Goal: Task Accomplishment & Management: Manage account settings

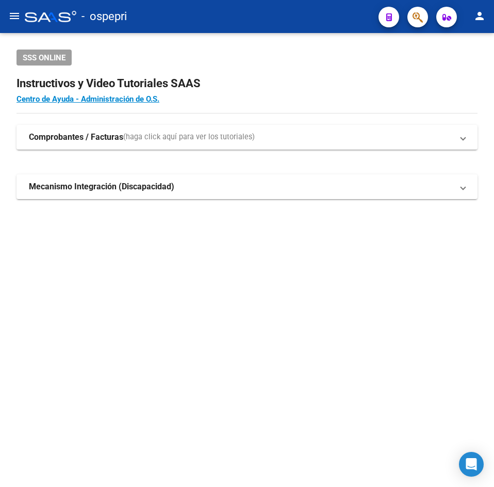
click at [11, 12] on mat-icon "menu" at bounding box center [14, 16] width 12 height 12
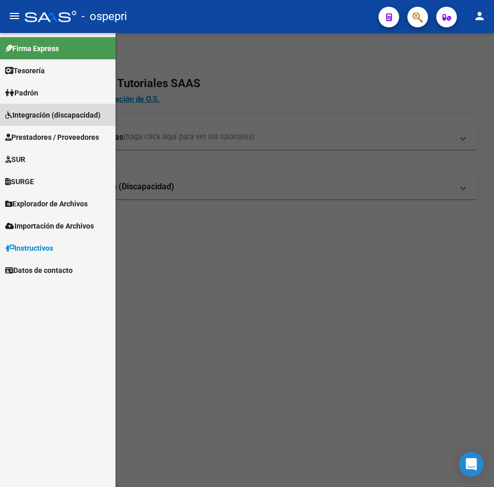
click at [56, 111] on span "Integración (discapacidad)" at bounding box center [52, 114] width 95 height 11
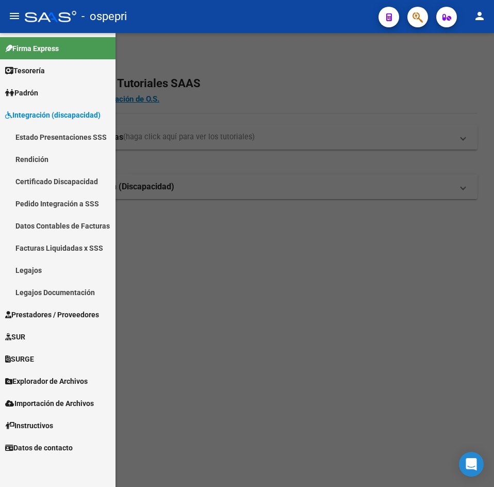
click at [27, 117] on span "Integración (discapacidad)" at bounding box center [52, 114] width 95 height 11
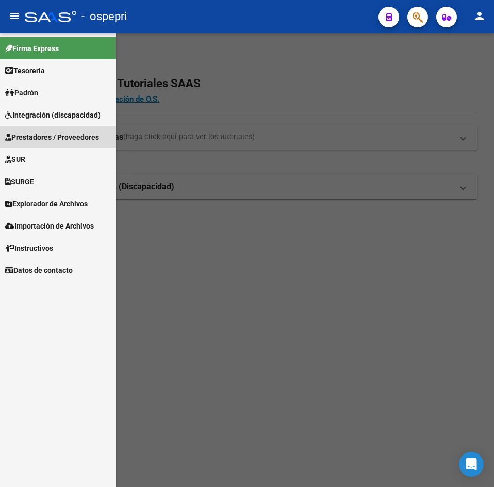
click at [37, 138] on span "Prestadores / Proveedores" at bounding box center [52, 136] width 94 height 11
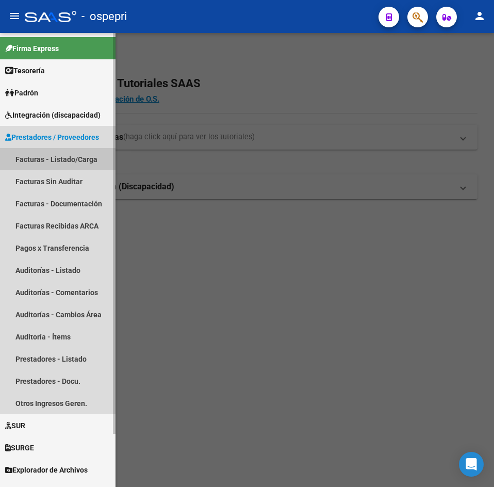
click at [39, 159] on link "Facturas - Listado/Carga" at bounding box center [57, 159] width 115 height 22
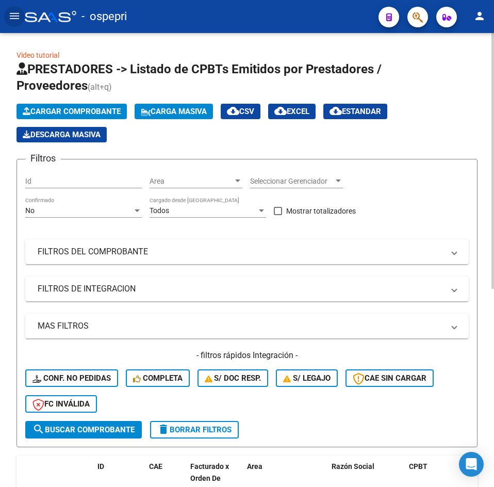
click at [98, 213] on div "No" at bounding box center [78, 210] width 107 height 9
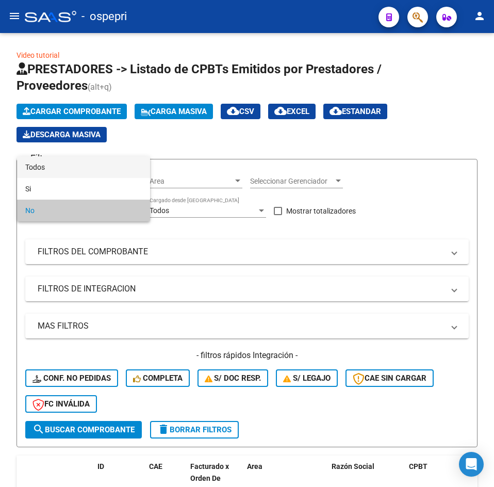
click at [101, 170] on span "Todos" at bounding box center [83, 167] width 117 height 22
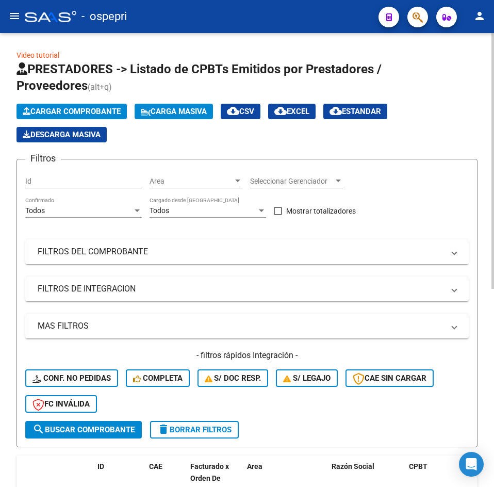
click at [171, 259] on mat-expansion-panel-header "FILTROS DEL COMPROBANTE" at bounding box center [246, 251] width 443 height 25
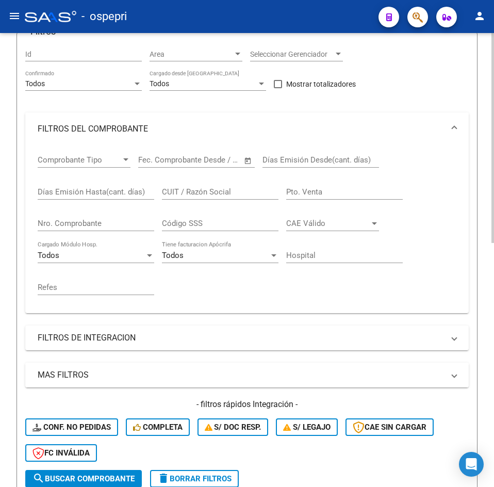
scroll to position [155, 0]
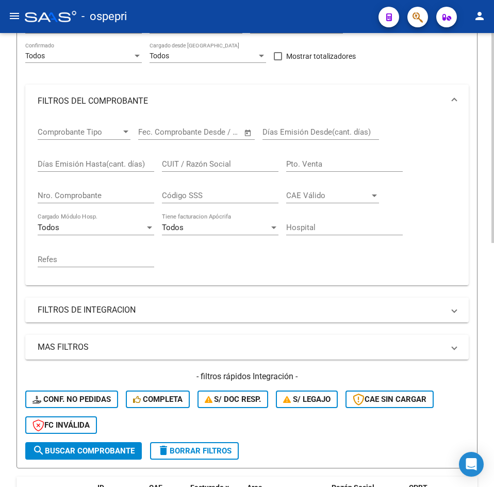
click at [142, 312] on mat-panel-title "FILTROS DE INTEGRACION" at bounding box center [241, 309] width 406 height 11
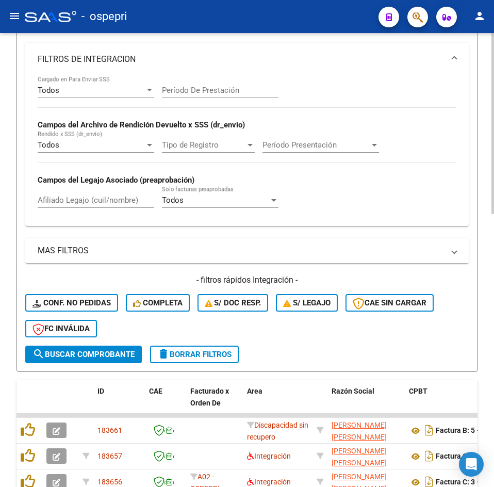
scroll to position [412, 0]
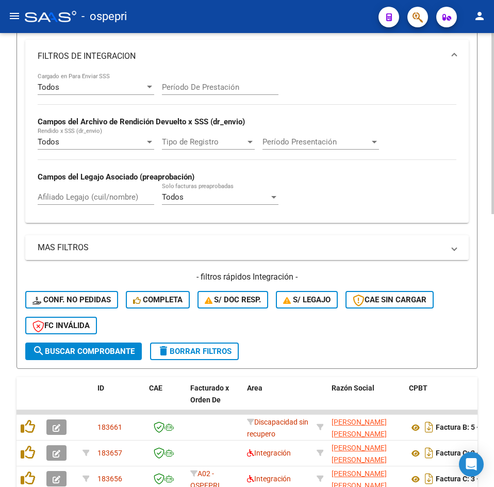
click at [124, 244] on mat-panel-title "MAS FILTROS" at bounding box center [241, 247] width 406 height 11
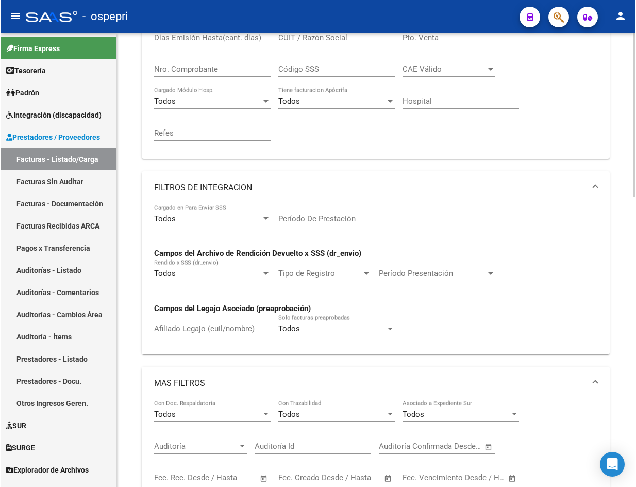
scroll to position [218, 0]
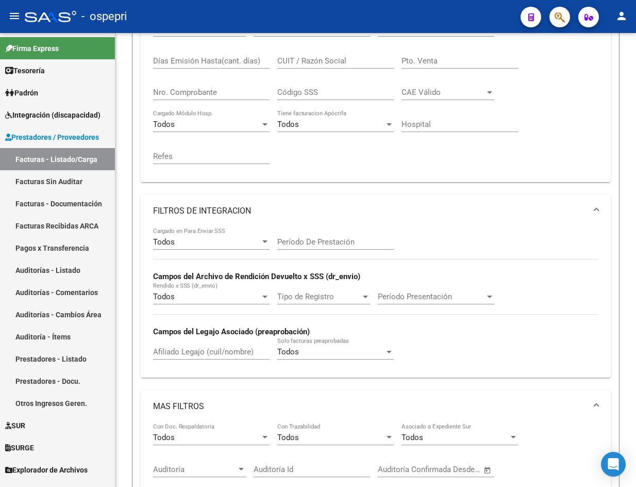
click at [14, 15] on mat-icon "menu" at bounding box center [14, 16] width 12 height 12
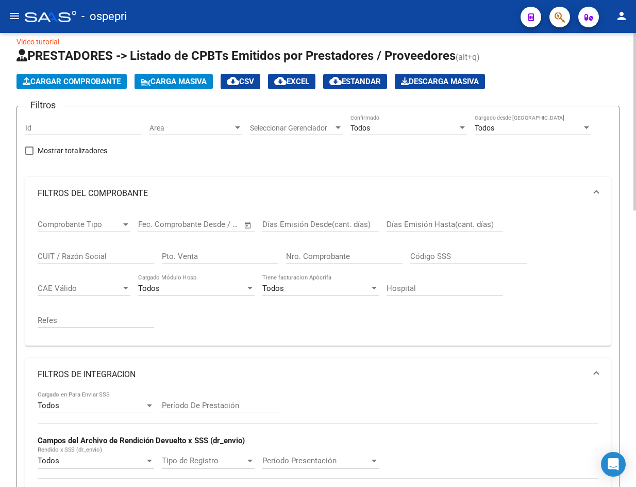
scroll to position [0, 0]
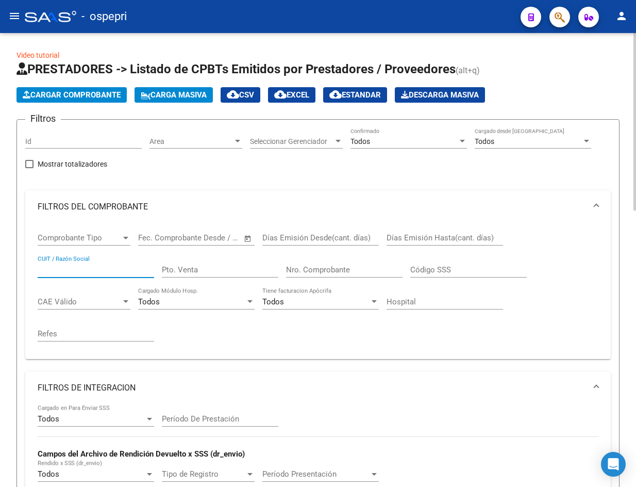
click at [81, 271] on input "CUIT / Razón Social" at bounding box center [96, 269] width 117 height 9
paste input "30710485050"
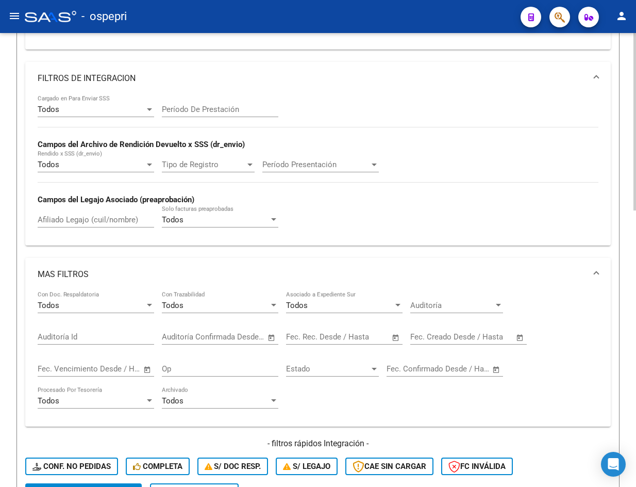
scroll to position [206, 0]
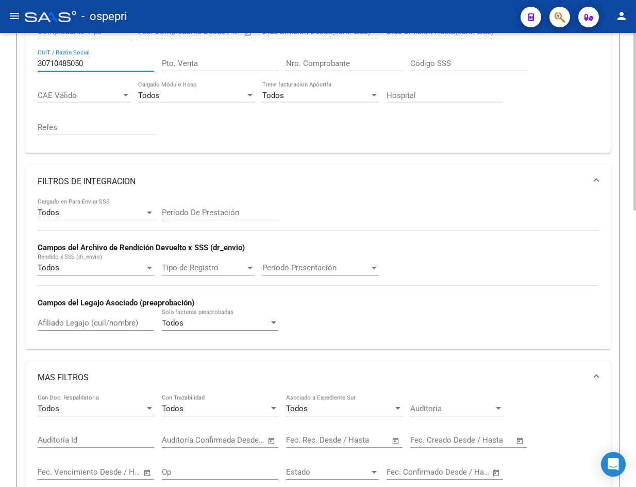
type input "30710485050"
click at [493, 177] on mat-expansion-panel-header "FILTROS DE INTEGRACION" at bounding box center [318, 181] width 586 height 33
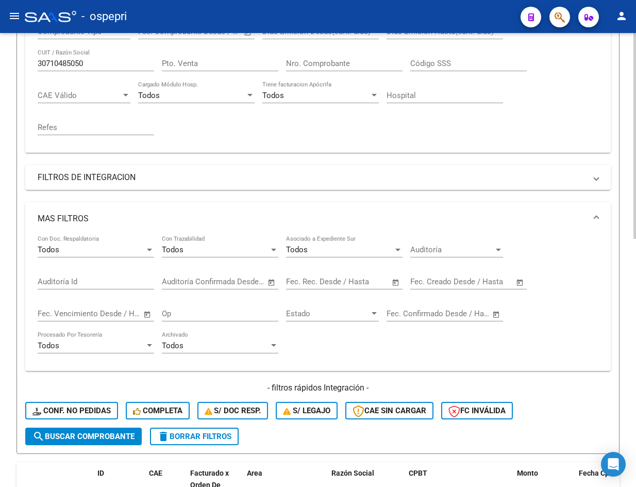
click at [493, 215] on span at bounding box center [596, 218] width 4 height 11
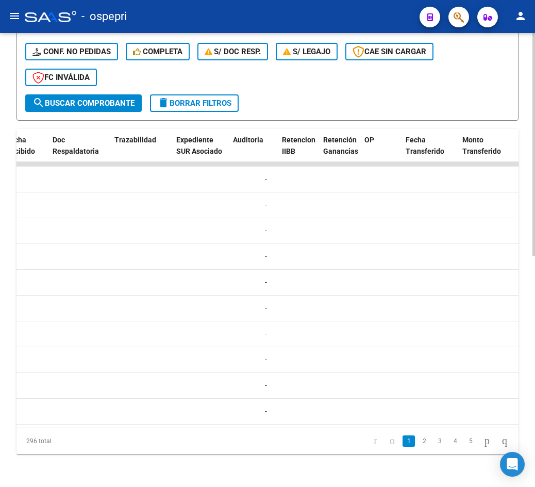
scroll to position [0, 601]
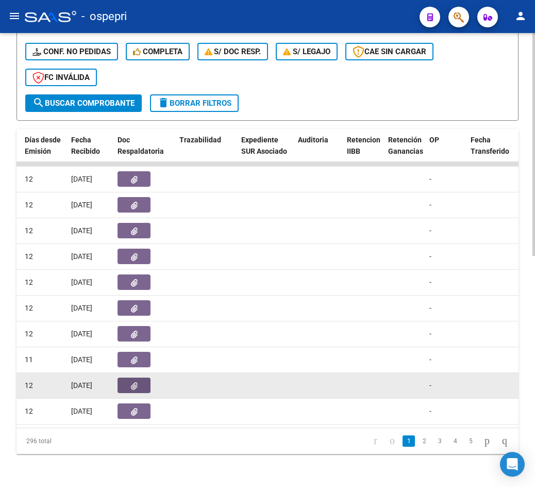
click at [140, 377] on button "button" at bounding box center [134, 384] width 33 height 15
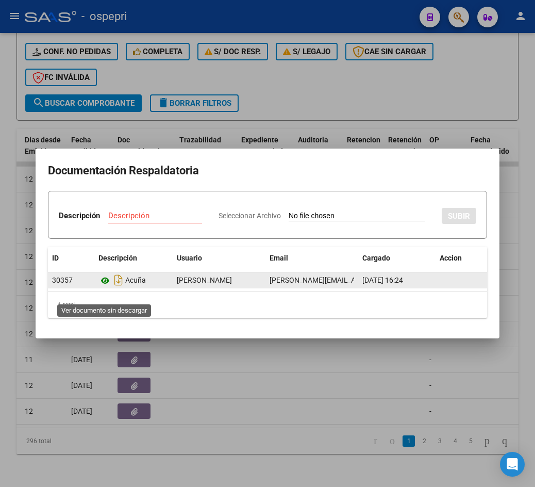
click at [105, 287] on icon at bounding box center [104, 280] width 13 height 12
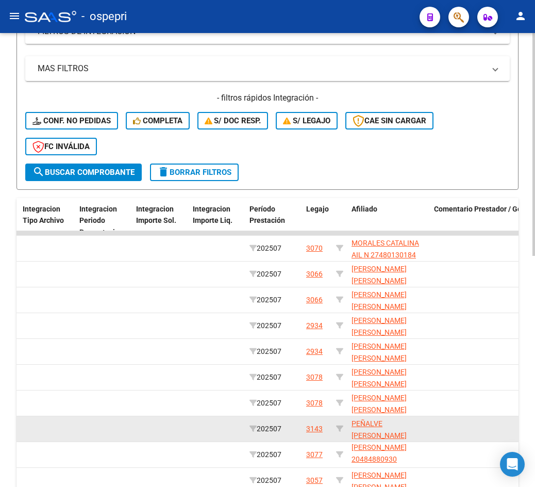
scroll to position [464, 0]
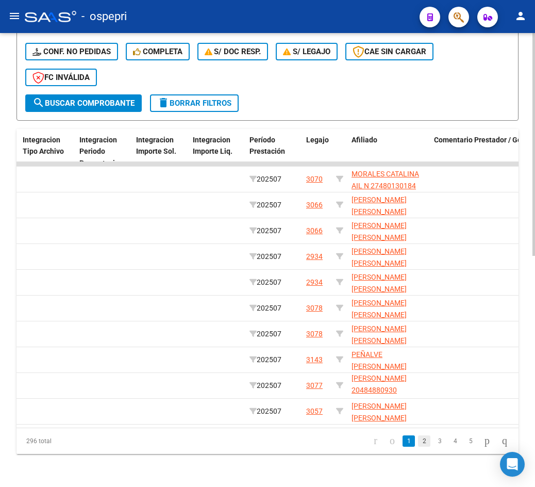
click at [418, 446] on link "2" at bounding box center [424, 440] width 12 height 11
click at [434, 445] on link "3" at bounding box center [440, 440] width 12 height 11
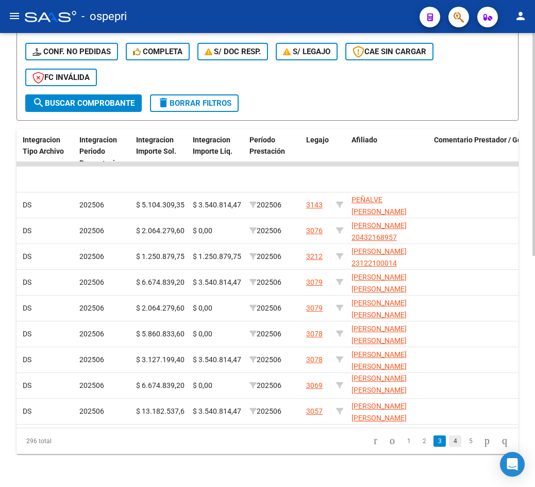
click at [449, 446] on link "4" at bounding box center [455, 440] width 12 height 11
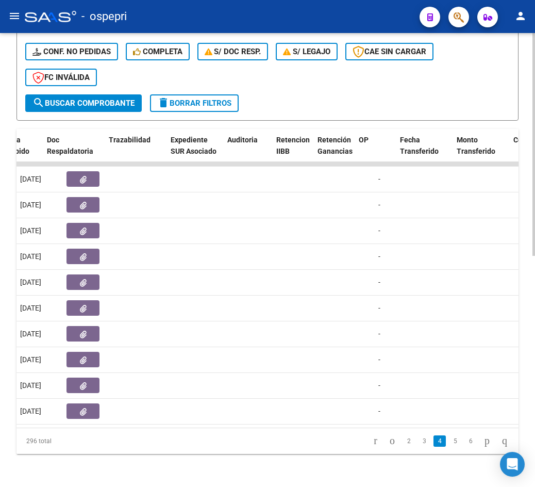
scroll to position [0, 635]
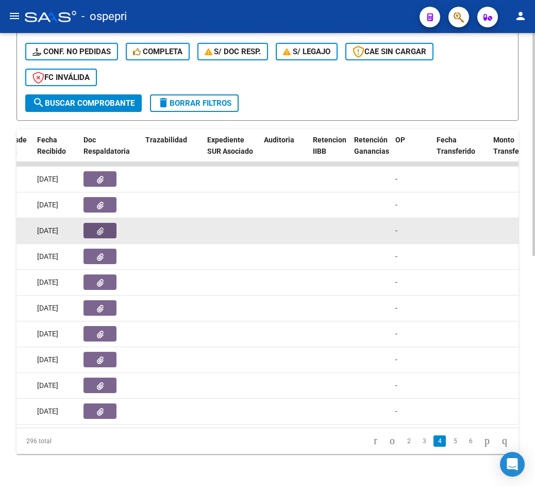
click at [97, 228] on icon "button" at bounding box center [100, 231] width 7 height 8
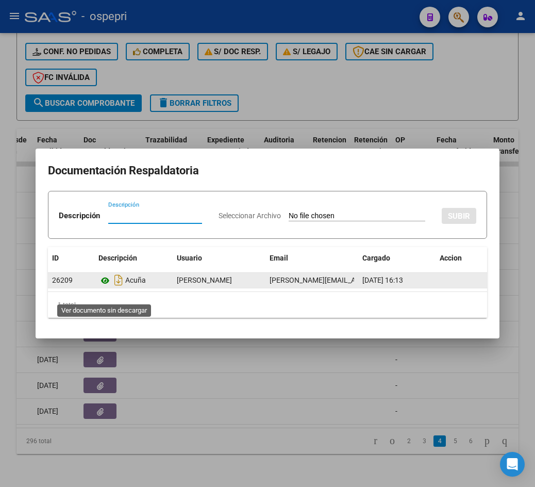
click at [104, 287] on icon at bounding box center [104, 280] width 13 height 12
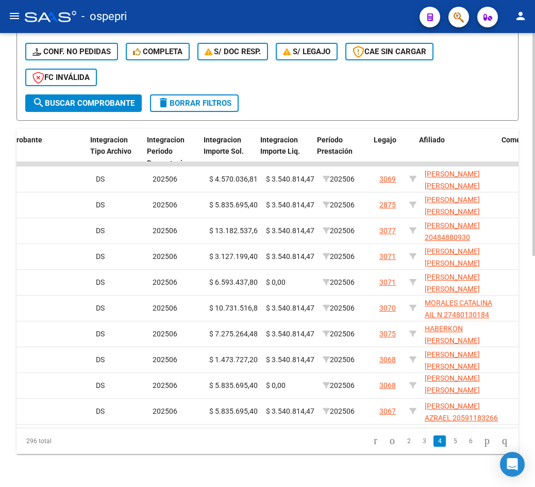
scroll to position [0, 1190]
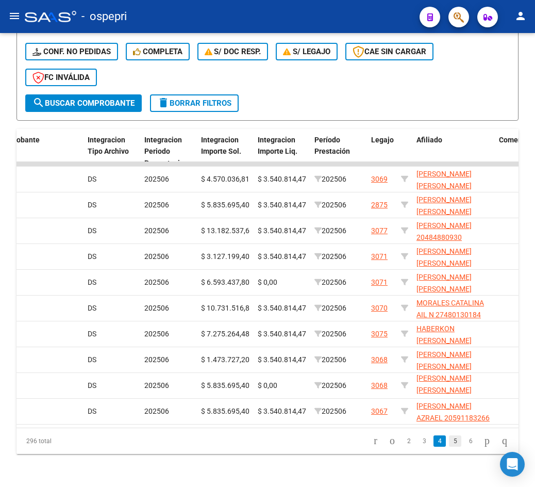
click at [449, 446] on link "5" at bounding box center [455, 440] width 12 height 11
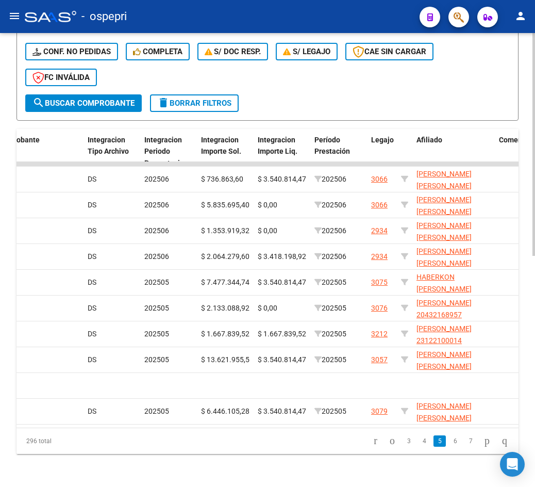
scroll to position [0, 0]
click at [449, 446] on link "6" at bounding box center [455, 440] width 12 height 11
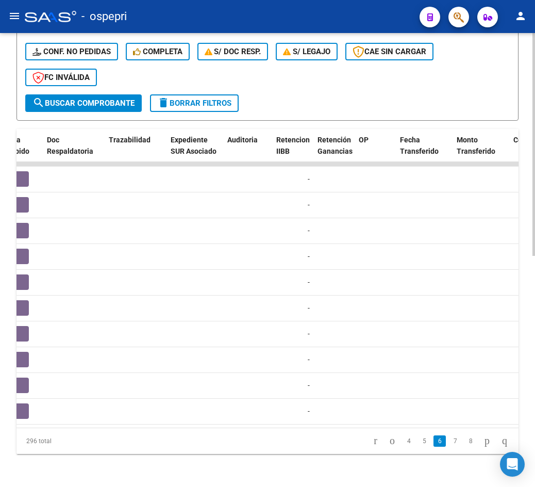
scroll to position [0, 578]
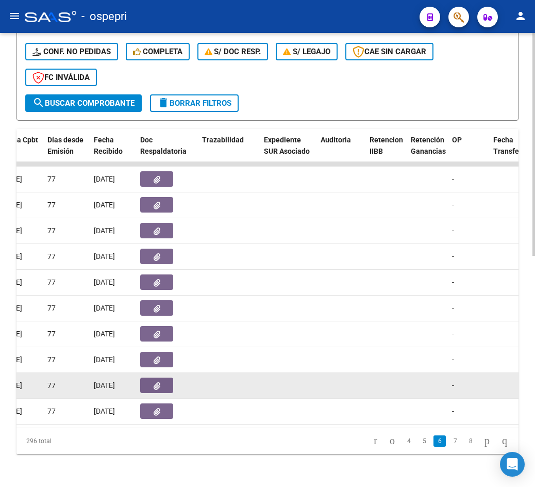
click at [169, 383] on button "button" at bounding box center [156, 384] width 33 height 15
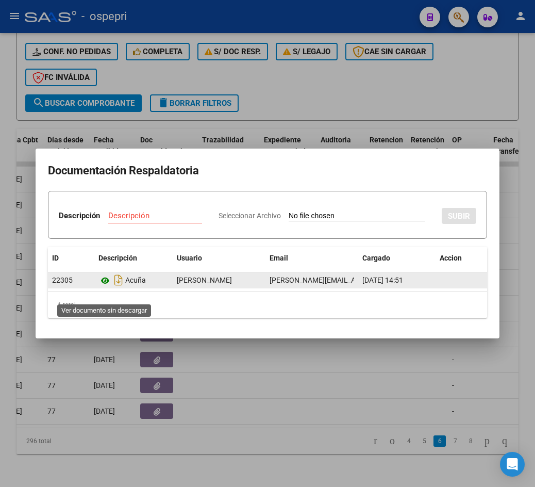
click at [104, 287] on icon at bounding box center [104, 280] width 13 height 12
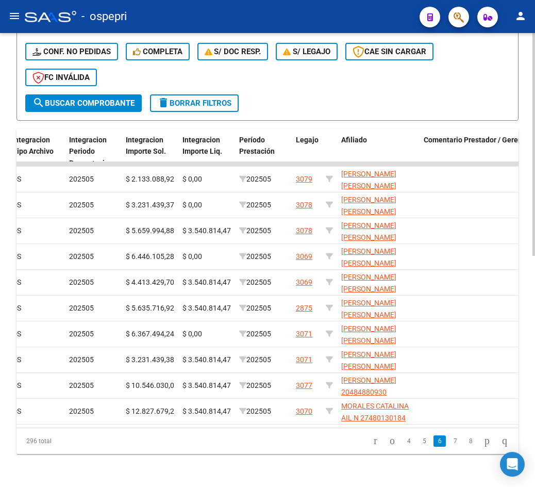
scroll to position [0, 1279]
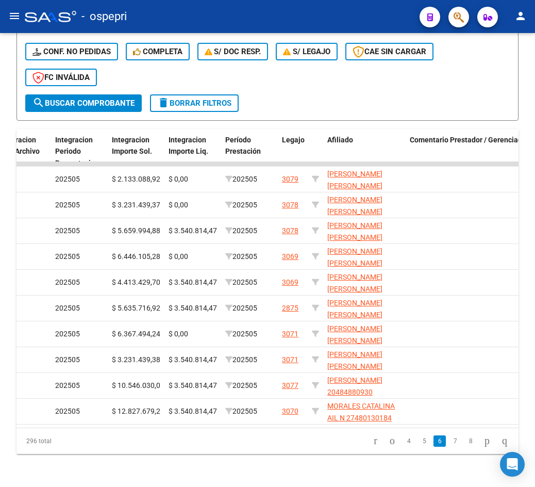
click at [449, 446] on link "7" at bounding box center [455, 440] width 12 height 11
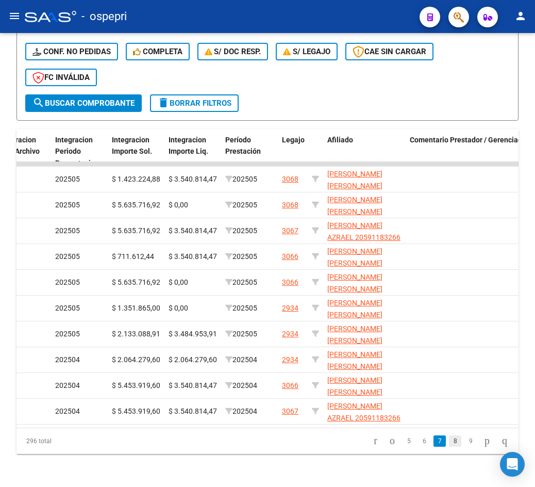
click at [449, 446] on link "8" at bounding box center [455, 440] width 12 height 11
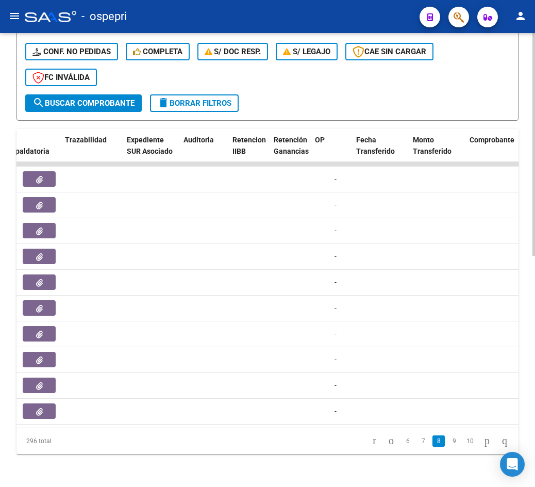
scroll to position [0, 630]
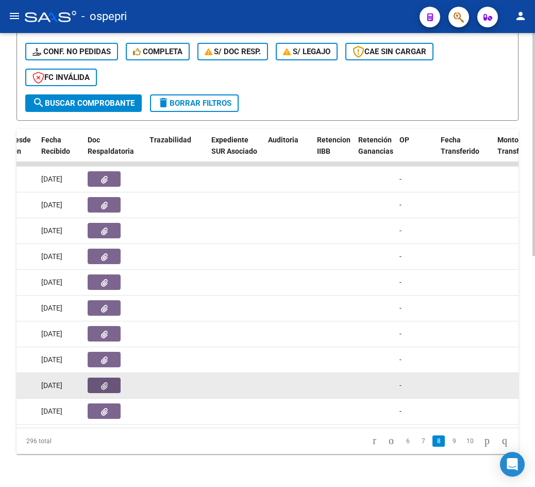
click at [114, 380] on button "button" at bounding box center [104, 384] width 33 height 15
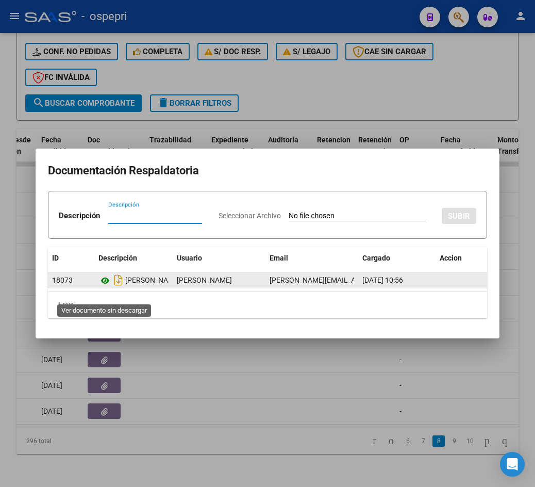
click at [104, 287] on icon at bounding box center [104, 280] width 13 height 12
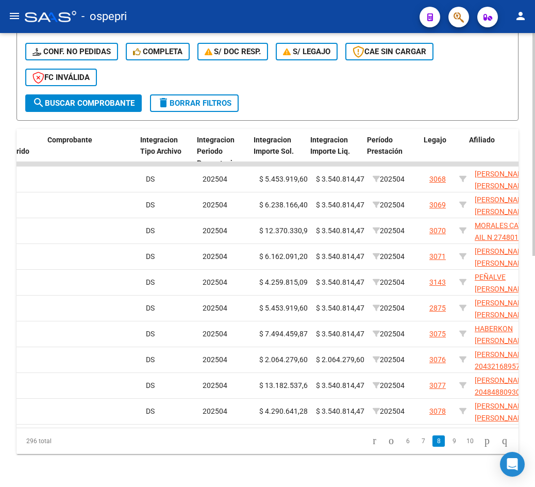
scroll to position [0, 1166]
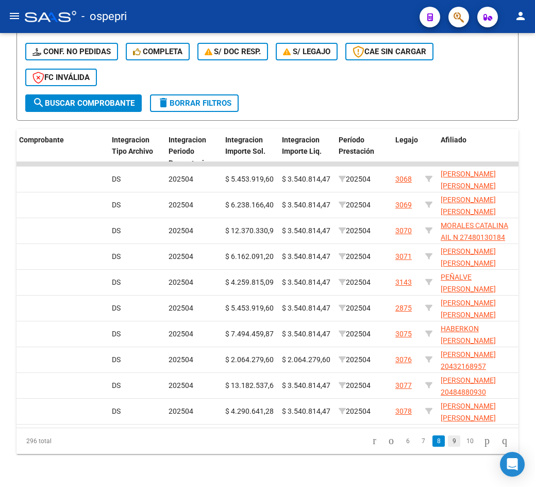
click at [448, 446] on link "9" at bounding box center [454, 440] width 12 height 11
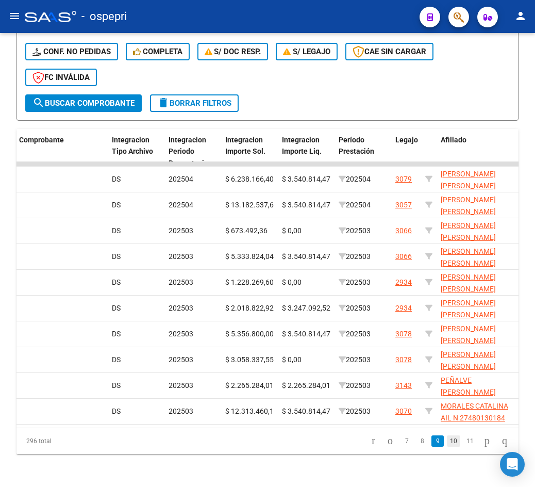
click at [447, 446] on link "10" at bounding box center [453, 440] width 13 height 11
click at [447, 446] on link "11" at bounding box center [453, 440] width 13 height 11
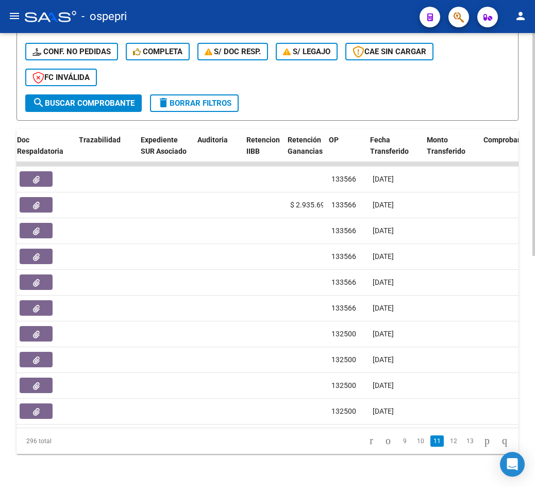
scroll to position [0, 690]
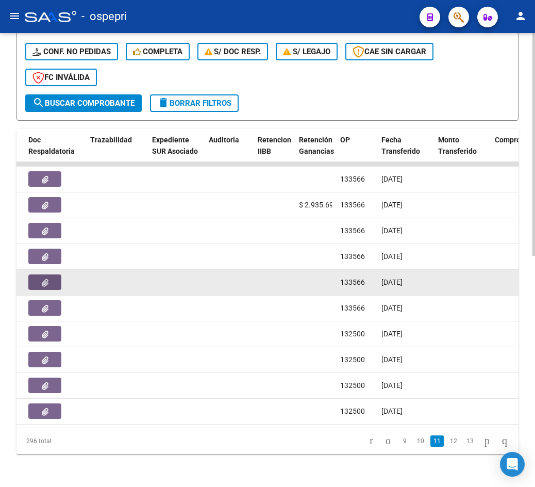
click at [46, 279] on icon "button" at bounding box center [45, 283] width 7 height 8
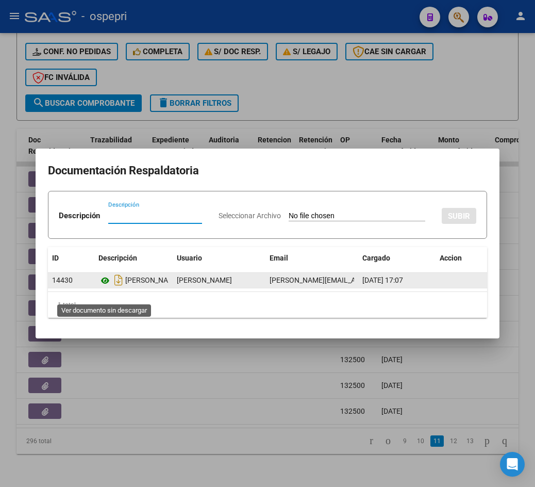
click at [106, 287] on icon at bounding box center [104, 280] width 13 height 12
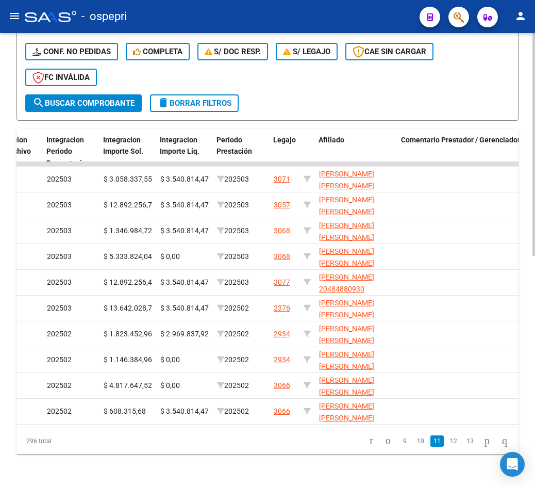
scroll to position [0, 1288]
click at [447, 446] on link "12" at bounding box center [453, 440] width 13 height 11
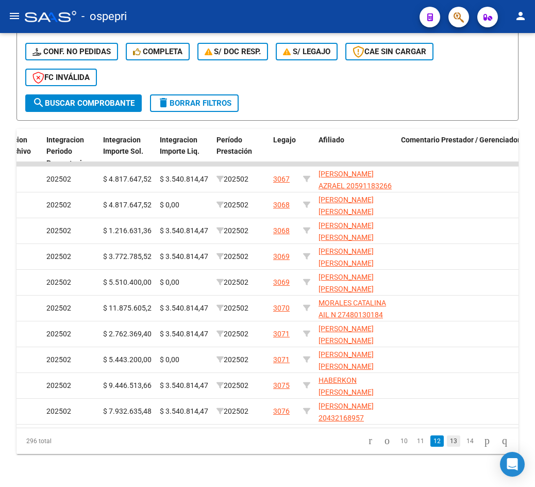
click at [448, 446] on link "13" at bounding box center [453, 440] width 13 height 11
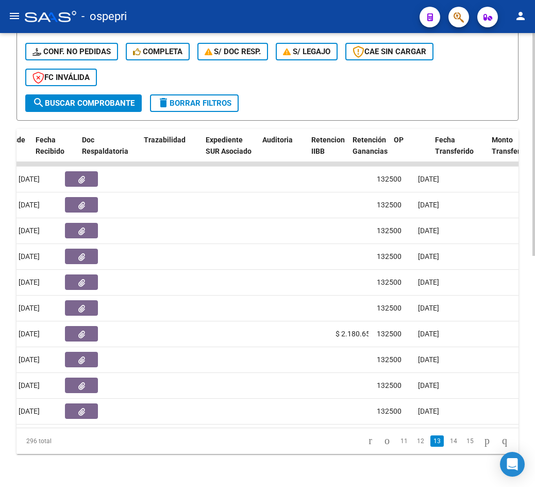
scroll to position [0, 617]
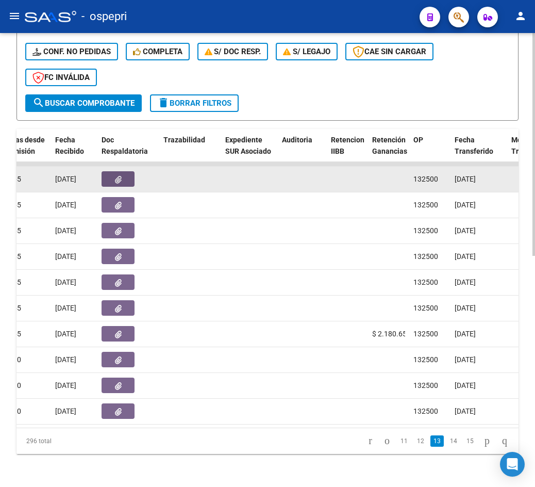
click at [118, 177] on icon "button" at bounding box center [118, 180] width 7 height 8
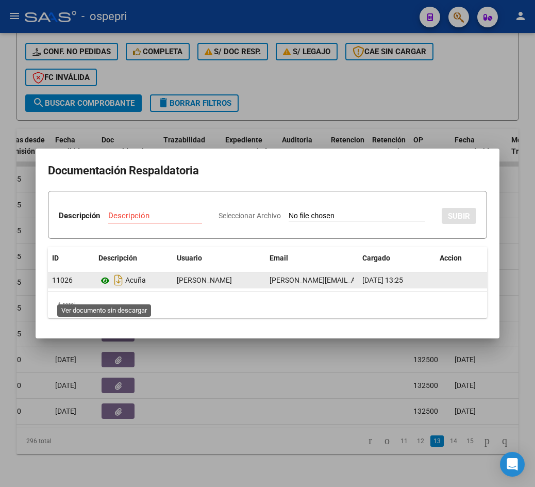
click at [106, 287] on icon at bounding box center [104, 280] width 13 height 12
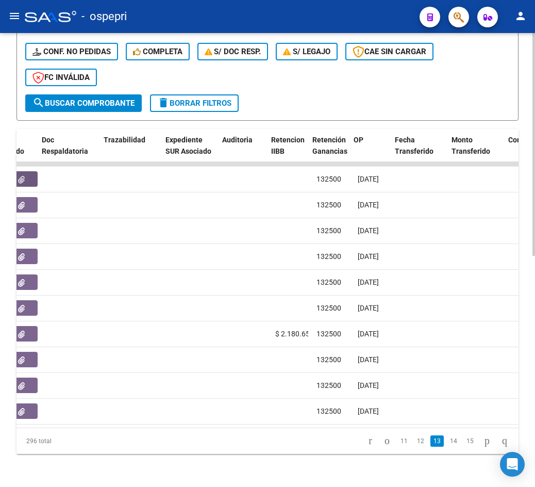
scroll to position [0, 637]
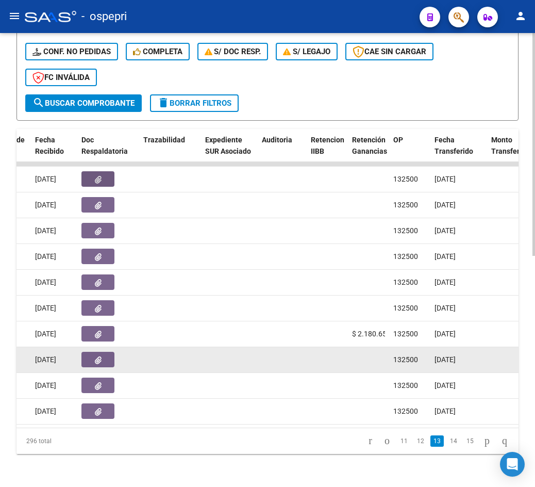
click at [98, 356] on icon "button" at bounding box center [98, 360] width 7 height 8
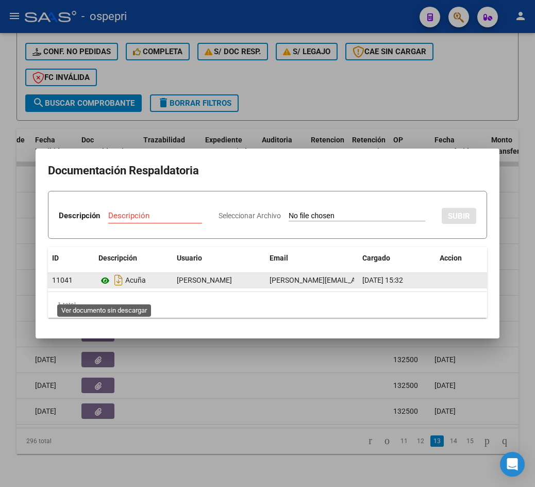
click at [106, 287] on icon at bounding box center [104, 280] width 13 height 12
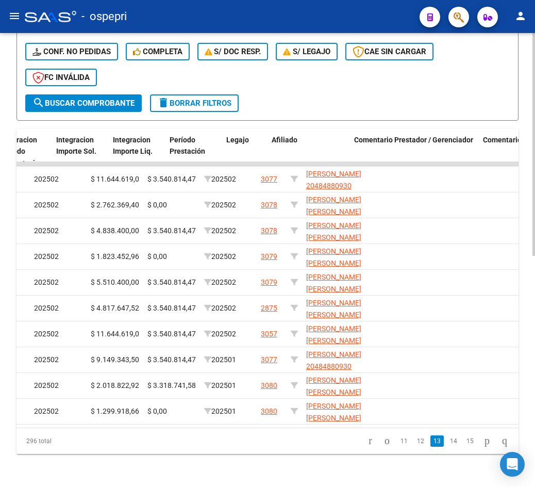
scroll to position [0, 1338]
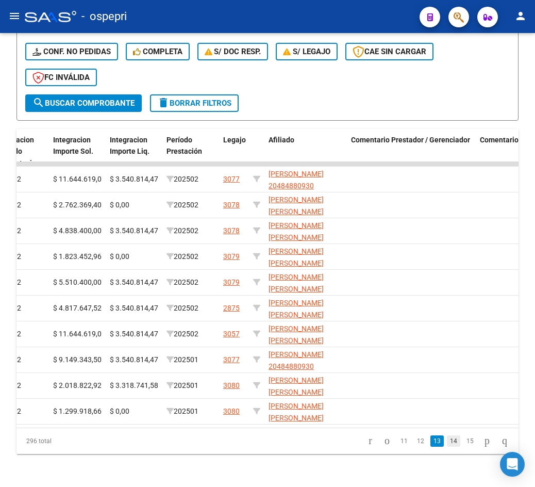
click at [447, 446] on link "14" at bounding box center [453, 440] width 13 height 11
click at [447, 444] on link "15" at bounding box center [453, 440] width 13 height 11
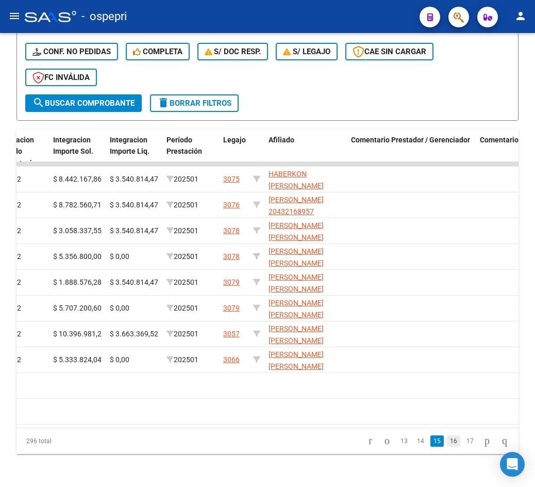
click at [447, 446] on link "16" at bounding box center [453, 440] width 13 height 11
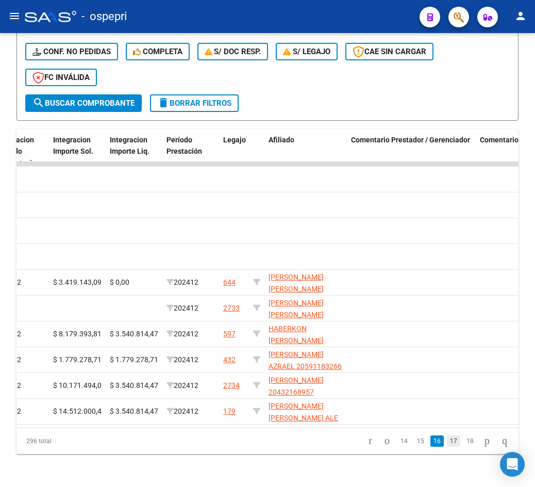
click at [447, 446] on link "17" at bounding box center [453, 440] width 13 height 11
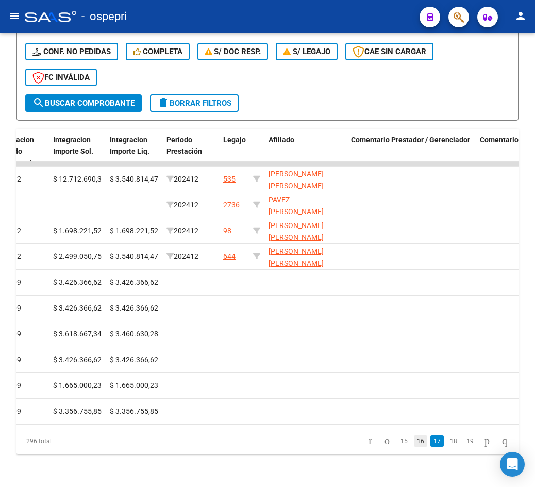
click at [414, 446] on link "16" at bounding box center [420, 440] width 13 height 11
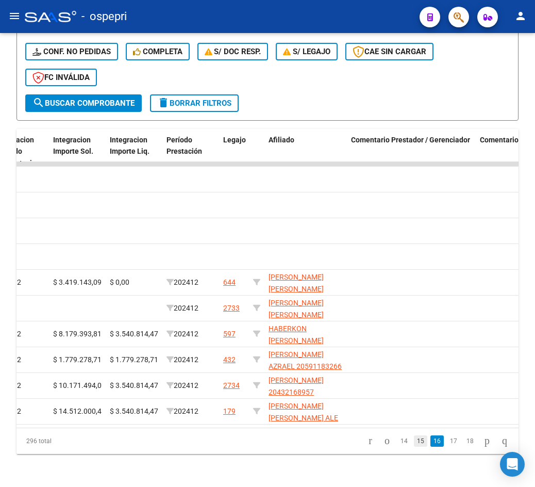
click at [414, 446] on link "15" at bounding box center [420, 440] width 13 height 11
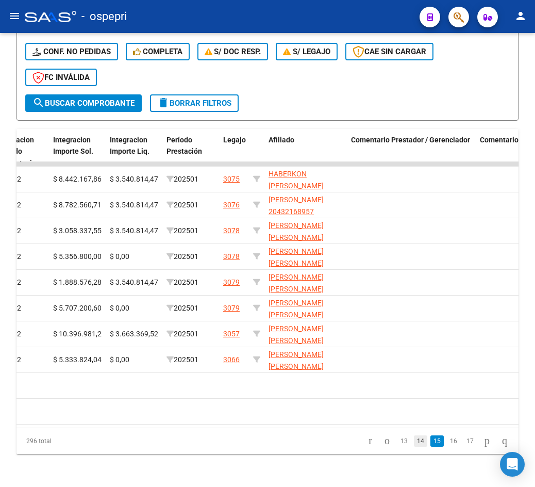
click at [416, 446] on link "14" at bounding box center [420, 440] width 13 height 11
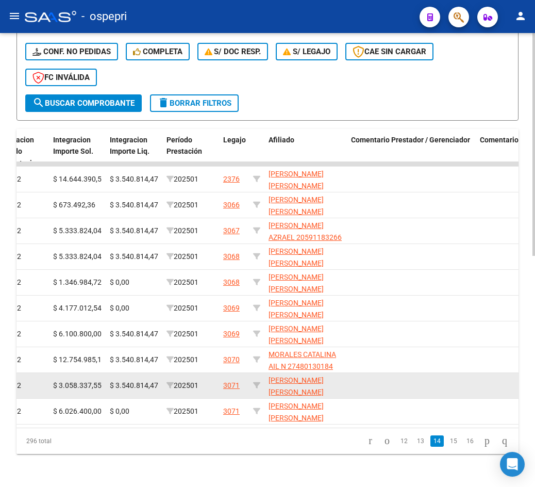
scroll to position [471, 0]
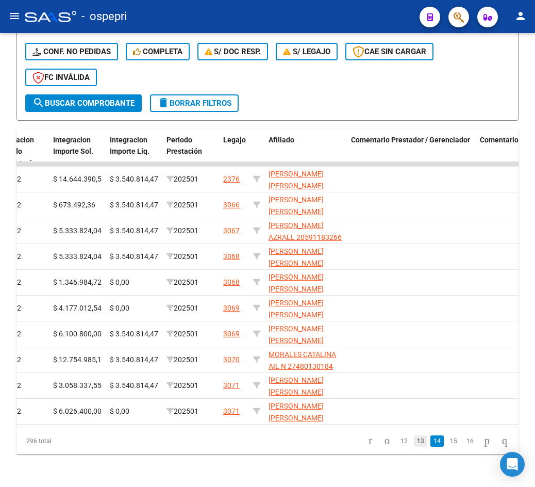
click at [414, 439] on link "13" at bounding box center [420, 440] width 13 height 11
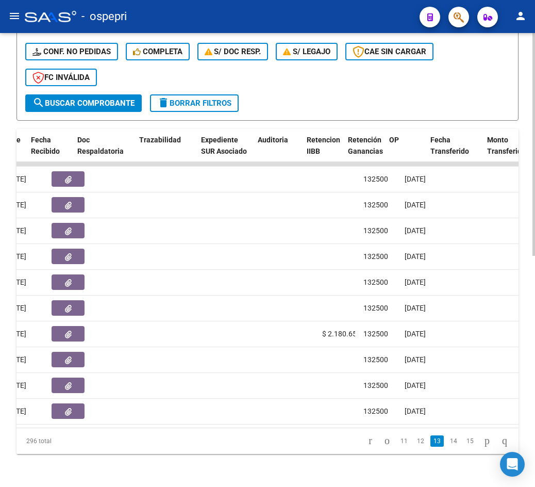
scroll to position [0, 618]
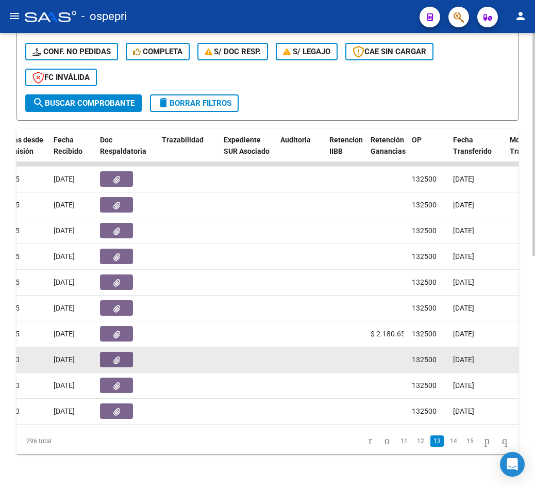
click at [124, 352] on button "button" at bounding box center [116, 359] width 33 height 15
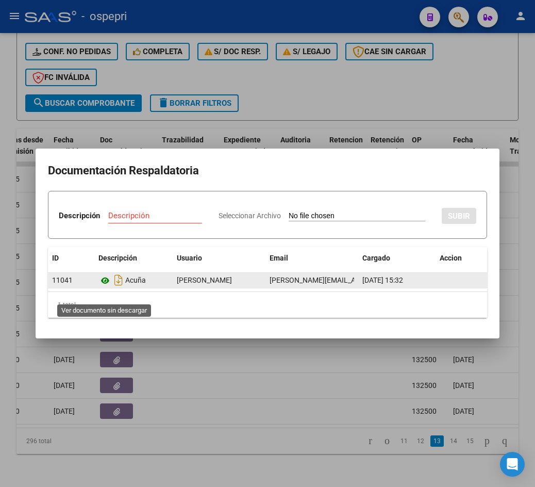
click at [106, 287] on icon at bounding box center [104, 280] width 13 height 12
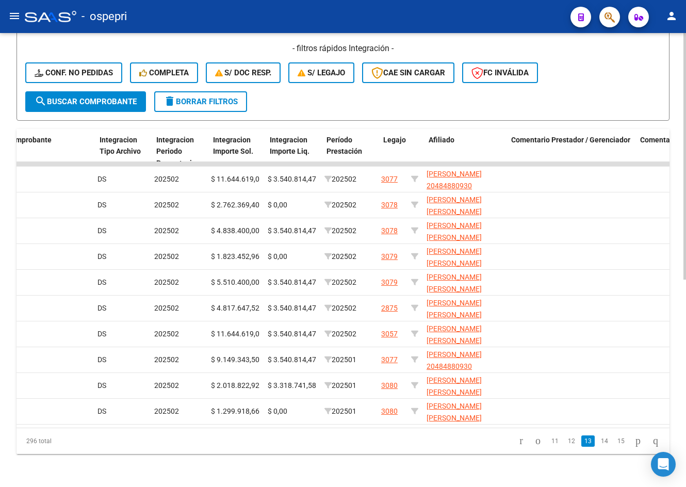
scroll to position [0, 1146]
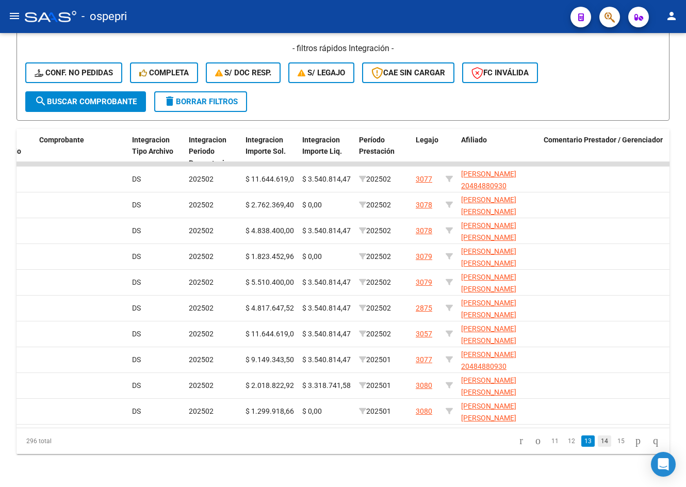
click at [493, 439] on link "14" at bounding box center [604, 440] width 13 height 11
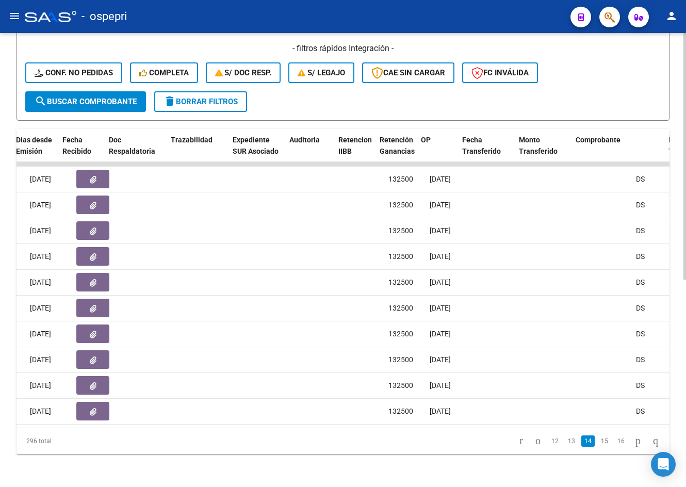
scroll to position [0, 605]
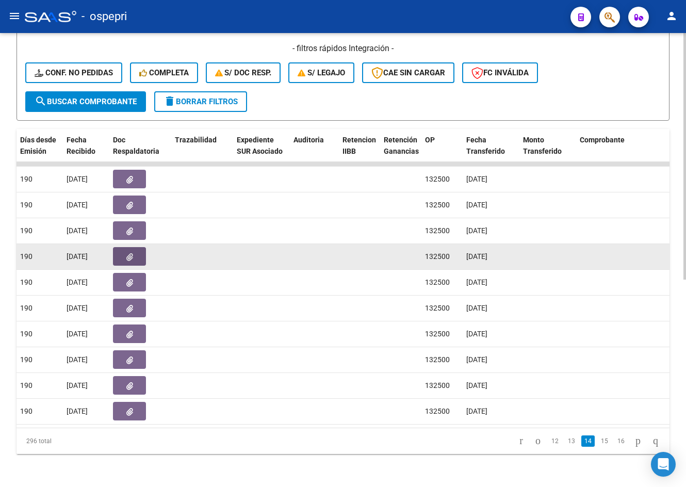
click at [126, 253] on icon "button" at bounding box center [129, 257] width 7 height 8
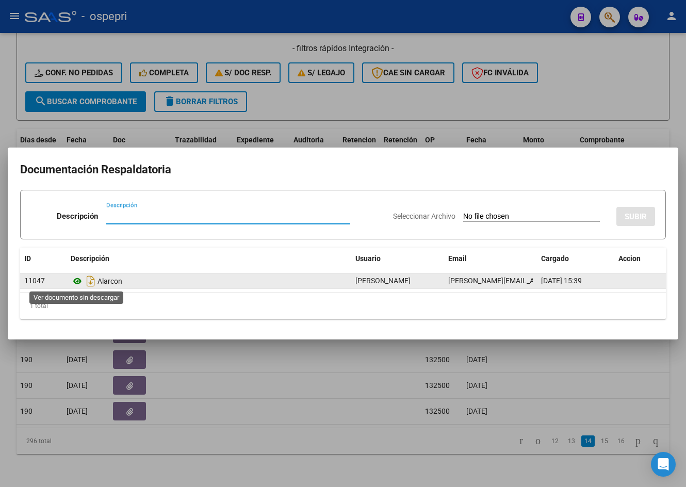
click at [77, 279] on icon at bounding box center [77, 281] width 13 height 12
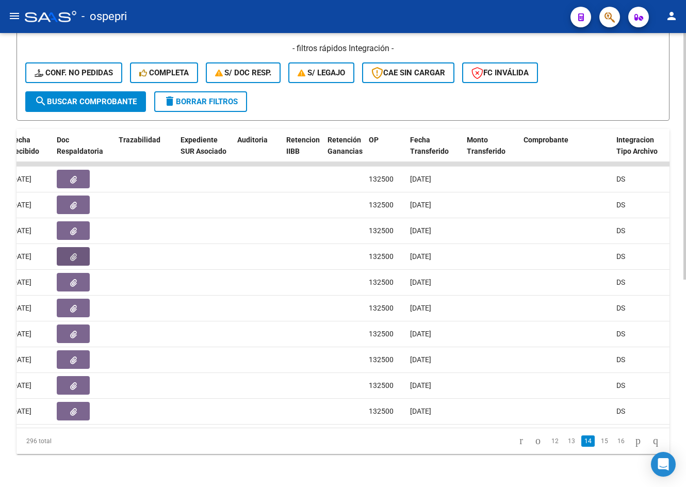
scroll to position [0, 655]
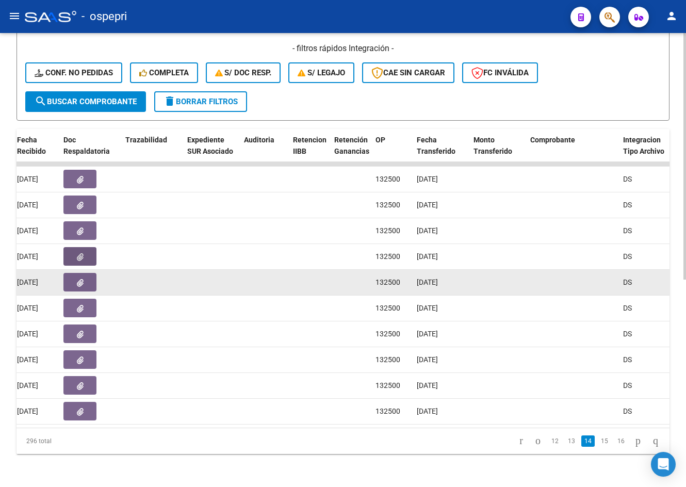
click at [81, 279] on icon "button" at bounding box center [80, 283] width 7 height 8
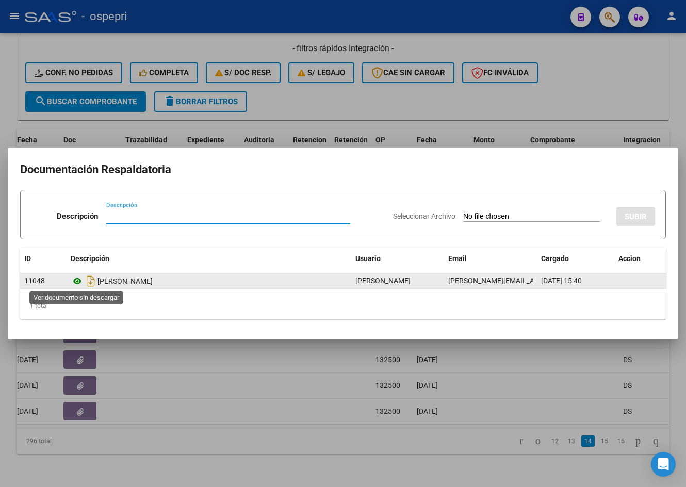
click at [77, 277] on icon at bounding box center [77, 281] width 13 height 12
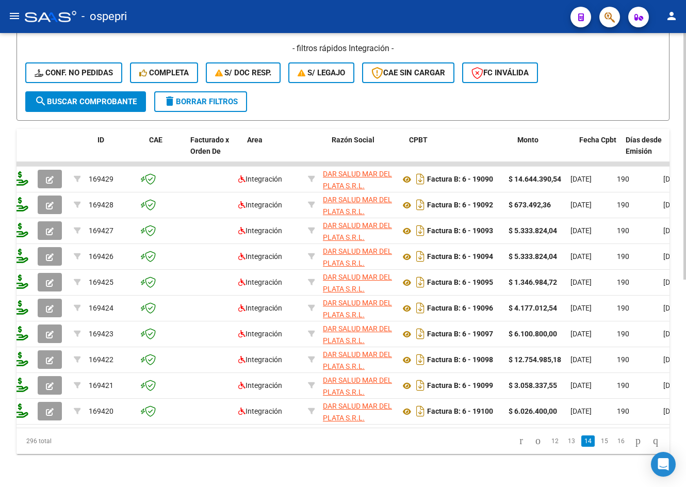
scroll to position [0, 0]
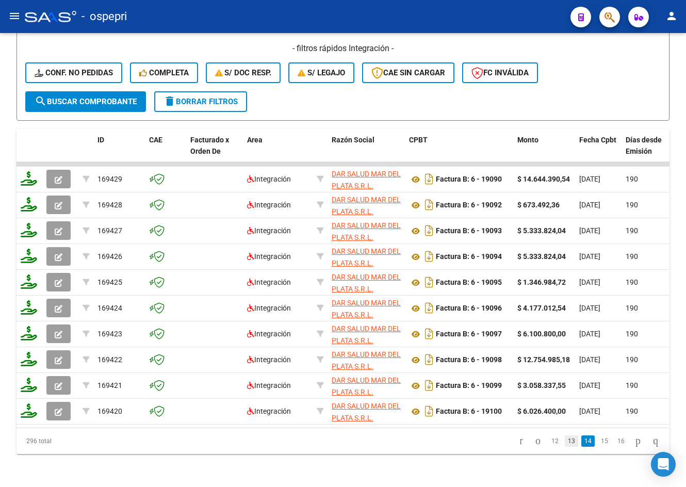
click at [493, 442] on link "13" at bounding box center [571, 440] width 13 height 11
click at [493, 440] on link "12" at bounding box center [571, 440] width 13 height 11
click at [493, 440] on link "11" at bounding box center [571, 440] width 13 height 11
click at [493, 440] on link "10" at bounding box center [571, 440] width 13 height 11
click at [493, 441] on link "9" at bounding box center [572, 440] width 12 height 11
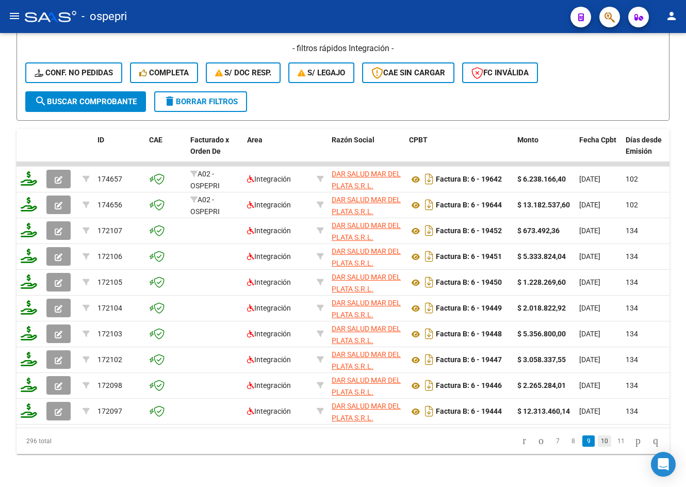
click at [493, 441] on link "10" at bounding box center [604, 440] width 13 height 11
click at [493, 445] on link "9" at bounding box center [572, 440] width 12 height 11
click at [493, 440] on link "10" at bounding box center [604, 440] width 13 height 11
click at [493, 440] on link "11" at bounding box center [604, 440] width 13 height 11
click at [493, 442] on link "13" at bounding box center [620, 440] width 13 height 11
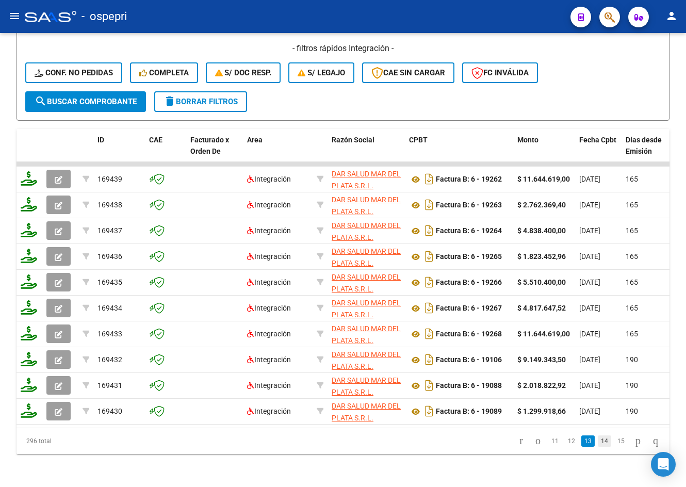
click at [493, 440] on link "14" at bounding box center [604, 440] width 13 height 11
click at [493, 442] on link "15" at bounding box center [604, 440] width 13 height 11
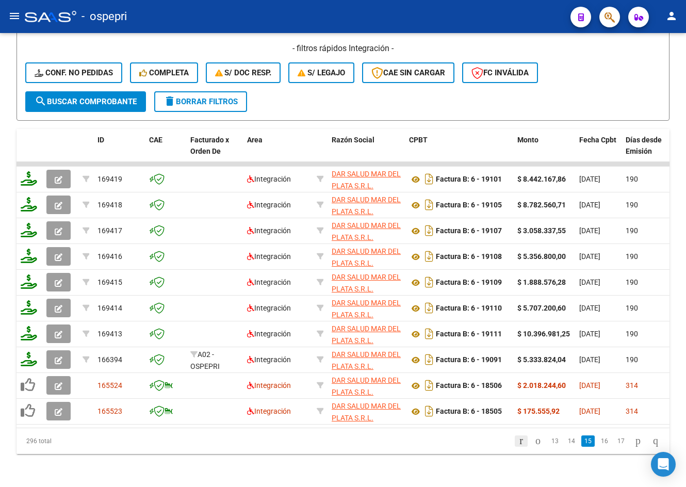
click at [493, 440] on icon "go to first page" at bounding box center [521, 440] width 7 height 12
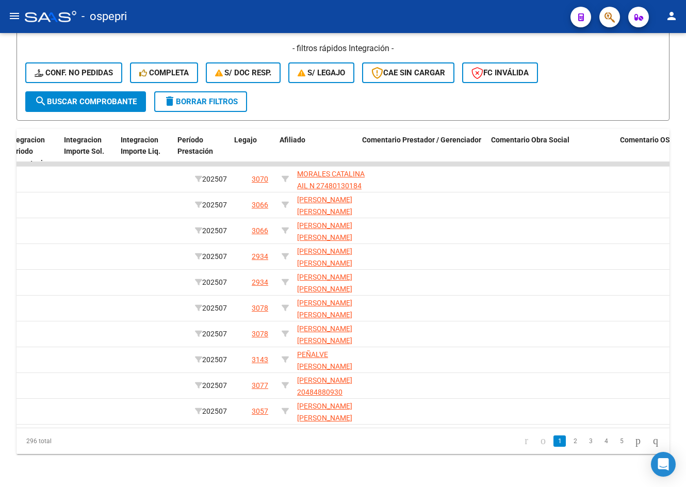
scroll to position [0, 1336]
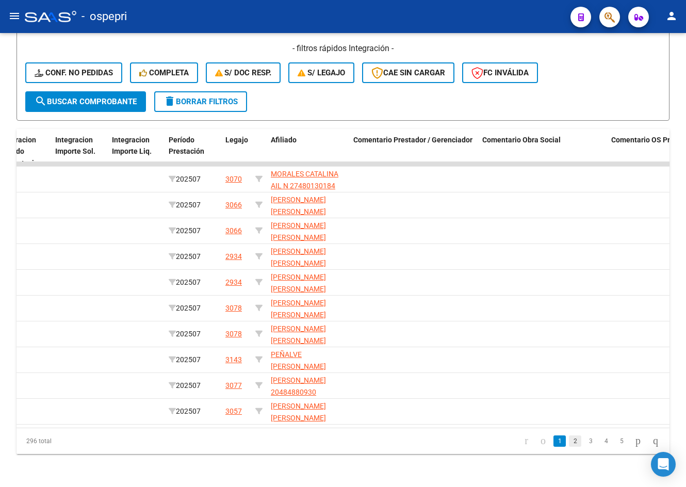
click at [493, 443] on link "2" at bounding box center [575, 440] width 12 height 11
click at [493, 440] on link "3" at bounding box center [590, 440] width 12 height 11
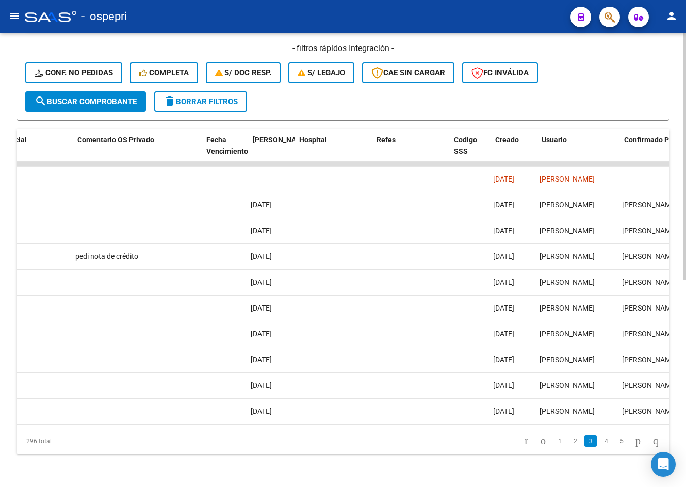
scroll to position [0, 1869]
click at [493, 440] on link "4" at bounding box center [606, 440] width 12 height 11
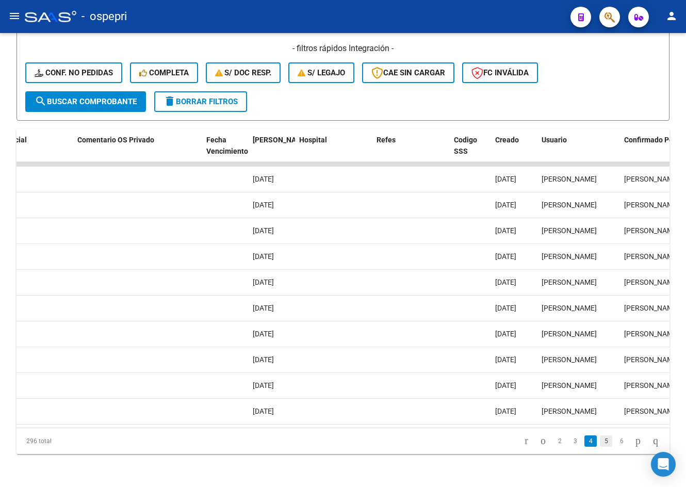
click at [493, 439] on link "5" at bounding box center [606, 440] width 12 height 11
click at [493, 441] on link "6" at bounding box center [606, 440] width 12 height 11
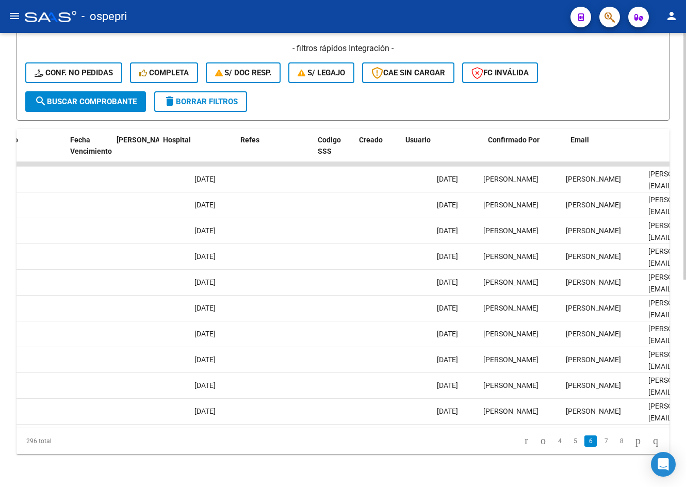
scroll to position [0, 2005]
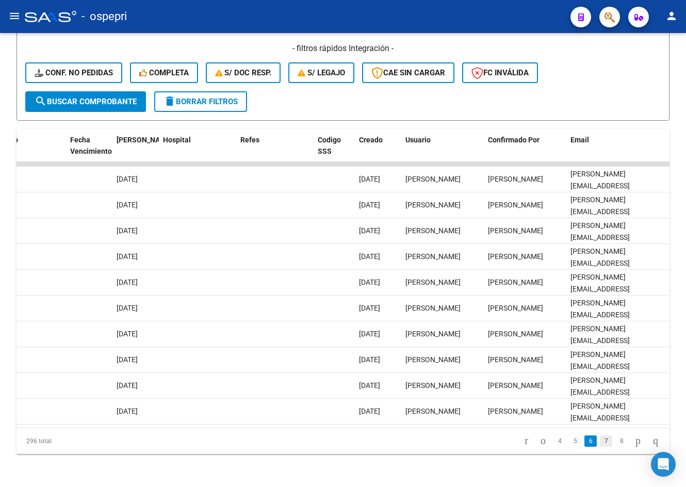
click at [493, 438] on link "7" at bounding box center [606, 440] width 12 height 11
click at [493, 441] on link "8" at bounding box center [606, 440] width 12 height 11
click at [493, 437] on link "9" at bounding box center [605, 440] width 12 height 11
click at [493, 440] on link "10" at bounding box center [604, 440] width 13 height 11
click at [493, 443] on link "11" at bounding box center [604, 440] width 13 height 11
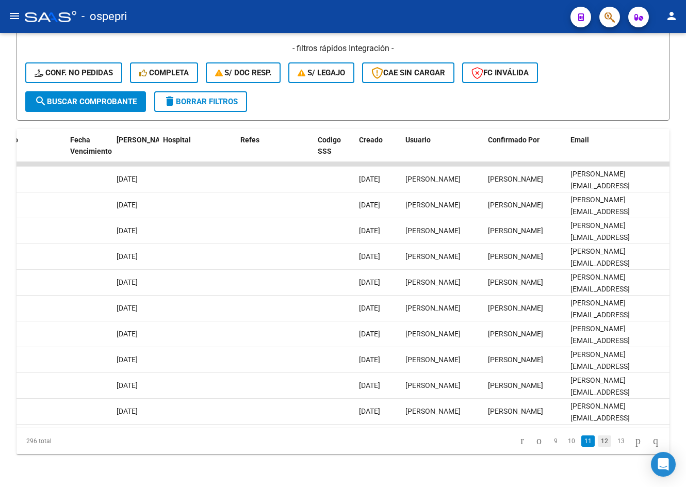
click at [493, 441] on link "12" at bounding box center [604, 440] width 13 height 11
click at [493, 439] on link "13" at bounding box center [604, 440] width 13 height 11
click at [493, 442] on link "14" at bounding box center [604, 440] width 13 height 11
click at [493, 442] on link "15" at bounding box center [604, 440] width 13 height 11
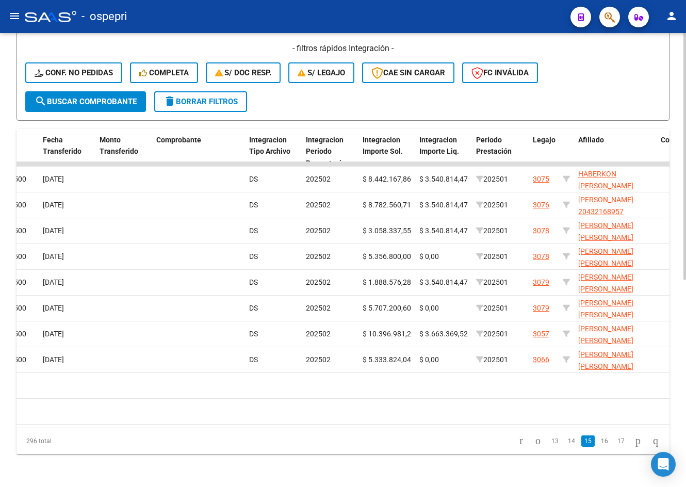
scroll to position [0, 1033]
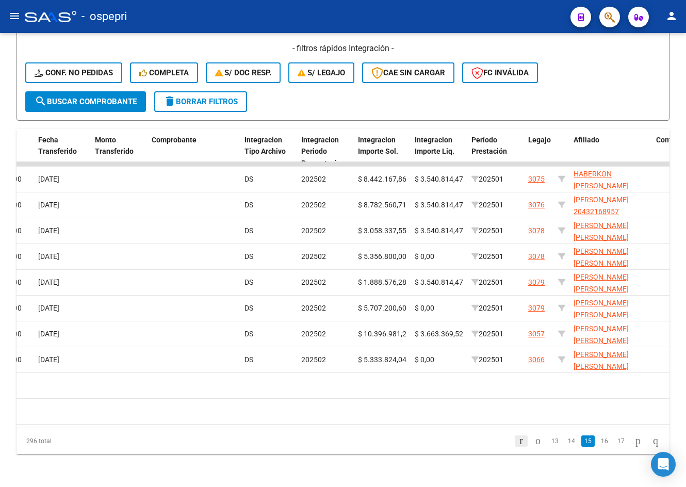
click at [493, 442] on icon "go to first page" at bounding box center [521, 440] width 7 height 12
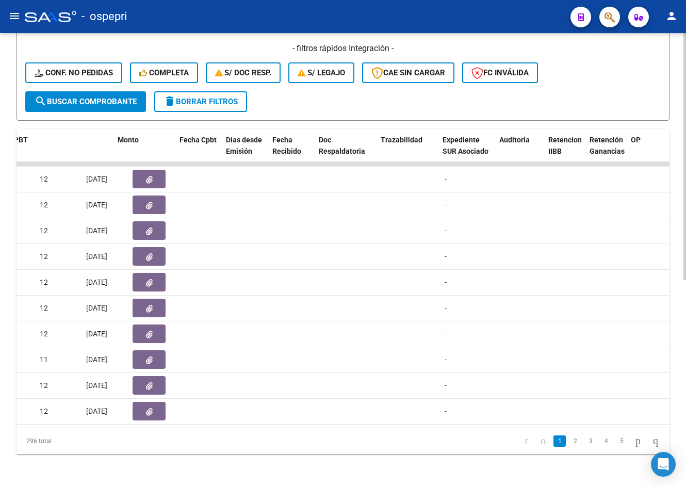
scroll to position [0, 400]
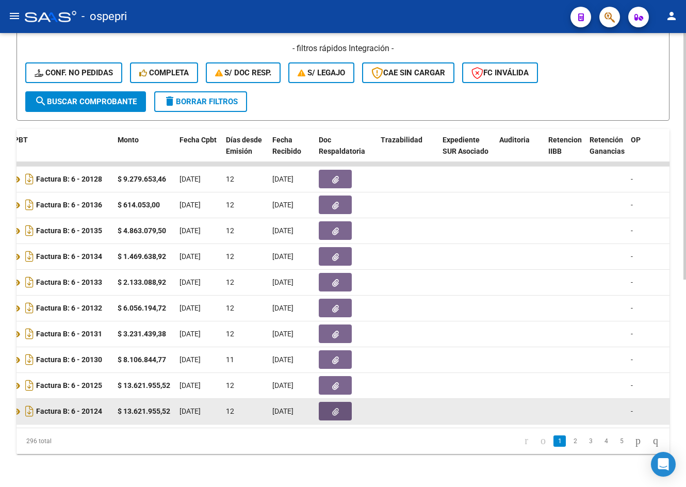
click at [327, 404] on button "button" at bounding box center [335, 411] width 33 height 19
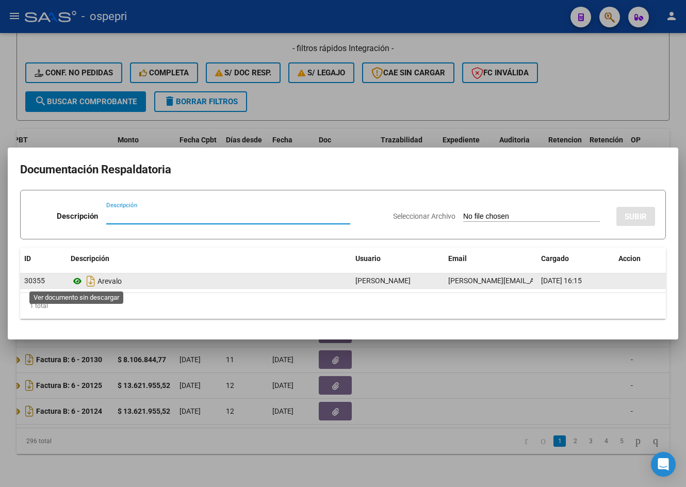
click at [77, 281] on icon at bounding box center [77, 281] width 13 height 12
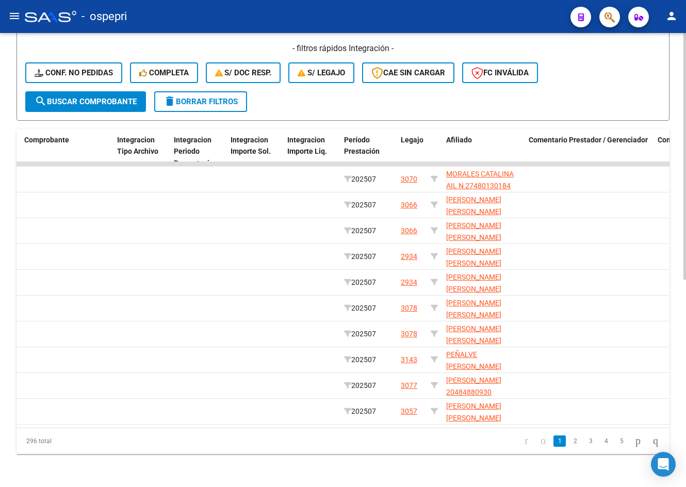
scroll to position [0, 1158]
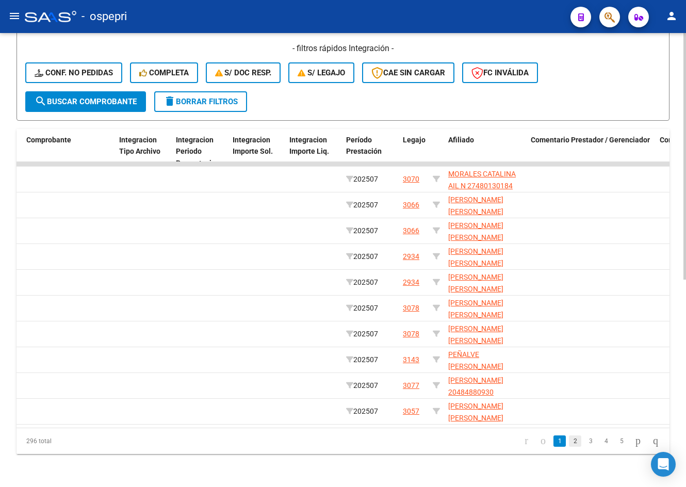
click at [493, 441] on link "2" at bounding box center [575, 440] width 12 height 11
click at [493, 441] on link "3" at bounding box center [590, 440] width 12 height 11
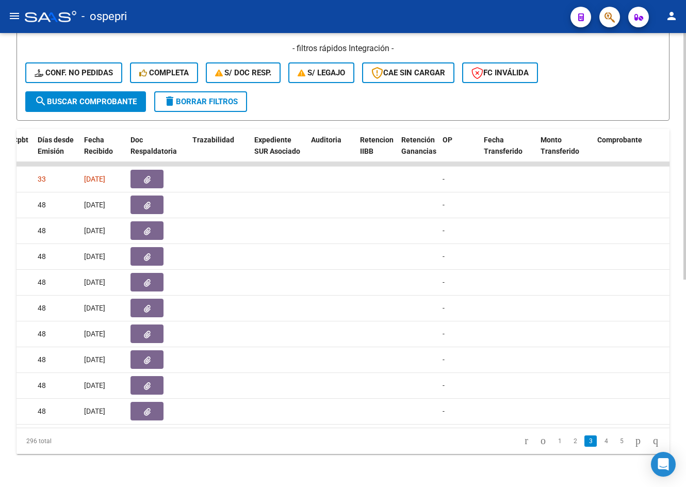
scroll to position [0, 564]
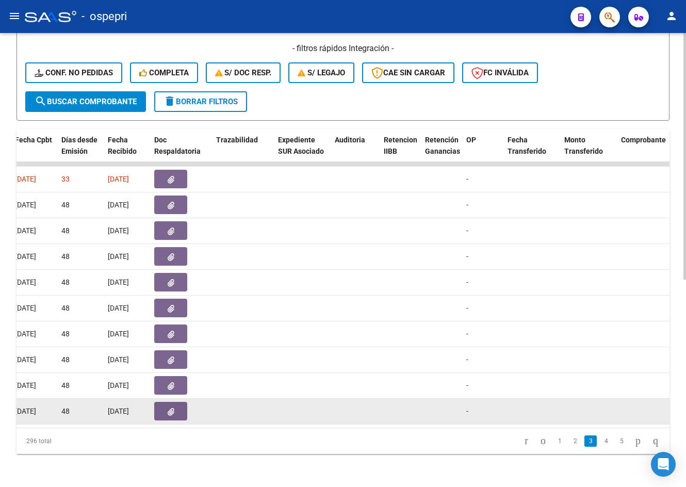
click at [182, 406] on button "button" at bounding box center [170, 411] width 33 height 19
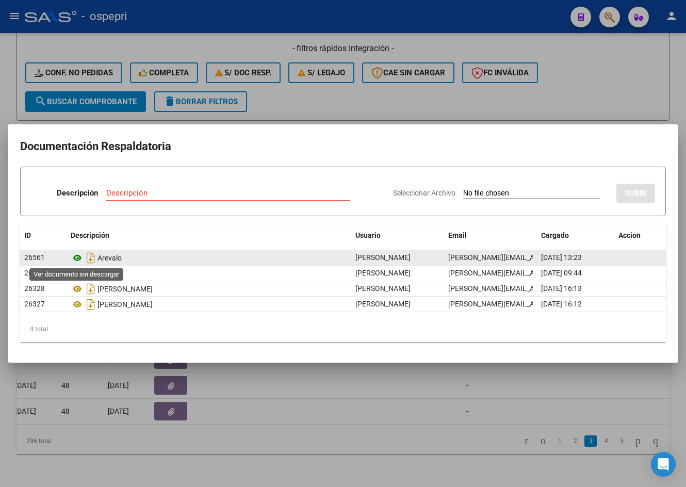
click at [74, 258] on icon at bounding box center [77, 258] width 13 height 12
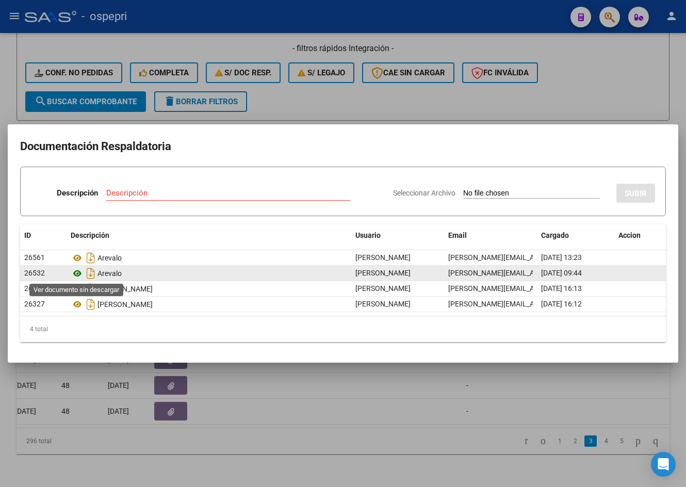
click at [77, 271] on icon at bounding box center [77, 273] width 13 height 12
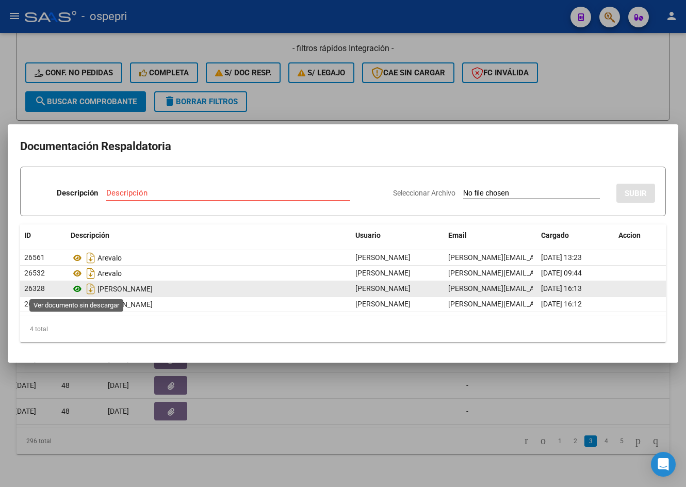
click at [78, 289] on icon at bounding box center [77, 289] width 13 height 12
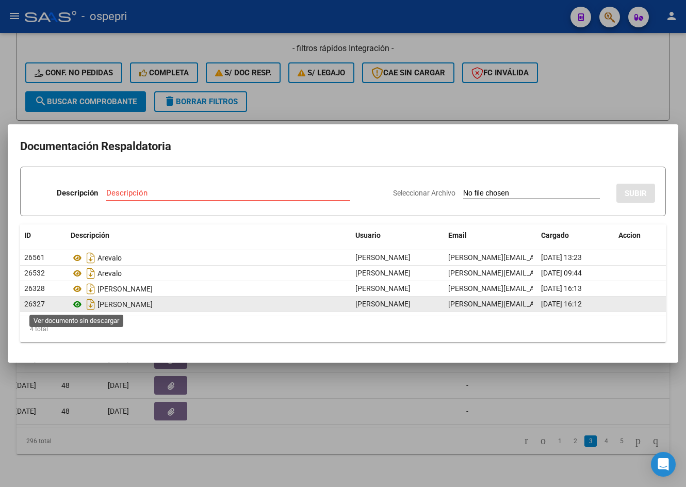
click at [75, 306] on icon at bounding box center [77, 304] width 13 height 12
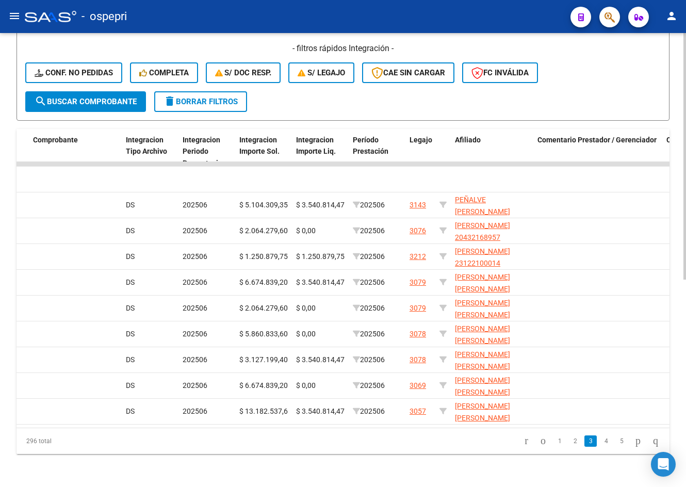
scroll to position [0, 1150]
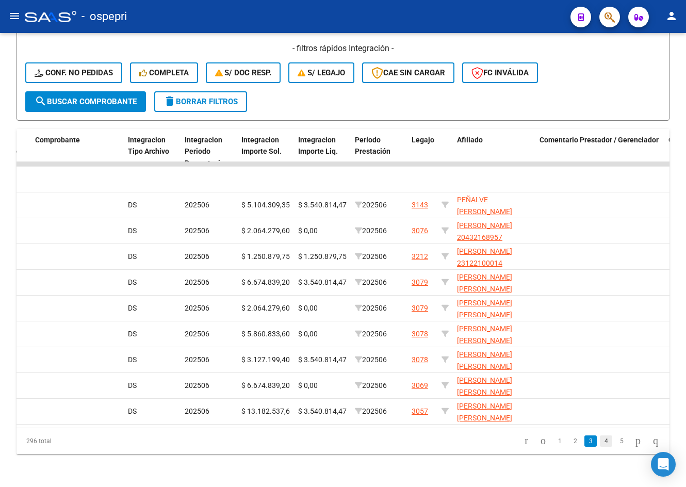
click at [493, 438] on link "4" at bounding box center [606, 440] width 12 height 11
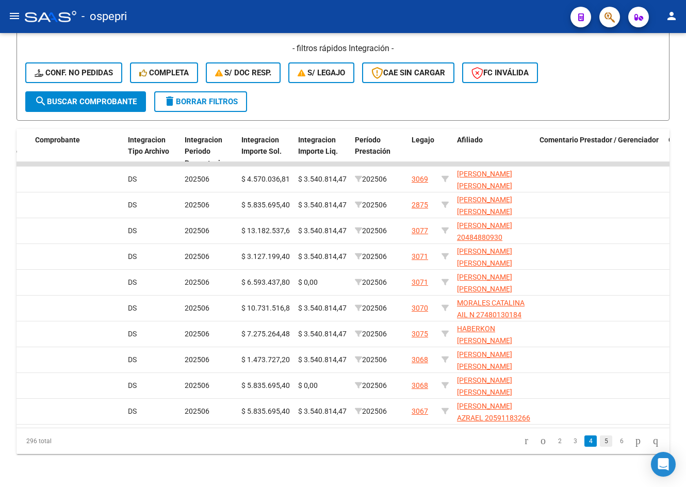
click at [493, 440] on link "5" at bounding box center [606, 440] width 12 height 11
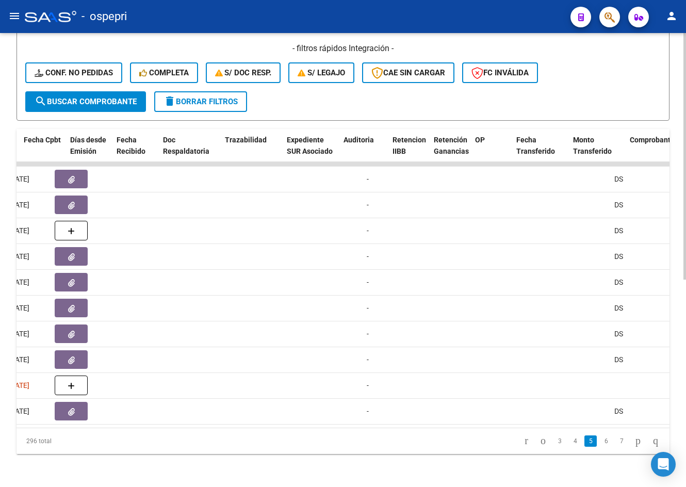
scroll to position [0, 555]
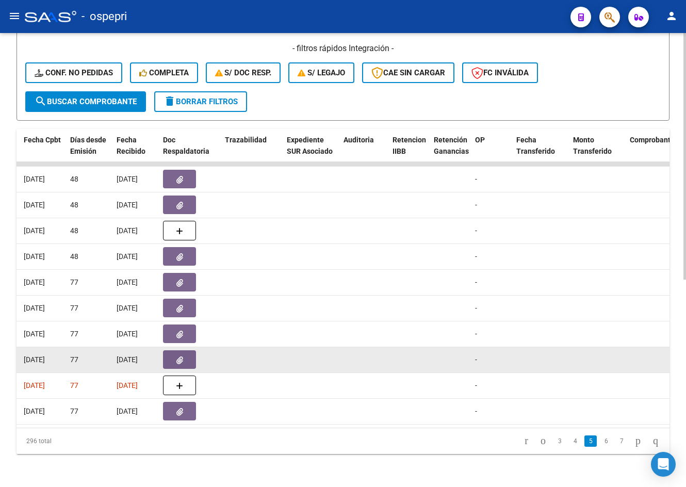
click at [190, 356] on button "button" at bounding box center [179, 359] width 33 height 19
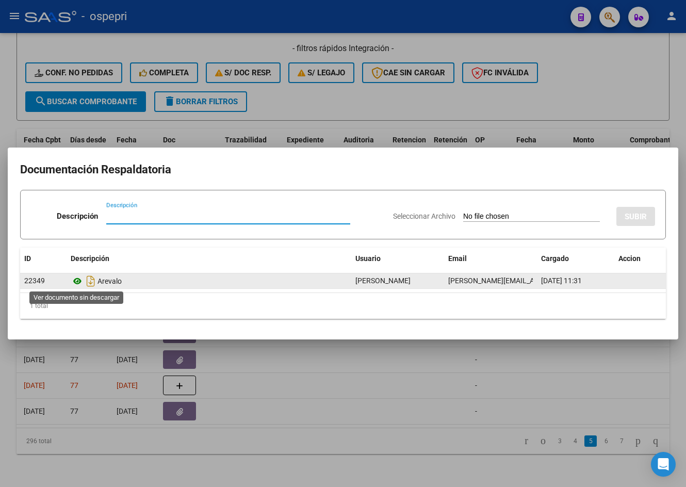
click at [76, 280] on icon at bounding box center [77, 281] width 13 height 12
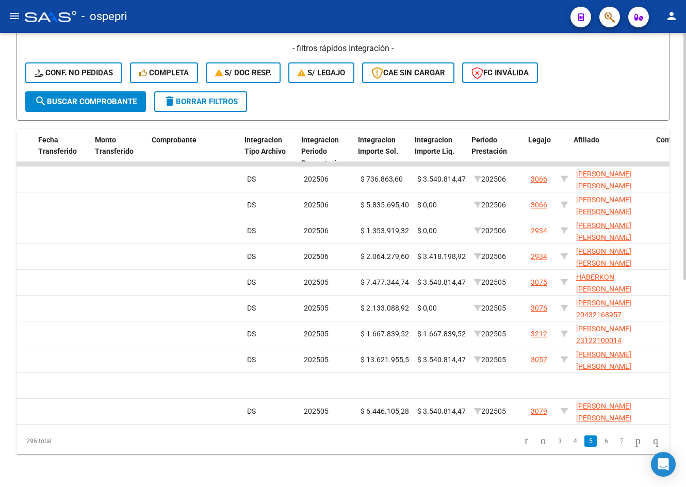
scroll to position [0, 1039]
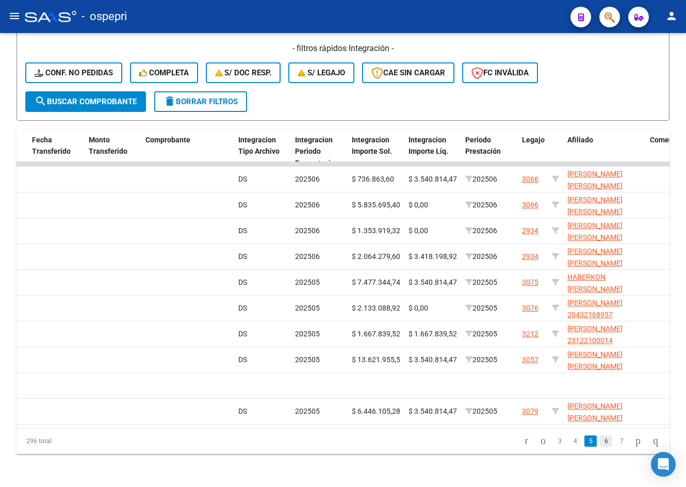
click at [493, 440] on link "6" at bounding box center [606, 440] width 12 height 11
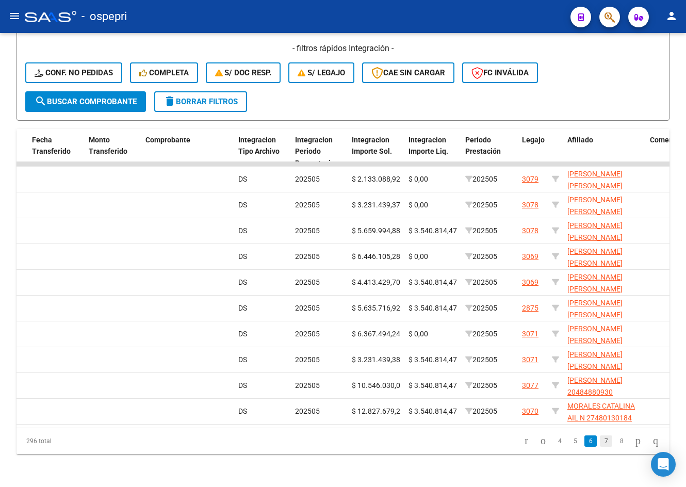
click at [493, 442] on link "7" at bounding box center [606, 440] width 12 height 11
click at [493, 441] on link "8" at bounding box center [606, 440] width 12 height 11
click at [493, 441] on link "9" at bounding box center [605, 440] width 12 height 11
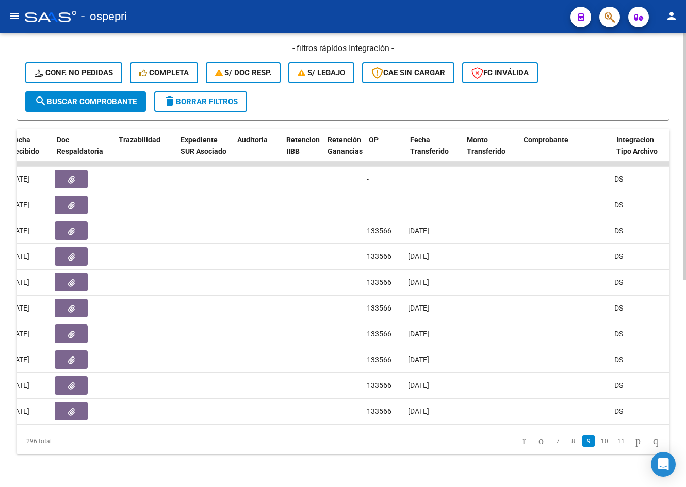
scroll to position [0, 661]
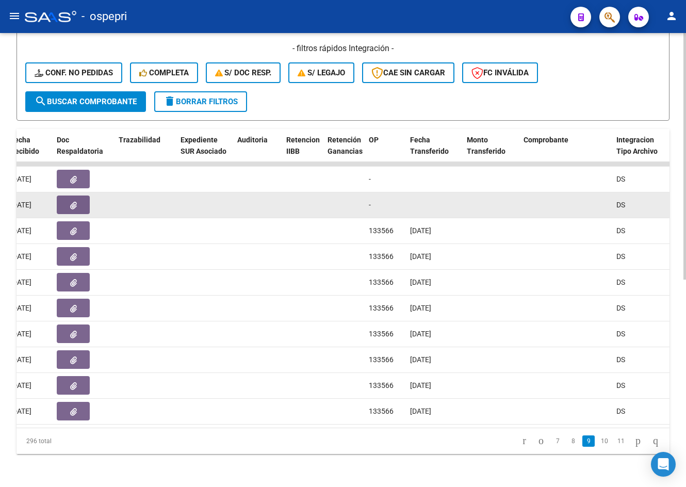
click at [78, 195] on button "button" at bounding box center [73, 204] width 33 height 19
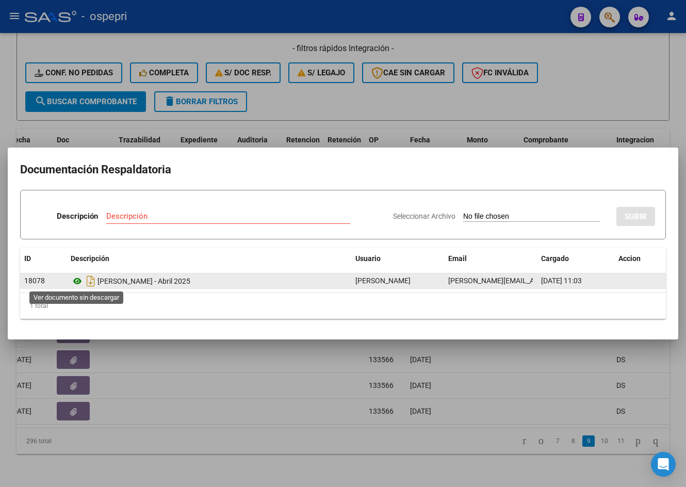
click at [77, 284] on icon at bounding box center [77, 281] width 13 height 12
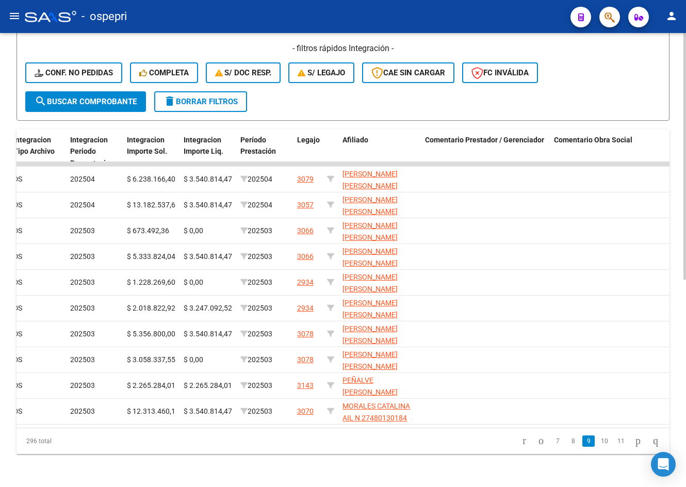
scroll to position [0, 1269]
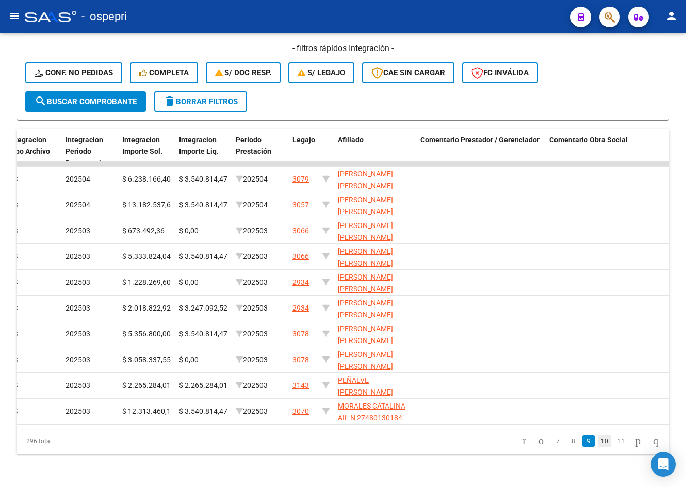
click at [493, 439] on link "10" at bounding box center [604, 440] width 13 height 11
click at [493, 438] on link "11" at bounding box center [604, 440] width 13 height 11
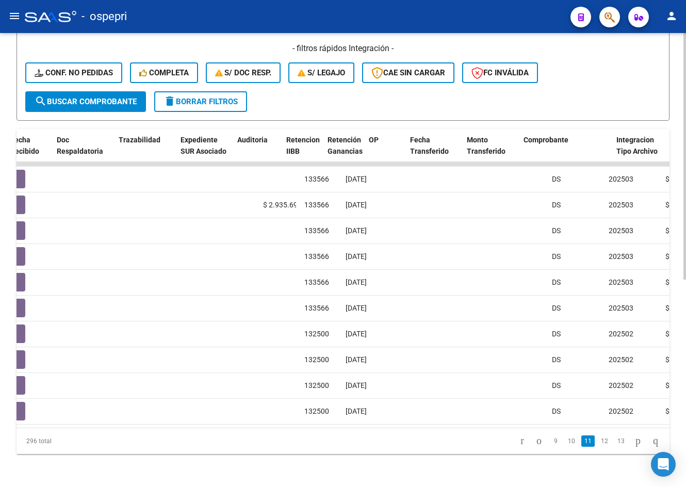
scroll to position [0, 627]
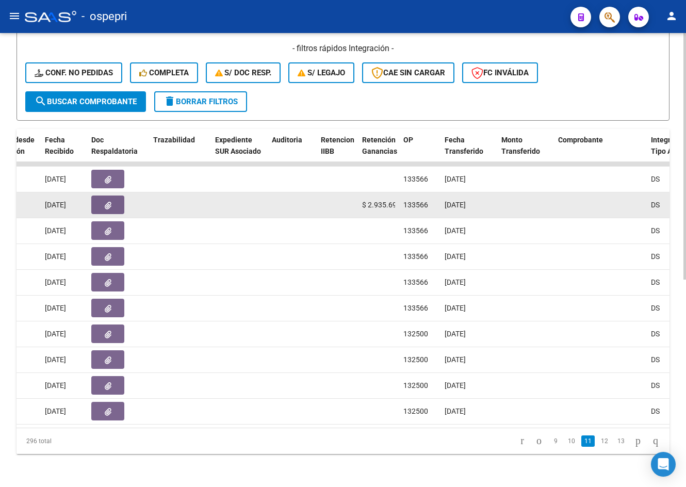
click at [108, 202] on icon "button" at bounding box center [108, 206] width 7 height 8
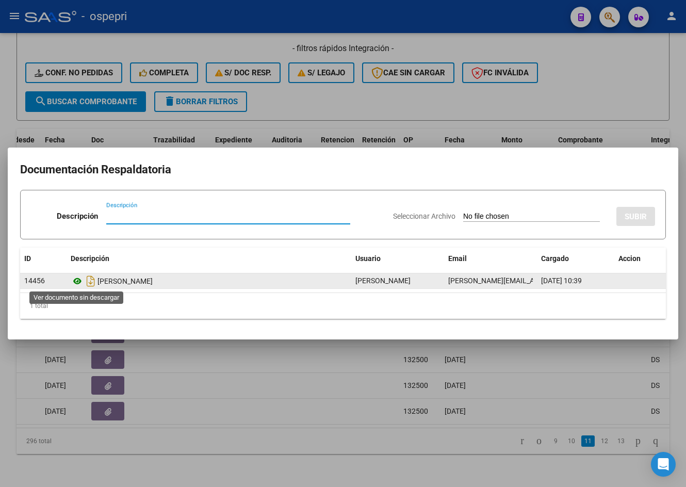
click at [77, 280] on icon at bounding box center [77, 281] width 13 height 12
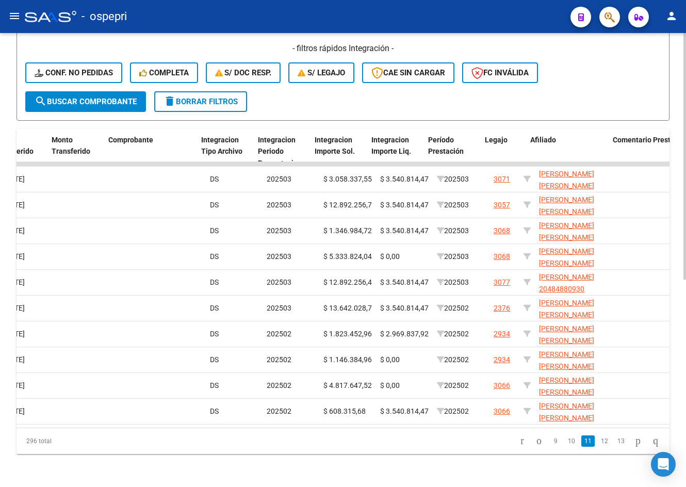
scroll to position [0, 1076]
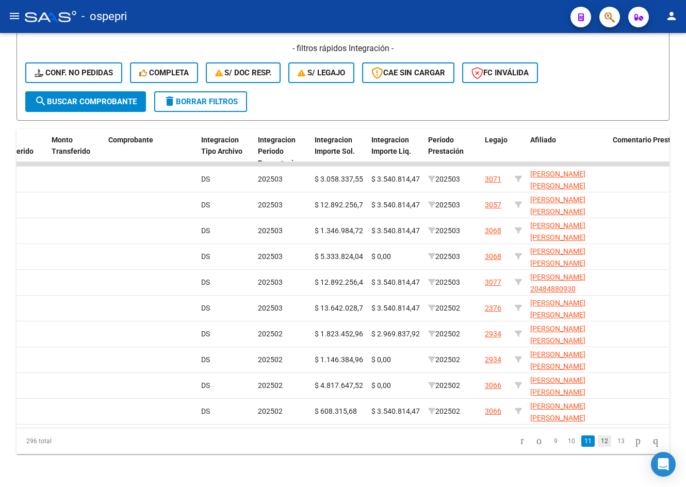
click at [493, 442] on link "12" at bounding box center [604, 440] width 13 height 11
click at [493, 443] on link "13" at bounding box center [604, 440] width 13 height 11
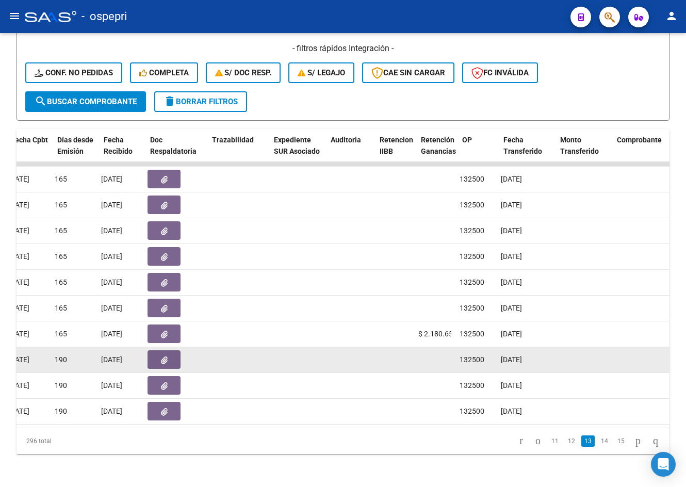
scroll to position [0, 568]
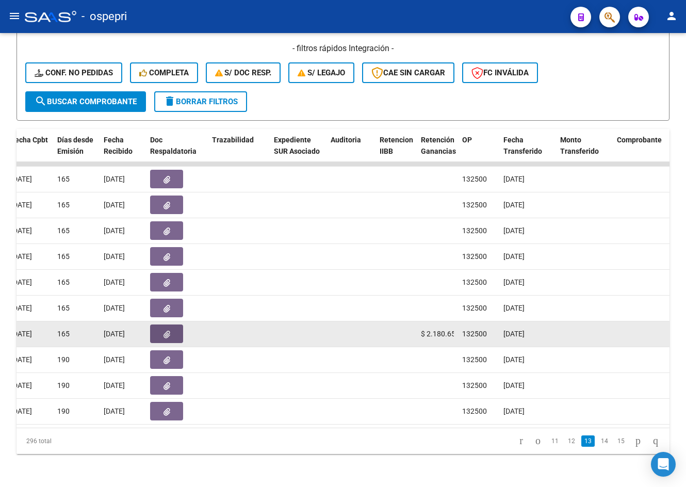
click at [171, 327] on button "button" at bounding box center [166, 333] width 33 height 19
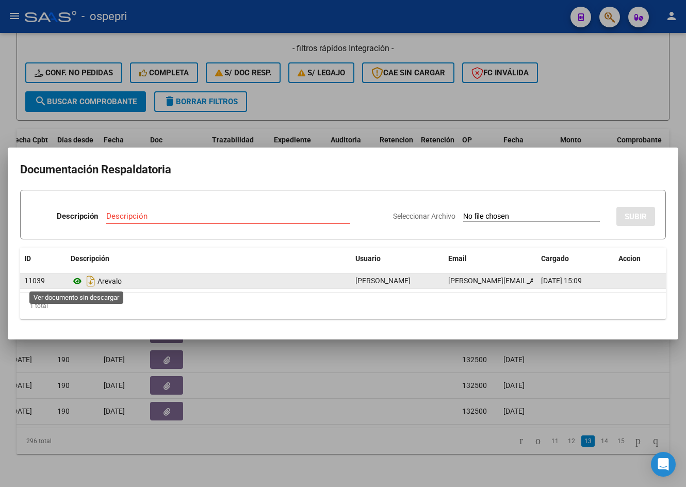
click at [77, 281] on icon at bounding box center [77, 281] width 13 height 12
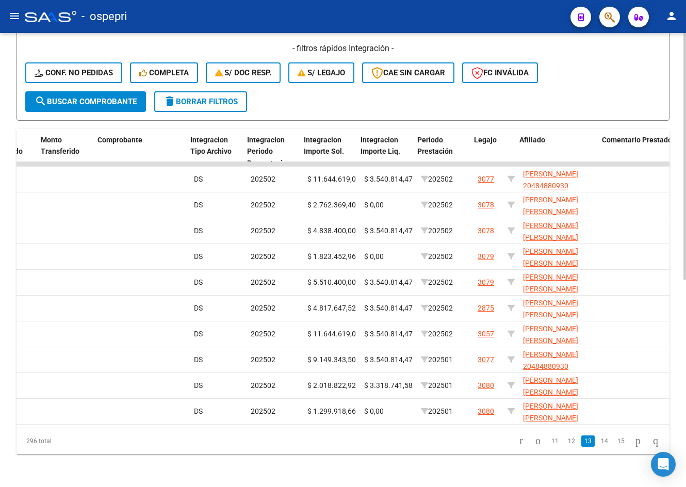
scroll to position [0, 1104]
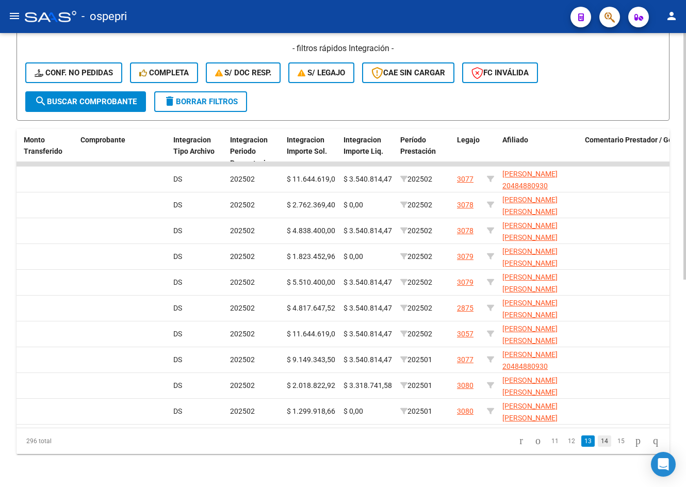
click at [493, 442] on link "14" at bounding box center [604, 440] width 13 height 11
click at [493, 445] on link "15" at bounding box center [604, 440] width 13 height 11
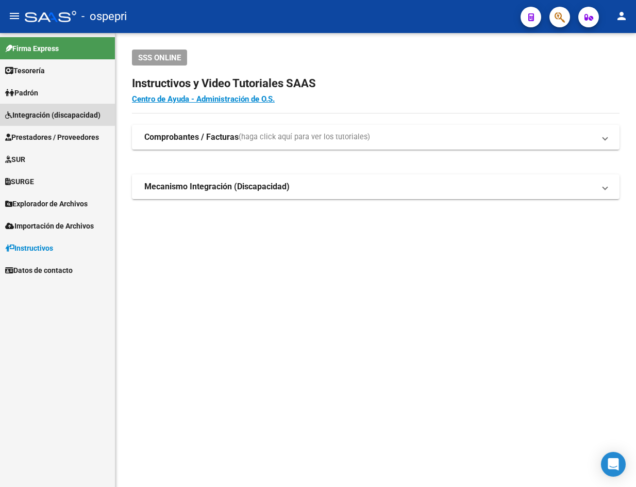
click at [41, 113] on span "Integración (discapacidad)" at bounding box center [52, 114] width 95 height 11
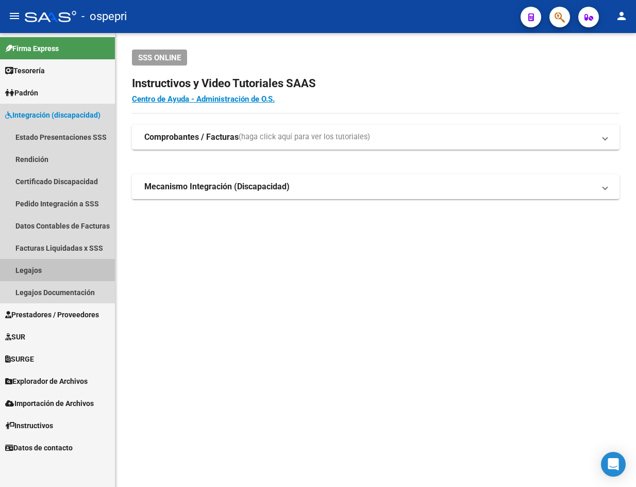
click at [34, 271] on link "Legajos" at bounding box center [57, 270] width 115 height 22
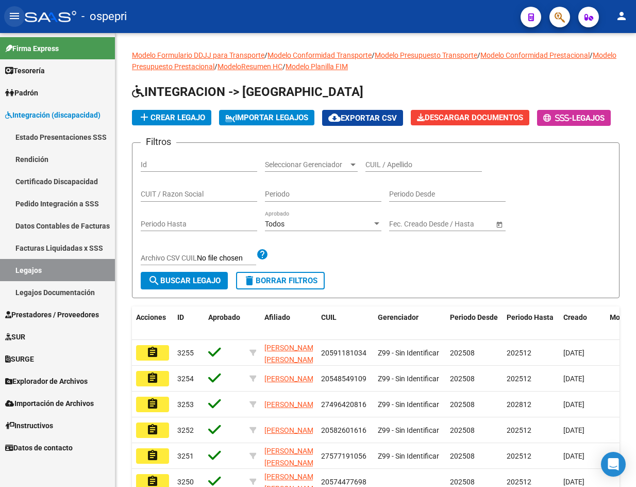
click at [18, 16] on mat-icon "menu" at bounding box center [14, 16] width 12 height 12
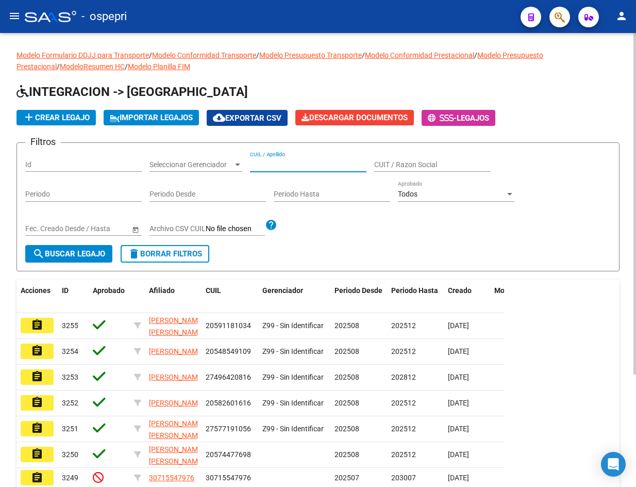
click at [293, 163] on input "CUIL / Apellido" at bounding box center [308, 164] width 117 height 9
paste input "20484880930"
type input "20484880930"
click at [88, 255] on span "search Buscar Legajo" at bounding box center [68, 253] width 73 height 9
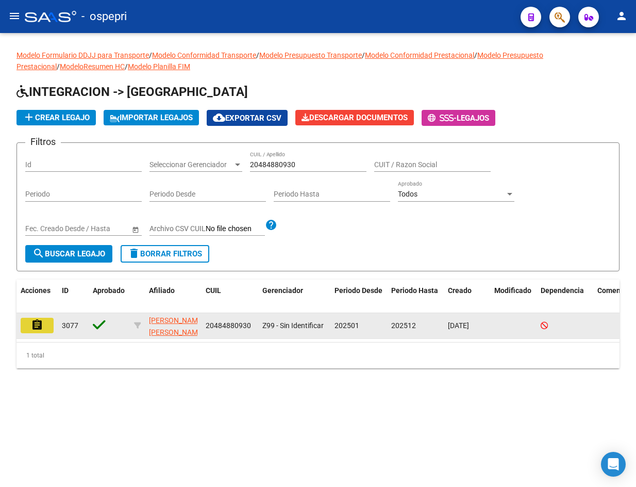
click at [41, 329] on mat-icon "assignment" at bounding box center [37, 325] width 12 height 12
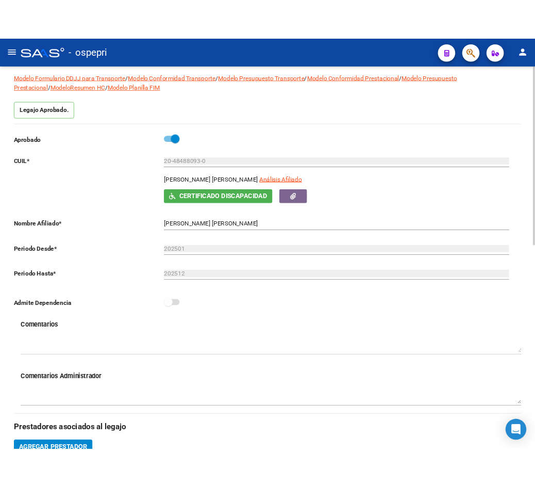
scroll to position [258, 0]
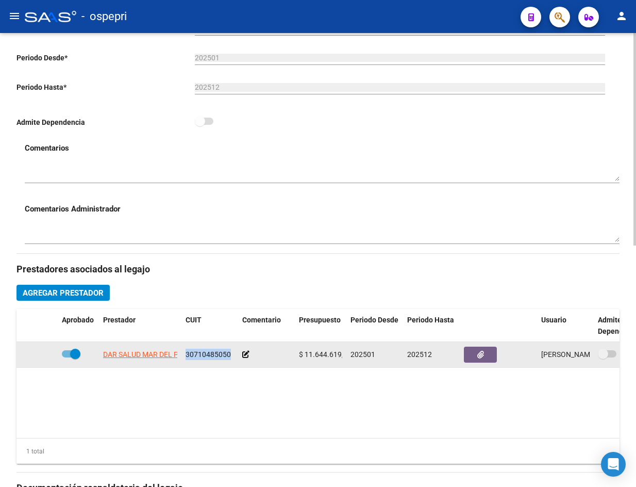
drag, startPoint x: 186, startPoint y: 354, endPoint x: 228, endPoint y: 354, distance: 42.3
click at [228, 354] on span "30710485050" at bounding box center [208, 354] width 45 height 8
copy span "30710485050"
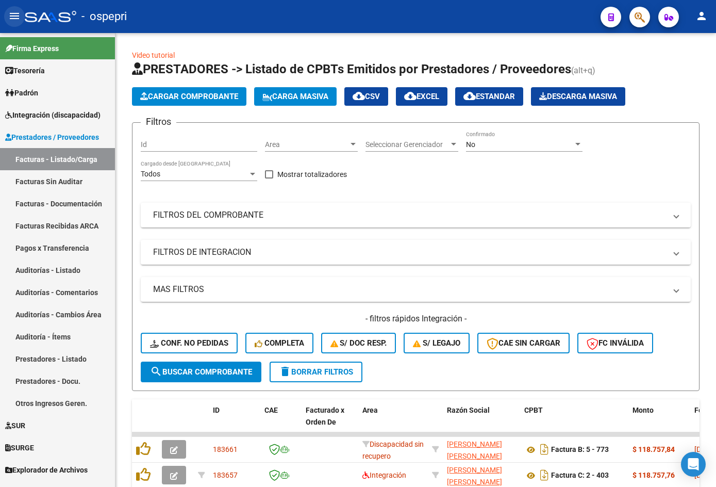
click at [15, 17] on mat-icon "menu" at bounding box center [14, 16] width 12 height 12
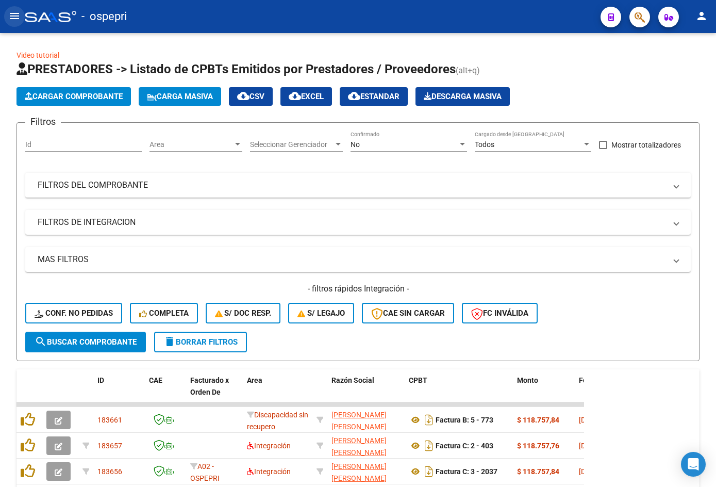
click at [15, 17] on mat-icon "menu" at bounding box center [14, 16] width 12 height 12
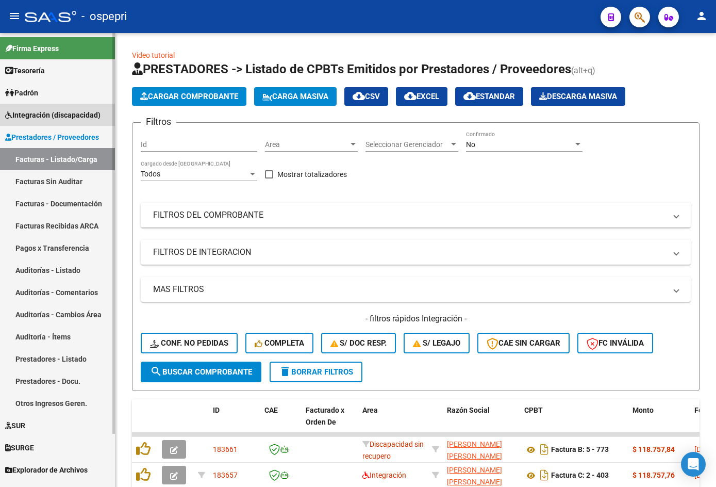
click at [34, 108] on link "Integración (discapacidad)" at bounding box center [57, 115] width 115 height 22
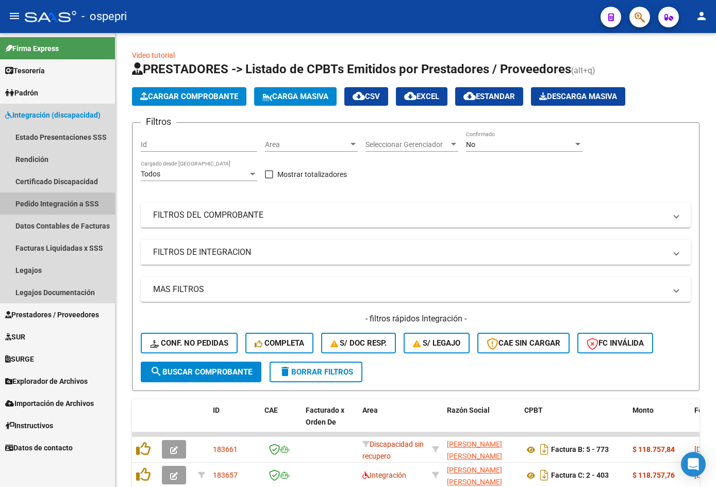
click at [54, 204] on link "Pedido Integración a SSS" at bounding box center [57, 203] width 115 height 22
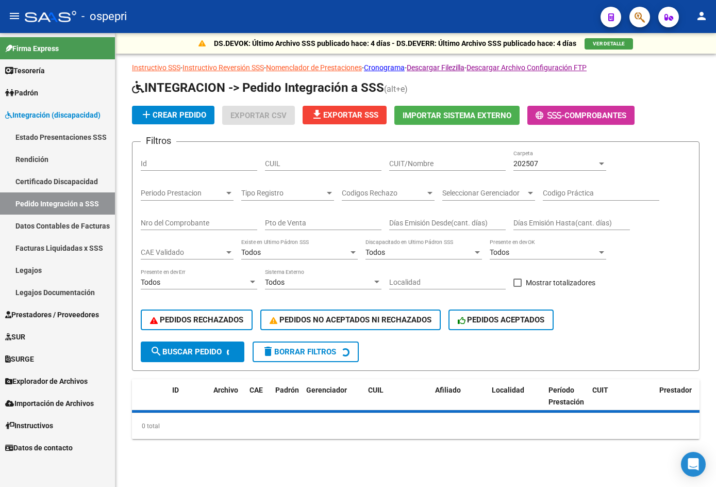
click at [14, 17] on mat-icon "menu" at bounding box center [14, 16] width 12 height 12
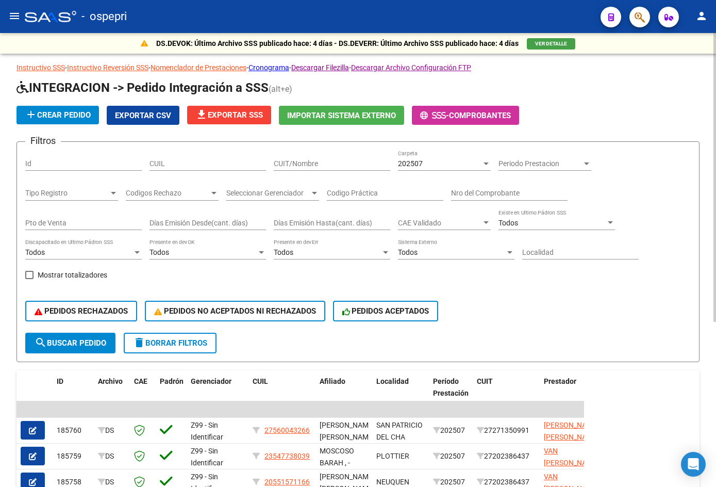
click at [418, 163] on span "202507" at bounding box center [410, 163] width 25 height 8
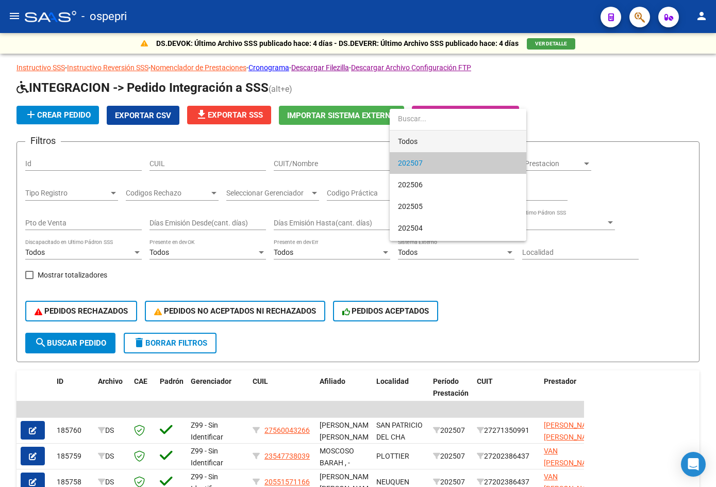
click at [430, 137] on span "Todos" at bounding box center [458, 141] width 120 height 22
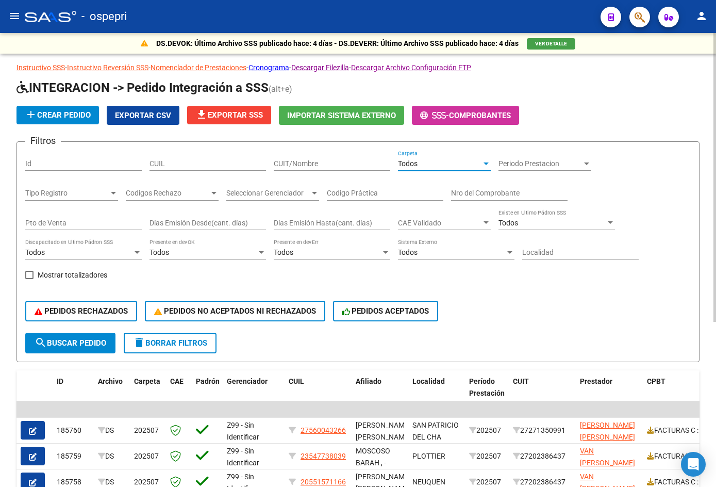
click at [202, 164] on input "CUIL" at bounding box center [208, 163] width 117 height 9
drag, startPoint x: 220, startPoint y: 166, endPoint x: 179, endPoint y: 168, distance: 41.3
click at [179, 168] on div "CUIL" at bounding box center [208, 160] width 117 height 21
paste input "20484880930"
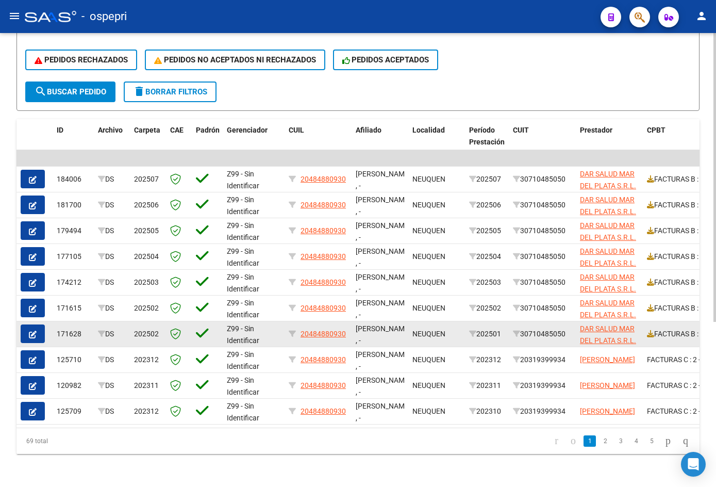
type input "20484880930"
click at [34, 330] on icon "button" at bounding box center [33, 334] width 8 height 8
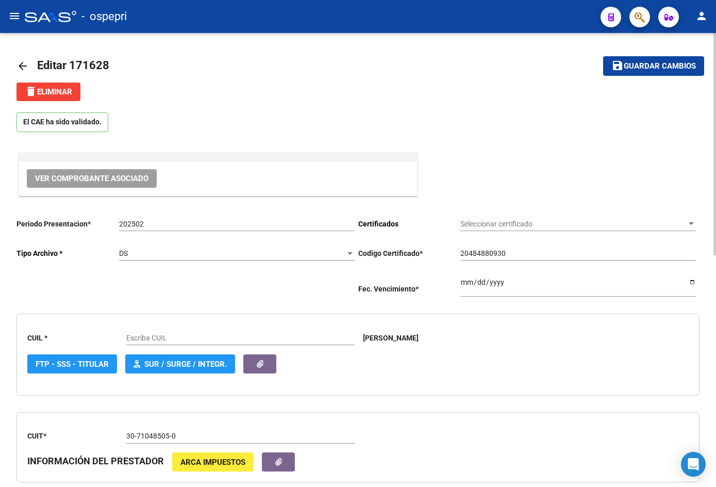
type input "20484880930"
click at [23, 63] on mat-icon "arrow_back" at bounding box center [22, 66] width 12 height 12
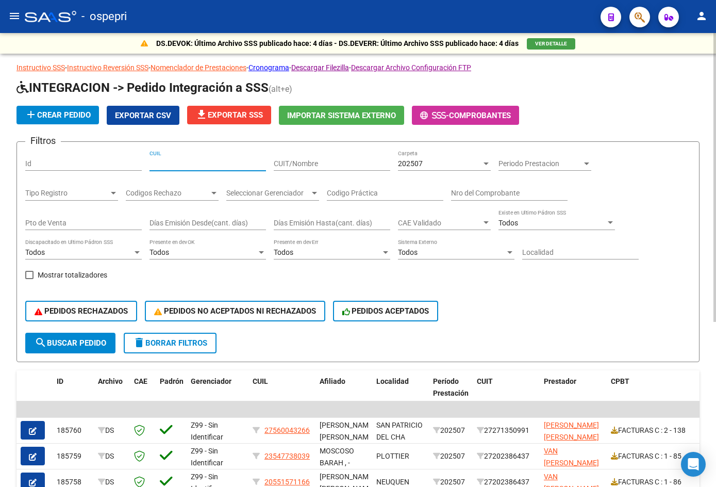
click at [205, 164] on input "CUIL" at bounding box center [208, 163] width 117 height 9
paste input "20484880930"
type input "20484880930"
click at [96, 338] on span "search Buscar Pedido" at bounding box center [71, 342] width 72 height 9
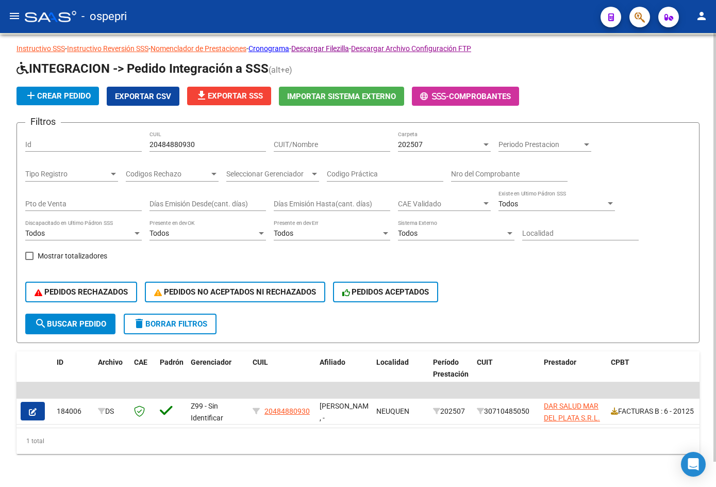
scroll to position [27, 0]
click at [418, 131] on div "202507 Carpeta" at bounding box center [444, 141] width 93 height 21
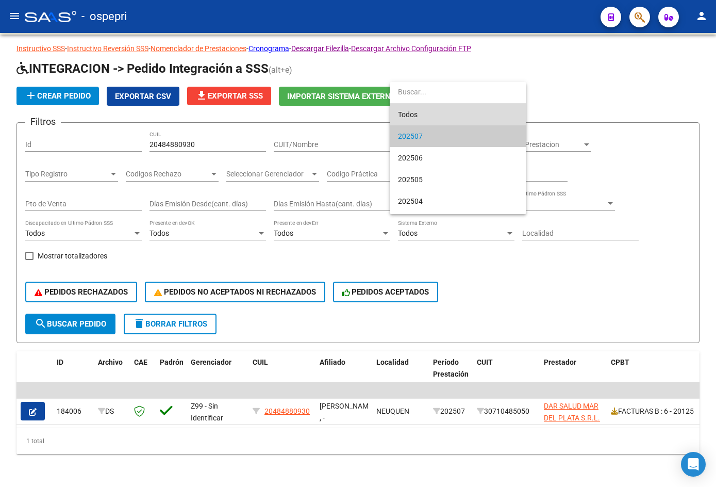
click at [427, 113] on span "Todos" at bounding box center [458, 115] width 120 height 22
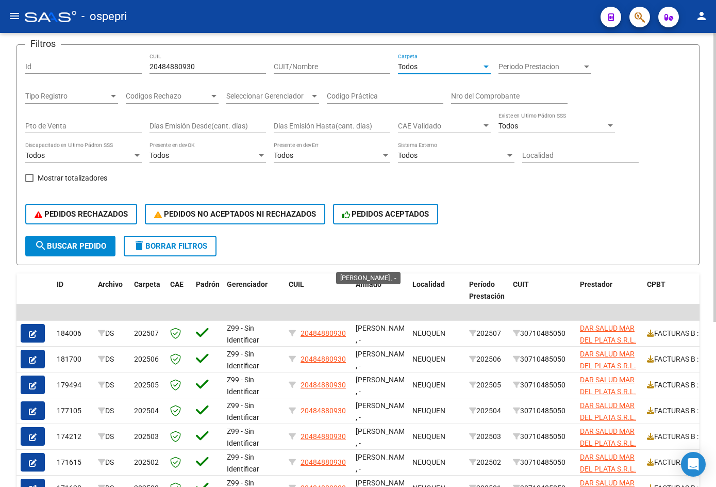
scroll to position [259, 0]
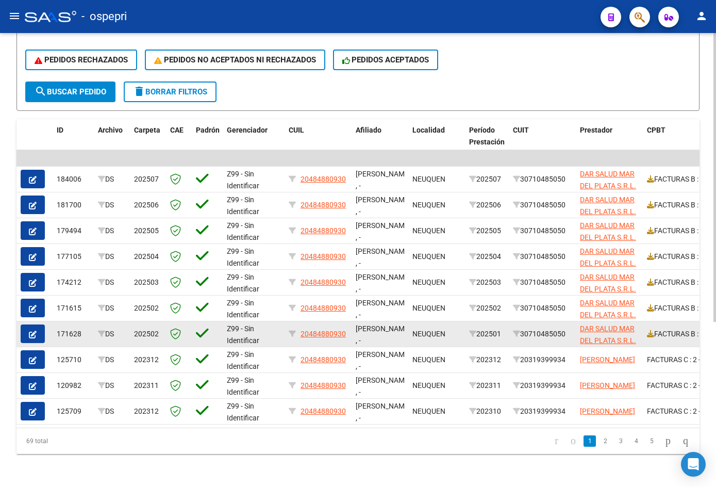
click at [38, 325] on button "button" at bounding box center [33, 333] width 24 height 19
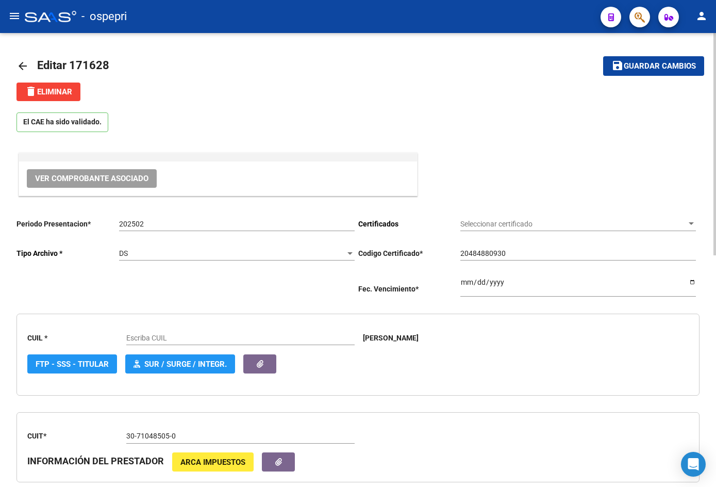
type input "20484880930"
click at [112, 179] on span "Ver Comprobante Asociado" at bounding box center [91, 178] width 113 height 9
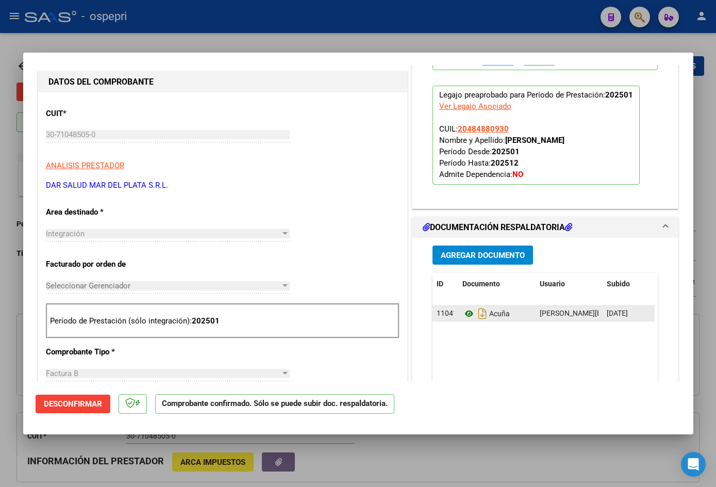
scroll to position [258, 0]
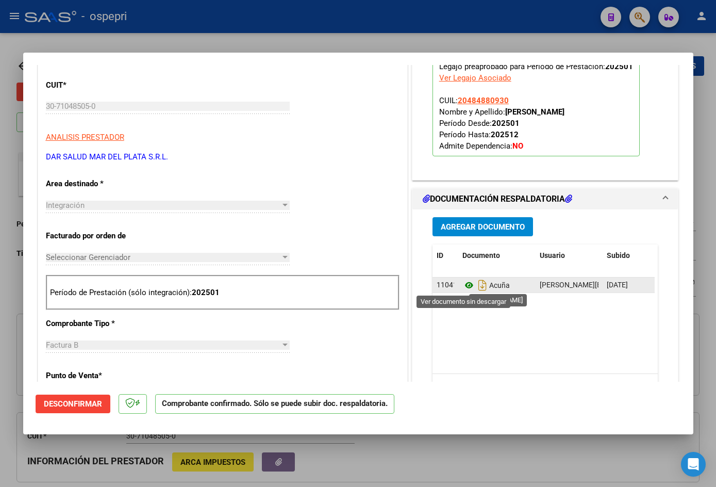
click at [463, 281] on icon at bounding box center [468, 285] width 13 height 12
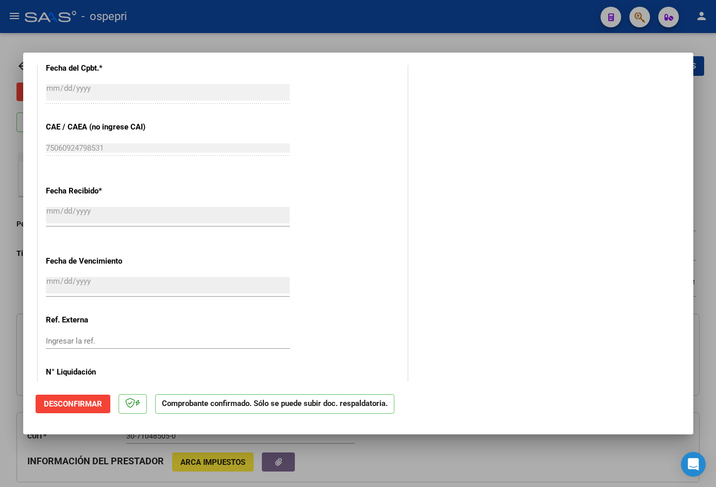
scroll to position [516, 0]
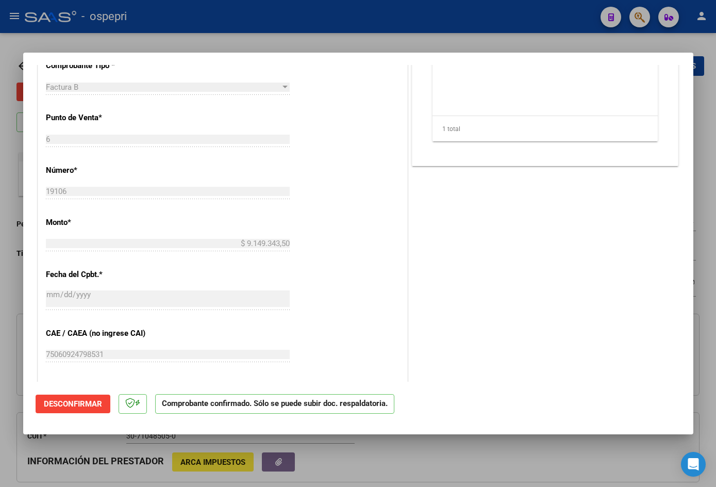
type input "$ 0,00"
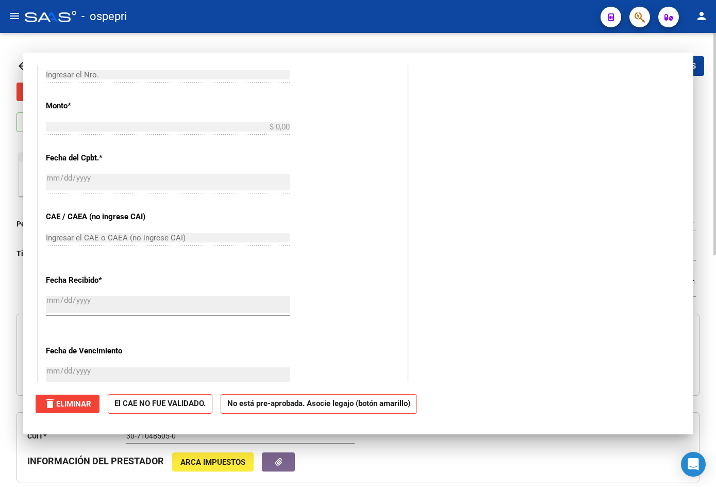
scroll to position [0, 0]
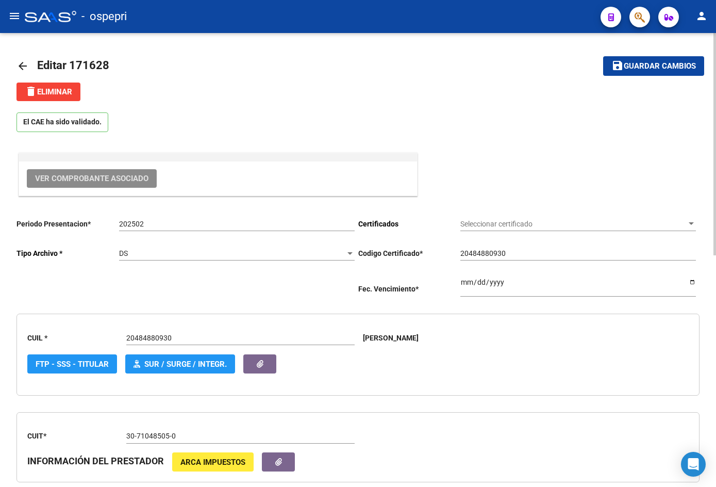
click at [20, 64] on mat-icon "arrow_back" at bounding box center [22, 66] width 12 height 12
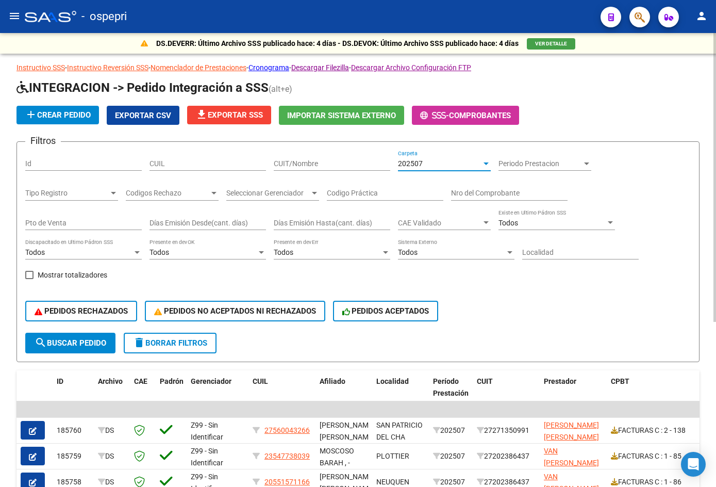
click at [418, 167] on div "202507" at bounding box center [440, 163] width 84 height 9
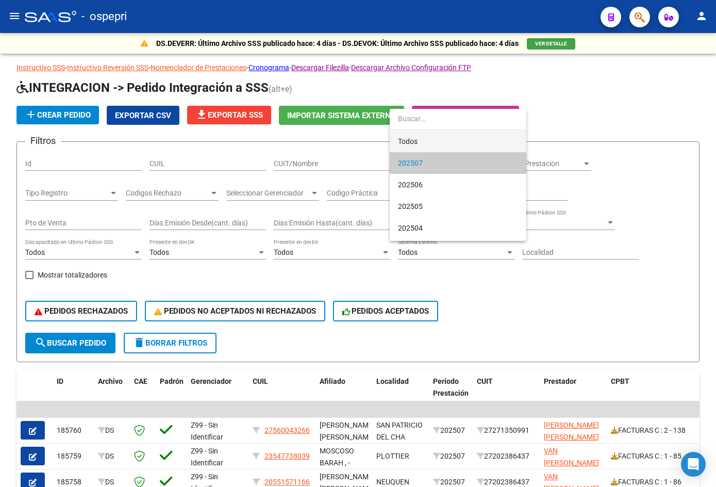
click at [430, 136] on span "Todos" at bounding box center [458, 141] width 120 height 22
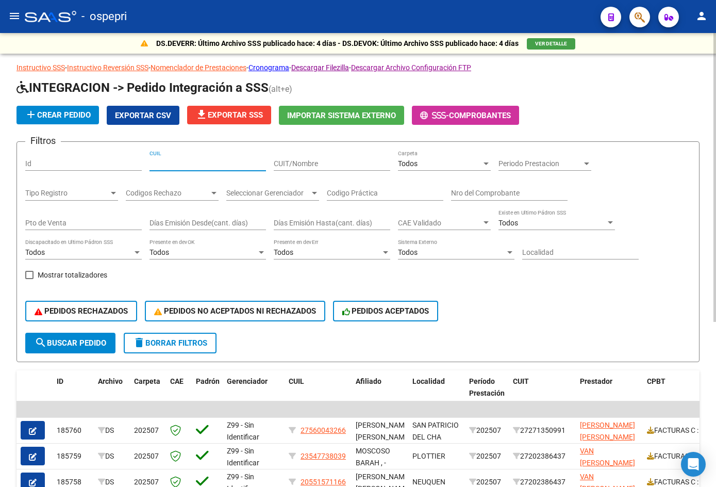
click at [199, 165] on input "CUIL" at bounding box center [208, 163] width 117 height 9
paste input "20425173376"
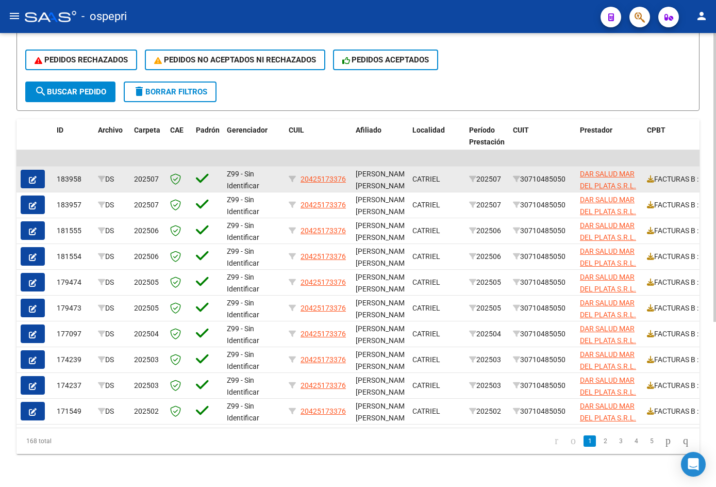
type input "20425173376"
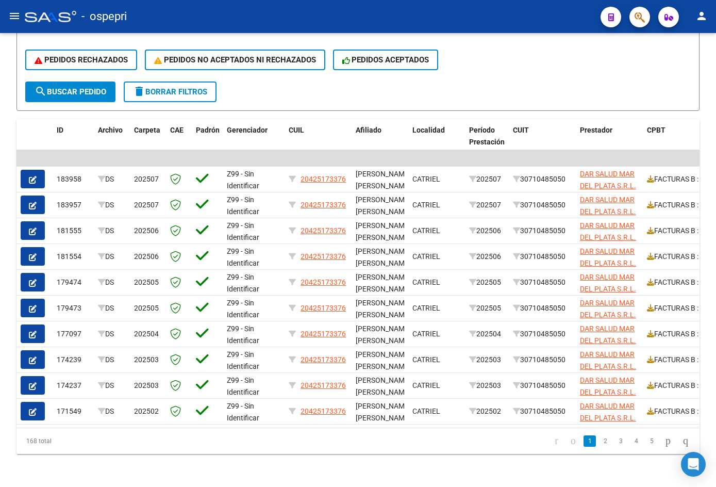
click at [35, 174] on span "button" at bounding box center [33, 178] width 8 height 9
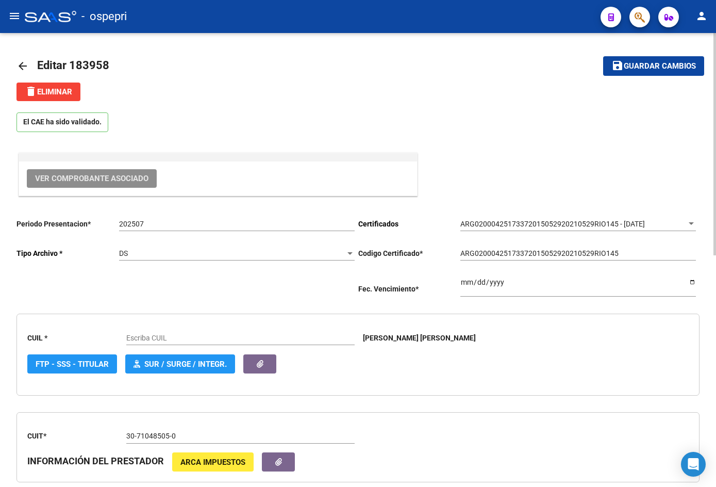
click at [86, 175] on span "Ver Comprobante Asociado" at bounding box center [91, 178] width 113 height 9
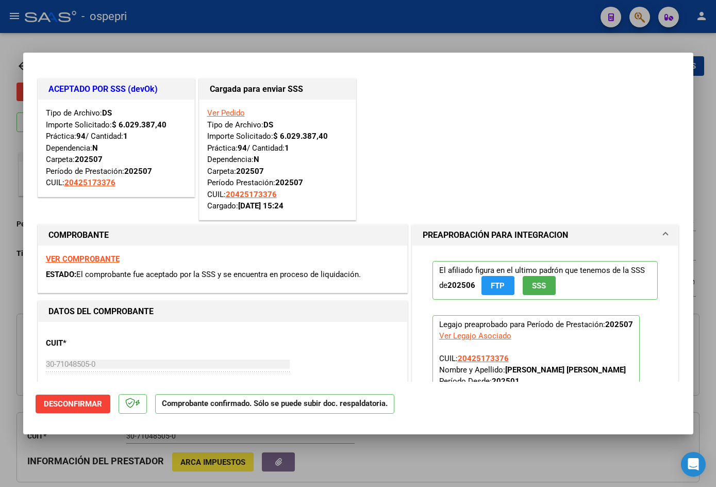
type input "20425173376"
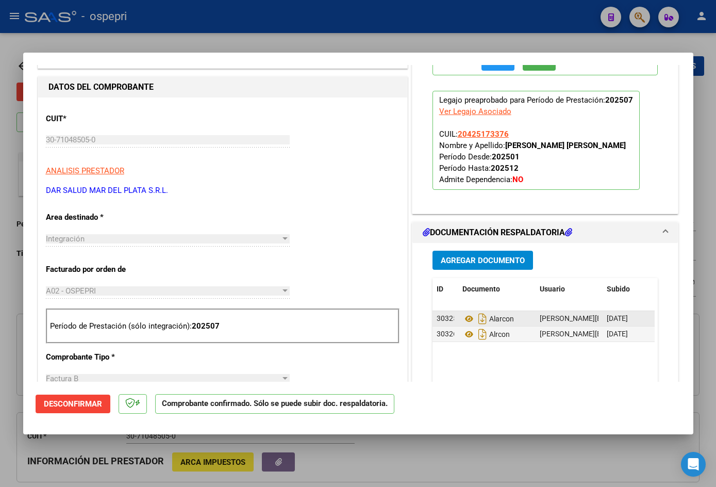
scroll to position [258, 0]
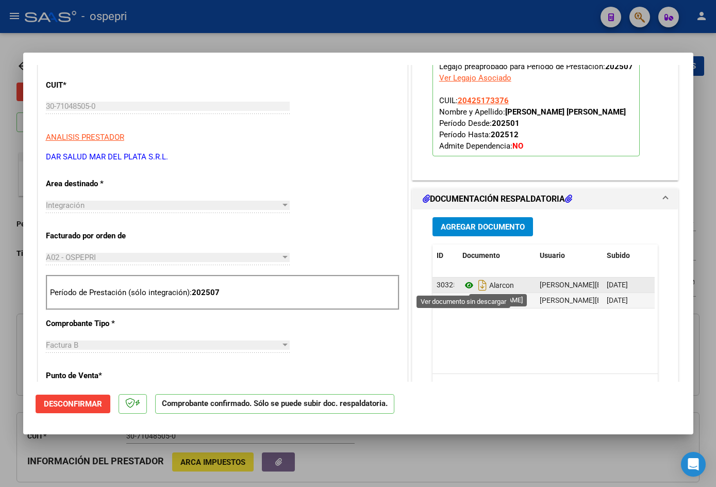
click at [467, 285] on icon at bounding box center [468, 285] width 13 height 12
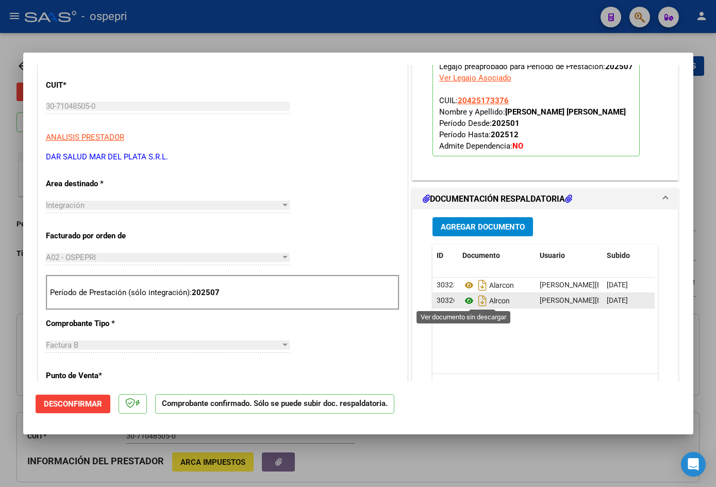
click at [463, 299] on icon at bounding box center [468, 300] width 13 height 12
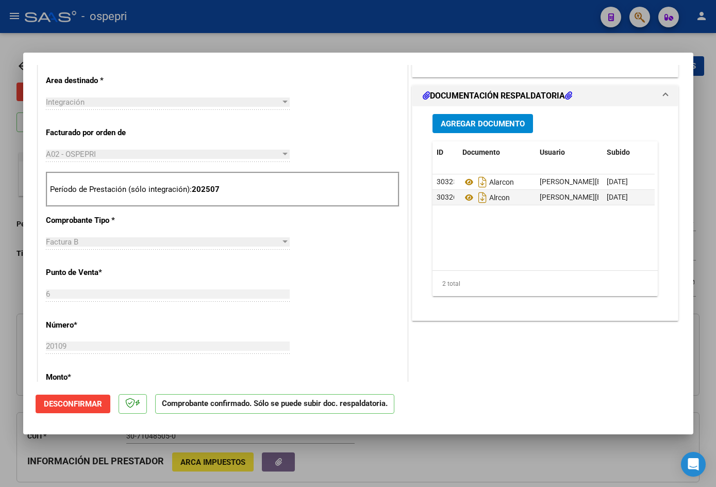
scroll to position [464, 0]
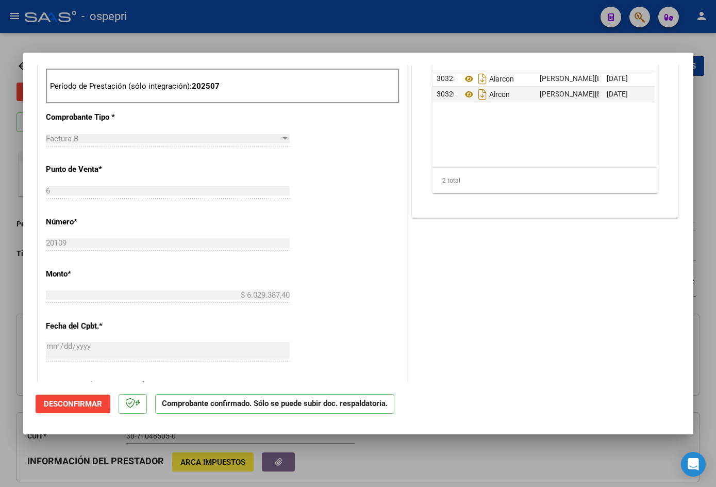
type input "$ 0,00"
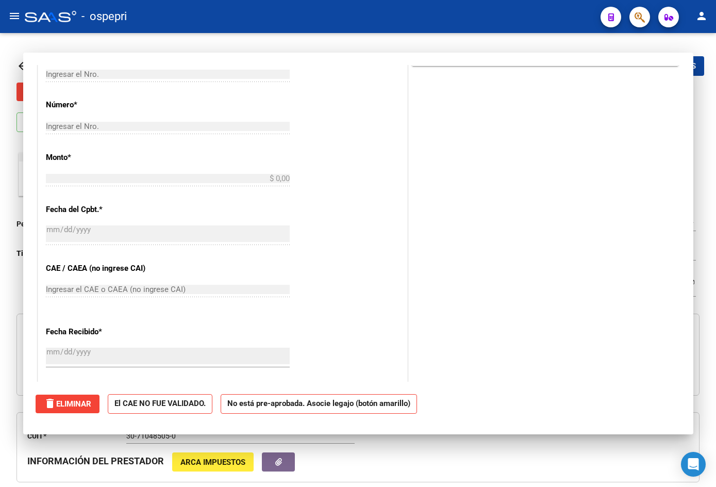
scroll to position [0, 0]
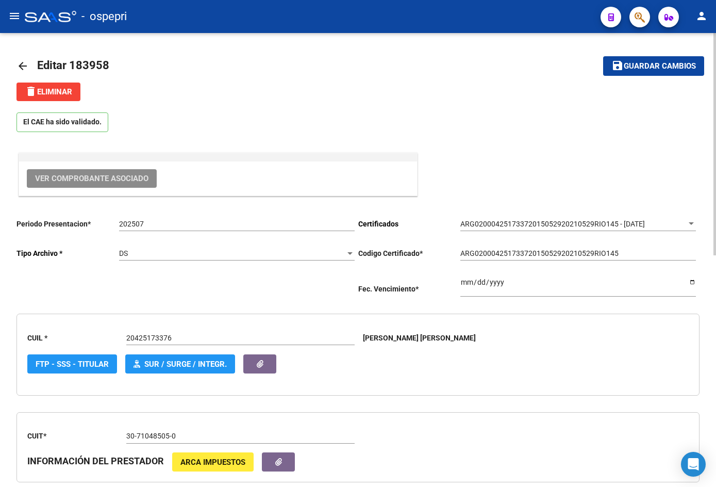
click at [21, 64] on mat-icon "arrow_back" at bounding box center [22, 66] width 12 height 12
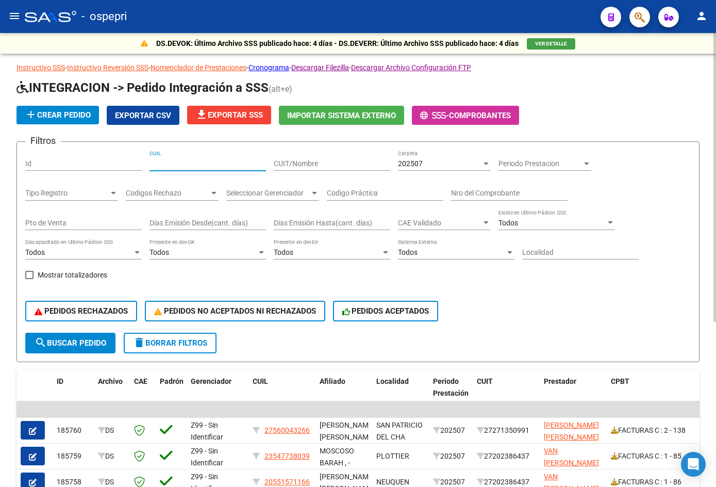
click at [189, 163] on input "CUIL" at bounding box center [208, 163] width 117 height 9
paste input "20425173376"
type input "20425173376"
click at [426, 163] on div "202507" at bounding box center [440, 163] width 84 height 9
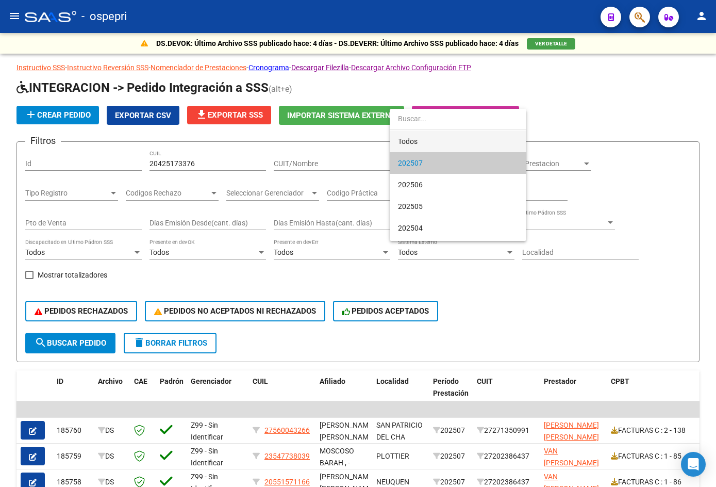
click at [438, 134] on span "Todos" at bounding box center [458, 141] width 120 height 22
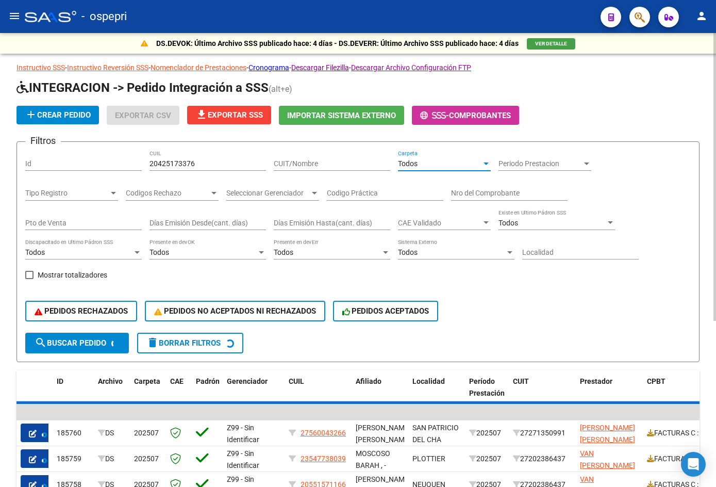
click at [79, 352] on button "search Buscar Pedido" at bounding box center [77, 343] width 104 height 21
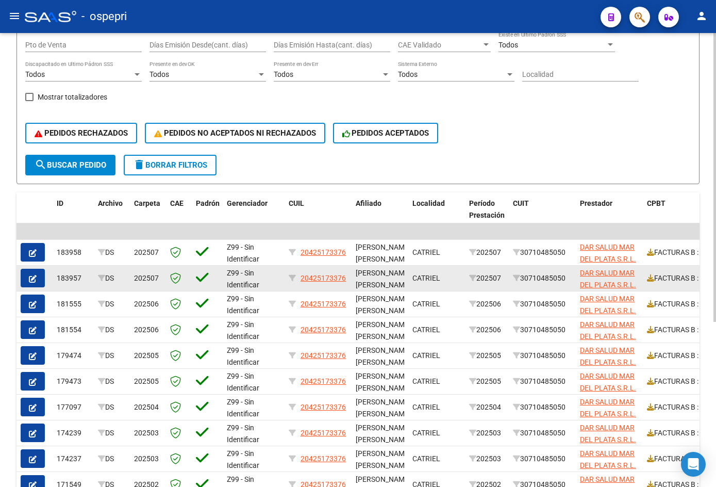
scroll to position [206, 0]
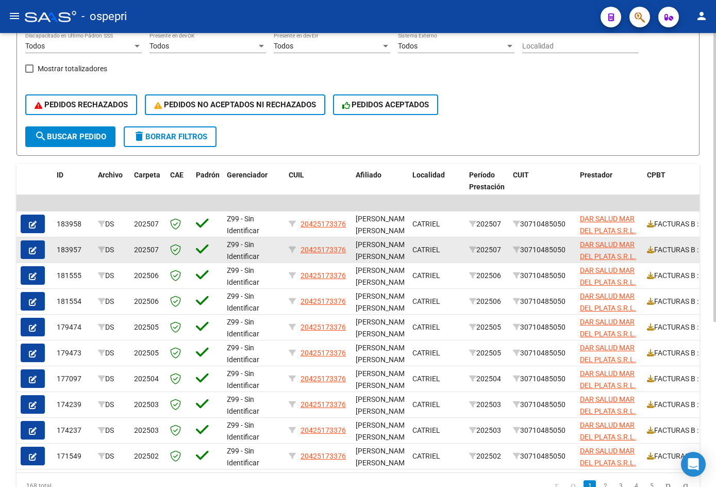
click at [38, 249] on button "button" at bounding box center [33, 249] width 24 height 19
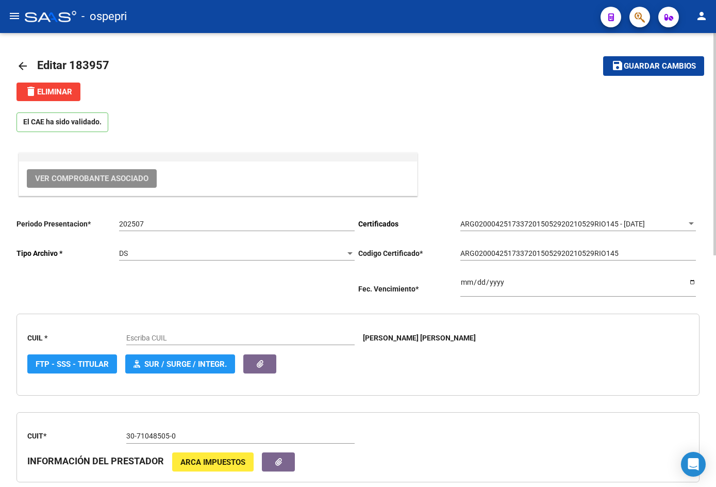
click at [109, 174] on span "Ver Comprobante Asociado" at bounding box center [91, 178] width 113 height 9
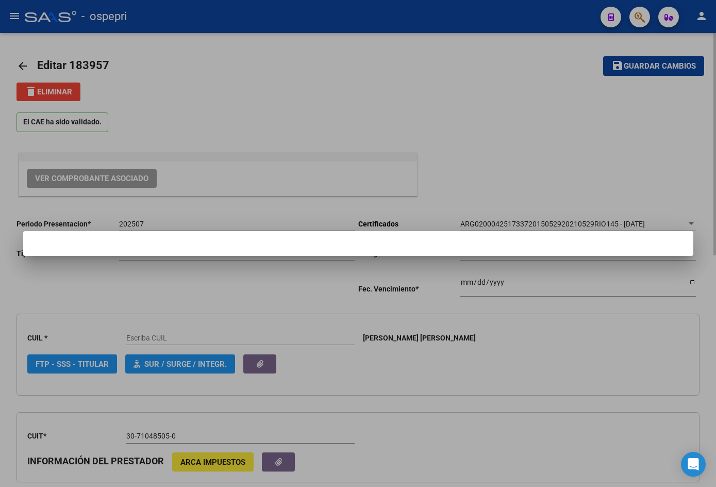
type input "20425173376"
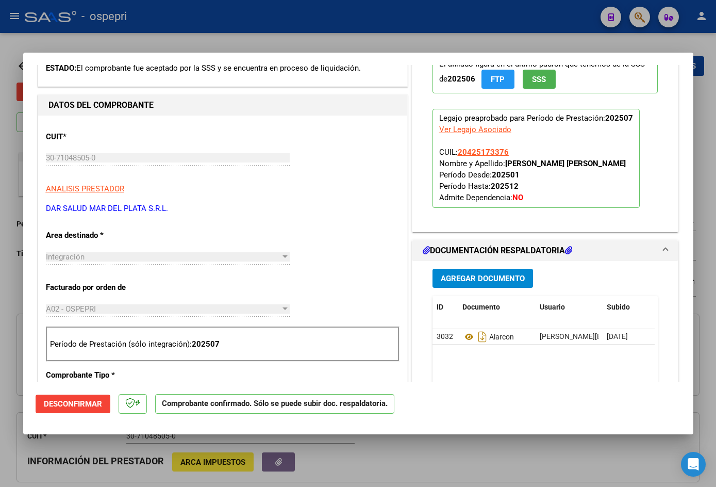
scroll to position [258, 0]
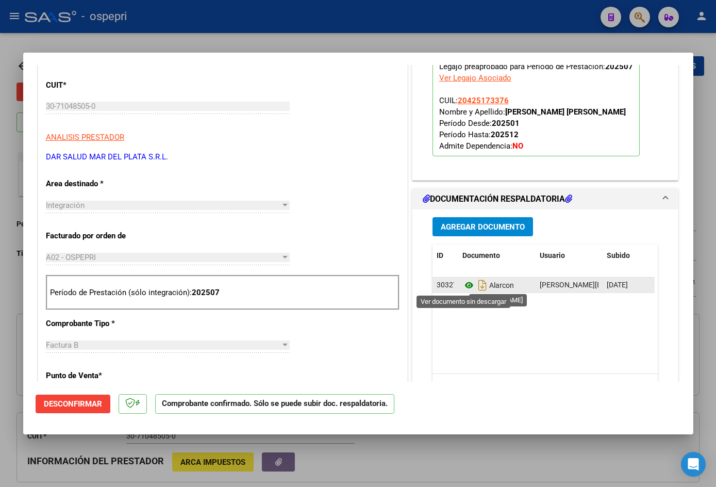
click at [467, 285] on icon at bounding box center [468, 285] width 13 height 12
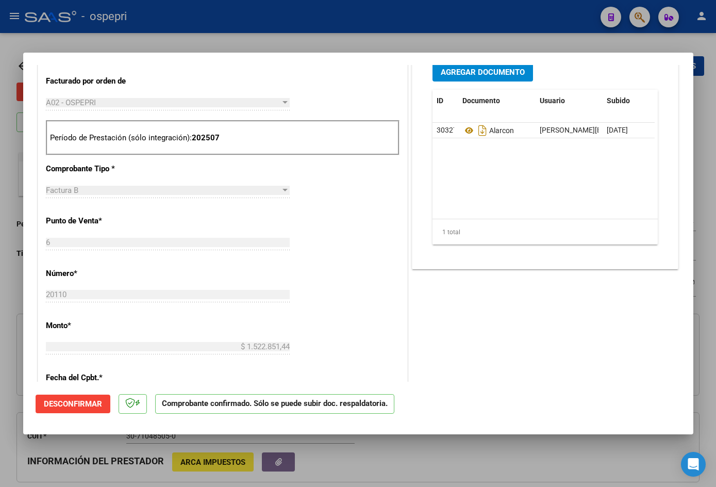
scroll to position [0, 0]
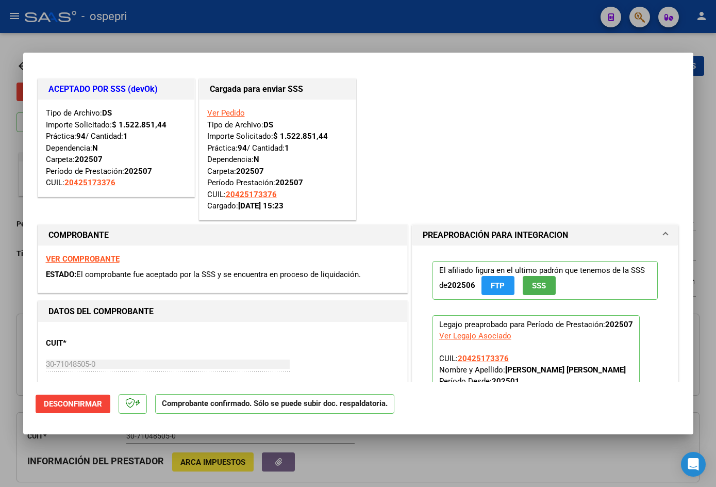
type input "$ 0,00"
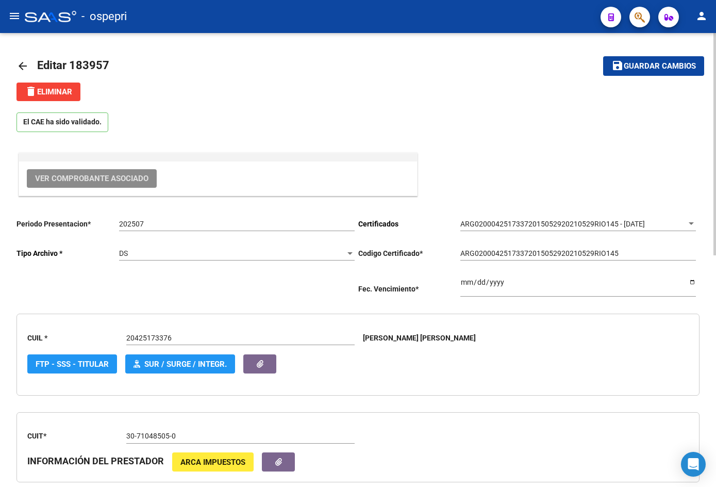
click at [22, 65] on mat-icon "arrow_back" at bounding box center [22, 66] width 12 height 12
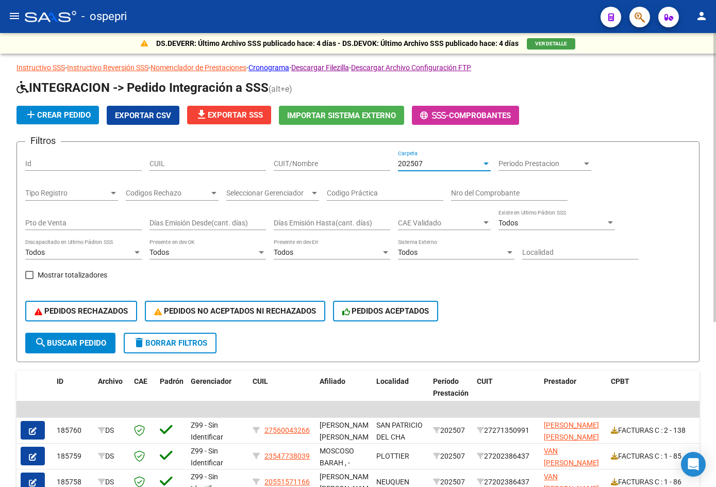
click at [430, 161] on div "202507" at bounding box center [440, 163] width 84 height 9
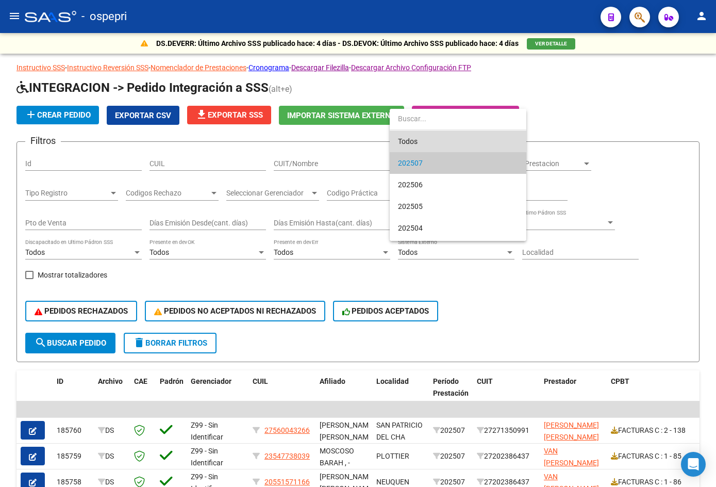
click at [442, 135] on span "Todos" at bounding box center [458, 141] width 120 height 22
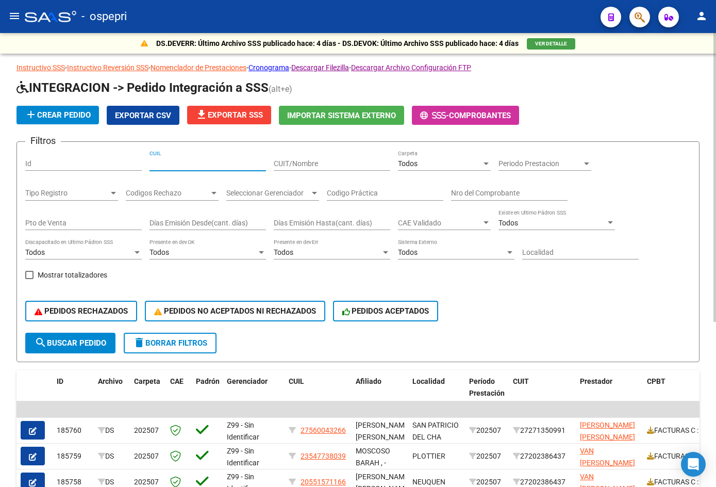
click at [189, 164] on input "CUIL" at bounding box center [208, 163] width 117 height 9
paste input "20425173376"
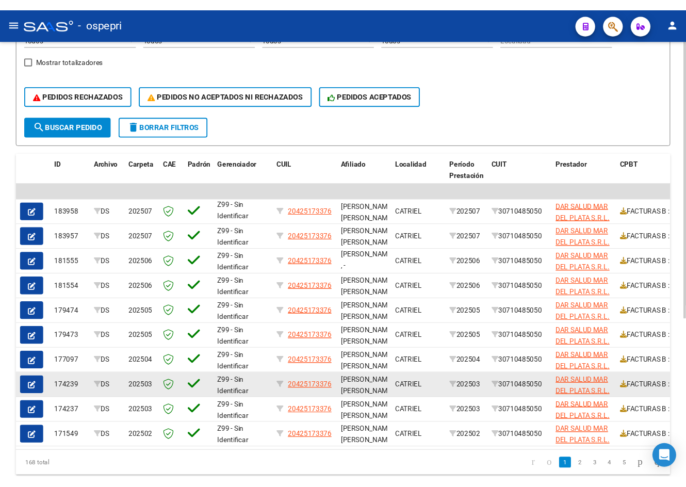
scroll to position [258, 0]
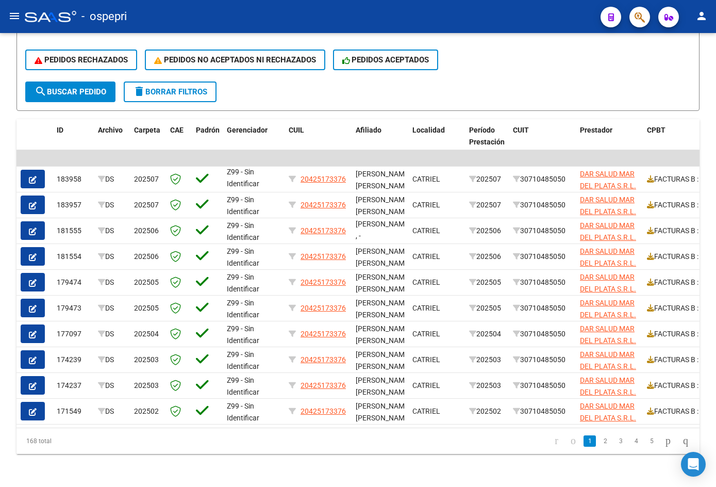
type input "20425173376"
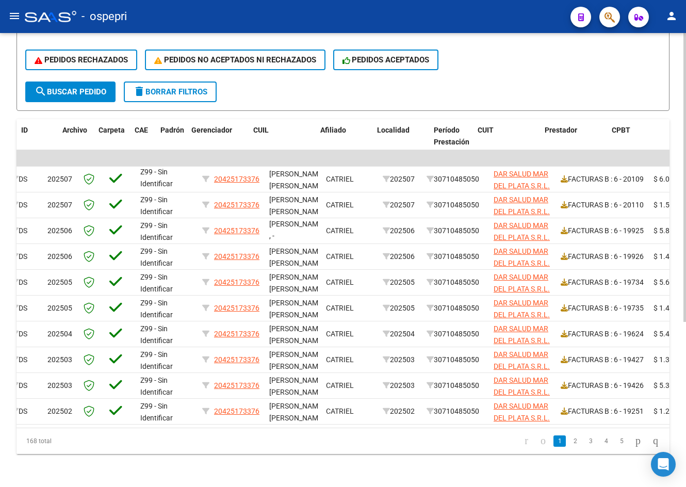
scroll to position [0, 0]
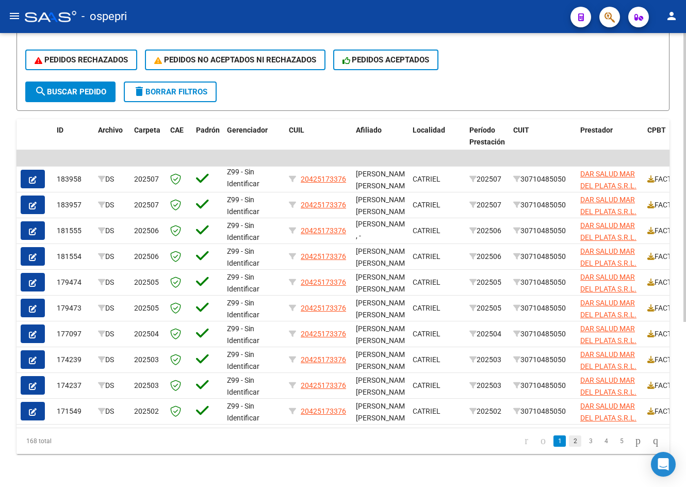
click at [569, 439] on link "2" at bounding box center [575, 440] width 12 height 11
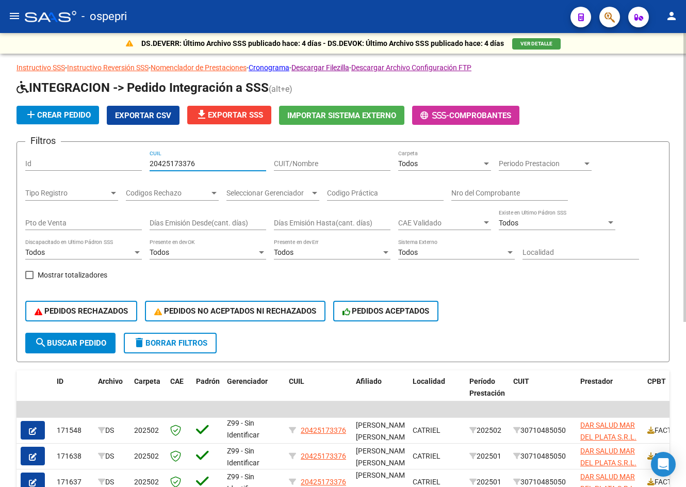
click at [210, 163] on input "20425173376" at bounding box center [208, 163] width 117 height 9
click at [86, 340] on span "search Buscar Pedido" at bounding box center [71, 342] width 72 height 9
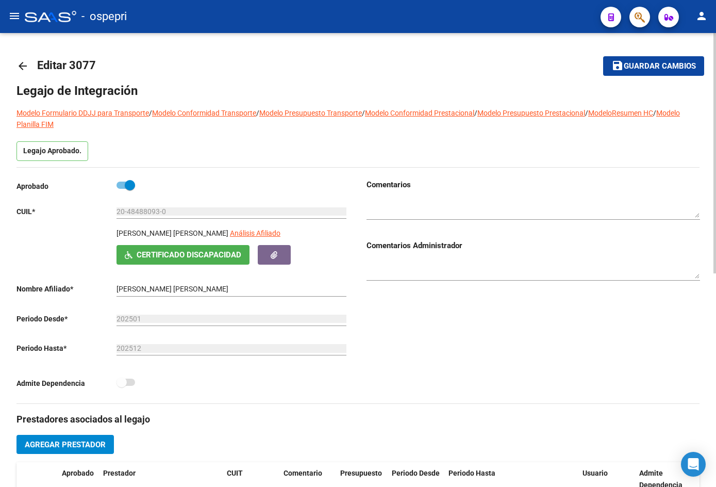
click at [23, 61] on mat-icon "arrow_back" at bounding box center [22, 66] width 12 height 12
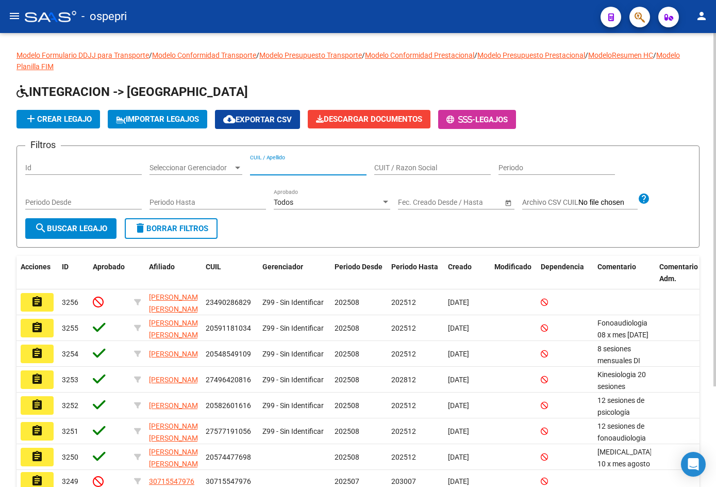
click at [296, 169] on input "CUIL / Apellido" at bounding box center [308, 167] width 117 height 9
paste input "20425173376"
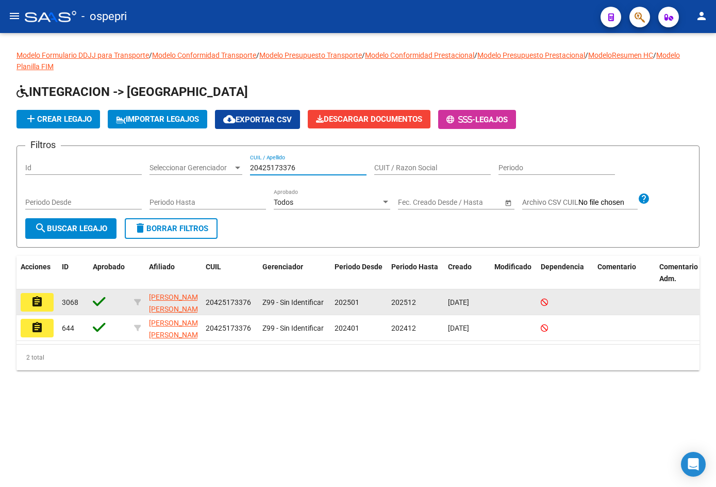
type input "20425173376"
click at [38, 303] on mat-icon "assignment" at bounding box center [37, 301] width 12 height 12
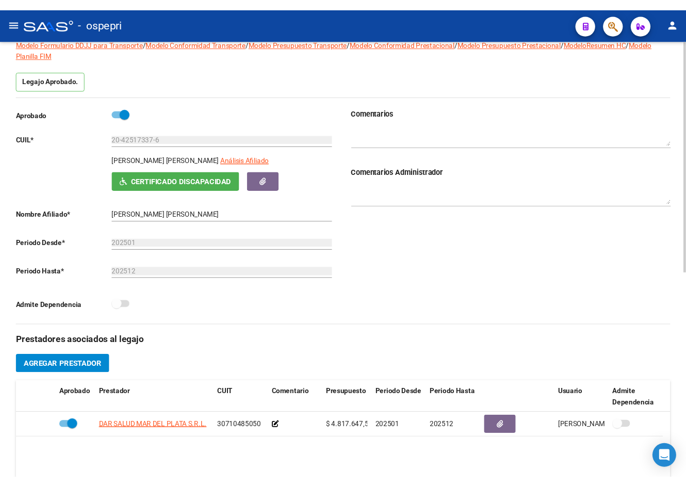
scroll to position [103, 0]
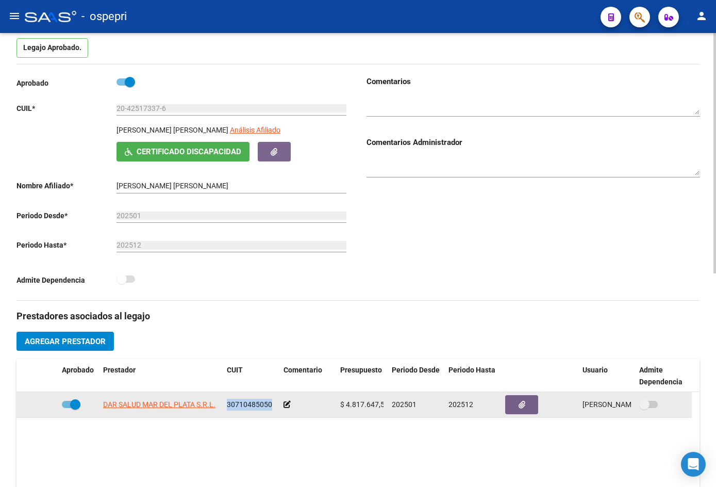
drag, startPoint x: 227, startPoint y: 404, endPoint x: 270, endPoint y: 404, distance: 42.3
click at [270, 404] on span "30710485050" at bounding box center [249, 404] width 45 height 8
copy span "30710485050"
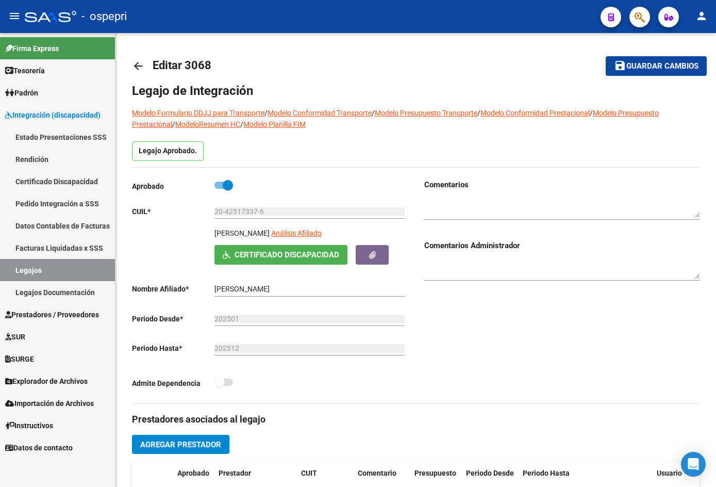
drag, startPoint x: 36, startPoint y: 110, endPoint x: 40, endPoint y: 118, distance: 8.5
click at [36, 110] on span "Integración (discapacidad)" at bounding box center [52, 114] width 95 height 11
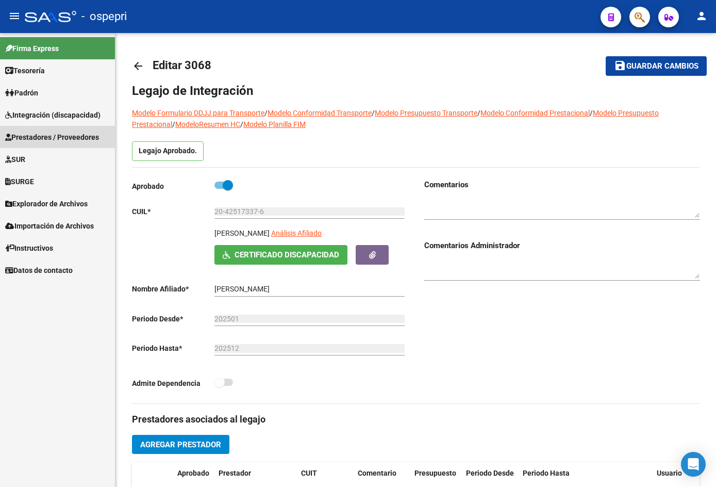
click at [34, 135] on span "Prestadores / Proveedores" at bounding box center [52, 136] width 94 height 11
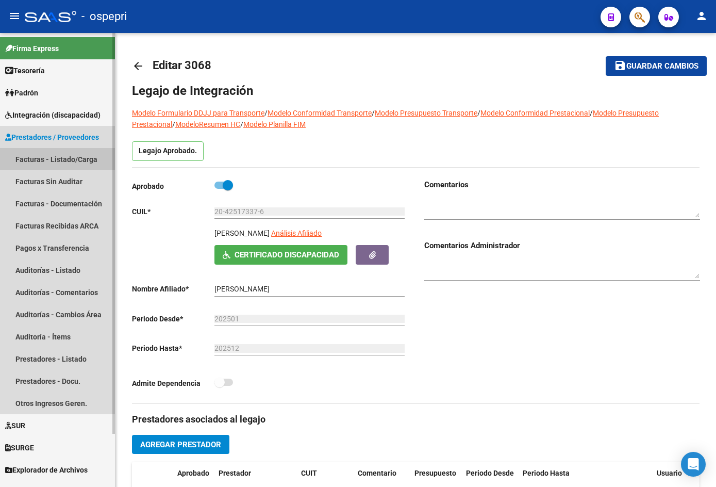
click at [37, 160] on link "Facturas - Listado/Carga" at bounding box center [57, 159] width 115 height 22
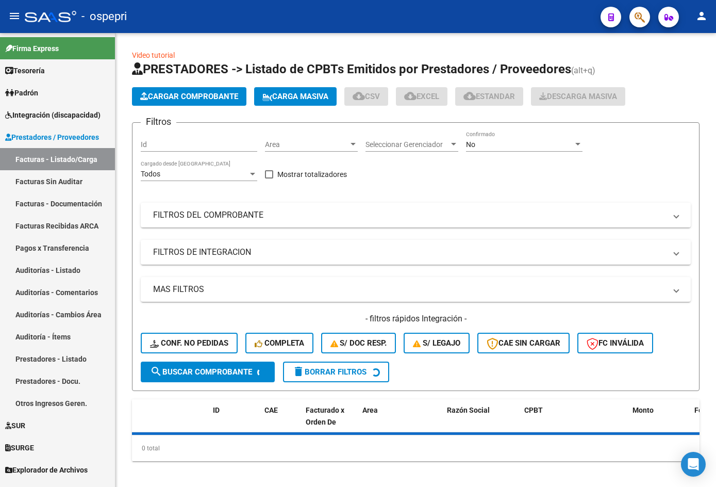
click at [12, 13] on mat-icon "menu" at bounding box center [14, 16] width 12 height 12
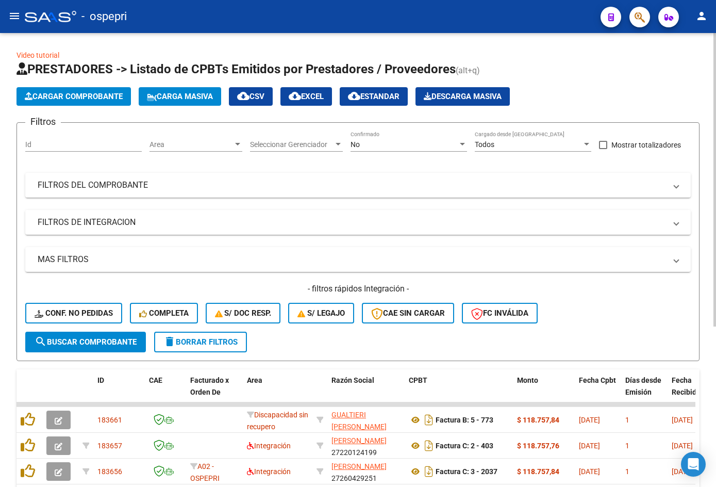
click at [361, 147] on div "No" at bounding box center [404, 144] width 107 height 9
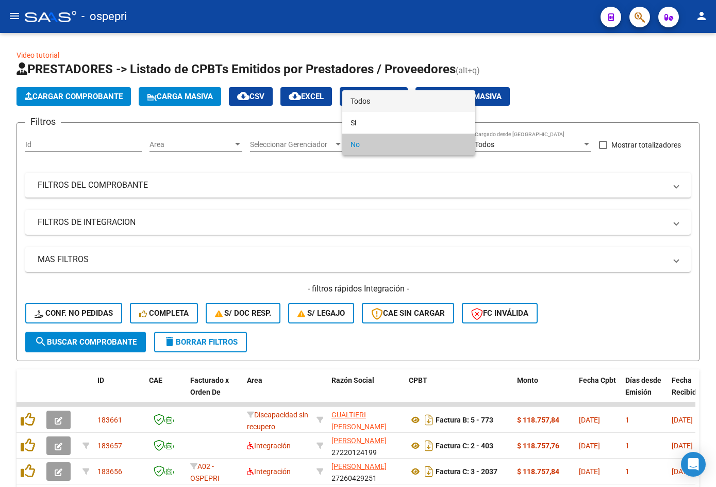
click at [397, 105] on span "Todos" at bounding box center [409, 101] width 117 height 22
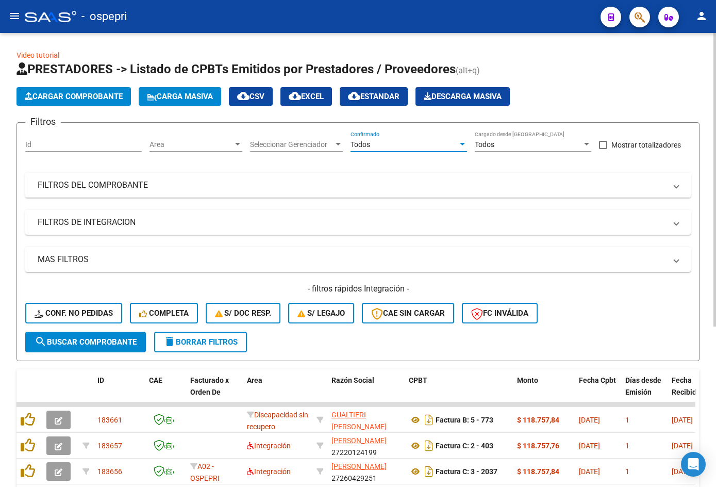
click at [293, 182] on mat-panel-title "FILTROS DEL COMPROBANTE" at bounding box center [352, 184] width 628 height 11
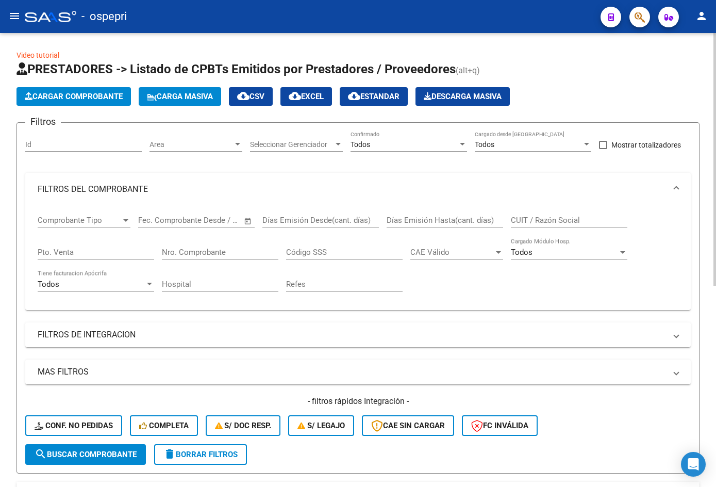
click at [528, 222] on input "CUIT / Razón Social" at bounding box center [569, 219] width 117 height 9
paste input "30710485050"
type input "30710485050"
click at [104, 455] on span "search Buscar Comprobante" at bounding box center [86, 454] width 102 height 9
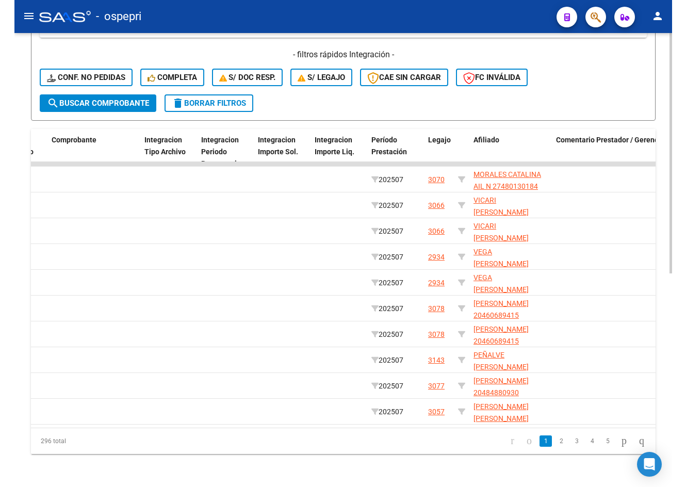
scroll to position [381, 0]
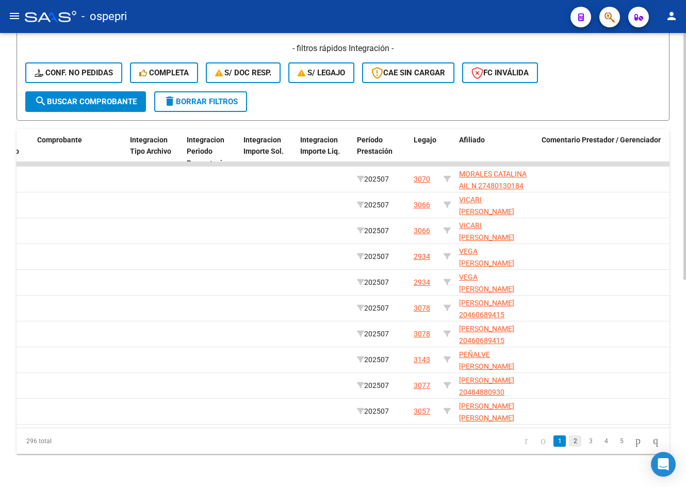
click at [569, 444] on link "2" at bounding box center [575, 440] width 12 height 11
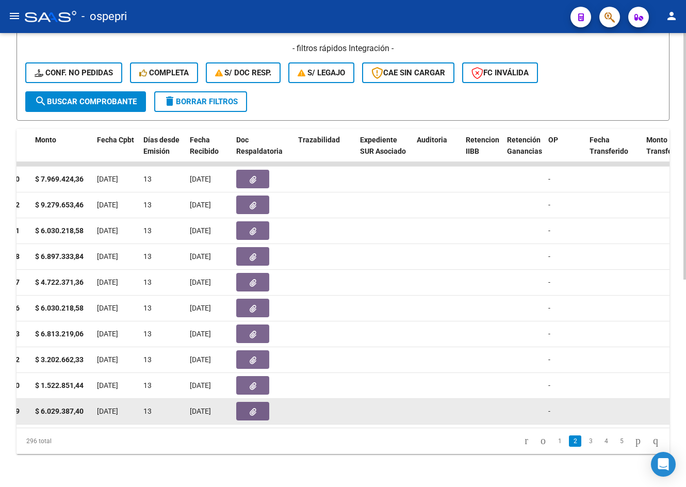
scroll to position [0, 484]
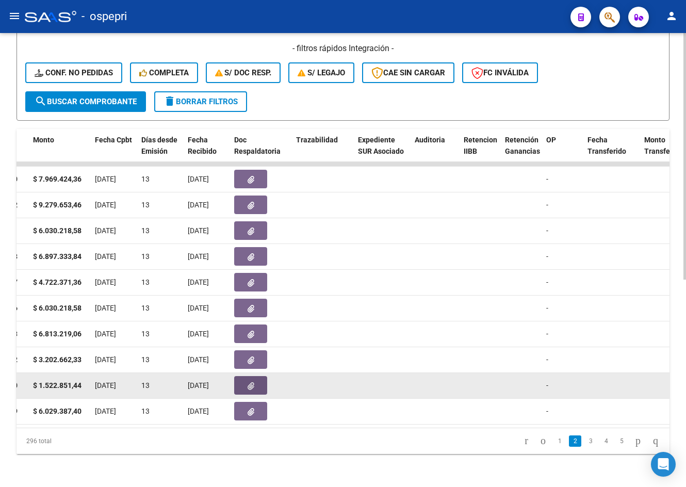
click at [255, 376] on button "button" at bounding box center [250, 385] width 33 height 19
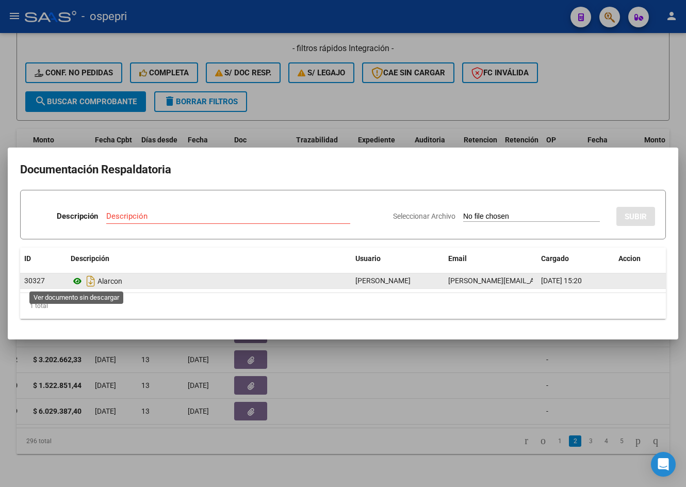
click at [74, 280] on icon at bounding box center [77, 281] width 13 height 12
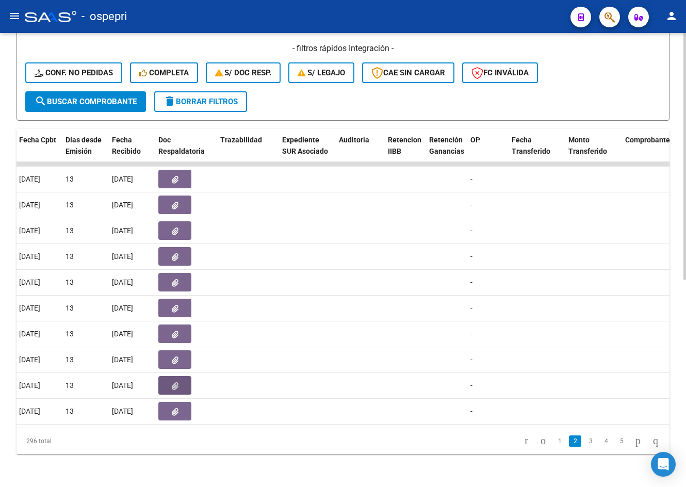
scroll to position [0, 557]
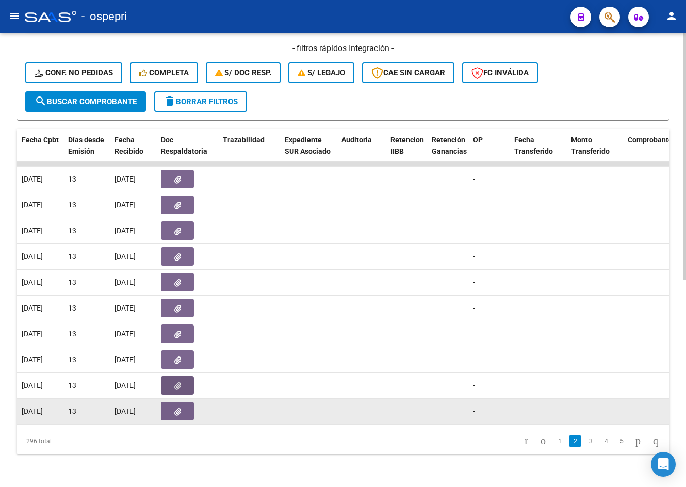
click at [185, 404] on button "button" at bounding box center [177, 411] width 33 height 19
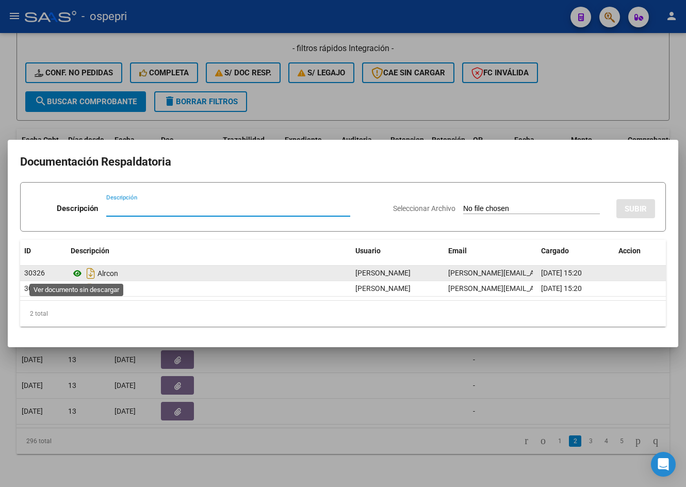
click at [80, 273] on icon at bounding box center [77, 273] width 13 height 12
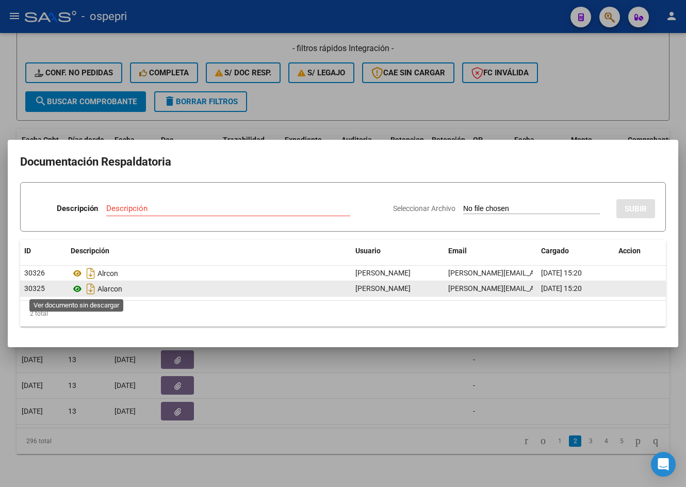
click at [77, 288] on icon at bounding box center [77, 289] width 13 height 12
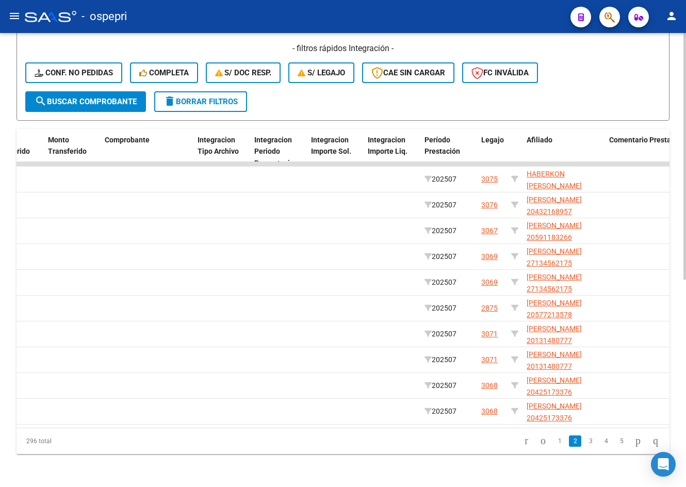
scroll to position [0, 1141]
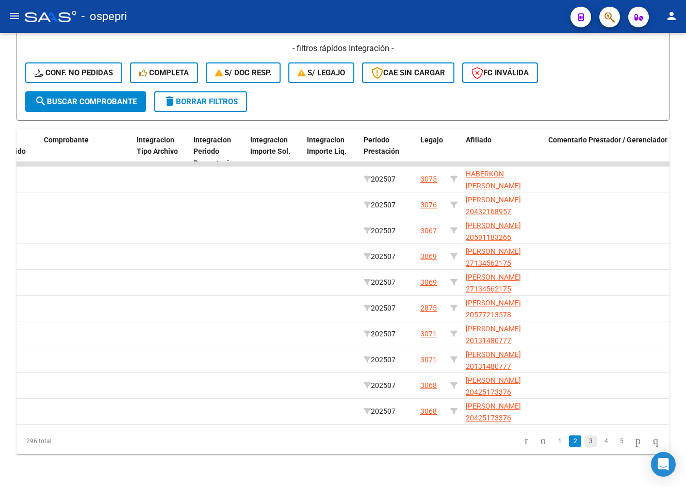
click at [584, 441] on link "3" at bounding box center [590, 440] width 12 height 11
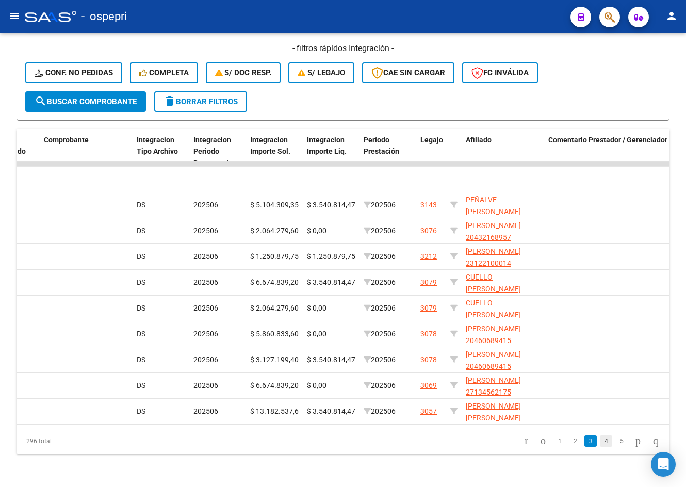
click at [600, 441] on link "4" at bounding box center [606, 440] width 12 height 11
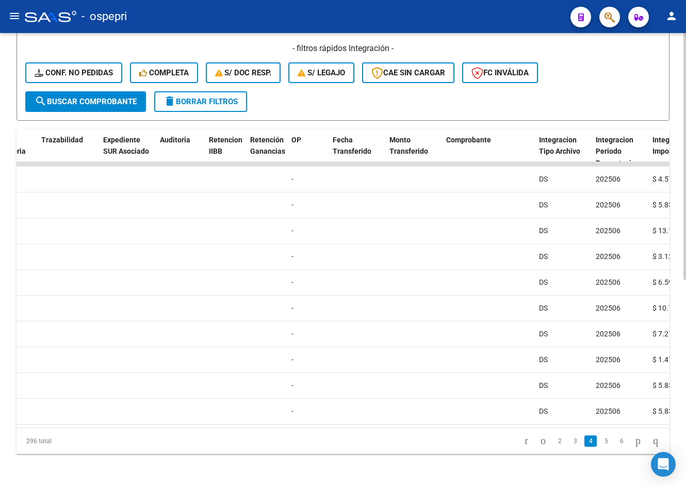
scroll to position [0, 654]
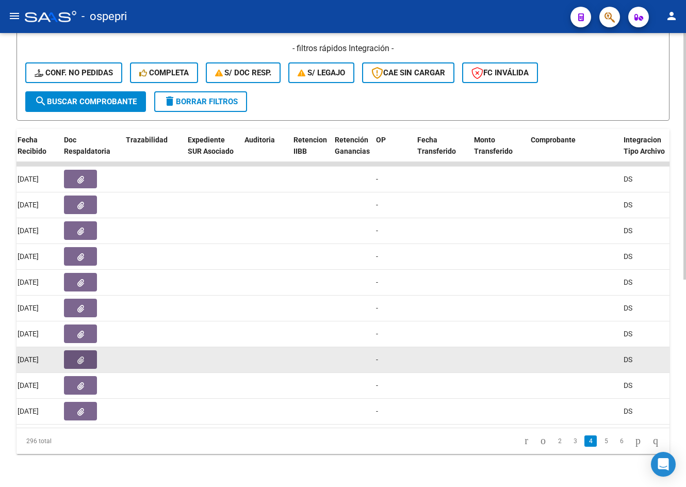
click at [71, 350] on button "button" at bounding box center [80, 359] width 33 height 19
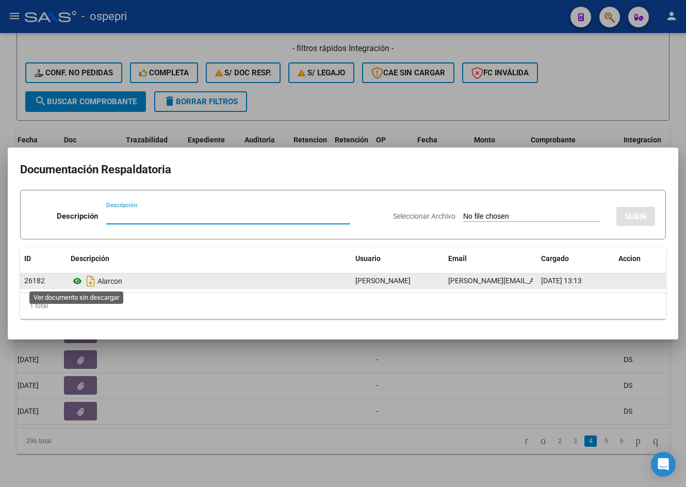
click at [76, 277] on icon at bounding box center [77, 281] width 13 height 12
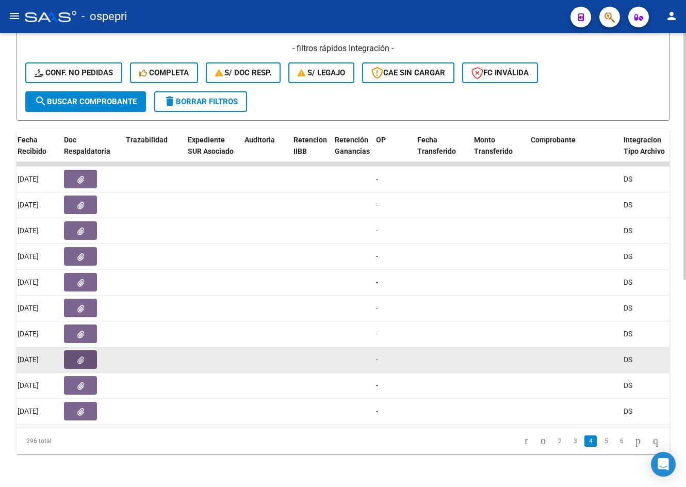
click at [87, 350] on button "button" at bounding box center [80, 359] width 33 height 19
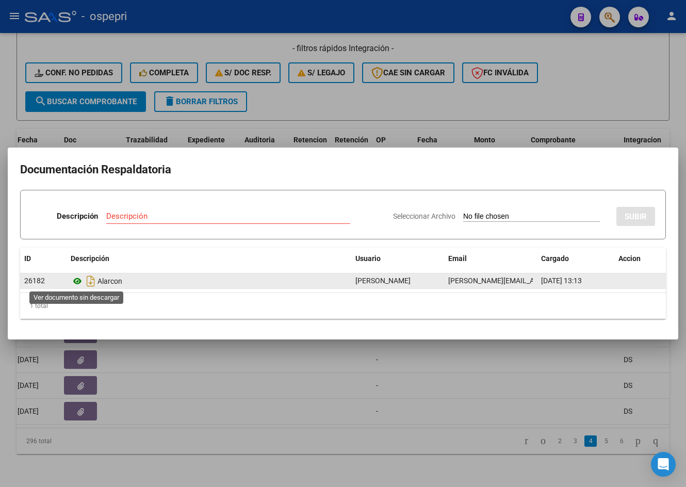
click at [76, 280] on icon at bounding box center [77, 281] width 13 height 12
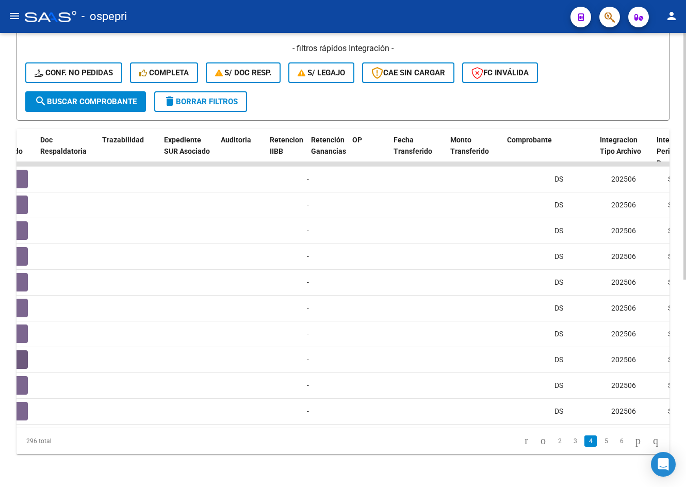
scroll to position [0, 659]
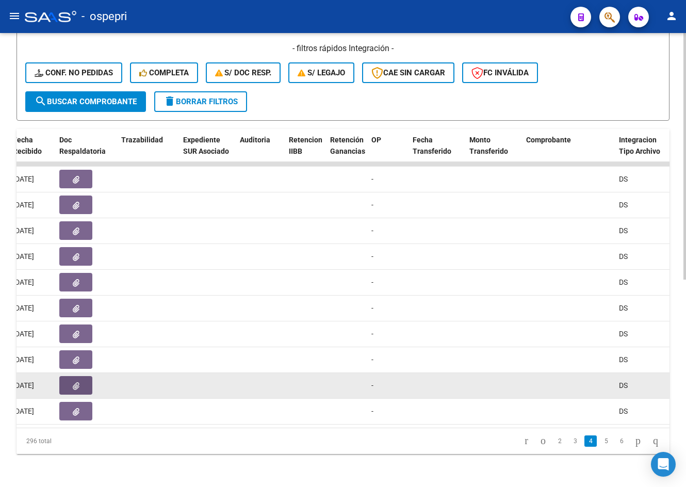
click at [80, 383] on button "button" at bounding box center [75, 385] width 33 height 19
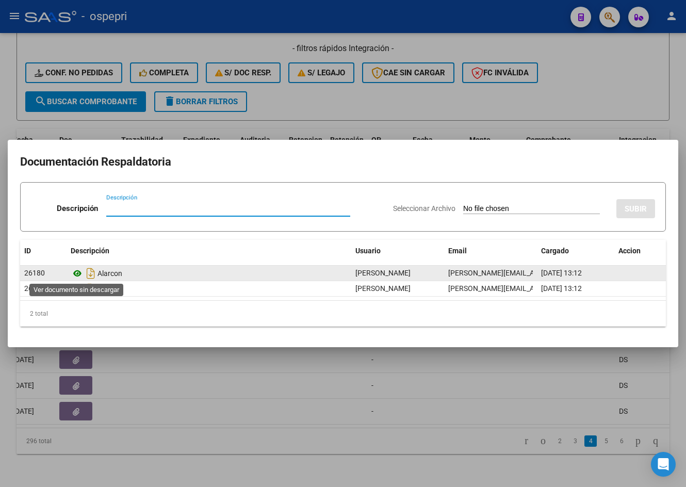
click at [76, 273] on icon at bounding box center [77, 273] width 13 height 12
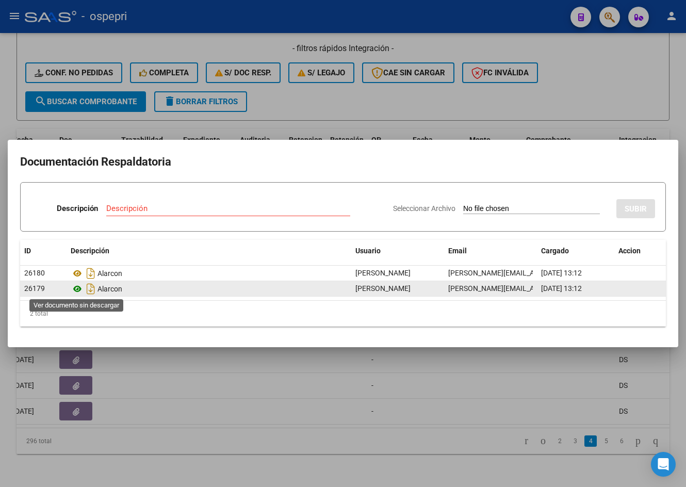
click at [78, 287] on icon at bounding box center [77, 289] width 13 height 12
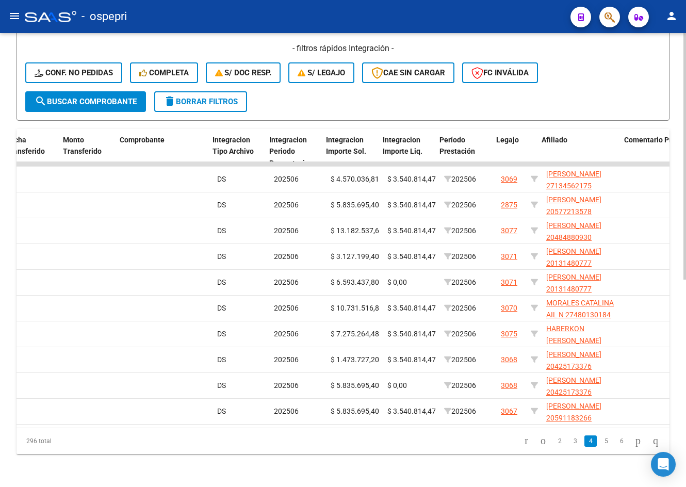
scroll to position [0, 1065]
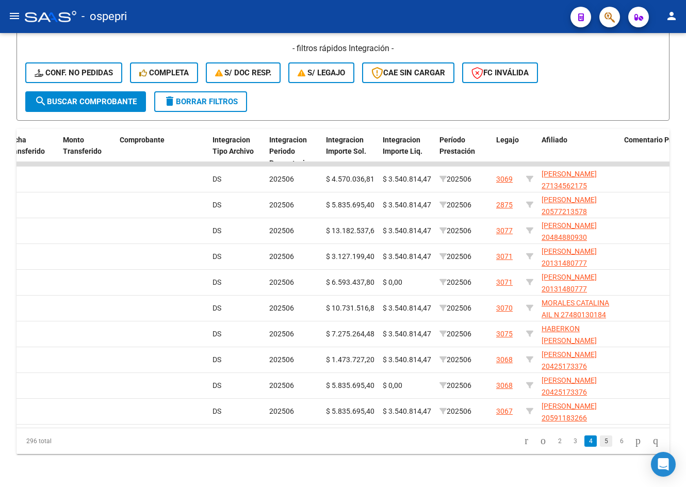
click at [600, 440] on link "5" at bounding box center [606, 440] width 12 height 11
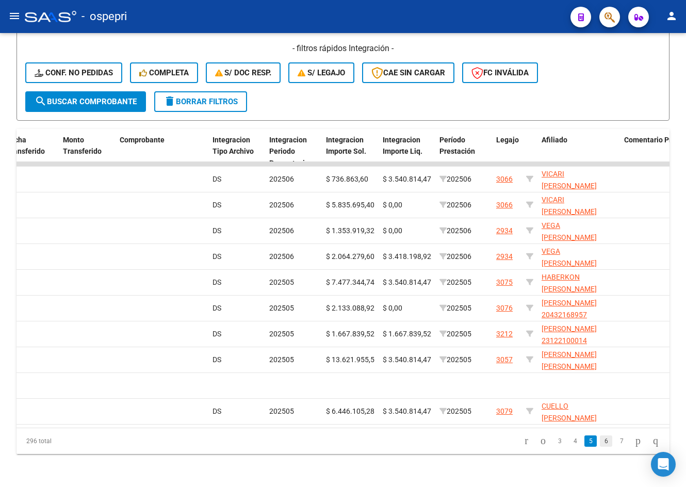
click at [600, 444] on link "6" at bounding box center [606, 440] width 12 height 11
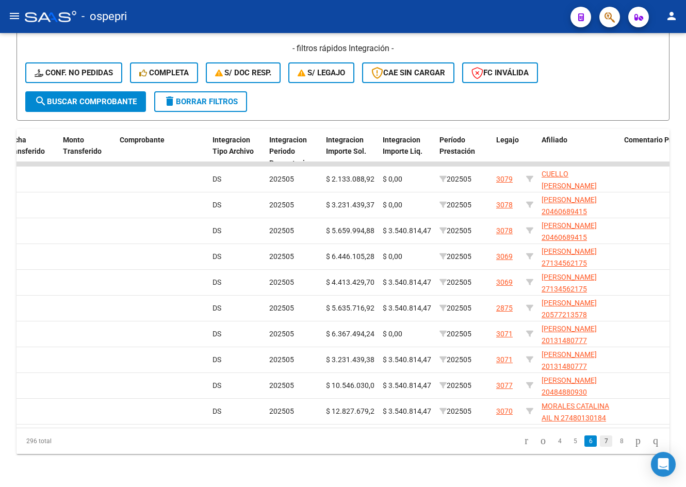
click at [600, 441] on link "7" at bounding box center [606, 440] width 12 height 11
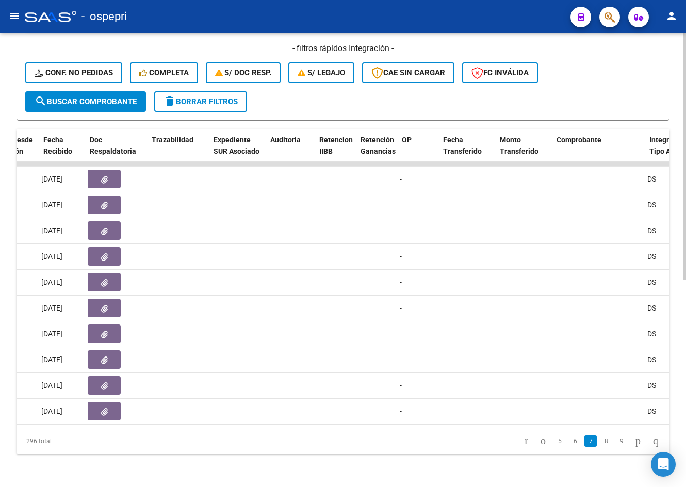
scroll to position [0, 583]
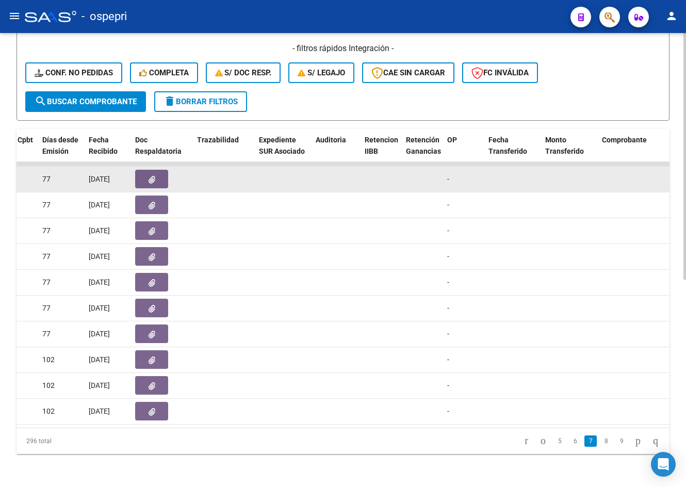
click at [160, 173] on button "button" at bounding box center [151, 179] width 33 height 19
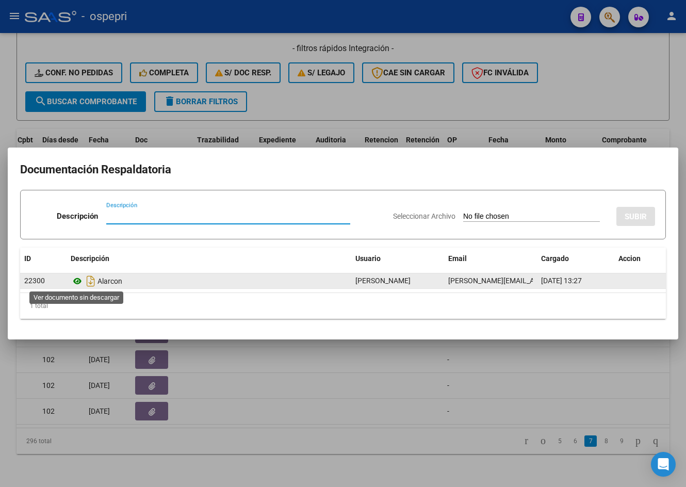
click at [74, 278] on icon at bounding box center [77, 281] width 13 height 12
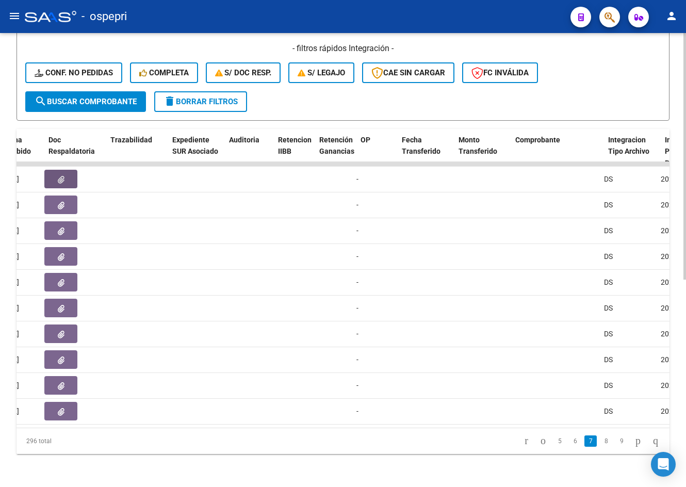
scroll to position [0, 670]
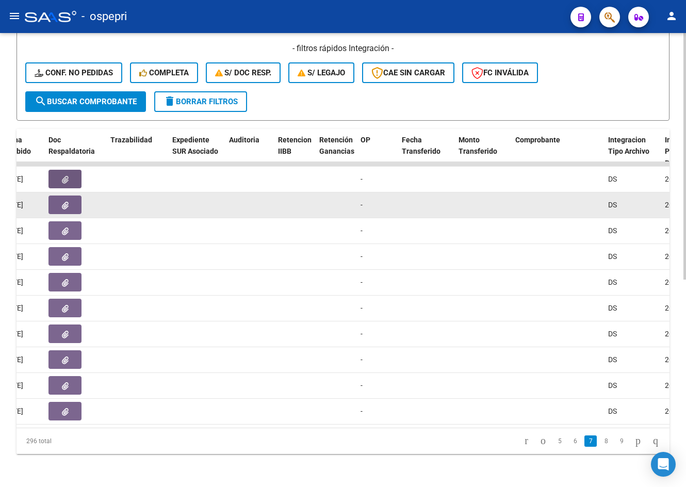
click at [70, 201] on button "button" at bounding box center [64, 204] width 33 height 19
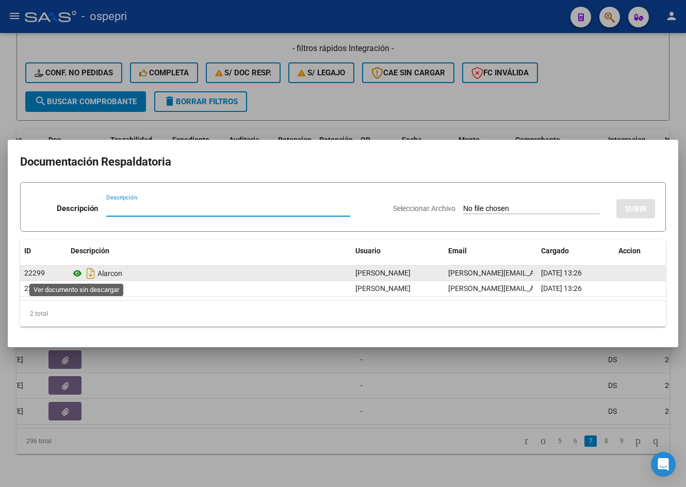
click at [78, 271] on icon at bounding box center [77, 273] width 13 height 12
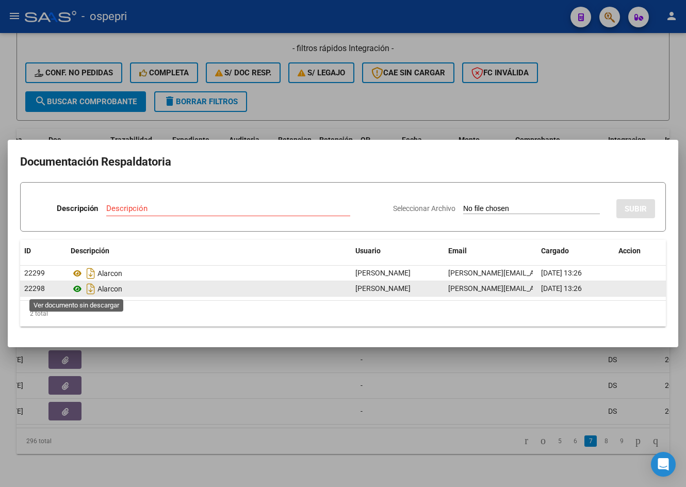
click at [78, 290] on icon at bounding box center [77, 289] width 13 height 12
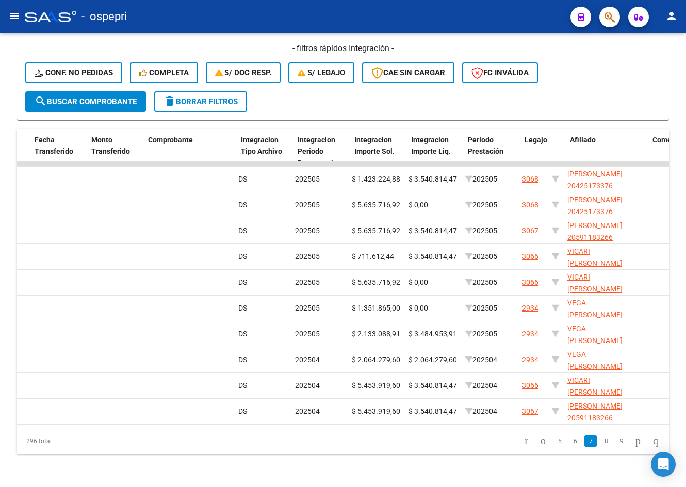
scroll to position [0, 1037]
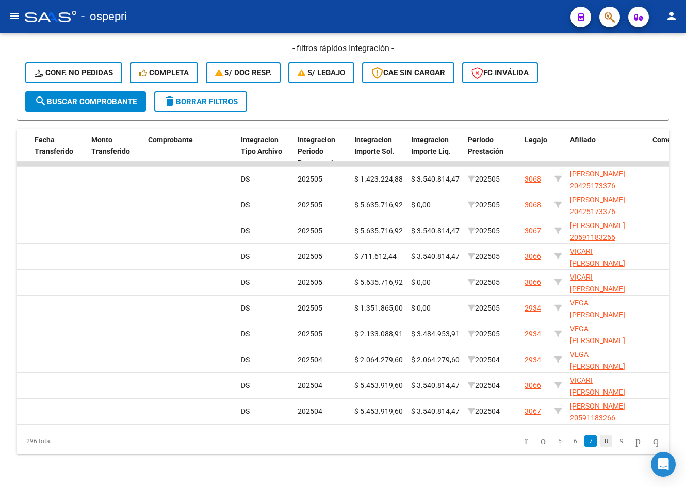
click at [600, 439] on link "8" at bounding box center [606, 440] width 12 height 11
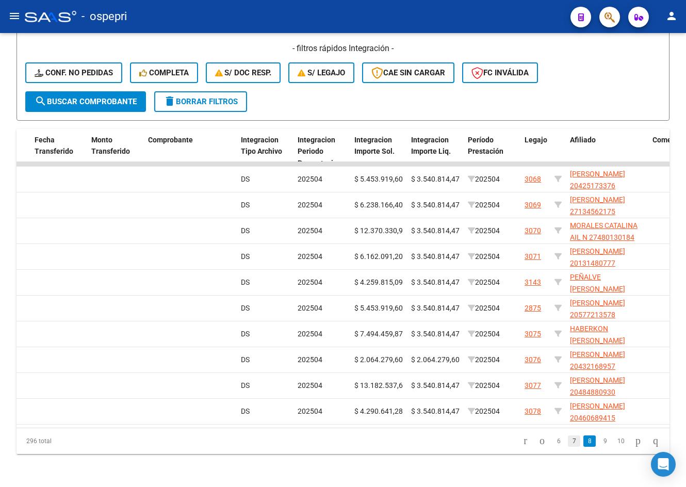
click at [568, 439] on link "7" at bounding box center [574, 440] width 12 height 11
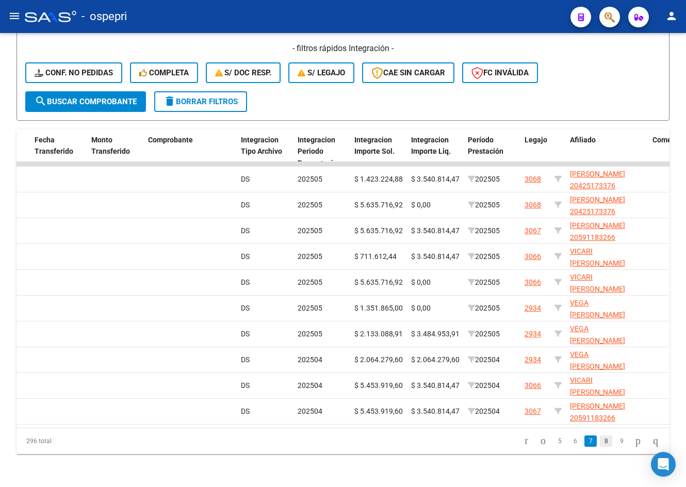
click at [600, 444] on link "8" at bounding box center [606, 440] width 12 height 11
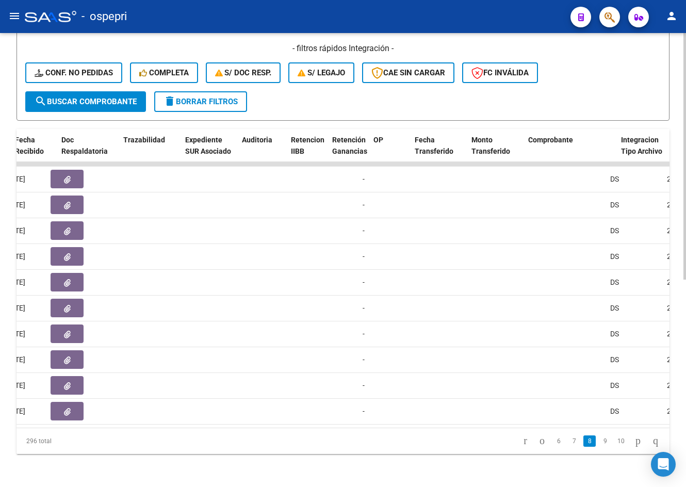
scroll to position [0, 657]
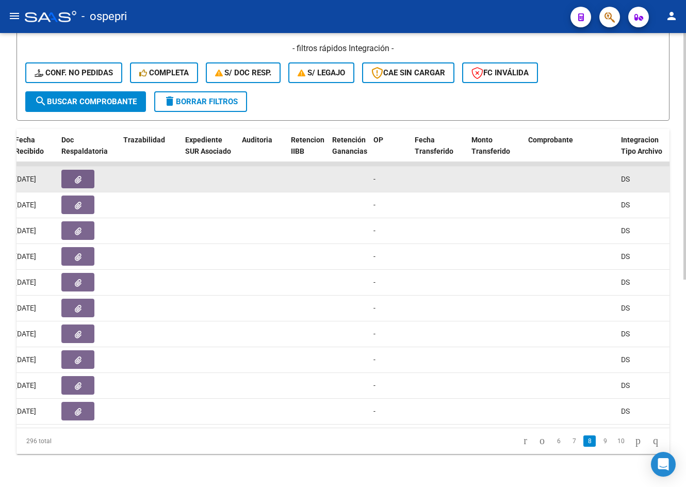
click at [75, 170] on button "button" at bounding box center [77, 179] width 33 height 19
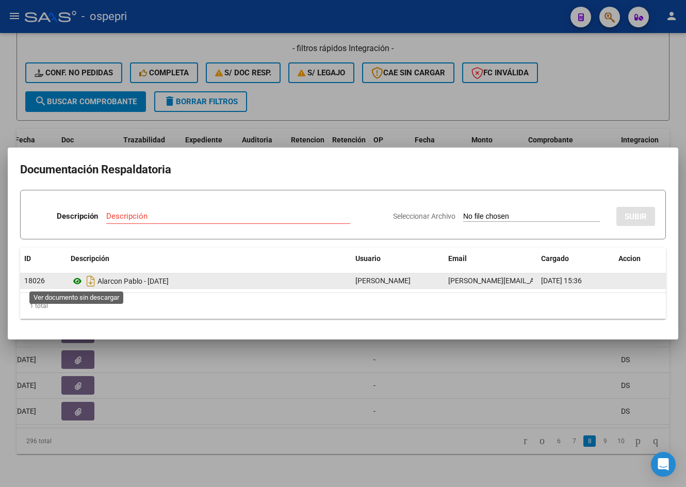
click at [77, 280] on icon at bounding box center [77, 281] width 13 height 12
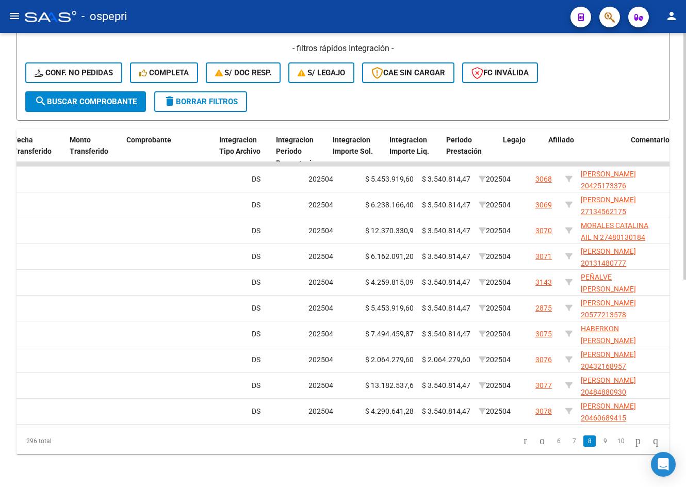
scroll to position [0, 1071]
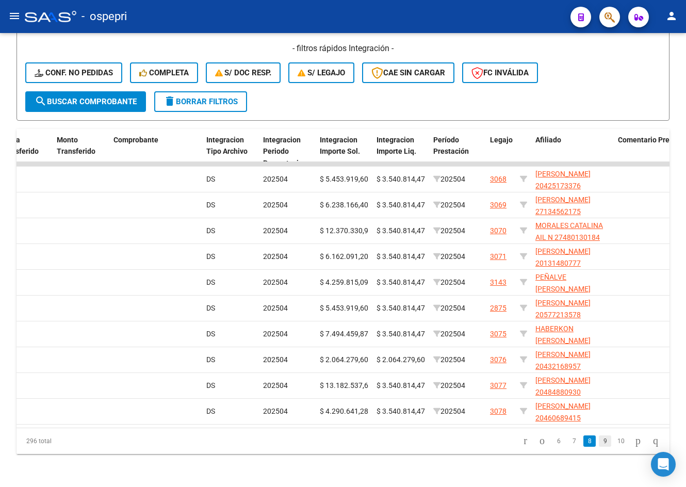
click at [599, 441] on link "9" at bounding box center [605, 440] width 12 height 11
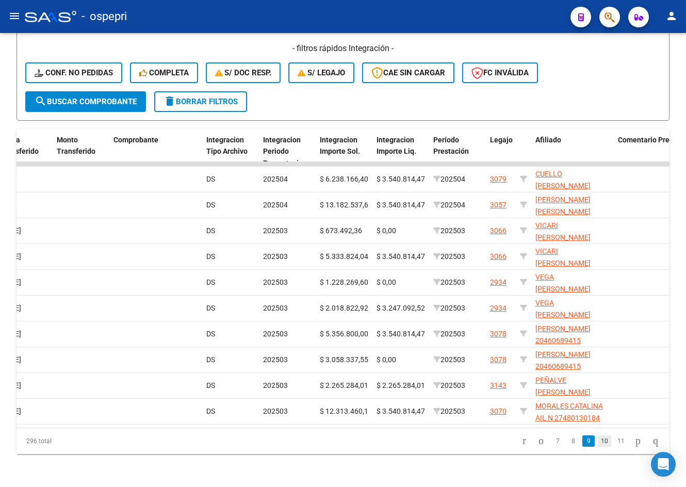
click at [598, 443] on link "10" at bounding box center [604, 440] width 13 height 11
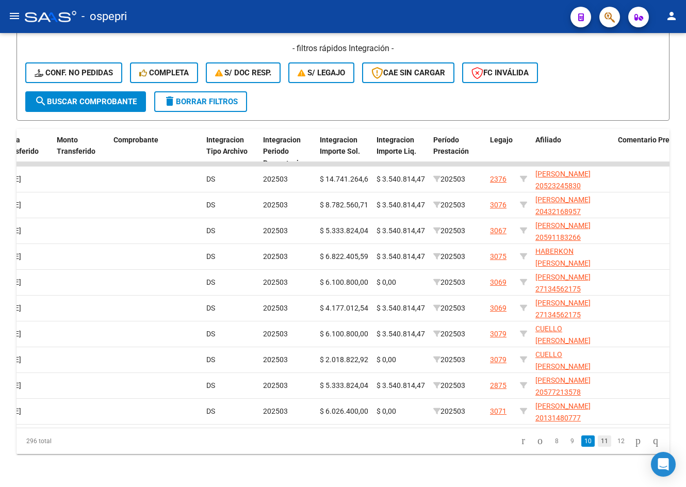
click at [598, 442] on link "11" at bounding box center [604, 440] width 13 height 11
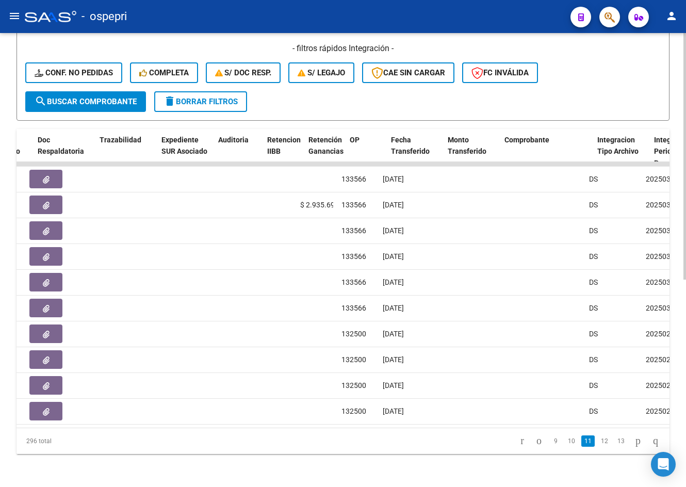
scroll to position [0, 681]
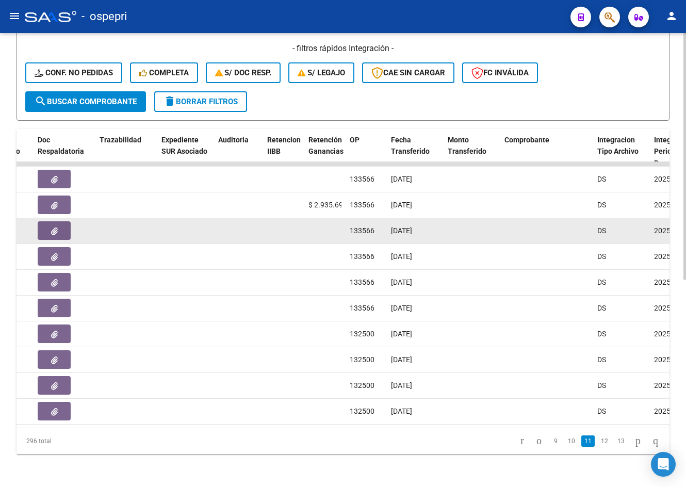
click at [51, 227] on icon "button" at bounding box center [54, 231] width 7 height 8
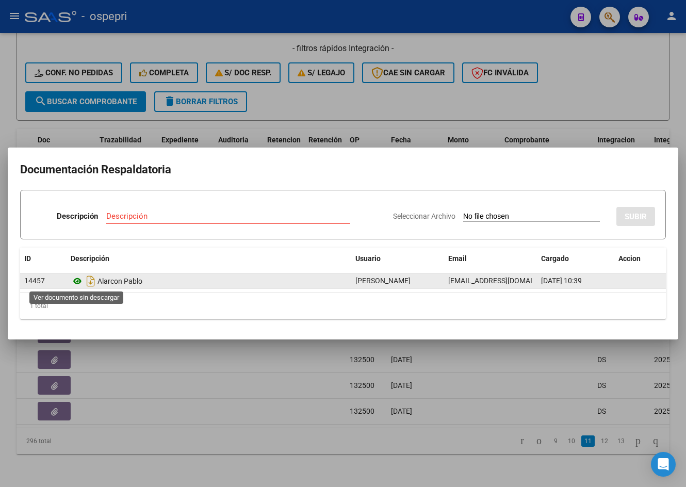
click at [78, 281] on icon at bounding box center [77, 281] width 13 height 12
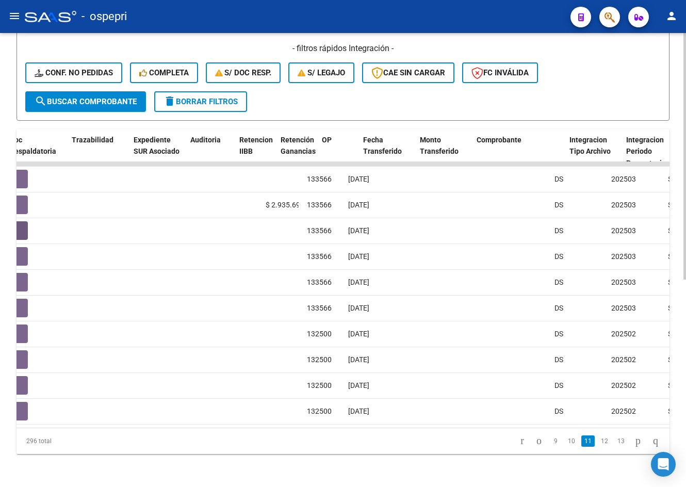
scroll to position [0, 708]
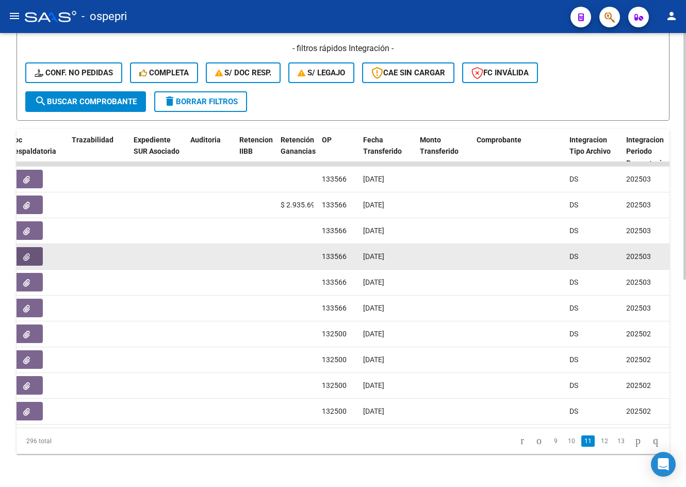
click at [35, 249] on button "button" at bounding box center [26, 256] width 33 height 19
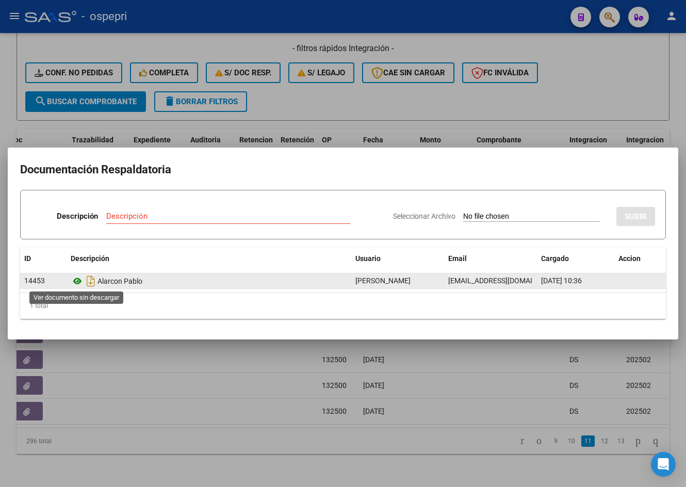
click at [76, 283] on icon at bounding box center [77, 281] width 13 height 12
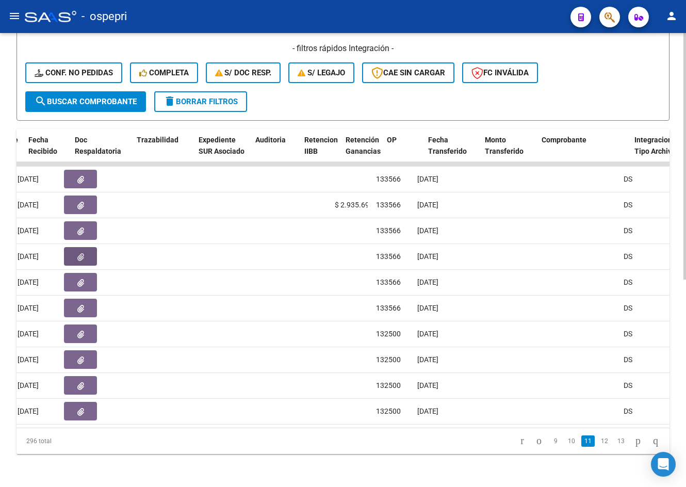
scroll to position [0, 639]
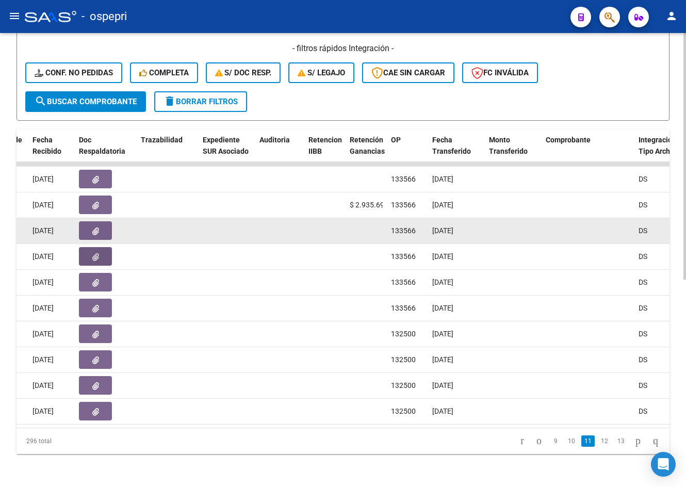
click at [89, 224] on button "button" at bounding box center [95, 230] width 33 height 19
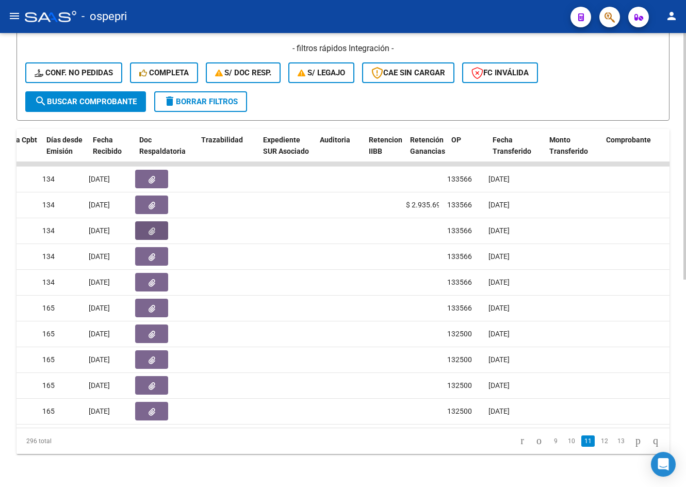
scroll to position [0, 557]
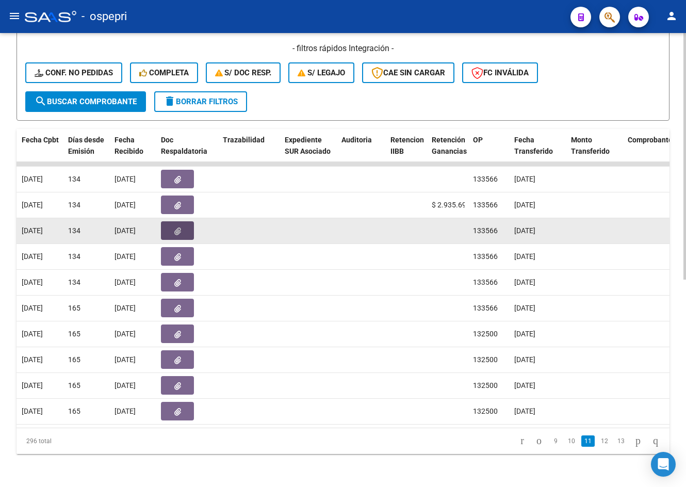
click at [164, 221] on button "button" at bounding box center [177, 230] width 33 height 19
click at [179, 227] on icon "button" at bounding box center [177, 231] width 7 height 8
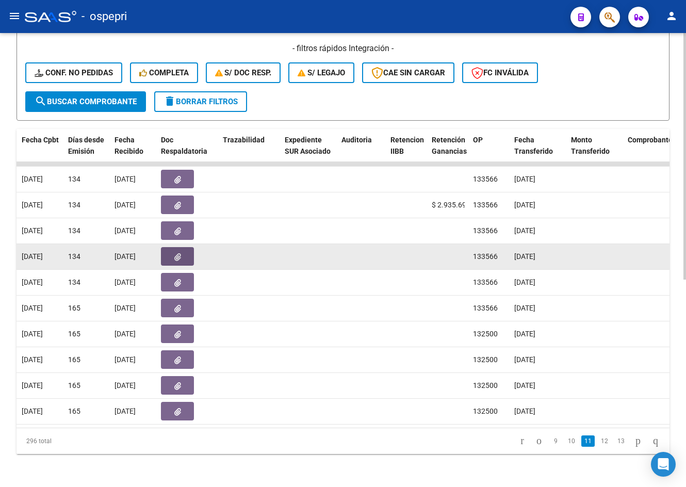
click at [179, 252] on span "button" at bounding box center [177, 256] width 7 height 9
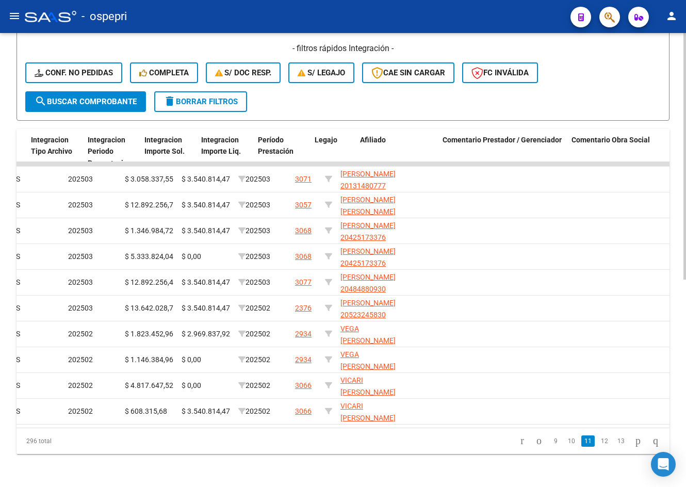
scroll to position [0, 1240]
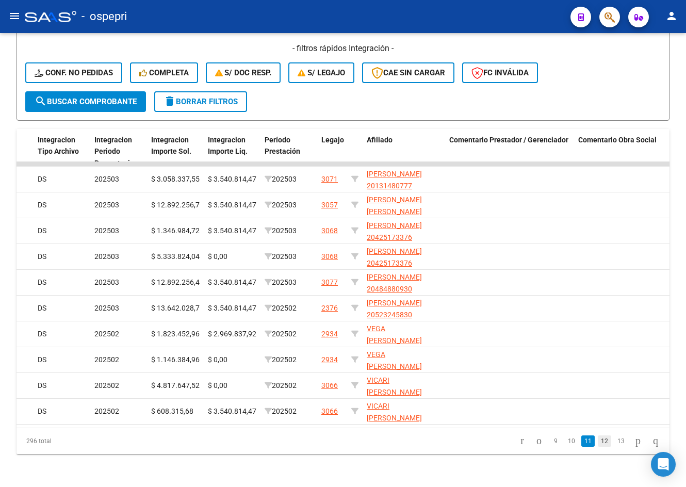
click at [598, 441] on link "12" at bounding box center [604, 440] width 13 height 11
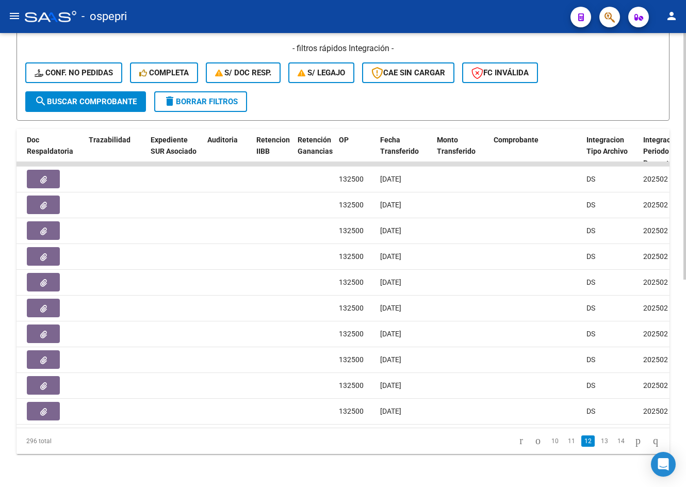
scroll to position [0, 689]
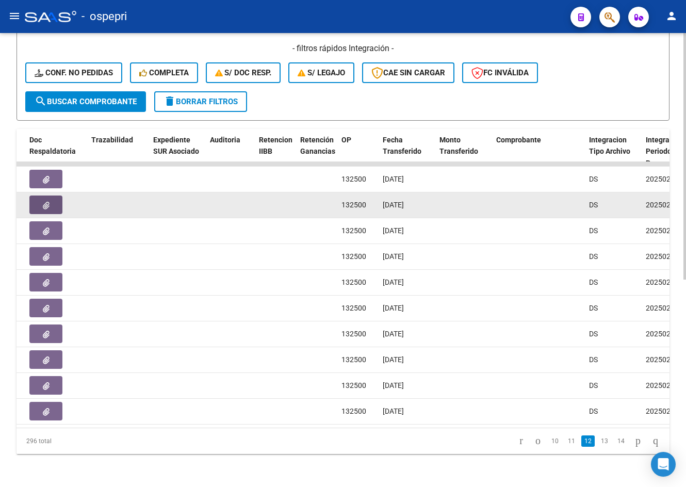
click at [48, 202] on icon "button" at bounding box center [46, 206] width 7 height 8
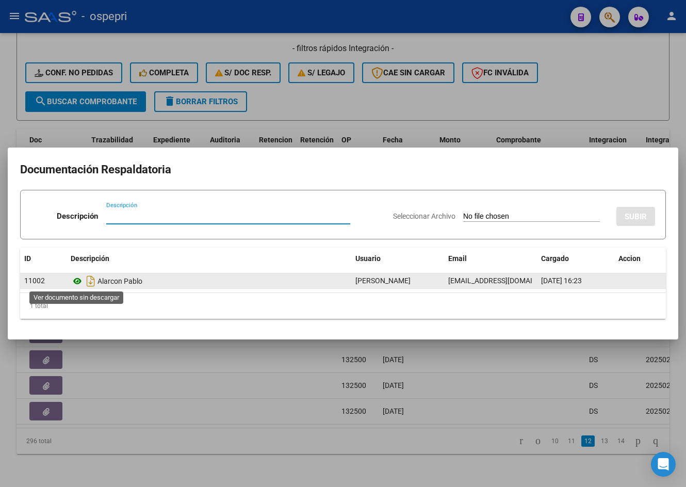
click at [80, 281] on icon at bounding box center [77, 281] width 13 height 12
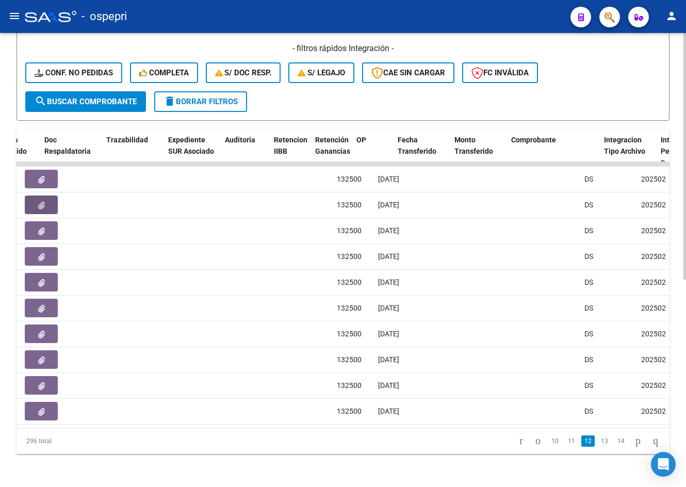
scroll to position [0, 672]
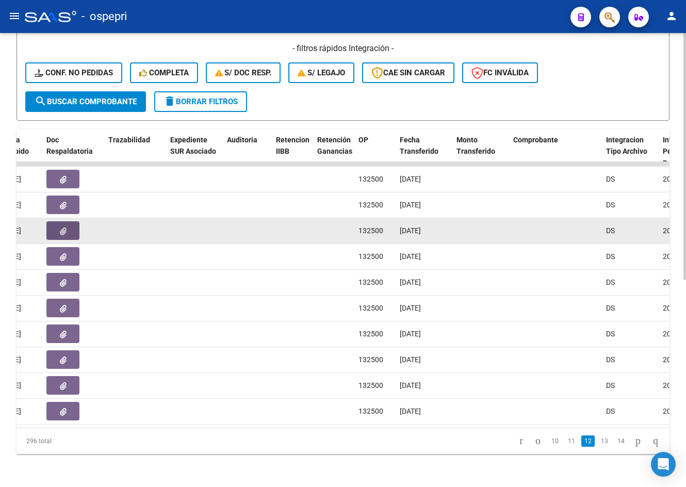
click at [69, 225] on button "button" at bounding box center [62, 230] width 33 height 19
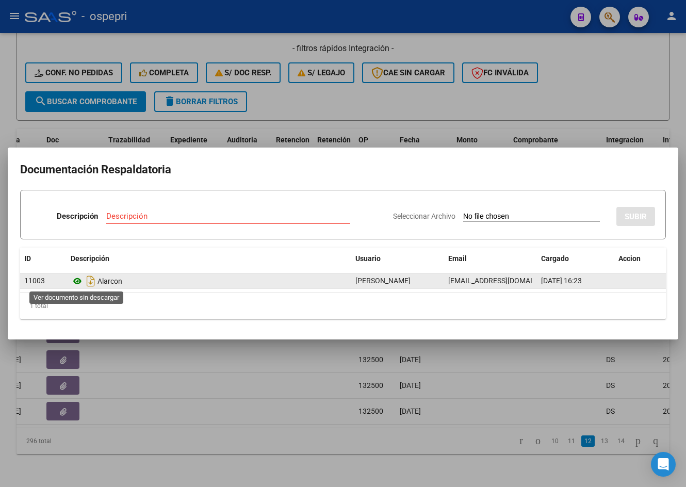
click at [77, 281] on icon at bounding box center [77, 281] width 13 height 12
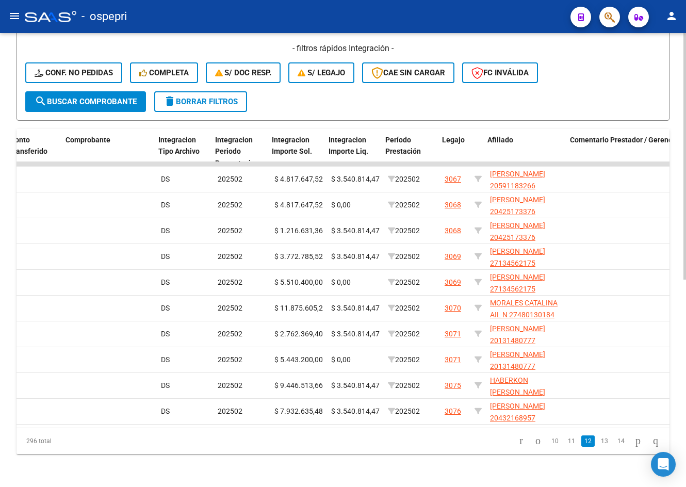
scroll to position [0, 1119]
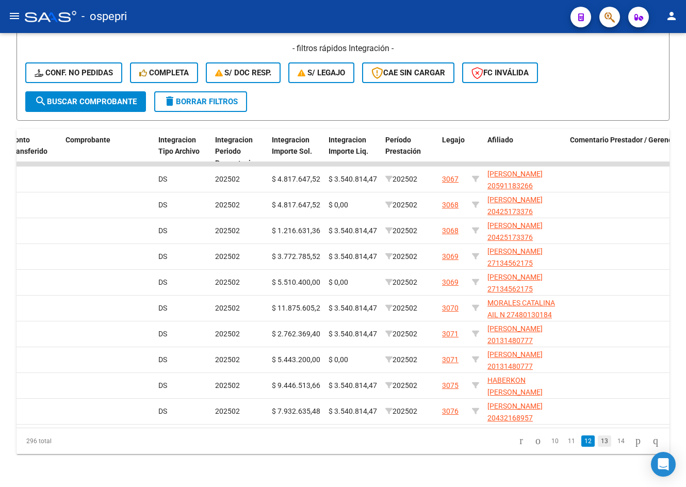
click at [598, 441] on link "13" at bounding box center [604, 440] width 13 height 11
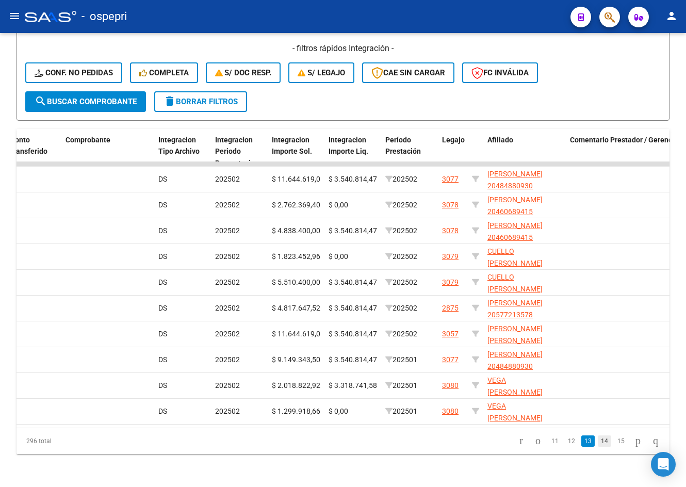
click at [598, 443] on link "14" at bounding box center [604, 440] width 13 height 11
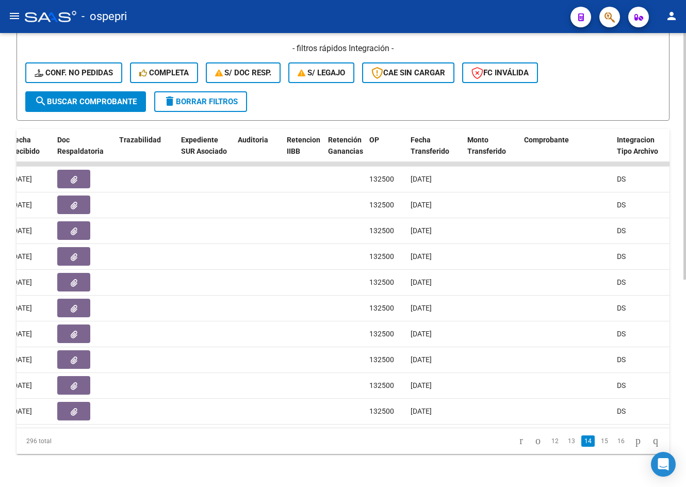
scroll to position [0, 650]
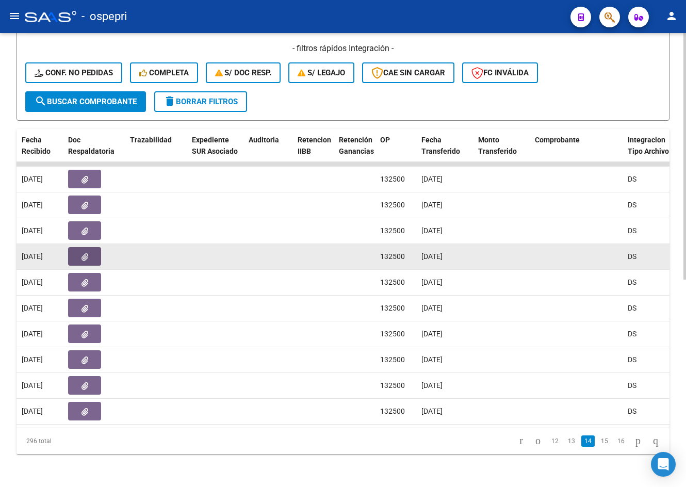
click at [91, 247] on button "button" at bounding box center [84, 256] width 33 height 19
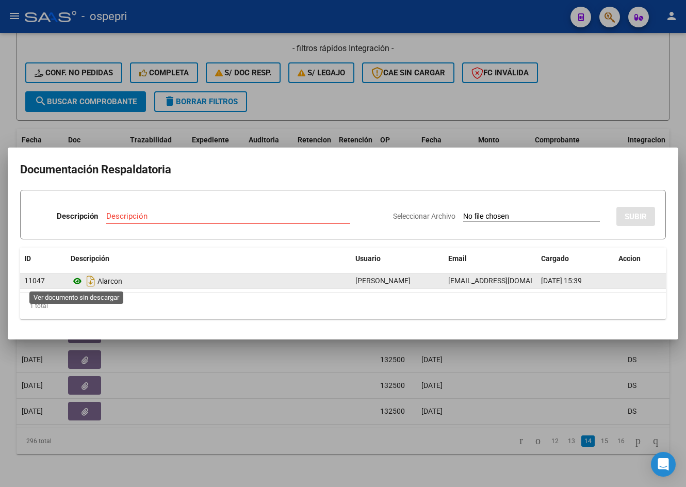
click at [77, 282] on icon at bounding box center [77, 281] width 13 height 12
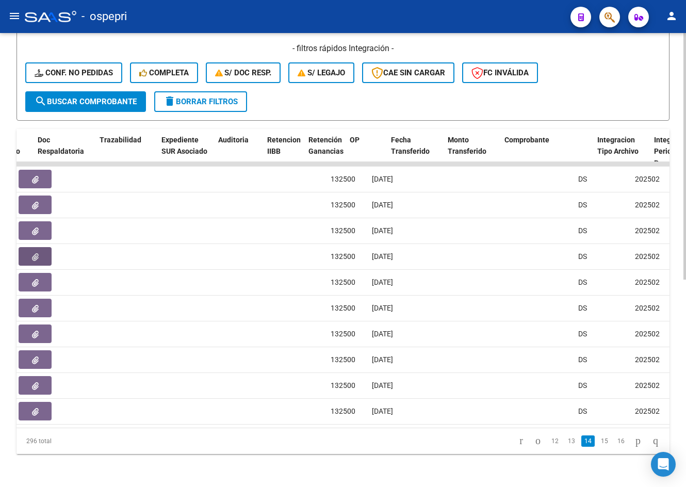
scroll to position [0, 672]
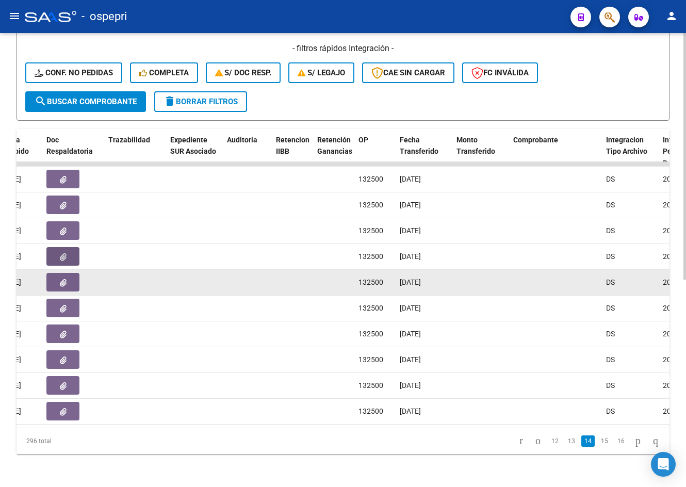
click at [62, 273] on button "button" at bounding box center [62, 282] width 33 height 19
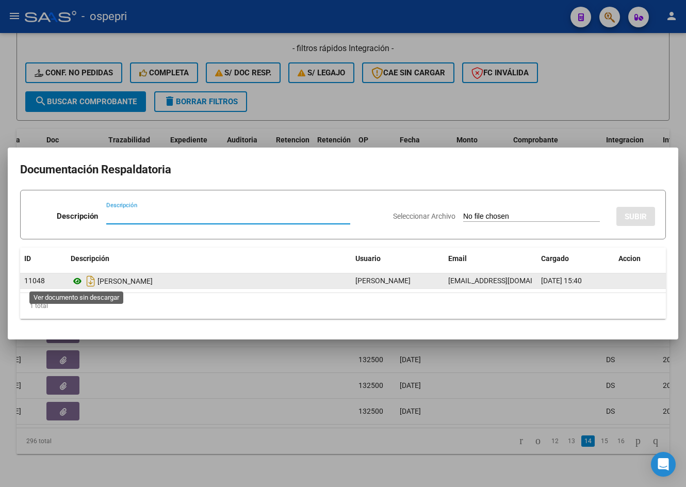
click at [76, 280] on icon at bounding box center [77, 281] width 13 height 12
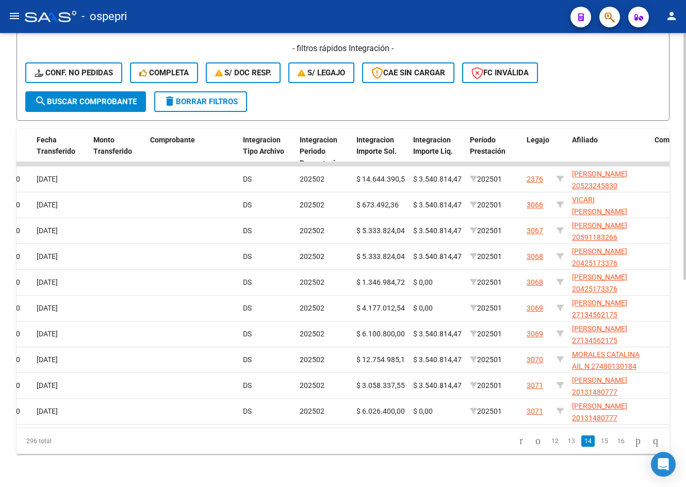
scroll to position [0, 1039]
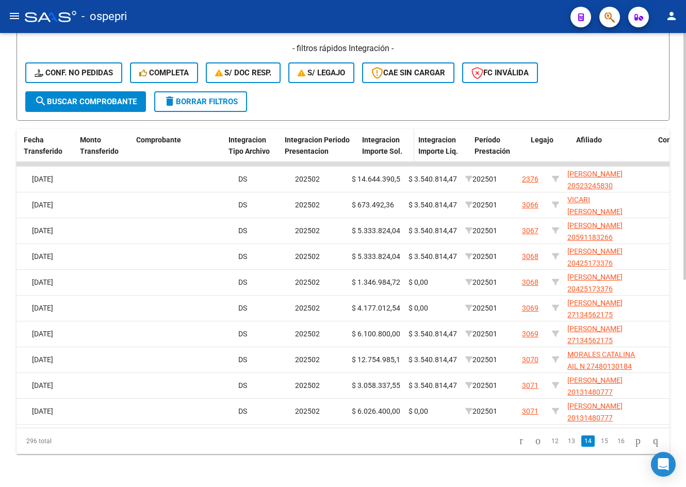
drag, startPoint x: 344, startPoint y: 129, endPoint x: 366, endPoint y: 130, distance: 21.7
click at [366, 130] on div "ID CAE Facturado x Orden De Area Razón Social CPBT Monto Fecha Cpbt Días desde …" at bounding box center [306, 151] width 2658 height 45
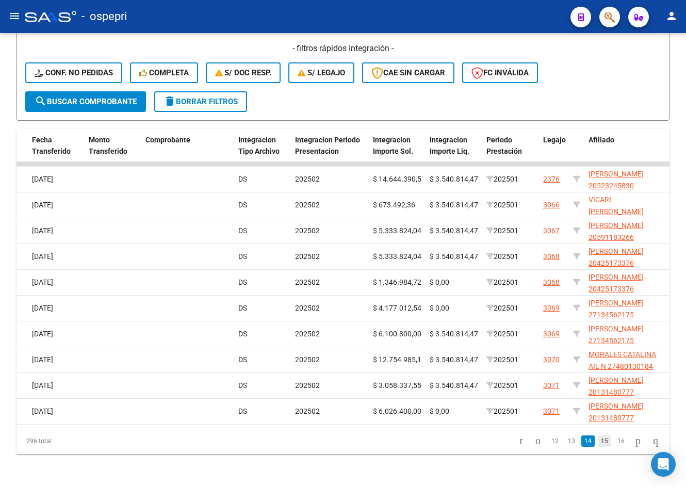
click at [598, 439] on link "15" at bounding box center [604, 440] width 13 height 11
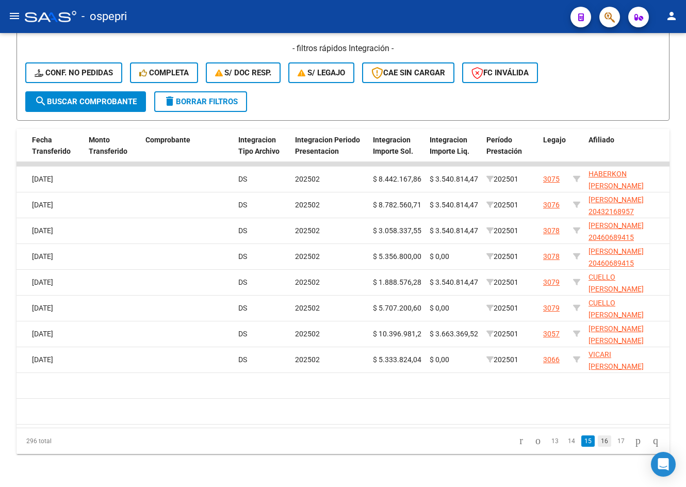
click at [598, 440] on link "16" at bounding box center [604, 440] width 13 height 11
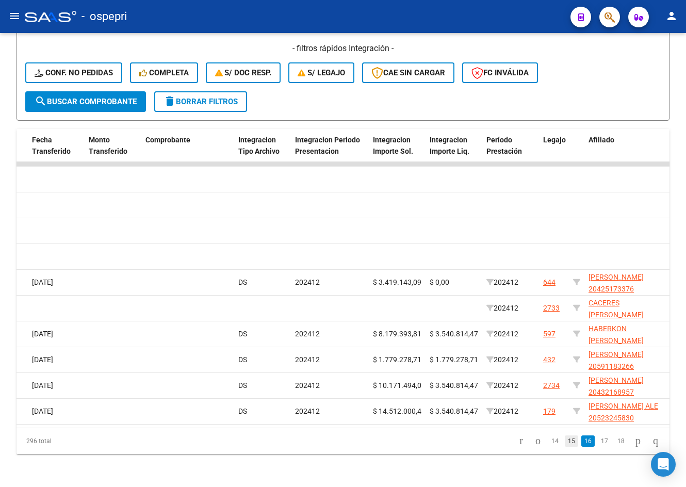
click at [565, 438] on link "15" at bounding box center [571, 440] width 13 height 11
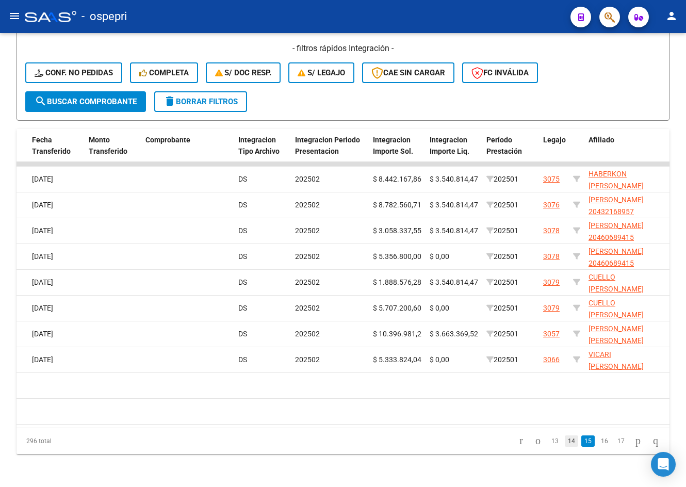
click at [565, 441] on link "14" at bounding box center [571, 440] width 13 height 11
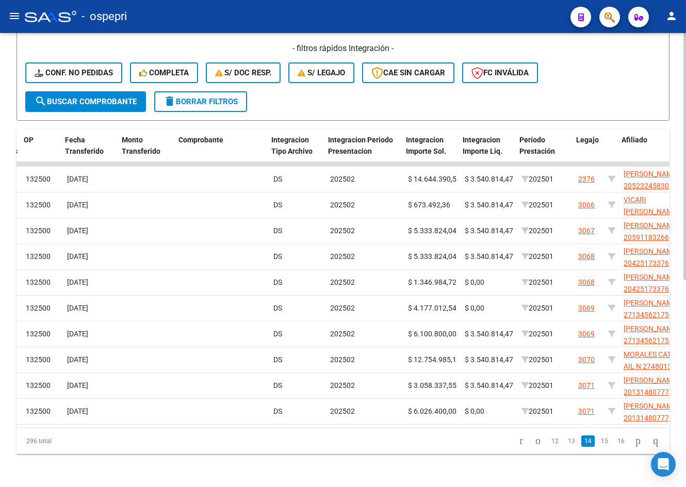
scroll to position [0, 1000]
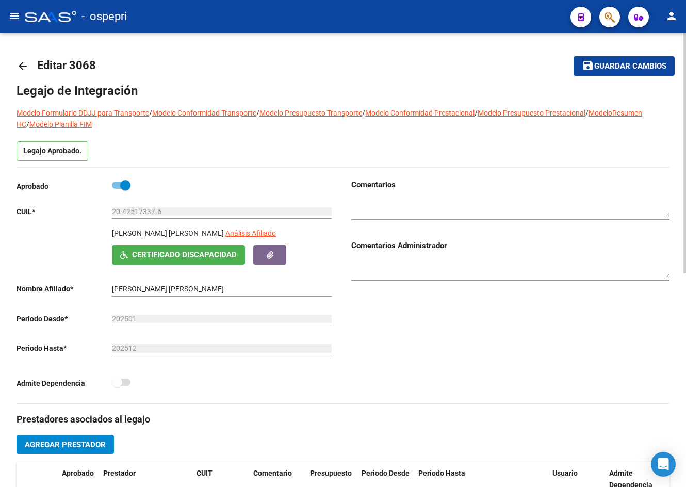
click at [21, 65] on mat-icon "arrow_back" at bounding box center [22, 66] width 12 height 12
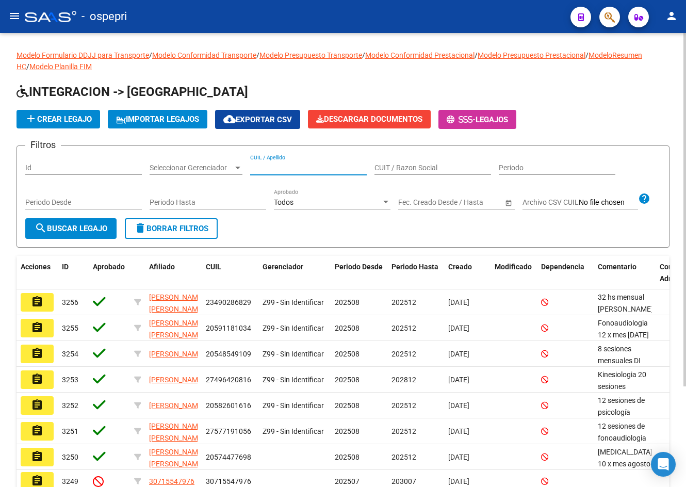
click at [284, 166] on input "CUIL / Apellido" at bounding box center [308, 167] width 117 height 9
paste input "27500020062"
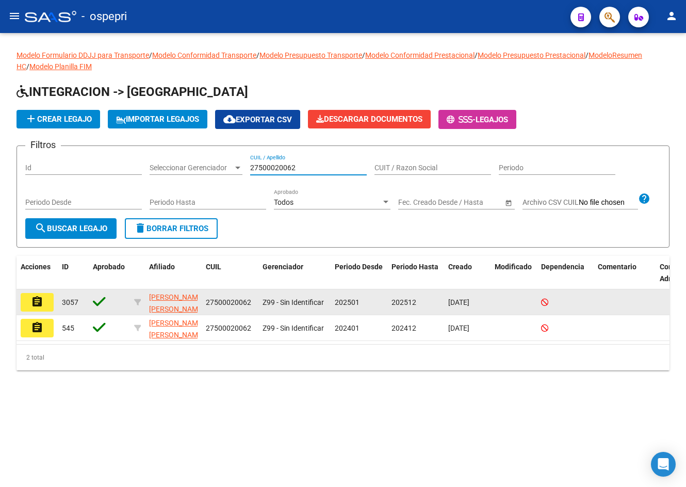
type input "27500020062"
click at [38, 304] on mat-icon "assignment" at bounding box center [37, 301] width 12 height 12
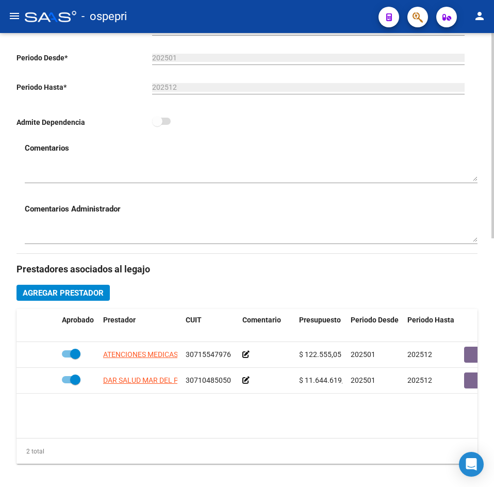
scroll to position [309, 0]
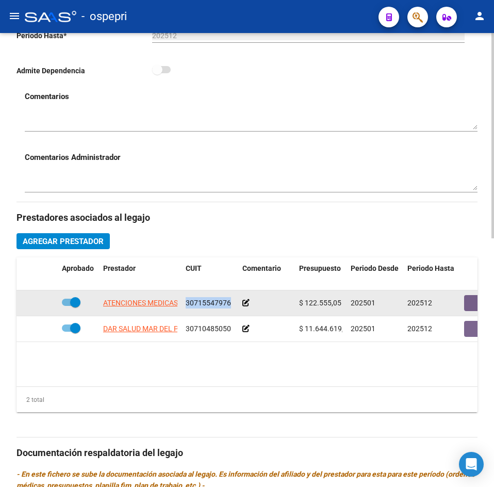
drag, startPoint x: 187, startPoint y: 301, endPoint x: 228, endPoint y: 302, distance: 41.8
click at [228, 302] on span "30715547976" at bounding box center [208, 302] width 45 height 8
copy span "30715547976"
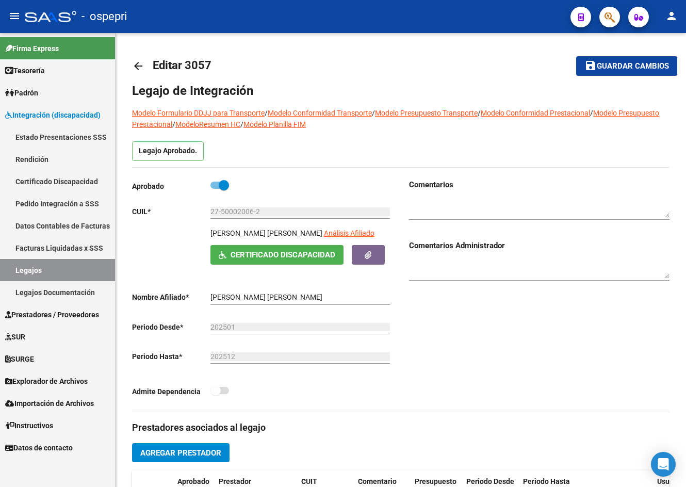
click at [11, 113] on icon at bounding box center [8, 114] width 7 height 7
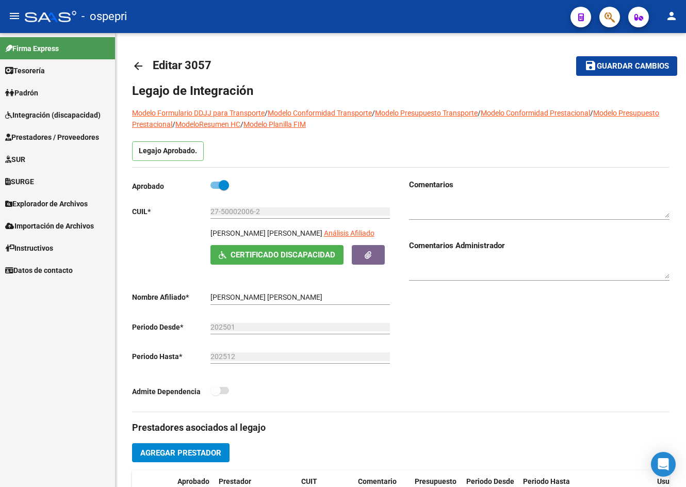
click at [44, 139] on span "Prestadores / Proveedores" at bounding box center [52, 136] width 94 height 11
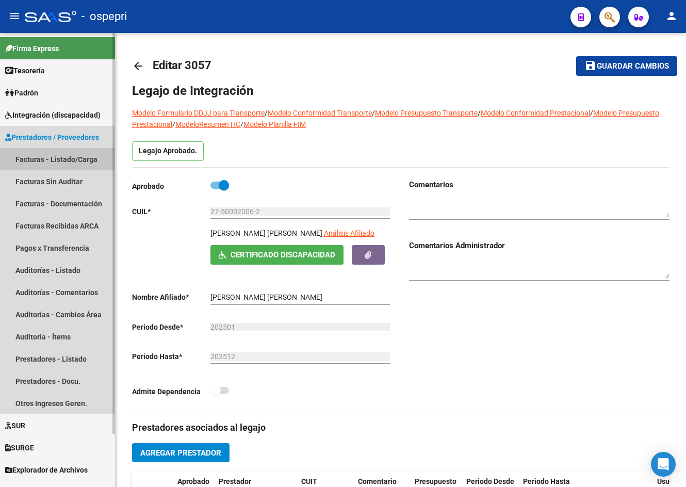
click at [35, 157] on link "Facturas - Listado/Carga" at bounding box center [57, 159] width 115 height 22
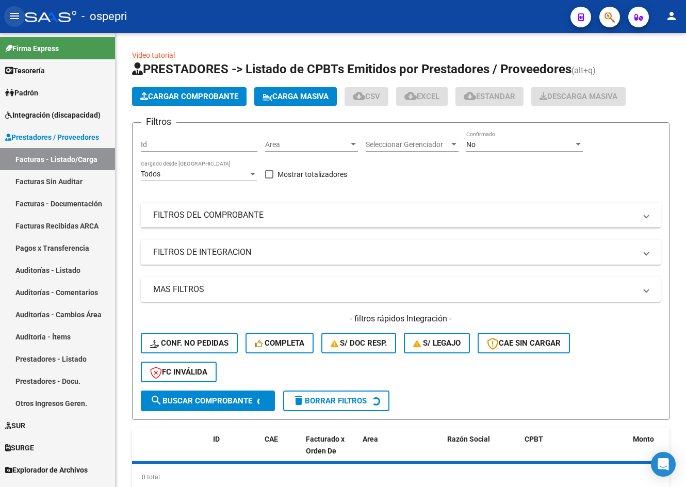
click at [11, 15] on mat-icon "menu" at bounding box center [14, 16] width 12 height 12
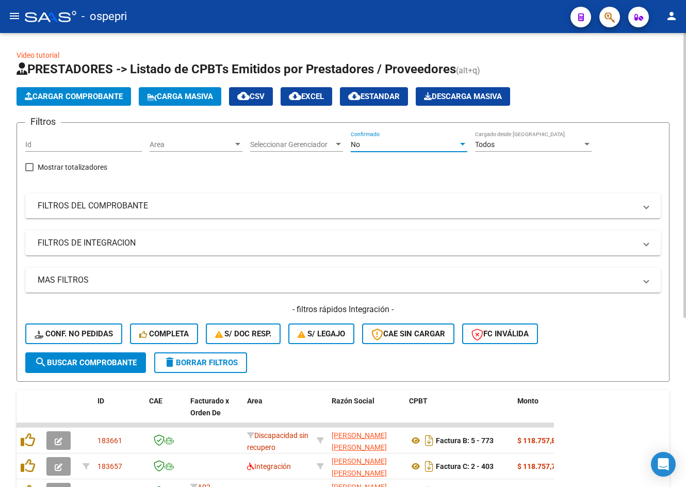
click at [367, 147] on div "No" at bounding box center [404, 144] width 107 height 9
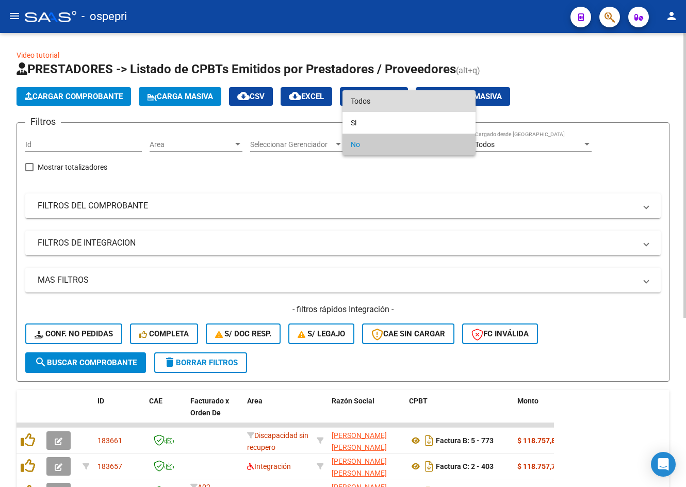
drag, startPoint x: 384, startPoint y: 103, endPoint x: 348, endPoint y: 179, distance: 84.4
click at [384, 103] on span "Todos" at bounding box center [409, 101] width 117 height 22
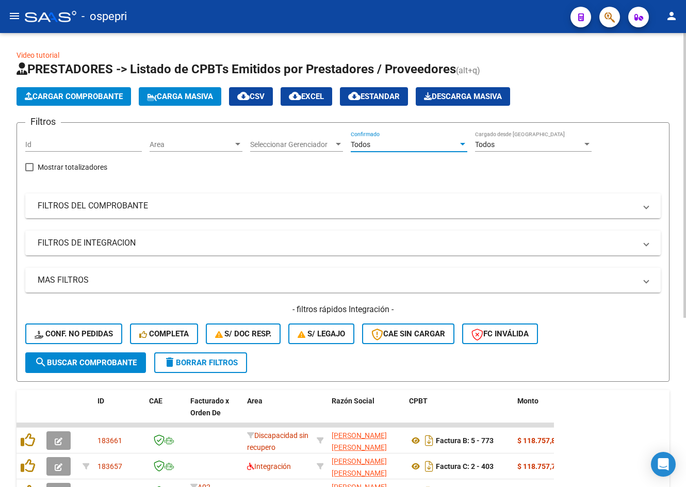
click at [342, 203] on mat-panel-title "FILTROS DEL COMPROBANTE" at bounding box center [337, 205] width 598 height 11
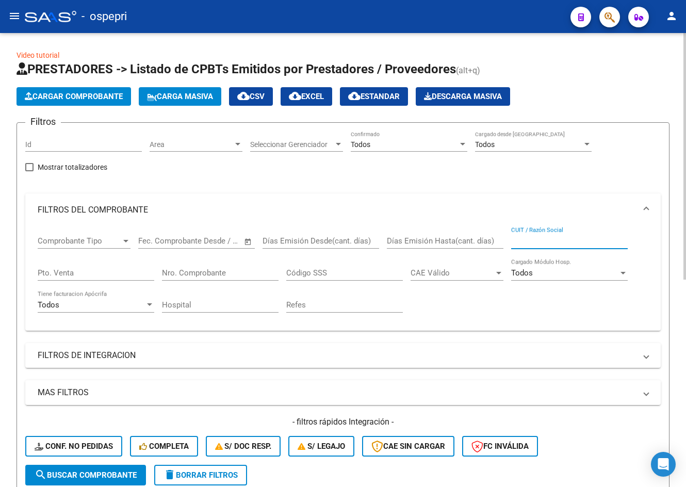
click at [556, 242] on input "CUIT / Razón Social" at bounding box center [569, 240] width 117 height 9
type input "A"
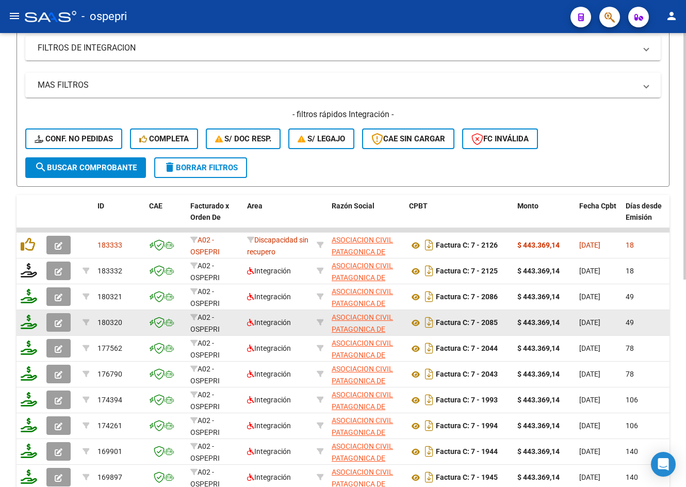
scroll to position [381, 0]
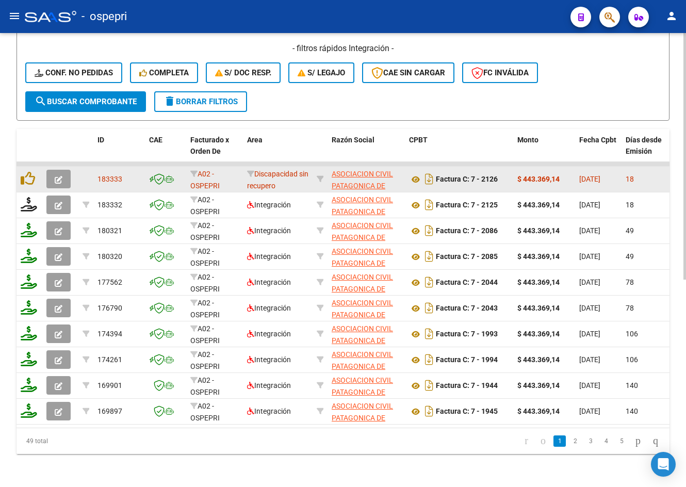
type input "DOWN"
click at [54, 171] on button "button" at bounding box center [58, 179] width 24 height 19
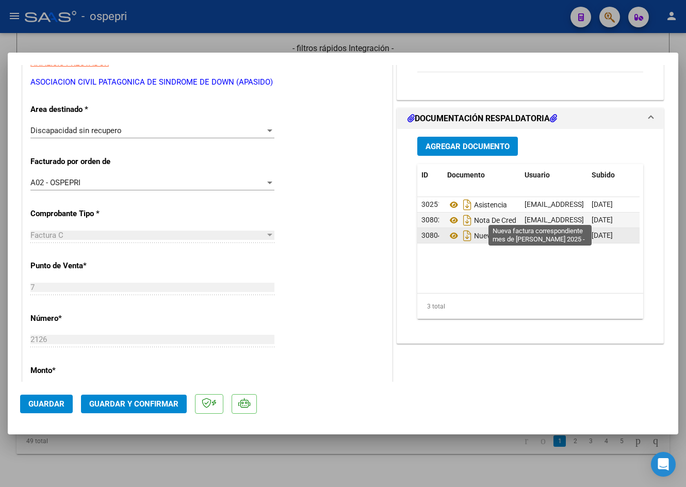
scroll to position [206, 0]
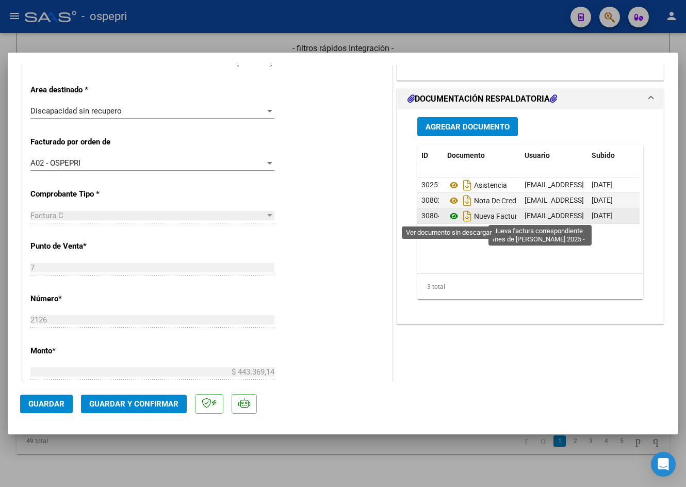
click at [447, 215] on icon at bounding box center [453, 216] width 13 height 12
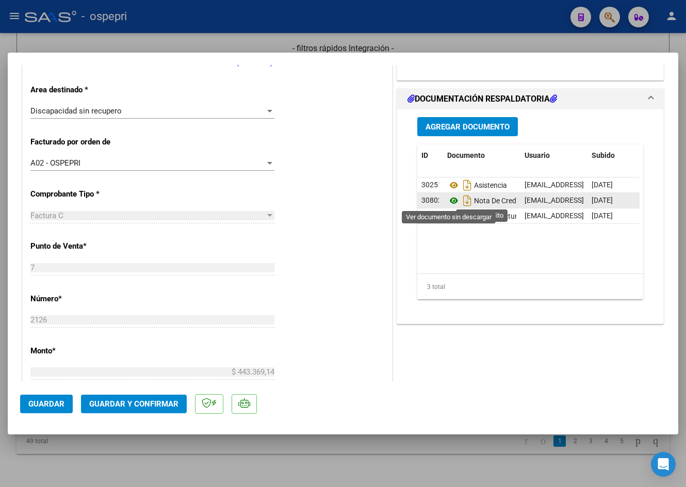
click at [448, 201] on icon at bounding box center [453, 200] width 13 height 12
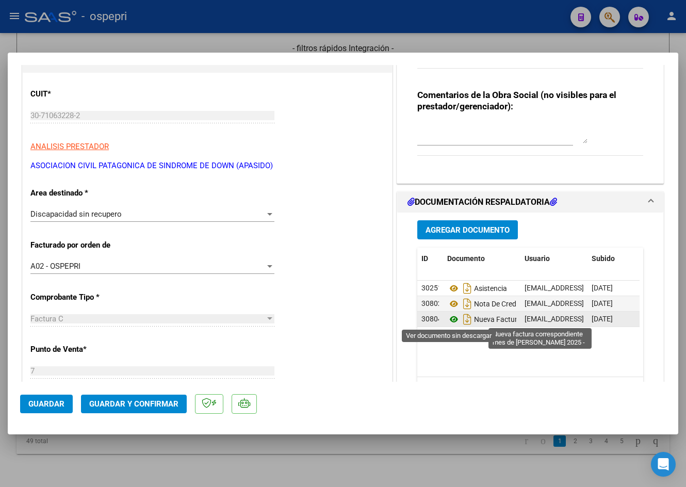
click at [451, 319] on icon at bounding box center [453, 319] width 13 height 12
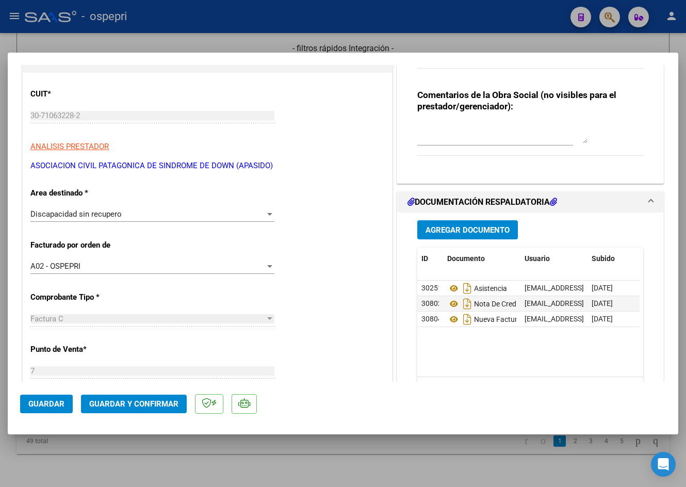
scroll to position [0, 0]
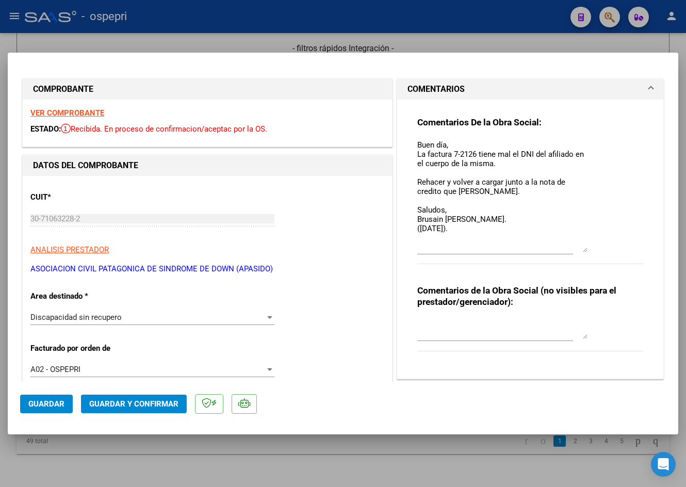
drag, startPoint x: 579, startPoint y: 156, endPoint x: 589, endPoint y: 248, distance: 92.8
click at [589, 248] on div "Comentarios De la Obra Social: Buen día, La factura 7-2126 tiene mal el DNI del…" at bounding box center [530, 196] width 226 height 159
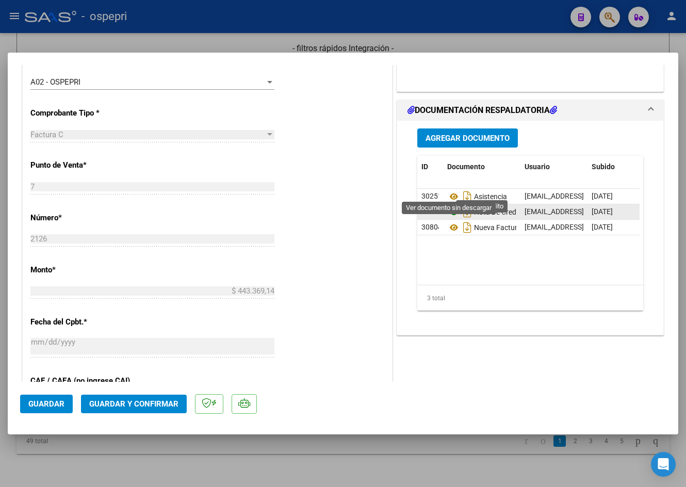
scroll to position [309, 0]
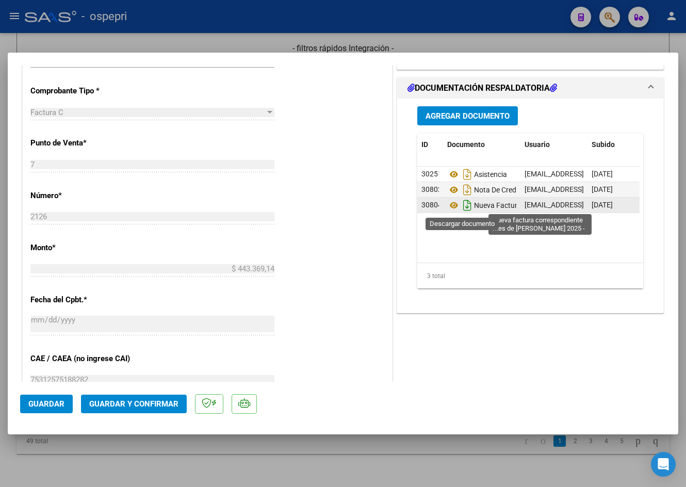
click at [463, 203] on icon "Descargar documento" at bounding box center [466, 205] width 13 height 16
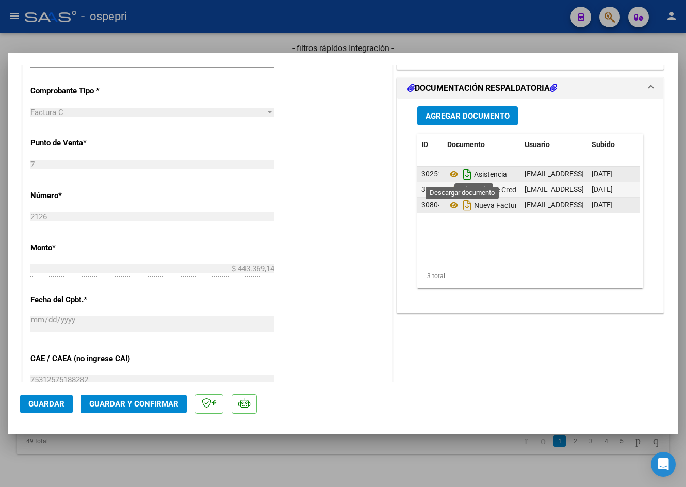
click at [462, 173] on icon "Descargar documento" at bounding box center [466, 174] width 13 height 16
type input "$ 0,00"
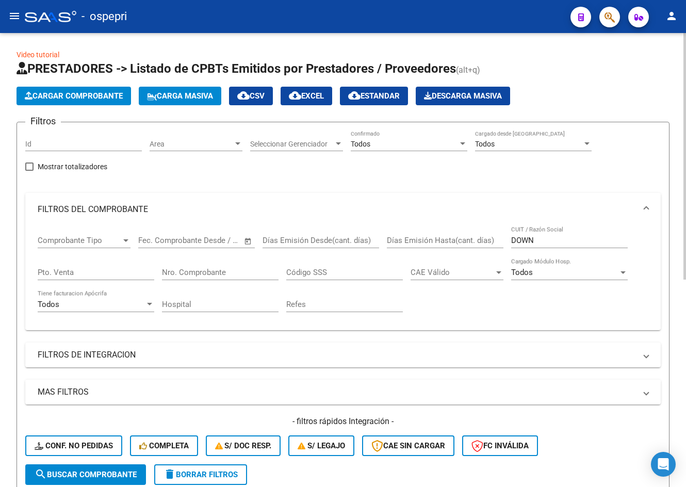
scroll to position [0, 0]
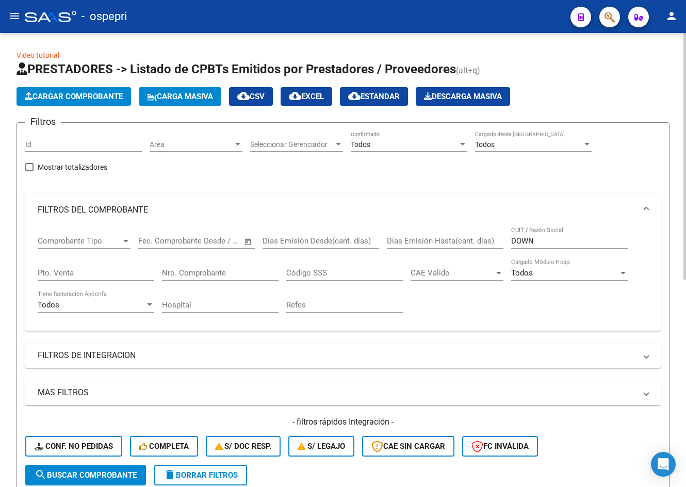
click at [49, 91] on button "Cargar Comprobante" at bounding box center [73, 96] width 114 height 19
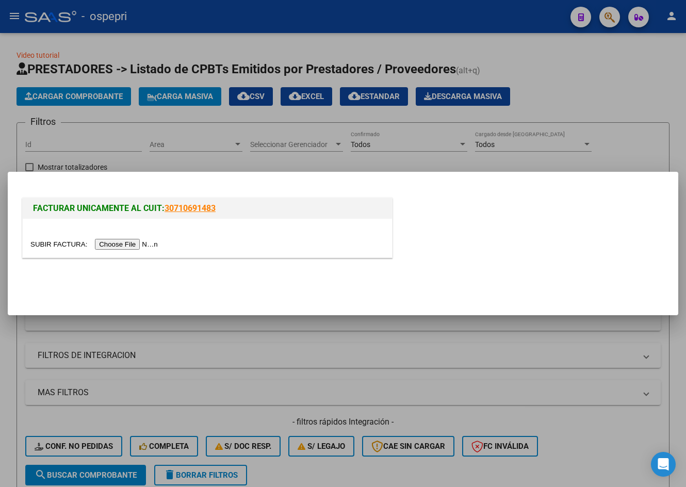
click at [121, 244] on input "file" at bounding box center [95, 244] width 130 height 11
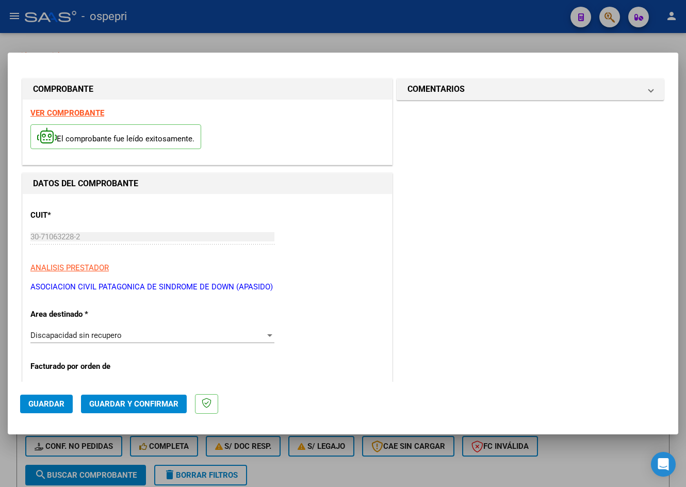
click at [142, 337] on div "Discapacidad sin recupero" at bounding box center [147, 334] width 235 height 9
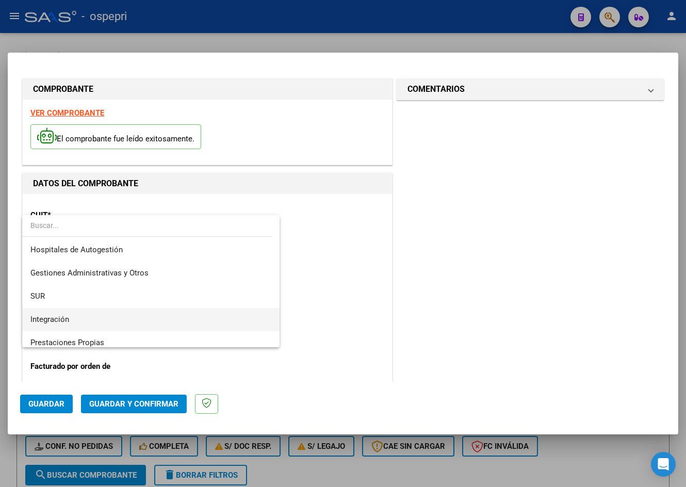
click at [84, 321] on span "Integración" at bounding box center [150, 319] width 241 height 23
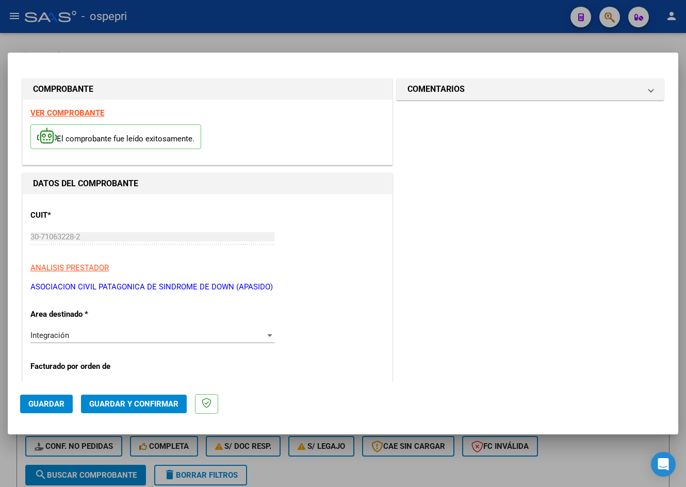
click at [41, 112] on strong "VER COMPROBANTE" at bounding box center [67, 112] width 74 height 9
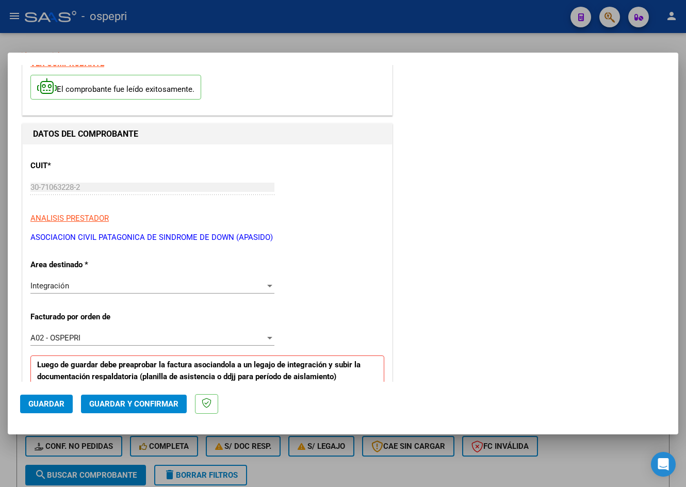
scroll to position [206, 0]
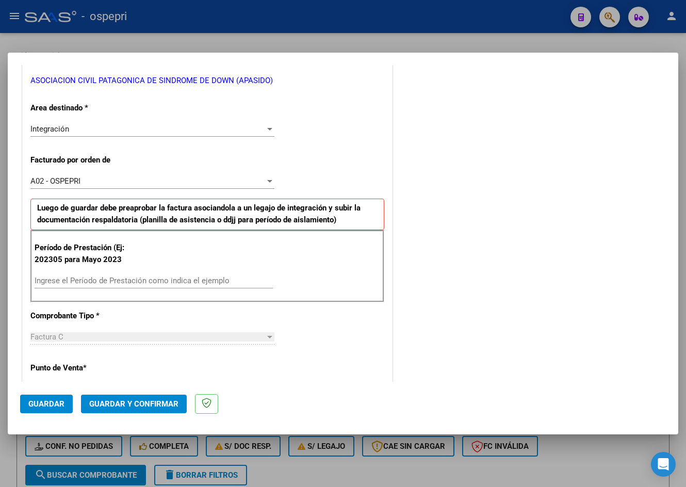
click at [104, 282] on input "Ingrese el Período de Prestación como indica el ejemplo" at bounding box center [154, 280] width 238 height 9
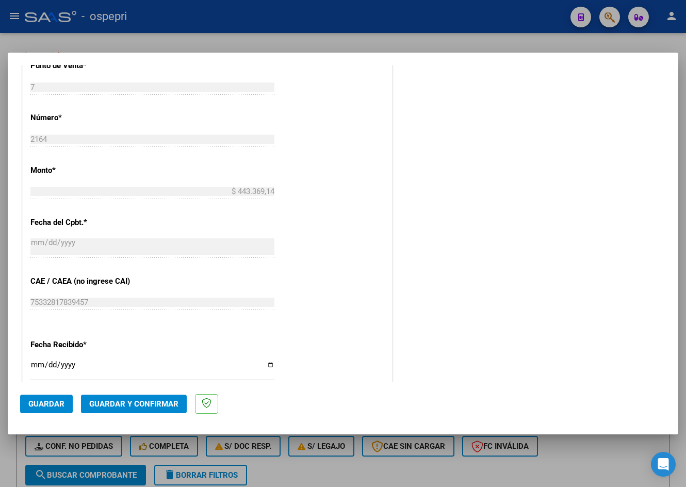
scroll to position [516, 0]
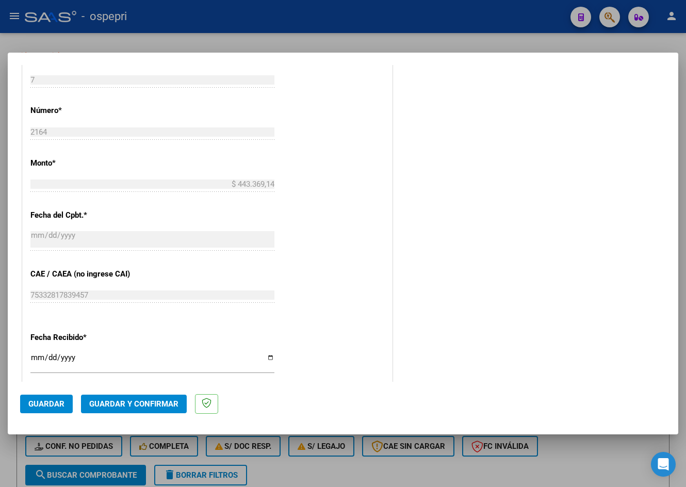
type input "202507"
click at [51, 403] on span "Guardar" at bounding box center [46, 403] width 36 height 9
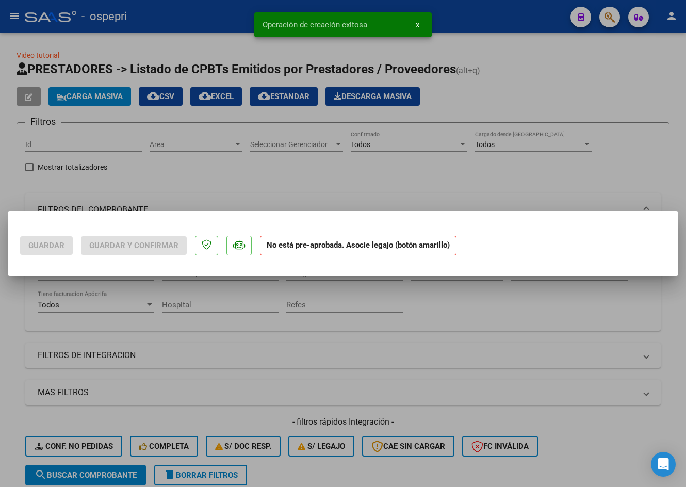
scroll to position [0, 0]
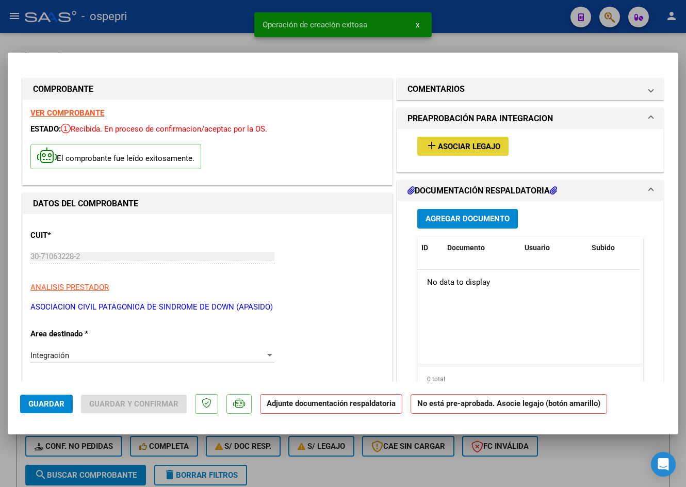
click at [469, 145] on span "Asociar Legajo" at bounding box center [469, 146] width 62 height 9
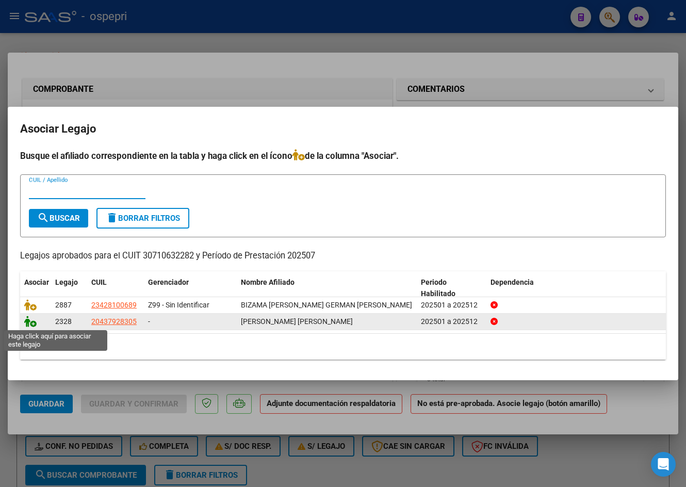
click at [33, 320] on icon at bounding box center [30, 321] width 12 height 11
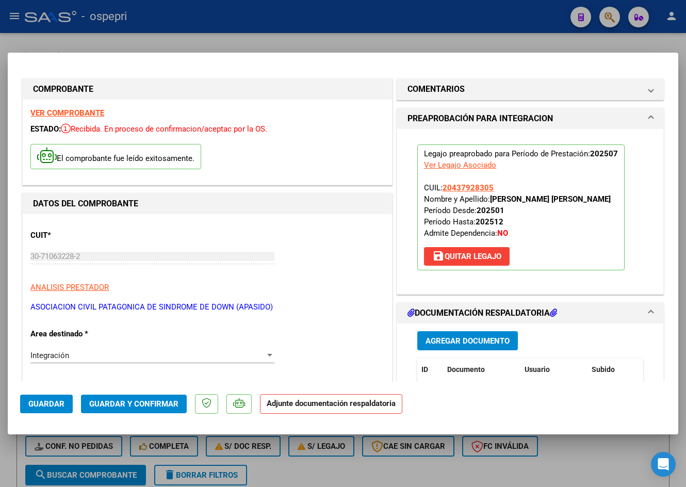
scroll to position [206, 0]
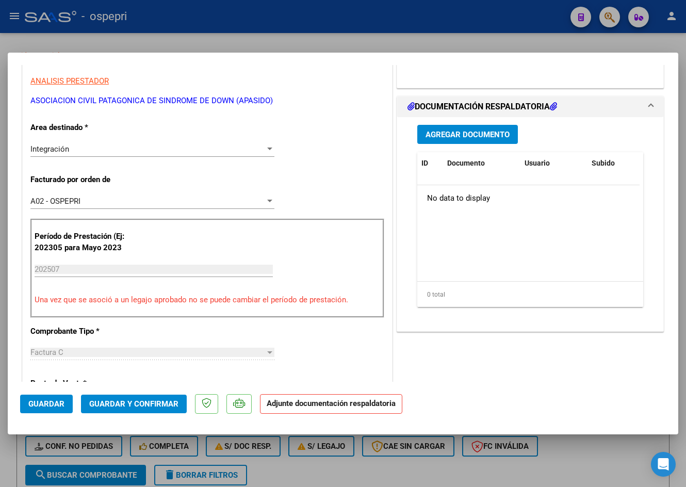
click at [440, 130] on span "Agregar Documento" at bounding box center [467, 134] width 84 height 9
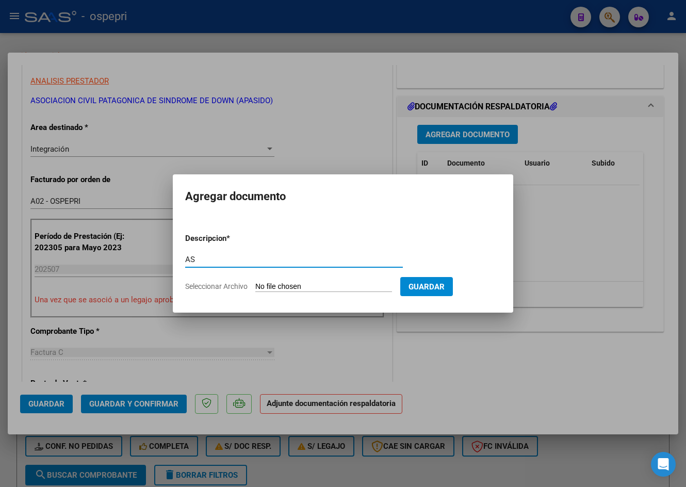
type input "A"
type input "[DATE] APASIDO ASISTENCIA"
click at [312, 284] on input "Seleccionar Archivo" at bounding box center [323, 287] width 137 height 10
type input "C:\fakepath\30710632282-FACTURA_C-7-2126-ANEXO-ASISTENCIA.pdf"
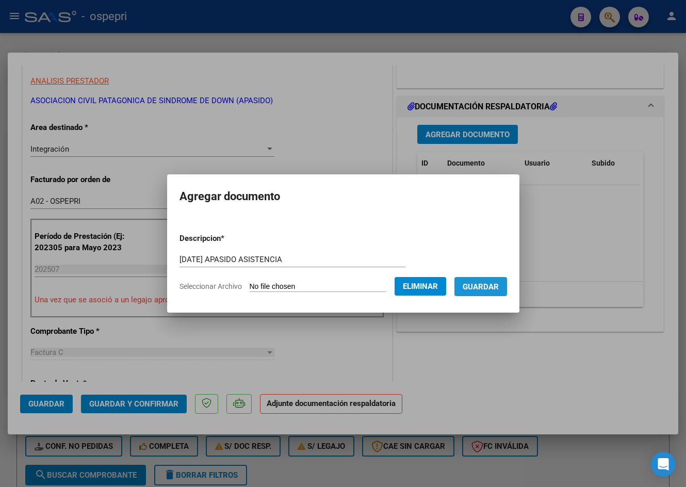
click at [499, 287] on span "Guardar" at bounding box center [480, 286] width 36 height 9
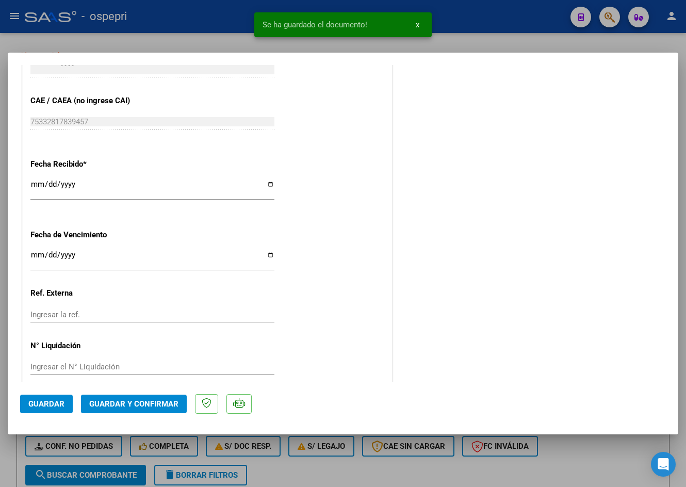
scroll to position [717, 0]
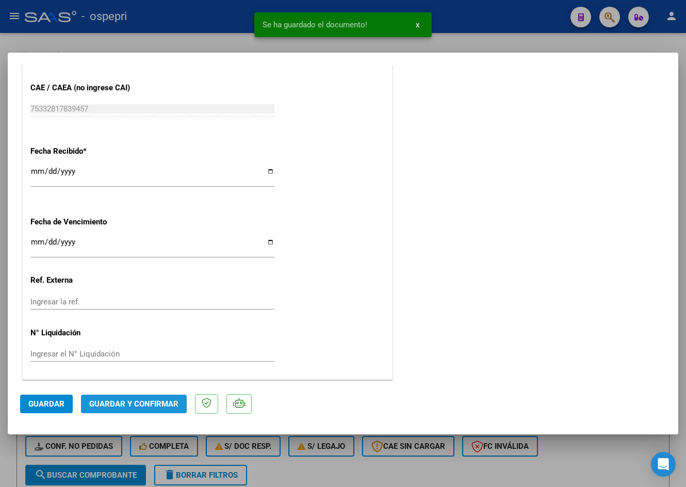
click at [139, 407] on span "Guardar y Confirmar" at bounding box center [133, 403] width 89 height 9
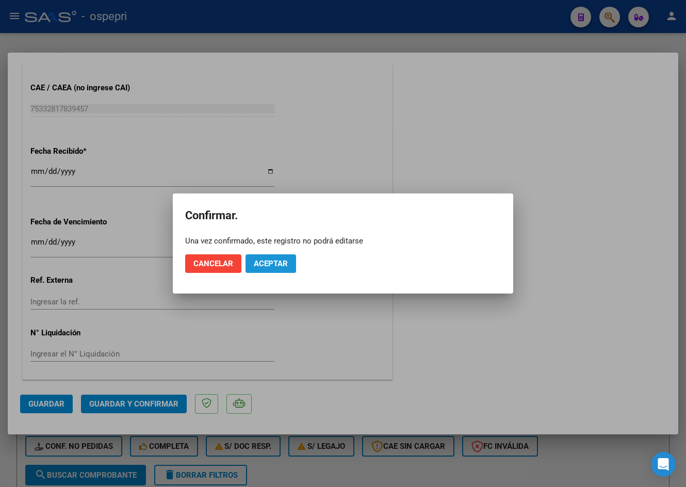
click at [274, 262] on span "Aceptar" at bounding box center [271, 263] width 34 height 9
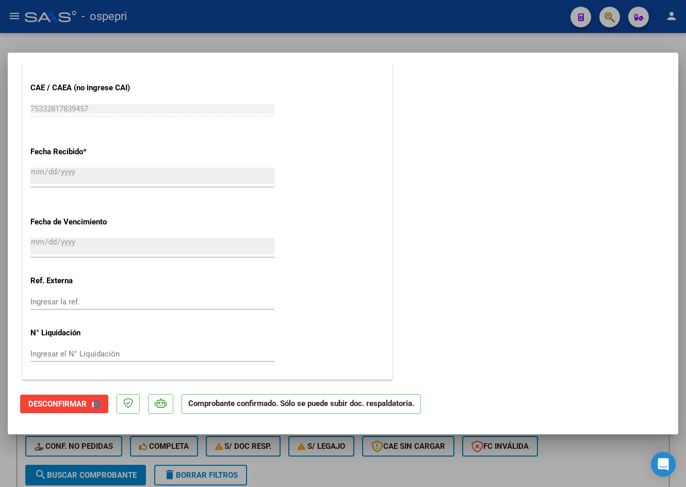
scroll to position [653, 0]
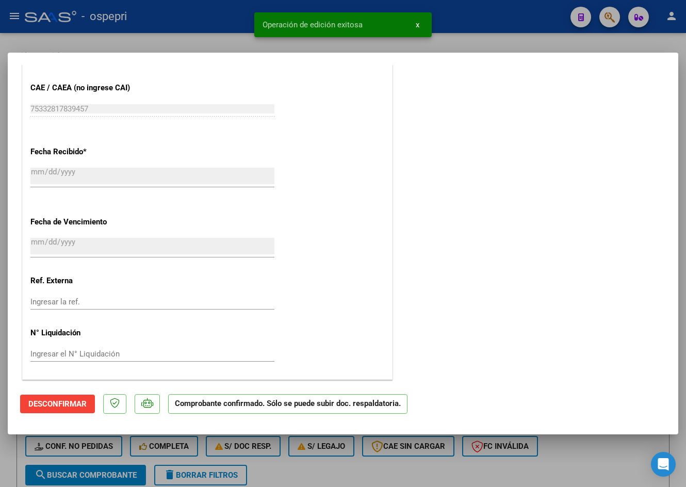
type input "$ 0,00"
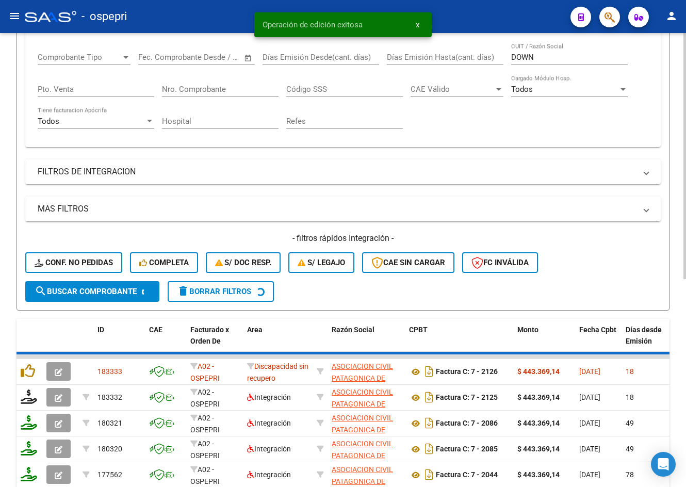
scroll to position [258, 0]
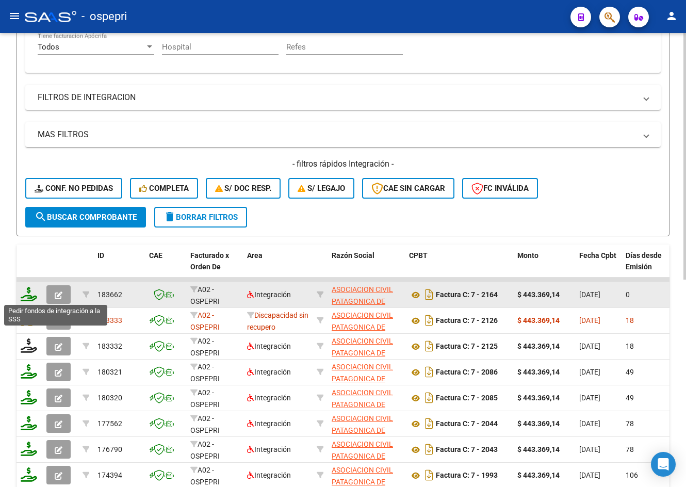
click at [31, 294] on icon at bounding box center [29, 294] width 16 height 14
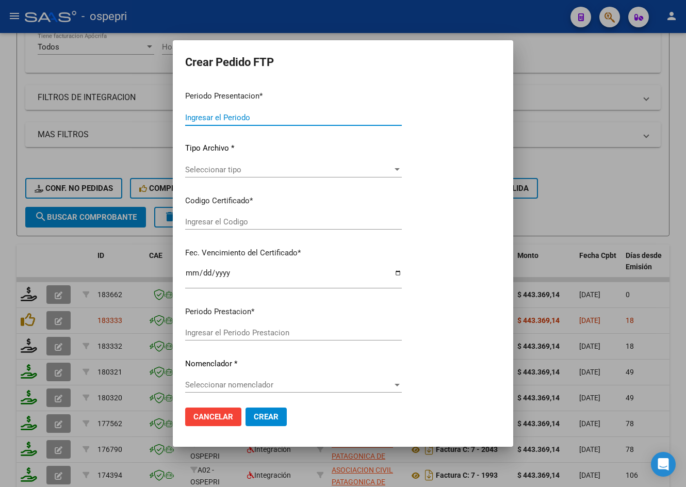
type input "202507"
type input "$ 443.369,14"
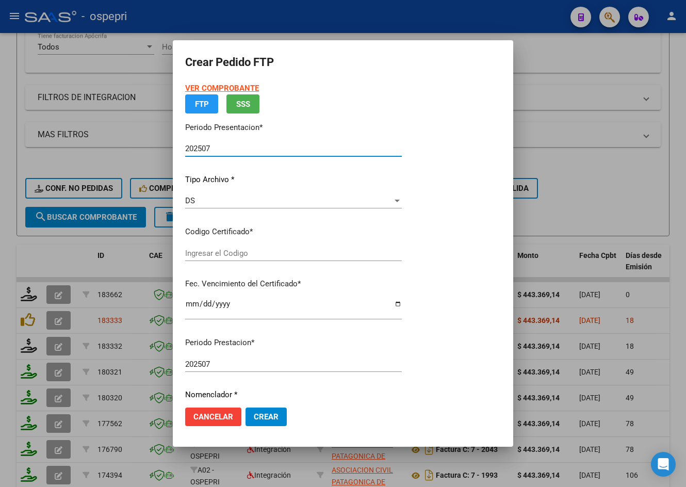
type input "2043792830-5"
type input "2026-08-01"
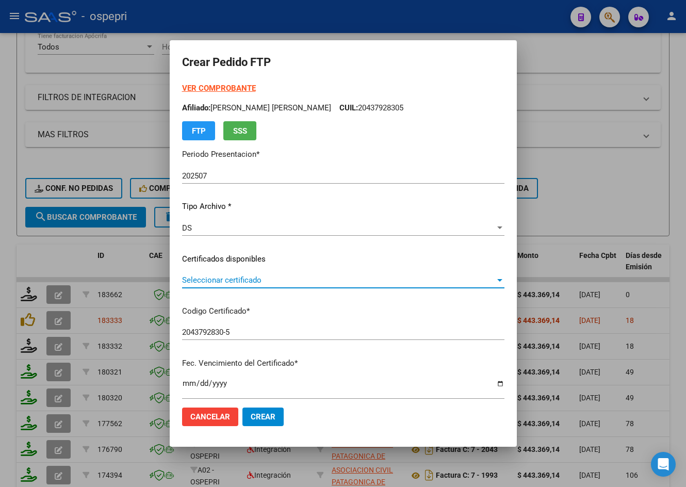
click at [223, 280] on span "Seleccionar certificado" at bounding box center [338, 279] width 313 height 9
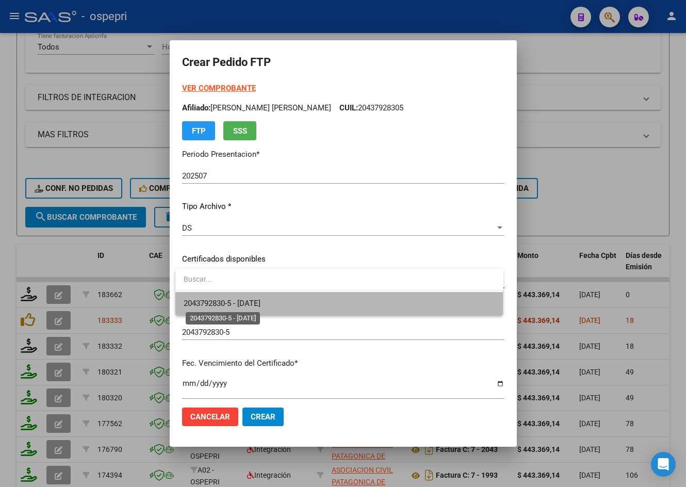
click at [255, 304] on span "2043792830-5 - 2026-08-01" at bounding box center [222, 302] width 77 height 9
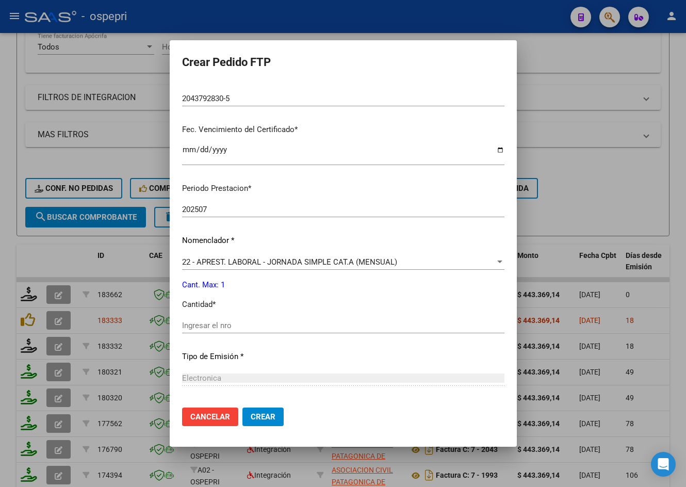
scroll to position [309, 0]
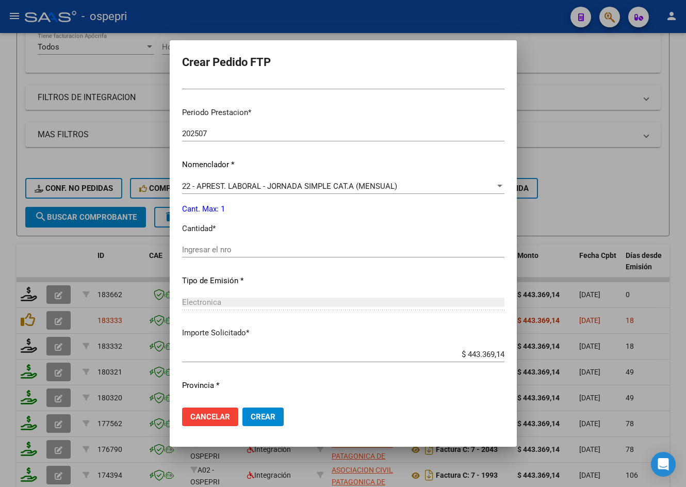
click at [252, 250] on input "Ingresar el nro" at bounding box center [343, 249] width 322 height 9
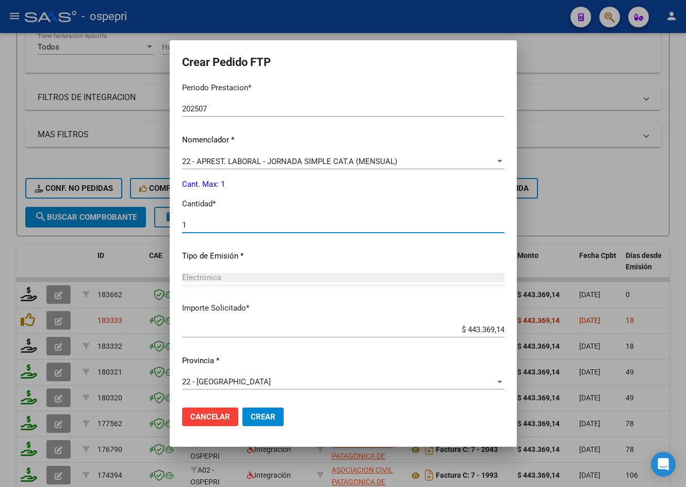
type input "1"
click at [259, 410] on button "Crear" at bounding box center [262, 416] width 41 height 19
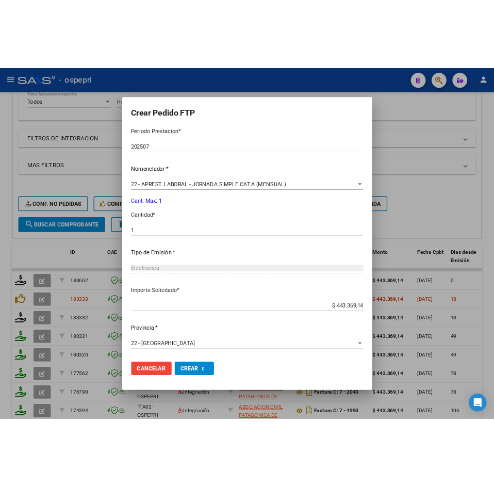
scroll to position [276, 0]
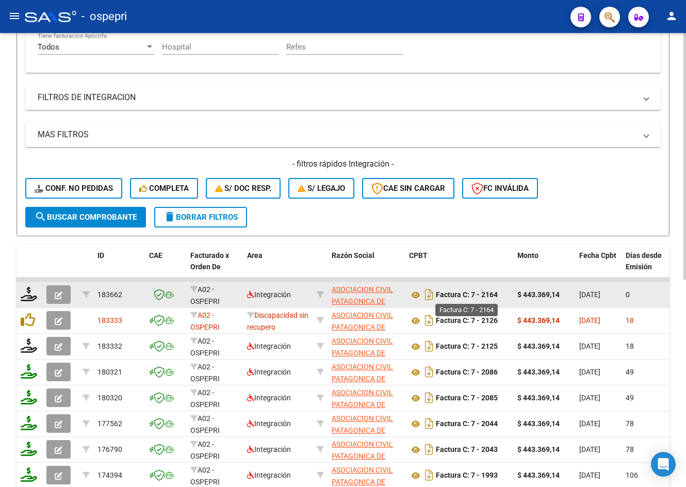
drag, startPoint x: 472, startPoint y: 293, endPoint x: 497, endPoint y: 296, distance: 24.9
click at [497, 296] on strong "Factura C: 7 - 2164" at bounding box center [467, 295] width 62 height 8
copy strong "7 - 2164"
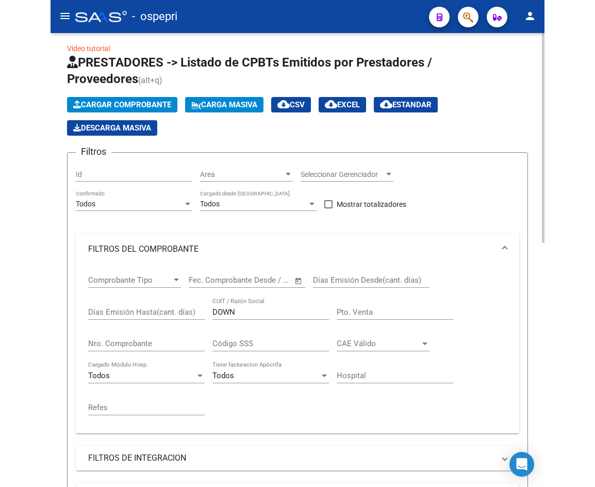
scroll to position [0, 0]
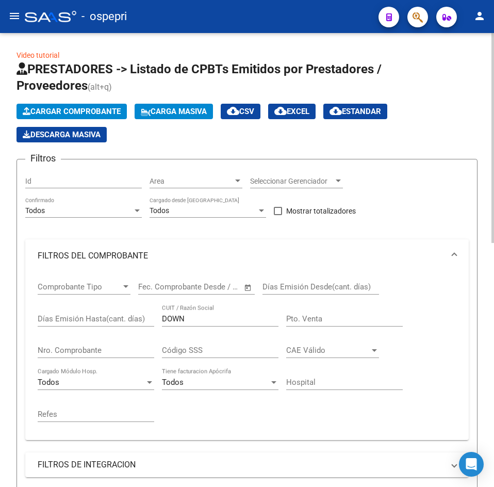
click at [208, 319] on input "DOWN" at bounding box center [220, 318] width 117 height 9
paste input "30715547976"
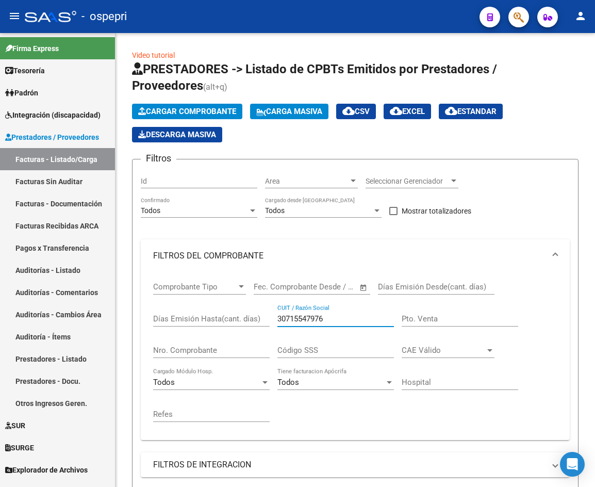
type input "30715547976"
click at [12, 15] on mat-icon "menu" at bounding box center [14, 16] width 12 height 12
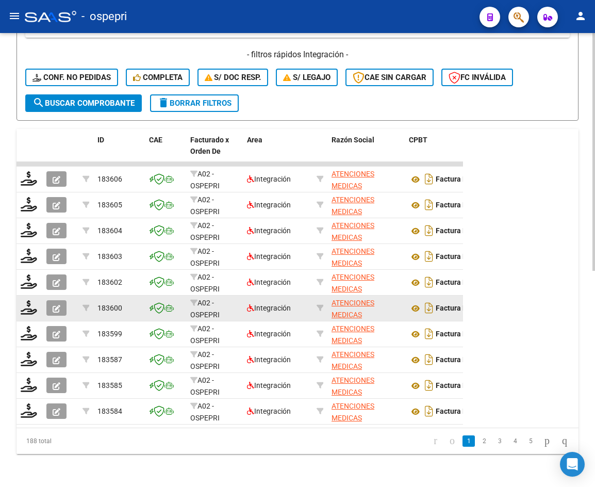
scroll to position [412, 0]
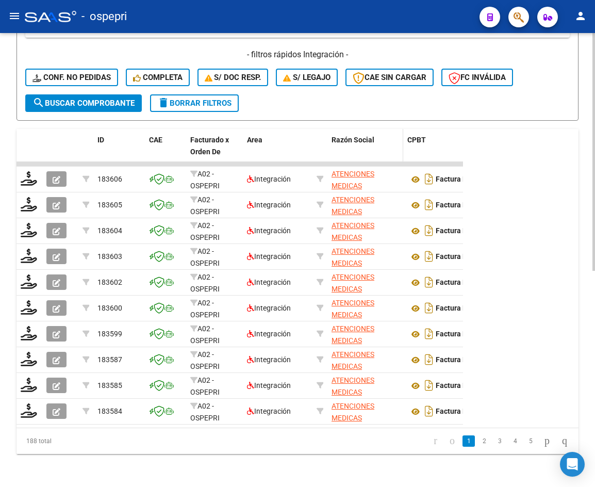
click at [401, 140] on span at bounding box center [401, 151] width 5 height 45
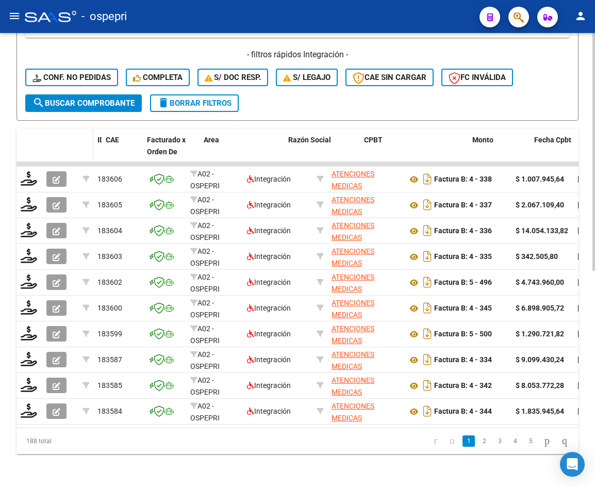
drag, startPoint x: 143, startPoint y: 138, endPoint x: 85, endPoint y: 137, distance: 58.3
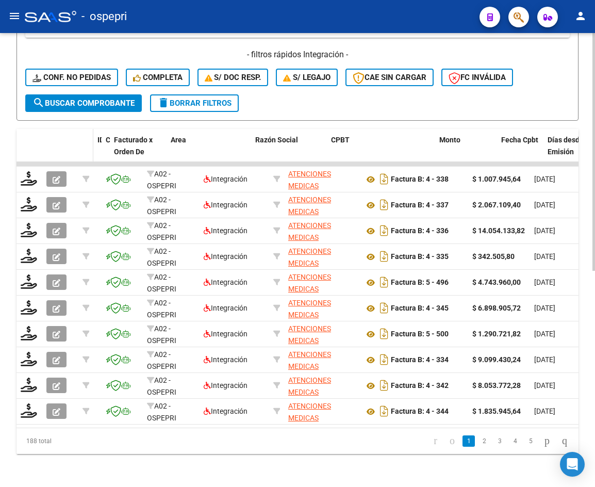
drag, startPoint x: 141, startPoint y: 134, endPoint x: 91, endPoint y: 132, distance: 50.0
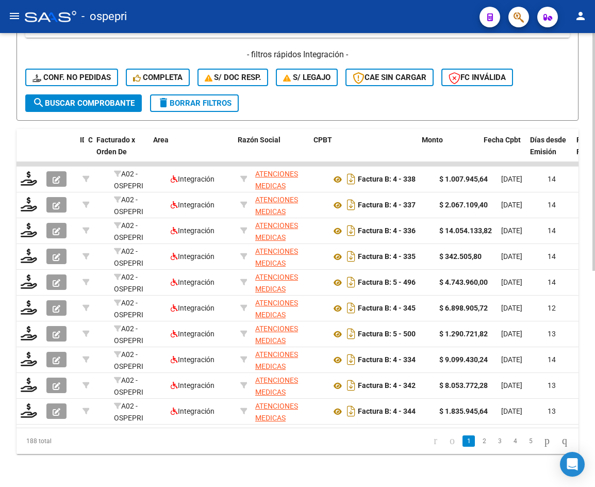
drag, startPoint x: 38, startPoint y: 138, endPoint x: 4, endPoint y: 135, distance: 34.1
click at [0, 139] on html "menu - ospepri person Firma Express Tesorería Extractos Procesados (csv) Extrac…" at bounding box center [297, 243] width 595 height 487
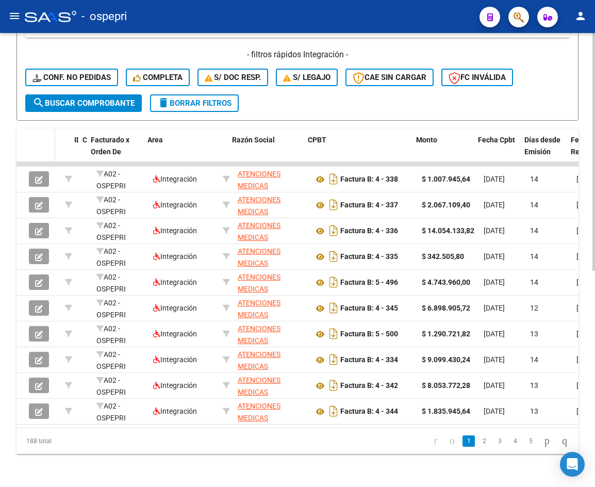
drag, startPoint x: 58, startPoint y: 136, endPoint x: 53, endPoint y: 136, distance: 5.7
click at [53, 136] on span at bounding box center [53, 151] width 5 height 45
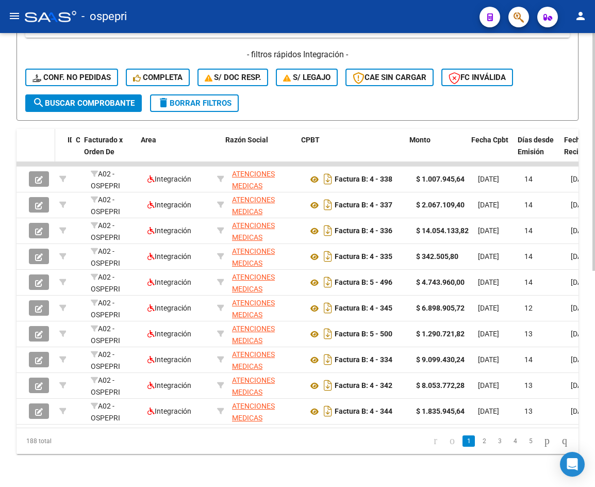
drag, startPoint x: 68, startPoint y: 137, endPoint x: 45, endPoint y: 138, distance: 22.7
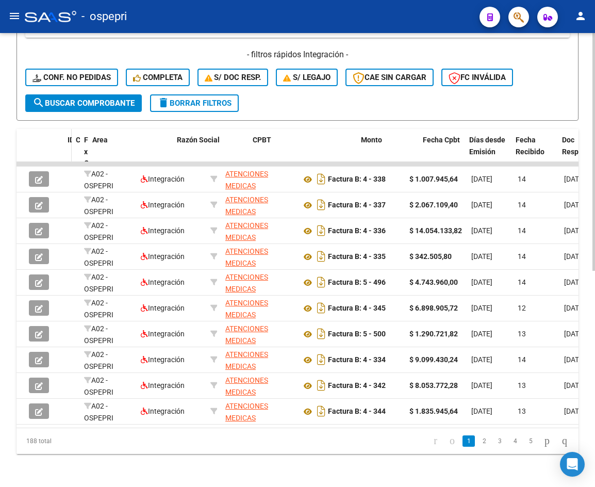
drag, startPoint x: 135, startPoint y: 139, endPoint x: 70, endPoint y: 139, distance: 65.5
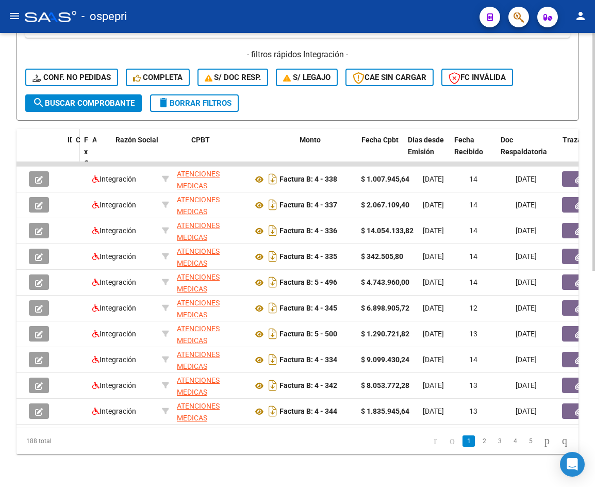
drag, startPoint x: 155, startPoint y: 138, endPoint x: 76, endPoint y: 130, distance: 79.2
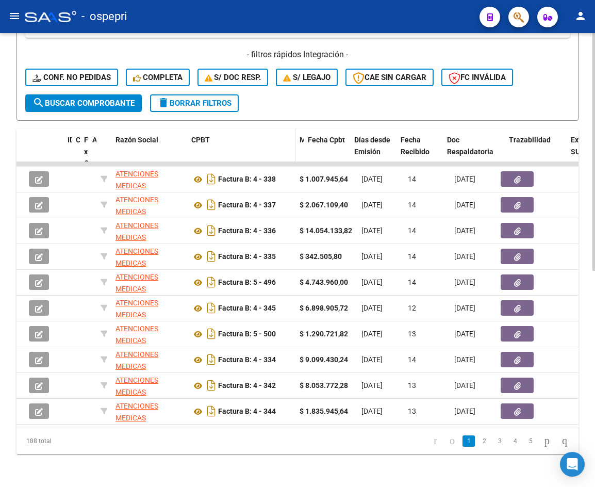
drag, startPoint x: 356, startPoint y: 139, endPoint x: 251, endPoint y: 136, distance: 105.2
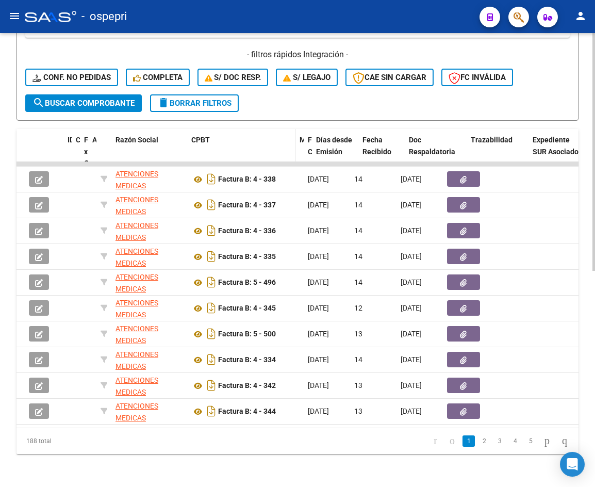
drag, startPoint x: 347, startPoint y: 134, endPoint x: 249, endPoint y: 132, distance: 98.0
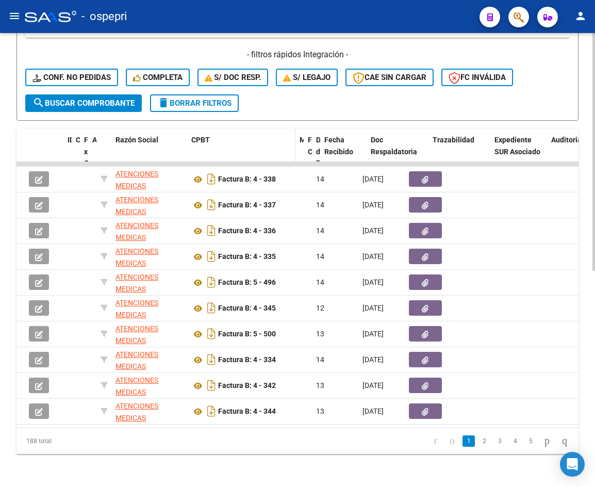
drag, startPoint x: 358, startPoint y: 136, endPoint x: 256, endPoint y: 129, distance: 101.8
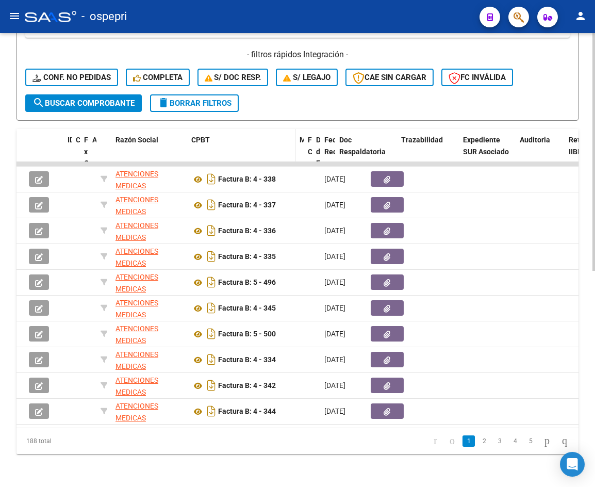
drag, startPoint x: 364, startPoint y: 132, endPoint x: 253, endPoint y: 130, distance: 110.9
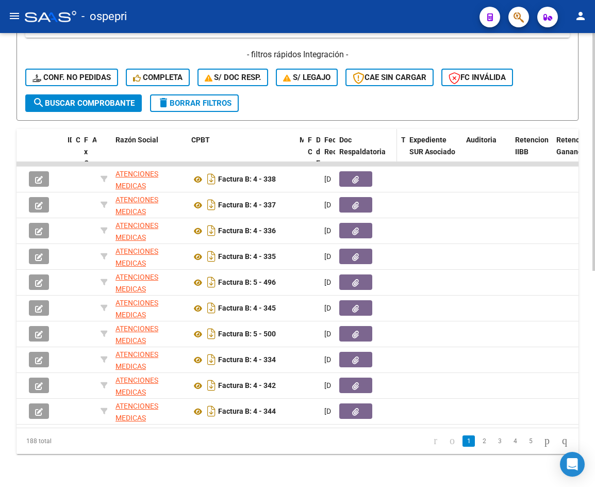
drag, startPoint x: 458, startPoint y: 131, endPoint x: 368, endPoint y: 128, distance: 89.7
drag, startPoint x: 460, startPoint y: 134, endPoint x: 380, endPoint y: 132, distance: 79.9
drag, startPoint x: 461, startPoint y: 129, endPoint x: 397, endPoint y: 129, distance: 63.9
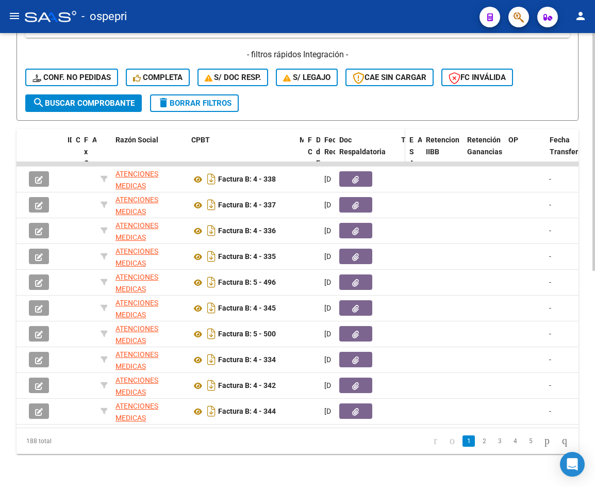
drag, startPoint x: 461, startPoint y: 134, endPoint x: 396, endPoint y: 134, distance: 64.4
drag, startPoint x: 470, startPoint y: 135, endPoint x: 395, endPoint y: 136, distance: 74.8
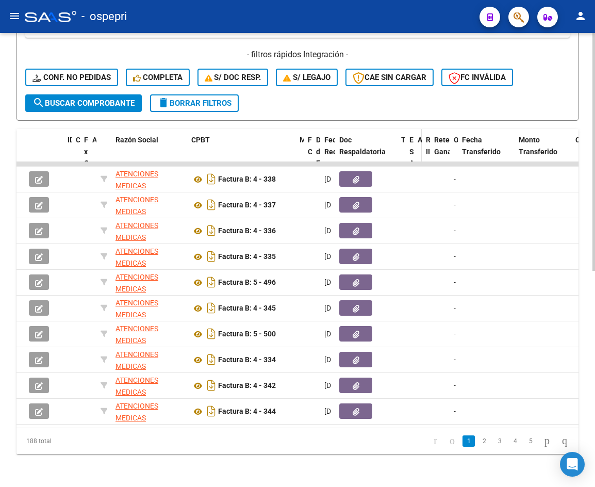
drag, startPoint x: 487, startPoint y: 130, endPoint x: 421, endPoint y: 130, distance: 66.0
drag, startPoint x: 514, startPoint y: 134, endPoint x: 427, endPoint y: 133, distance: 87.1
drag, startPoint x: 526, startPoint y: 131, endPoint x: 457, endPoint y: 131, distance: 69.1
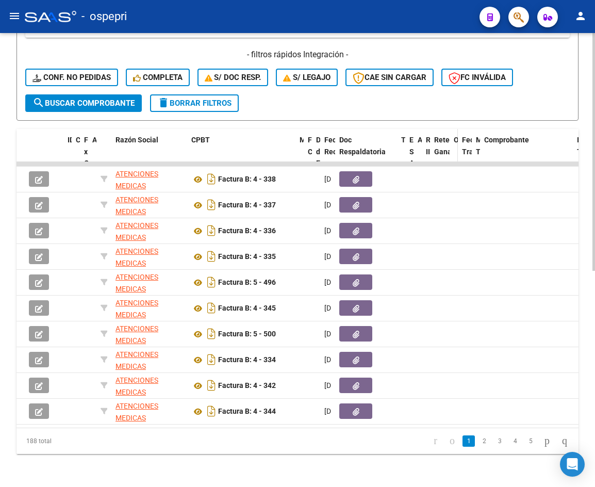
drag, startPoint x: 572, startPoint y: 131, endPoint x: 469, endPoint y: 131, distance: 102.6
drag, startPoint x: 543, startPoint y: 131, endPoint x: 450, endPoint y: 133, distance: 92.8
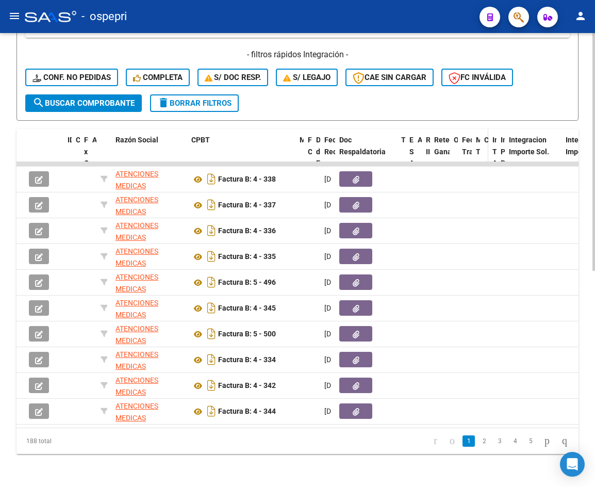
drag, startPoint x: 551, startPoint y: 130, endPoint x: 480, endPoint y: 130, distance: 70.6
drag, startPoint x: 560, startPoint y: 126, endPoint x: 485, endPoint y: 130, distance: 75.9
drag, startPoint x: 567, startPoint y: 126, endPoint x: 508, endPoint y: 129, distance: 58.3
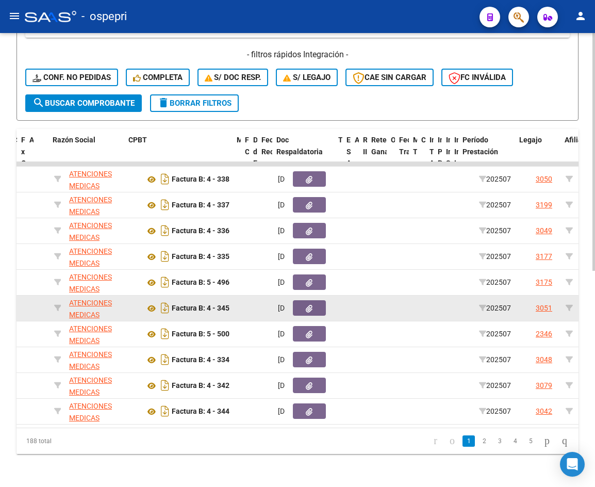
scroll to position [0, 82]
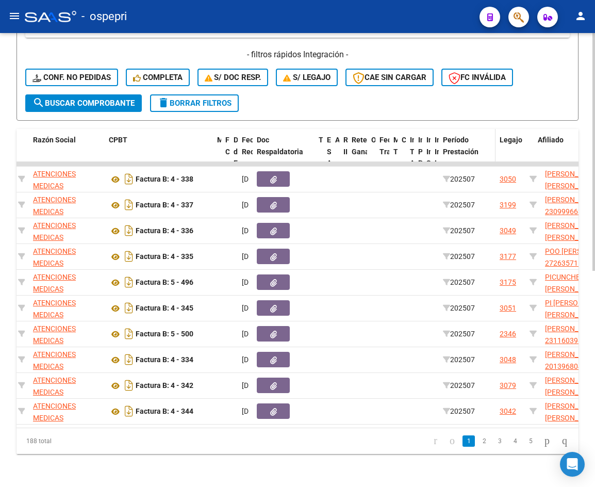
drag, startPoint x: 539, startPoint y: 141, endPoint x: 482, endPoint y: 141, distance: 57.2
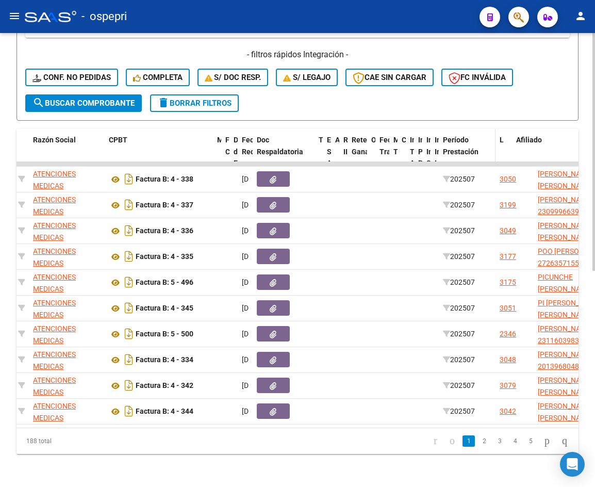
click at [484, 146] on div "Período Prestación" at bounding box center [467, 146] width 48 height 24
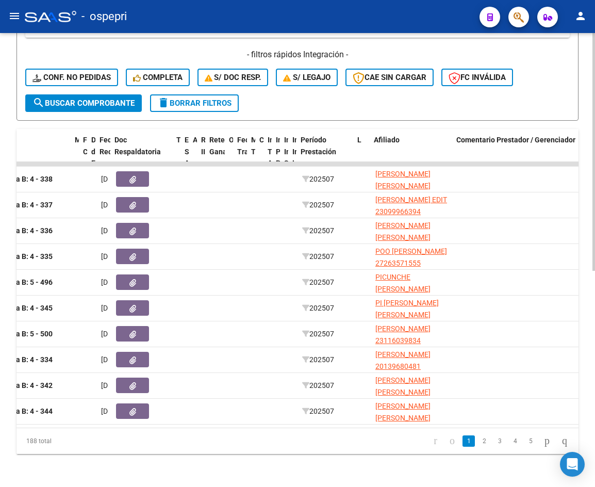
scroll to position [0, 225]
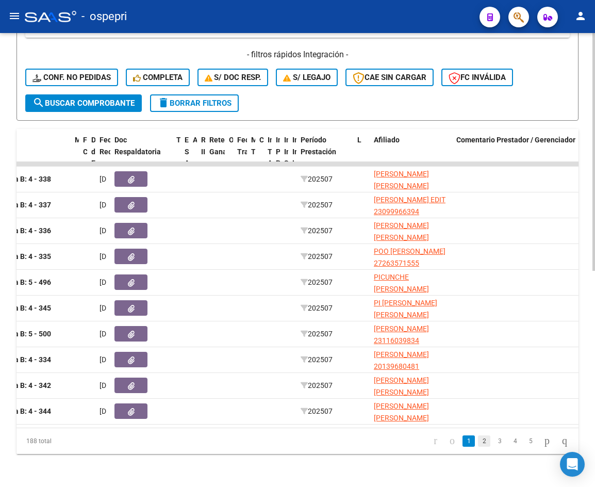
click at [478, 441] on link "2" at bounding box center [484, 440] width 12 height 11
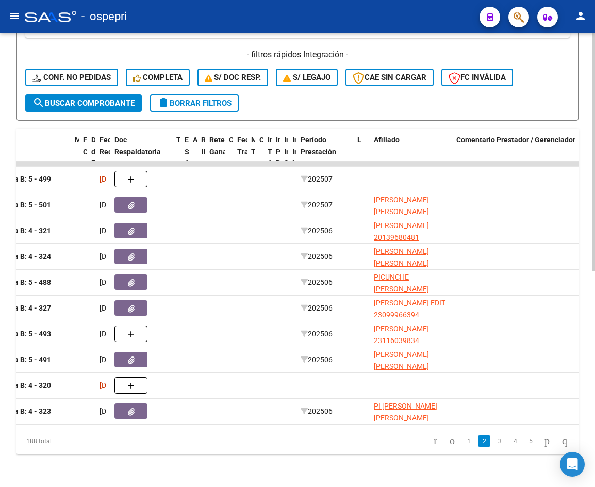
click at [493, 439] on link "3" at bounding box center [499, 440] width 12 height 11
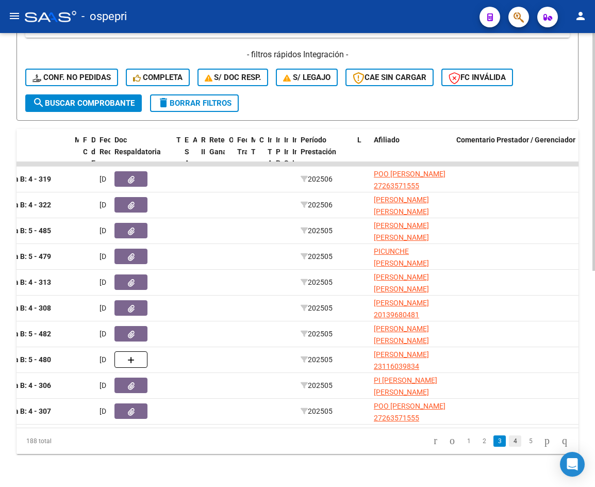
click at [509, 443] on link "4" at bounding box center [515, 440] width 12 height 11
click at [509, 439] on link "5" at bounding box center [515, 440] width 12 height 11
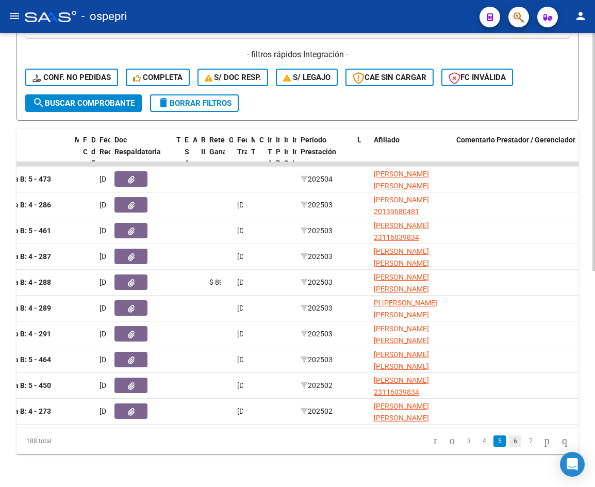
click at [509, 444] on link "6" at bounding box center [515, 440] width 12 height 11
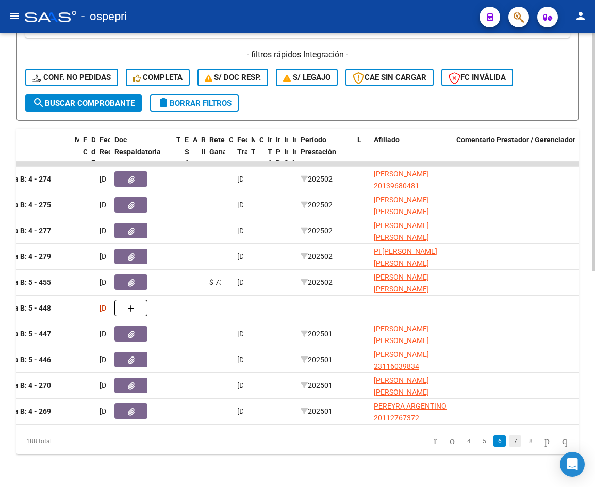
click at [509, 442] on link "7" at bounding box center [515, 440] width 12 height 11
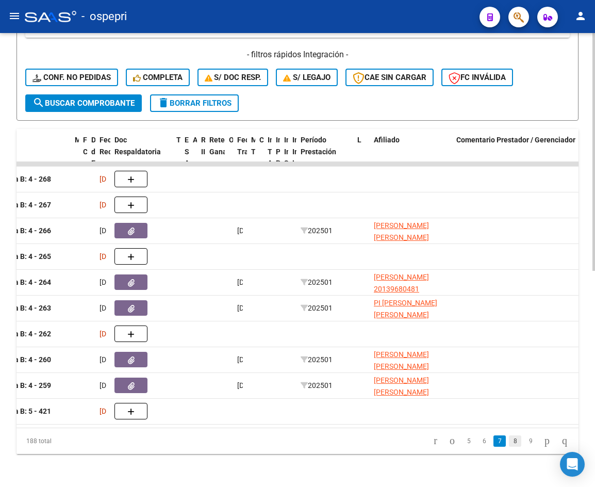
click at [509, 437] on link "8" at bounding box center [515, 440] width 12 height 11
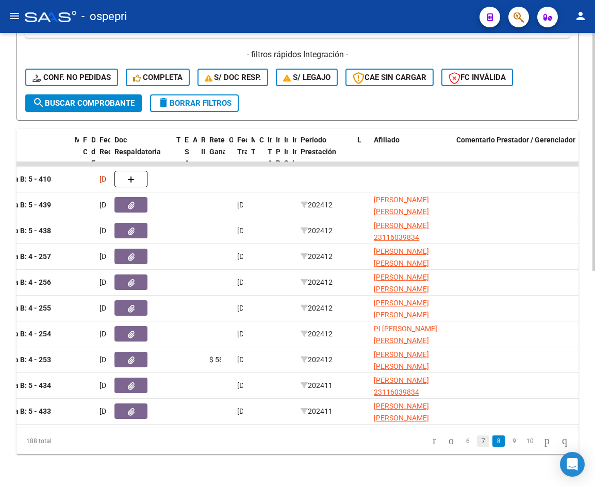
click at [477, 442] on link "7" at bounding box center [483, 440] width 12 height 11
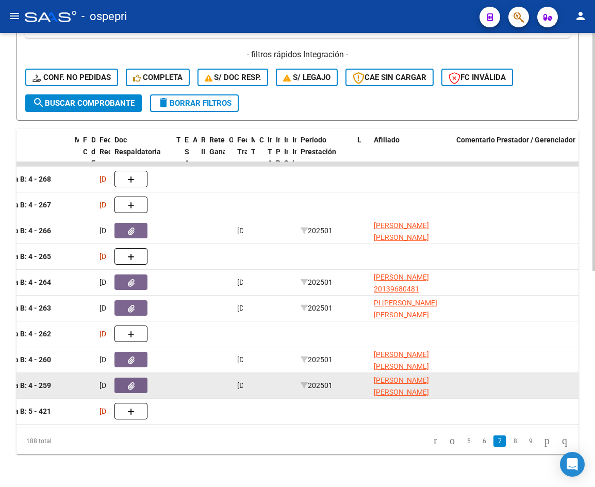
click at [130, 382] on icon "button" at bounding box center [131, 386] width 7 height 8
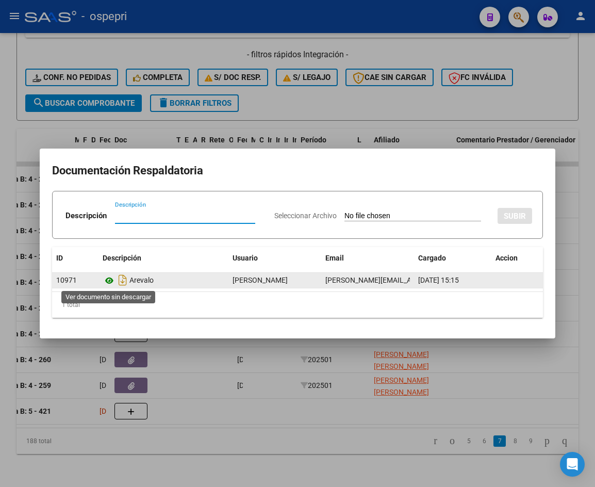
click at [109, 276] on icon at bounding box center [109, 280] width 13 height 12
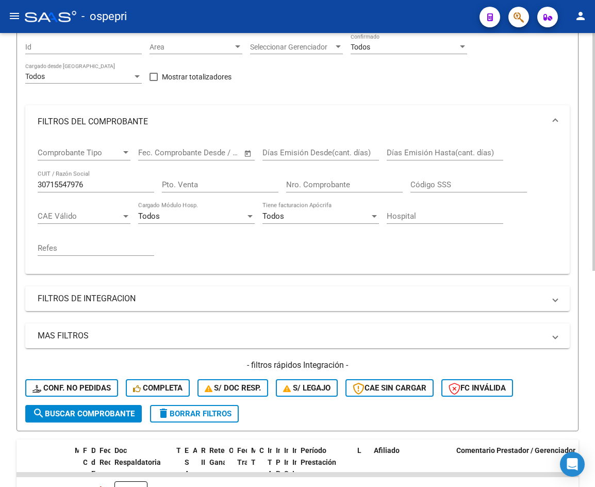
scroll to position [0, 0]
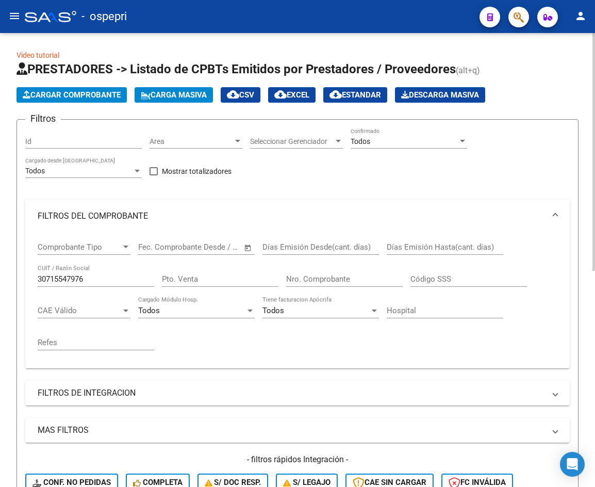
click at [101, 280] on input "30715547976" at bounding box center [96, 278] width 117 height 9
paste input "4936650"
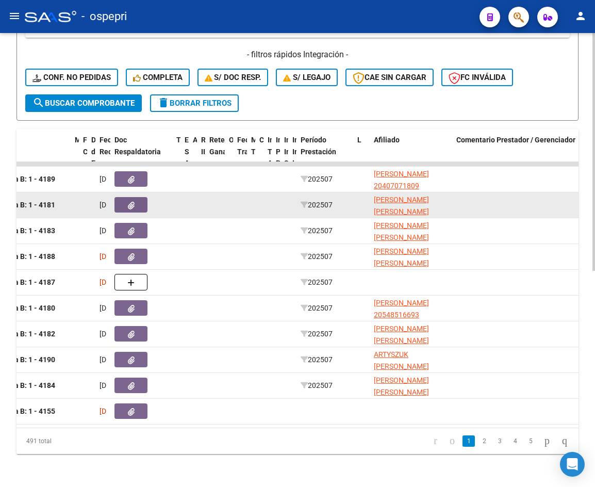
scroll to position [412, 0]
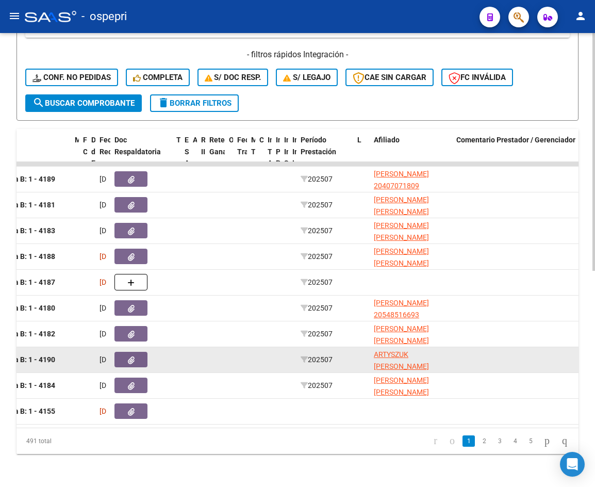
type input "30714936650"
click at [133, 356] on icon "button" at bounding box center [131, 360] width 7 height 8
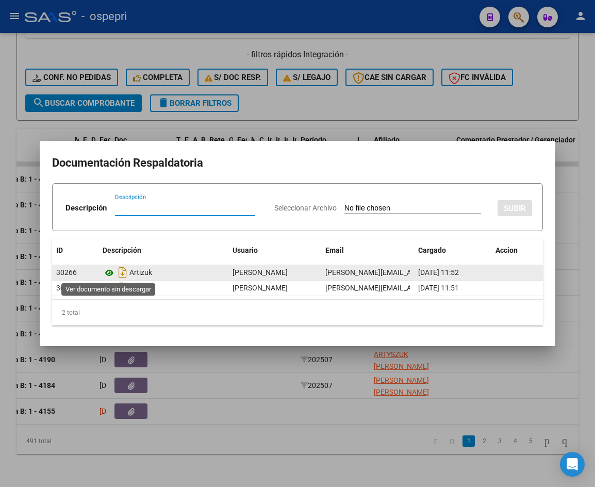
click at [107, 273] on icon at bounding box center [109, 273] width 13 height 12
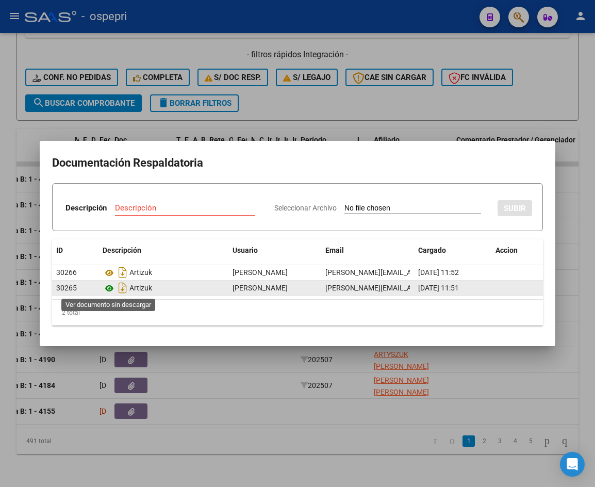
click at [109, 287] on icon at bounding box center [109, 288] width 13 height 12
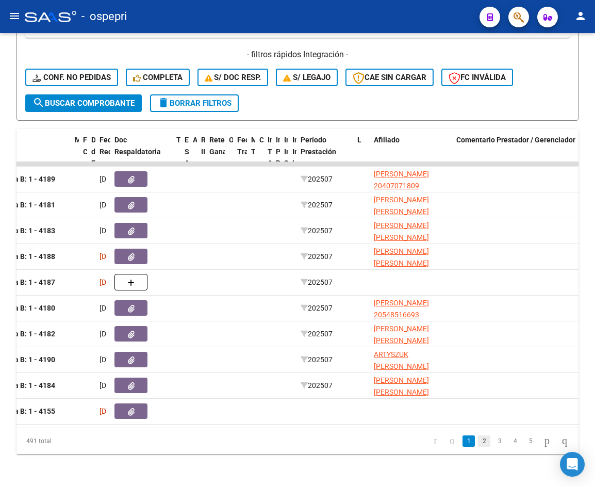
click at [478, 443] on link "2" at bounding box center [484, 440] width 12 height 11
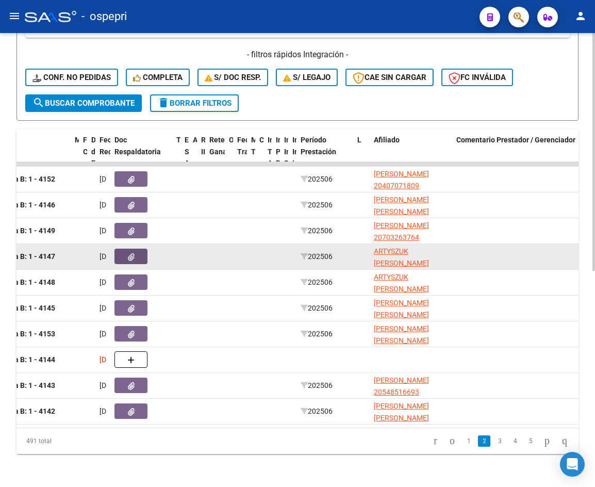
click at [138, 248] on button "button" at bounding box center [130, 255] width 33 height 15
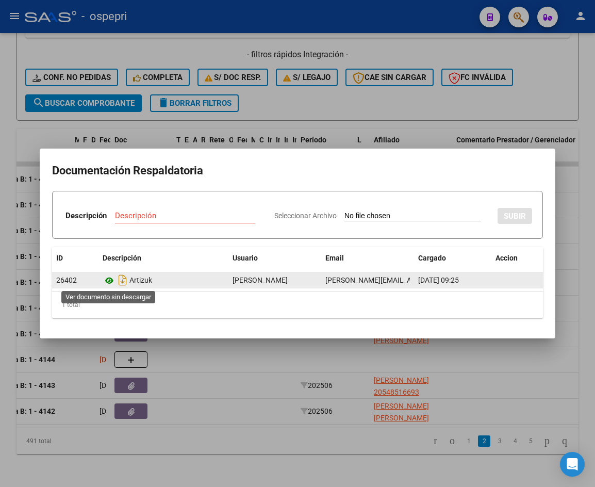
click at [109, 281] on icon at bounding box center [109, 280] width 13 height 12
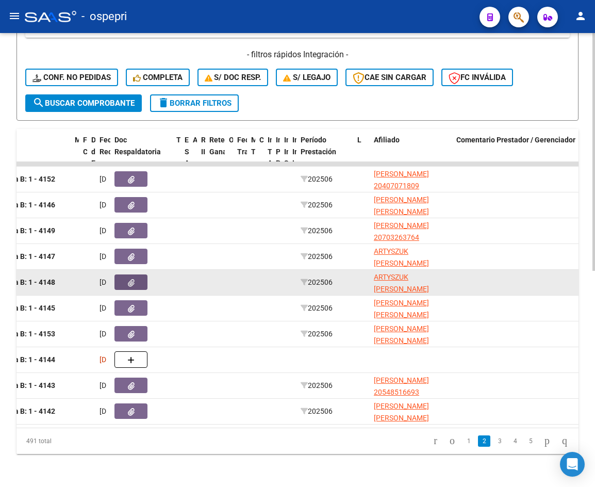
click at [133, 279] on icon "button" at bounding box center [131, 283] width 7 height 8
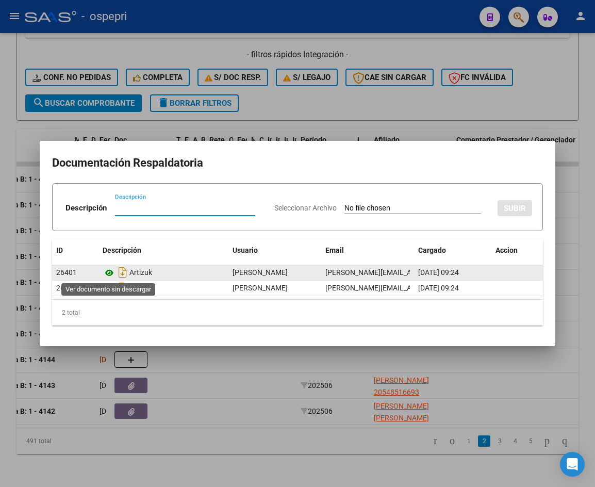
click at [110, 273] on icon at bounding box center [109, 273] width 13 height 12
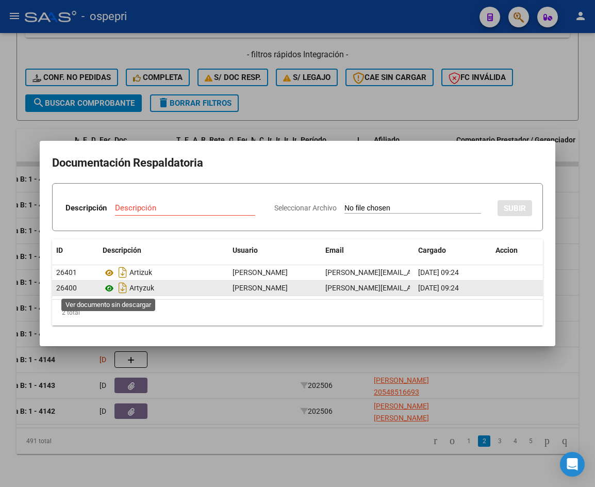
click at [111, 289] on icon at bounding box center [109, 288] width 13 height 12
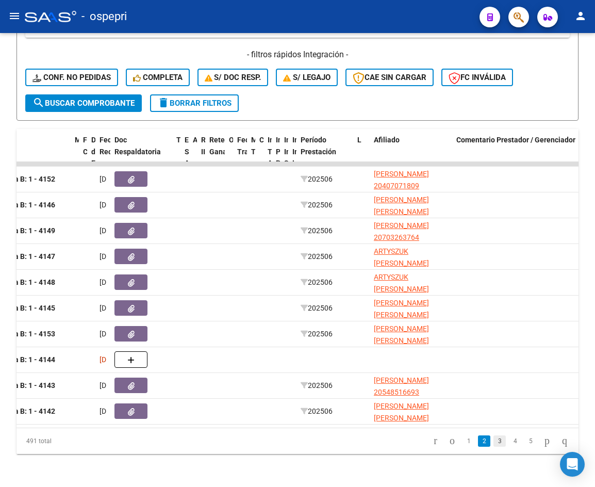
click at [493, 442] on link "3" at bounding box center [499, 440] width 12 height 11
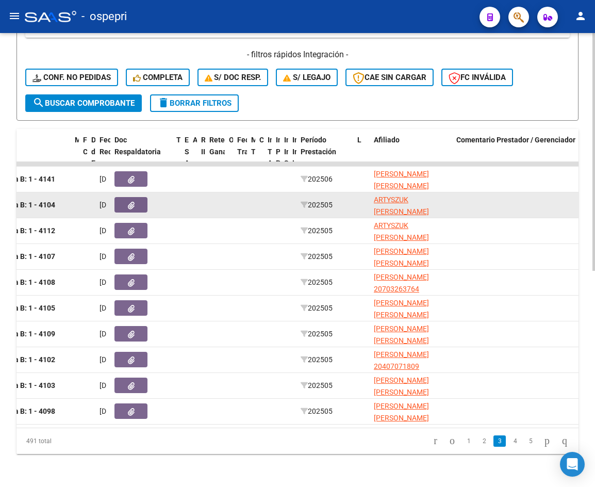
click at [136, 197] on button "button" at bounding box center [130, 204] width 33 height 15
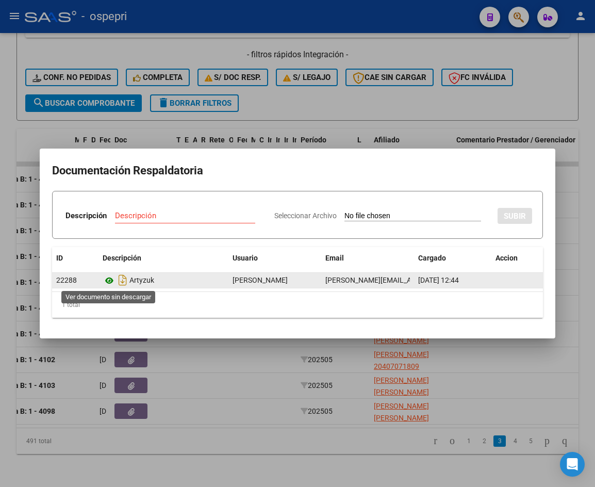
click at [111, 278] on icon at bounding box center [109, 280] width 13 height 12
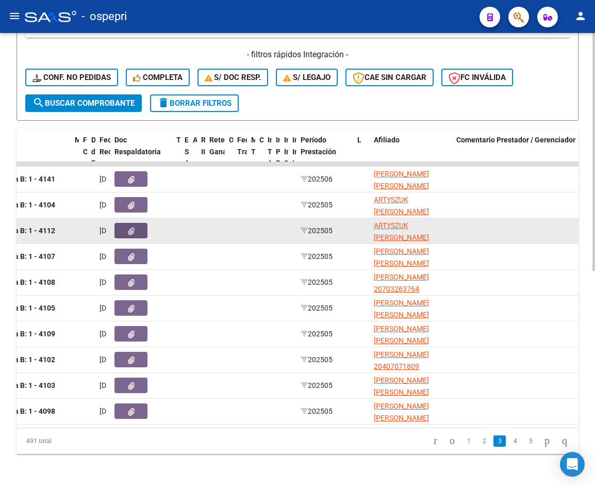
click at [135, 223] on button "button" at bounding box center [130, 230] width 33 height 15
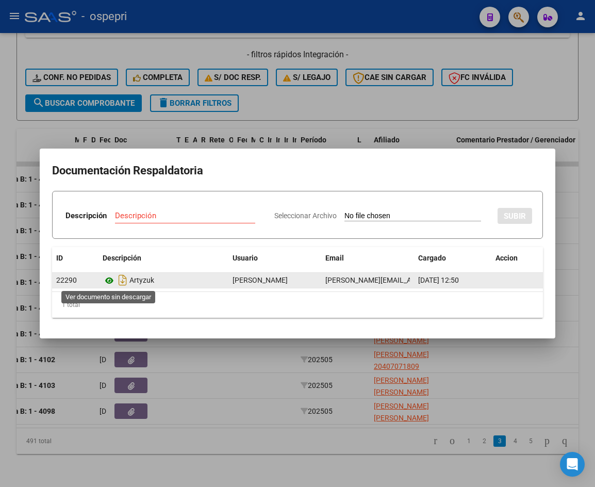
click at [110, 281] on icon at bounding box center [109, 280] width 13 height 12
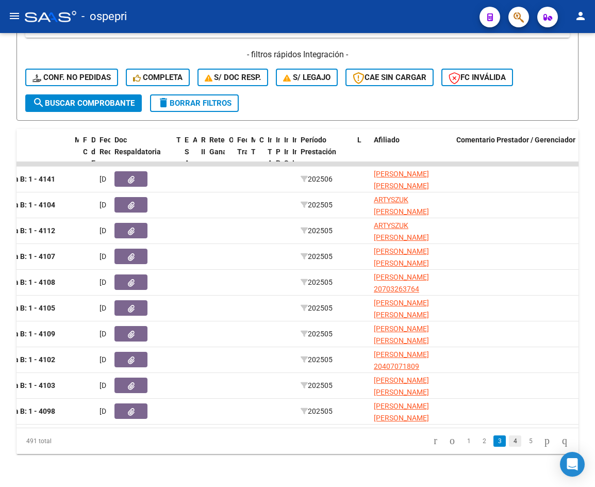
click at [509, 440] on link "4" at bounding box center [515, 440] width 12 height 11
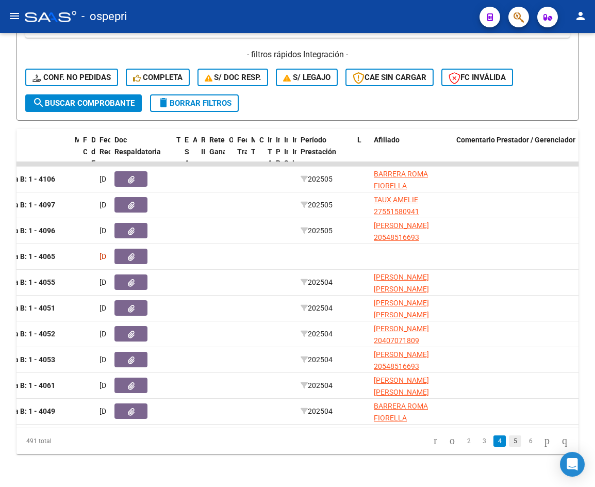
click at [509, 442] on link "5" at bounding box center [515, 440] width 12 height 11
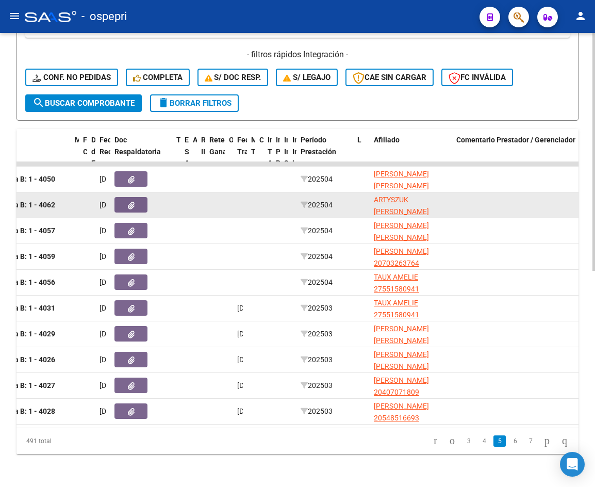
click at [138, 200] on button "button" at bounding box center [130, 204] width 33 height 15
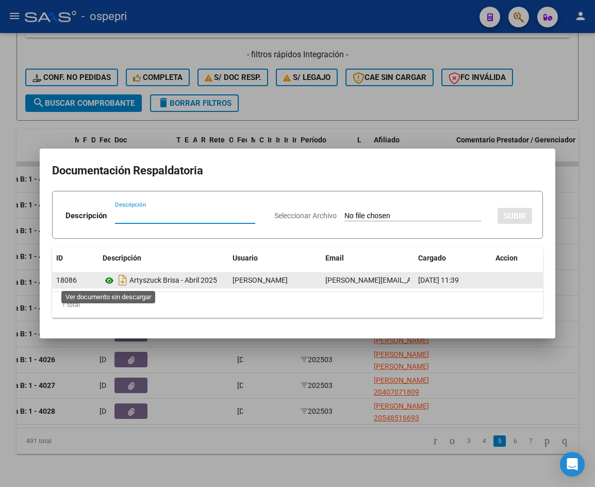
click at [108, 281] on icon at bounding box center [109, 280] width 13 height 12
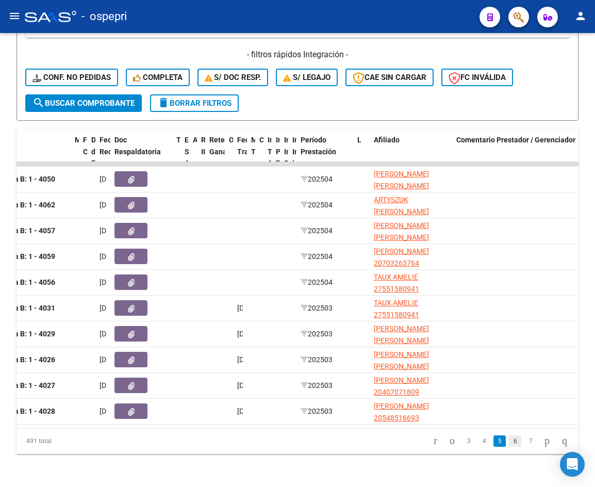
click at [509, 442] on link "6" at bounding box center [515, 440] width 12 height 11
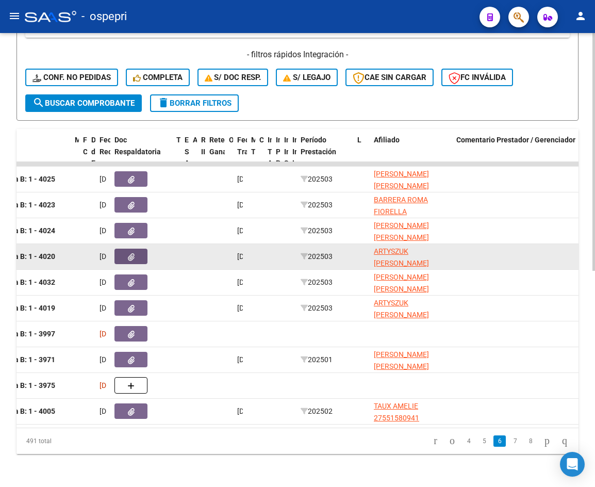
click at [131, 253] on icon "button" at bounding box center [131, 257] width 7 height 8
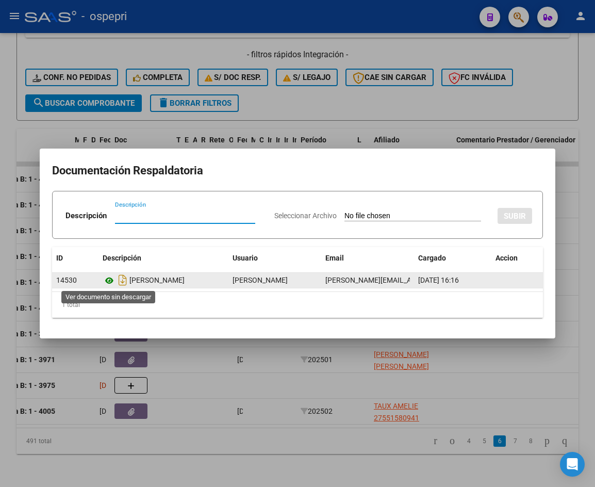
click at [110, 280] on icon at bounding box center [109, 280] width 13 height 12
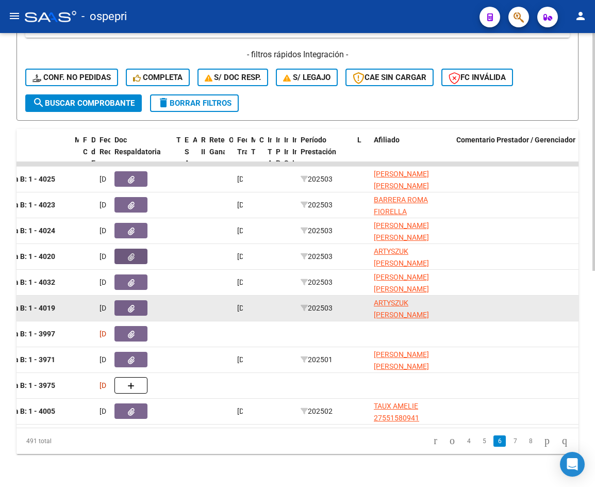
click at [128, 305] on icon "button" at bounding box center [131, 309] width 7 height 8
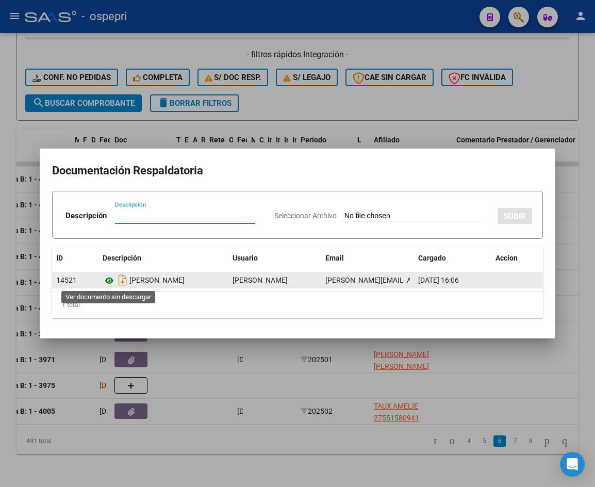
click at [110, 280] on icon at bounding box center [109, 280] width 13 height 12
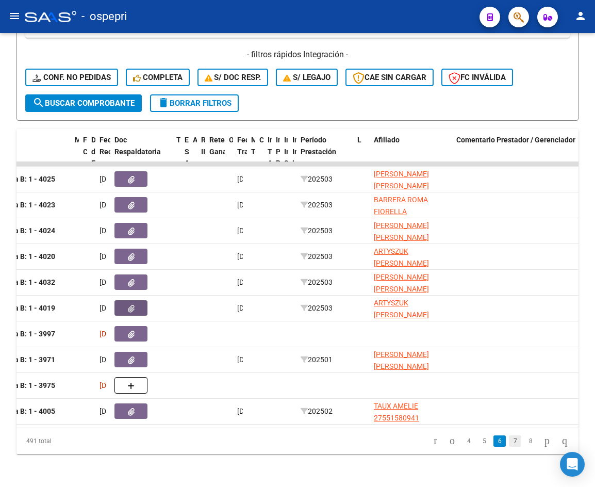
click at [509, 443] on link "7" at bounding box center [515, 440] width 12 height 11
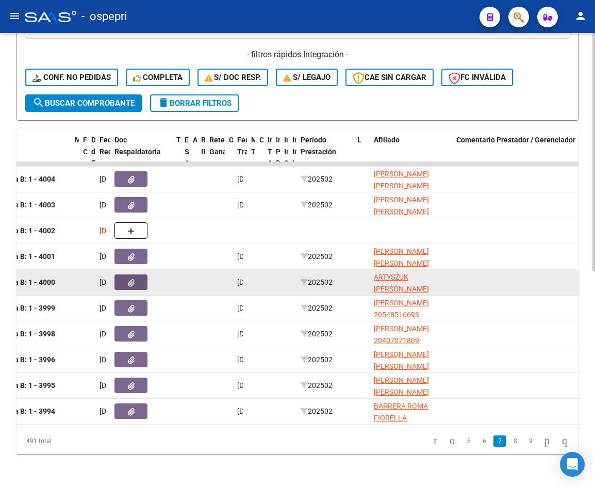
click at [134, 279] on icon "button" at bounding box center [131, 283] width 7 height 8
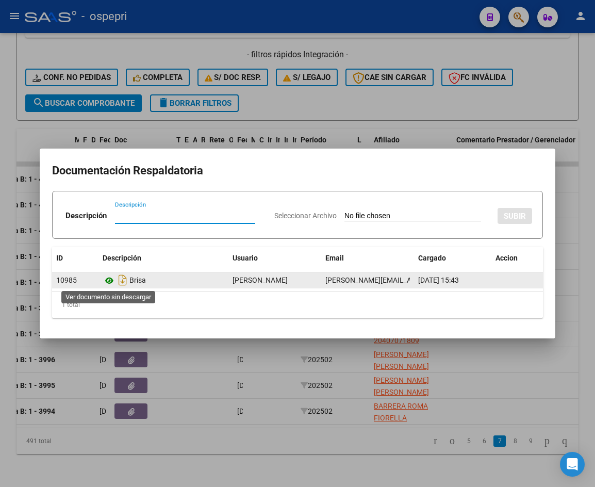
click at [110, 281] on icon at bounding box center [109, 280] width 13 height 12
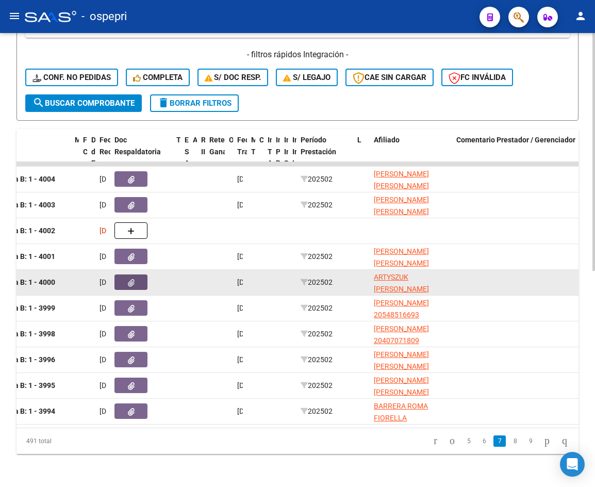
click at [135, 274] on button "button" at bounding box center [130, 281] width 33 height 15
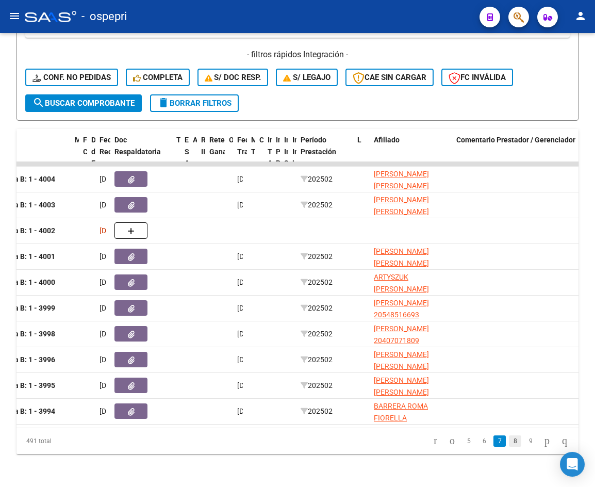
click at [509, 441] on link "8" at bounding box center [515, 440] width 12 height 11
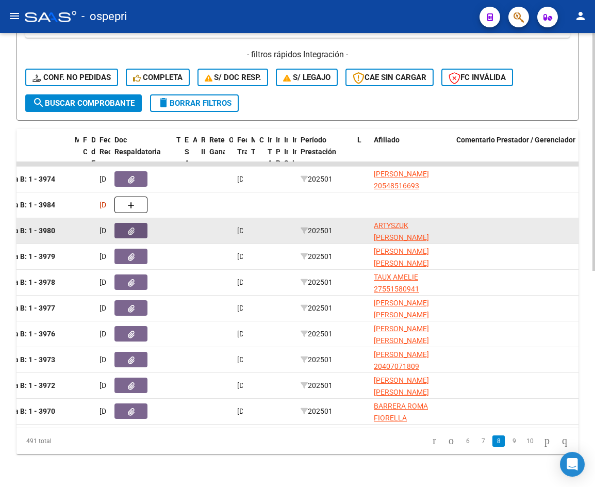
click at [136, 225] on button "button" at bounding box center [130, 230] width 33 height 15
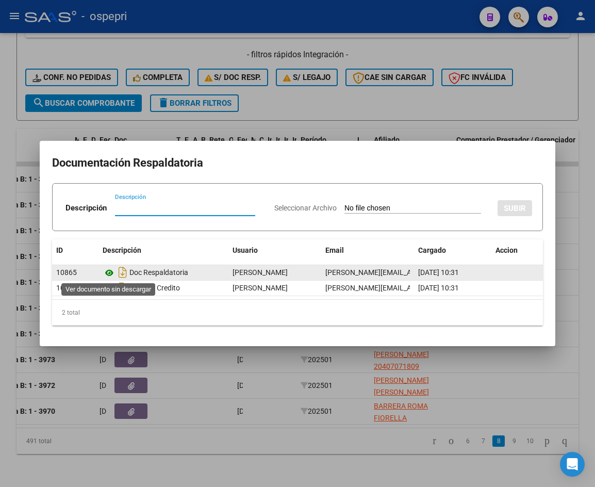
click at [108, 272] on icon at bounding box center [109, 273] width 13 height 12
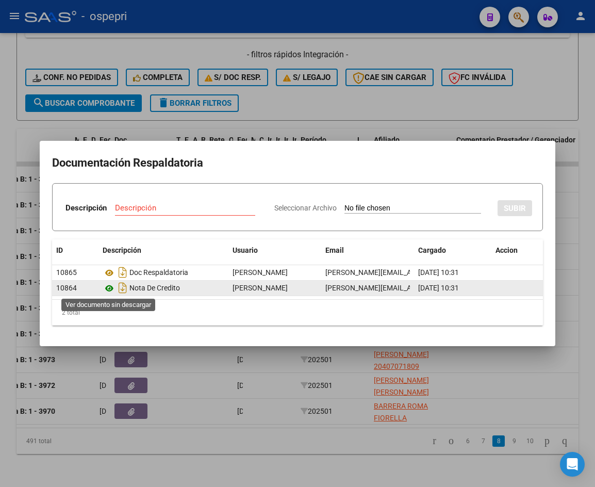
click at [110, 288] on icon at bounding box center [109, 288] width 13 height 12
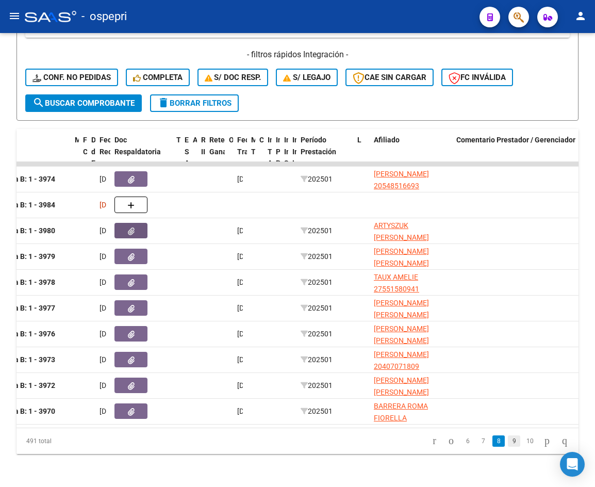
click at [508, 442] on link "9" at bounding box center [514, 440] width 12 height 11
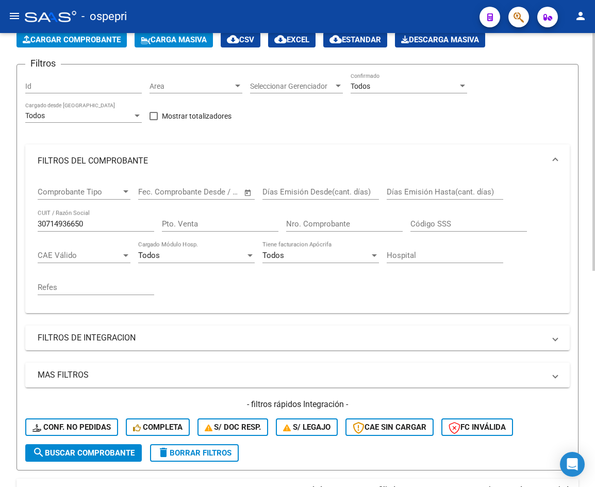
scroll to position [0, 0]
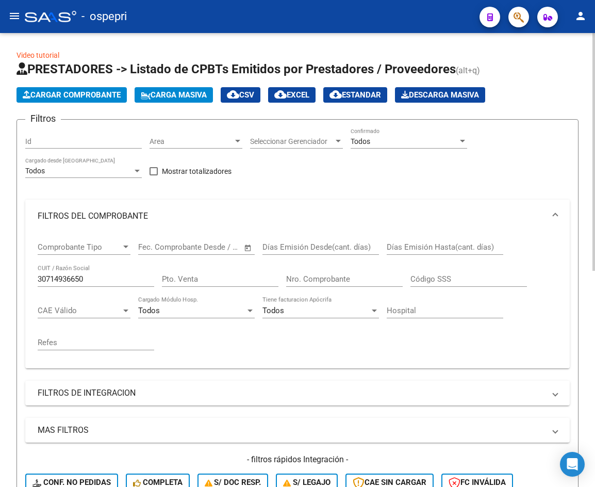
click at [114, 276] on input "30714936650" at bounding box center [96, 278] width 117 height 9
paste input "0591225"
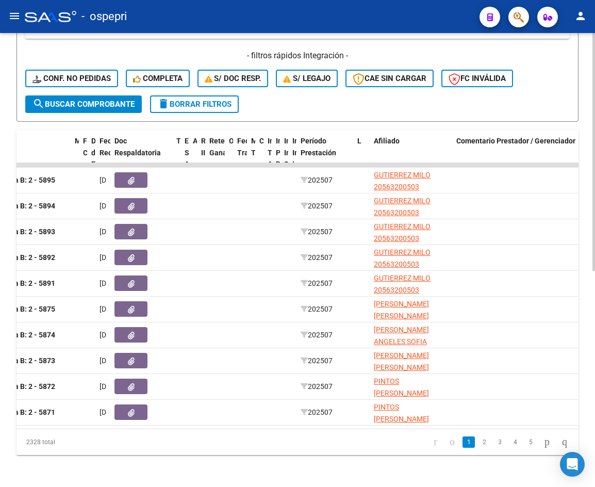
scroll to position [413, 0]
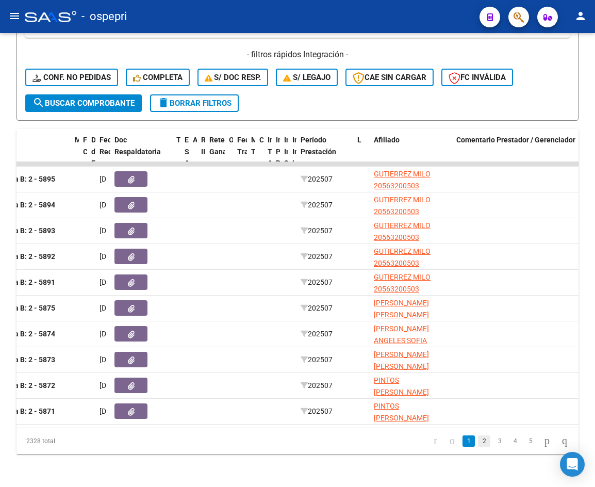
type input "30710591225"
click at [478, 441] on link "2" at bounding box center [484, 440] width 12 height 11
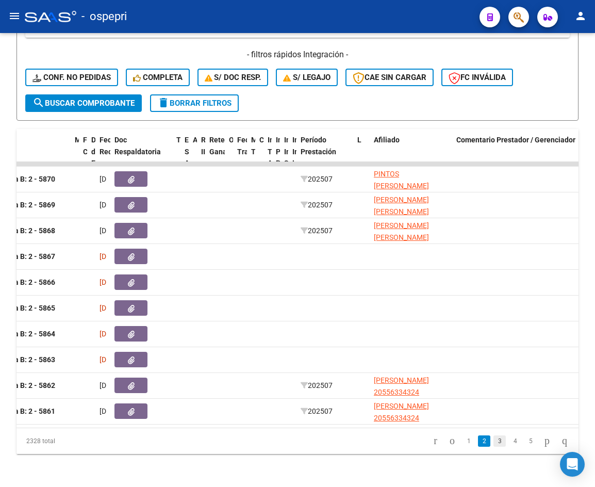
click at [493, 441] on link "3" at bounding box center [499, 440] width 12 height 11
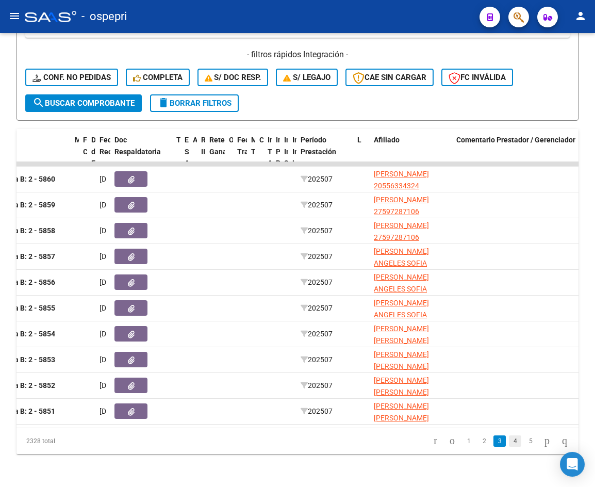
click at [509, 440] on link "4" at bounding box center [515, 440] width 12 height 11
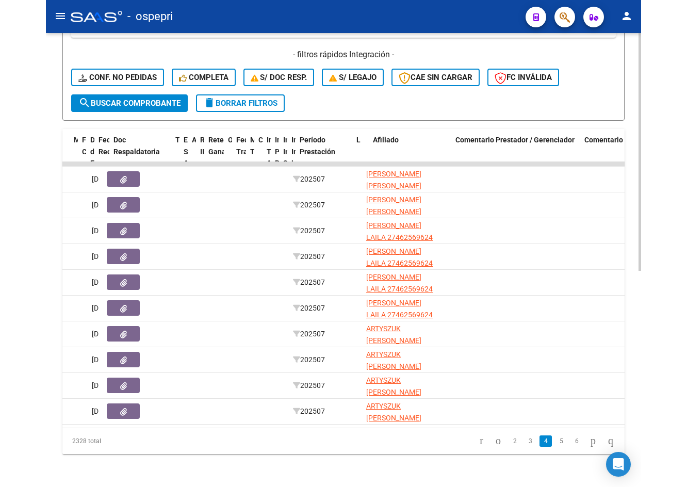
scroll to position [0, 261]
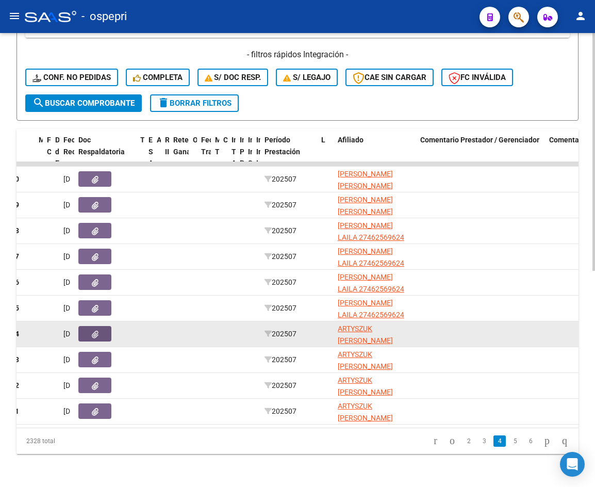
click at [95, 330] on icon "button" at bounding box center [95, 334] width 7 height 8
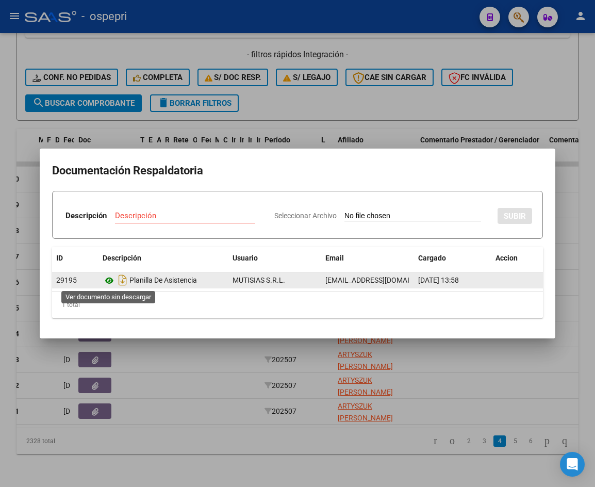
click at [108, 280] on icon at bounding box center [109, 280] width 13 height 12
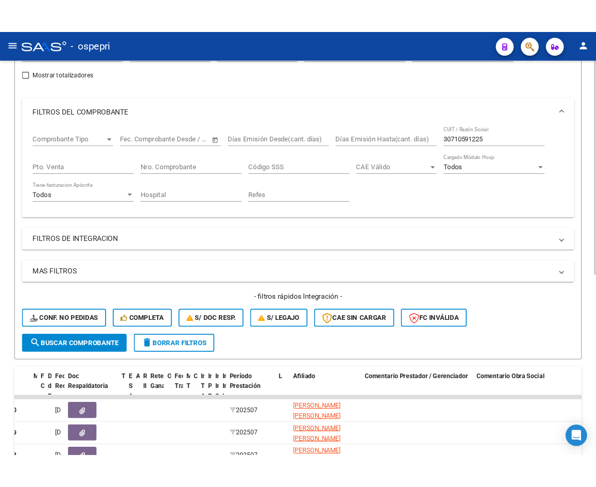
scroll to position [66, 0]
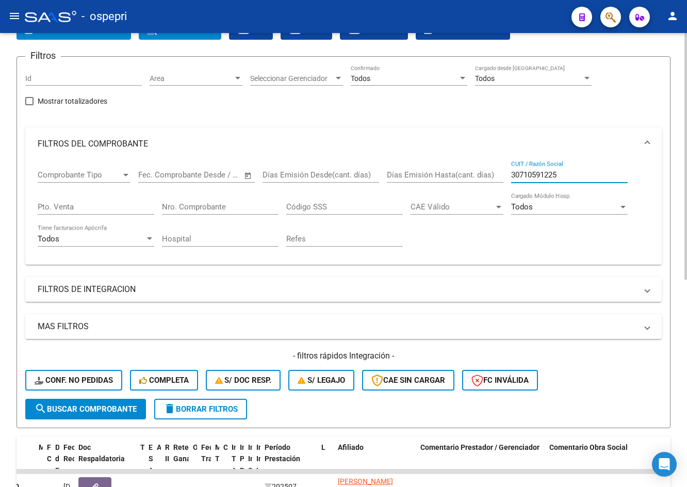
click at [566, 178] on input "30710591225" at bounding box center [569, 174] width 117 height 9
paste input "485050"
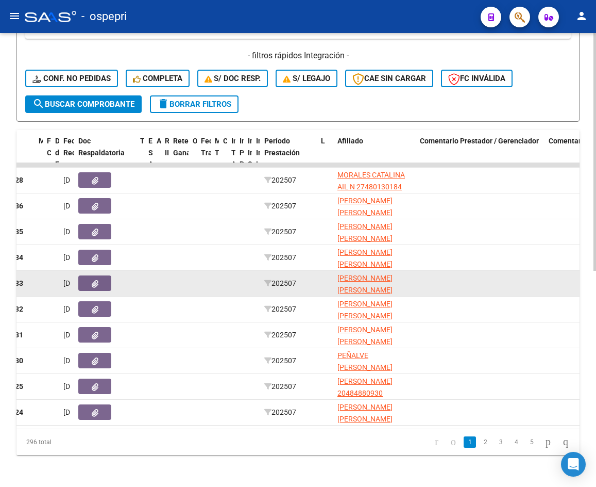
scroll to position [413, 0]
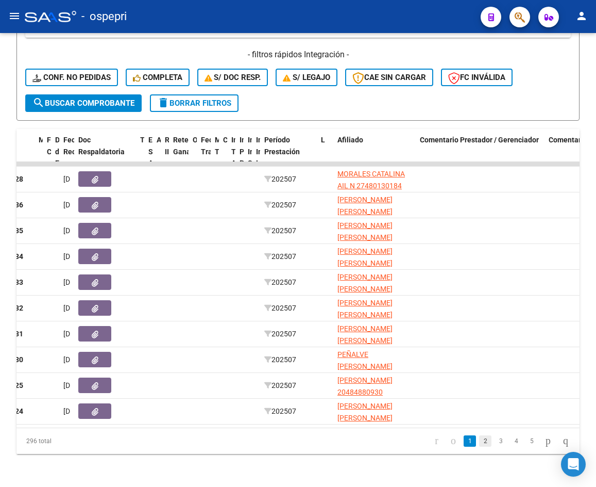
type input "30710485050"
click at [479, 441] on link "2" at bounding box center [485, 440] width 12 height 11
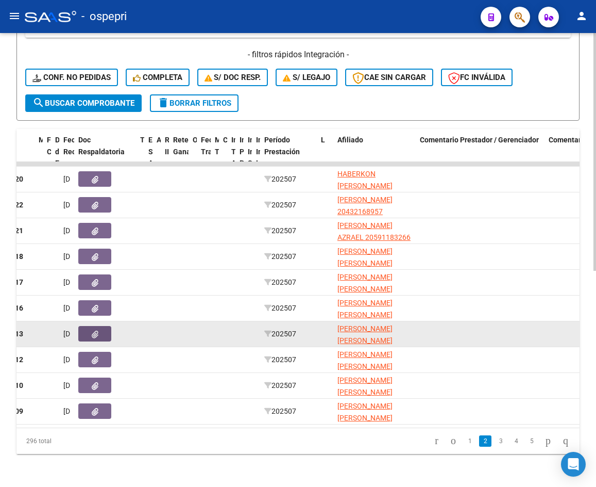
click at [96, 330] on icon "button" at bounding box center [95, 334] width 7 height 8
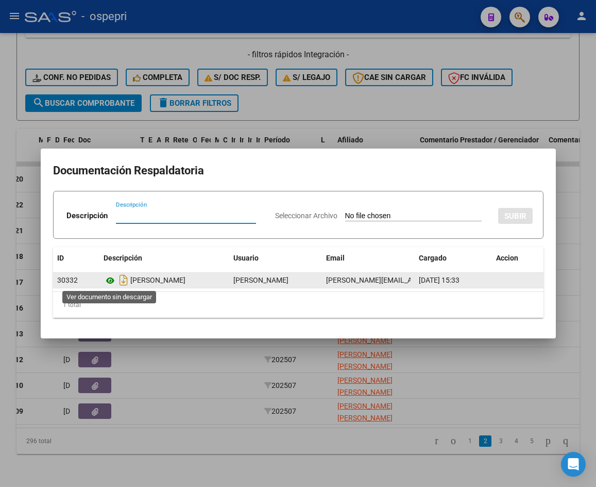
click at [110, 280] on icon at bounding box center [110, 280] width 13 height 12
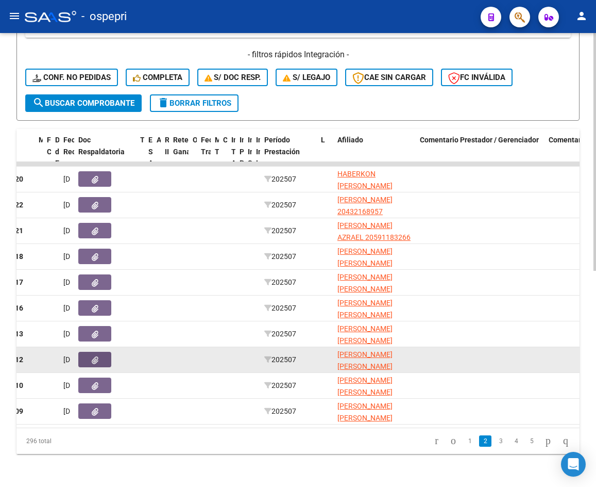
click at [106, 353] on button "button" at bounding box center [94, 359] width 33 height 15
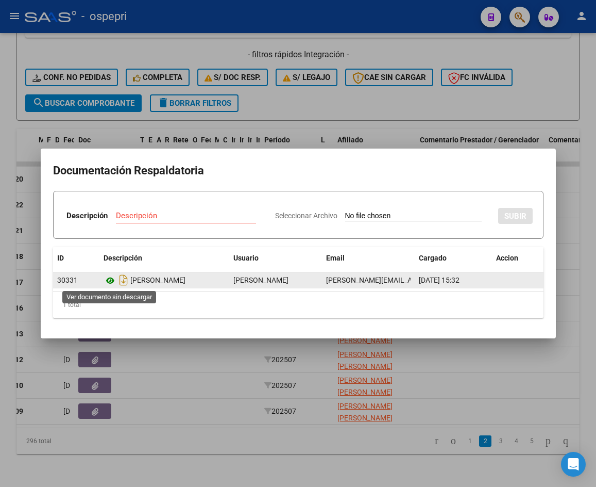
click at [109, 283] on icon at bounding box center [110, 280] width 13 height 12
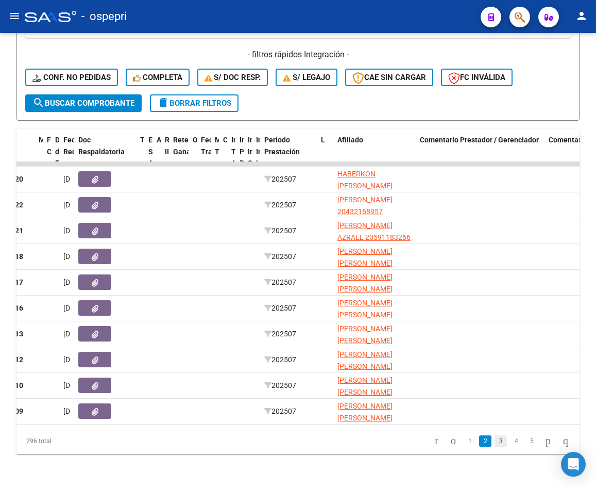
click at [495, 438] on link "3" at bounding box center [501, 440] width 12 height 11
click at [510, 444] on link "4" at bounding box center [516, 440] width 12 height 11
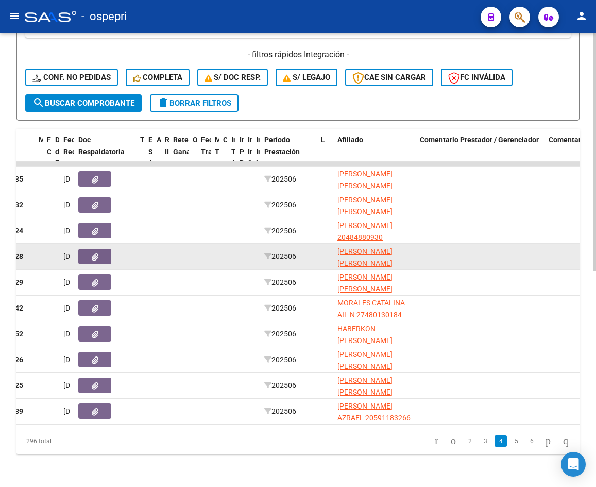
click at [103, 251] on button "button" at bounding box center [94, 255] width 33 height 15
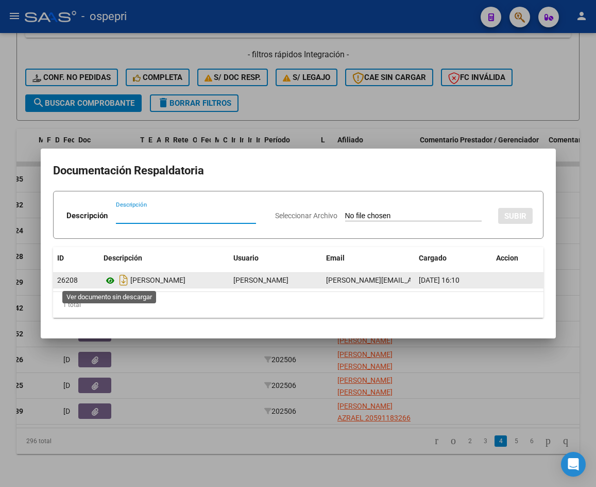
click at [111, 279] on icon at bounding box center [110, 280] width 13 height 12
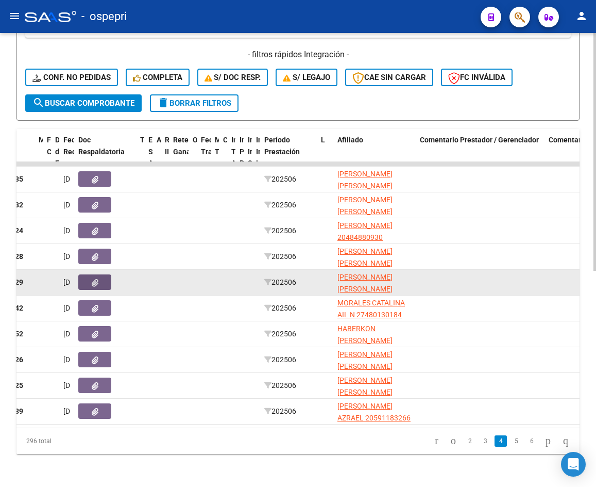
click at [101, 275] on button "button" at bounding box center [94, 281] width 33 height 15
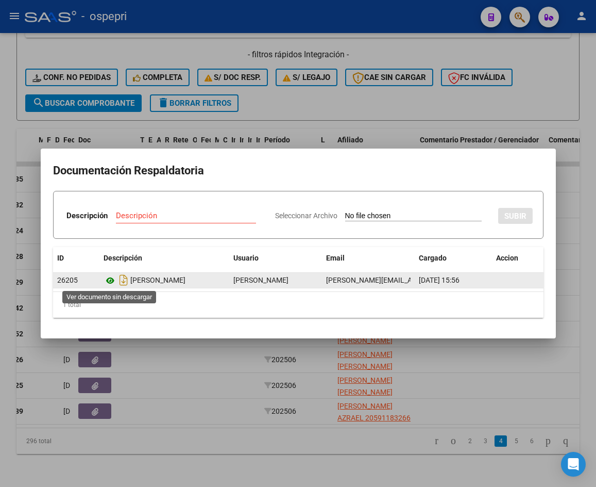
click at [106, 279] on icon at bounding box center [110, 280] width 13 height 12
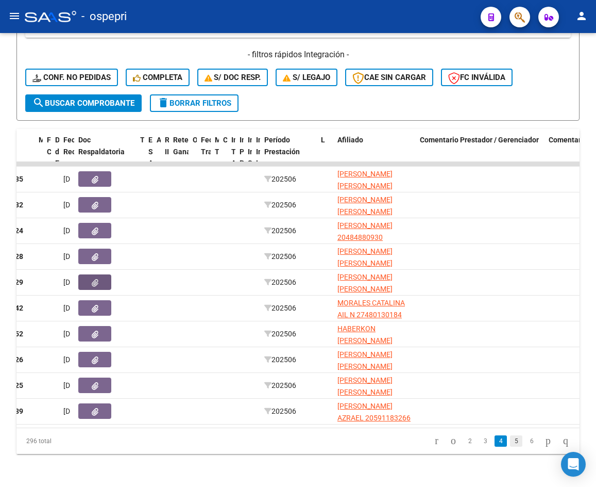
click at [510, 441] on link "5" at bounding box center [516, 440] width 12 height 11
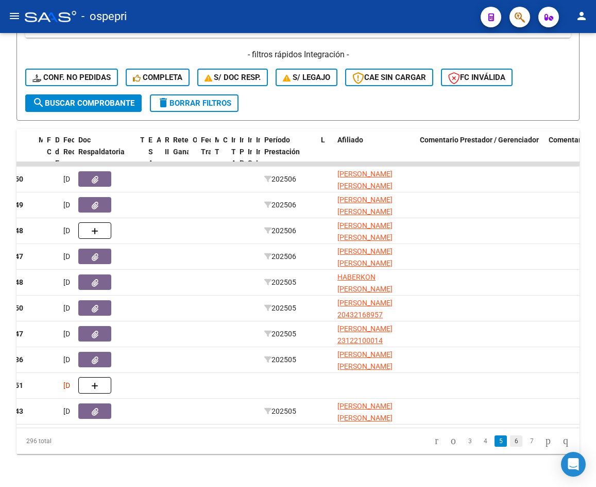
click at [510, 441] on link "6" at bounding box center [516, 440] width 12 height 11
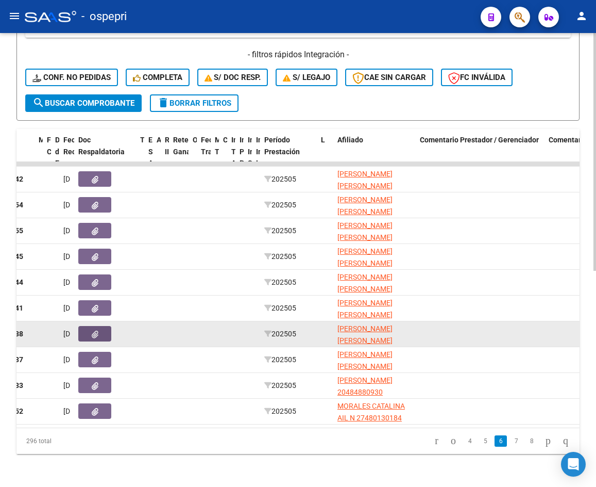
click at [101, 328] on button "button" at bounding box center [94, 333] width 33 height 15
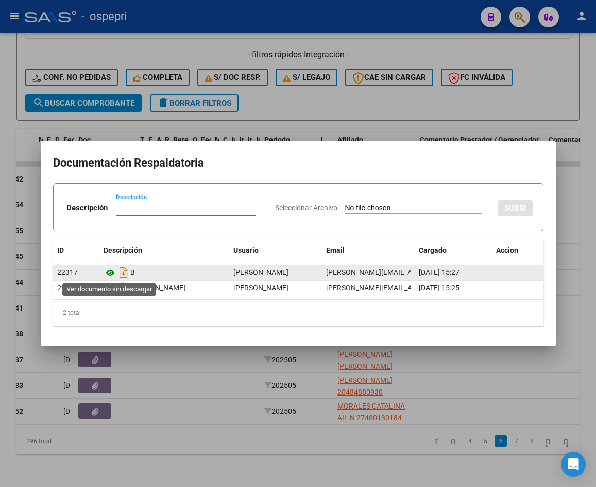
click at [108, 271] on icon at bounding box center [110, 273] width 13 height 12
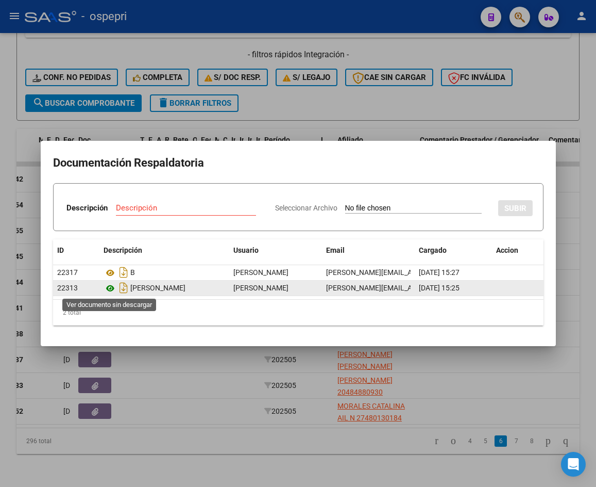
click at [109, 288] on icon at bounding box center [110, 288] width 13 height 12
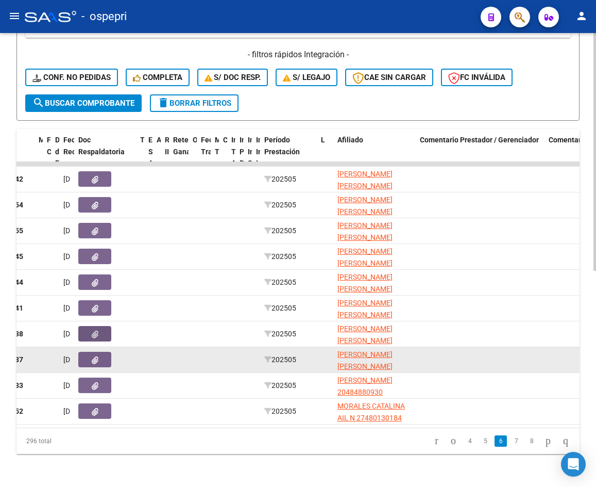
click at [96, 356] on icon "button" at bounding box center [95, 360] width 7 height 8
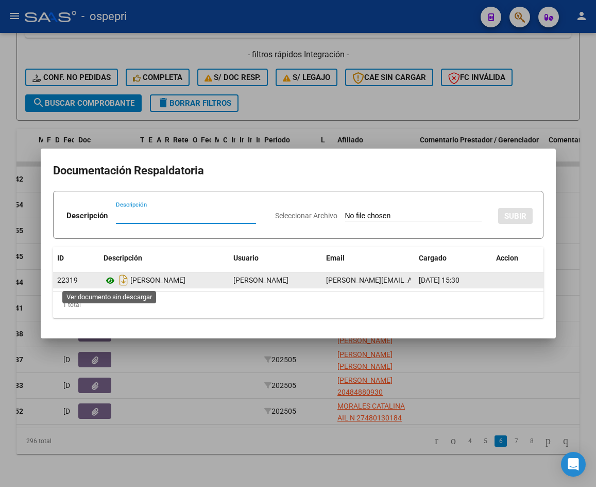
click at [109, 276] on icon at bounding box center [110, 280] width 13 height 12
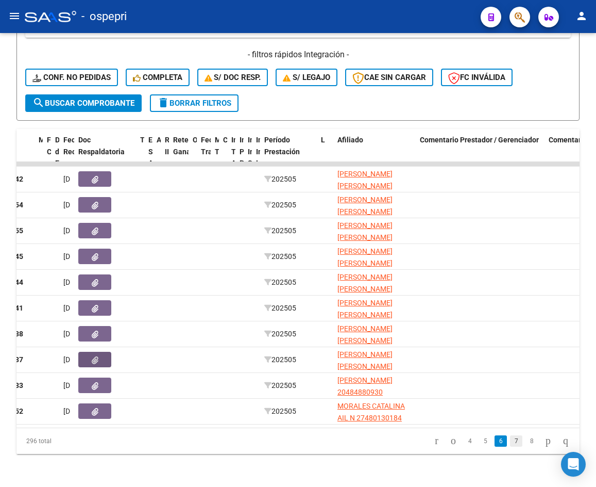
click at [510, 442] on link "7" at bounding box center [516, 440] width 12 height 11
click at [510, 439] on link "8" at bounding box center [516, 440] width 12 height 11
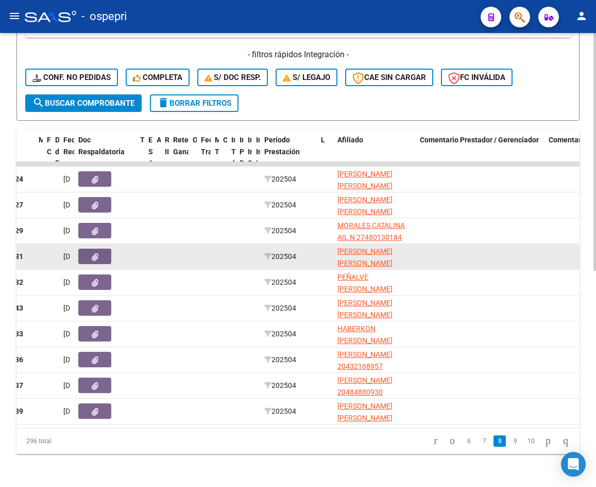
click at [102, 250] on button "button" at bounding box center [94, 255] width 33 height 15
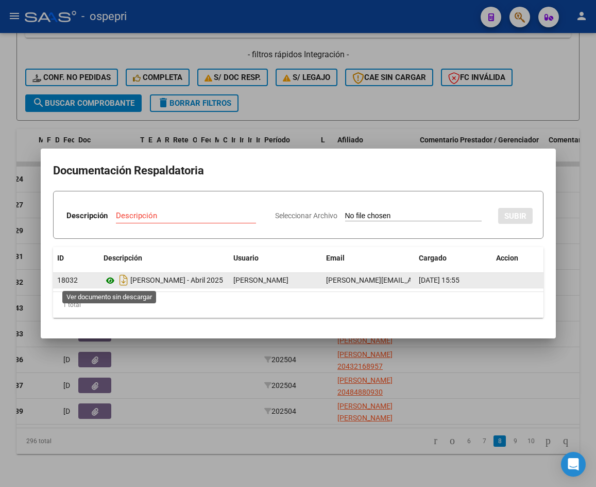
click at [109, 281] on icon at bounding box center [110, 280] width 13 height 12
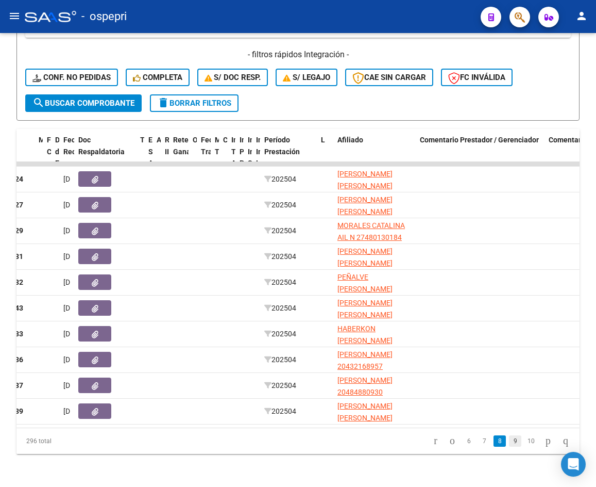
click at [509, 440] on link "9" at bounding box center [515, 440] width 12 height 11
click at [508, 440] on link "10" at bounding box center [514, 440] width 13 height 11
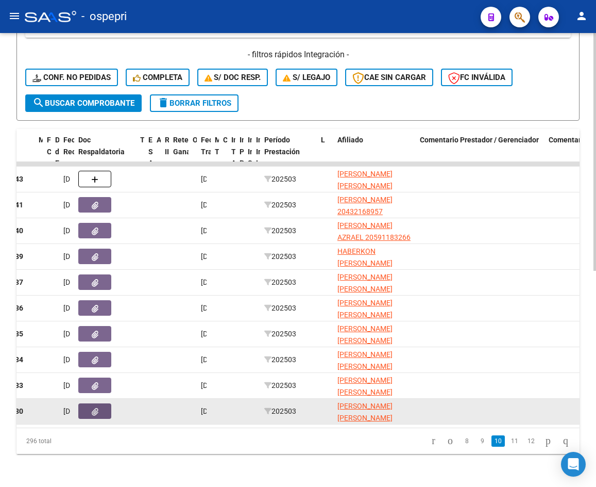
click at [96, 408] on icon "button" at bounding box center [95, 412] width 7 height 8
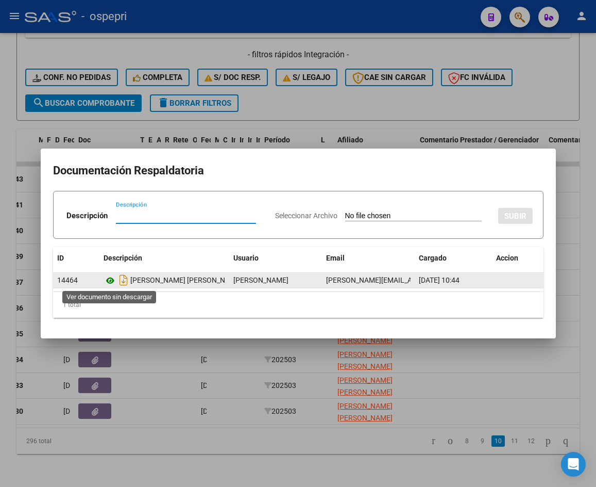
click at [112, 279] on icon at bounding box center [110, 280] width 13 height 12
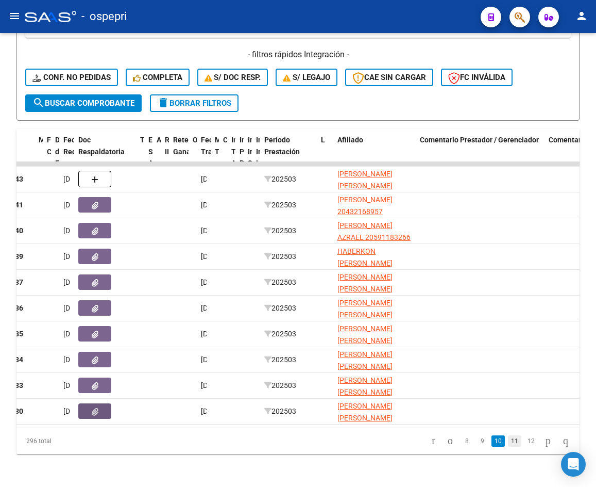
click at [508, 441] on link "11" at bounding box center [514, 440] width 13 height 11
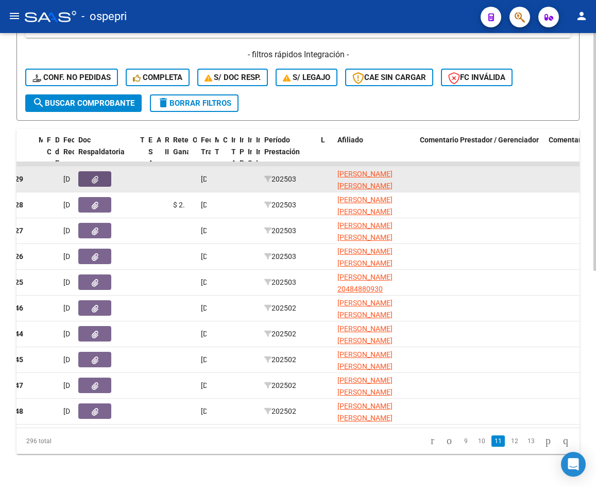
click at [100, 173] on button "button" at bounding box center [94, 178] width 33 height 15
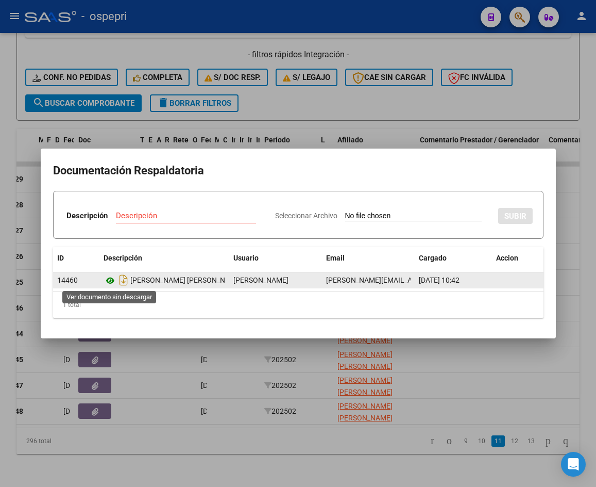
click at [110, 279] on icon at bounding box center [110, 280] width 13 height 12
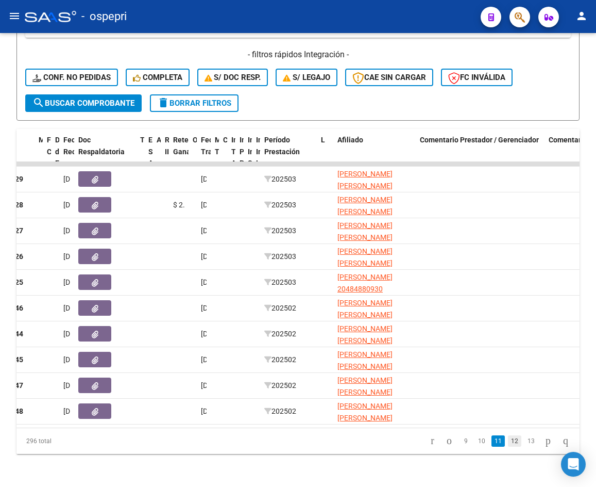
click at [508, 440] on link "12" at bounding box center [514, 440] width 13 height 11
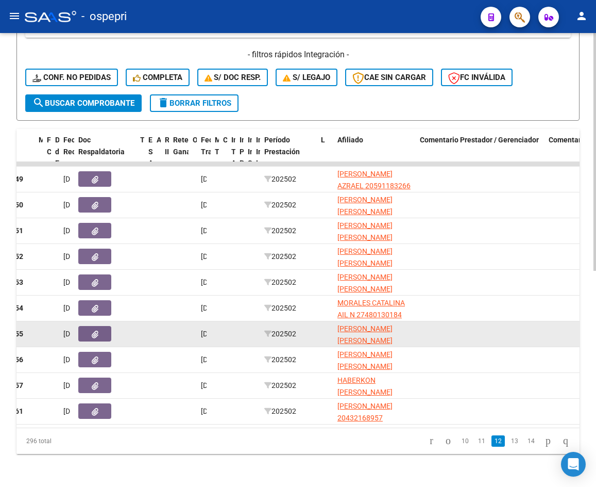
click at [97, 330] on icon "button" at bounding box center [95, 334] width 7 height 8
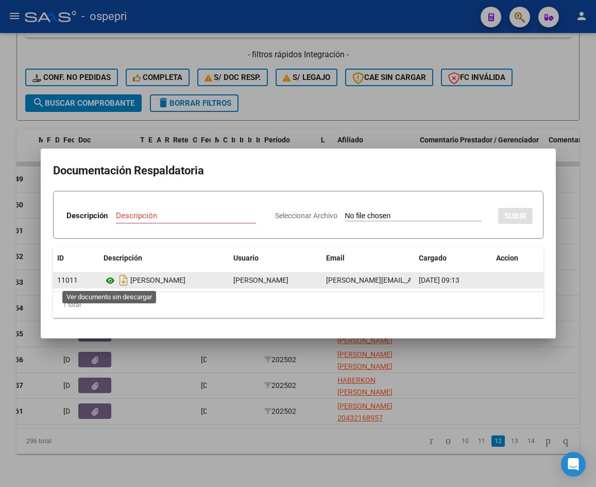
click at [110, 281] on icon at bounding box center [110, 280] width 13 height 12
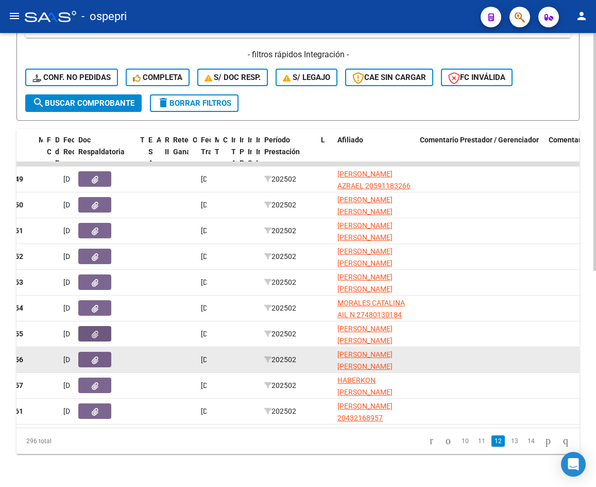
click at [92, 356] on icon "button" at bounding box center [95, 360] width 7 height 8
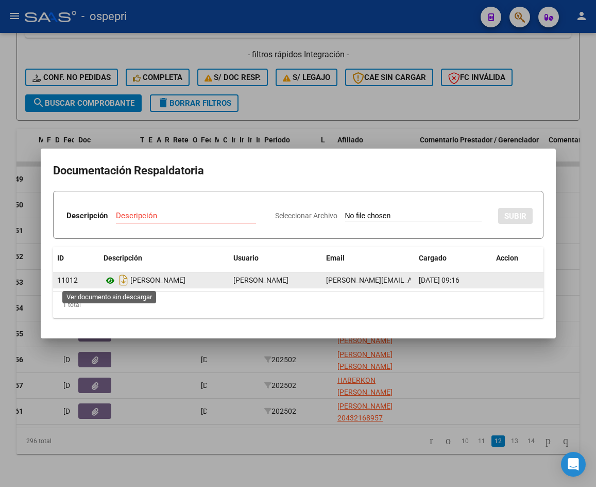
click at [112, 280] on icon at bounding box center [110, 280] width 13 height 12
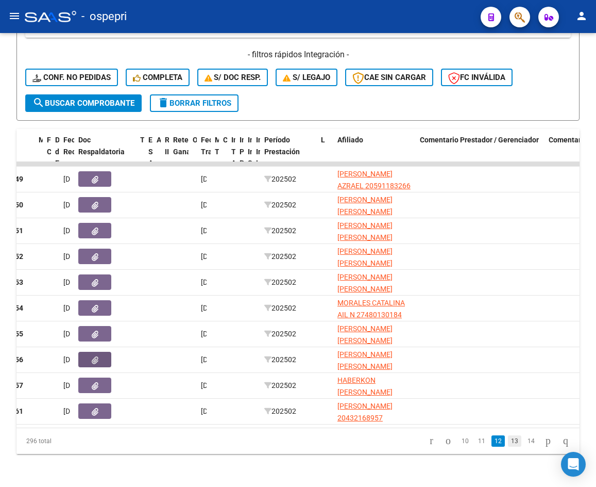
click at [508, 441] on link "13" at bounding box center [514, 440] width 13 height 11
click at [508, 441] on link "14" at bounding box center [514, 440] width 13 height 11
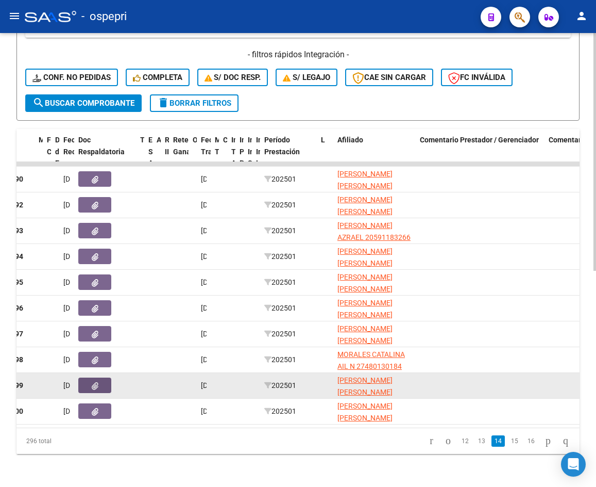
click at [105, 377] on button "button" at bounding box center [94, 384] width 33 height 15
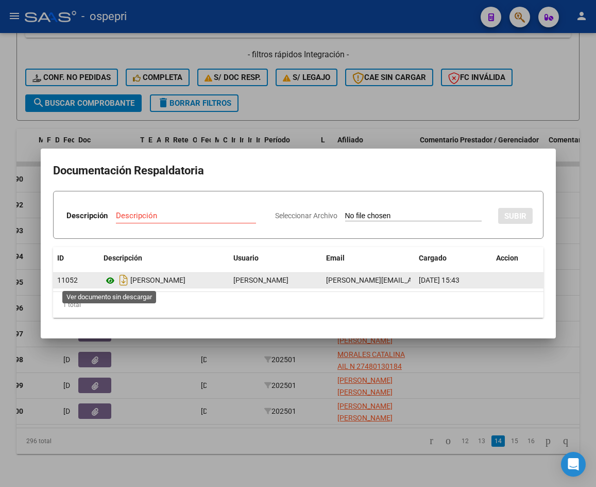
click at [108, 279] on icon at bounding box center [110, 280] width 13 height 12
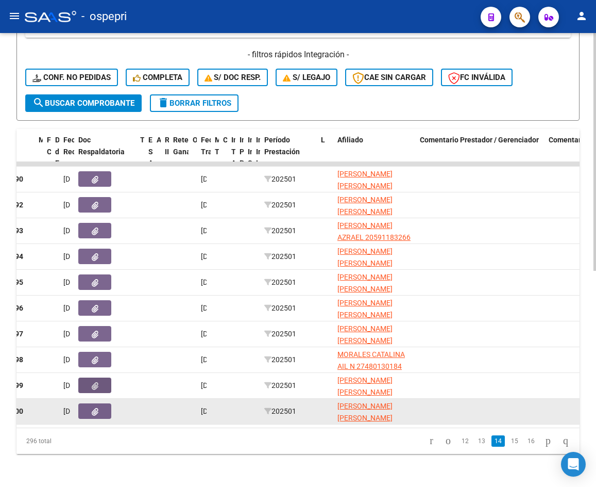
click at [92, 408] on icon "button" at bounding box center [95, 412] width 7 height 8
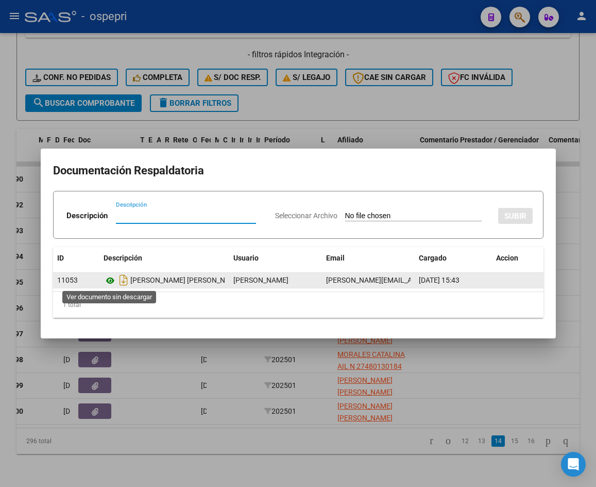
click at [111, 281] on icon at bounding box center [110, 280] width 13 height 12
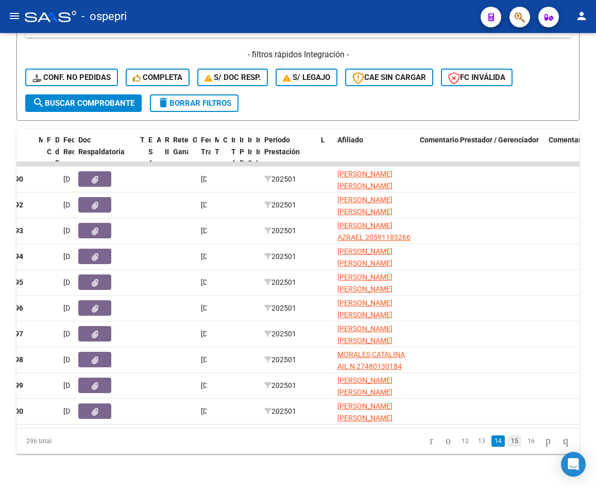
click at [508, 444] on link "15" at bounding box center [514, 440] width 13 height 11
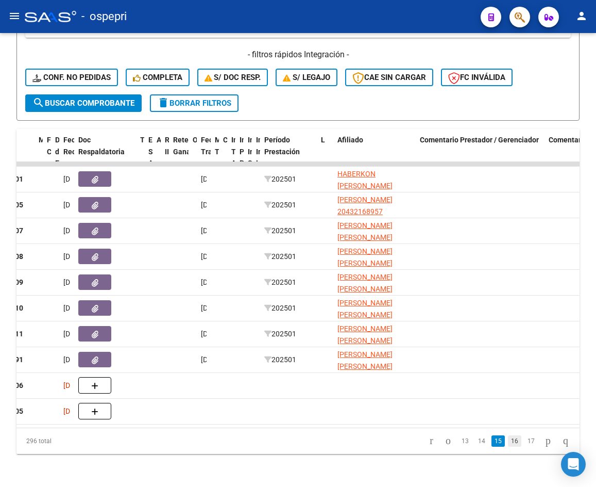
click at [508, 441] on link "16" at bounding box center [514, 440] width 13 height 11
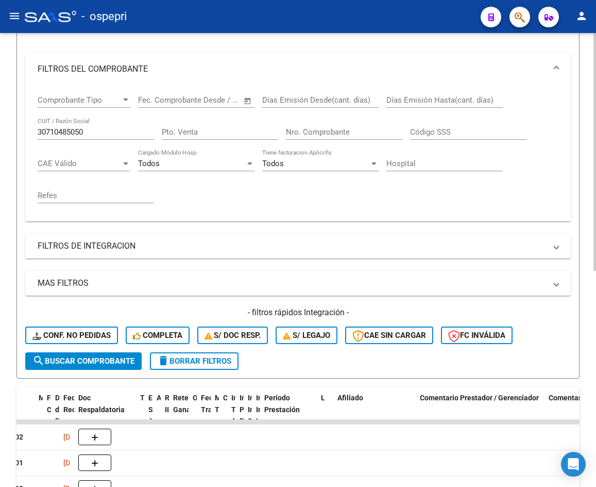
scroll to position [52, 0]
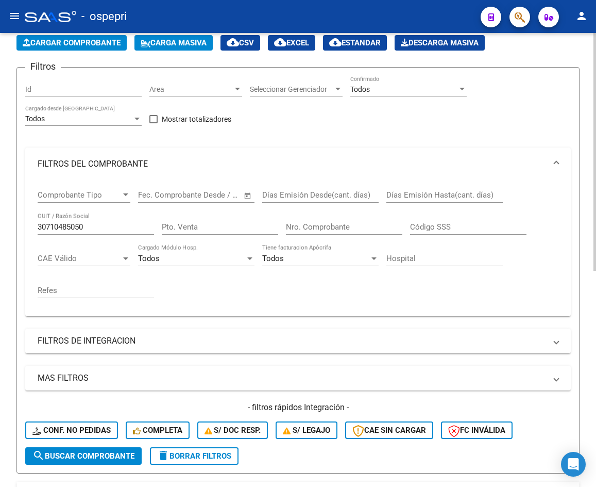
click at [96, 229] on input "30710485050" at bounding box center [96, 226] width 117 height 9
paste input "49366"
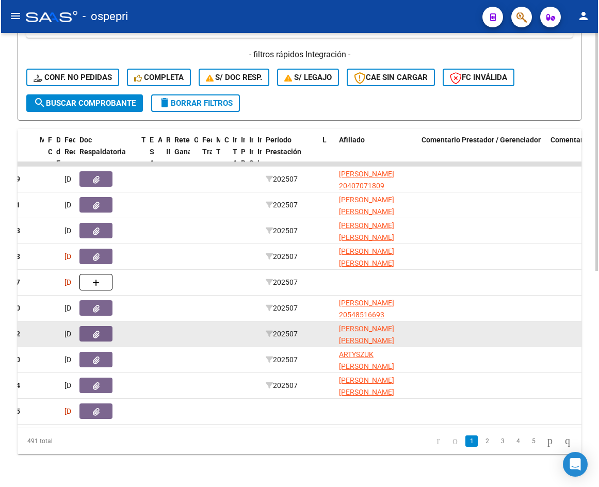
scroll to position [413, 0]
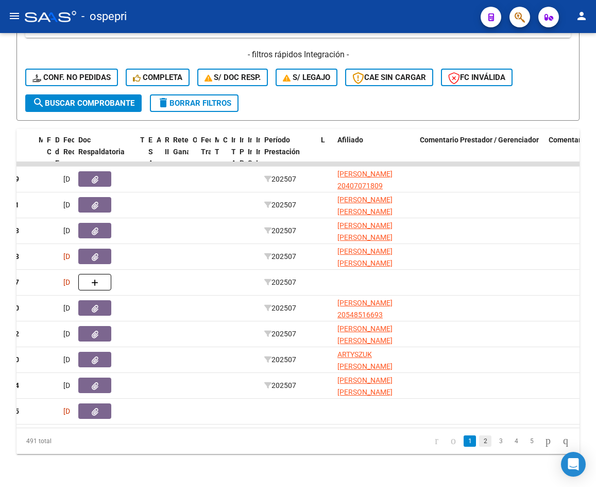
type input "30714936650"
click at [479, 440] on link "2" at bounding box center [485, 440] width 12 height 11
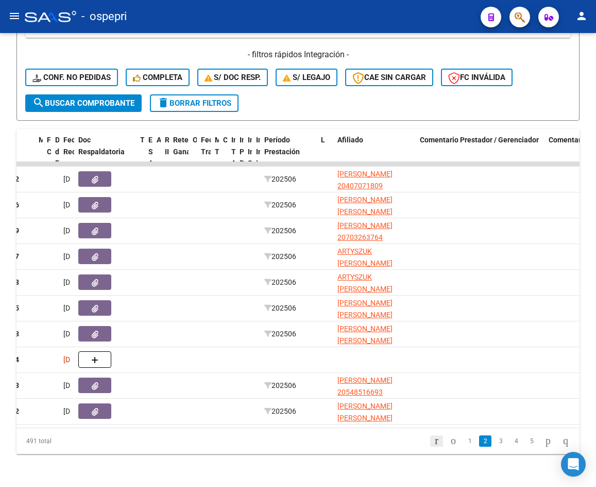
click at [434, 442] on icon "go to first page" at bounding box center [437, 440] width 7 height 12
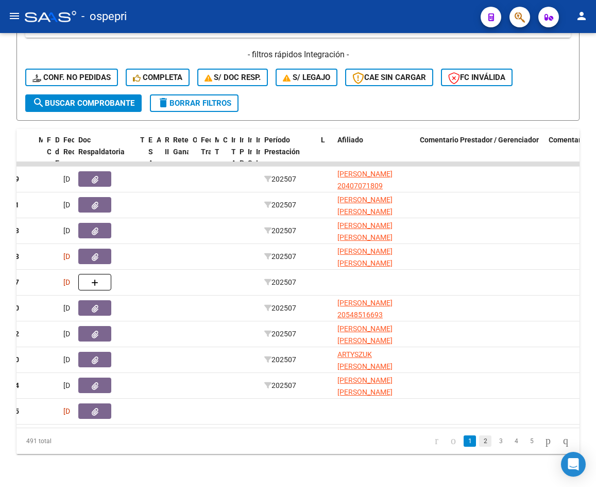
click at [479, 438] on link "2" at bounding box center [485, 440] width 12 height 11
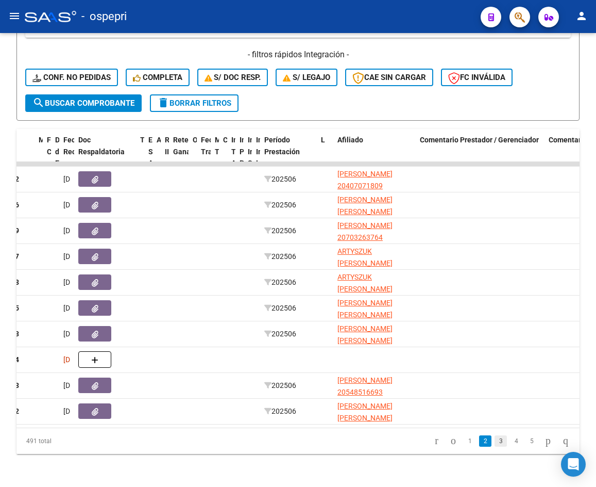
click at [495, 441] on link "3" at bounding box center [501, 440] width 12 height 11
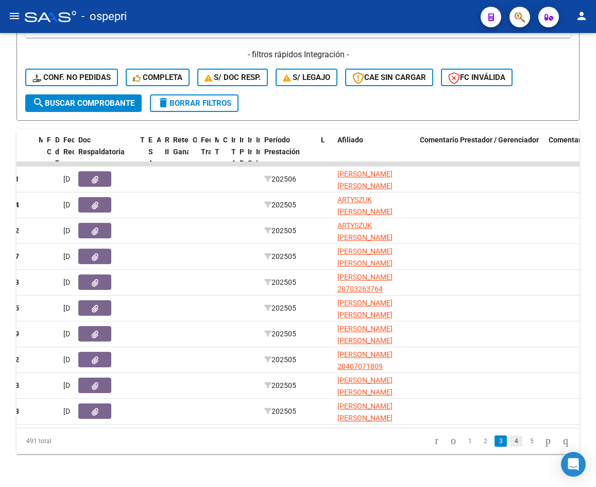
click at [510, 441] on link "4" at bounding box center [516, 440] width 12 height 11
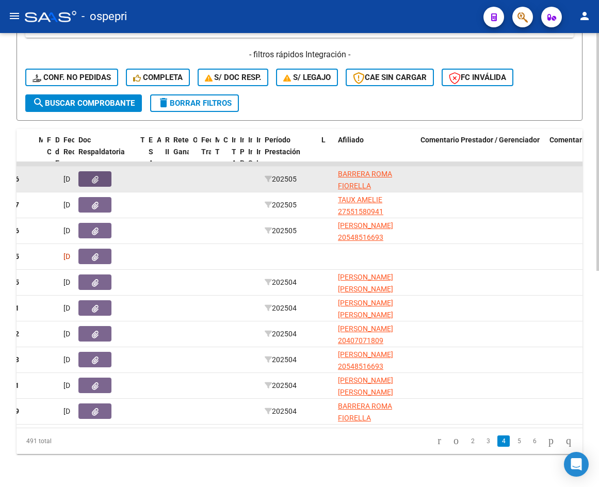
click at [86, 172] on button "button" at bounding box center [94, 178] width 33 height 15
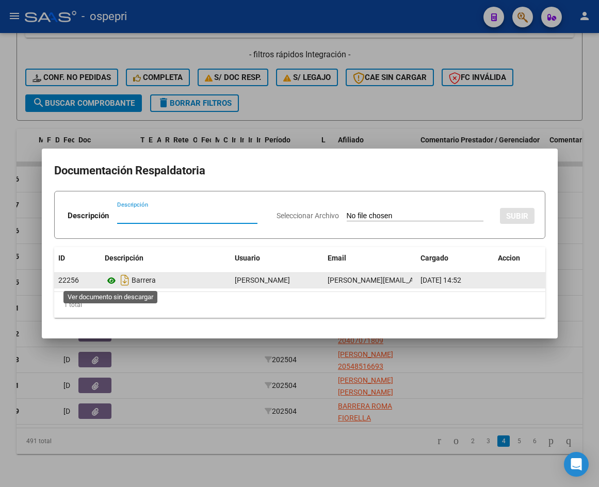
click at [110, 279] on icon at bounding box center [111, 280] width 13 height 12
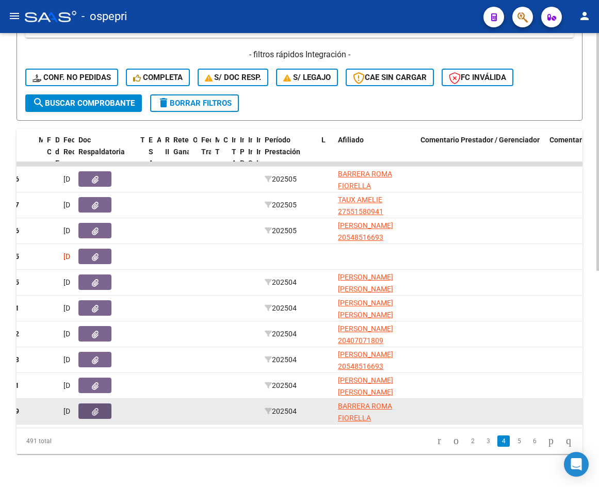
click at [102, 406] on button "button" at bounding box center [94, 410] width 33 height 15
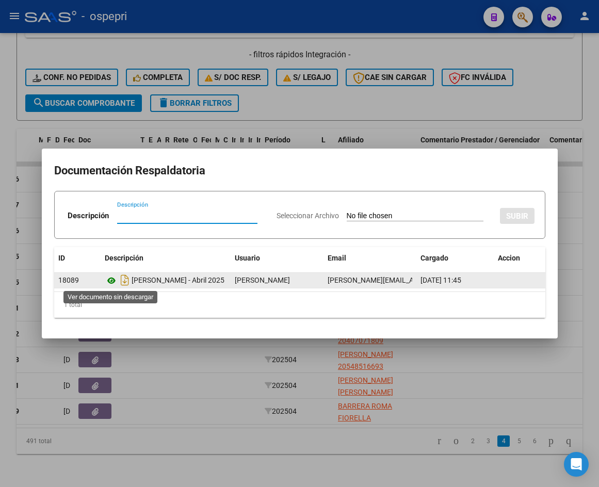
click at [113, 280] on icon at bounding box center [111, 280] width 13 height 12
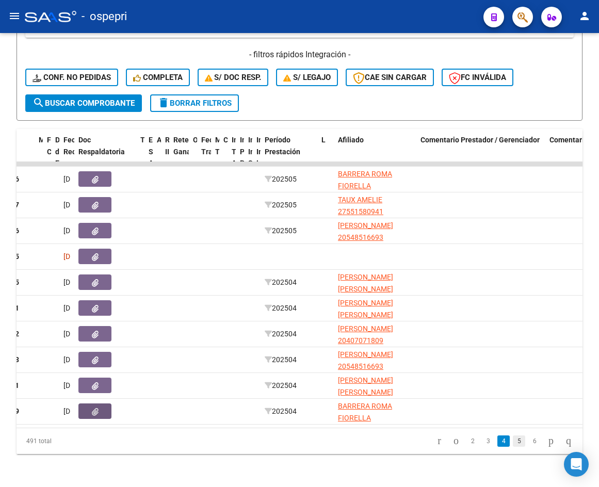
click at [512, 441] on link "5" at bounding box center [518, 440] width 12 height 11
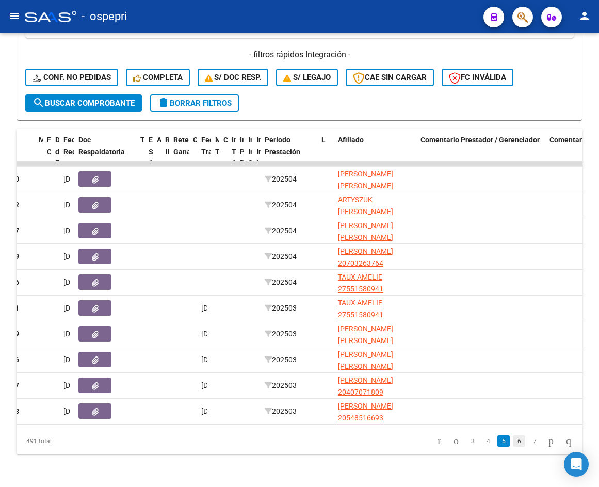
click at [512, 441] on link "6" at bounding box center [518, 440] width 12 height 11
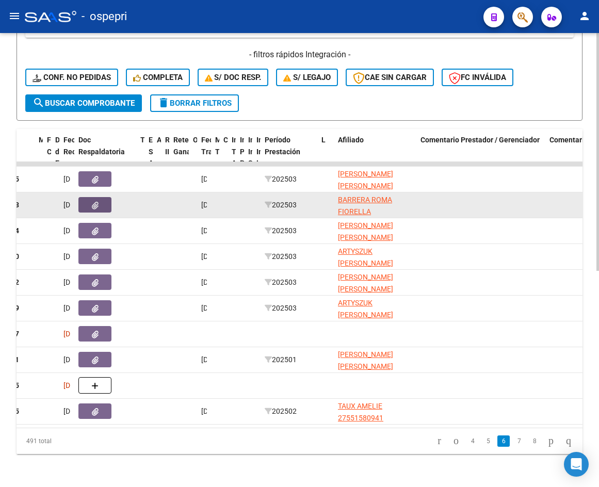
click at [103, 197] on button "button" at bounding box center [94, 204] width 33 height 15
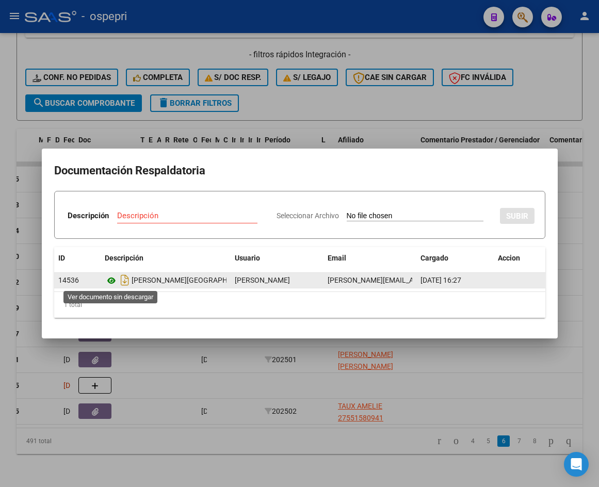
click at [111, 283] on icon at bounding box center [111, 280] width 13 height 12
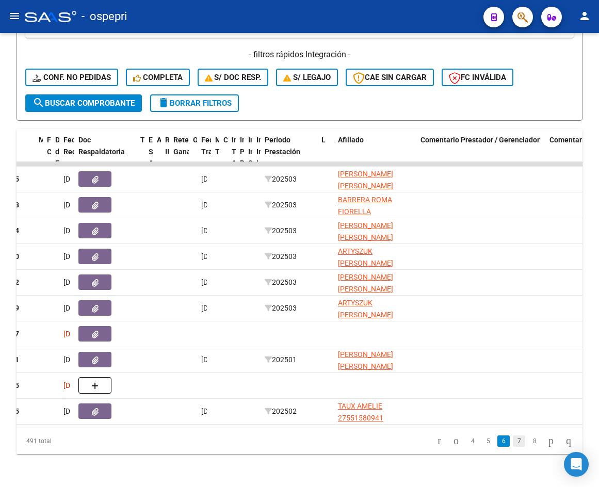
click at [512, 441] on link "7" at bounding box center [518, 440] width 12 height 11
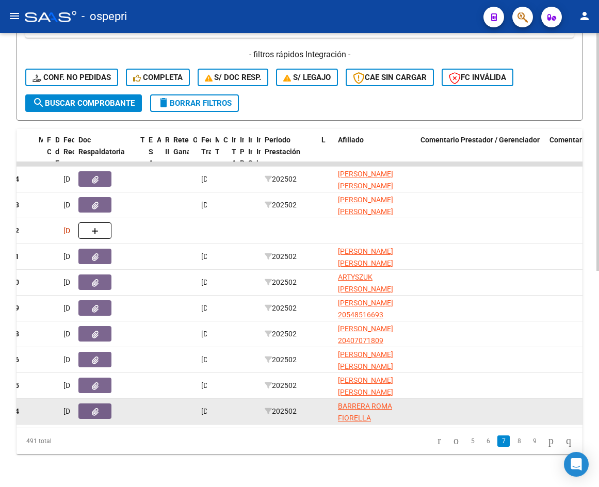
click at [96, 408] on icon "button" at bounding box center [95, 412] width 7 height 8
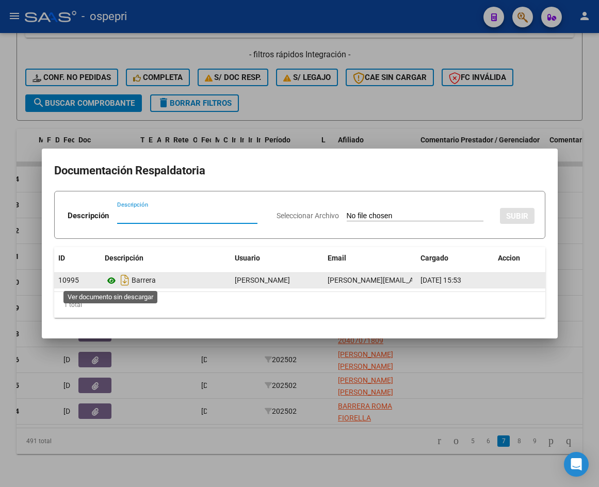
click at [111, 283] on icon at bounding box center [111, 280] width 13 height 12
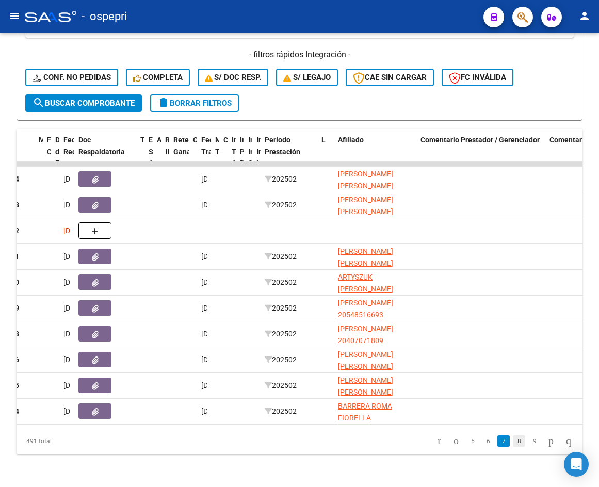
click at [512, 443] on link "8" at bounding box center [518, 440] width 12 height 11
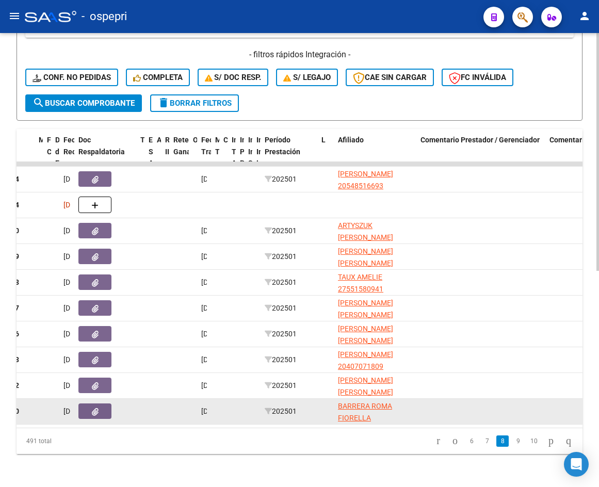
click at [95, 408] on icon "button" at bounding box center [95, 412] width 7 height 8
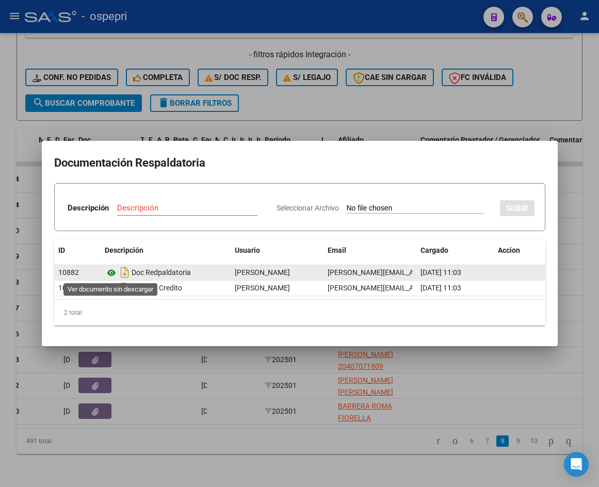
click at [109, 273] on icon at bounding box center [111, 273] width 13 height 12
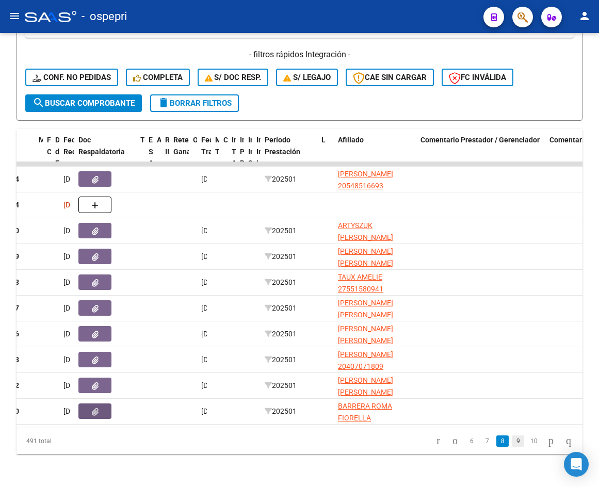
click at [511, 442] on link "9" at bounding box center [517, 440] width 12 height 11
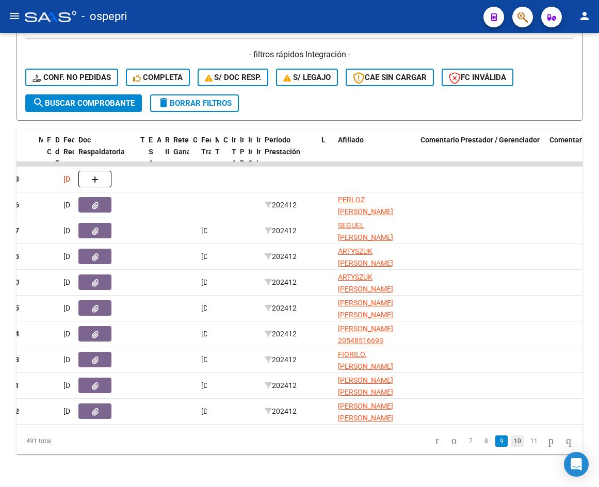
click at [511, 442] on link "10" at bounding box center [516, 440] width 13 height 11
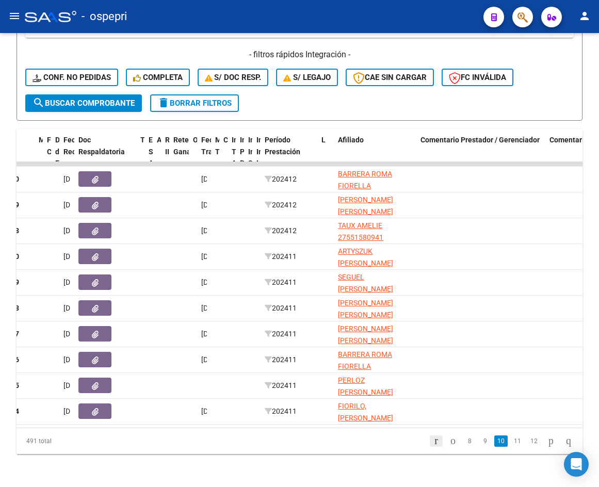
click at [433, 441] on icon "go to first page" at bounding box center [436, 440] width 7 height 12
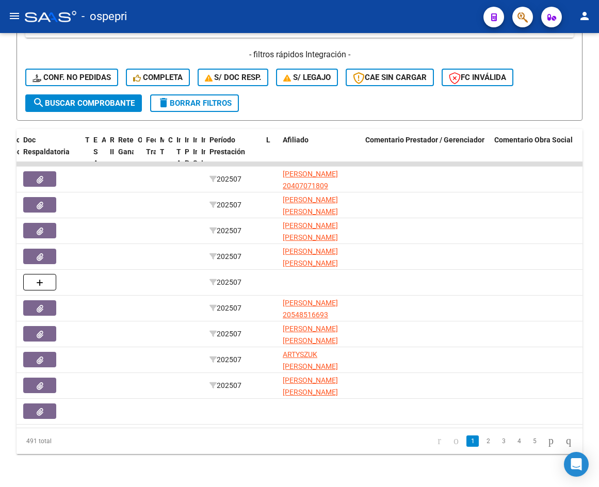
scroll to position [0, 324]
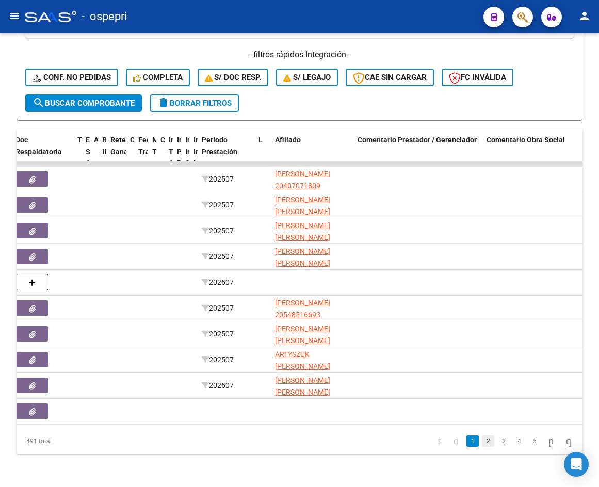
click at [482, 441] on link "2" at bounding box center [488, 440] width 12 height 11
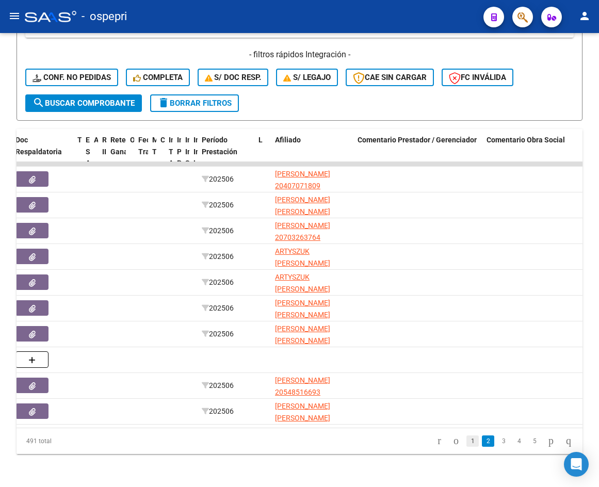
click at [466, 441] on link "1" at bounding box center [472, 440] width 12 height 11
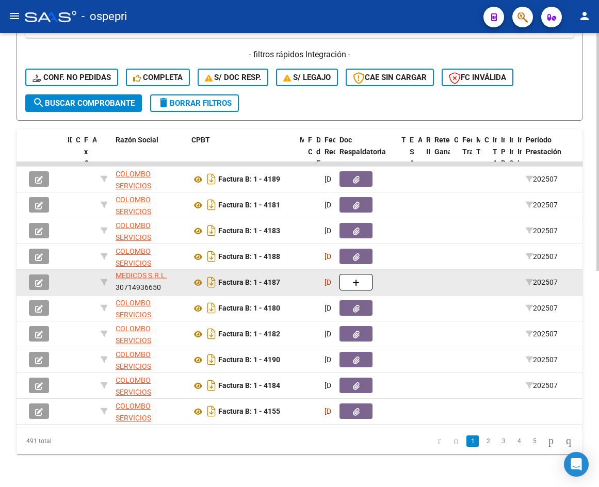
scroll to position [1, 0]
drag, startPoint x: 120, startPoint y: 278, endPoint x: 162, endPoint y: 280, distance: 41.8
click at [162, 280] on div "COLOMBO SERVICIOS MEDICOS S.R.L. 30714936650" at bounding box center [149, 282] width 68 height 22
copy div "30714936650"
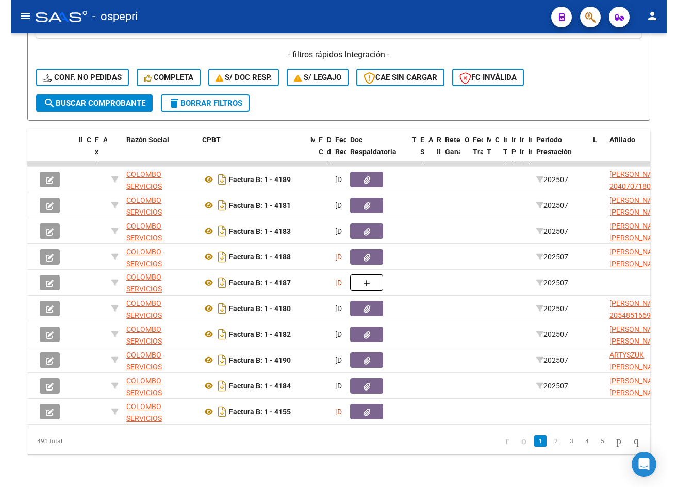
scroll to position [375, 0]
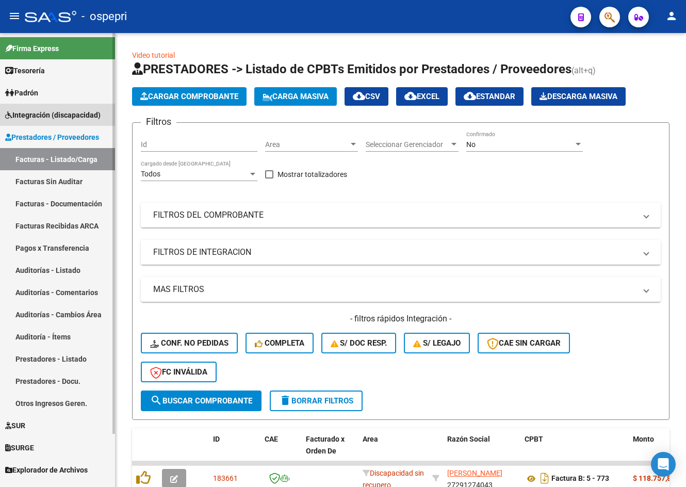
click at [31, 116] on span "Integración (discapacidad)" at bounding box center [52, 114] width 95 height 11
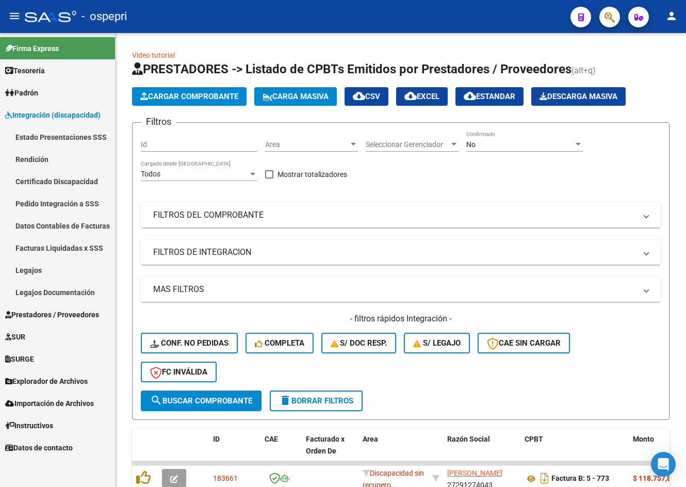
click at [30, 269] on link "Legajos" at bounding box center [57, 270] width 115 height 22
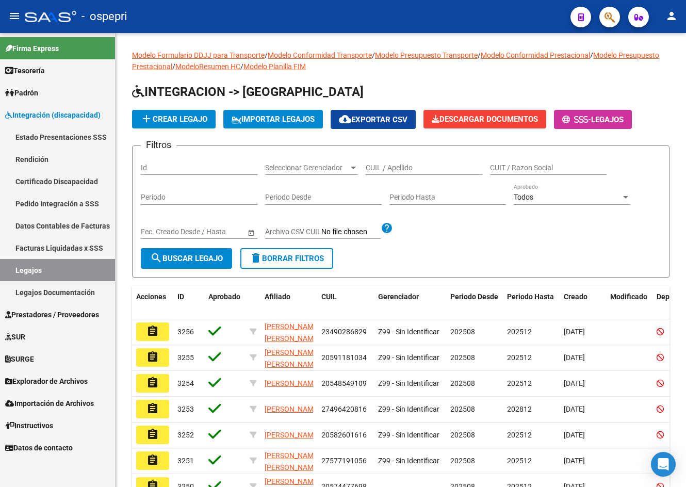
click at [11, 13] on mat-icon "menu" at bounding box center [14, 16] width 12 height 12
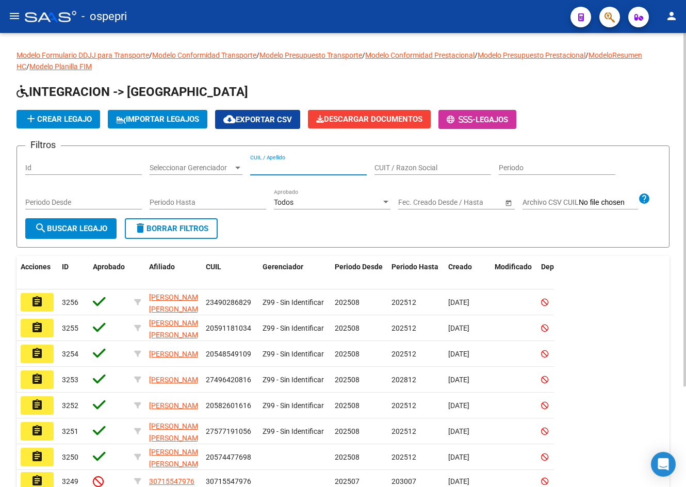
click at [290, 165] on input "CUIL / Apellido" at bounding box center [308, 167] width 117 height 9
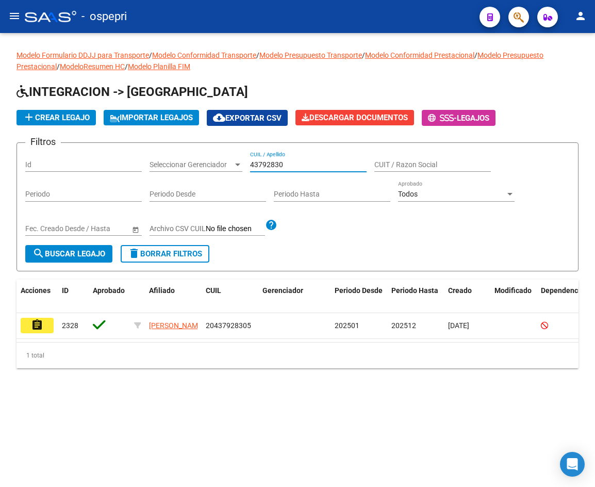
drag, startPoint x: 292, startPoint y: 165, endPoint x: 247, endPoint y: 169, distance: 45.5
click at [247, 169] on div "Filtros Id Seleccionar Gerenciador Seleccionar Gerenciador 43792830 CUIL / Apel…" at bounding box center [297, 198] width 544 height 94
paste input "23563199334"
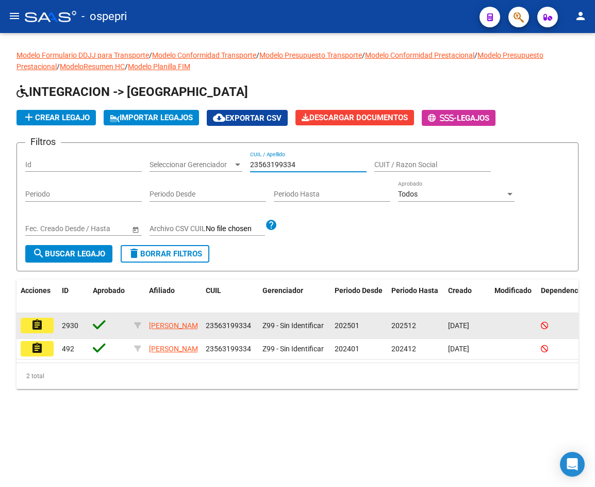
type input "23563199334"
click at [46, 326] on button "assignment" at bounding box center [37, 325] width 33 height 15
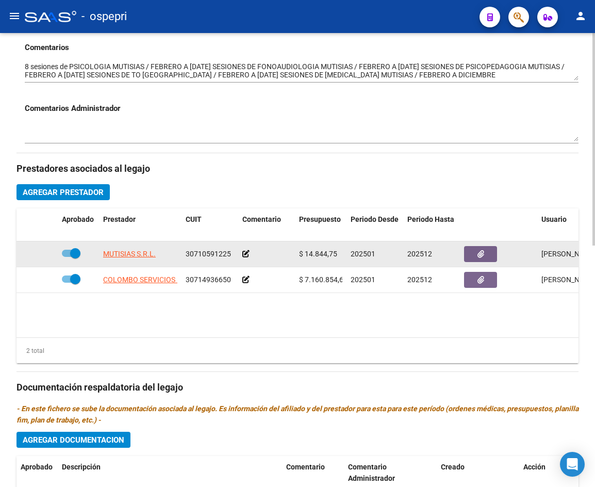
scroll to position [361, 0]
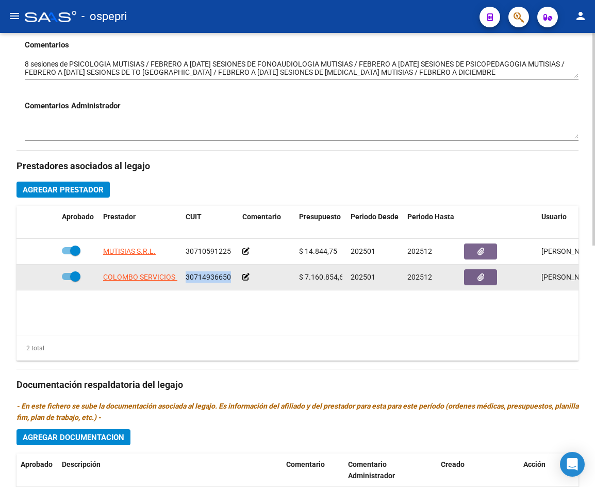
drag, startPoint x: 186, startPoint y: 276, endPoint x: 228, endPoint y: 277, distance: 42.8
click at [228, 277] on span "30714936650" at bounding box center [208, 277] width 45 height 8
copy span "30714936650"
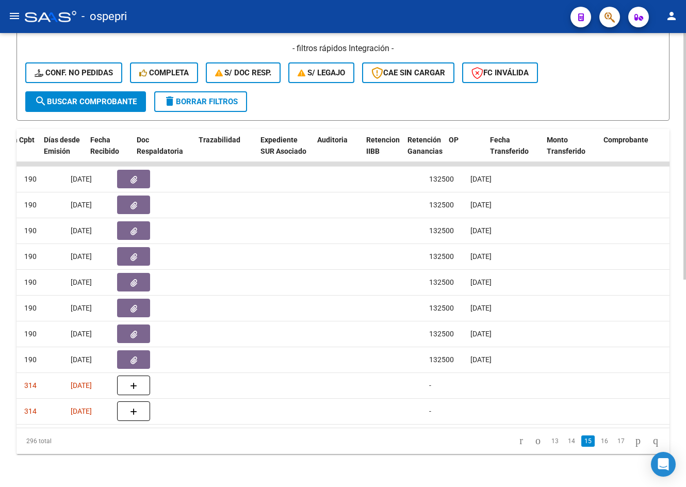
scroll to position [0, 556]
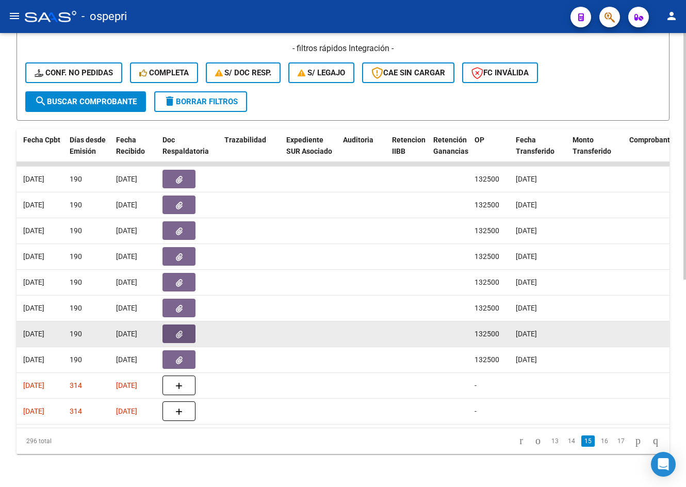
click at [182, 325] on button "button" at bounding box center [178, 333] width 33 height 19
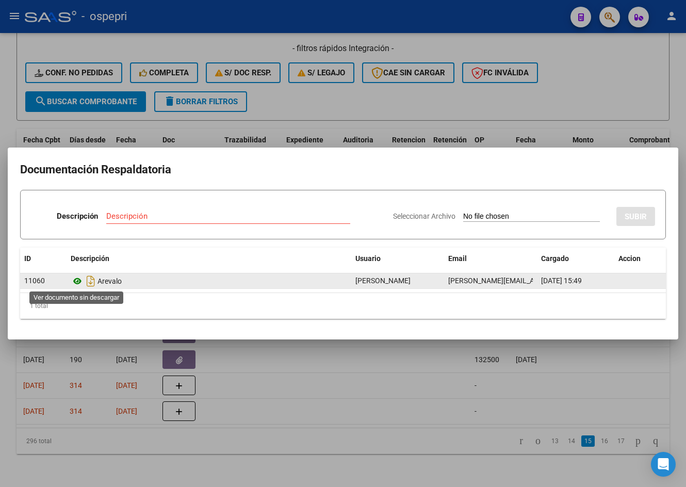
click at [76, 281] on icon at bounding box center [77, 281] width 13 height 12
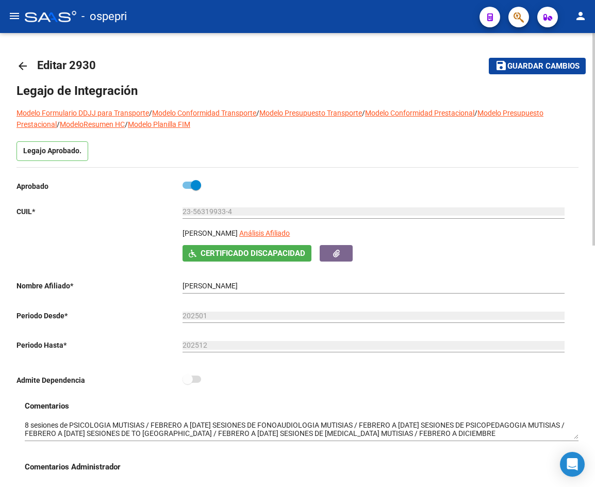
scroll to position [361, 0]
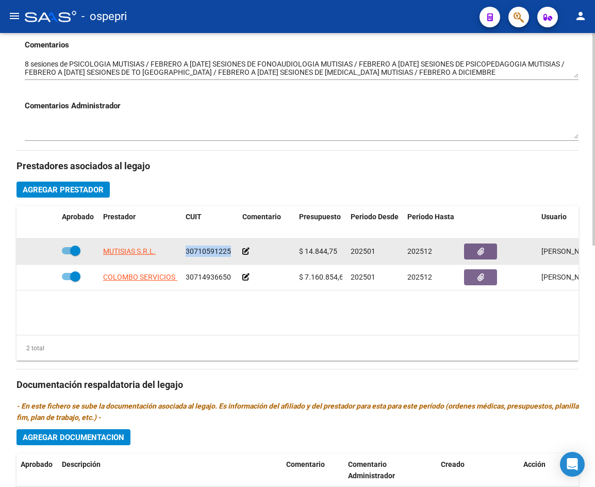
drag, startPoint x: 187, startPoint y: 251, endPoint x: 232, endPoint y: 252, distance: 45.4
click at [232, 252] on div "30710591225" at bounding box center [210, 251] width 48 height 12
copy span "30710591225"
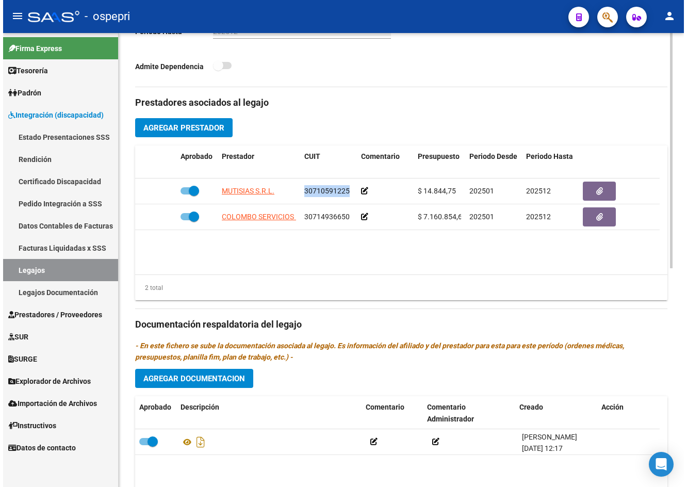
scroll to position [317, 0]
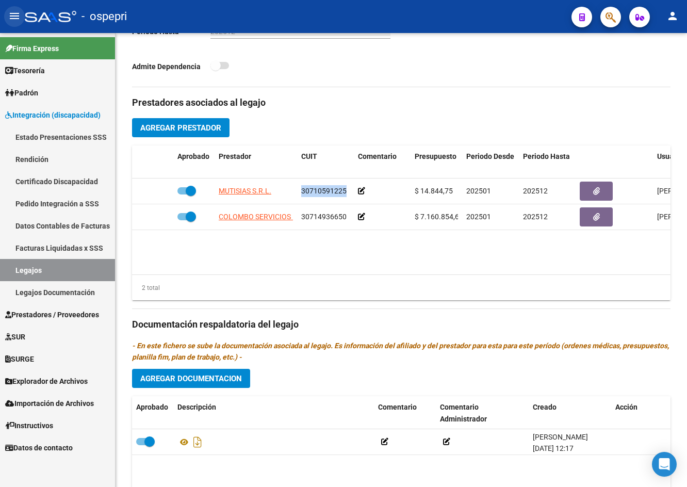
click at [11, 12] on mat-icon "menu" at bounding box center [14, 16] width 12 height 12
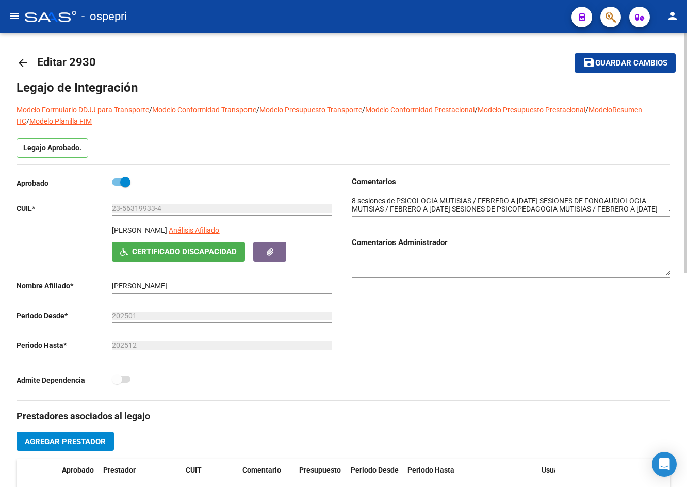
scroll to position [0, 0]
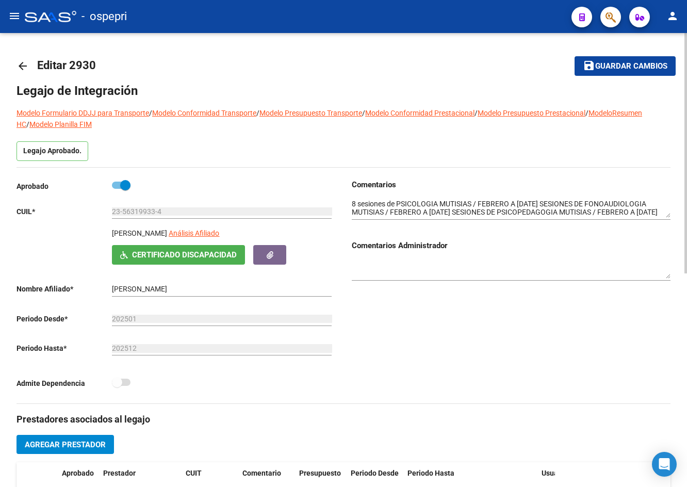
click at [23, 65] on mat-icon "arrow_back" at bounding box center [22, 66] width 12 height 12
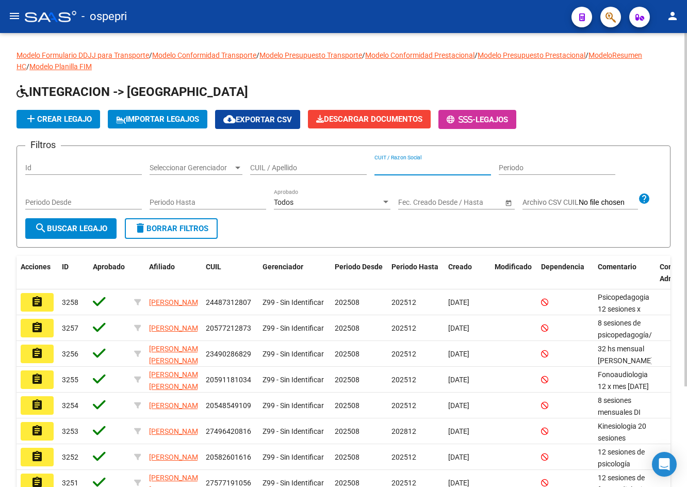
click at [396, 165] on input "CUIT / Razon Social" at bounding box center [432, 167] width 117 height 9
click at [328, 161] on div "CUIL / Apellido" at bounding box center [308, 164] width 117 height 21
paste input "20131480777"
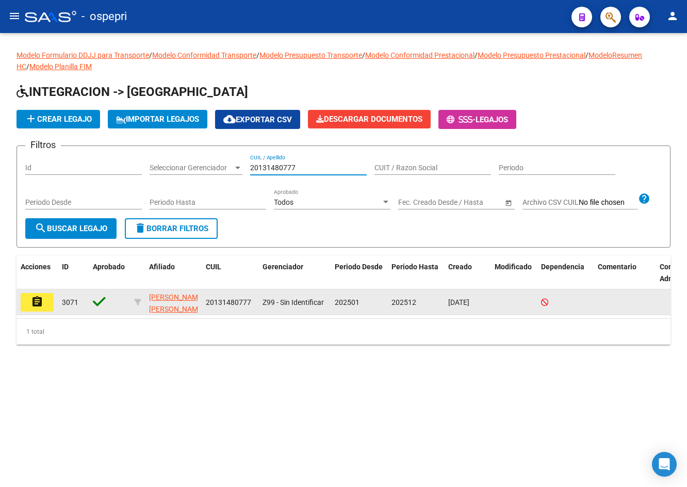
type input "20131480777"
click at [42, 300] on mat-icon "assignment" at bounding box center [37, 301] width 12 height 12
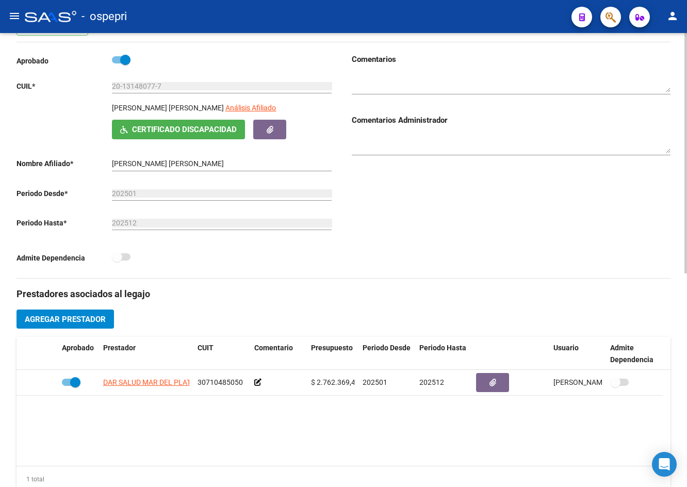
scroll to position [155, 0]
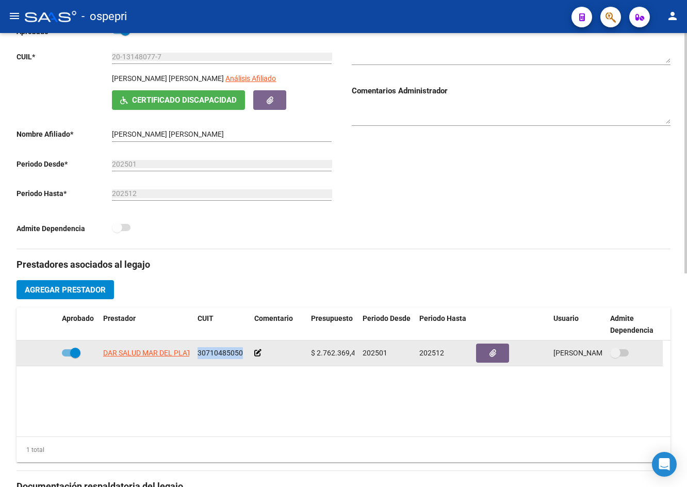
drag, startPoint x: 198, startPoint y: 350, endPoint x: 240, endPoint y: 353, distance: 42.4
click at [240, 353] on span "30710485050" at bounding box center [219, 353] width 45 height 8
copy span "30710485050"
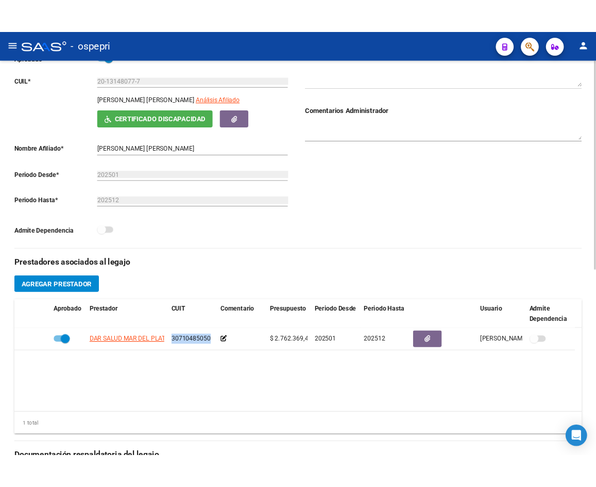
scroll to position [0, 0]
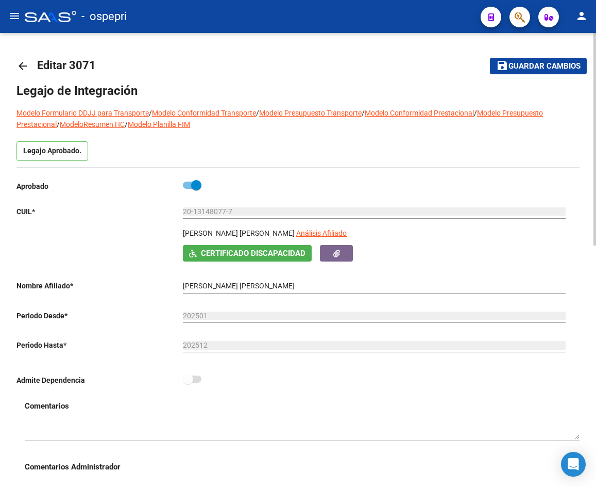
click at [20, 62] on mat-icon "arrow_back" at bounding box center [22, 66] width 12 height 12
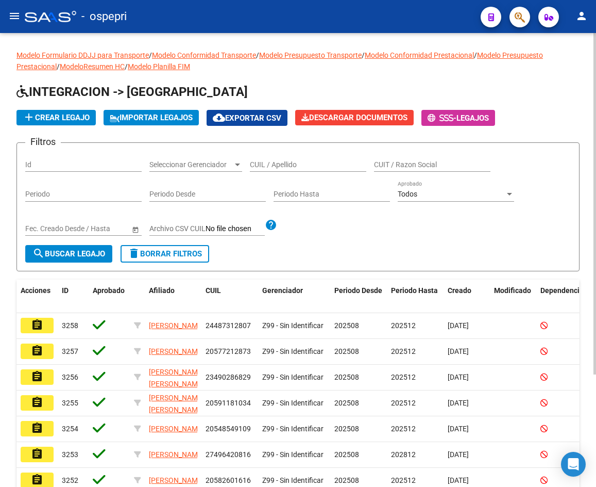
click at [265, 164] on input "CUIL / Apellido" at bounding box center [308, 164] width 117 height 9
paste input "27586464456"
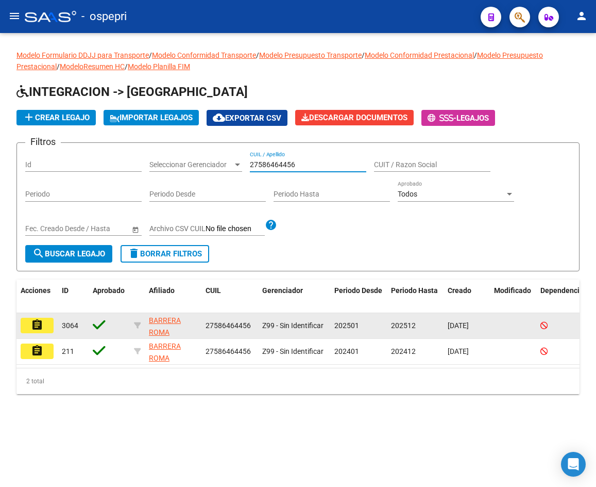
type input "27586464456"
click at [41, 326] on mat-icon "assignment" at bounding box center [37, 325] width 12 height 12
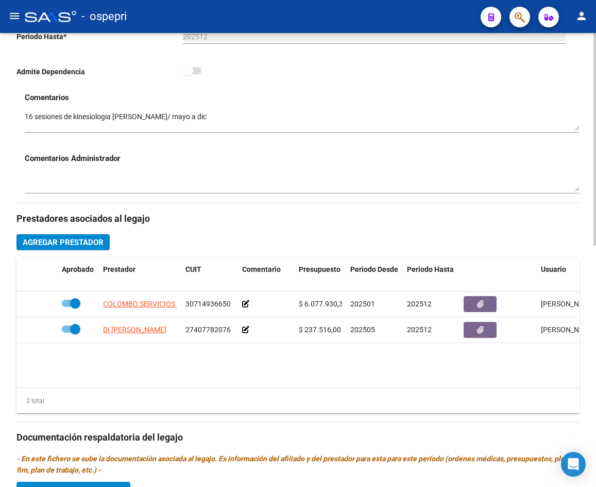
scroll to position [309, 0]
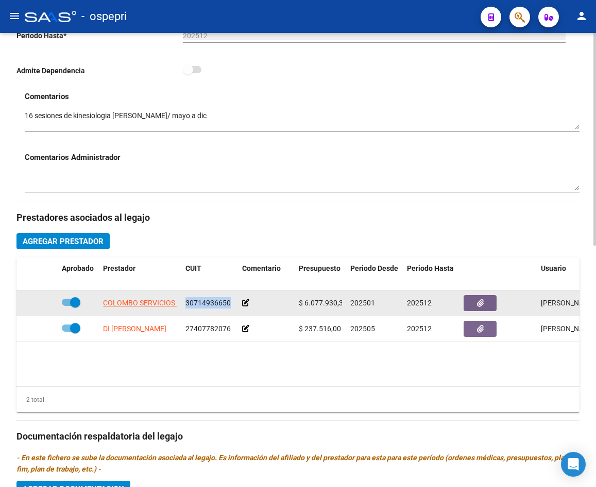
drag, startPoint x: 187, startPoint y: 302, endPoint x: 229, endPoint y: 302, distance: 42.3
click at [229, 302] on span "30714936650" at bounding box center [208, 302] width 45 height 8
copy span "30714936650"
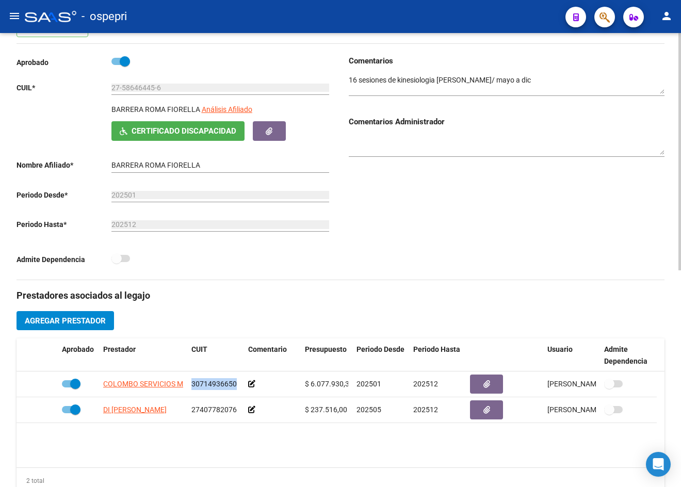
scroll to position [0, 0]
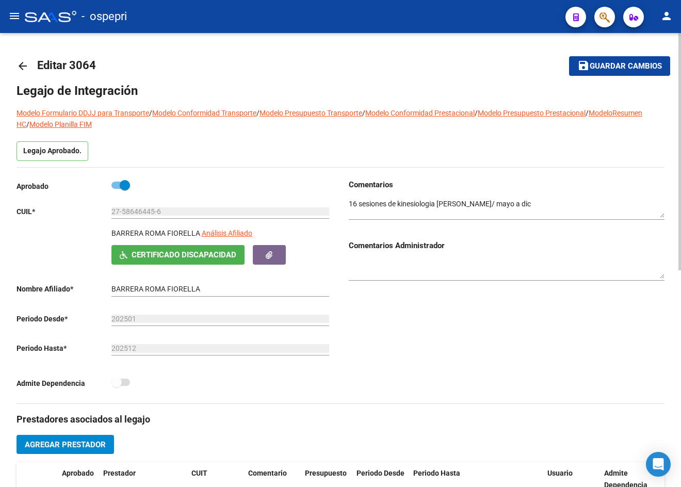
click at [25, 64] on mat-icon "arrow_back" at bounding box center [22, 66] width 12 height 12
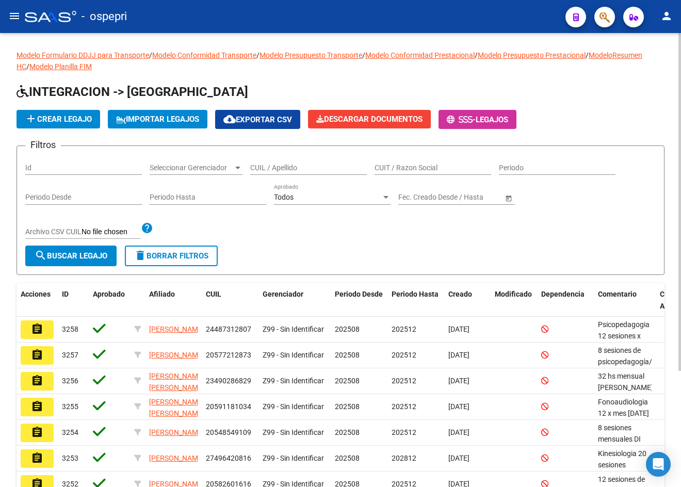
click at [294, 169] on input "CUIL / Apellido" at bounding box center [308, 167] width 117 height 9
paste input "27224730735"
type input "27224730735"
click at [109, 253] on button "search Buscar Legajo" at bounding box center [70, 255] width 91 height 21
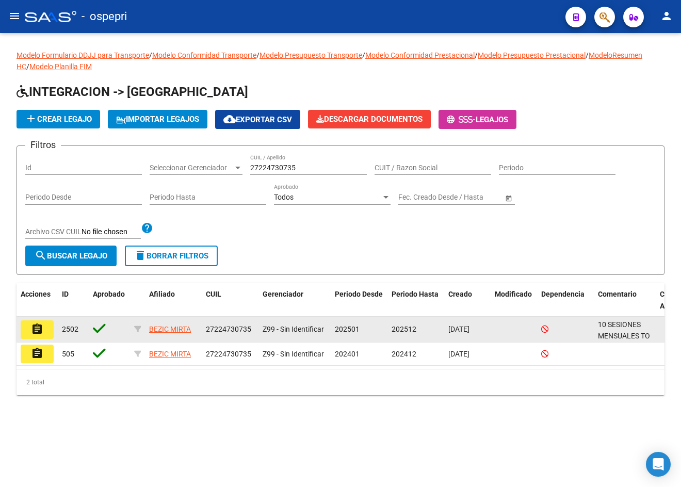
click at [43, 328] on mat-icon "assignment" at bounding box center [37, 329] width 12 height 12
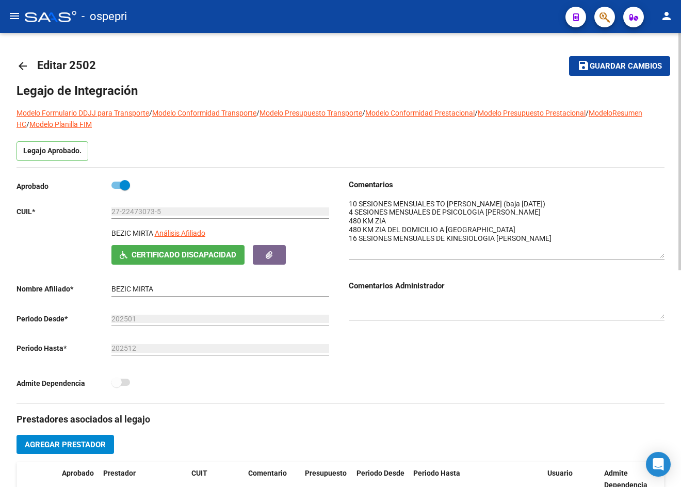
drag, startPoint x: 661, startPoint y: 216, endPoint x: 657, endPoint y: 256, distance: 40.4
click at [594, 256] on textarea at bounding box center [507, 227] width 316 height 59
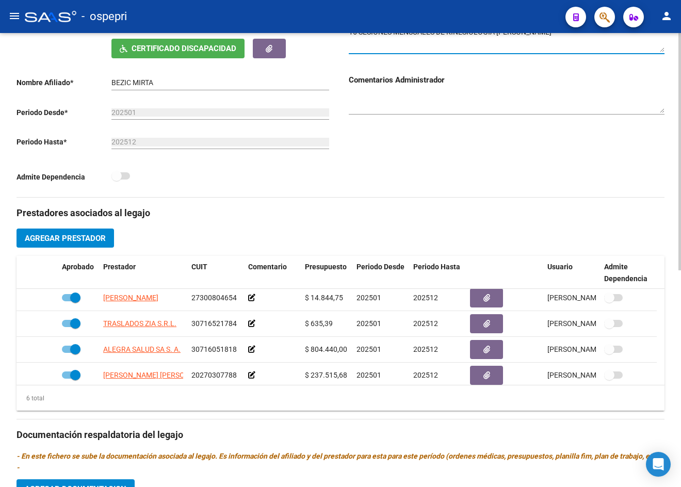
scroll to position [52, 0]
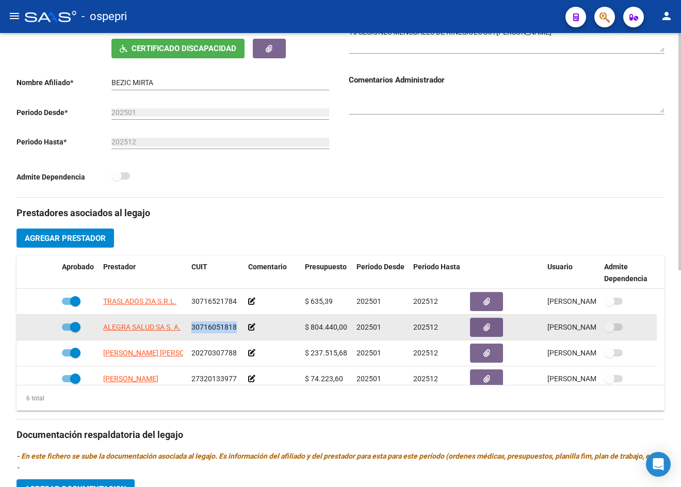
drag, startPoint x: 192, startPoint y: 326, endPoint x: 235, endPoint y: 325, distance: 42.3
click at [235, 325] on span "30716051818" at bounding box center [213, 327] width 45 height 8
copy span "30716051818"
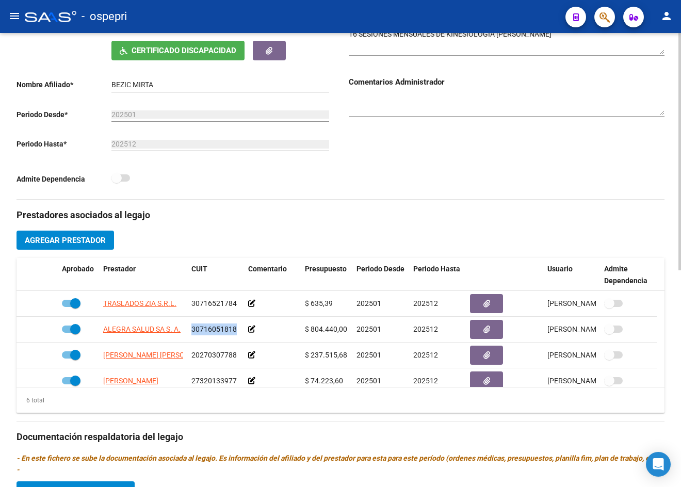
scroll to position [206, 0]
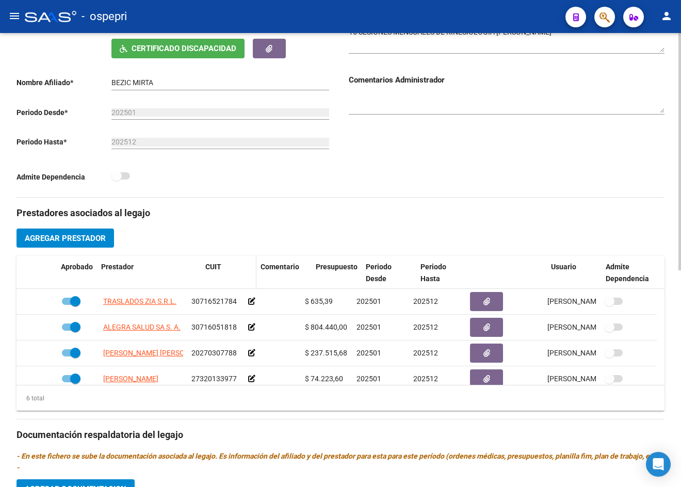
drag, startPoint x: 185, startPoint y: 270, endPoint x: 205, endPoint y: 271, distance: 19.6
click at [205, 271] on div "Aprobado Prestador CUIT Comentario Presupuesto Periodo Desde Periodo Hasta Usua…" at bounding box center [336, 273] width 640 height 34
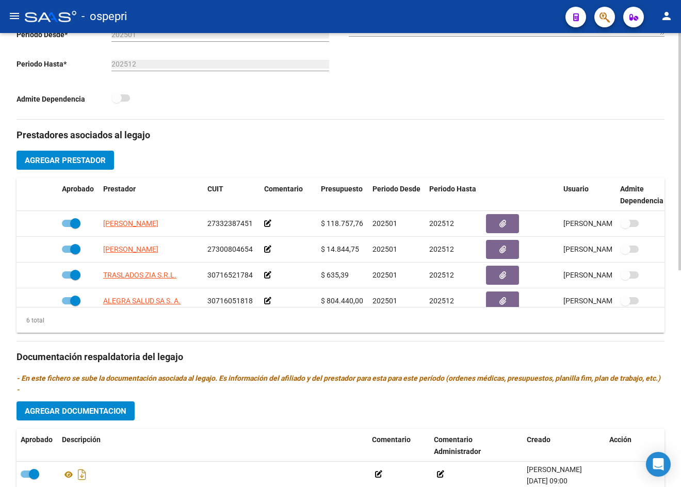
scroll to position [0, 0]
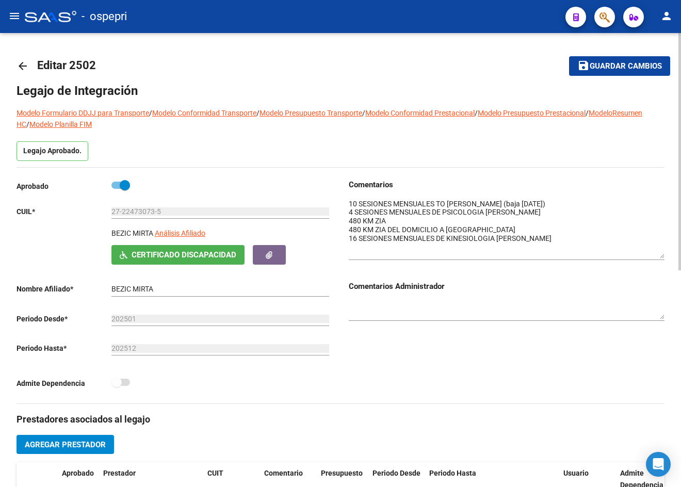
click at [18, 63] on mat-icon "arrow_back" at bounding box center [22, 66] width 12 height 12
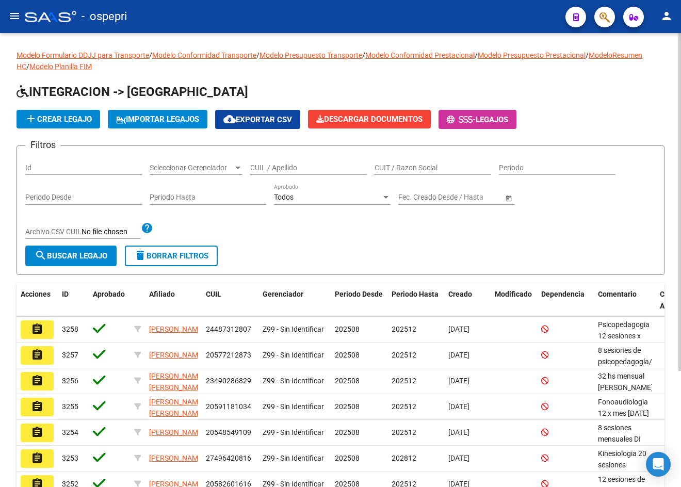
click at [276, 173] on div "CUIL / Apellido" at bounding box center [308, 164] width 117 height 21
paste input "20577213578"
type input "20577213578"
click at [51, 256] on span "search Buscar Legajo" at bounding box center [71, 255] width 73 height 9
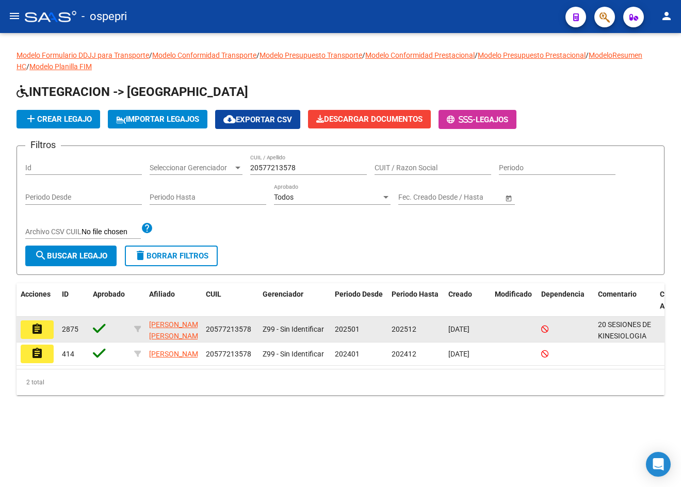
click at [42, 329] on mat-icon "assignment" at bounding box center [37, 329] width 12 height 12
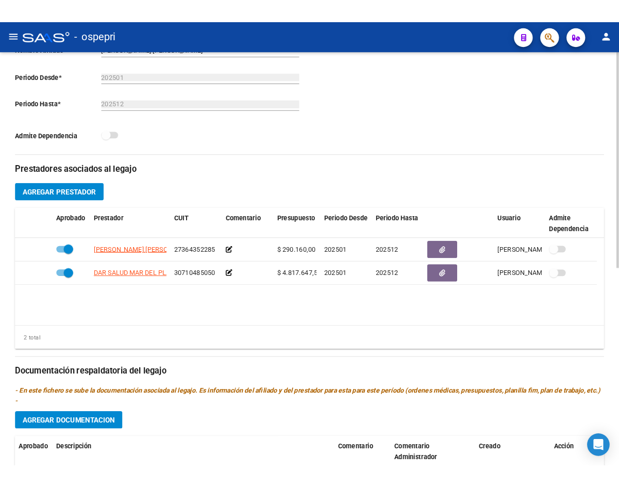
scroll to position [206, 0]
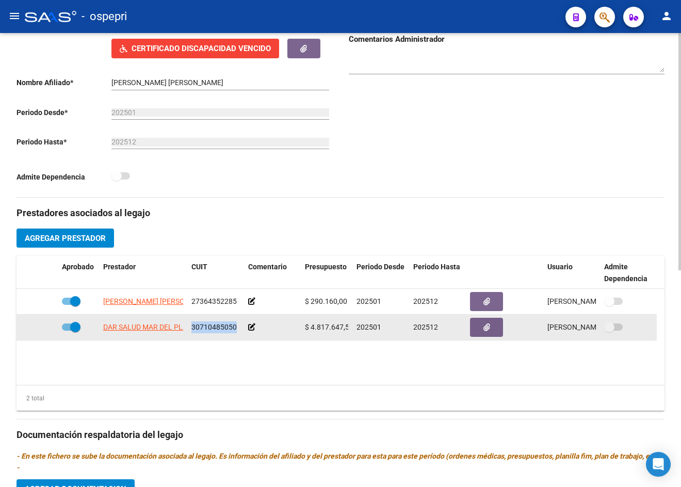
drag, startPoint x: 192, startPoint y: 326, endPoint x: 234, endPoint y: 326, distance: 42.3
click at [234, 326] on span "30710485050" at bounding box center [213, 327] width 45 height 8
copy span "30710485050"
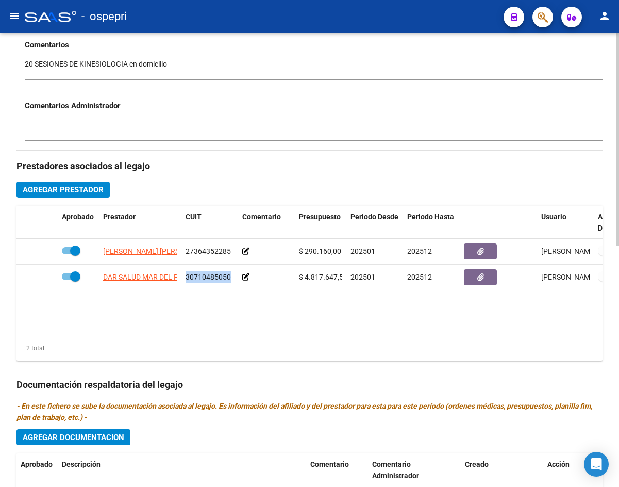
scroll to position [0, 0]
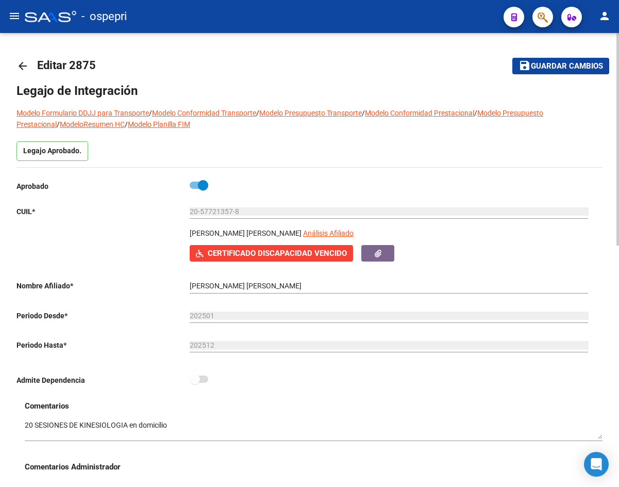
click at [25, 67] on mat-icon "arrow_back" at bounding box center [22, 66] width 12 height 12
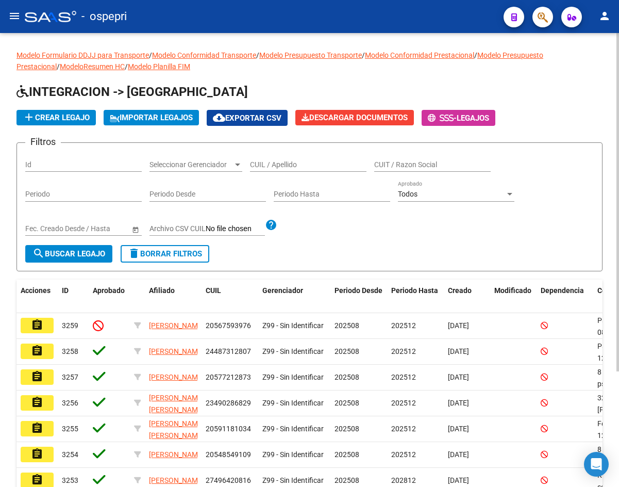
click at [275, 162] on input "CUIL / Apellido" at bounding box center [308, 164] width 117 height 9
paste input "23563199334"
type input "23563199334"
click at [90, 255] on span "search Buscar Legajo" at bounding box center [68, 253] width 73 height 9
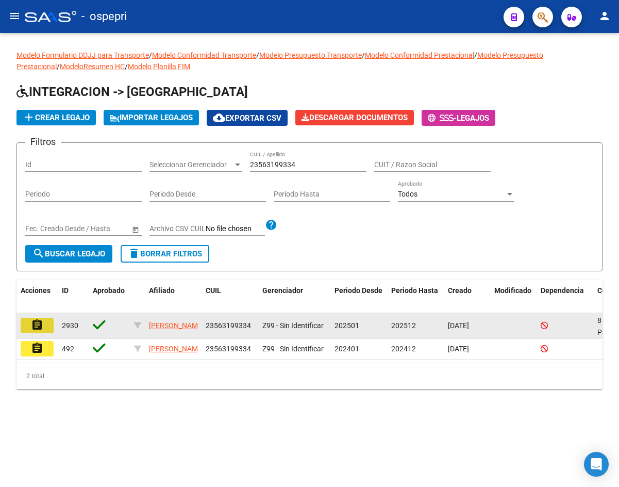
click at [38, 325] on mat-icon "assignment" at bounding box center [37, 325] width 12 height 12
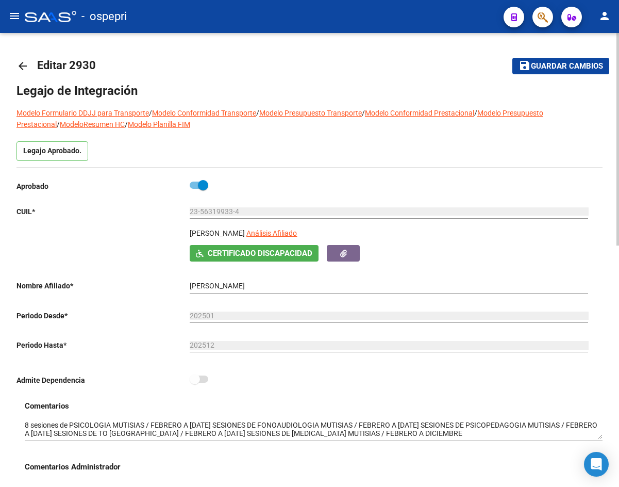
click at [24, 64] on mat-icon "arrow_back" at bounding box center [22, 66] width 12 height 12
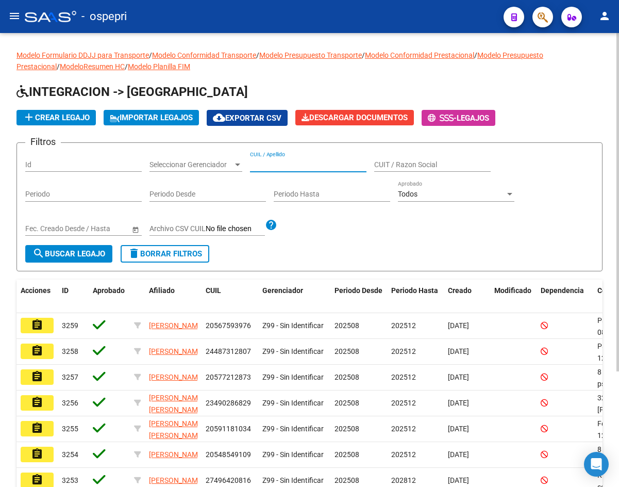
click at [269, 165] on input "CUIL / Apellido" at bounding box center [308, 164] width 117 height 9
paste input "30710485050"
click at [316, 160] on input "30710485050" at bounding box center [308, 164] width 117 height 9
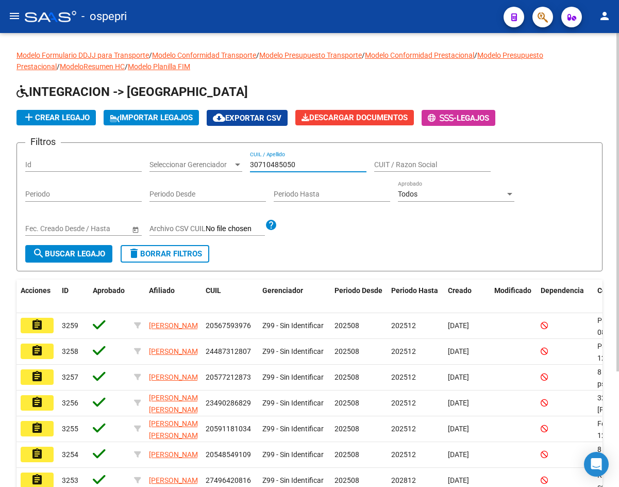
paste input "20577213578"
type input "20577213578"
click at [82, 251] on span "search Buscar Legajo" at bounding box center [68, 253] width 73 height 9
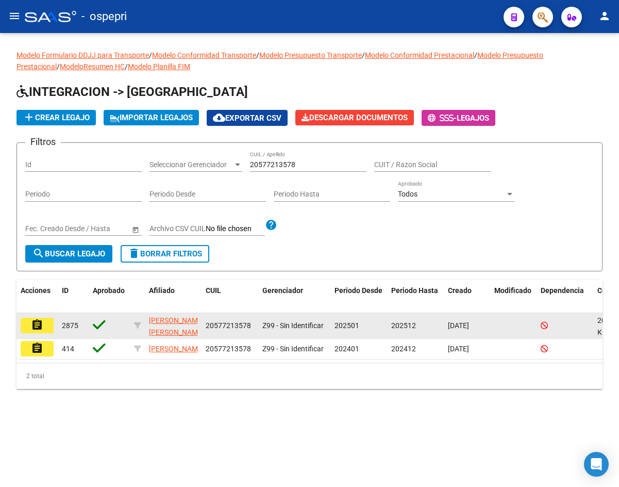
click at [42, 327] on mat-icon "assignment" at bounding box center [37, 325] width 12 height 12
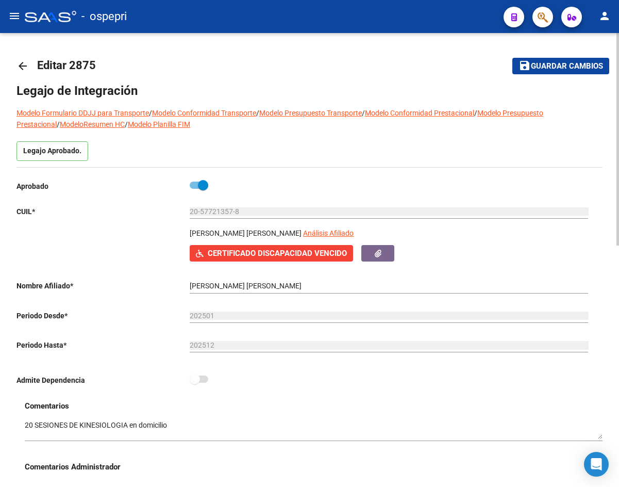
click at [24, 64] on mat-icon "arrow_back" at bounding box center [22, 66] width 12 height 12
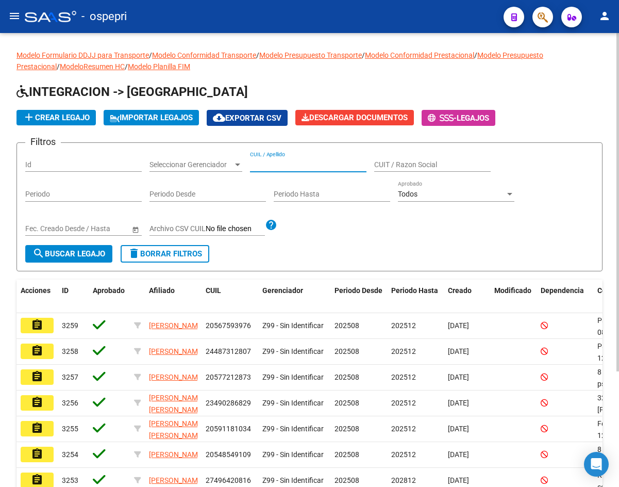
click at [267, 164] on input "CUIL / Apellido" at bounding box center [308, 164] width 117 height 9
paste input "27591180695"
type input "27591180695"
click at [84, 249] on span "search Buscar Legajo" at bounding box center [68, 253] width 73 height 9
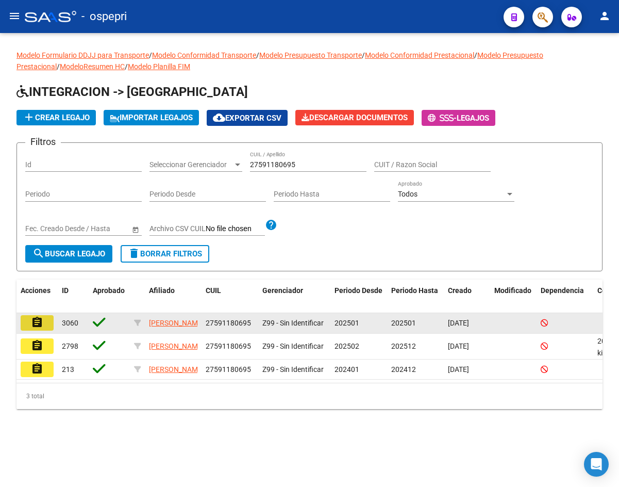
click at [37, 326] on mat-icon "assignment" at bounding box center [37, 322] width 12 height 12
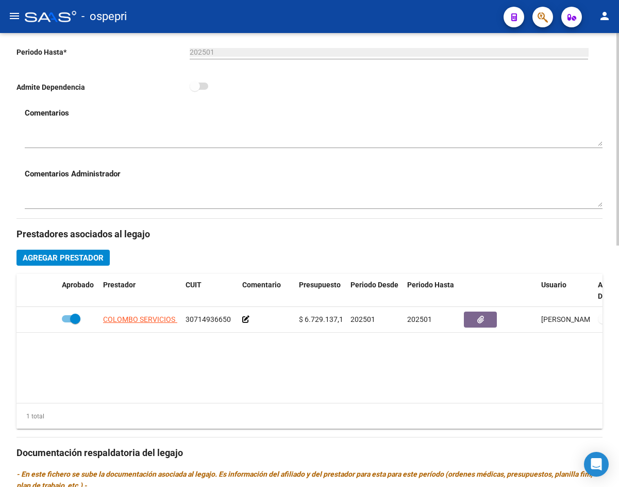
scroll to position [309, 0]
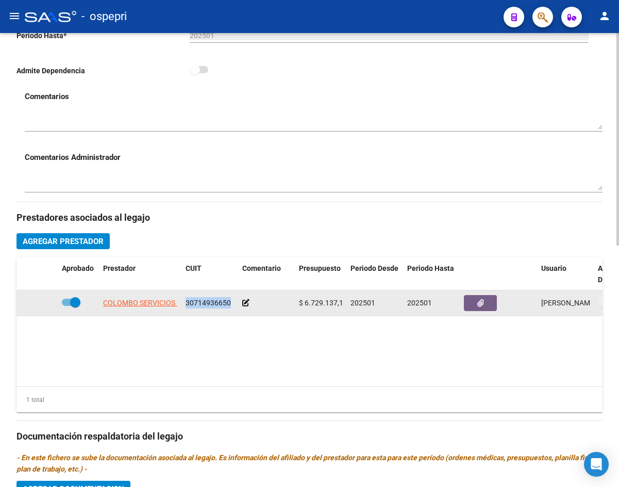
drag, startPoint x: 186, startPoint y: 302, endPoint x: 228, endPoint y: 303, distance: 42.8
click at [228, 303] on span "30714936650" at bounding box center [208, 302] width 45 height 8
copy span "30714936650"
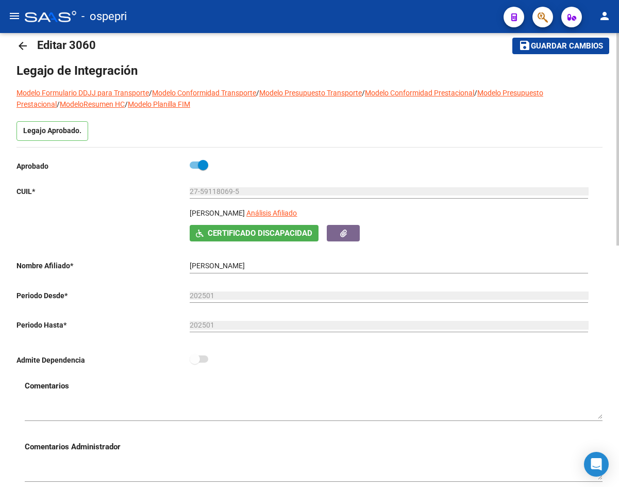
scroll to position [0, 0]
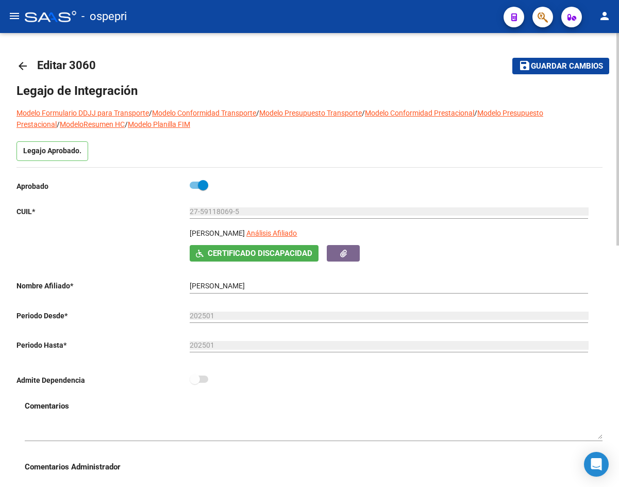
click at [21, 68] on mat-icon "arrow_back" at bounding box center [22, 66] width 12 height 12
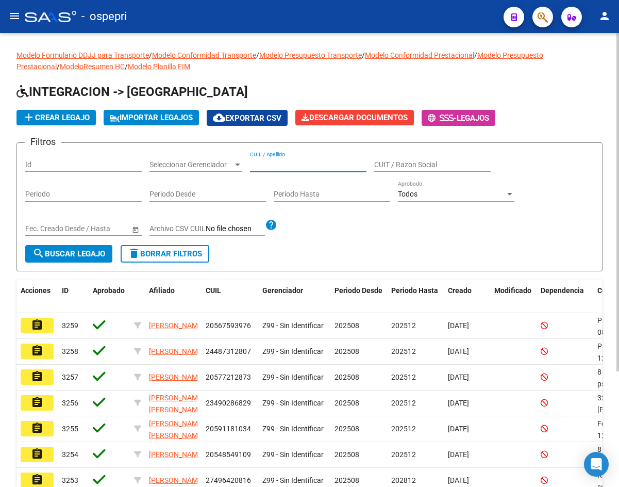
click at [282, 163] on input "CUIL / Apellido" at bounding box center [308, 164] width 117 height 9
paste input "27591180695"
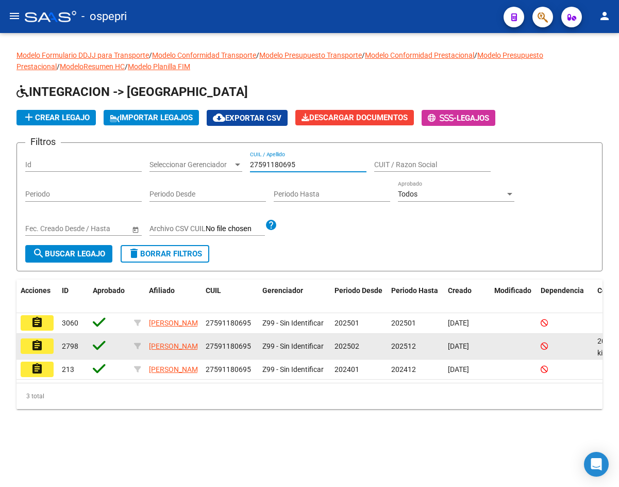
type input "27591180695"
click at [26, 351] on button "assignment" at bounding box center [37, 345] width 33 height 15
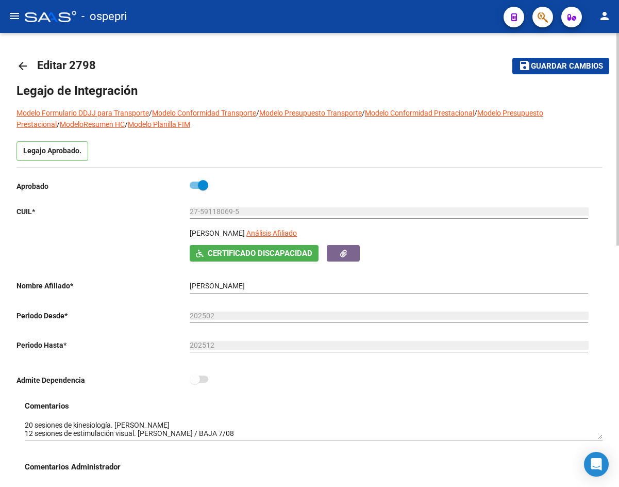
click at [20, 67] on mat-icon "arrow_back" at bounding box center [22, 66] width 12 height 12
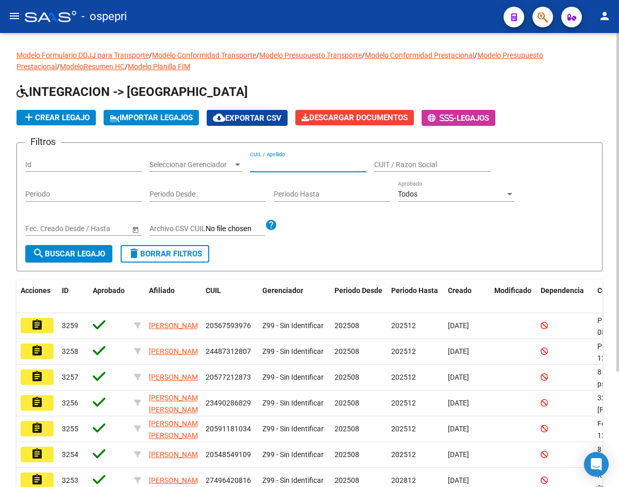
click at [280, 165] on input "CUIL / Apellido" at bounding box center [308, 164] width 117 height 9
paste input "27591180695"
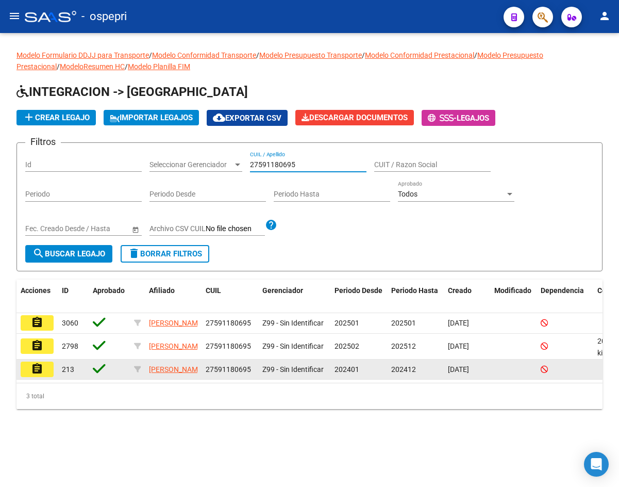
type input "27591180695"
click at [38, 375] on mat-icon "assignment" at bounding box center [37, 368] width 12 height 12
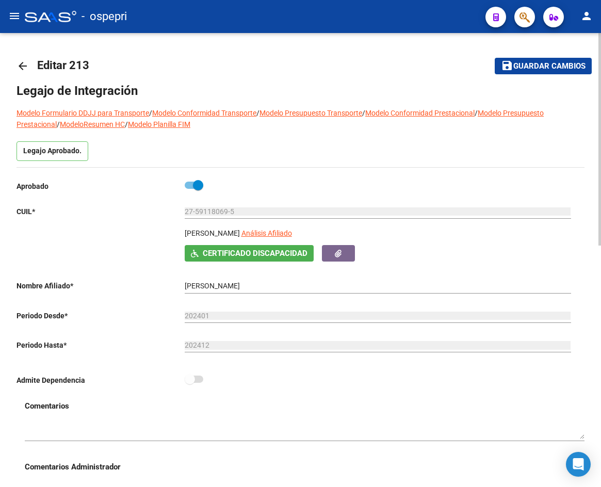
click at [21, 65] on mat-icon "arrow_back" at bounding box center [22, 66] width 12 height 12
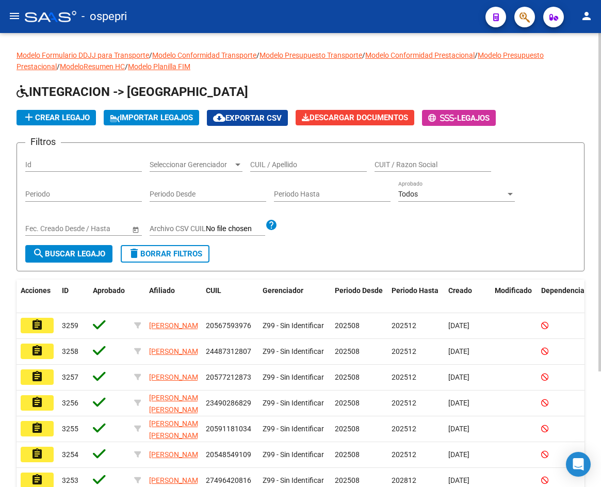
click at [296, 165] on input "CUIL / Apellido" at bounding box center [308, 164] width 117 height 9
paste input "20937375426"
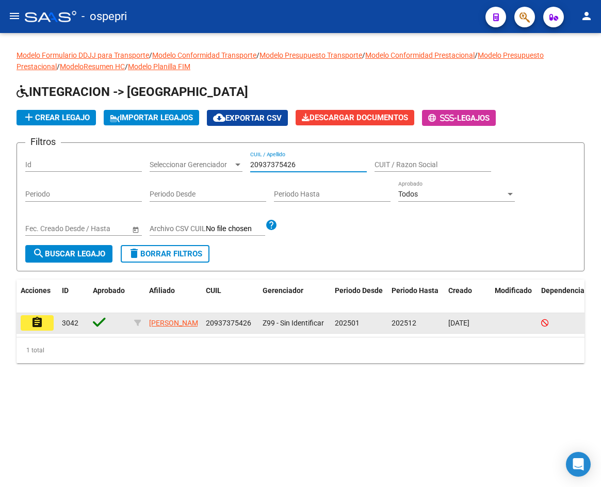
type input "20937375426"
click at [35, 323] on mat-icon "assignment" at bounding box center [37, 322] width 12 height 12
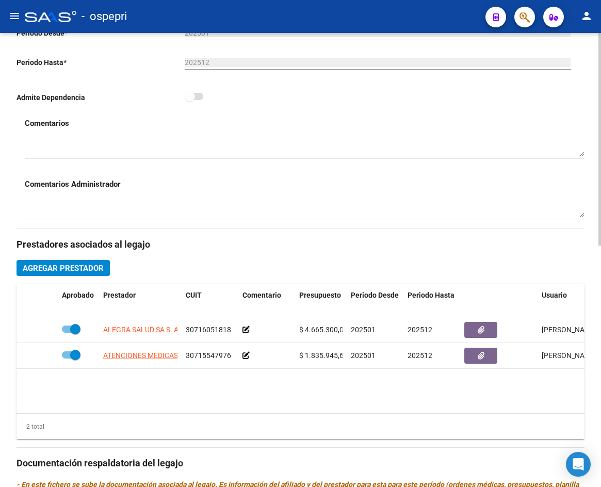
scroll to position [309, 0]
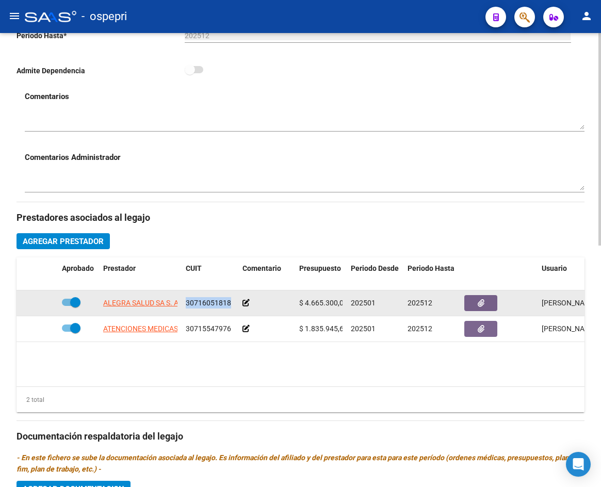
drag, startPoint x: 186, startPoint y: 300, endPoint x: 230, endPoint y: 303, distance: 44.4
click at [230, 303] on div "30716051818" at bounding box center [210, 303] width 48 height 12
copy span "30716051818"
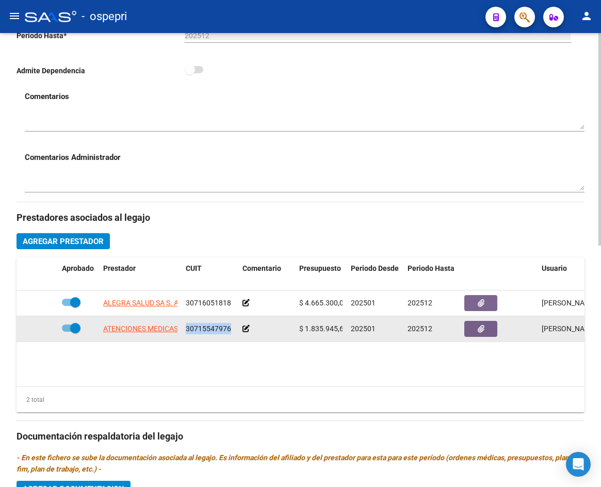
drag, startPoint x: 186, startPoint y: 327, endPoint x: 228, endPoint y: 327, distance: 42.8
click at [228, 327] on span "30715547976" at bounding box center [208, 328] width 45 height 8
copy span "30715547976"
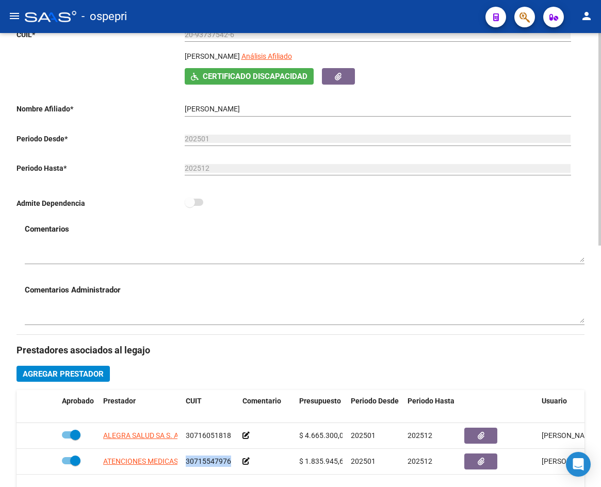
scroll to position [0, 0]
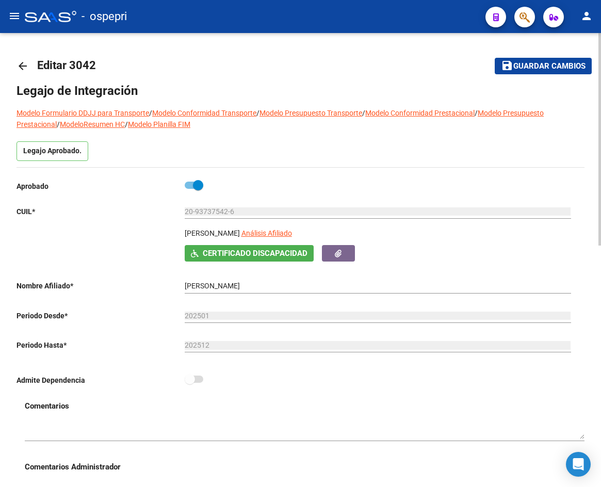
click at [26, 67] on mat-icon "arrow_back" at bounding box center [22, 66] width 12 height 12
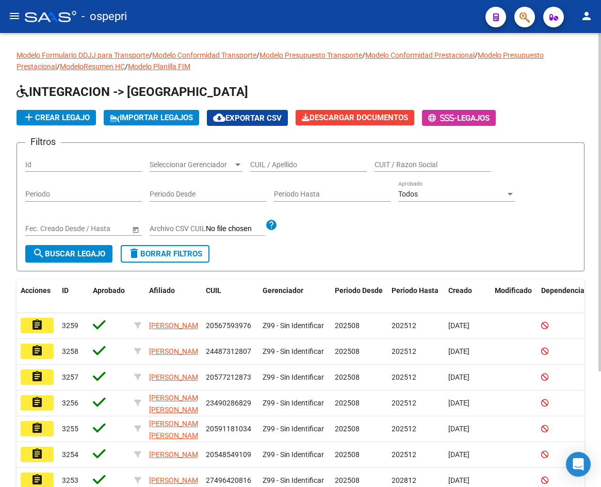
click at [311, 164] on input "CUIL / Apellido" at bounding box center [308, 164] width 117 height 9
paste input "20404438213"
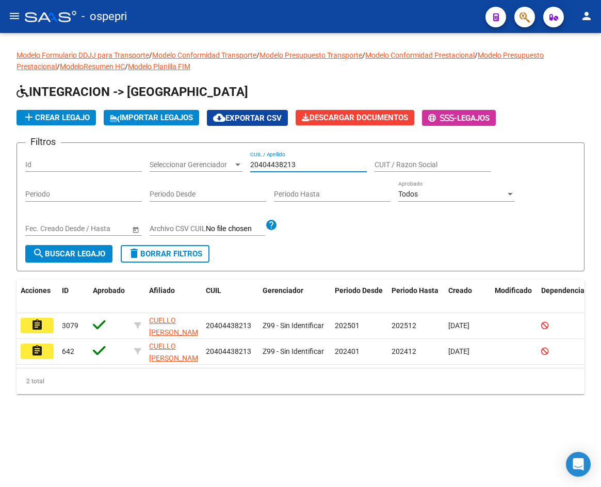
type input "20404438213"
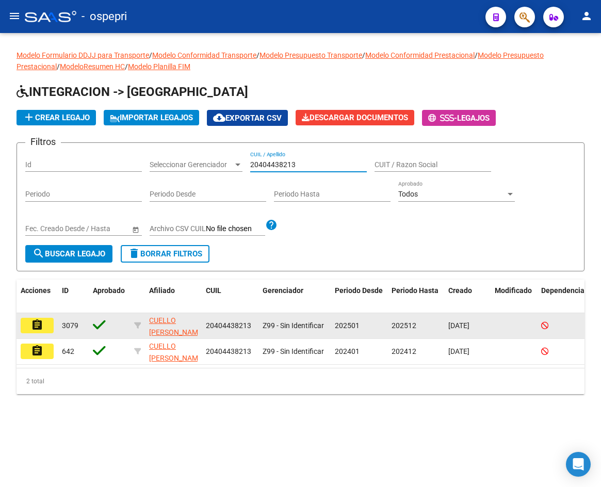
click at [37, 327] on mat-icon "assignment" at bounding box center [37, 325] width 12 height 12
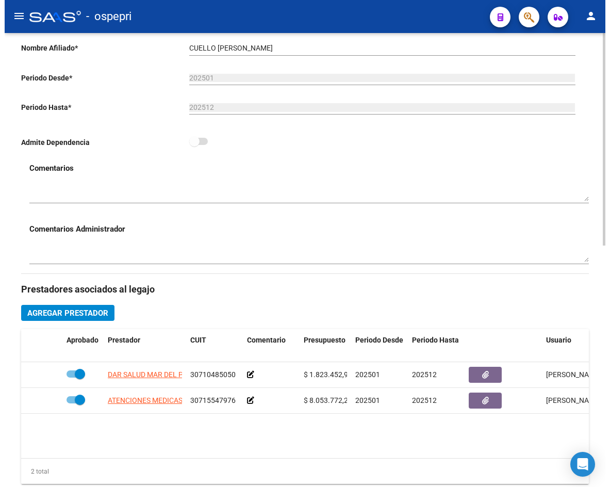
scroll to position [258, 0]
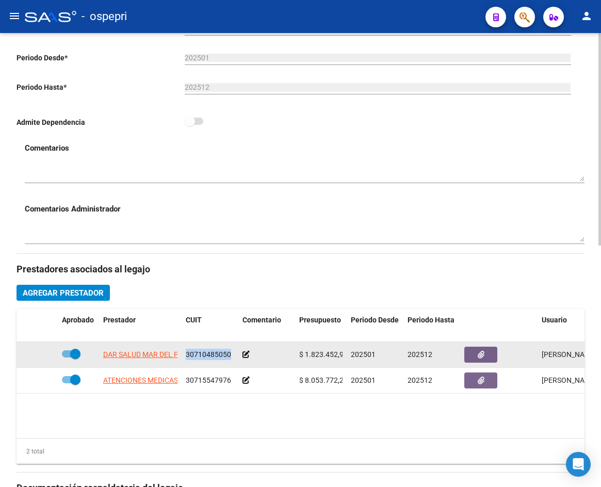
drag, startPoint x: 185, startPoint y: 352, endPoint x: 229, endPoint y: 355, distance: 44.4
click at [229, 355] on datatable-body-cell "30710485050" at bounding box center [209, 354] width 57 height 25
copy span "30710485050"
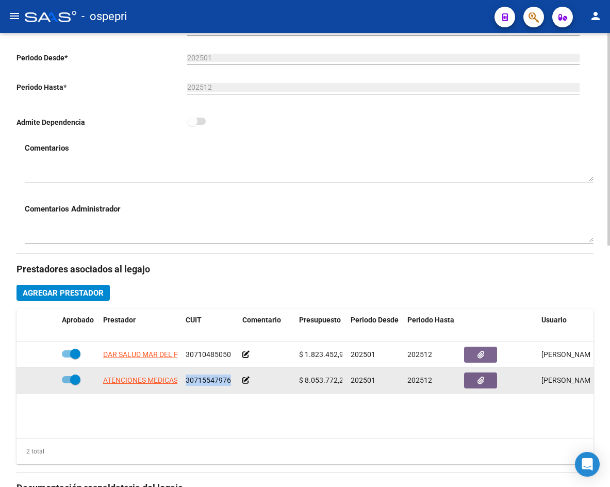
drag, startPoint x: 185, startPoint y: 379, endPoint x: 229, endPoint y: 379, distance: 43.8
click at [229, 379] on datatable-body-cell "30715547976" at bounding box center [209, 380] width 57 height 25
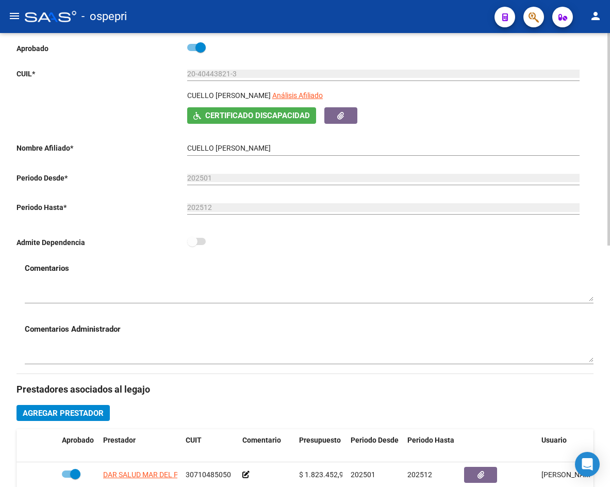
scroll to position [0, 0]
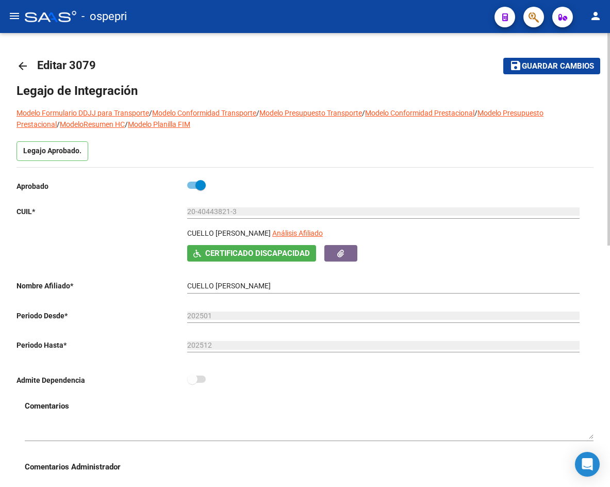
click at [21, 69] on mat-icon "arrow_back" at bounding box center [22, 66] width 12 height 12
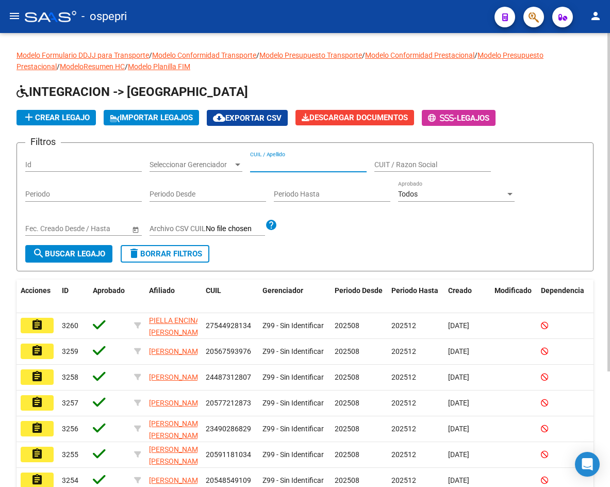
click at [277, 161] on input "CUIL / Apellido" at bounding box center [308, 164] width 117 height 9
paste input "27134562175"
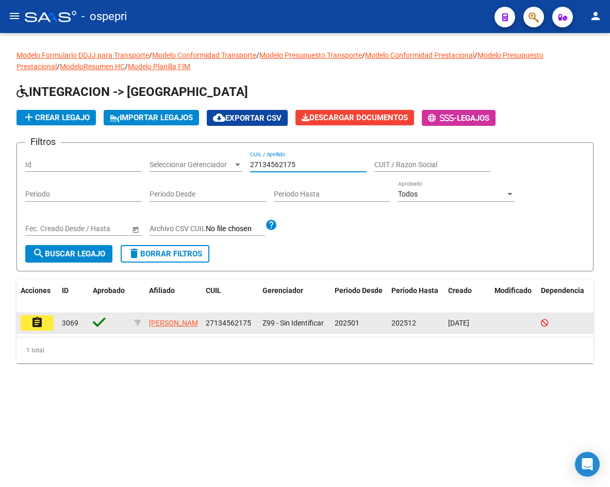
type input "27134562175"
click at [34, 324] on mat-icon "assignment" at bounding box center [37, 322] width 12 height 12
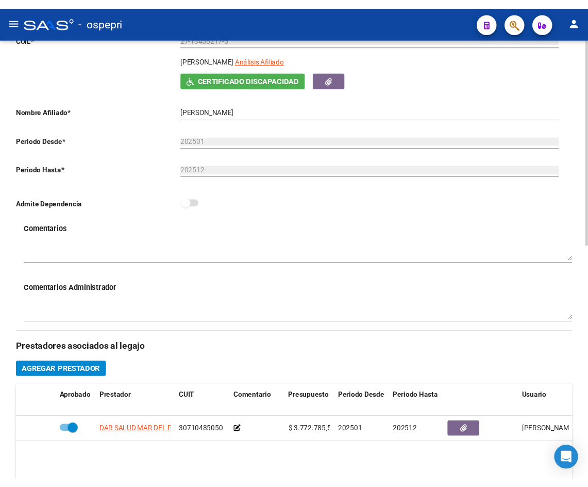
scroll to position [206, 0]
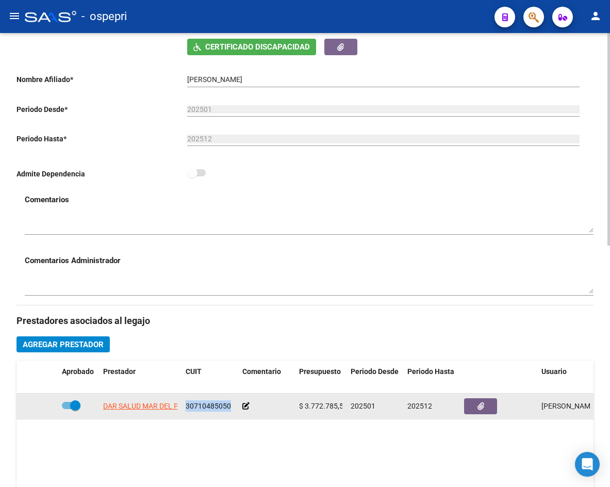
drag, startPoint x: 187, startPoint y: 404, endPoint x: 231, endPoint y: 406, distance: 44.9
click at [231, 406] on div "30710485050" at bounding box center [210, 406] width 48 height 12
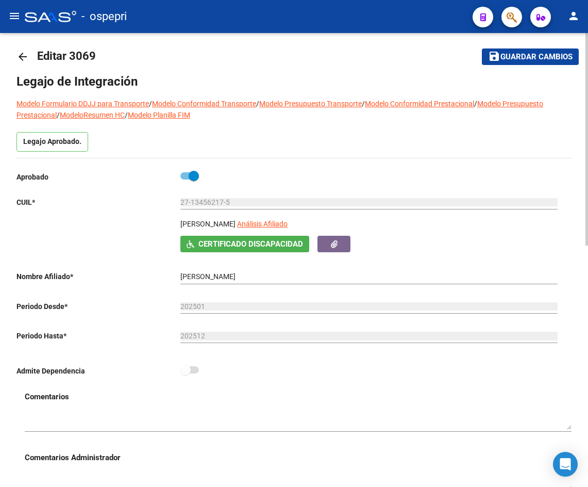
scroll to position [0, 0]
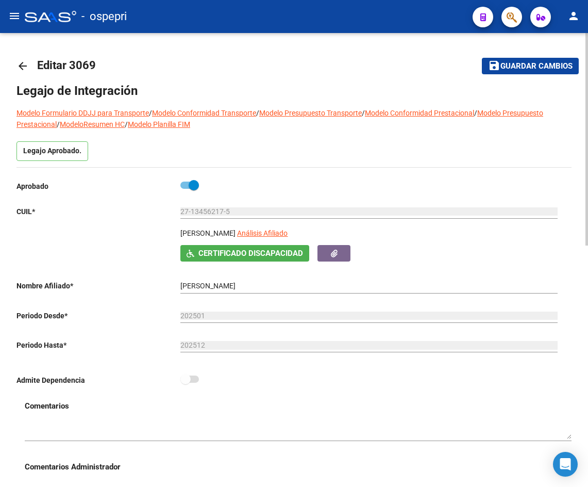
click at [24, 62] on mat-icon "arrow_back" at bounding box center [22, 66] width 12 height 12
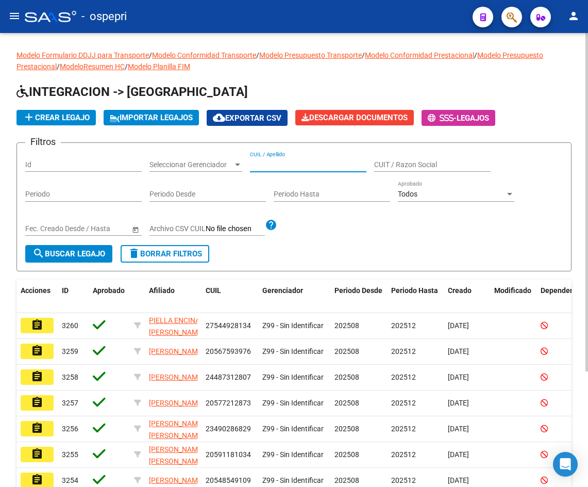
click at [289, 167] on input "CUIL / Apellido" at bounding box center [308, 164] width 117 height 9
paste input "20564784177"
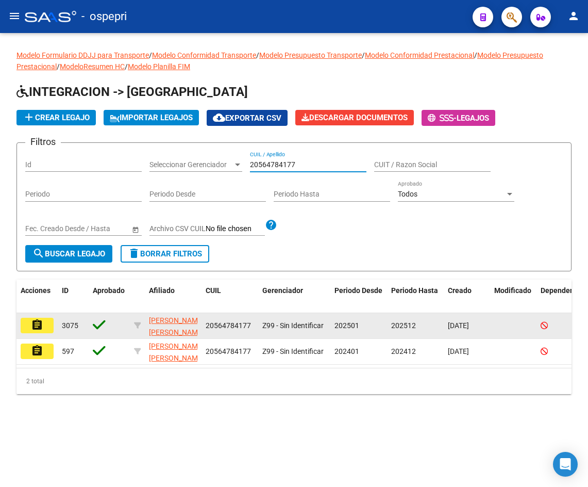
type input "20564784177"
click at [48, 329] on button "assignment" at bounding box center [37, 325] width 33 height 15
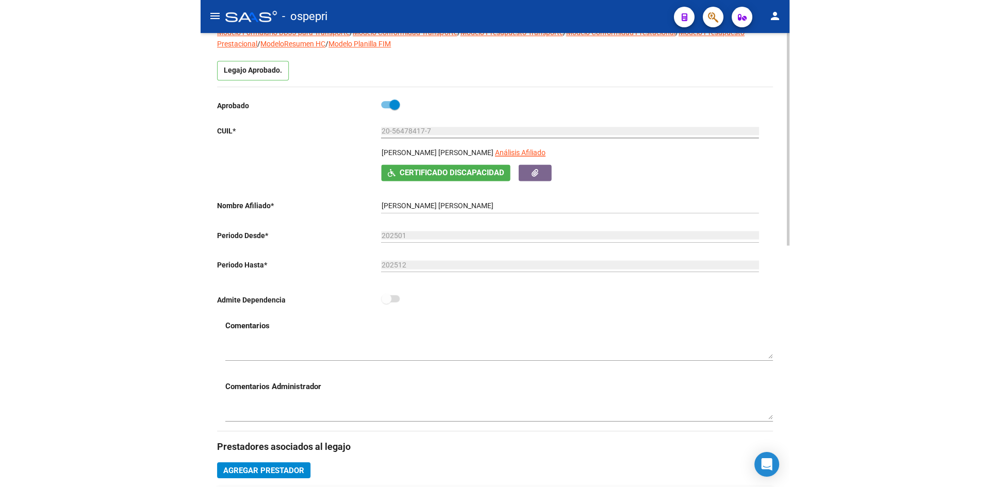
scroll to position [258, 0]
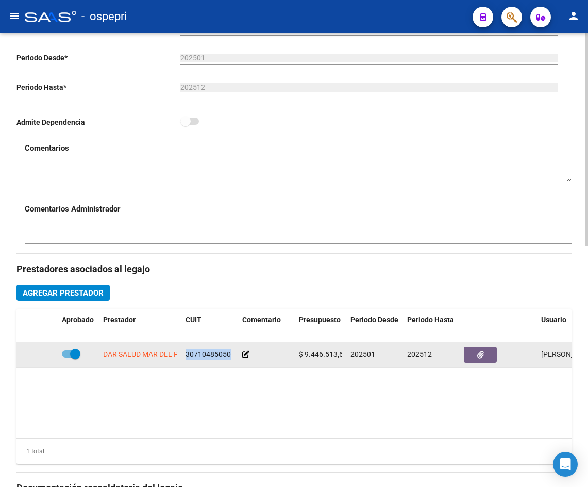
drag, startPoint x: 186, startPoint y: 355, endPoint x: 229, endPoint y: 354, distance: 42.8
click at [229, 354] on span "30710485050" at bounding box center [208, 354] width 45 height 8
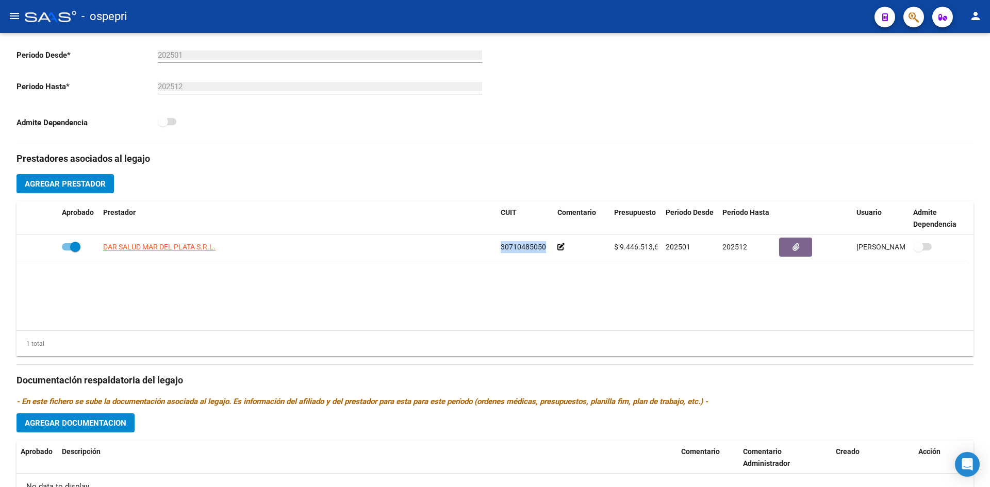
scroll to position [253, 0]
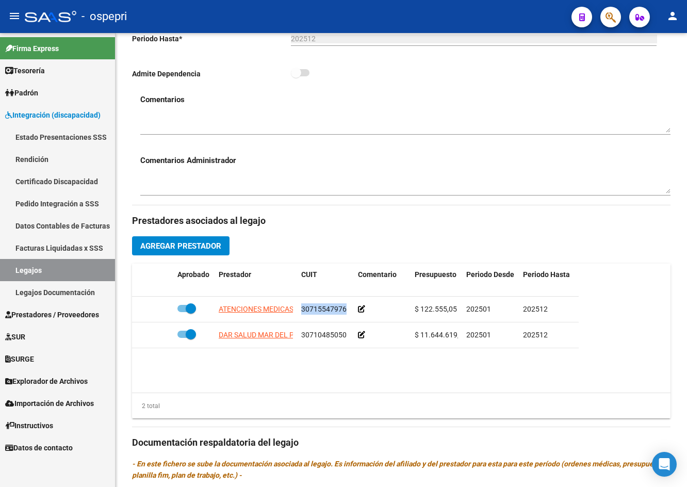
scroll to position [312, 0]
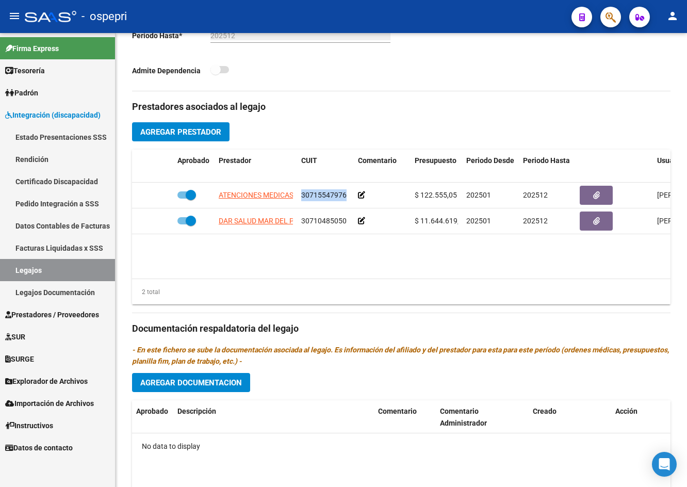
click at [12, 18] on mat-icon "menu" at bounding box center [14, 16] width 12 height 12
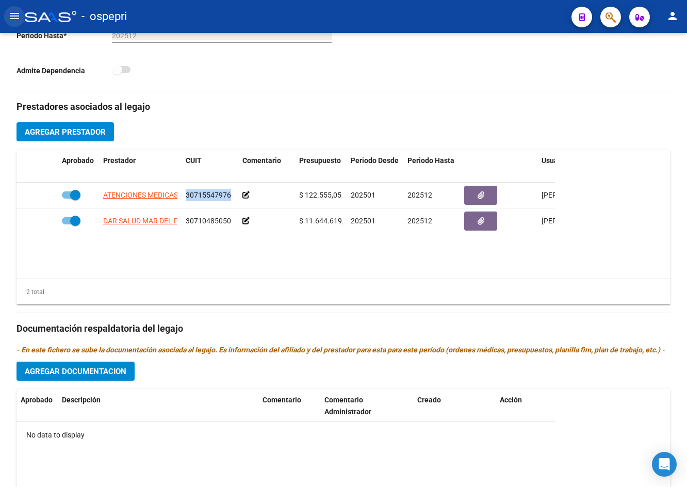
scroll to position [301, 0]
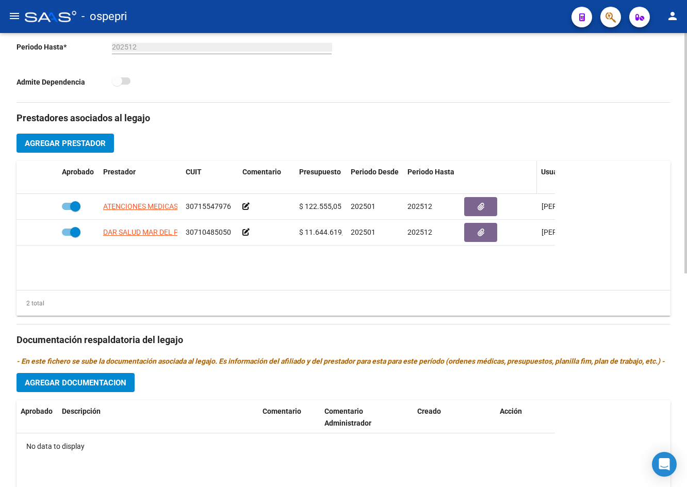
click at [535, 179] on span at bounding box center [534, 178] width 5 height 34
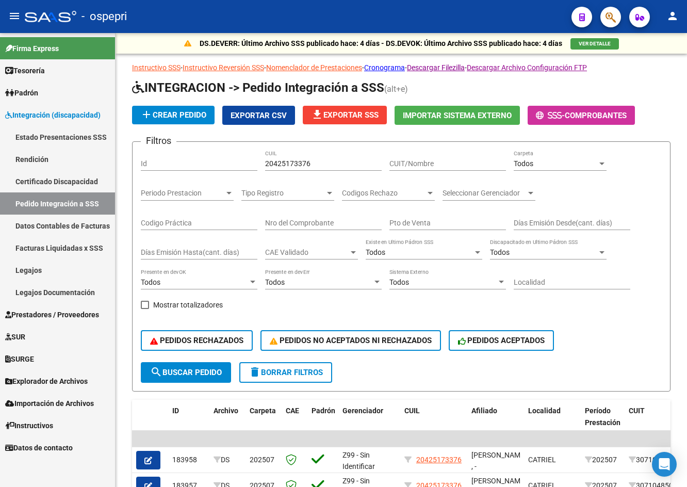
scroll to position [13, 0]
click at [9, 15] on mat-icon "menu" at bounding box center [14, 16] width 12 height 12
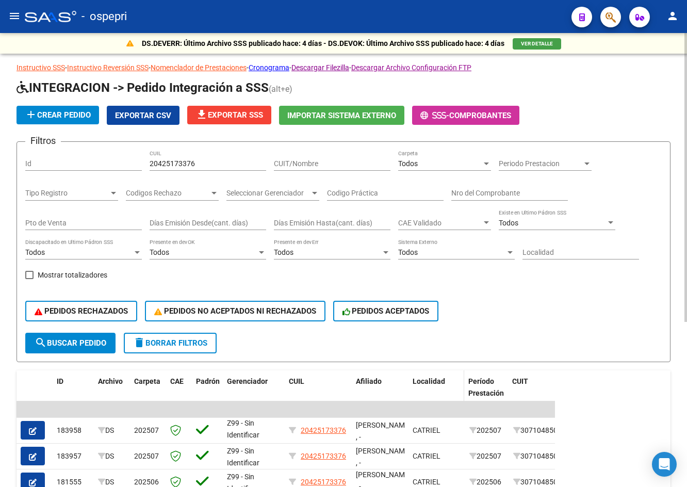
click at [462, 385] on span at bounding box center [461, 392] width 5 height 45
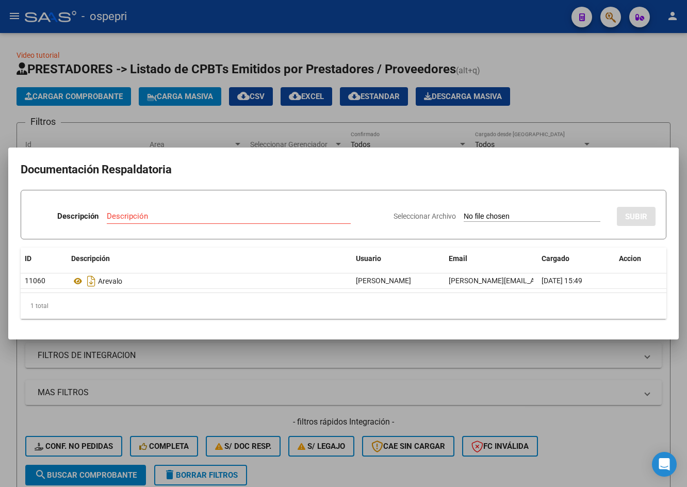
scroll to position [0, 556]
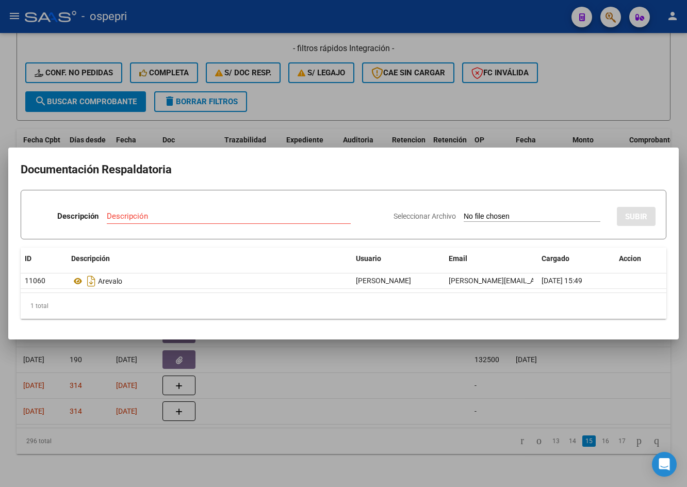
click at [224, 161] on h2 "Documentación Respaldatoria" at bounding box center [343, 170] width 645 height 20
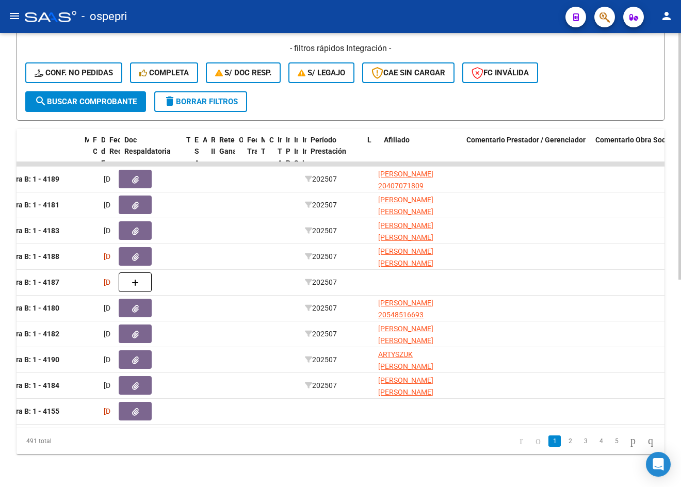
scroll to position [0, 215]
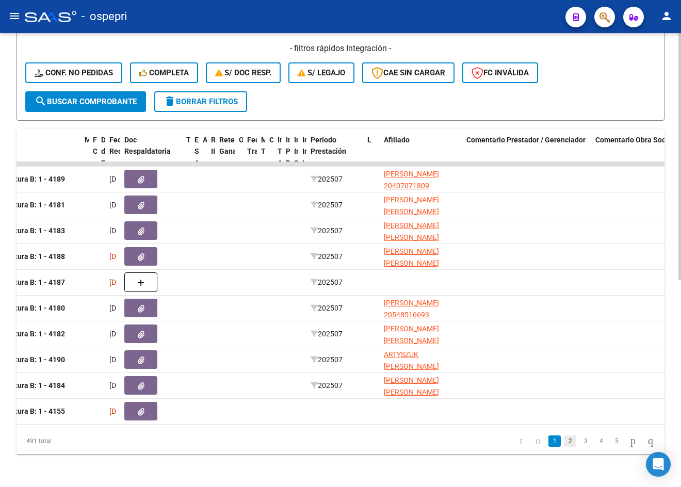
click at [563, 446] on link "2" at bounding box center [569, 440] width 12 height 11
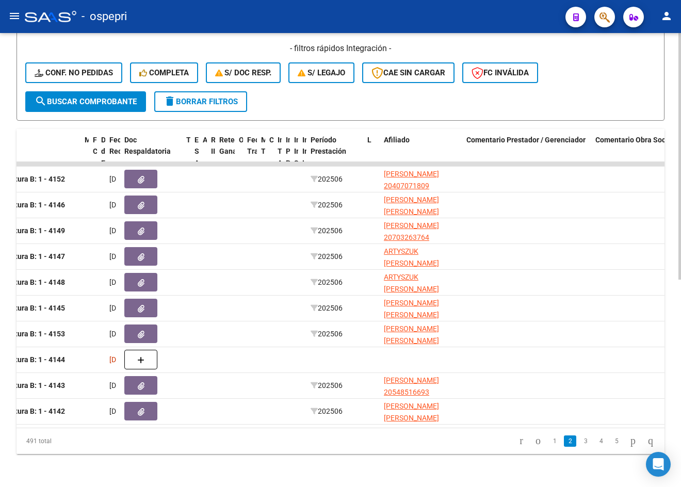
scroll to position [381, 0]
click at [579, 441] on link "3" at bounding box center [585, 440] width 12 height 11
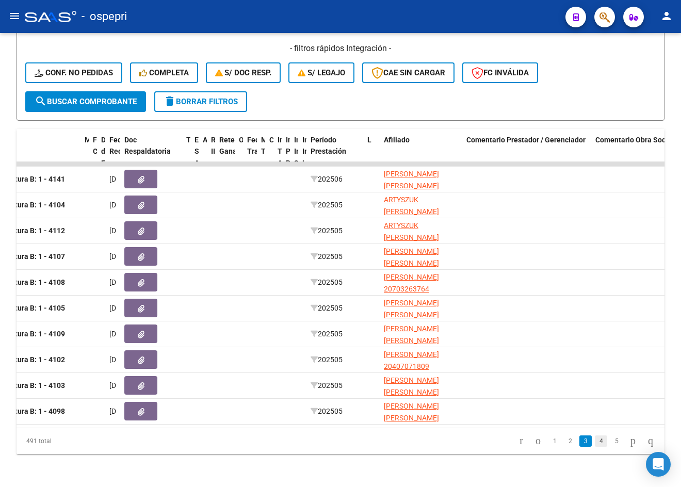
click at [594, 443] on link "4" at bounding box center [600, 440] width 12 height 11
click at [518, 440] on icon "go to first page" at bounding box center [521, 440] width 7 height 12
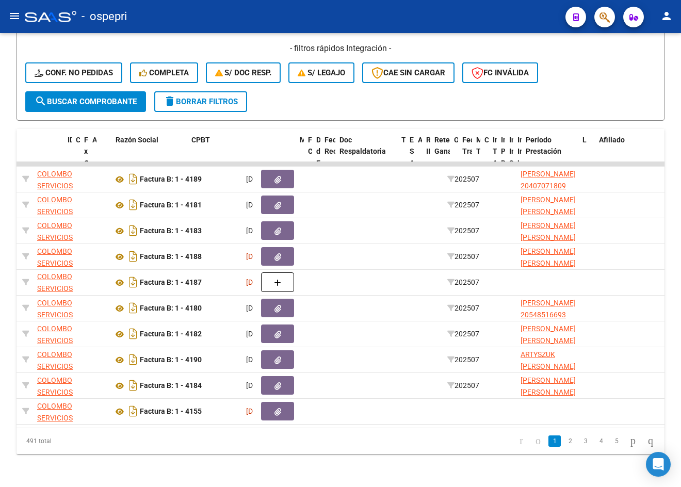
scroll to position [0, 0]
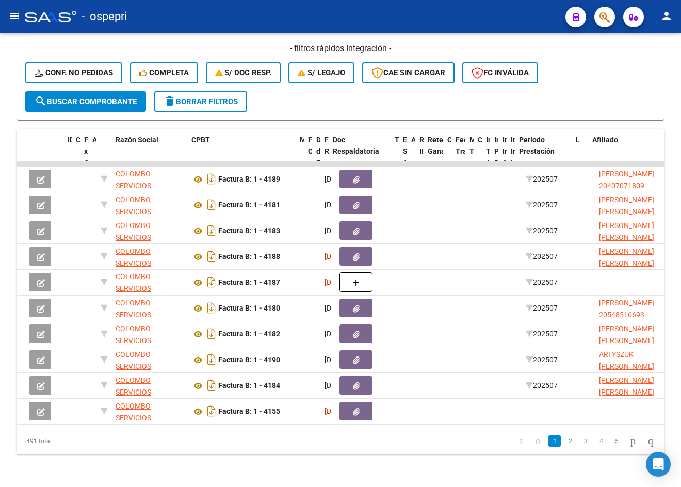
drag, startPoint x: 333, startPoint y: 133, endPoint x: 316, endPoint y: 133, distance: 17.0
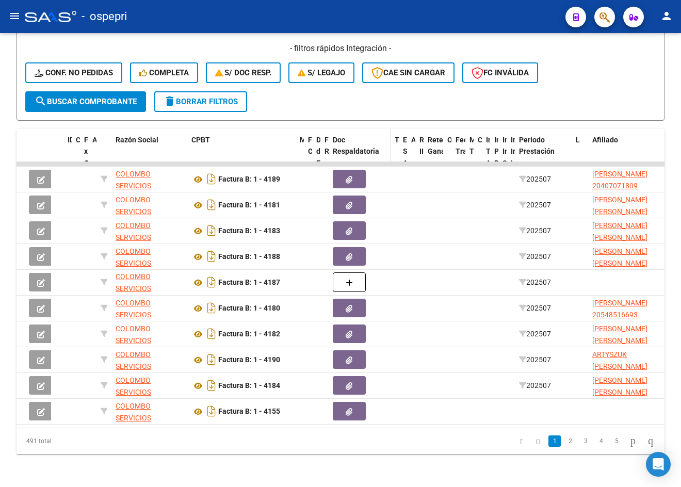
drag, startPoint x: 327, startPoint y: 136, endPoint x: 333, endPoint y: 136, distance: 5.7
click at [328, 136] on span at bounding box center [326, 163] width 5 height 69
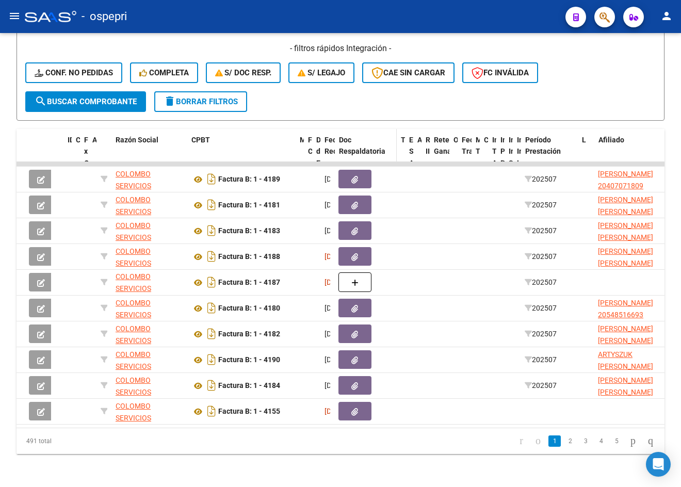
drag, startPoint x: 333, startPoint y: 136, endPoint x: 342, endPoint y: 136, distance: 9.8
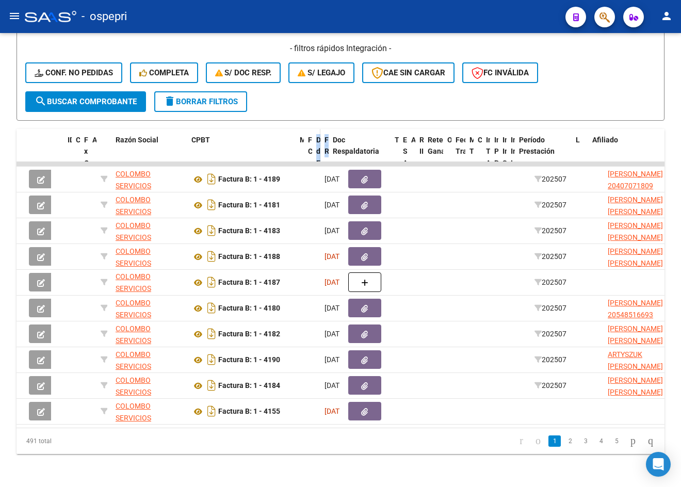
drag, startPoint x: 342, startPoint y: 136, endPoint x: 313, endPoint y: 135, distance: 28.9
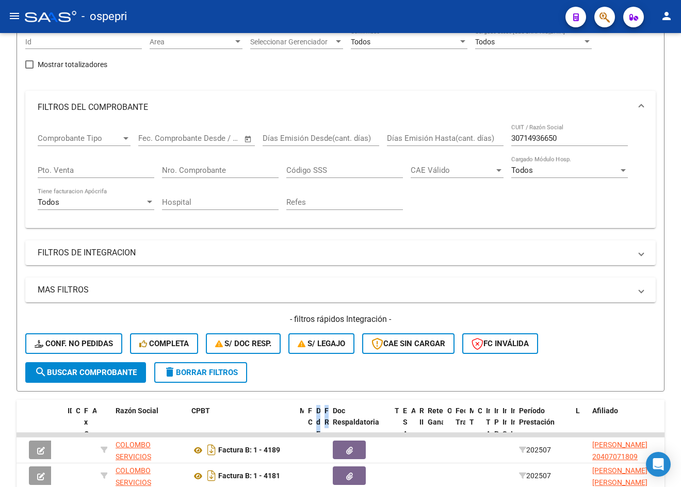
scroll to position [103, 0]
click at [571, 138] on input "30714936650" at bounding box center [569, 137] width 117 height 9
paste input "6051818"
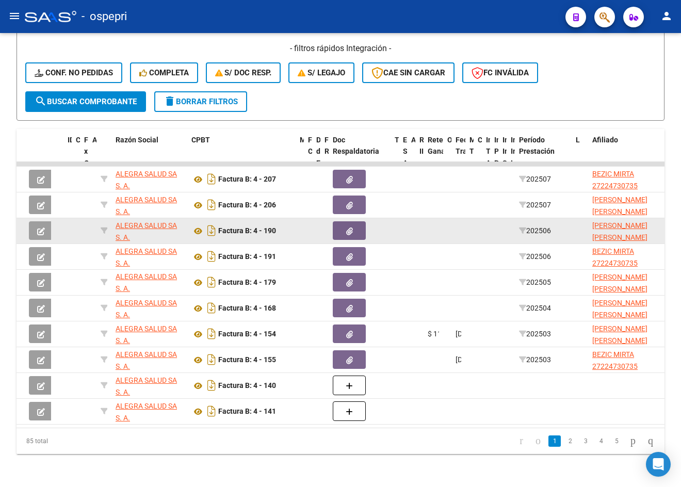
scroll to position [381, 0]
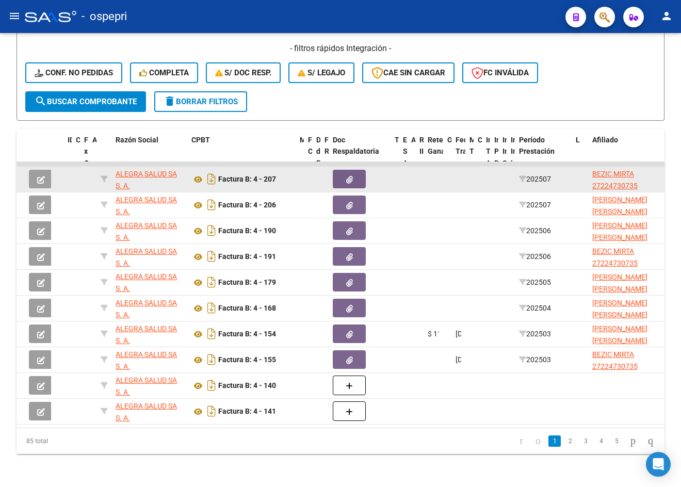
type input "30716051818"
click at [351, 176] on icon "button" at bounding box center [349, 180] width 7 height 8
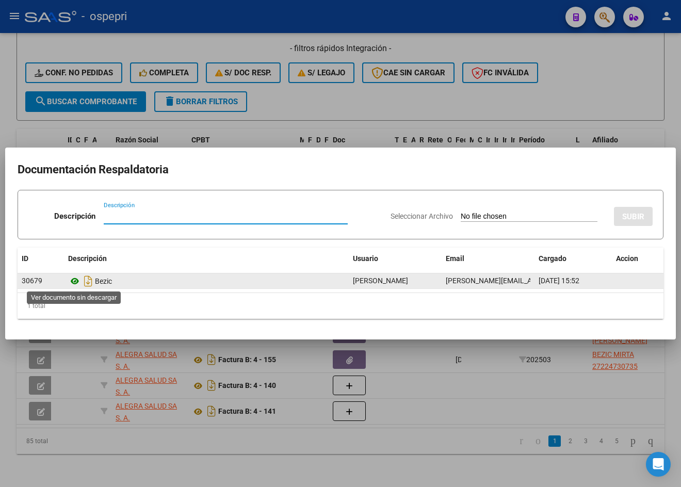
click at [73, 278] on icon at bounding box center [74, 281] width 13 height 12
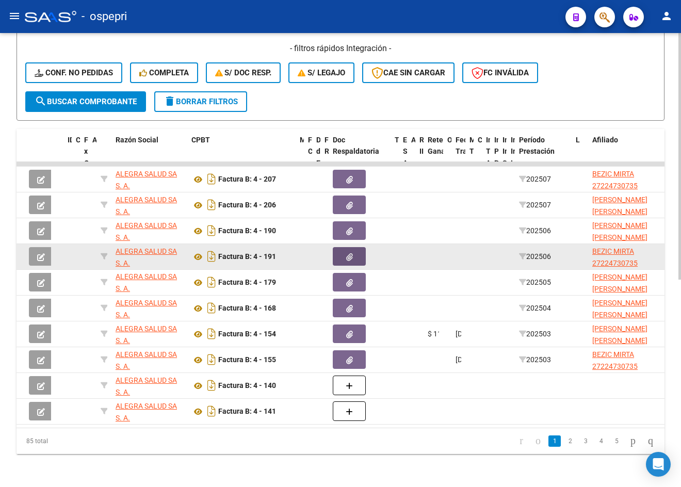
click at [346, 253] on icon "button" at bounding box center [349, 257] width 7 height 8
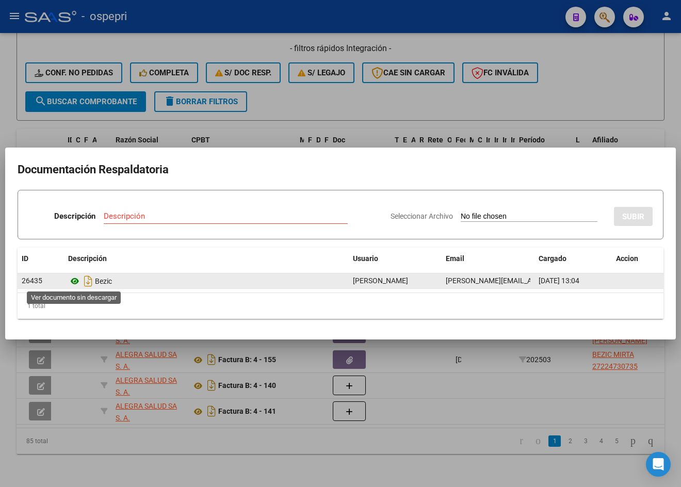
click at [75, 277] on icon at bounding box center [74, 281] width 13 height 12
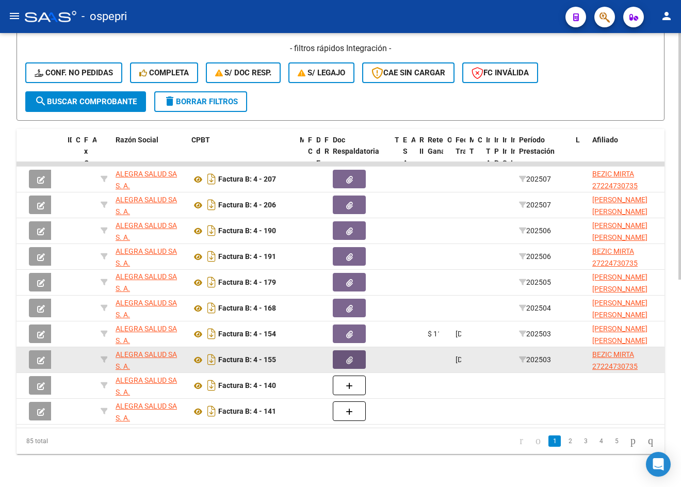
click at [343, 353] on button "button" at bounding box center [349, 359] width 33 height 19
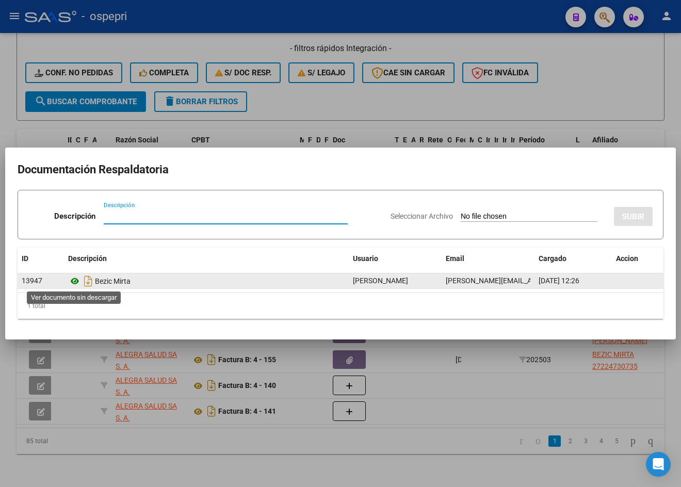
click at [75, 279] on icon at bounding box center [74, 281] width 13 height 12
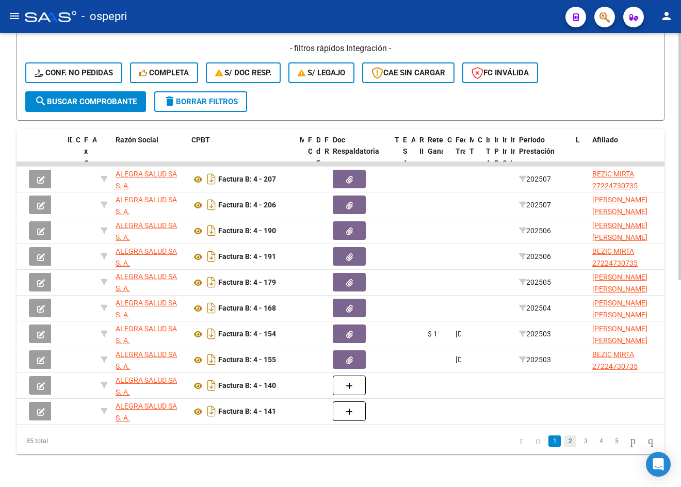
click at [563, 441] on link "2" at bounding box center [569, 440] width 12 height 11
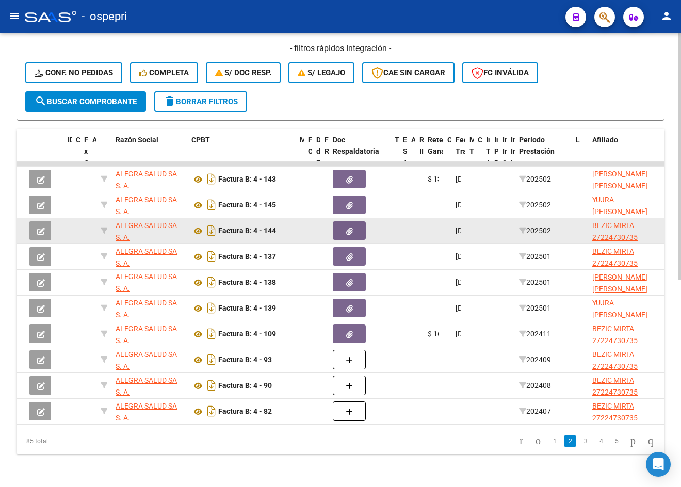
click at [354, 222] on button "button" at bounding box center [349, 230] width 33 height 19
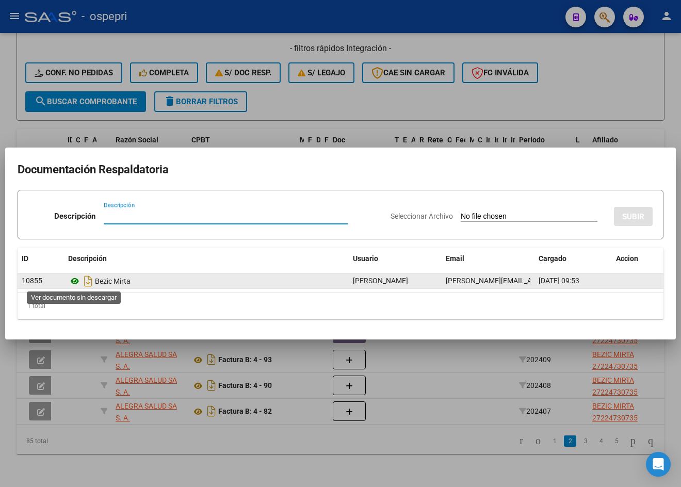
click at [72, 279] on icon at bounding box center [74, 281] width 13 height 12
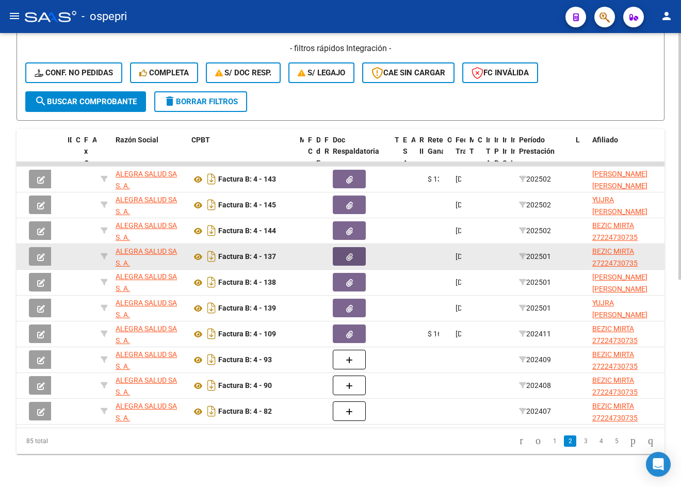
click at [350, 253] on icon "button" at bounding box center [349, 257] width 7 height 8
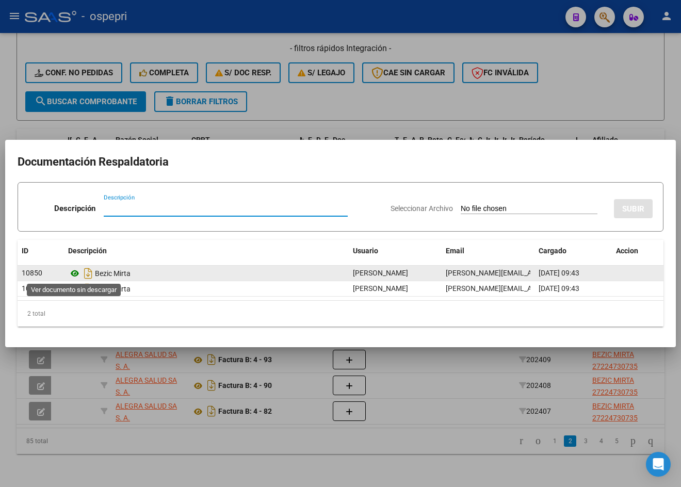
click at [75, 274] on icon at bounding box center [74, 273] width 13 height 12
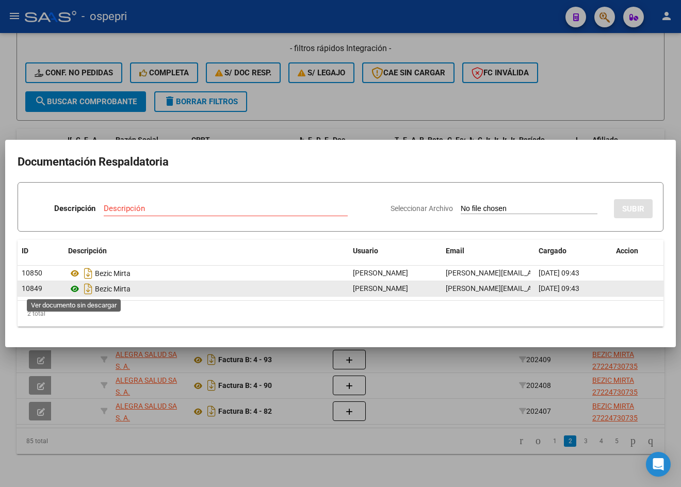
click at [73, 289] on icon at bounding box center [74, 289] width 13 height 12
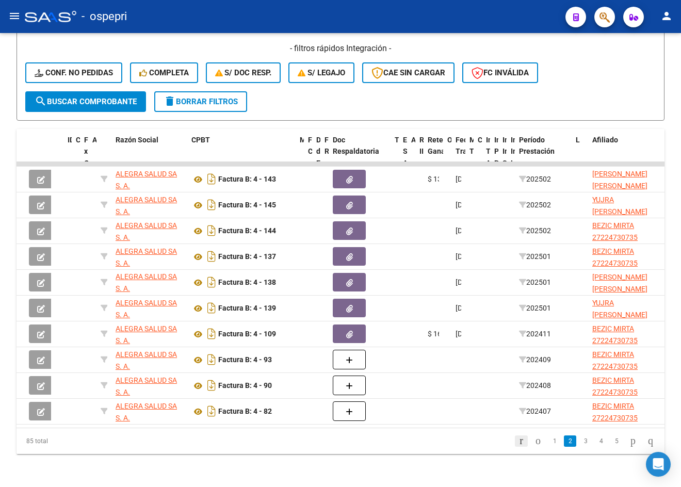
click at [518, 441] on icon "go to first page" at bounding box center [521, 440] width 7 height 12
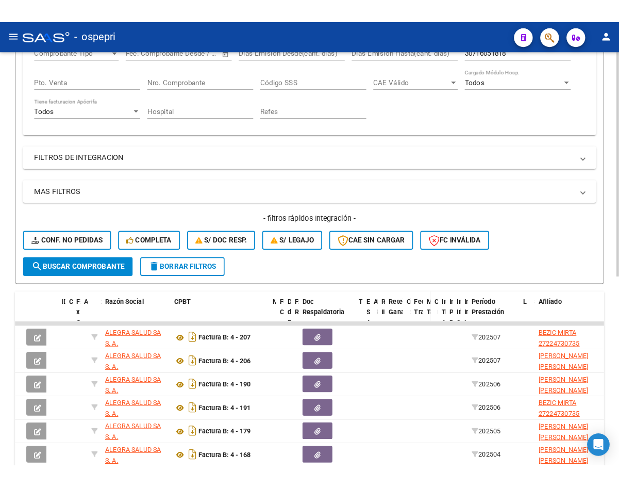
scroll to position [0, 0]
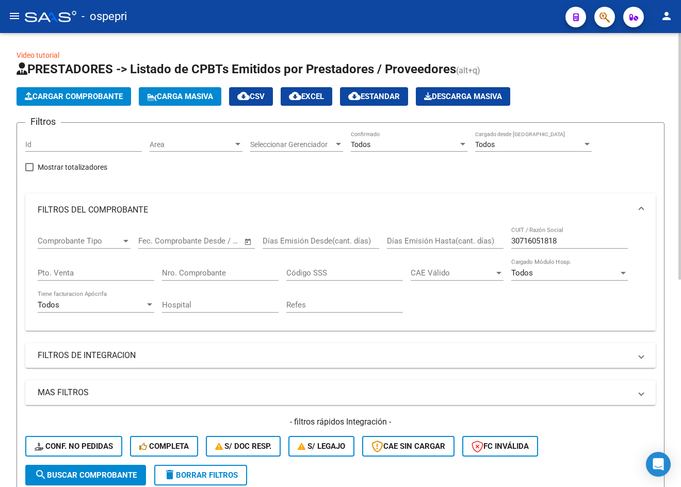
click at [565, 239] on input "30716051818" at bounding box center [569, 240] width 117 height 9
paste input "0485050"
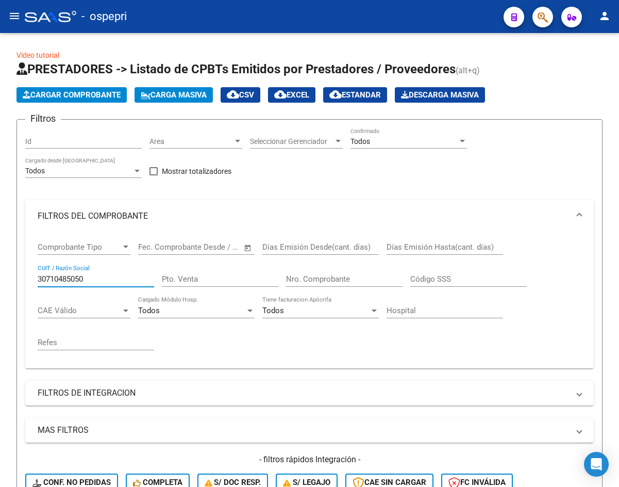
type input "30710485050"
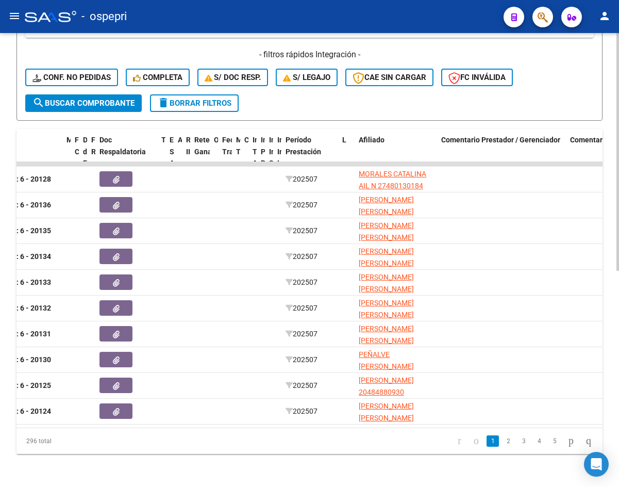
scroll to position [0, 236]
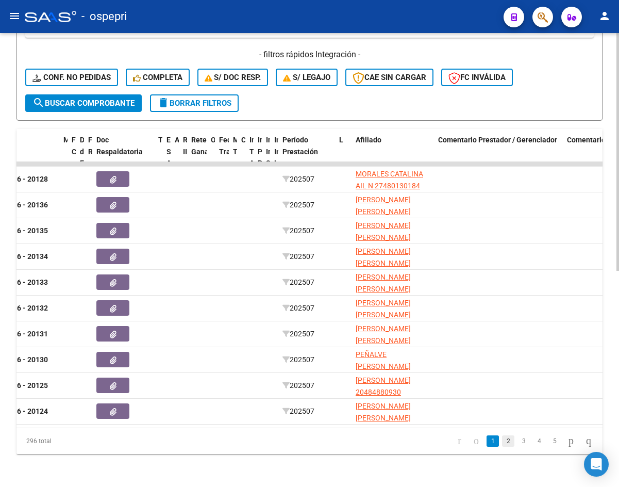
click at [502, 443] on link "2" at bounding box center [508, 440] width 12 height 11
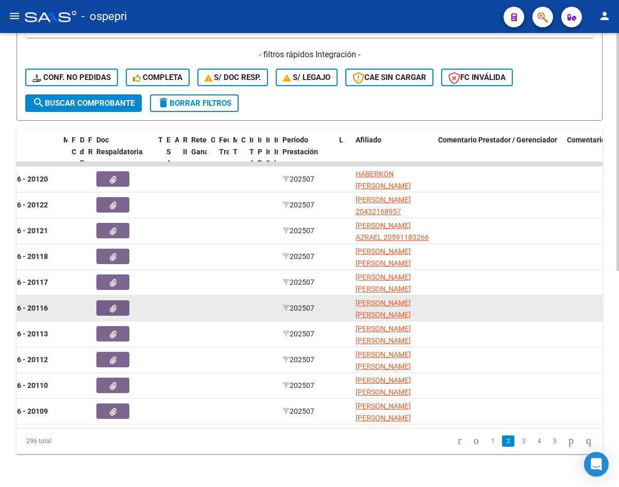
click at [121, 300] on button "button" at bounding box center [112, 307] width 33 height 15
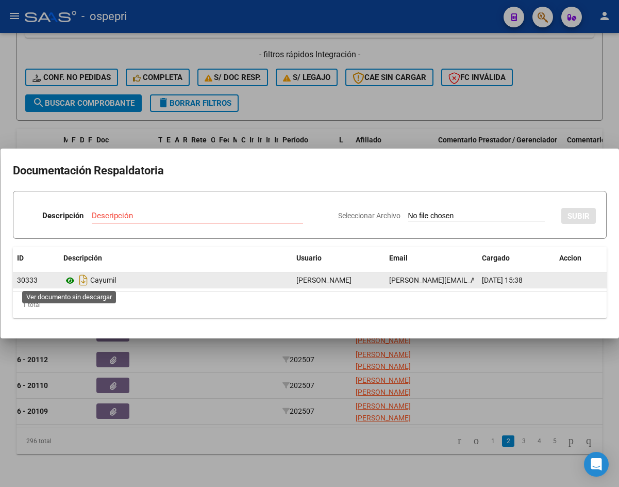
click at [71, 278] on icon at bounding box center [69, 280] width 13 height 12
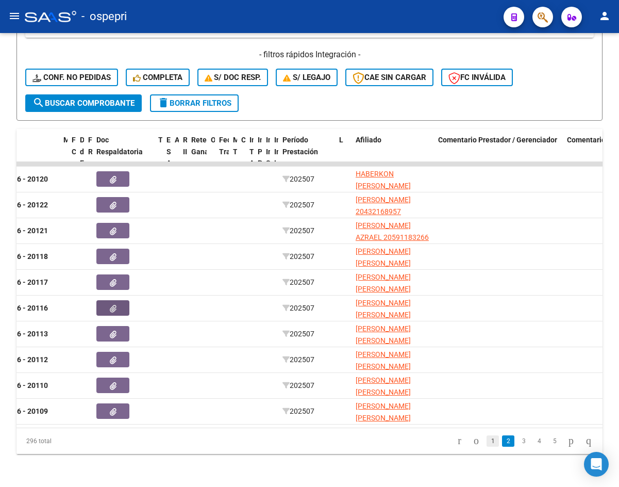
click at [487, 442] on link "1" at bounding box center [493, 440] width 12 height 11
click at [502, 438] on link "2" at bounding box center [508, 440] width 12 height 11
click at [518, 443] on link "3" at bounding box center [524, 440] width 12 height 11
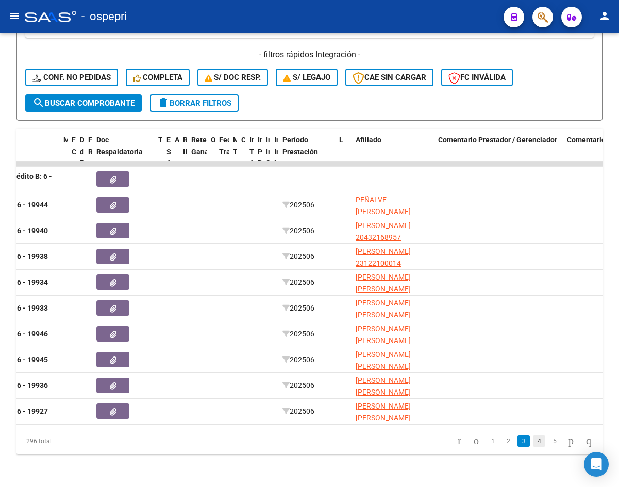
click at [533, 441] on link "4" at bounding box center [539, 440] width 12 height 11
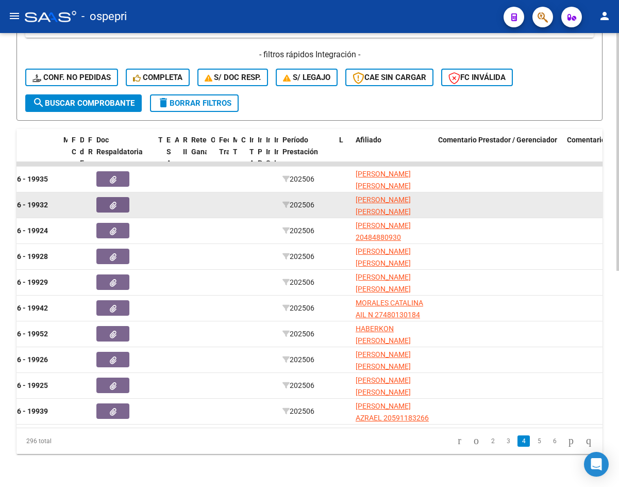
click at [117, 197] on button "button" at bounding box center [112, 204] width 33 height 15
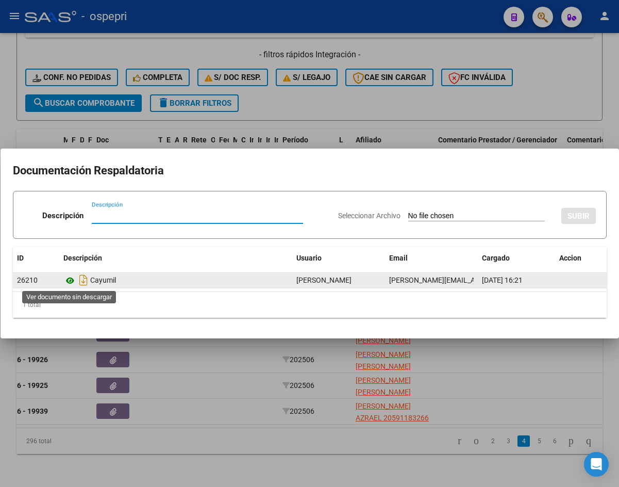
click at [67, 280] on icon at bounding box center [69, 280] width 13 height 12
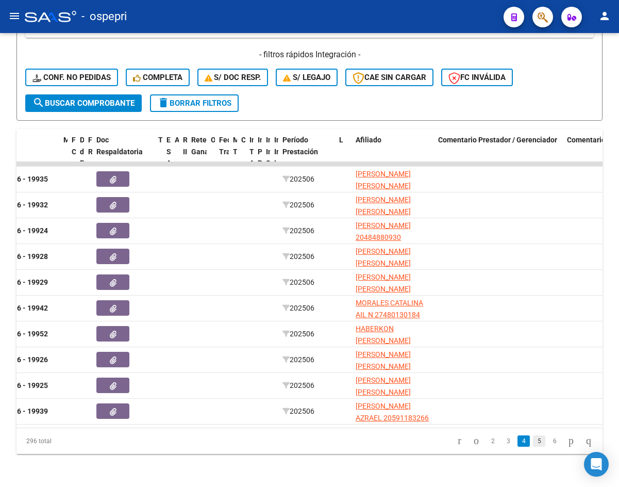
click at [533, 440] on link "5" at bounding box center [539, 440] width 12 height 11
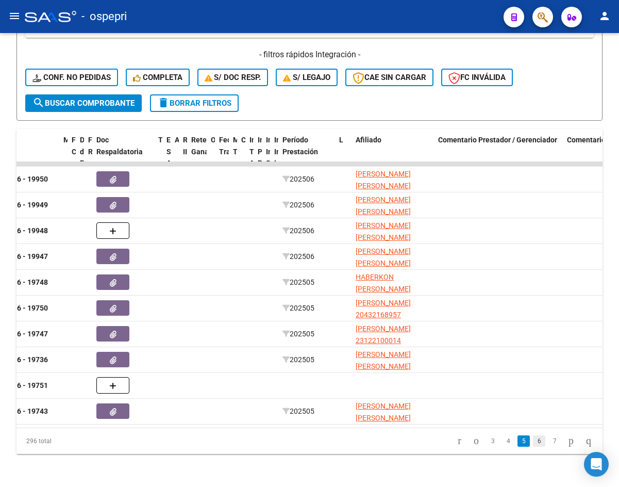
click at [533, 441] on link "6" at bounding box center [539, 440] width 12 height 11
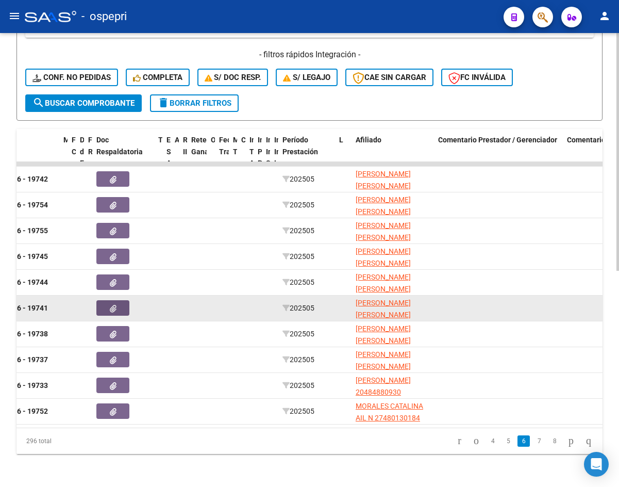
click at [115, 305] on icon "button" at bounding box center [113, 309] width 7 height 8
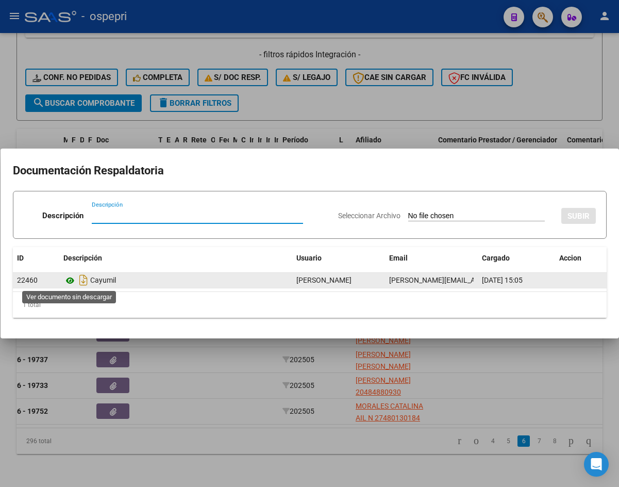
click at [71, 281] on icon at bounding box center [69, 280] width 13 height 12
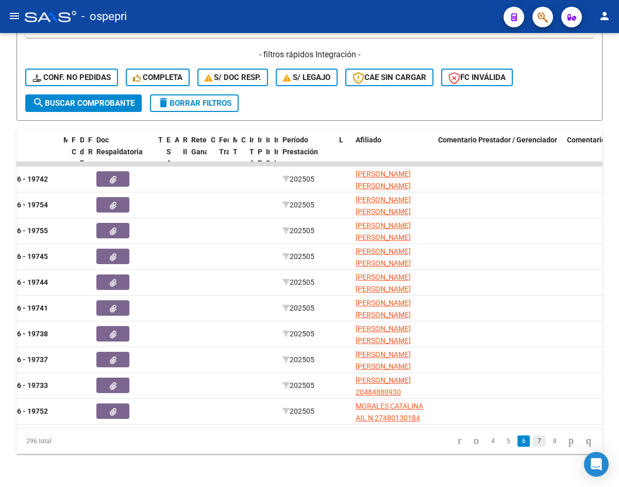
click at [533, 440] on link "7" at bounding box center [539, 440] width 12 height 11
click at [533, 441] on link "8" at bounding box center [539, 440] width 12 height 11
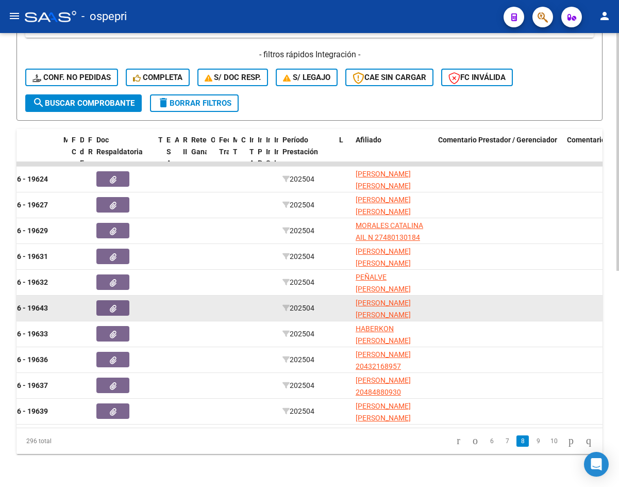
click at [121, 300] on button "button" at bounding box center [112, 307] width 33 height 15
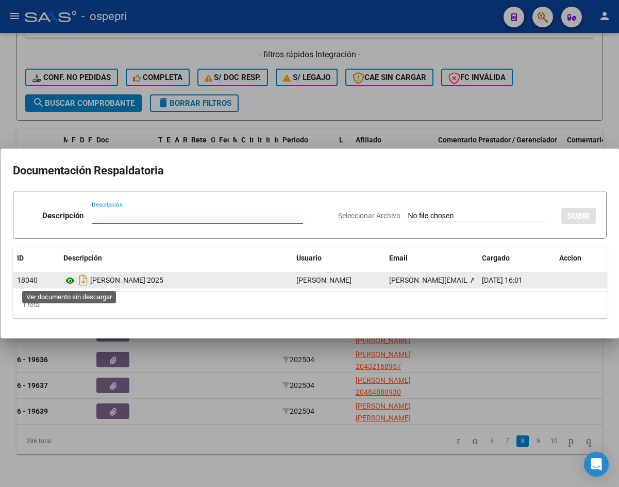
click at [67, 280] on icon at bounding box center [69, 280] width 13 height 12
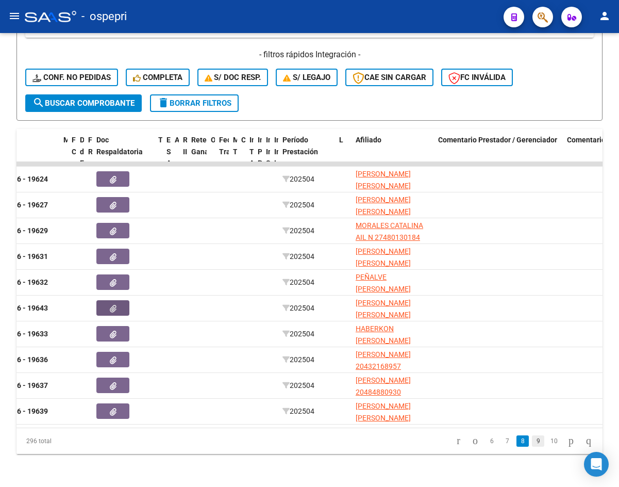
click at [532, 437] on link "9" at bounding box center [538, 440] width 12 height 11
click at [531, 439] on link "10" at bounding box center [537, 440] width 13 height 11
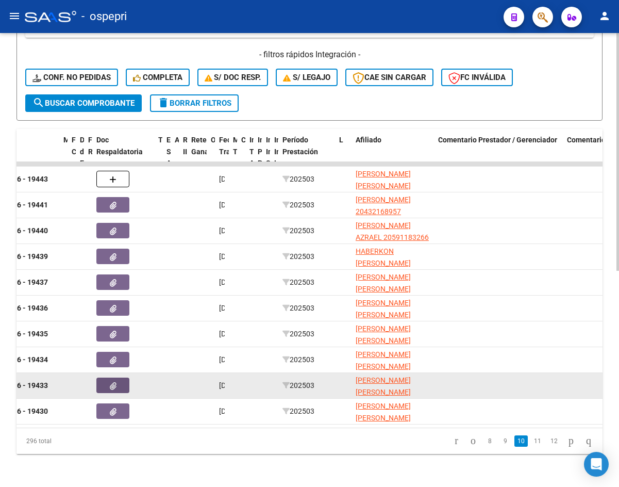
click at [114, 382] on icon "button" at bounding box center [113, 386] width 7 height 8
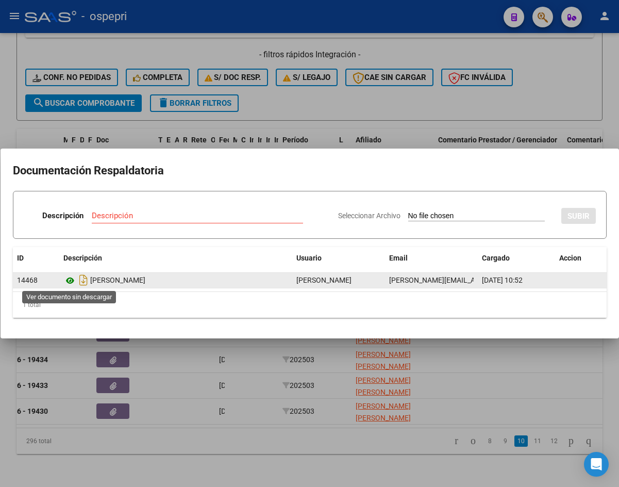
click at [70, 281] on icon at bounding box center [69, 280] width 13 height 12
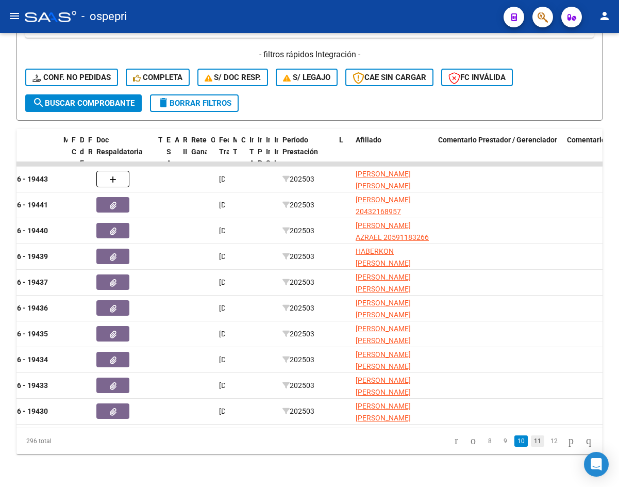
click at [531, 442] on link "11" at bounding box center [537, 440] width 13 height 11
click at [531, 439] on link "12" at bounding box center [537, 440] width 13 height 11
click at [531, 443] on link "13" at bounding box center [537, 440] width 13 height 11
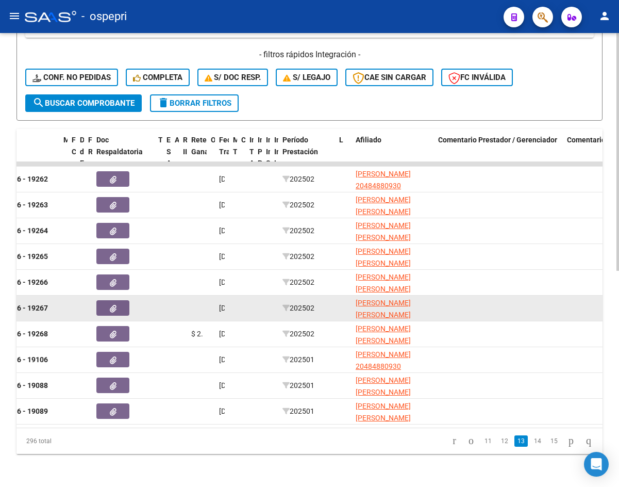
click at [115, 303] on span "button" at bounding box center [113, 307] width 7 height 9
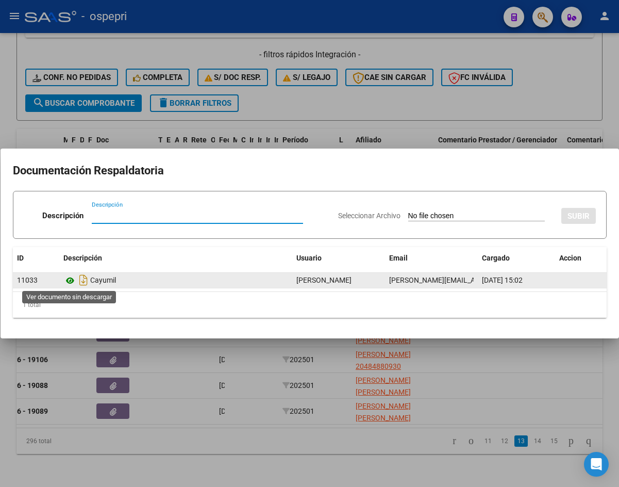
click at [71, 278] on icon at bounding box center [69, 280] width 13 height 12
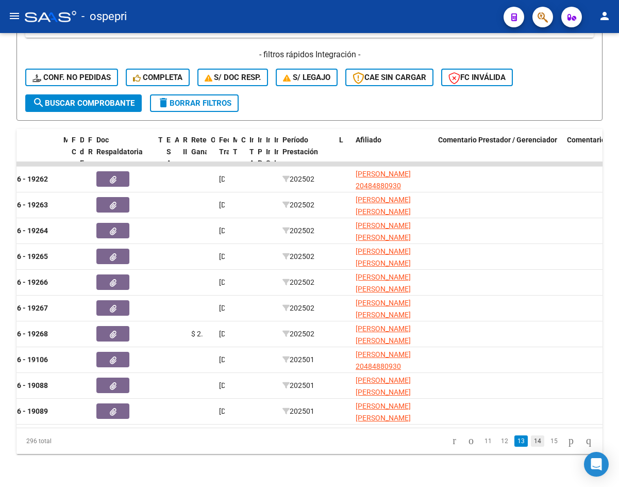
click at [531, 437] on link "14" at bounding box center [537, 440] width 13 height 11
click at [531, 442] on link "15" at bounding box center [537, 440] width 13 height 11
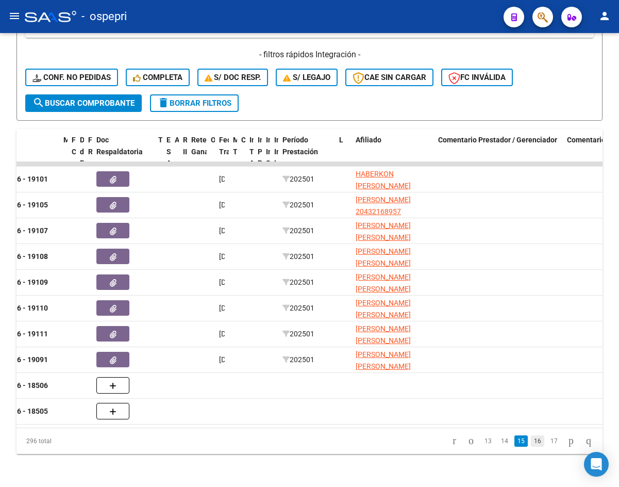
click at [531, 441] on link "16" at bounding box center [537, 440] width 13 height 11
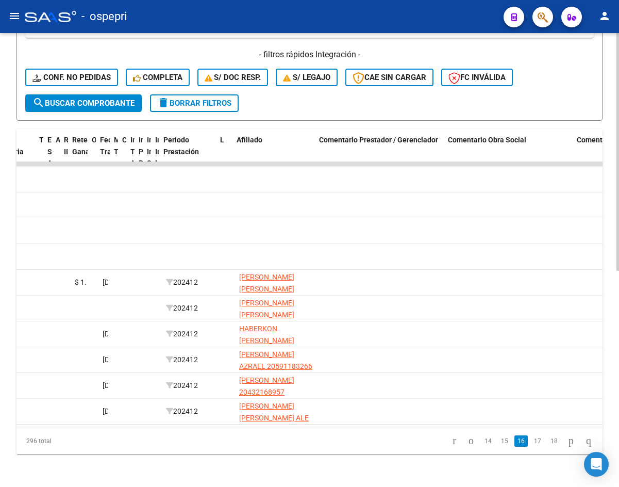
scroll to position [0, 355]
click at [498, 440] on link "15" at bounding box center [504, 440] width 13 height 11
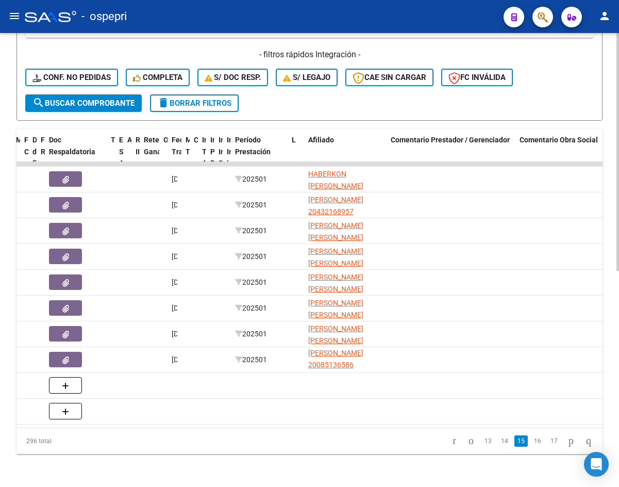
scroll to position [413, 0]
click at [451, 441] on icon "go to first page" at bounding box center [454, 440] width 7 height 12
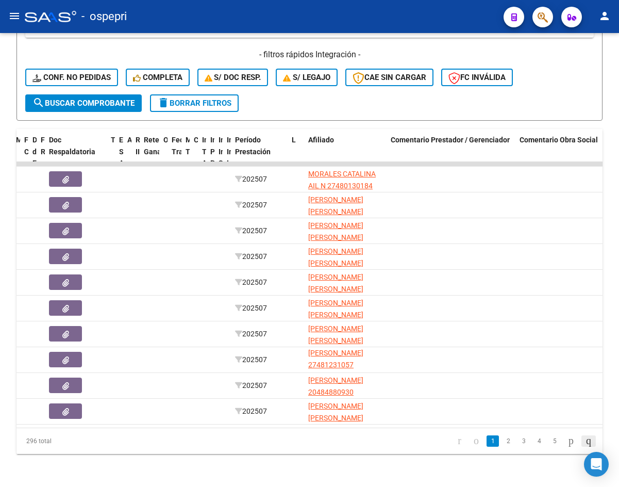
click at [586, 439] on icon "go to last page" at bounding box center [589, 440] width 8 height 12
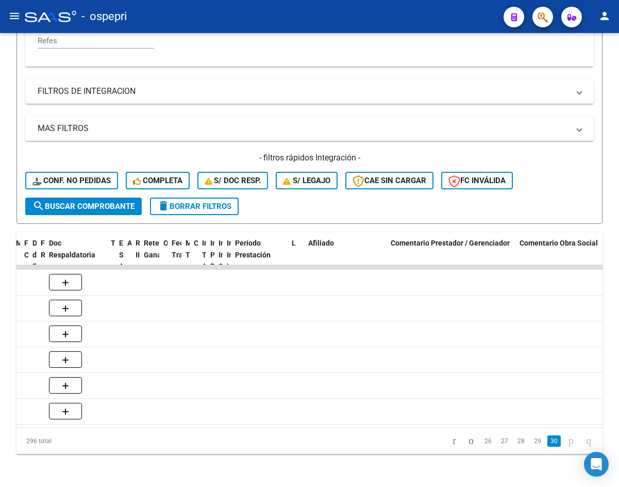
scroll to position [310, 0]
click at [467, 440] on icon "go to previous page" at bounding box center [471, 440] width 8 height 12
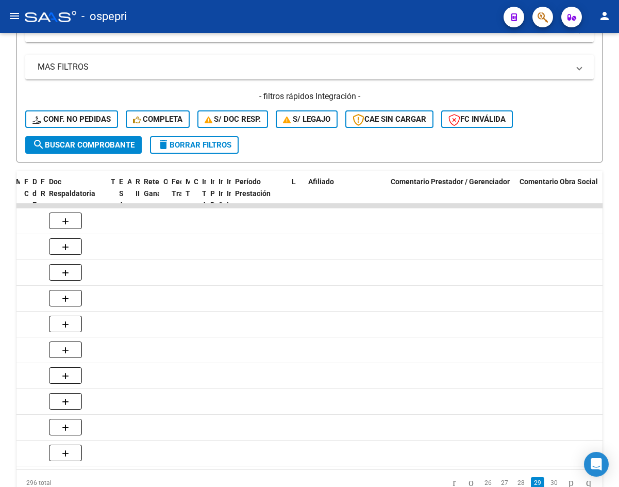
scroll to position [413, 0]
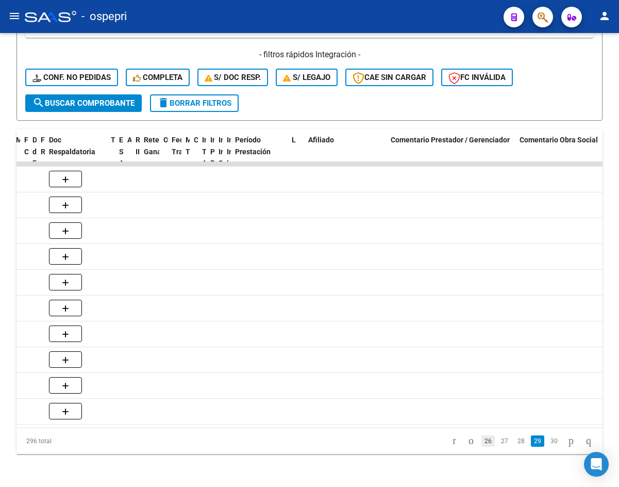
click at [482, 443] on link "26" at bounding box center [488, 440] width 13 height 11
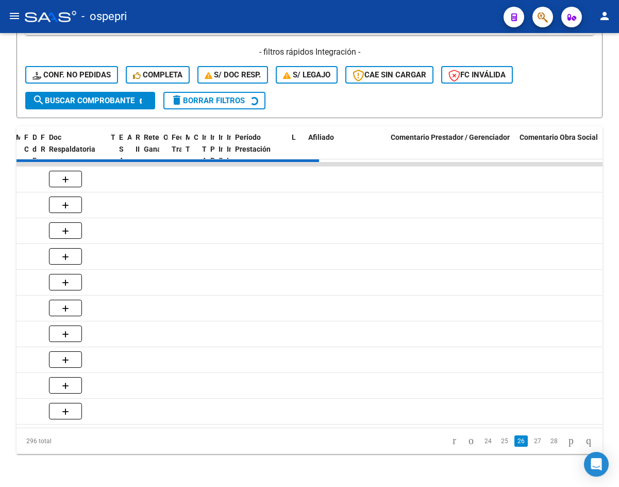
click at [475, 445] on div "296 total 24 25 26 27 28" at bounding box center [309, 441] width 586 height 26
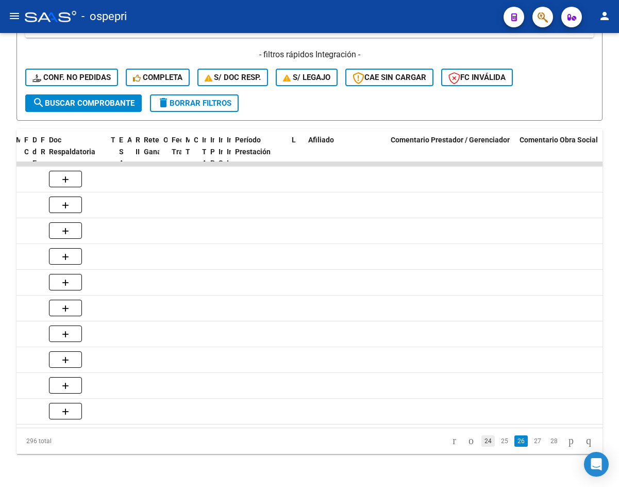
click at [482, 442] on link "24" at bounding box center [488, 440] width 13 height 11
click at [482, 442] on link "22" at bounding box center [488, 440] width 13 height 11
click at [482, 441] on link "20" at bounding box center [488, 440] width 13 height 11
click at [482, 442] on link "18" at bounding box center [488, 440] width 13 height 11
click at [482, 443] on link "16" at bounding box center [488, 440] width 13 height 11
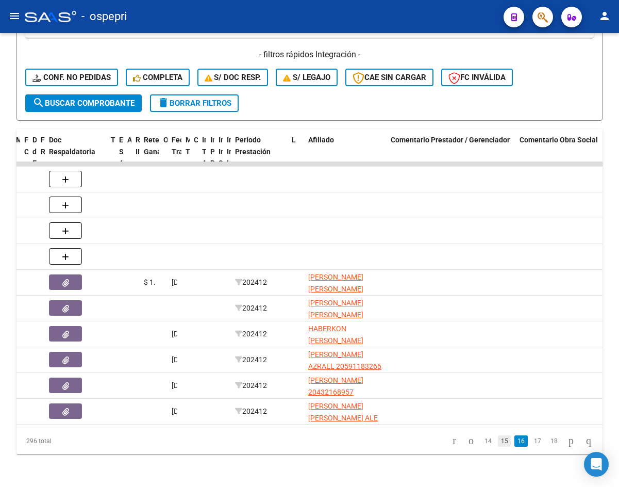
click at [498, 441] on link "15" at bounding box center [504, 440] width 13 height 11
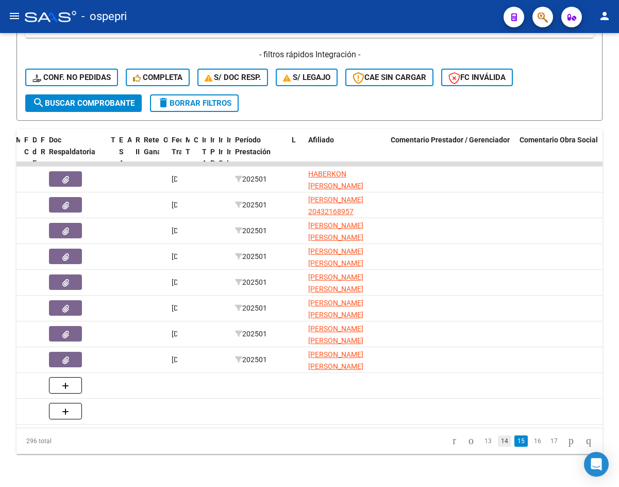
click at [498, 441] on link "14" at bounding box center [504, 440] width 13 height 11
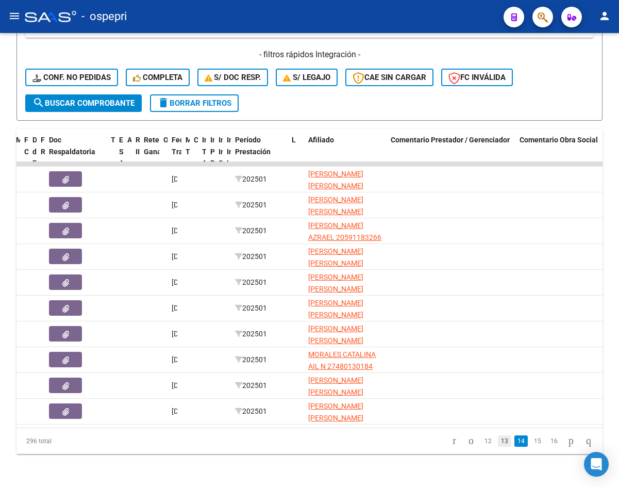
click at [498, 439] on link "13" at bounding box center [504, 440] width 13 height 11
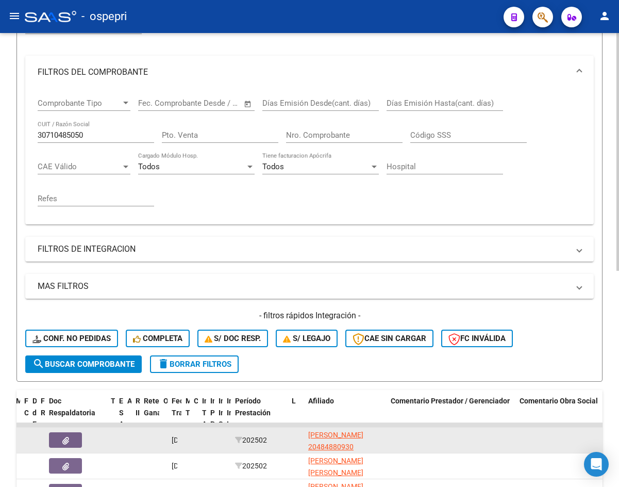
scroll to position [52, 0]
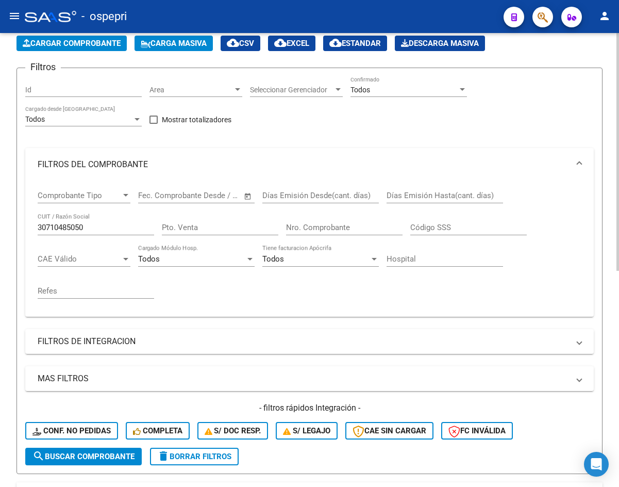
click at [91, 226] on input "30710485050" at bounding box center [96, 227] width 117 height 9
paste input "27591180695"
click at [91, 226] on input "27591180695" at bounding box center [96, 227] width 117 height 9
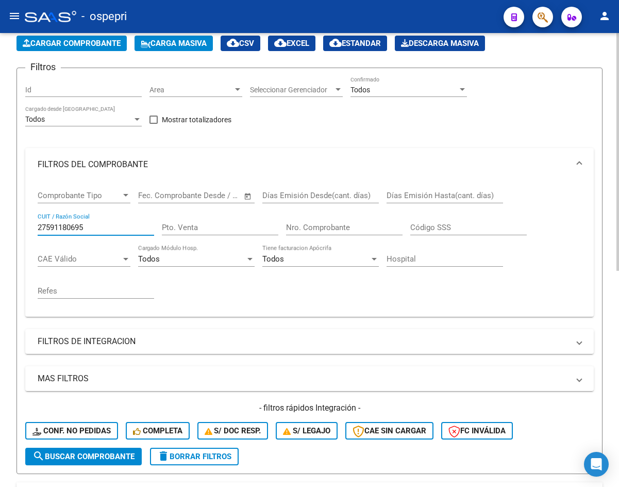
click at [91, 226] on input "27591180695" at bounding box center [96, 227] width 117 height 9
paste input "30714936650"
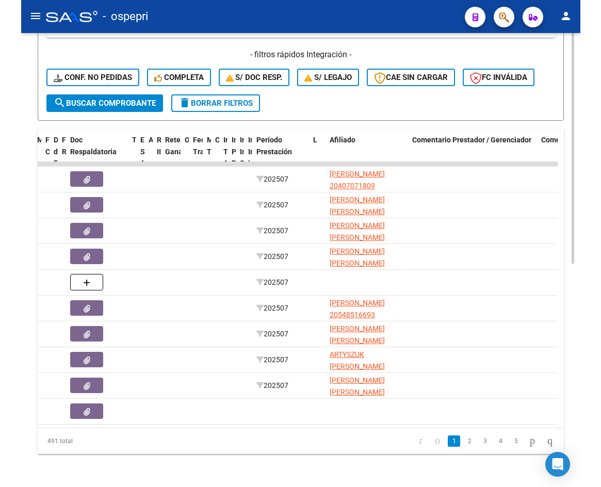
scroll to position [412, 0]
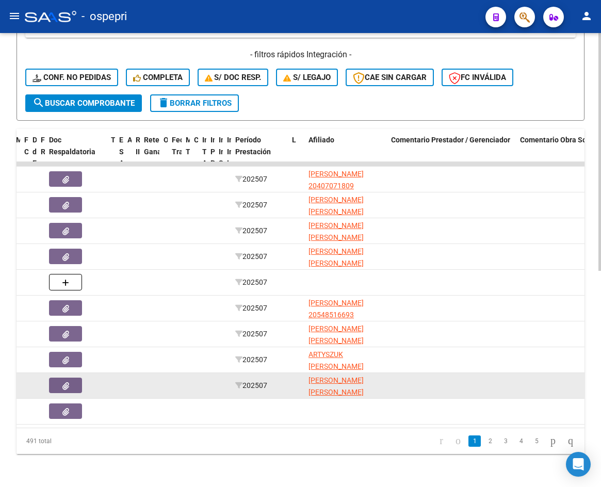
type input "30714936650"
click at [74, 377] on button "button" at bounding box center [65, 384] width 33 height 15
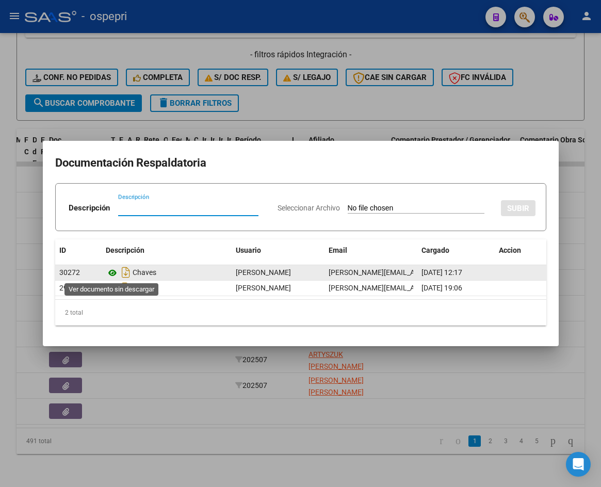
click at [112, 271] on icon at bounding box center [112, 273] width 13 height 12
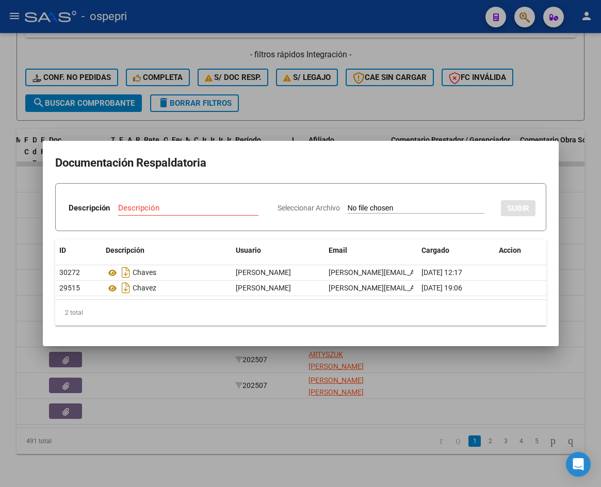
click at [592, 187] on div at bounding box center [300, 243] width 601 height 487
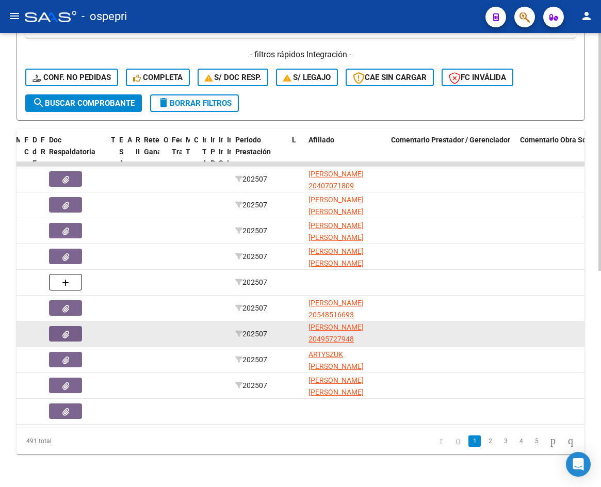
scroll to position [413, 0]
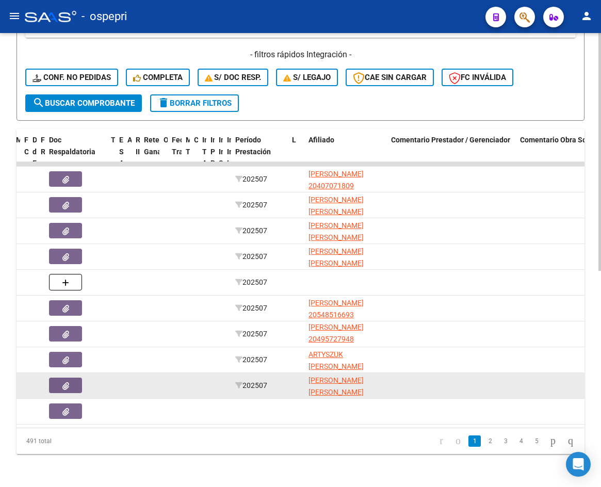
click at [59, 378] on button "button" at bounding box center [65, 384] width 33 height 15
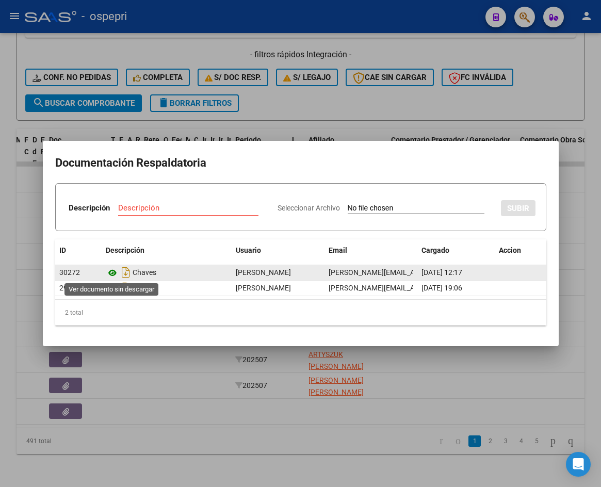
click at [114, 273] on icon at bounding box center [112, 273] width 13 height 12
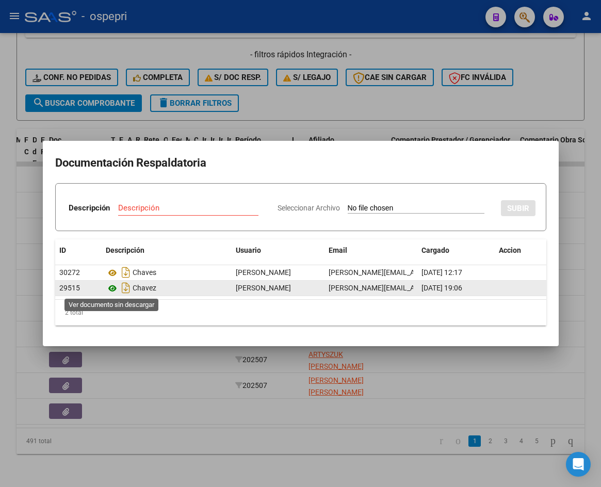
click at [111, 288] on icon at bounding box center [112, 288] width 13 height 12
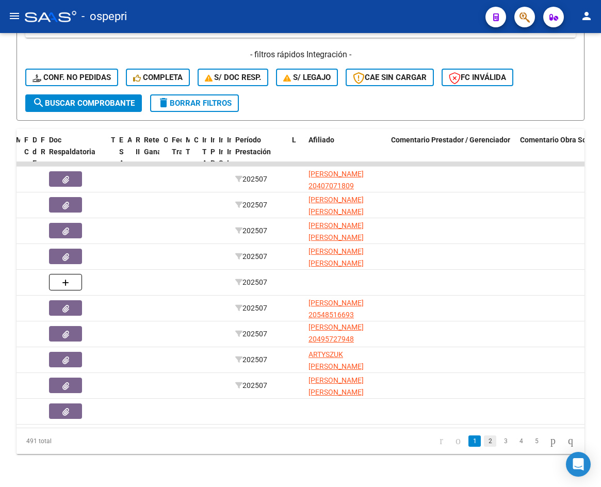
click at [484, 443] on link "2" at bounding box center [490, 440] width 12 height 11
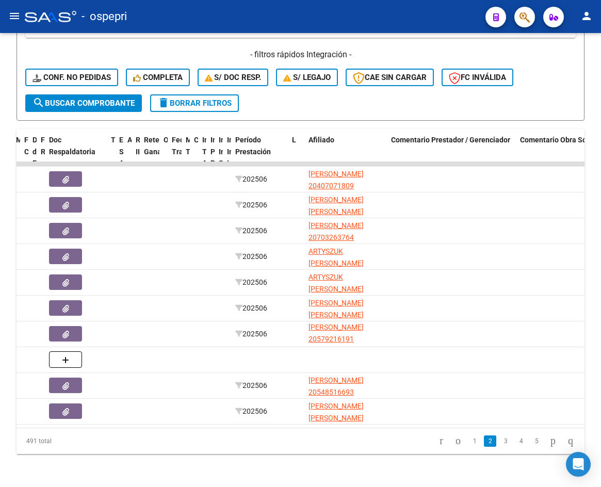
scroll to position [2, 0]
click at [499, 442] on link "3" at bounding box center [505, 440] width 12 height 11
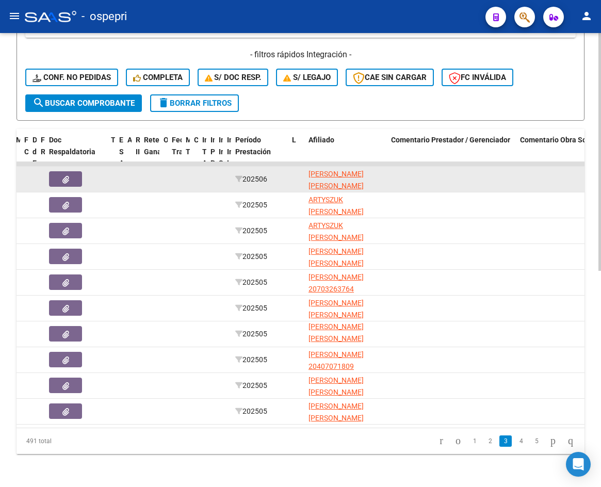
click at [65, 176] on icon "button" at bounding box center [65, 180] width 7 height 8
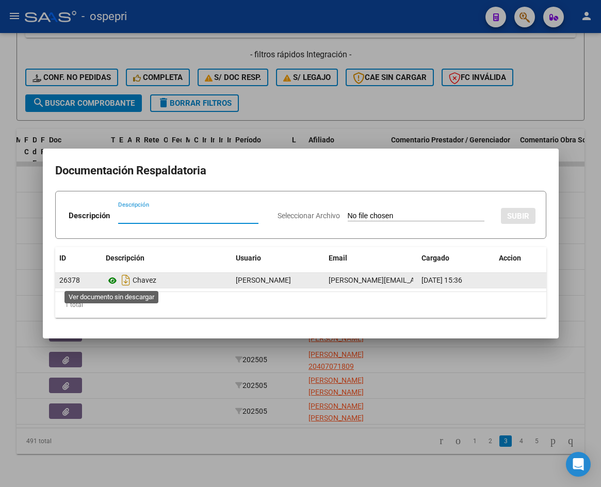
click at [111, 281] on icon at bounding box center [112, 280] width 13 height 12
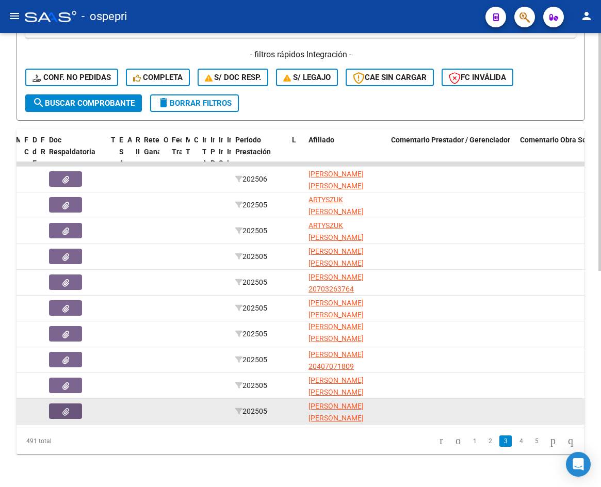
click at [65, 408] on icon "button" at bounding box center [65, 412] width 7 height 8
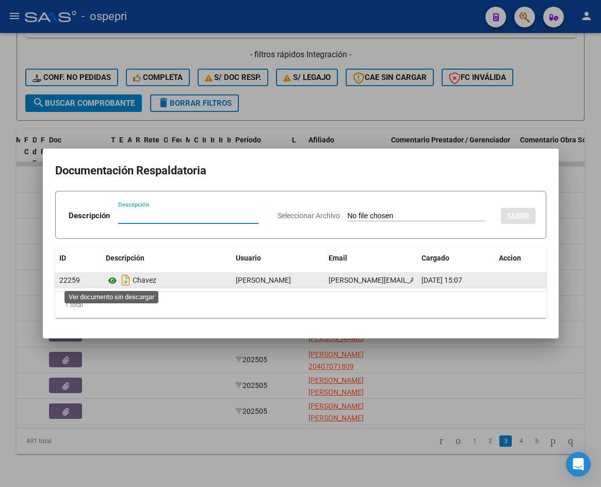
click at [113, 281] on icon at bounding box center [112, 280] width 13 height 12
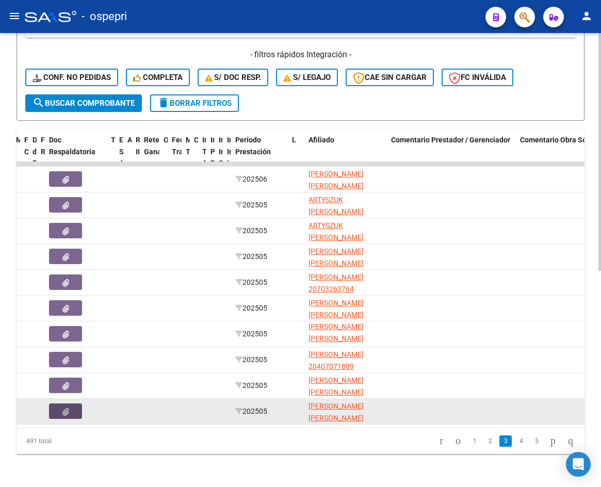
click at [70, 407] on button "button" at bounding box center [65, 410] width 33 height 15
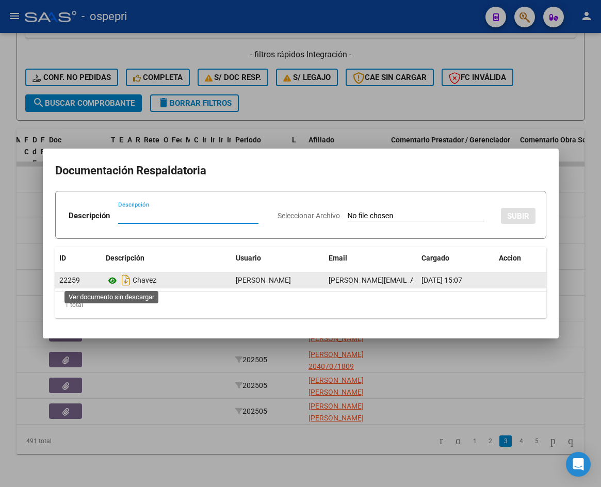
click at [113, 280] on icon at bounding box center [112, 280] width 13 height 12
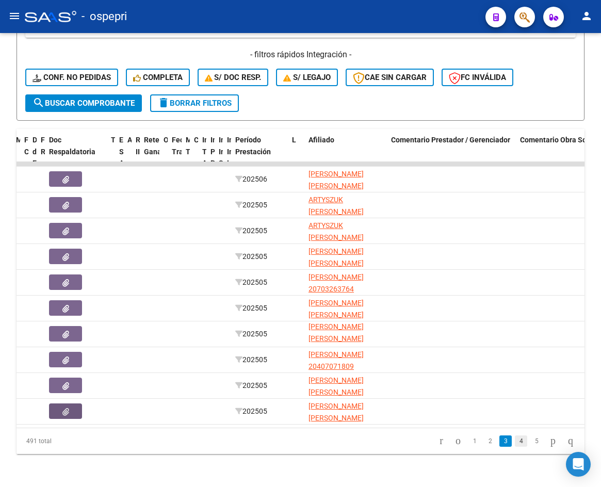
click at [515, 439] on link "4" at bounding box center [521, 440] width 12 height 11
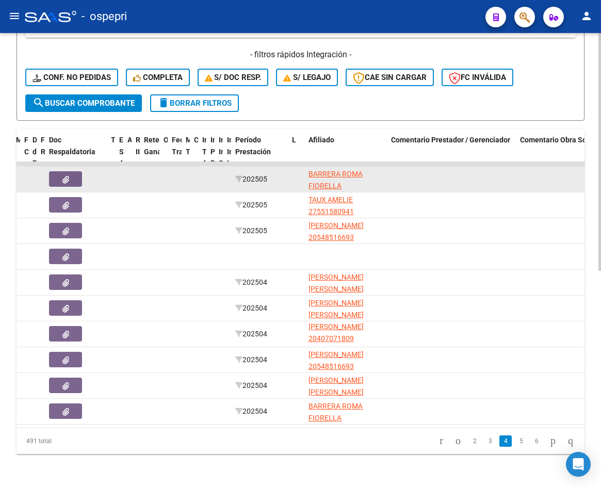
scroll to position [13, 0]
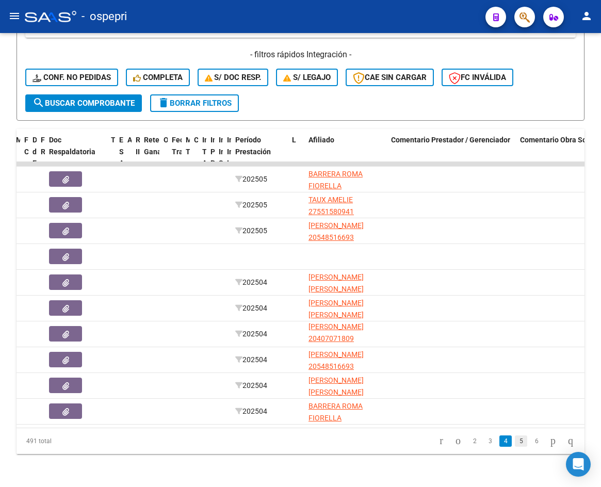
click at [515, 443] on link "5" at bounding box center [521, 440] width 12 height 11
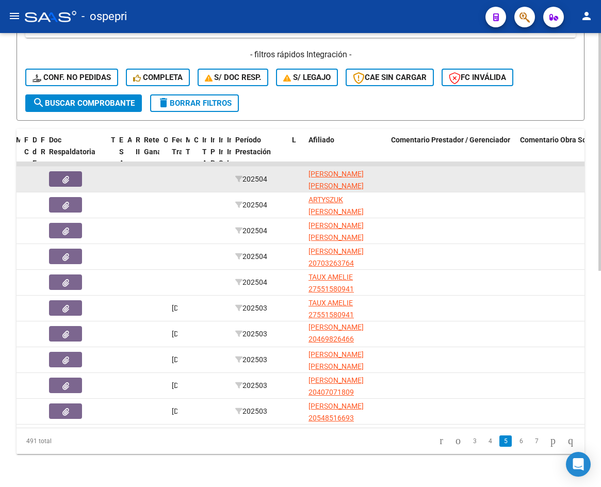
click at [75, 171] on button "button" at bounding box center [65, 178] width 33 height 15
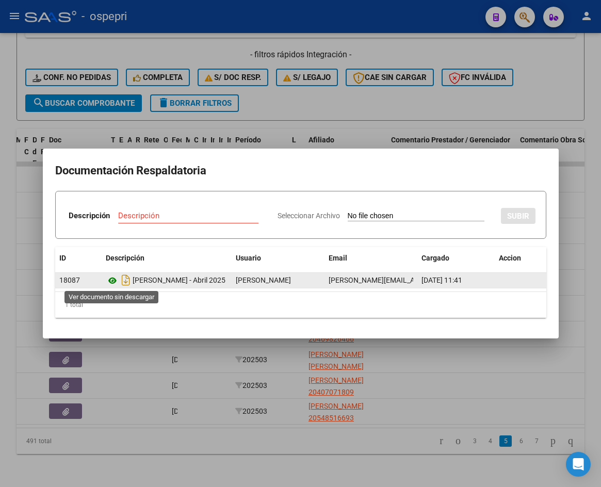
click at [113, 280] on icon at bounding box center [112, 280] width 13 height 12
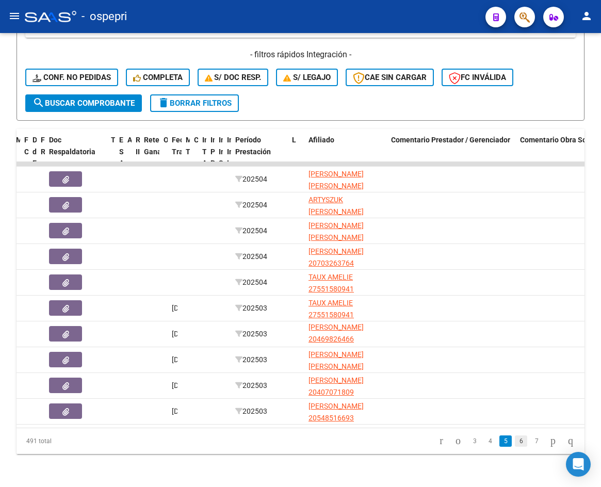
click at [515, 441] on link "6" at bounding box center [521, 440] width 12 height 11
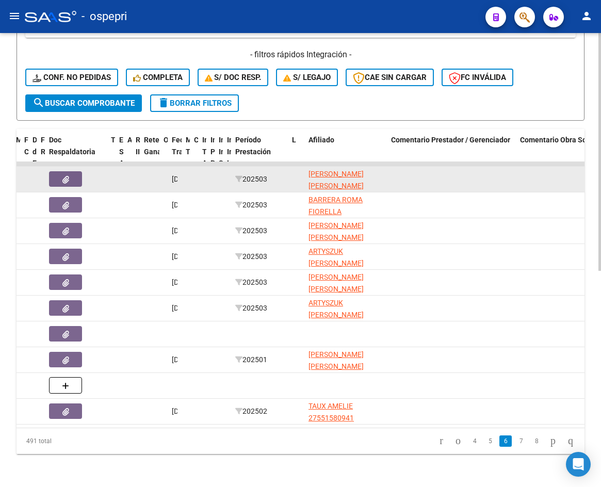
scroll to position [0, 0]
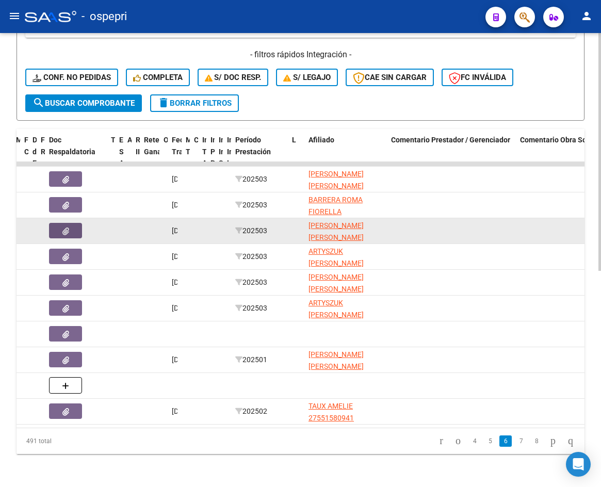
click at [72, 225] on button "button" at bounding box center [65, 230] width 33 height 15
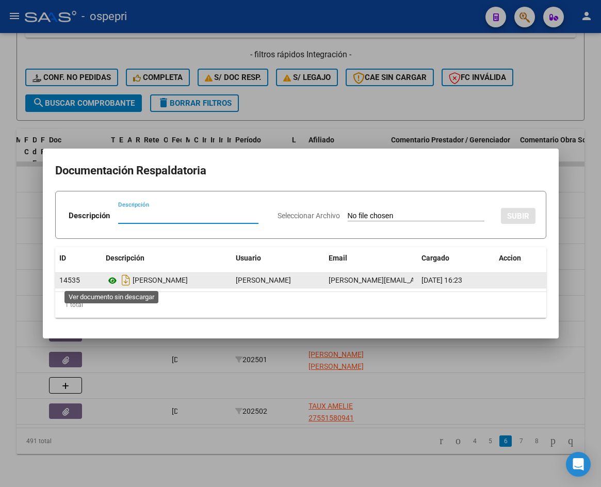
click at [112, 283] on icon at bounding box center [112, 280] width 13 height 12
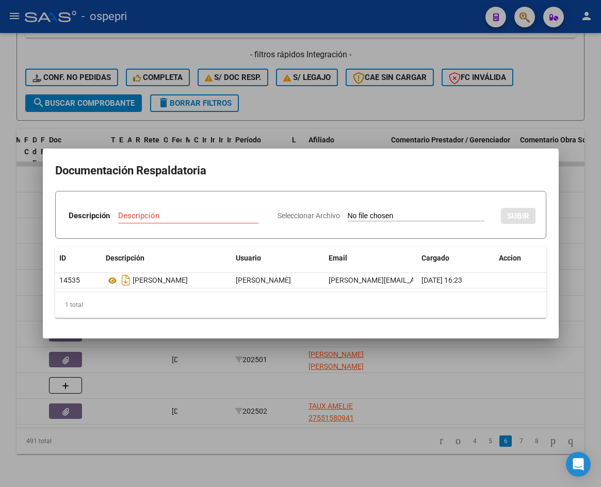
click at [579, 207] on div at bounding box center [300, 243] width 601 height 487
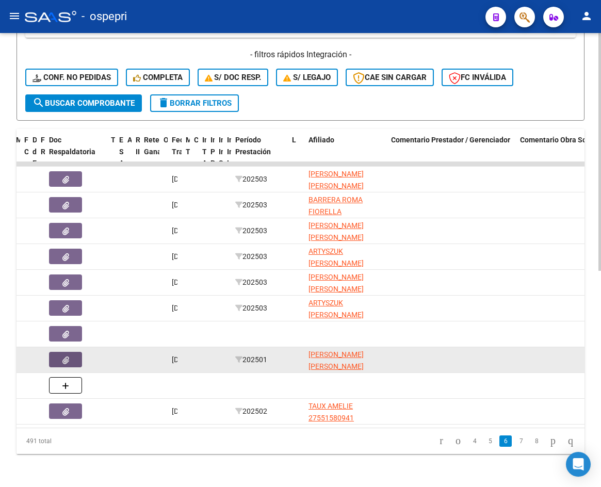
click at [78, 352] on button "button" at bounding box center [65, 359] width 33 height 15
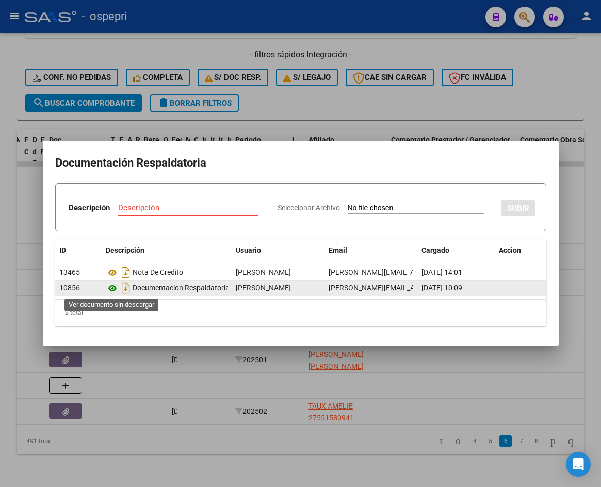
click at [110, 288] on icon at bounding box center [112, 288] width 13 height 12
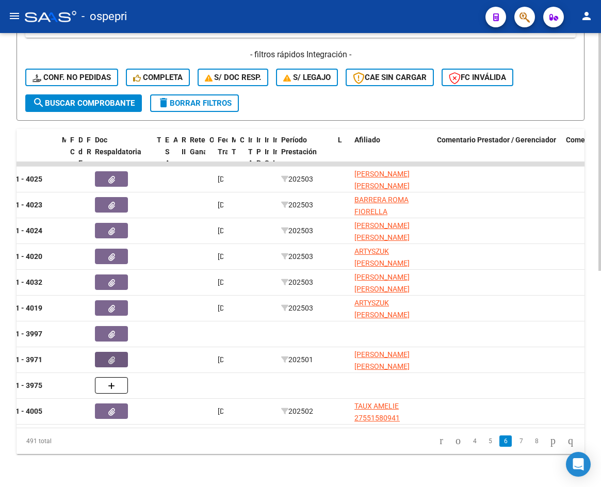
scroll to position [0, 219]
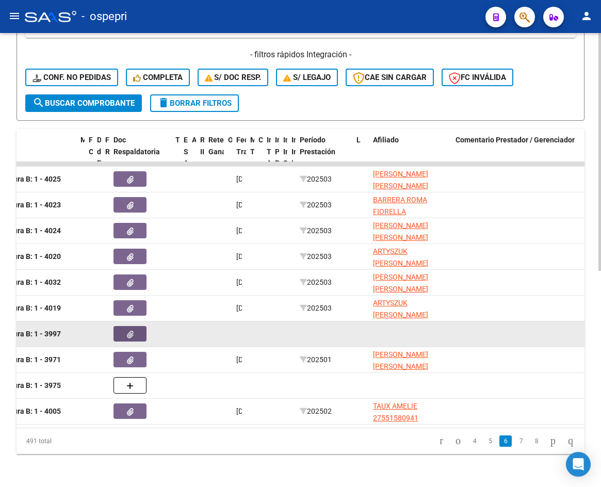
click at [137, 326] on button "button" at bounding box center [129, 333] width 33 height 15
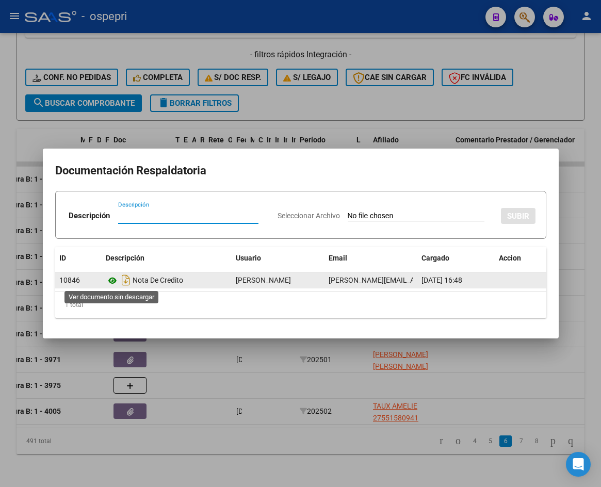
click at [114, 281] on icon at bounding box center [112, 280] width 13 height 12
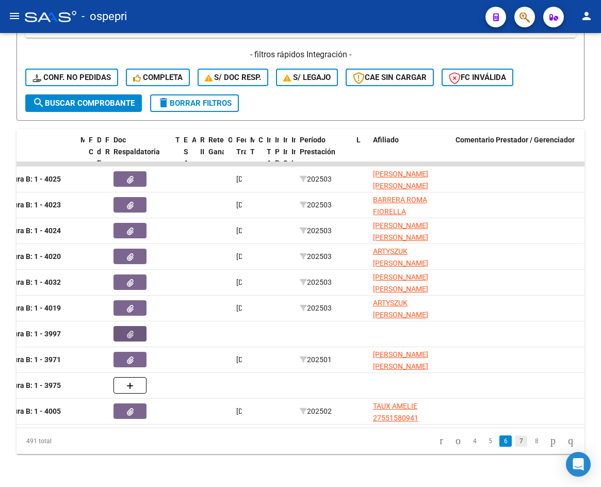
click at [515, 438] on link "7" at bounding box center [521, 440] width 12 height 11
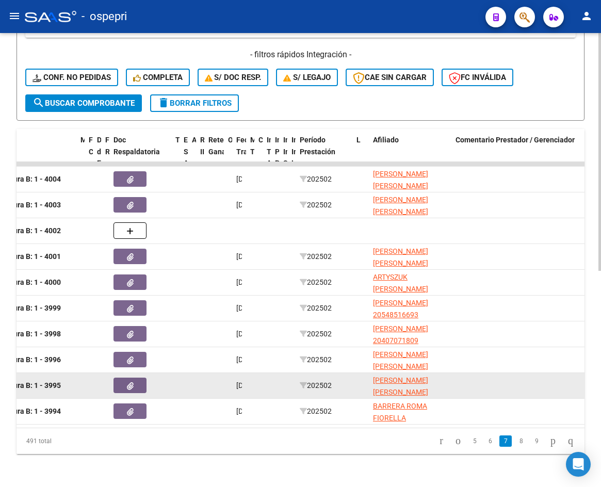
click at [137, 379] on button "button" at bounding box center [129, 384] width 33 height 15
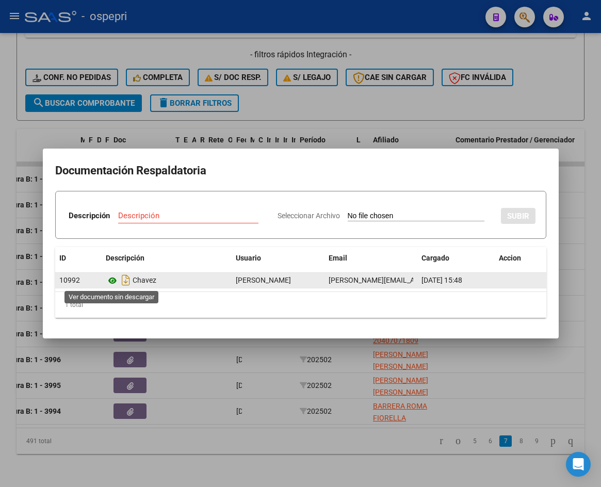
click at [112, 279] on icon at bounding box center [112, 280] width 13 height 12
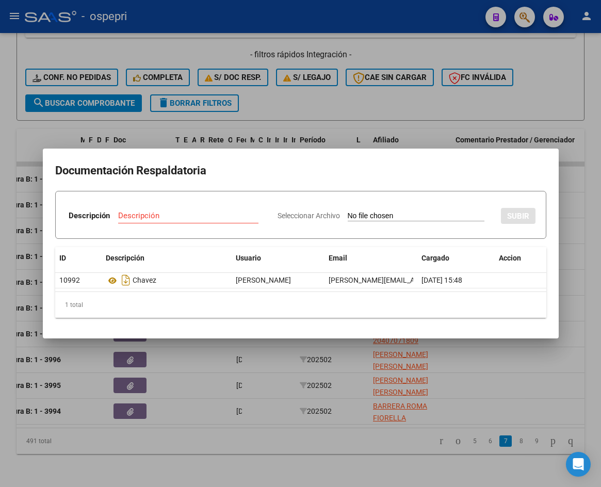
click at [578, 186] on div at bounding box center [300, 243] width 601 height 487
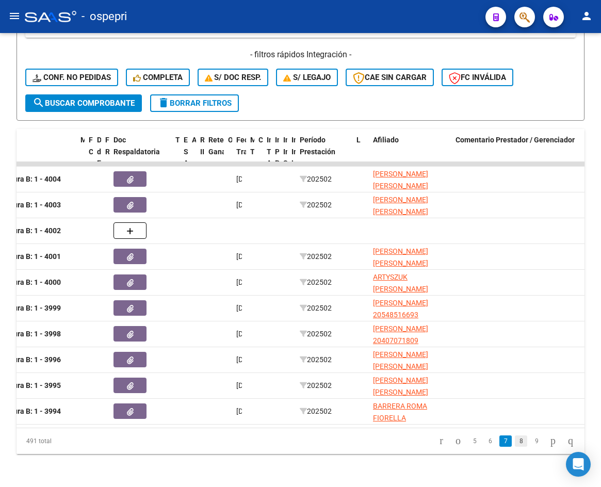
click at [515, 440] on link "8" at bounding box center [521, 440] width 12 height 11
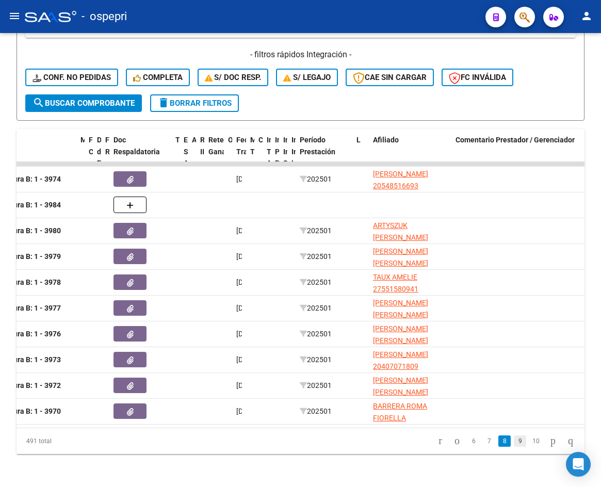
click at [513, 442] on link "9" at bounding box center [519, 440] width 12 height 11
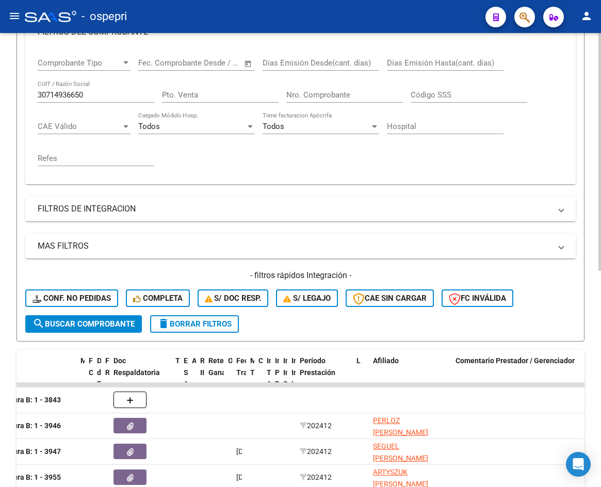
scroll to position [103, 0]
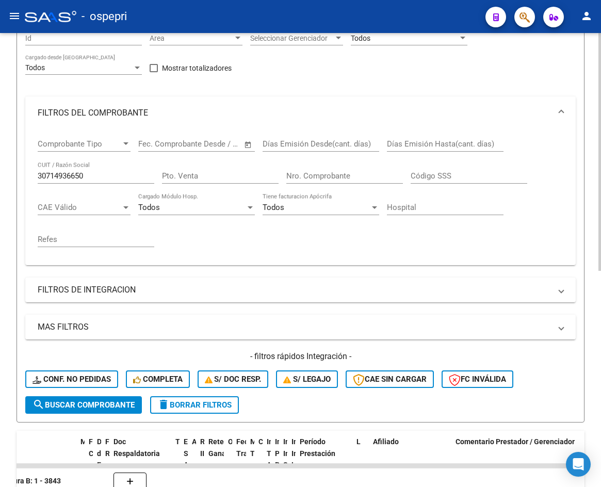
click at [113, 176] on input "30714936650" at bounding box center [96, 175] width 117 height 9
paste input "6051818"
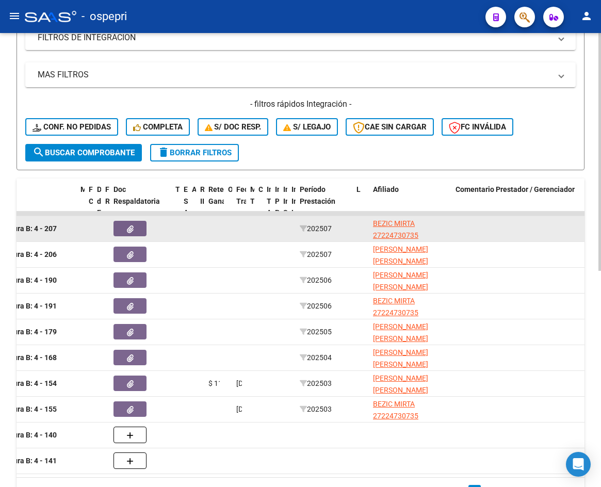
scroll to position [361, 0]
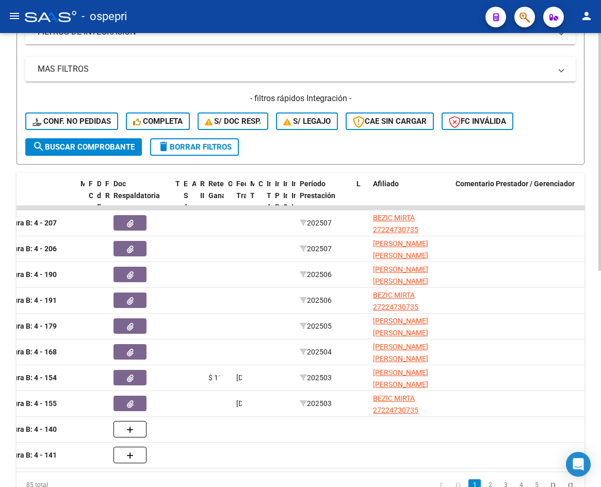
type input "30716051818"
click at [125, 147] on span "search Buscar Comprobante" at bounding box center [83, 146] width 102 height 9
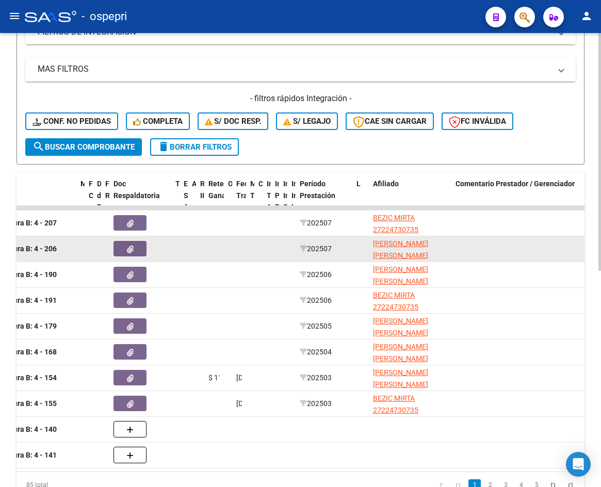
click at [128, 252] on icon "button" at bounding box center [130, 249] width 7 height 8
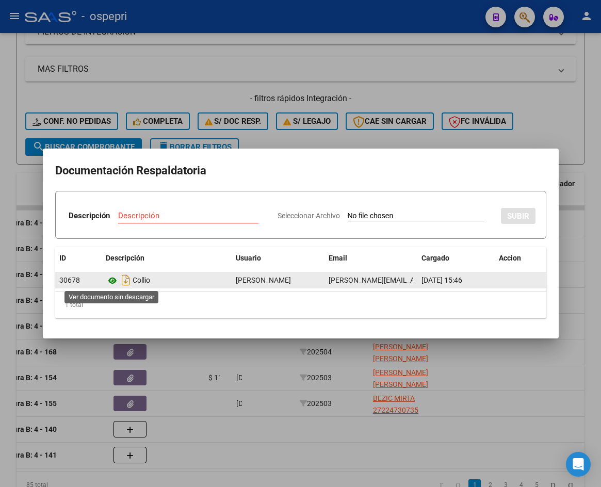
click at [112, 277] on icon at bounding box center [112, 280] width 13 height 12
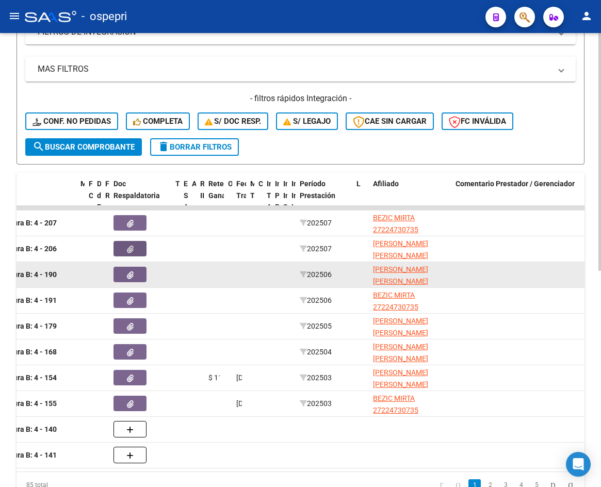
click at [134, 276] on button "button" at bounding box center [129, 274] width 33 height 15
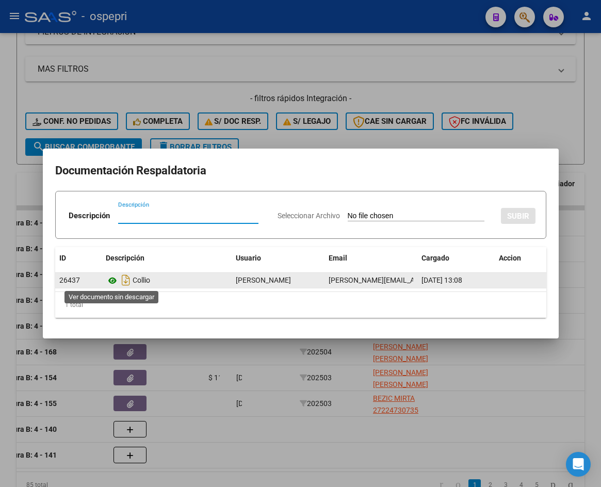
click at [111, 279] on icon at bounding box center [112, 280] width 13 height 12
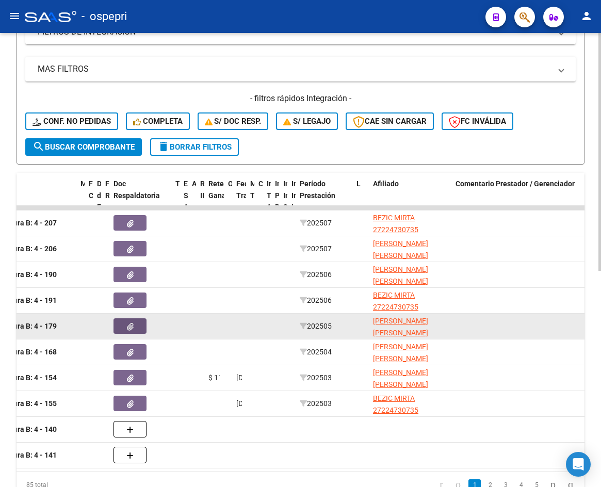
click at [135, 325] on button "button" at bounding box center [129, 325] width 33 height 15
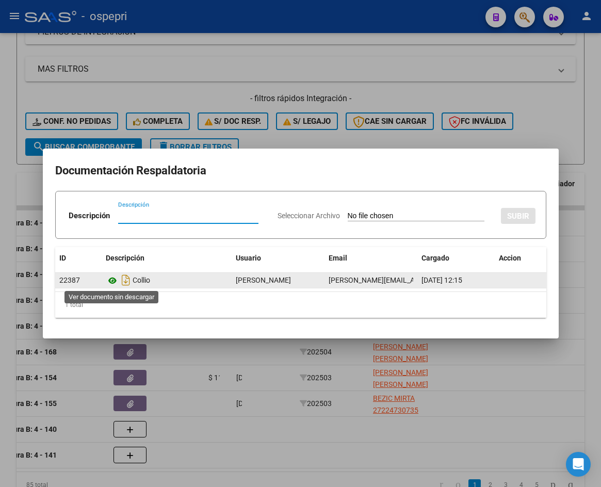
click at [111, 280] on icon at bounding box center [112, 280] width 13 height 12
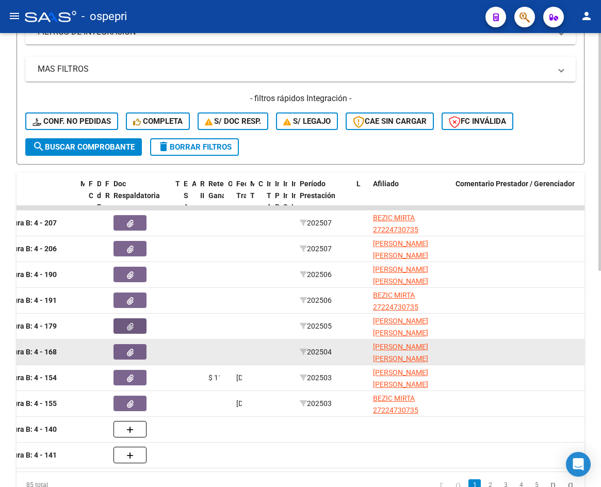
click at [138, 353] on button "button" at bounding box center [129, 351] width 33 height 15
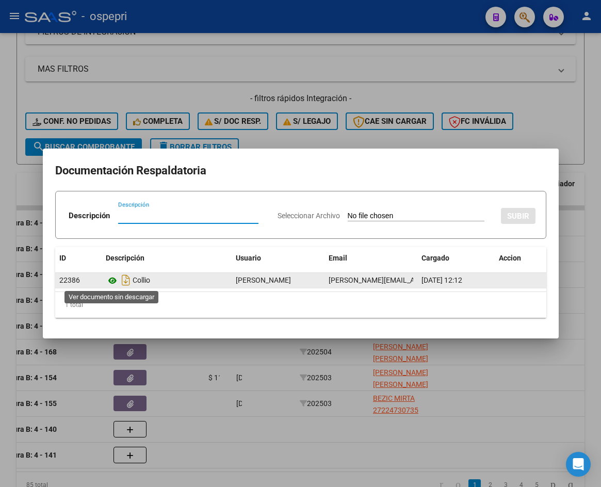
click at [111, 278] on icon at bounding box center [112, 280] width 13 height 12
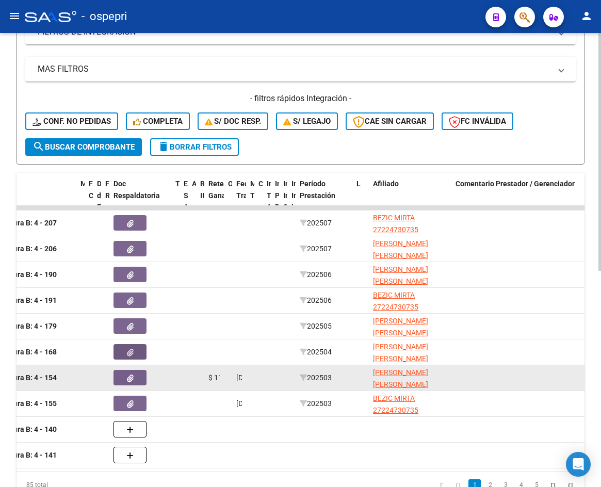
click at [122, 379] on button "button" at bounding box center [129, 377] width 33 height 15
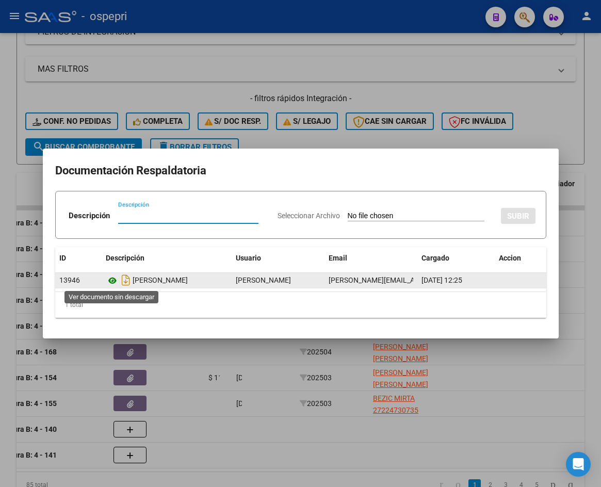
click at [111, 285] on icon at bounding box center [112, 280] width 13 height 12
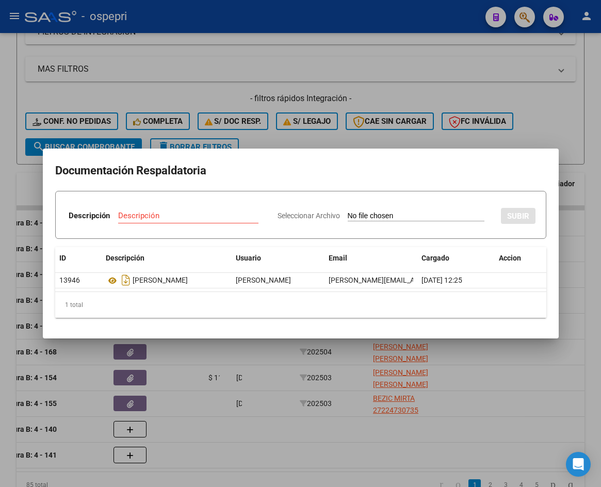
click at [584, 280] on div at bounding box center [300, 243] width 601 height 487
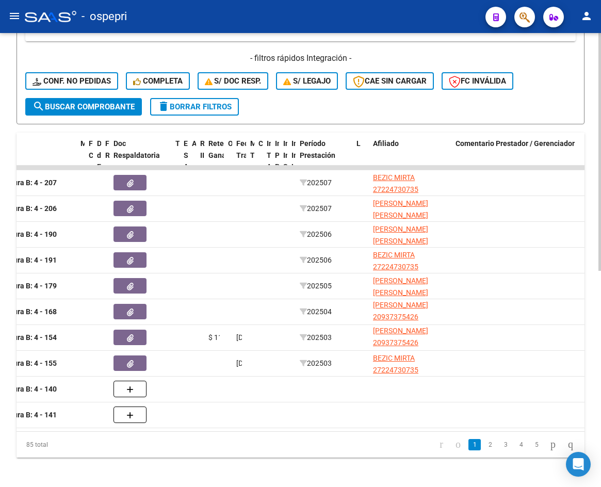
scroll to position [413, 0]
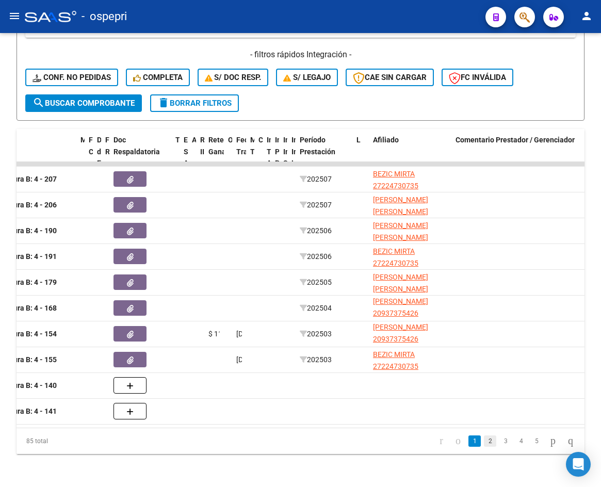
click at [484, 440] on link "2" at bounding box center [490, 440] width 12 height 11
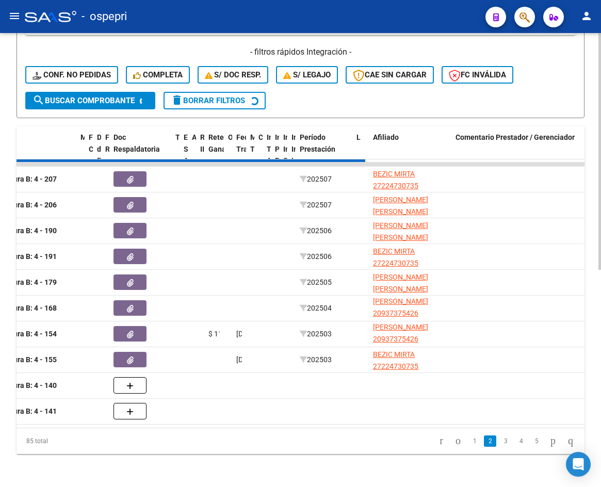
scroll to position [2, 0]
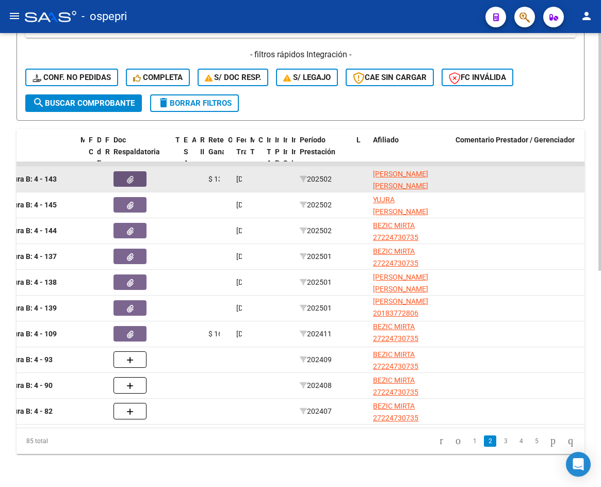
click at [131, 176] on icon "button" at bounding box center [130, 180] width 7 height 8
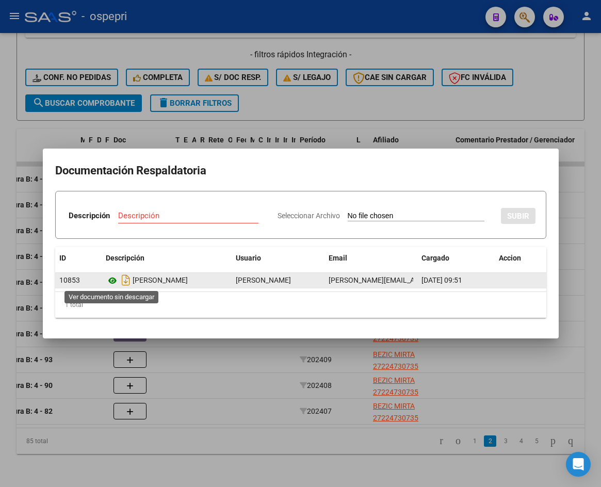
click at [115, 281] on icon at bounding box center [112, 280] width 13 height 12
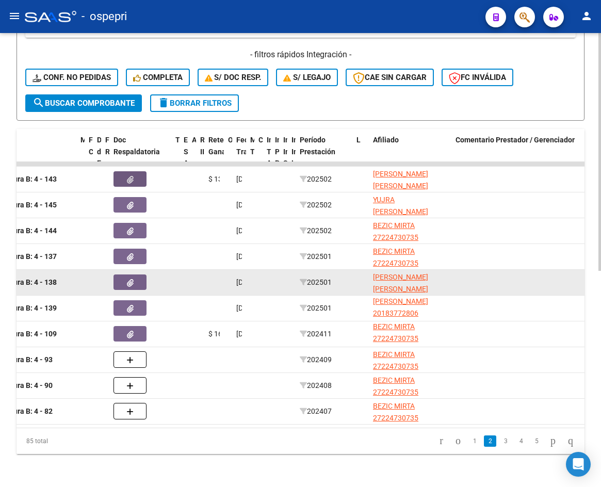
click at [126, 274] on button "button" at bounding box center [129, 281] width 33 height 15
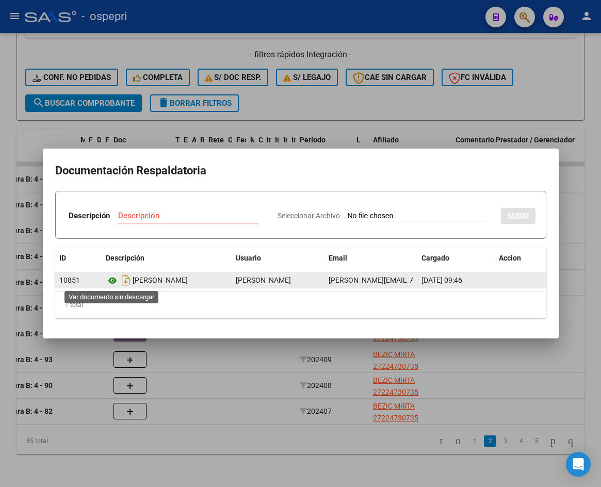
click at [111, 281] on icon at bounding box center [112, 280] width 13 height 12
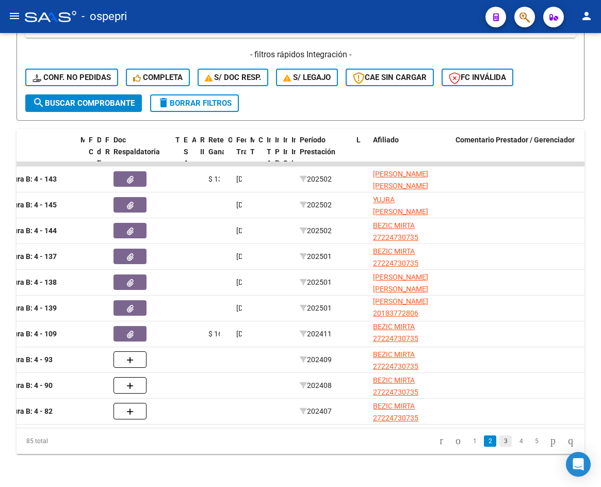
click at [499, 441] on link "3" at bounding box center [505, 440] width 12 height 11
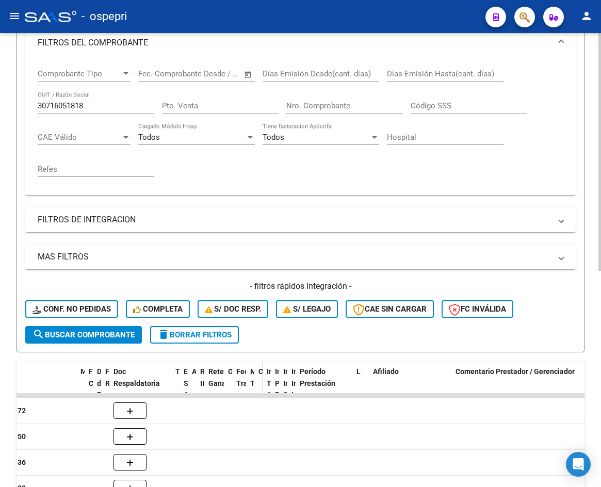
scroll to position [155, 0]
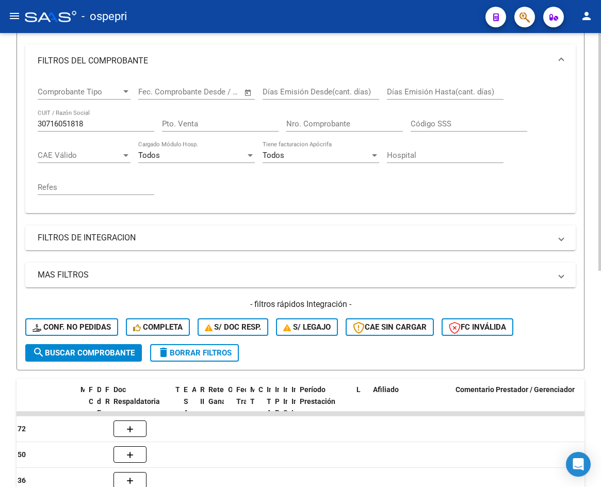
click at [92, 120] on input "30716051818" at bounding box center [96, 123] width 117 height 9
paste input "5547976"
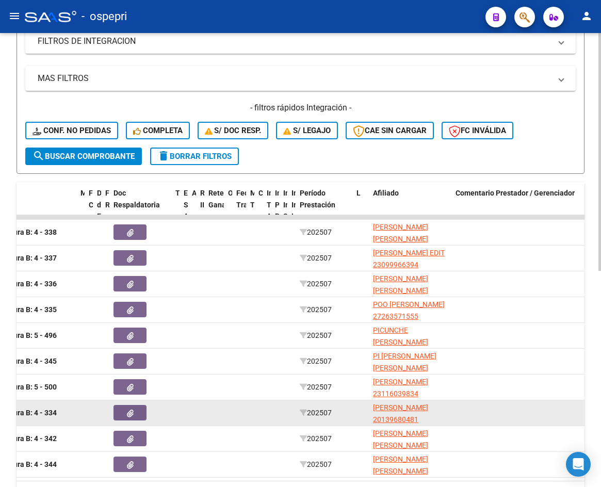
scroll to position [413, 0]
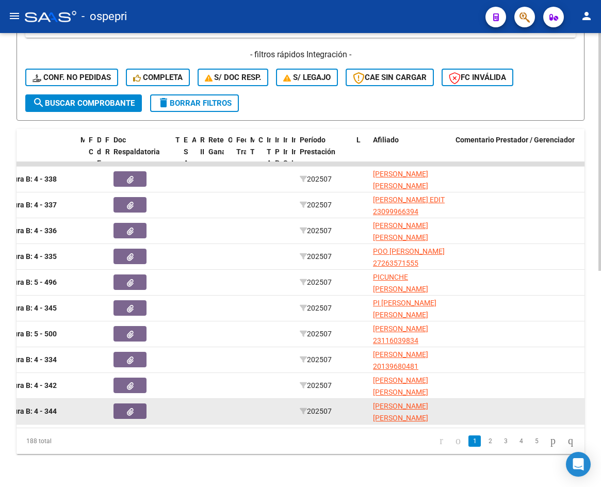
click at [134, 404] on button "button" at bounding box center [129, 410] width 33 height 15
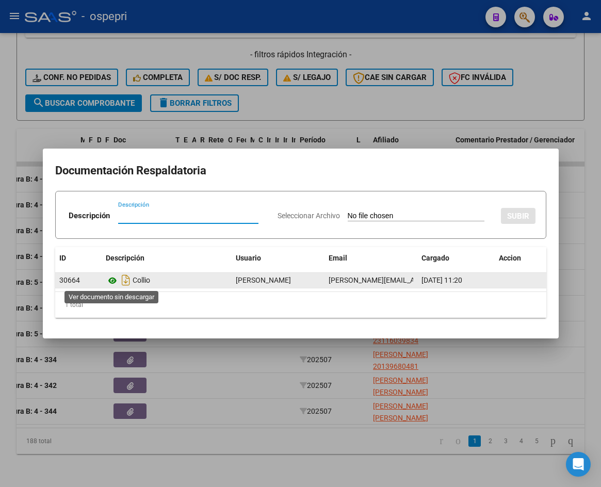
click at [111, 282] on icon at bounding box center [112, 280] width 13 height 12
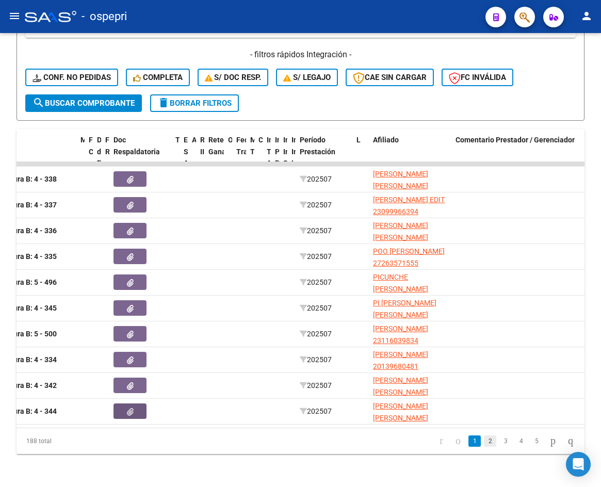
click at [484, 442] on link "2" at bounding box center [490, 440] width 12 height 11
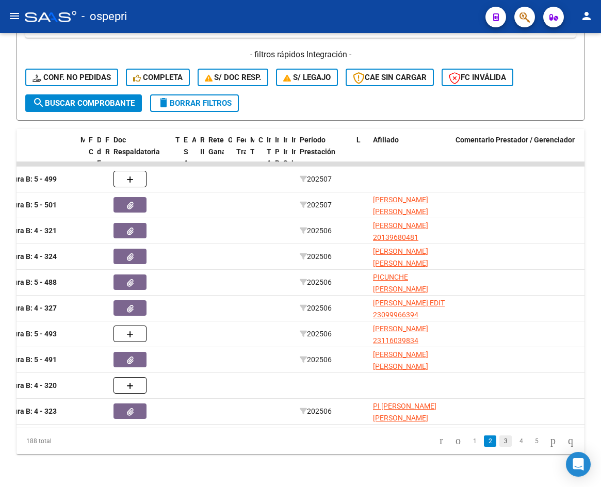
click at [499, 442] on link "3" at bounding box center [505, 440] width 12 height 11
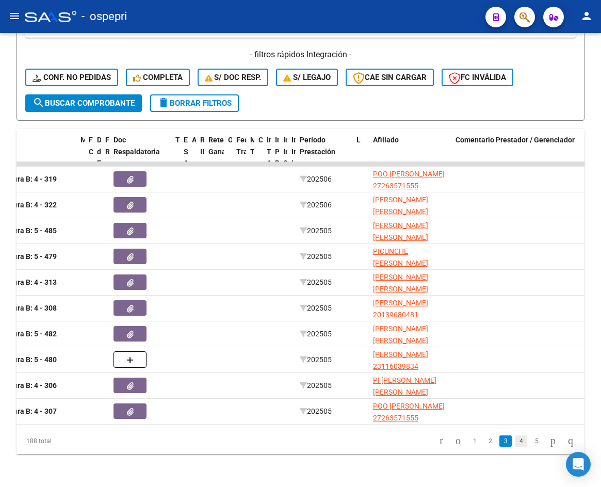
click at [515, 441] on link "4" at bounding box center [521, 440] width 12 height 11
click at [515, 441] on link "5" at bounding box center [521, 440] width 12 height 11
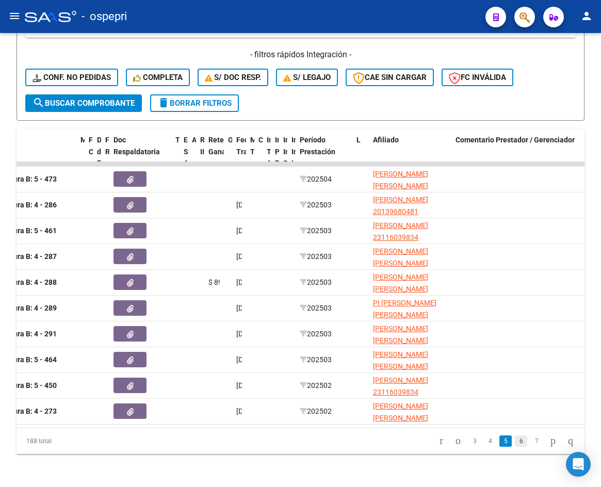
click at [515, 443] on link "6" at bounding box center [521, 440] width 12 height 11
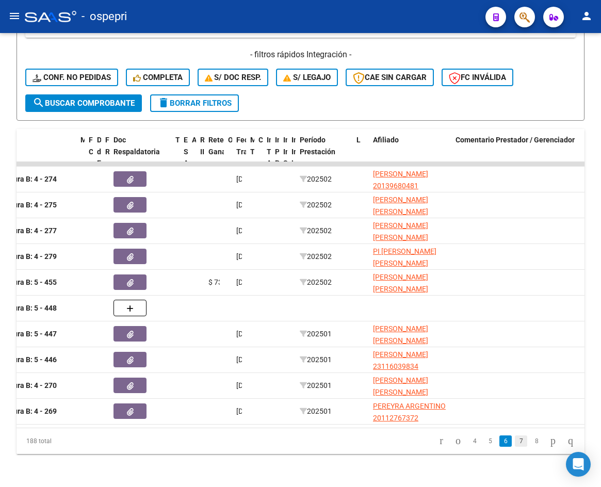
click at [515, 442] on link "7" at bounding box center [521, 440] width 12 height 11
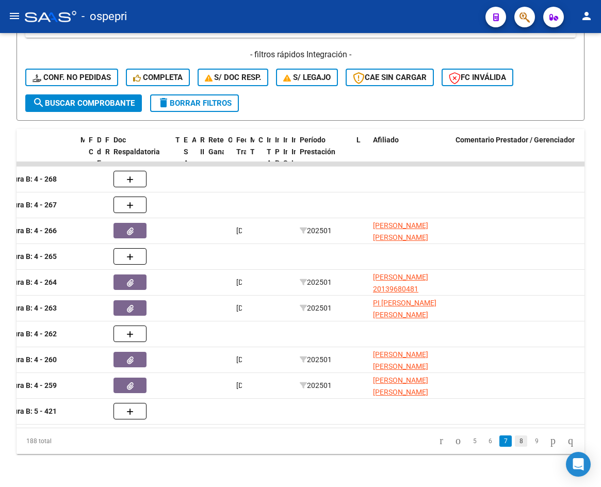
click at [515, 443] on link "8" at bounding box center [521, 440] width 12 height 11
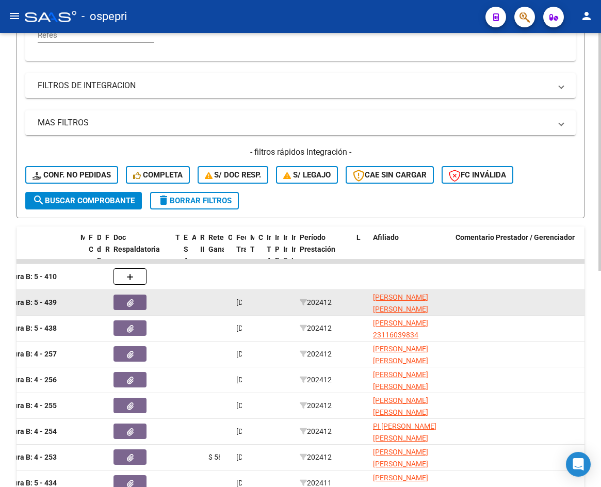
scroll to position [155, 0]
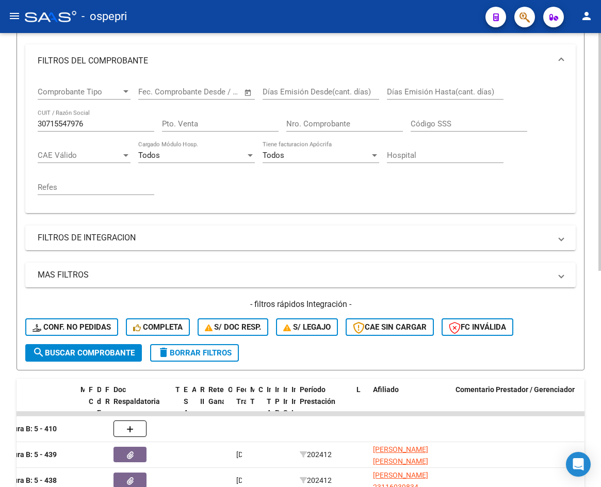
click at [97, 122] on input "30715547976" at bounding box center [96, 123] width 117 height 9
paste input "0485050"
type input "30710485050"
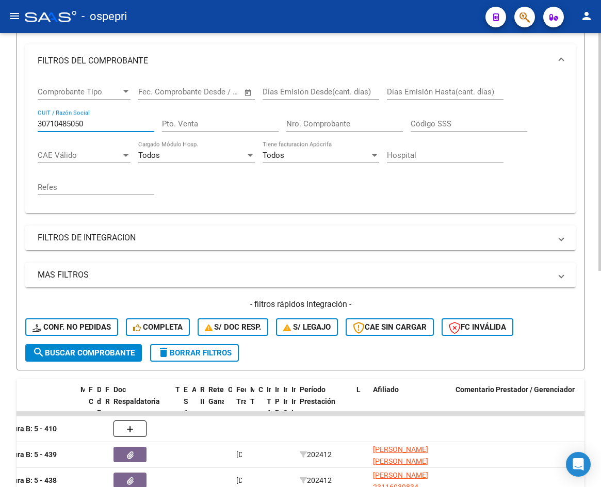
click at [64, 355] on span "search Buscar Comprobante" at bounding box center [83, 352] width 102 height 9
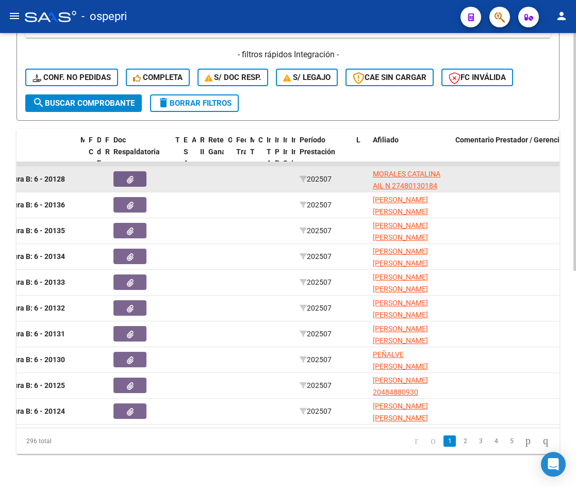
scroll to position [413, 0]
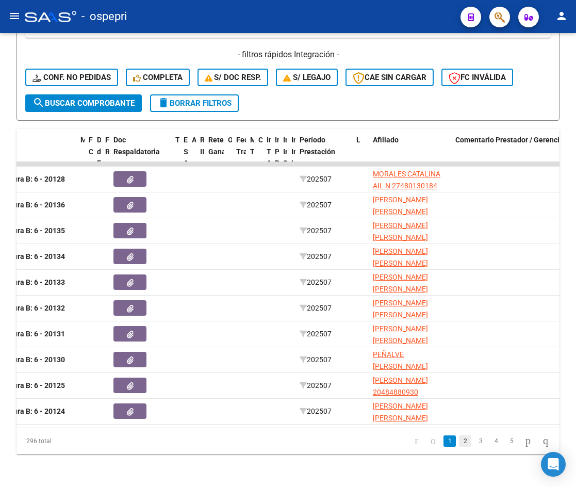
click at [459, 443] on link "2" at bounding box center [465, 440] width 12 height 11
click at [474, 439] on link "3" at bounding box center [480, 440] width 12 height 11
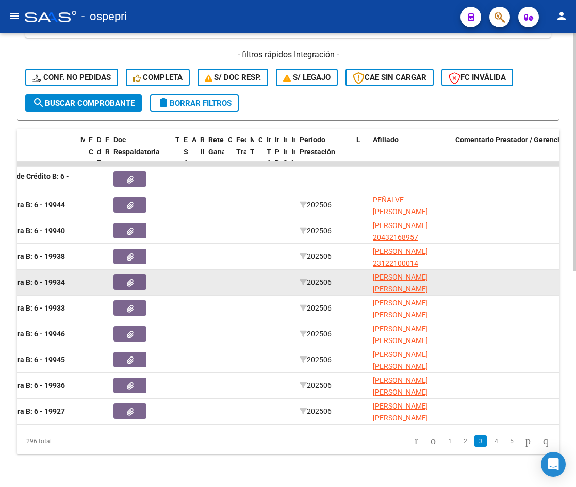
click at [131, 279] on icon "button" at bounding box center [130, 283] width 7 height 8
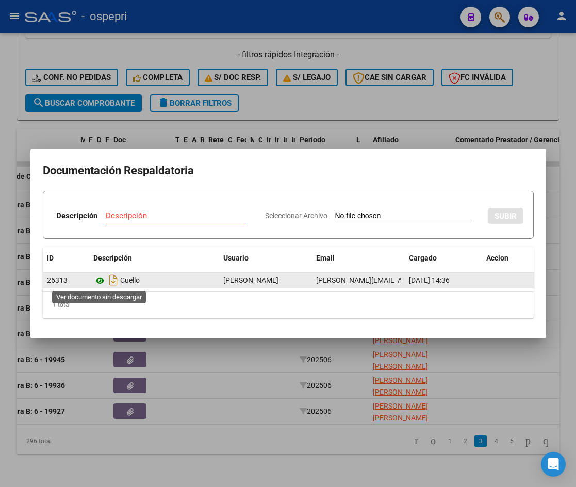
click at [99, 280] on icon at bounding box center [99, 280] width 13 height 12
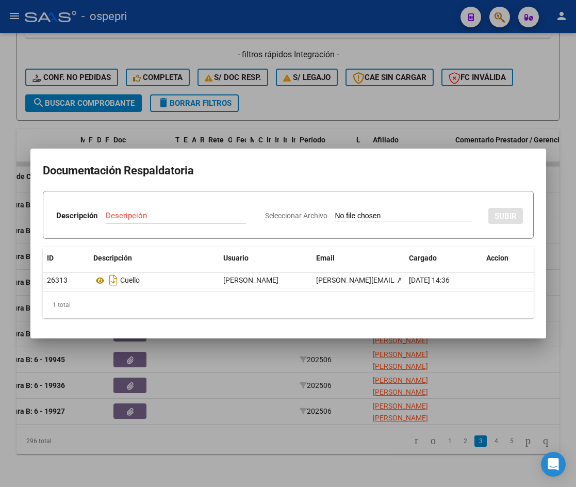
click at [574, 180] on div at bounding box center [288, 243] width 576 height 487
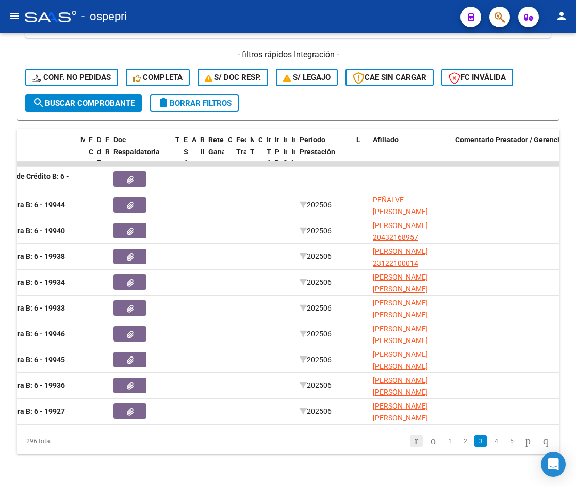
click at [413, 440] on icon "go to first page" at bounding box center [416, 440] width 7 height 12
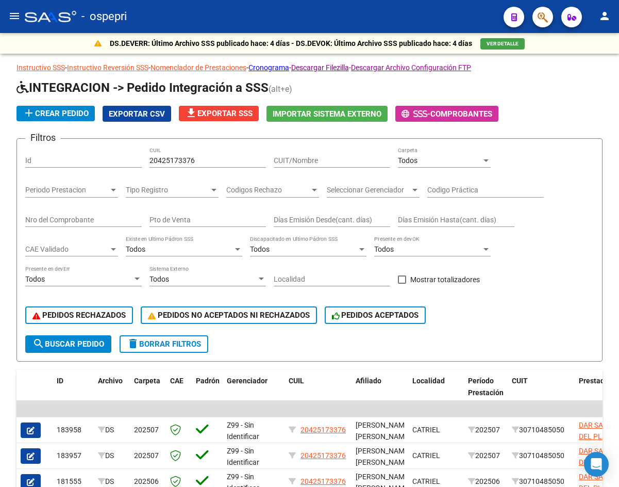
scroll to position [13, 0]
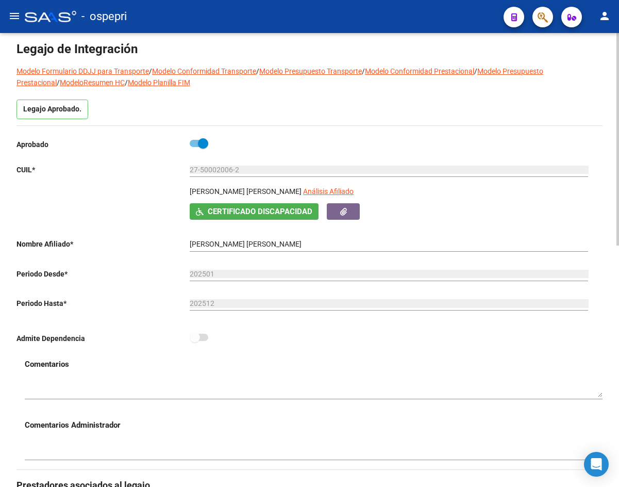
scroll to position [40, 0]
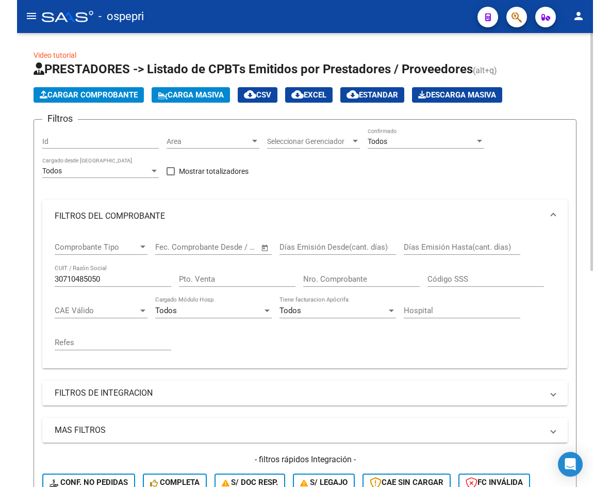
scroll to position [1, 0]
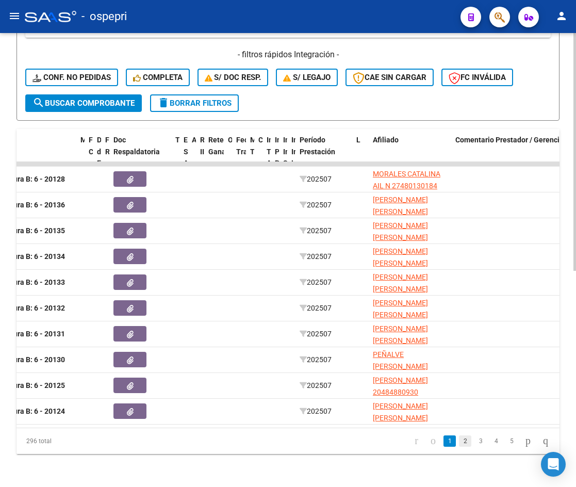
click at [459, 441] on link "2" at bounding box center [465, 440] width 12 height 11
click at [474, 442] on link "3" at bounding box center [480, 440] width 12 height 11
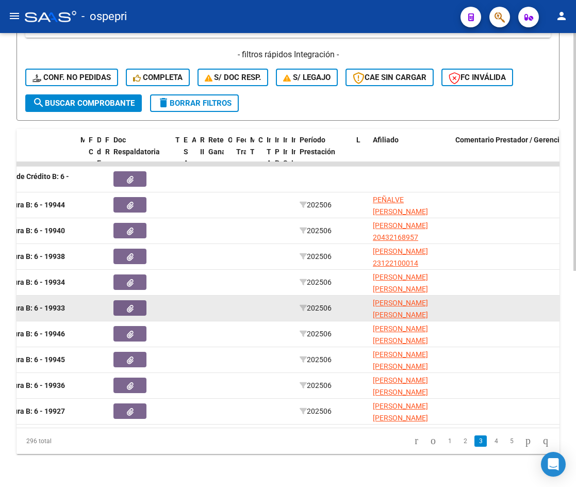
click at [124, 300] on button "button" at bounding box center [129, 307] width 33 height 15
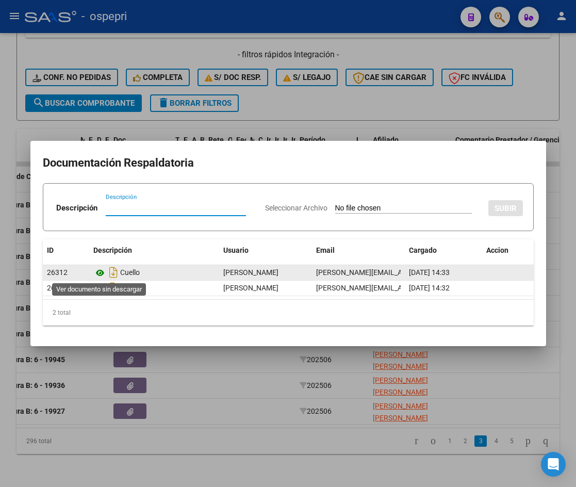
click at [101, 271] on icon at bounding box center [99, 273] width 13 height 12
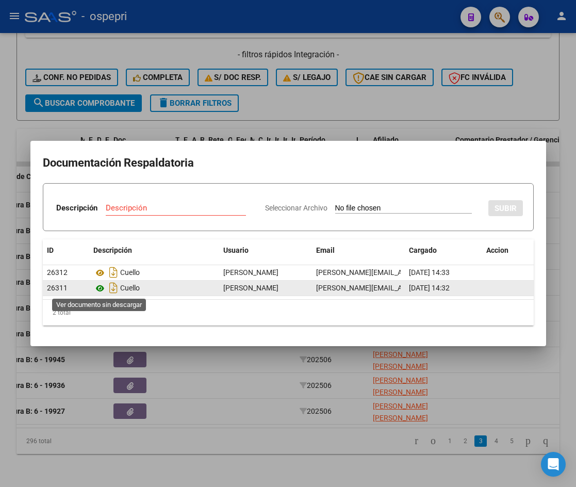
click at [98, 288] on icon at bounding box center [99, 288] width 13 height 12
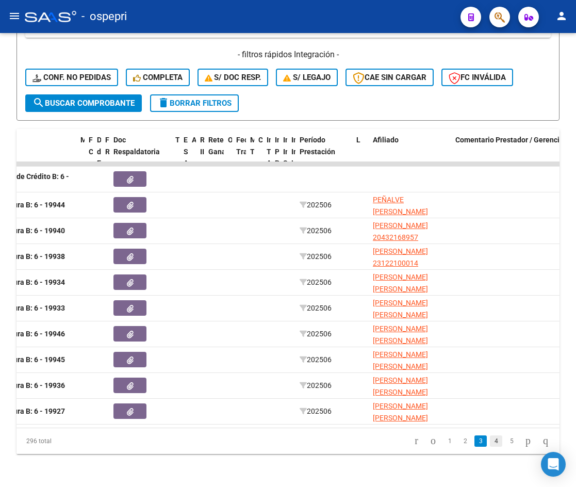
click at [490, 441] on link "4" at bounding box center [496, 440] width 12 height 11
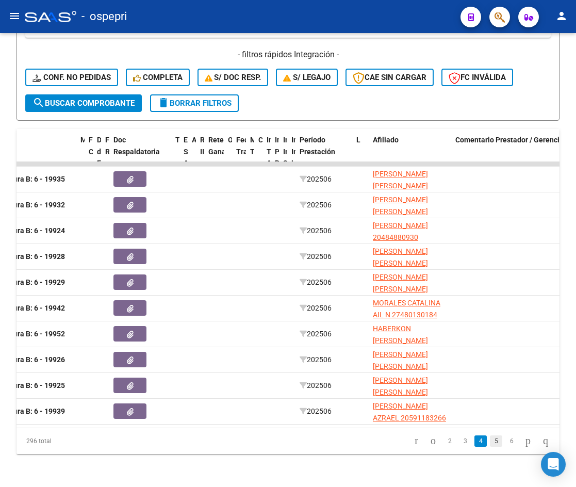
click at [490, 441] on link "5" at bounding box center [496, 440] width 12 height 11
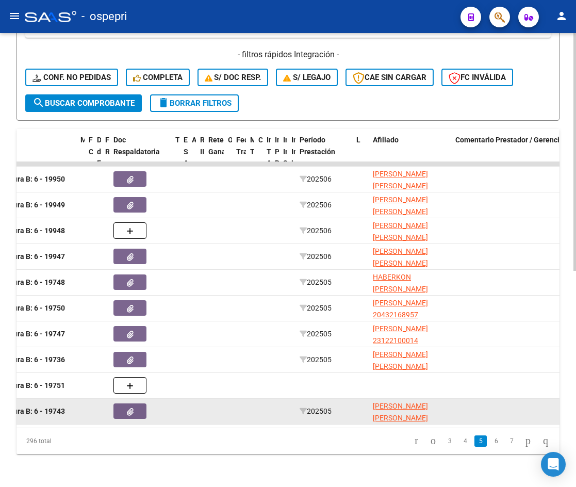
click at [132, 408] on icon "button" at bounding box center [130, 412] width 7 height 8
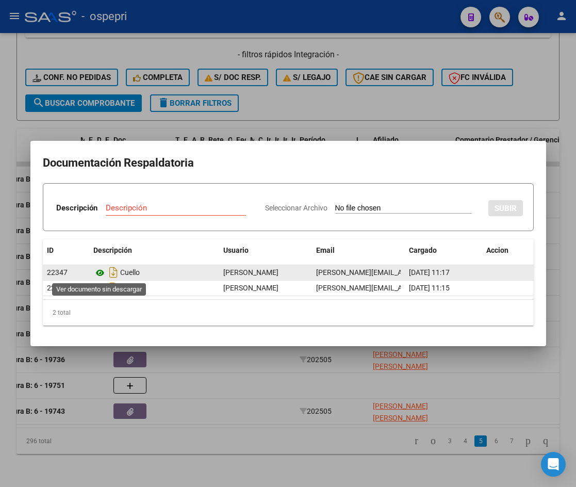
click at [102, 273] on icon at bounding box center [99, 273] width 13 height 12
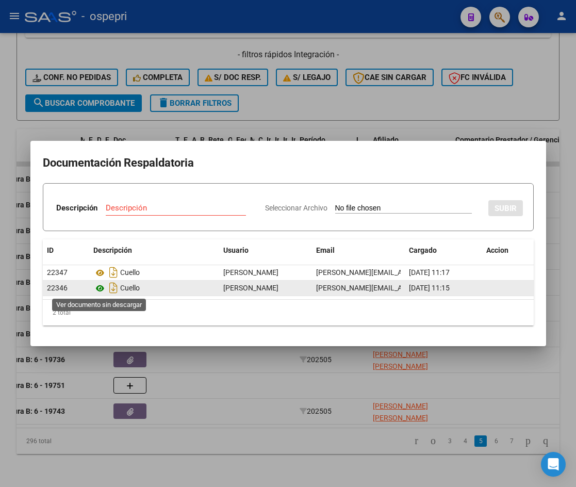
click at [102, 286] on icon at bounding box center [99, 288] width 13 height 12
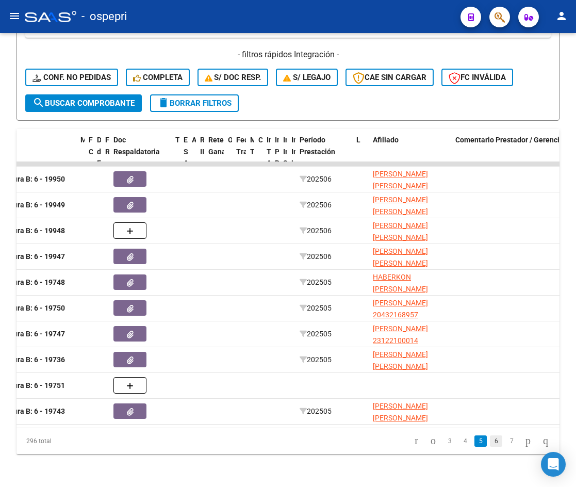
click at [490, 440] on link "6" at bounding box center [496, 440] width 12 height 11
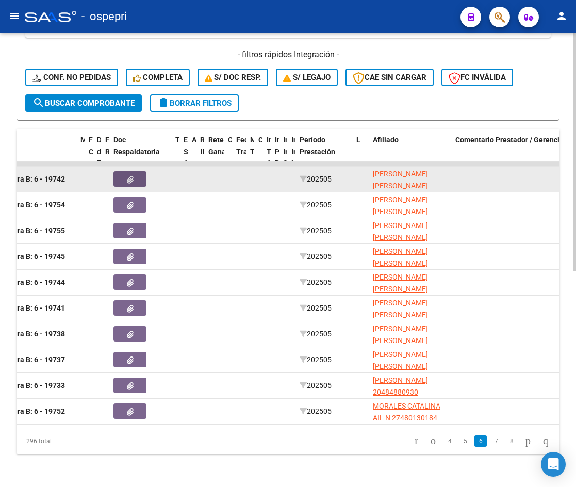
click at [127, 176] on icon "button" at bounding box center [130, 180] width 7 height 8
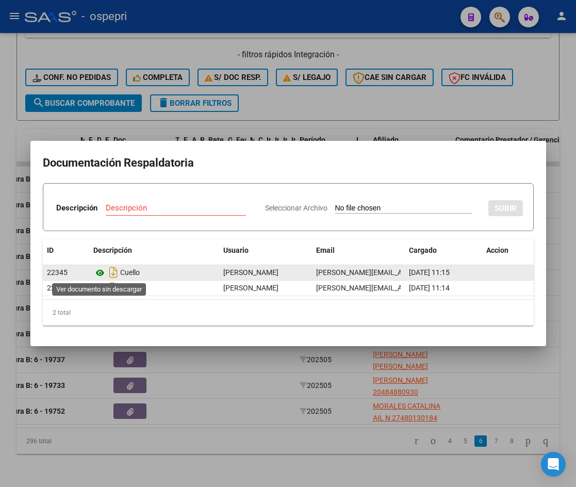
click at [96, 273] on icon at bounding box center [99, 273] width 13 height 12
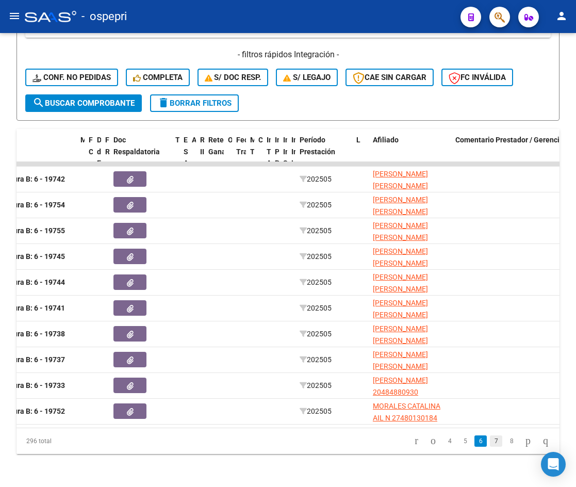
click at [490, 441] on link "7" at bounding box center [496, 440] width 12 height 11
click at [490, 441] on link "8" at bounding box center [496, 440] width 12 height 11
click at [489, 439] on link "9" at bounding box center [495, 440] width 12 height 11
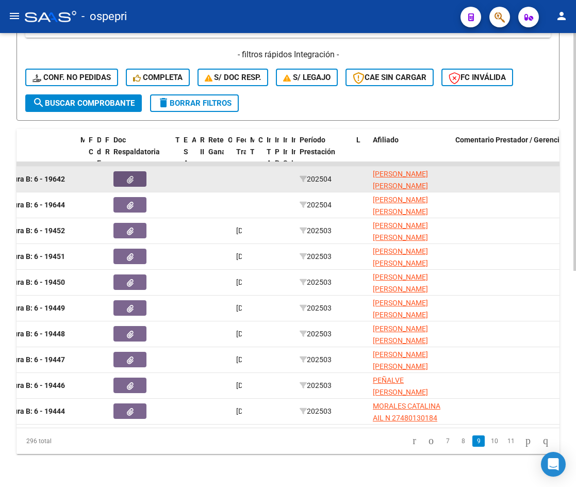
click at [131, 176] on icon "button" at bounding box center [130, 180] width 7 height 8
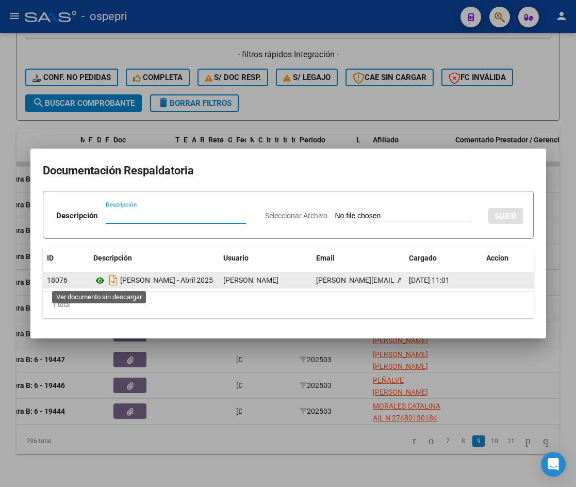
click at [98, 277] on icon at bounding box center [99, 280] width 13 height 12
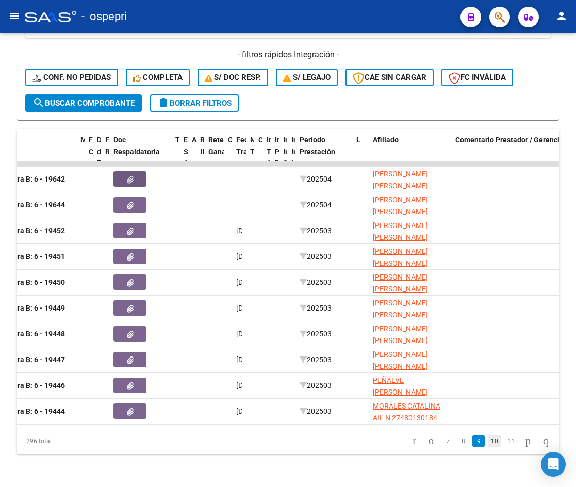
click at [488, 441] on link "10" at bounding box center [494, 440] width 13 height 11
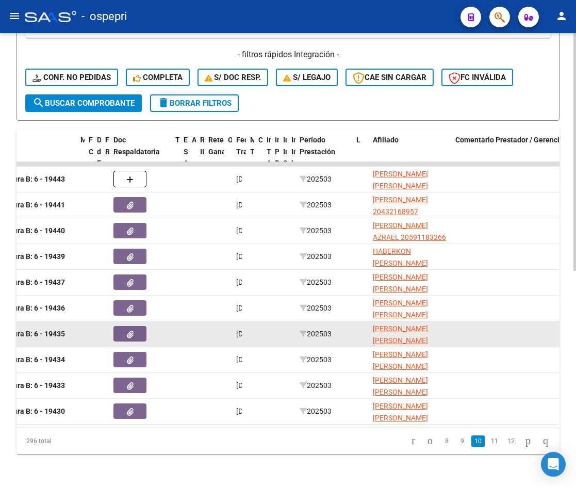
click at [122, 327] on button "button" at bounding box center [129, 333] width 33 height 15
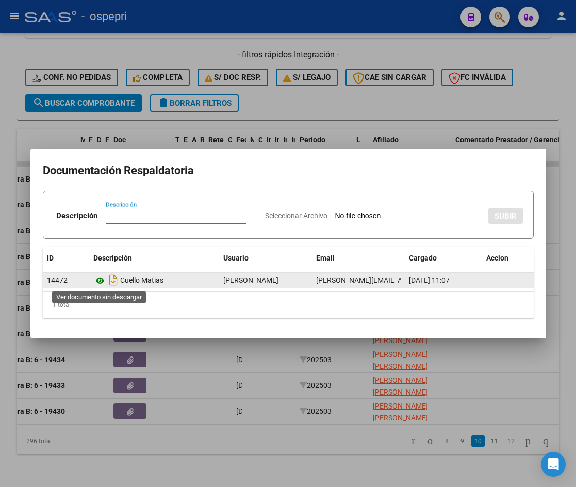
click at [103, 278] on icon at bounding box center [99, 280] width 13 height 12
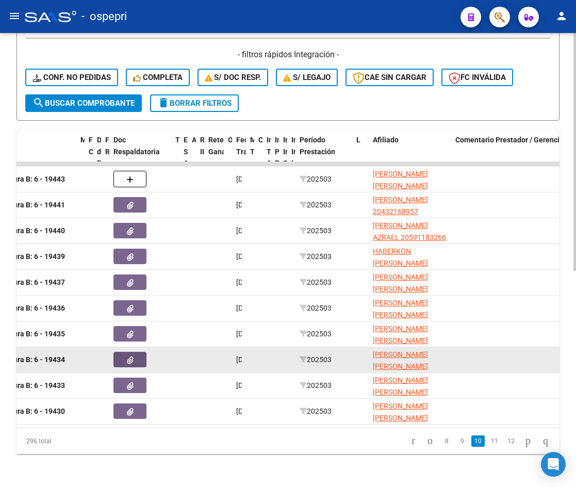
click at [138, 352] on button "button" at bounding box center [129, 359] width 33 height 15
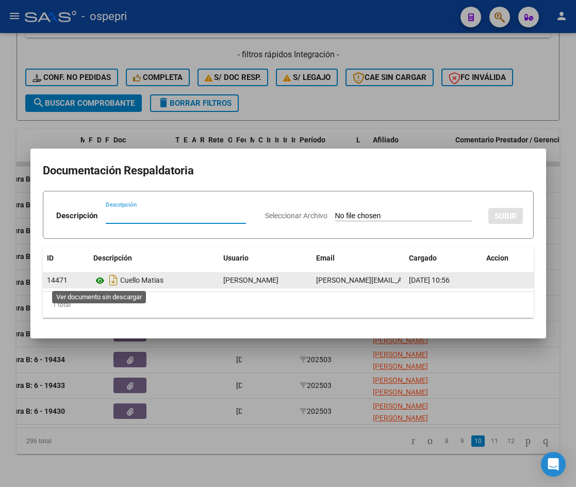
click at [99, 278] on icon at bounding box center [99, 280] width 13 height 12
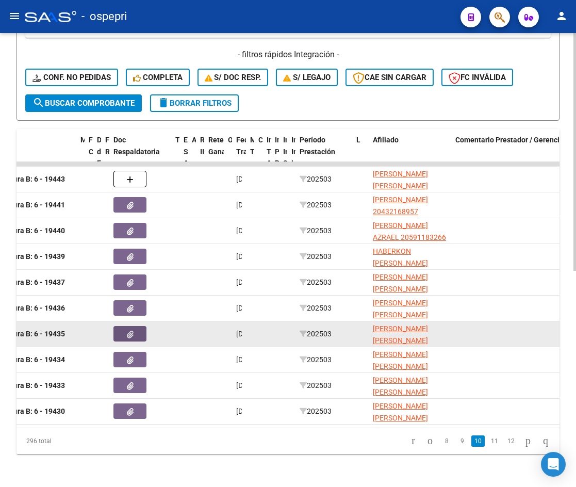
click at [126, 327] on button "button" at bounding box center [129, 333] width 33 height 15
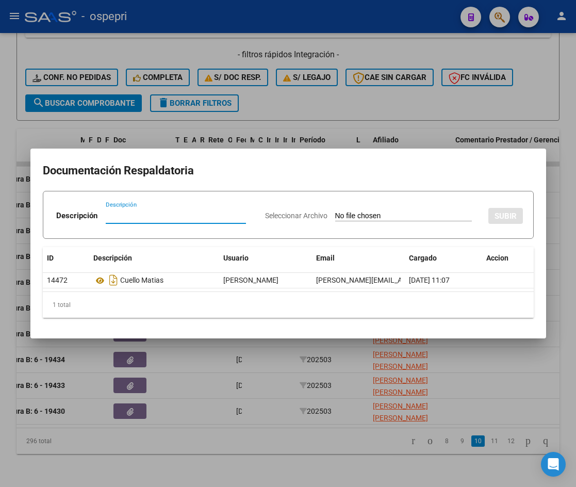
click at [371, 164] on h2 "Documentación Respaldatoria" at bounding box center [288, 171] width 491 height 20
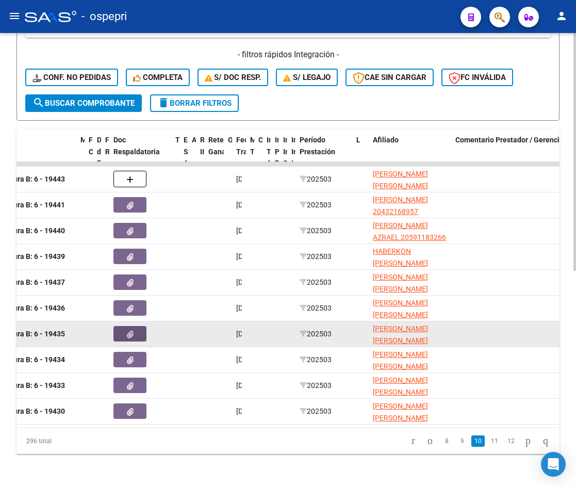
click at [134, 326] on button "button" at bounding box center [129, 333] width 33 height 15
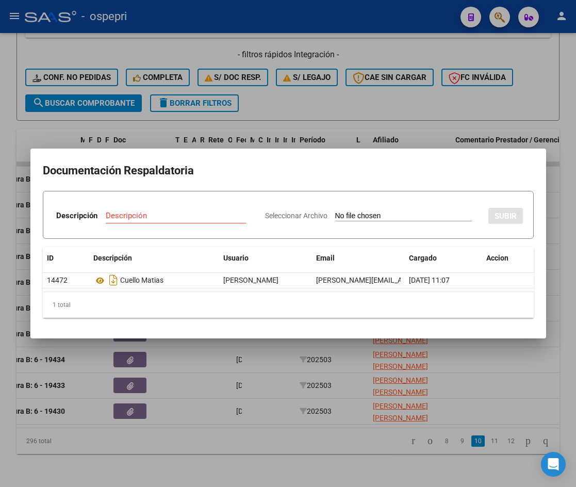
click at [293, 169] on h2 "Documentación Respaldatoria" at bounding box center [288, 171] width 491 height 20
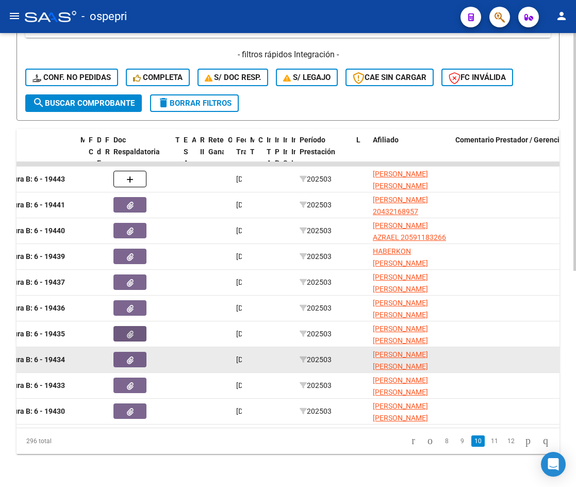
click at [127, 356] on icon "button" at bounding box center [130, 360] width 7 height 8
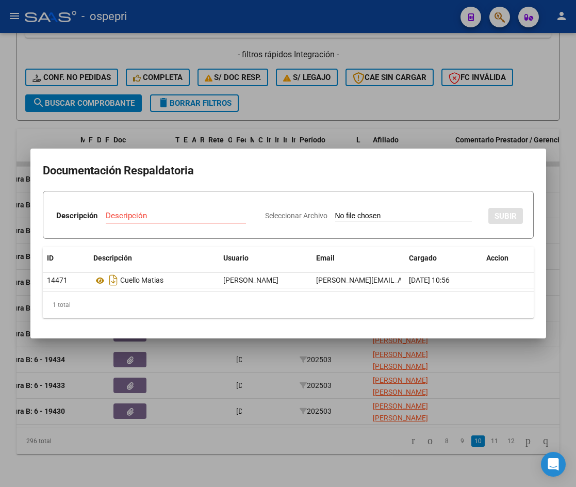
click at [232, 164] on h2 "Documentación Respaldatoria" at bounding box center [288, 171] width 491 height 20
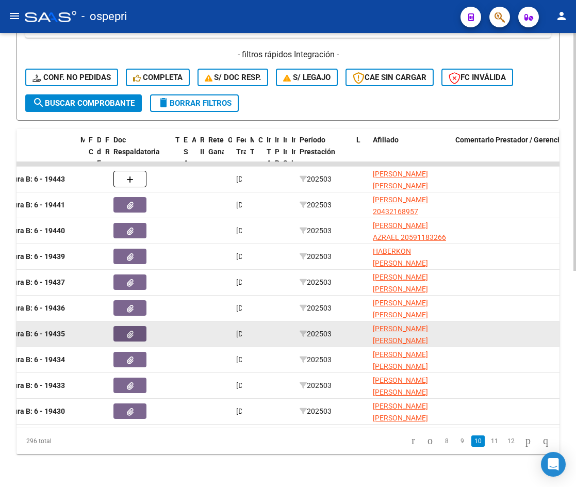
click at [135, 326] on button "button" at bounding box center [129, 333] width 33 height 15
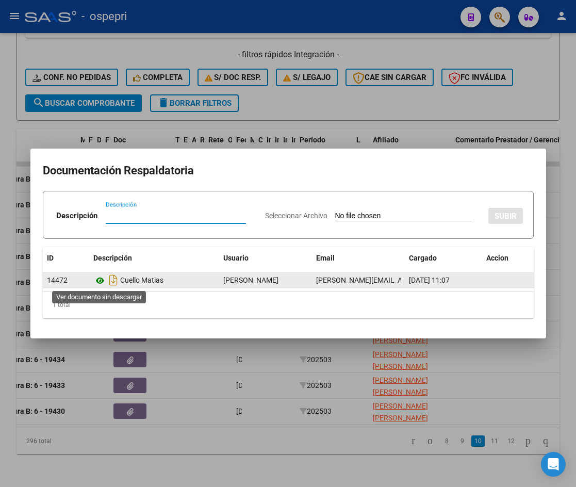
click at [104, 277] on icon at bounding box center [99, 280] width 13 height 12
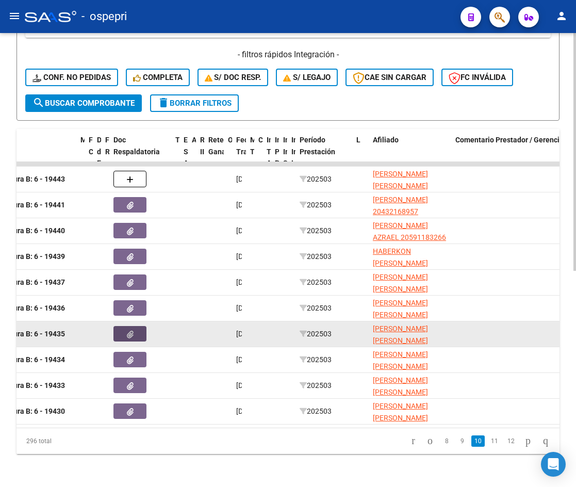
click at [133, 330] on icon "button" at bounding box center [130, 334] width 7 height 8
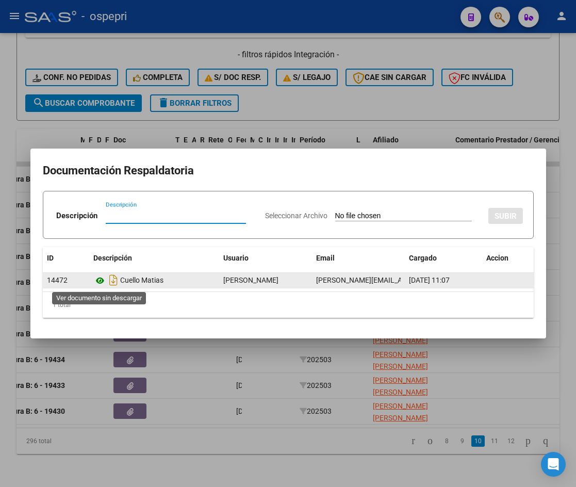
click at [98, 279] on icon at bounding box center [99, 280] width 13 height 12
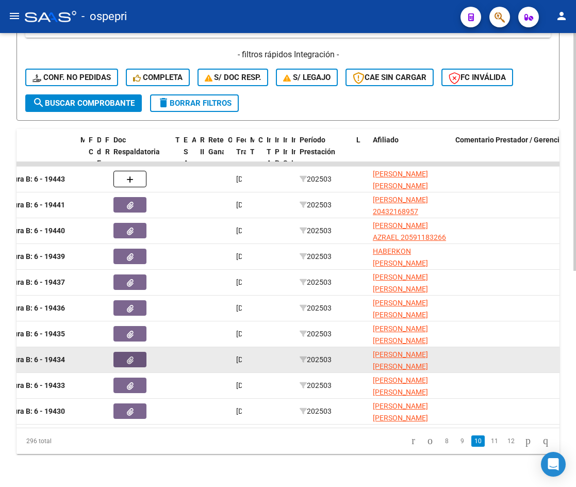
click at [129, 356] on icon "button" at bounding box center [130, 360] width 7 height 8
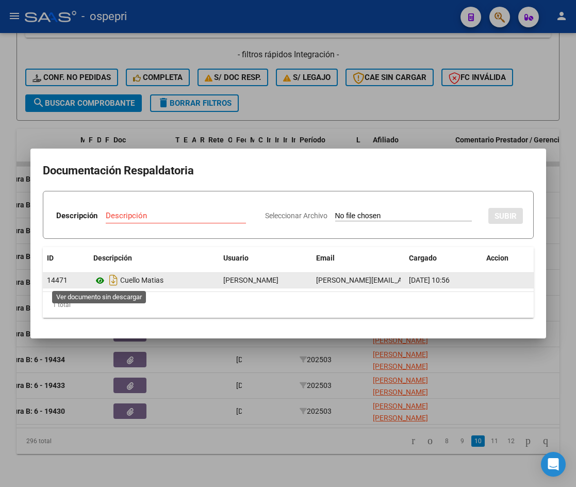
click at [99, 279] on icon at bounding box center [99, 280] width 13 height 12
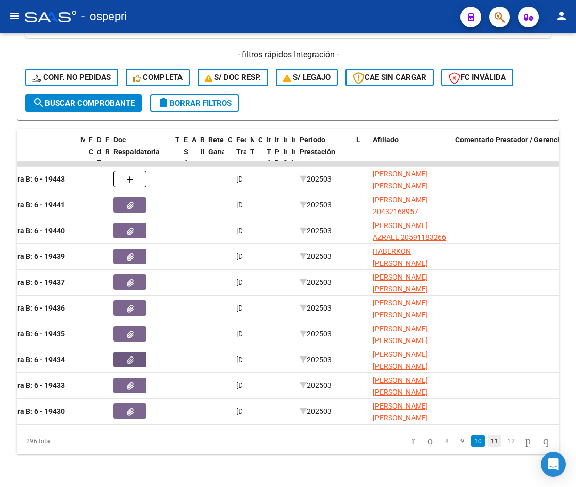
click at [488, 441] on link "11" at bounding box center [494, 440] width 13 height 11
click at [488, 442] on link "12" at bounding box center [494, 440] width 13 height 11
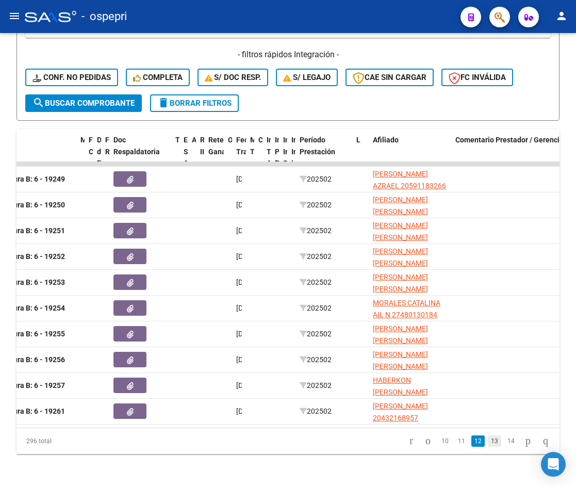
click at [488, 439] on link "13" at bounding box center [494, 440] width 13 height 11
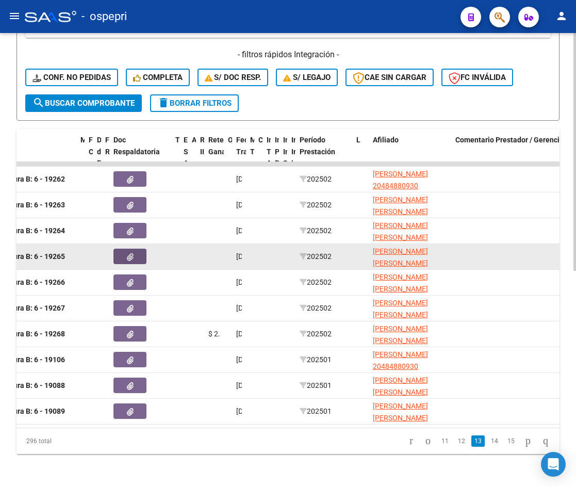
click at [140, 250] on button "button" at bounding box center [129, 255] width 33 height 15
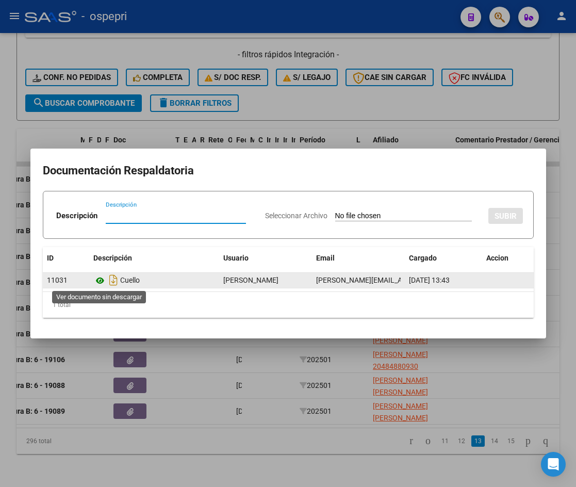
click at [99, 279] on icon at bounding box center [99, 280] width 13 height 12
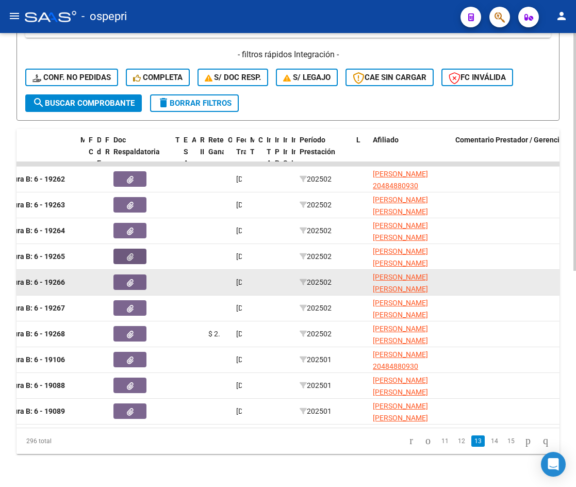
click at [126, 277] on button "button" at bounding box center [129, 281] width 33 height 15
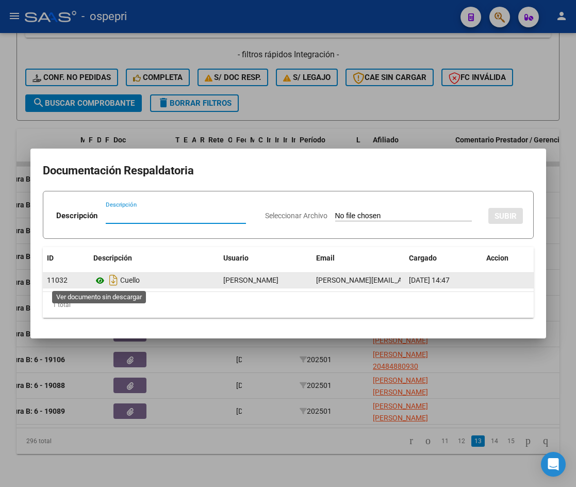
click at [101, 281] on icon at bounding box center [99, 280] width 13 height 12
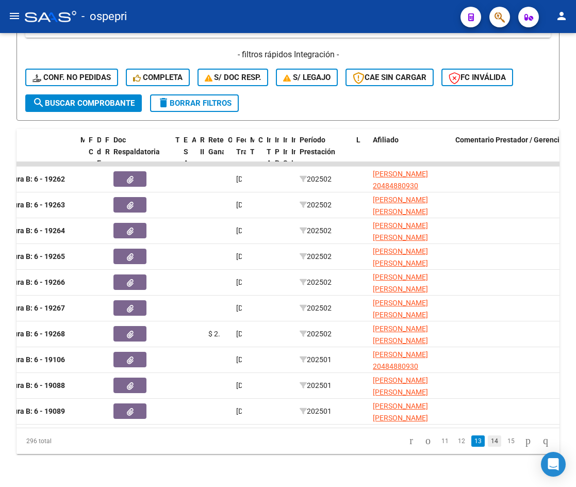
click at [488, 441] on link "14" at bounding box center [494, 440] width 13 height 11
click at [488, 441] on link "15" at bounding box center [494, 440] width 13 height 11
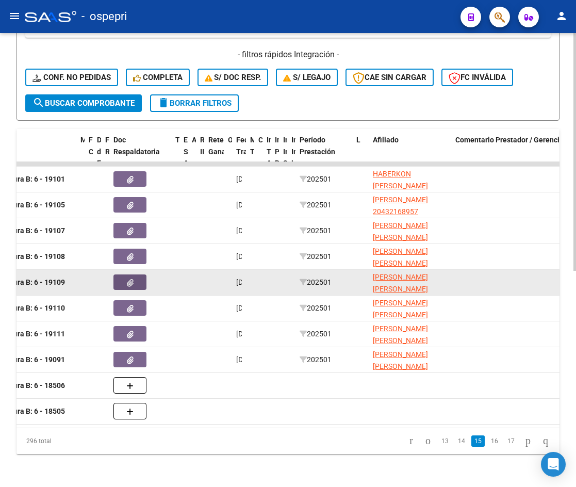
click at [138, 274] on button "button" at bounding box center [129, 281] width 33 height 15
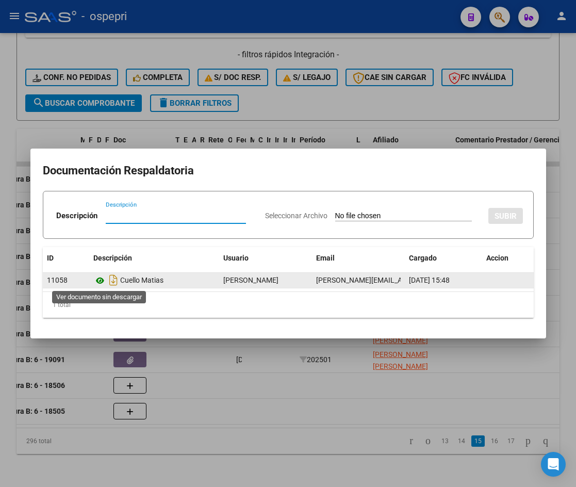
click at [101, 281] on icon at bounding box center [99, 280] width 13 height 12
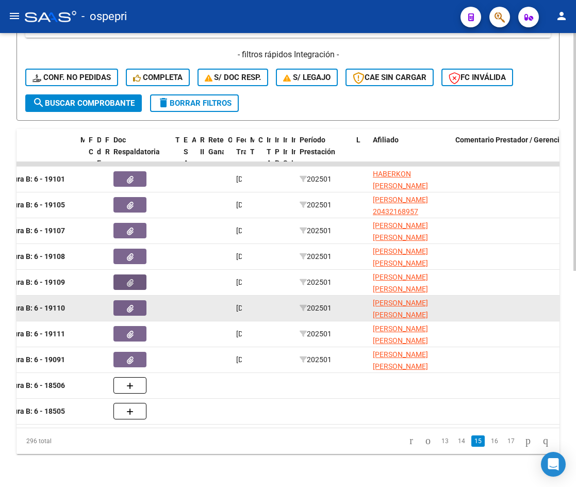
click at [132, 305] on icon "button" at bounding box center [130, 309] width 7 height 8
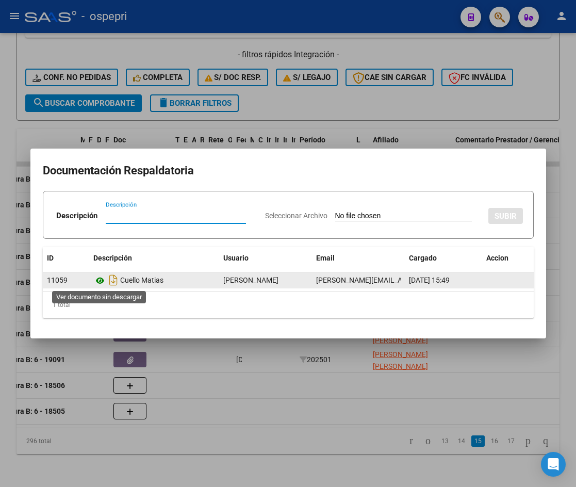
click at [101, 278] on icon at bounding box center [99, 280] width 13 height 12
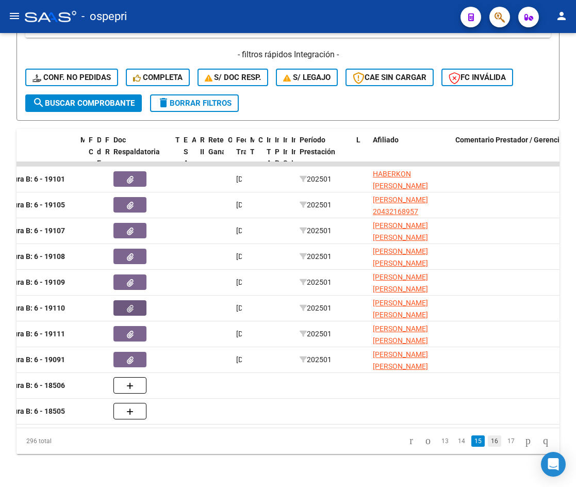
click at [488, 442] on link "16" at bounding box center [494, 440] width 13 height 11
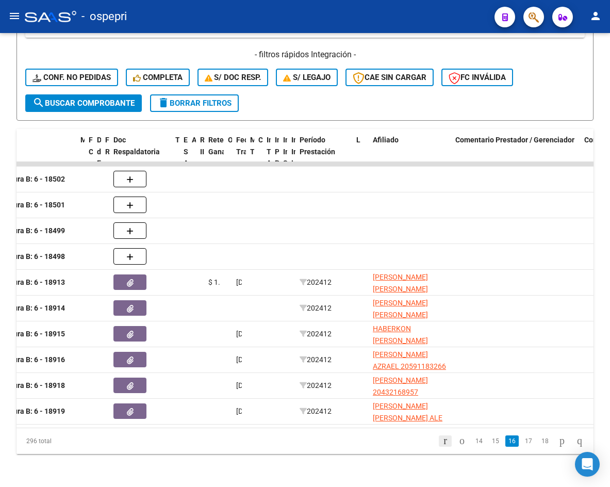
click at [439, 438] on link "go to first page" at bounding box center [445, 440] width 13 height 11
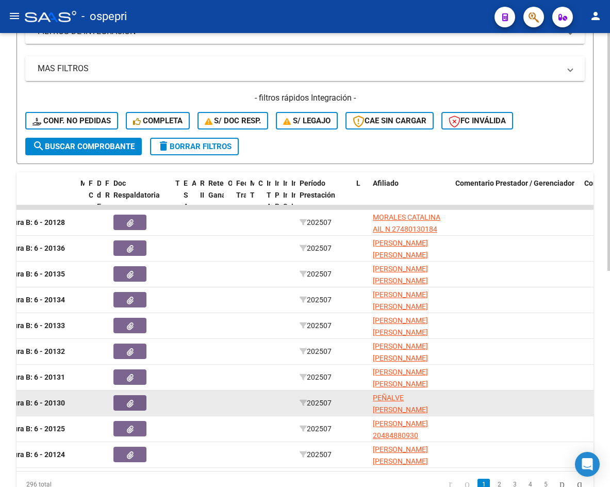
scroll to position [413, 0]
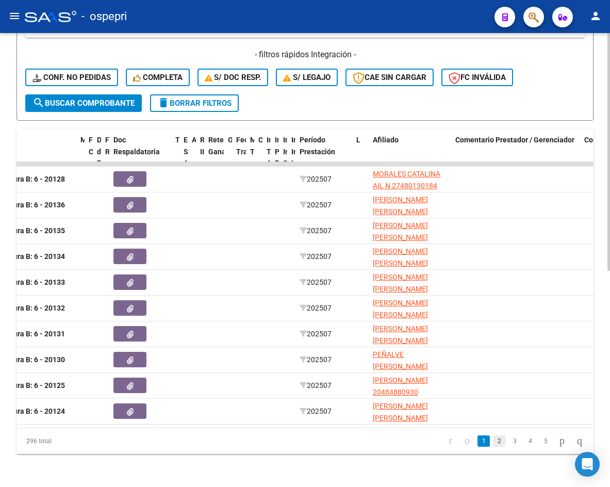
click at [493, 439] on link "2" at bounding box center [499, 440] width 12 height 11
click at [508, 440] on link "3" at bounding box center [514, 440] width 12 height 11
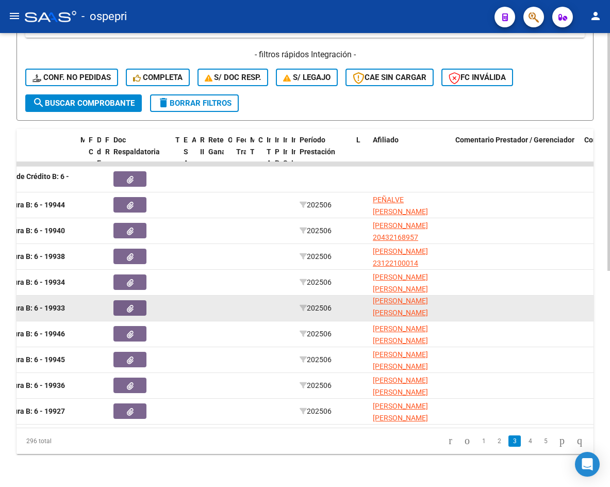
scroll to position [1, 0]
drag, startPoint x: 421, startPoint y: 307, endPoint x: 374, endPoint y: 302, distance: 46.6
click at [374, 302] on app-link-go-to "CUELLO [PERSON_NAME] 20404438213" at bounding box center [410, 311] width 74 height 35
copy span "20404438213"
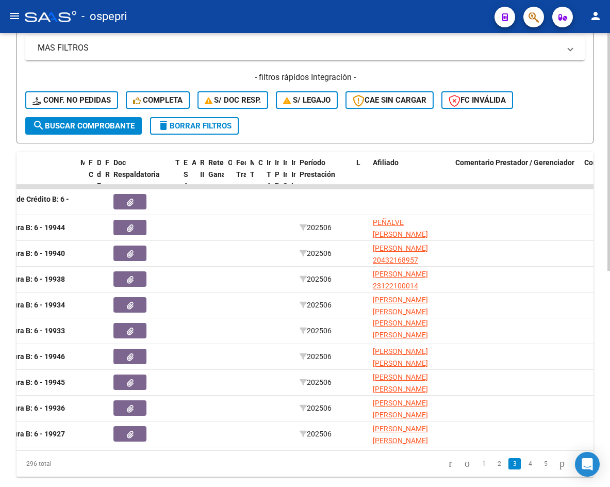
scroll to position [412, 0]
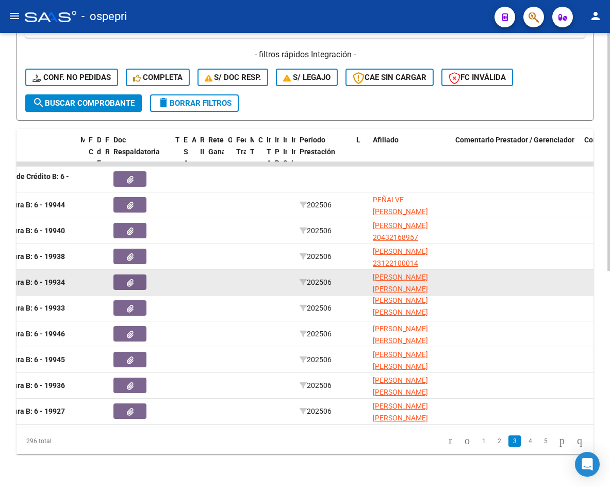
click at [131, 279] on icon "button" at bounding box center [130, 283] width 7 height 8
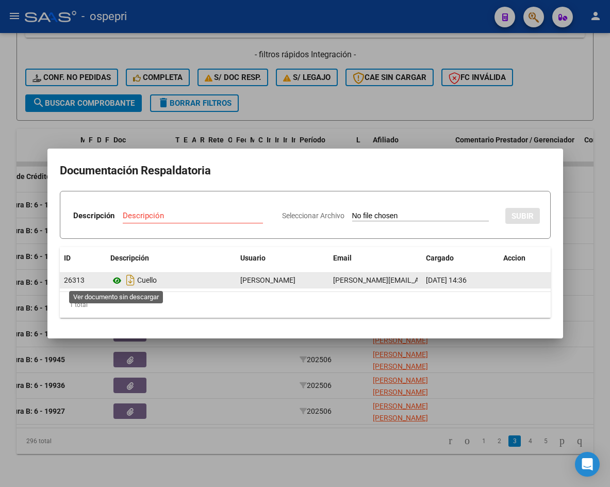
click at [117, 280] on icon at bounding box center [116, 280] width 13 height 12
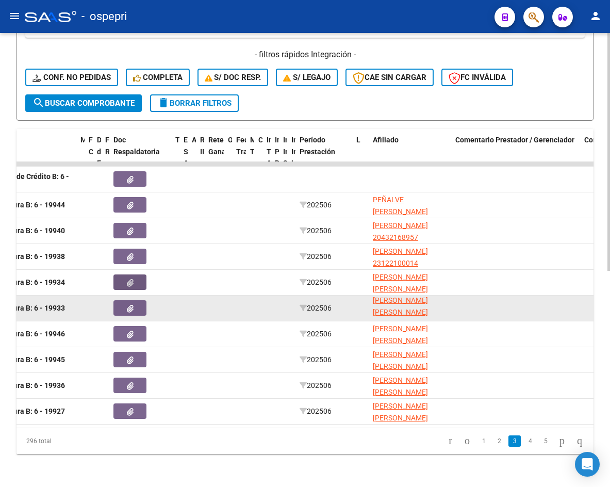
click at [138, 303] on button "button" at bounding box center [129, 307] width 33 height 15
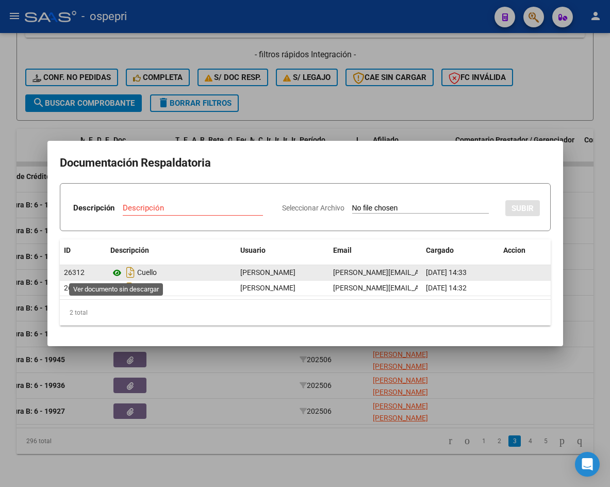
click at [114, 273] on icon at bounding box center [116, 273] width 13 height 12
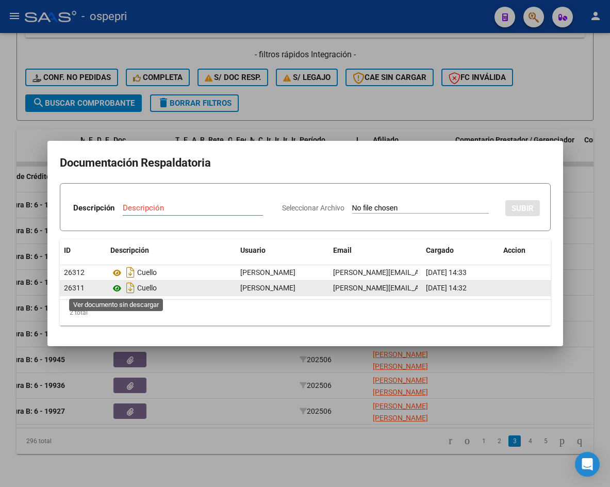
click at [117, 288] on icon at bounding box center [116, 288] width 13 height 12
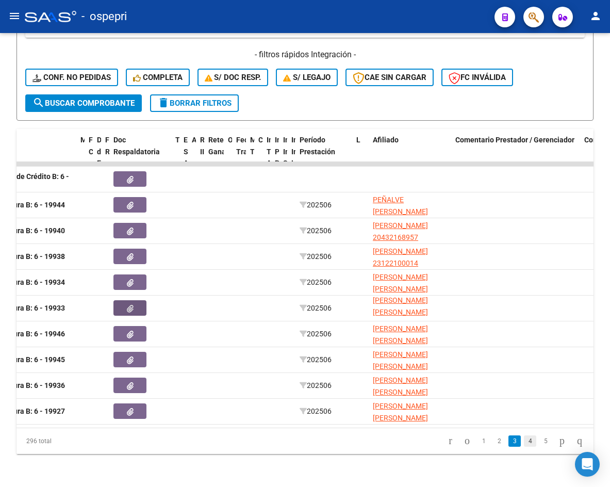
click at [524, 442] on link "4" at bounding box center [530, 440] width 12 height 11
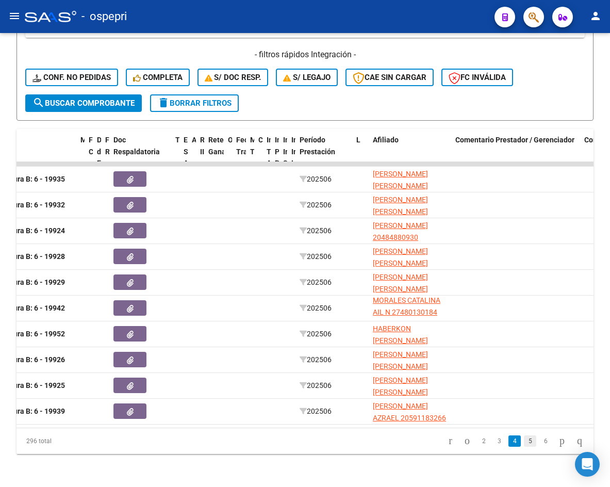
click at [524, 441] on link "5" at bounding box center [530, 440] width 12 height 11
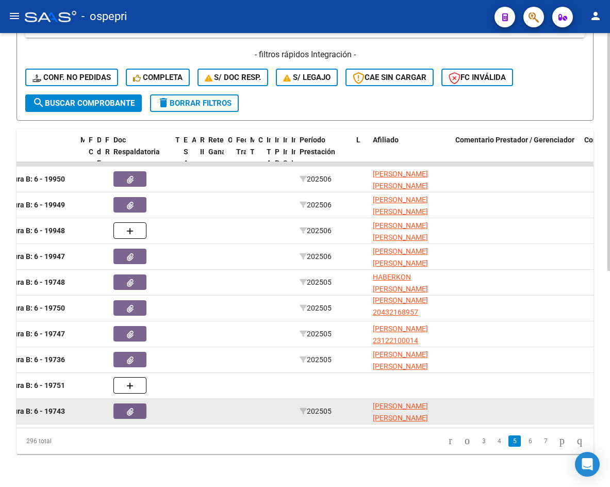
click at [135, 403] on button "button" at bounding box center [129, 410] width 33 height 15
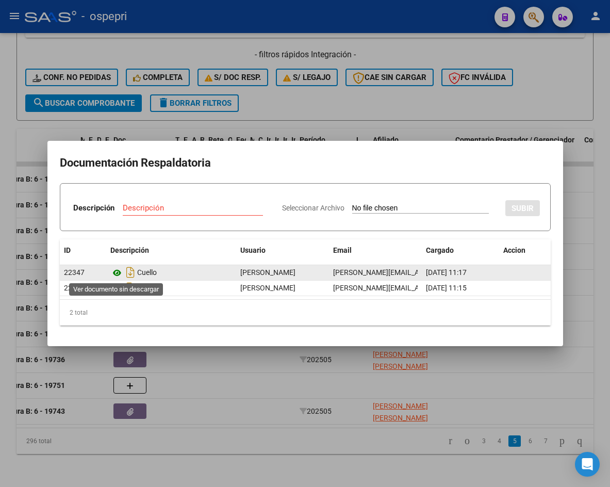
click at [118, 273] on icon at bounding box center [116, 273] width 13 height 12
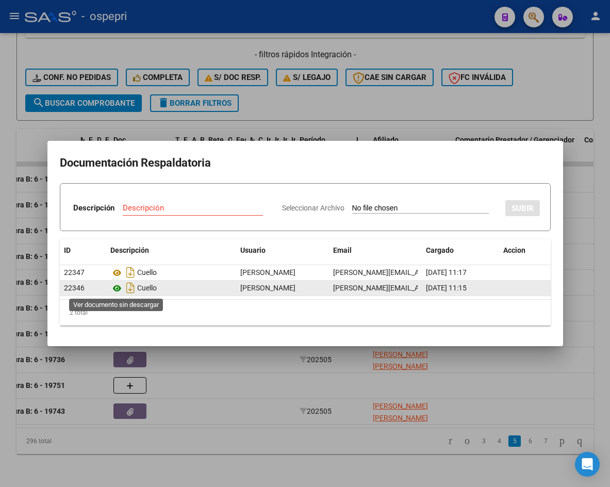
click at [120, 289] on icon at bounding box center [116, 288] width 13 height 12
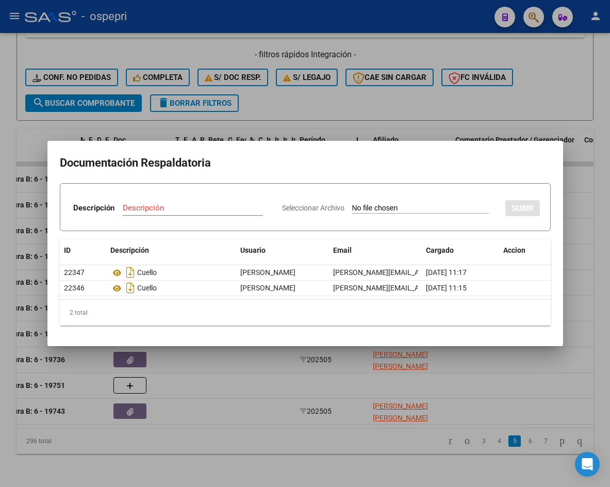
click at [575, 219] on div at bounding box center [305, 243] width 610 height 487
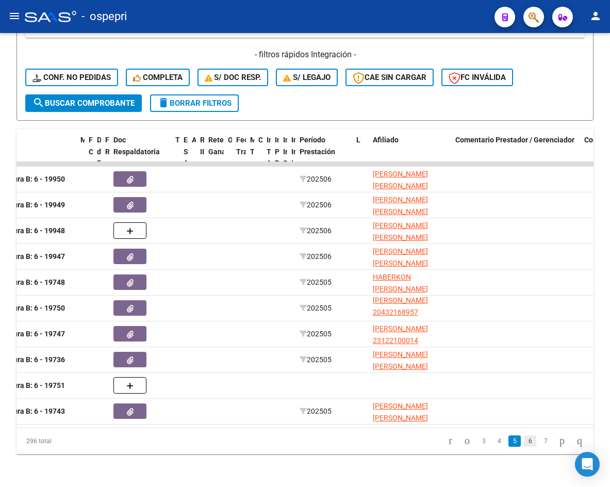
click at [524, 442] on link "6" at bounding box center [530, 440] width 12 height 11
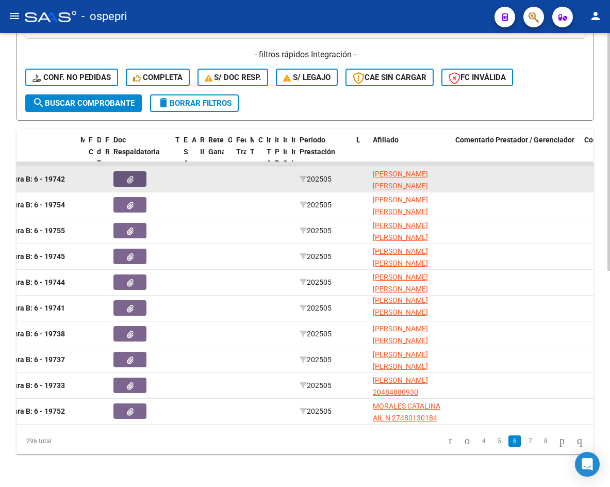
click at [132, 176] on icon "button" at bounding box center [130, 180] width 7 height 8
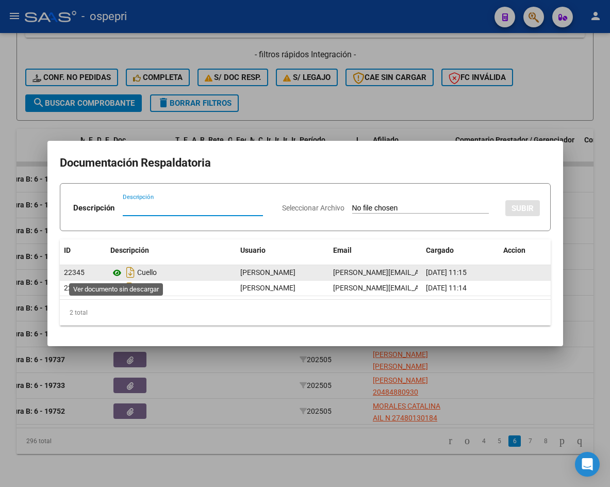
click at [114, 273] on icon at bounding box center [116, 273] width 13 height 12
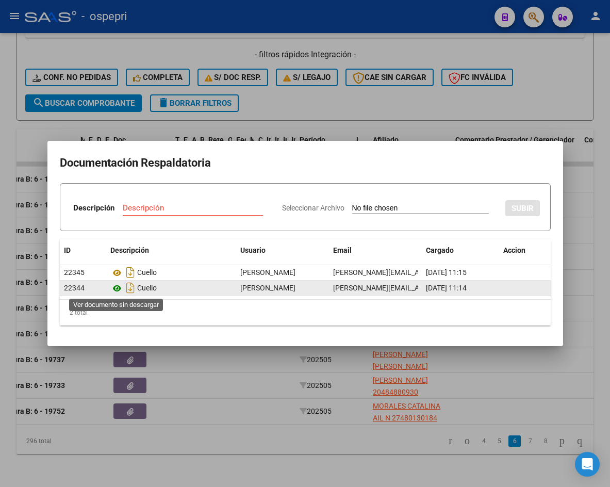
click at [117, 290] on icon at bounding box center [116, 288] width 13 height 12
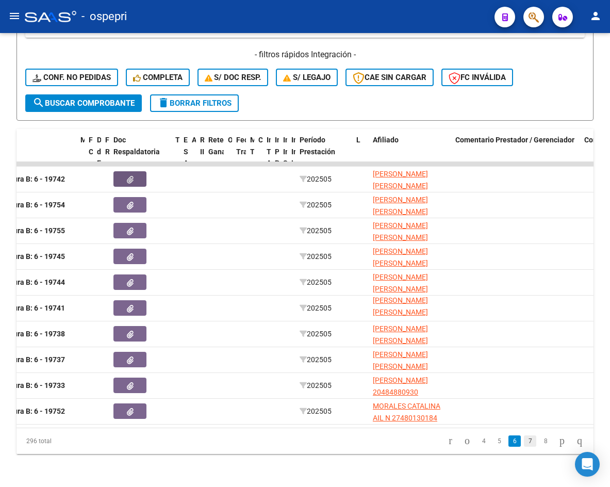
click at [524, 442] on link "7" at bounding box center [530, 440] width 12 height 11
click at [524, 441] on link "8" at bounding box center [530, 440] width 12 height 11
click at [523, 443] on link "9" at bounding box center [529, 440] width 12 height 11
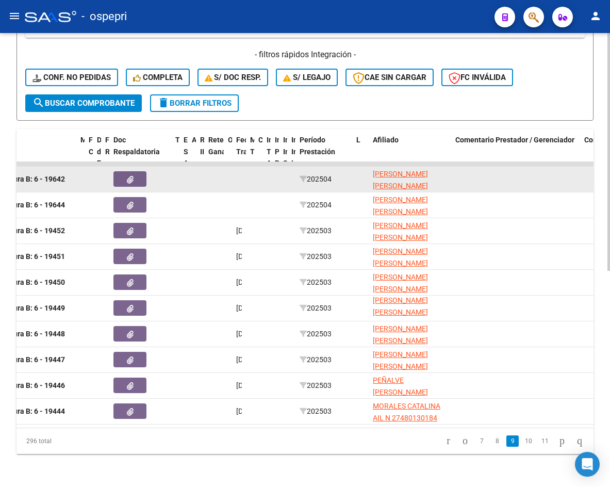
click at [129, 176] on icon "button" at bounding box center [130, 180] width 7 height 8
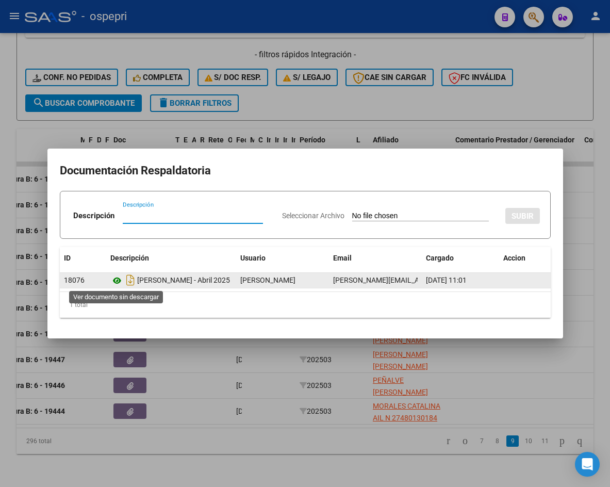
click at [117, 280] on icon at bounding box center [116, 280] width 13 height 12
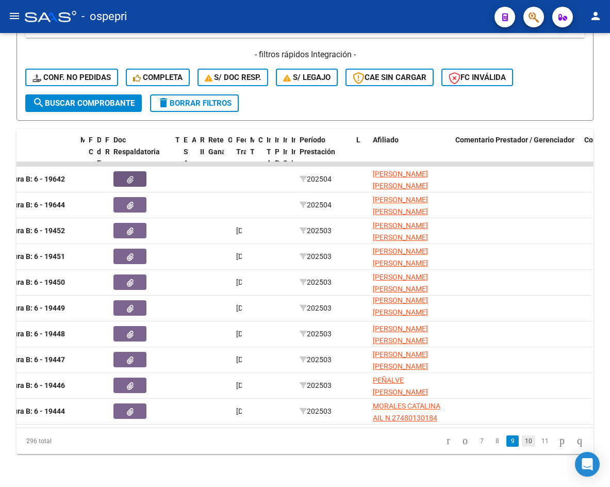
click at [522, 438] on link "10" at bounding box center [528, 440] width 13 height 11
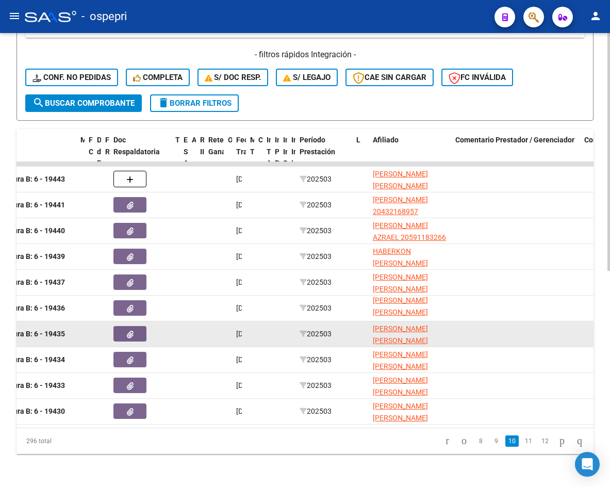
click at [138, 327] on button "button" at bounding box center [129, 333] width 33 height 15
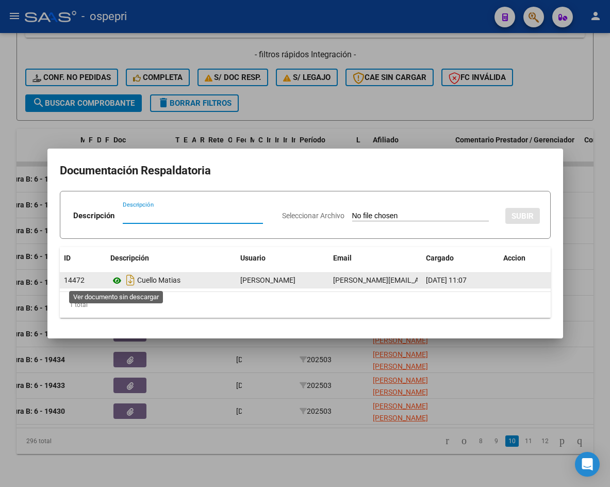
click at [117, 281] on icon at bounding box center [116, 280] width 13 height 12
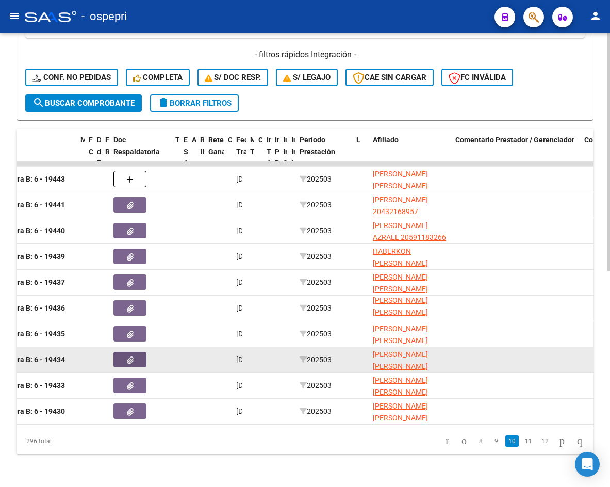
click at [132, 356] on icon "button" at bounding box center [130, 360] width 7 height 8
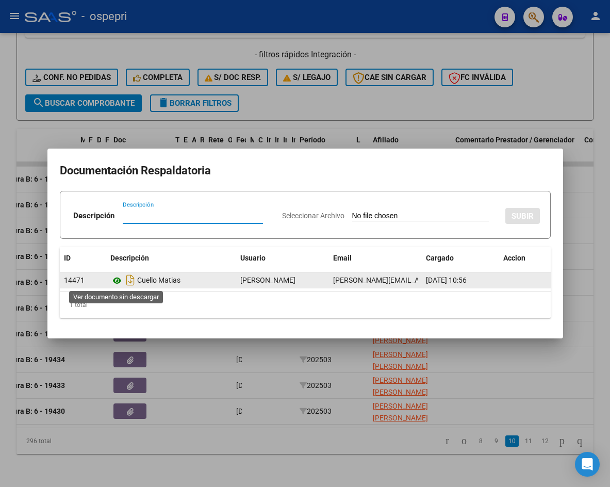
click at [119, 279] on icon at bounding box center [116, 280] width 13 height 12
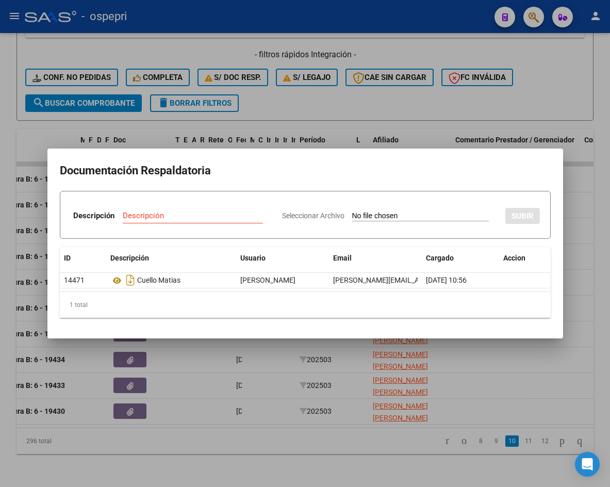
click at [575, 228] on div at bounding box center [305, 243] width 610 height 487
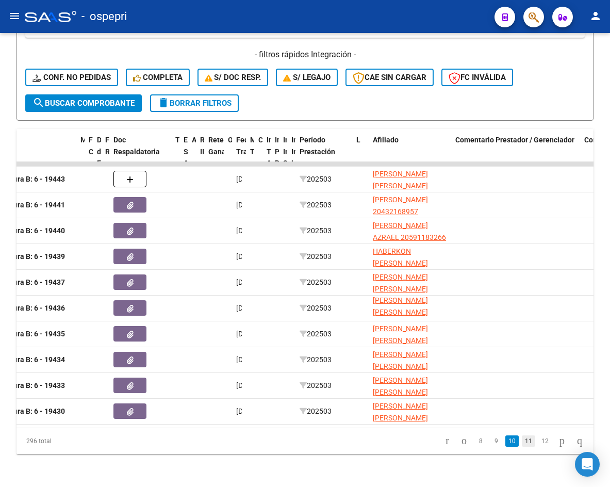
click at [522, 439] on link "11" at bounding box center [528, 440] width 13 height 11
click at [522, 440] on link "12" at bounding box center [528, 440] width 13 height 11
click at [522, 441] on link "13" at bounding box center [528, 440] width 13 height 11
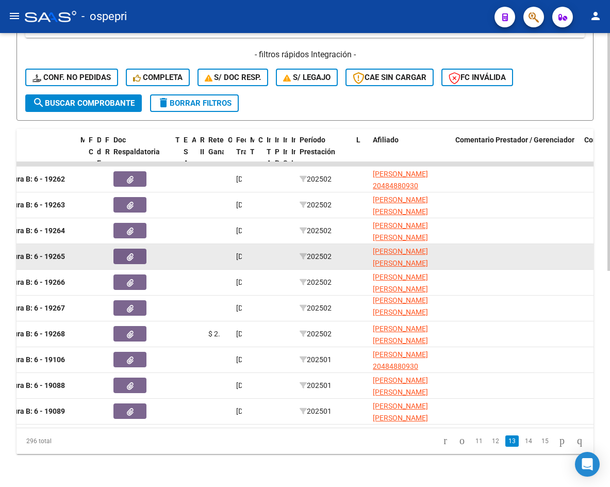
click at [139, 251] on button "button" at bounding box center [129, 255] width 33 height 15
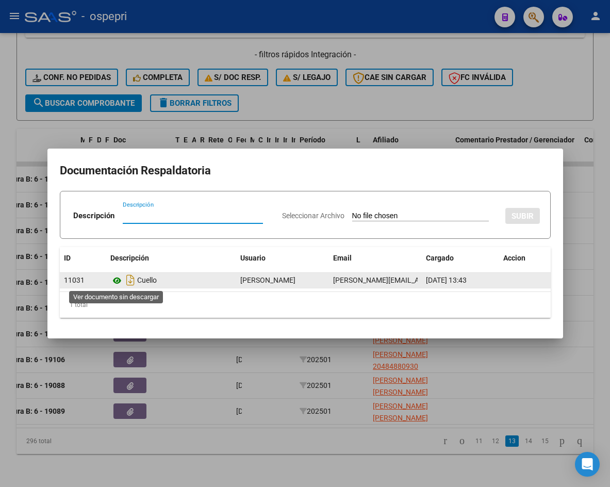
click at [116, 280] on icon at bounding box center [116, 280] width 13 height 12
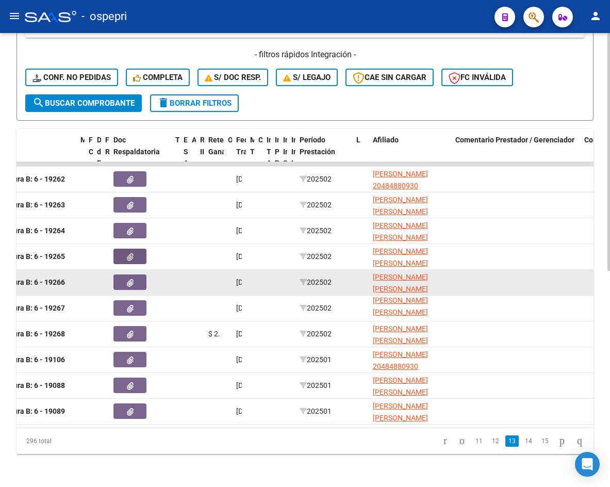
click at [141, 274] on button "button" at bounding box center [129, 281] width 33 height 15
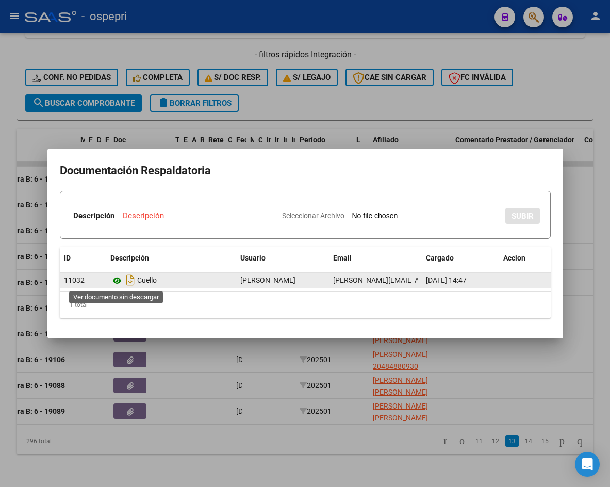
click at [114, 281] on icon at bounding box center [116, 280] width 13 height 12
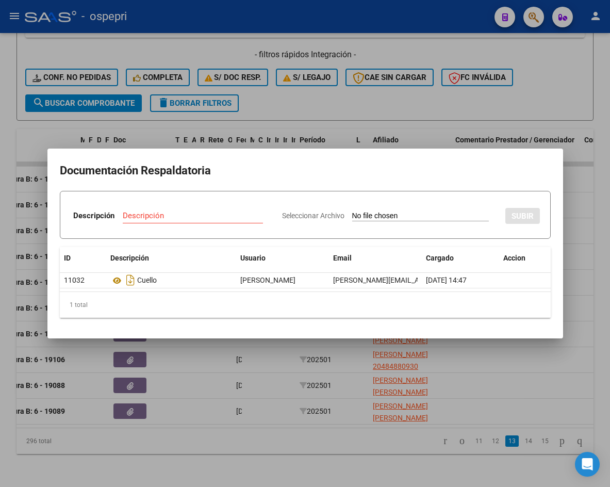
click at [575, 187] on div at bounding box center [305, 243] width 610 height 487
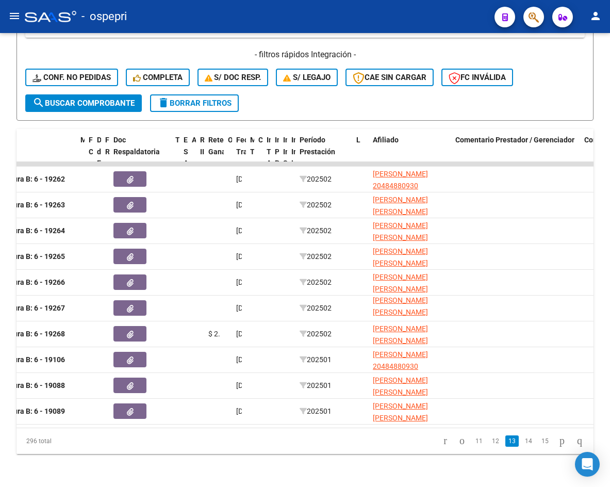
click at [522, 445] on link "14" at bounding box center [528, 440] width 13 height 11
click at [522, 441] on link "15" at bounding box center [528, 440] width 13 height 11
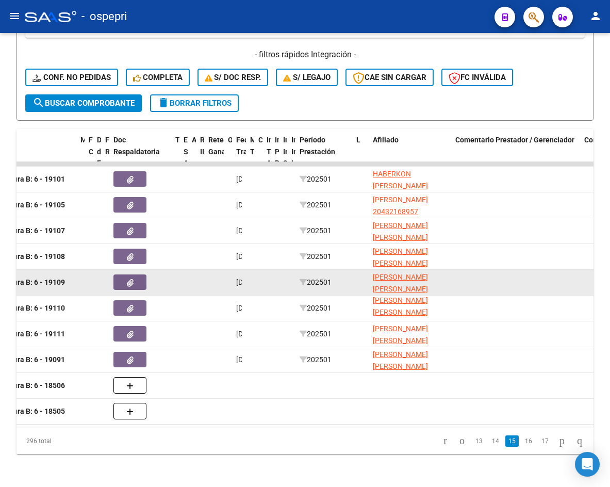
click at [127, 279] on icon "button" at bounding box center [130, 283] width 7 height 8
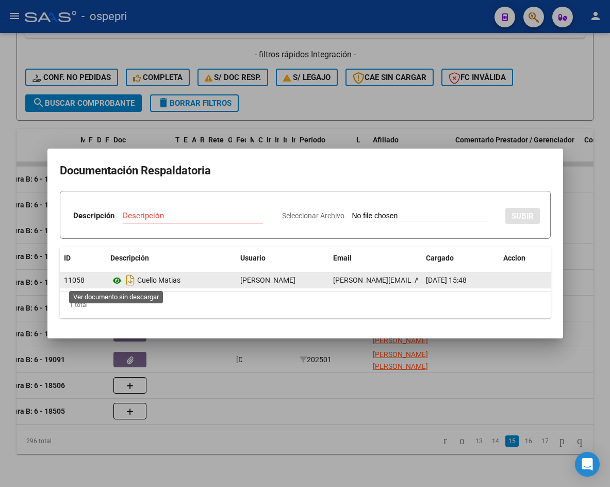
click at [118, 279] on icon at bounding box center [116, 280] width 13 height 12
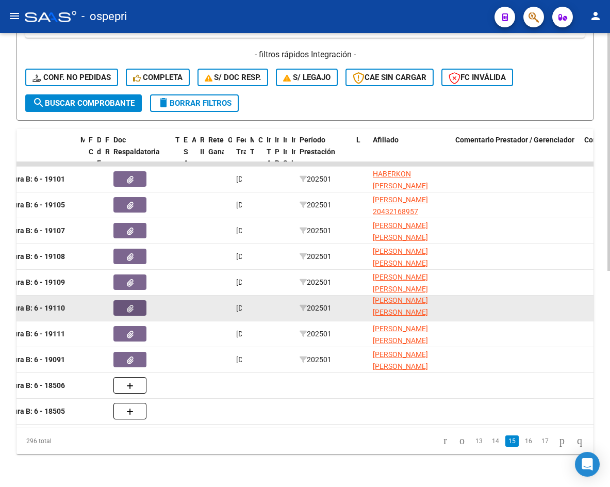
click at [131, 305] on icon "button" at bounding box center [130, 309] width 7 height 8
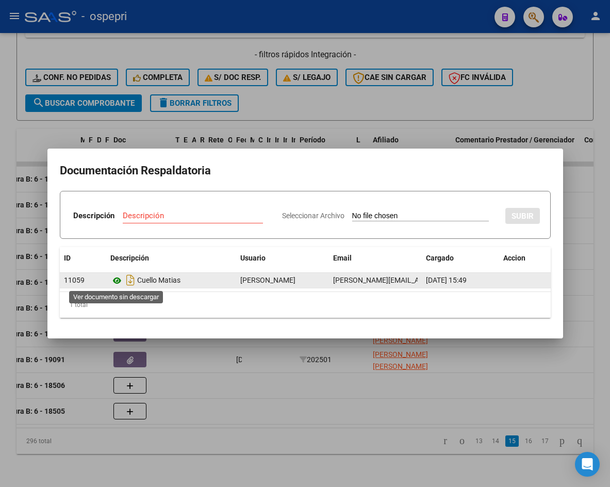
click at [119, 279] on icon at bounding box center [116, 280] width 13 height 12
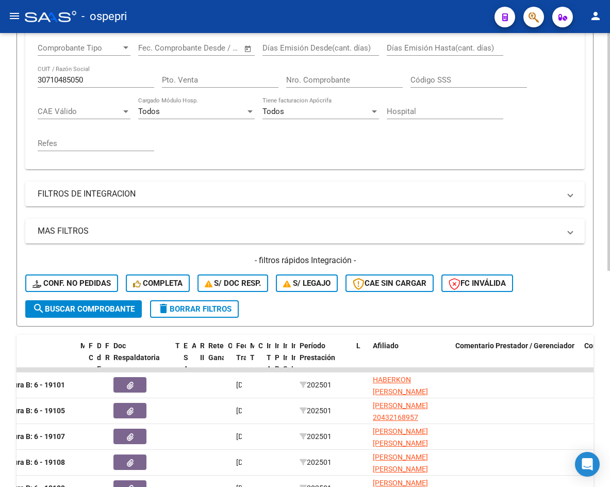
scroll to position [52, 0]
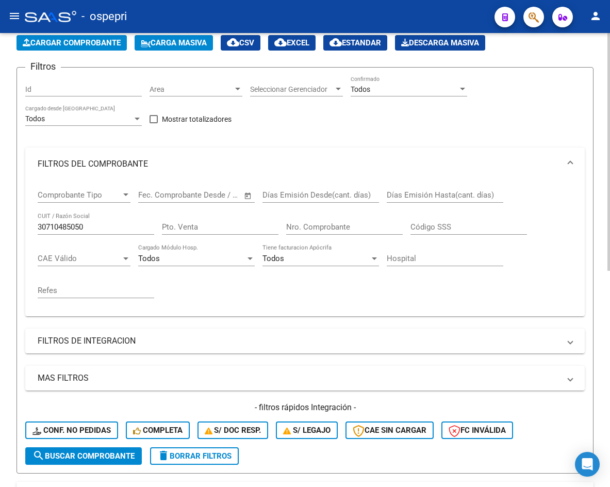
click at [103, 226] on input "30710485050" at bounding box center [96, 226] width 117 height 9
paste input "5547976"
type input "30715547976"
click at [87, 454] on span "search Buscar Comprobante" at bounding box center [83, 455] width 102 height 9
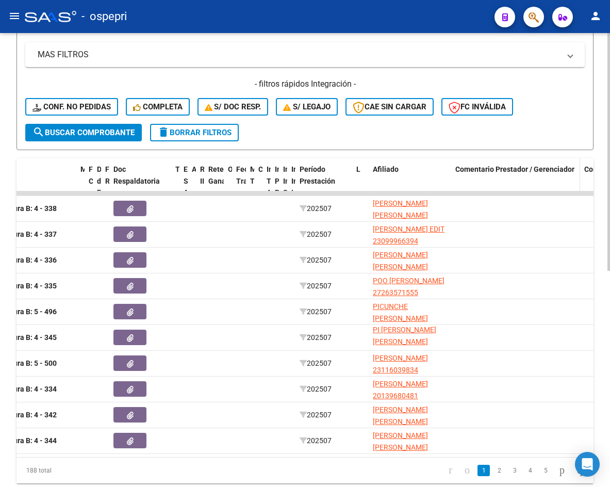
scroll to position [413, 0]
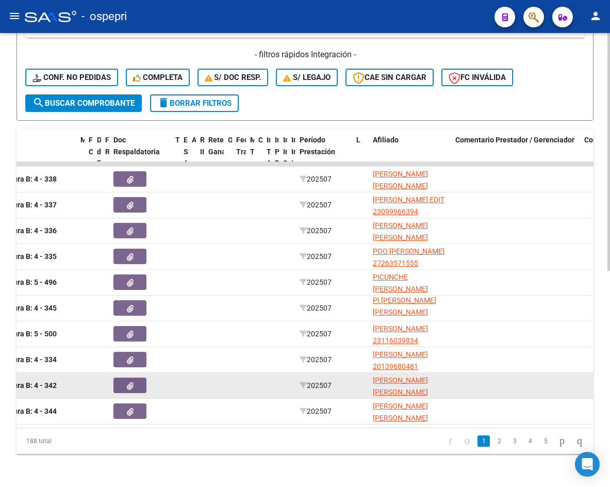
click at [128, 382] on icon "button" at bounding box center [130, 386] width 7 height 8
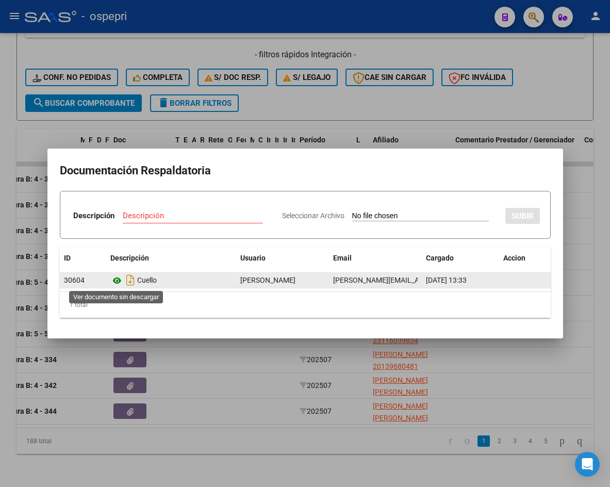
click at [118, 277] on icon at bounding box center [116, 280] width 13 height 12
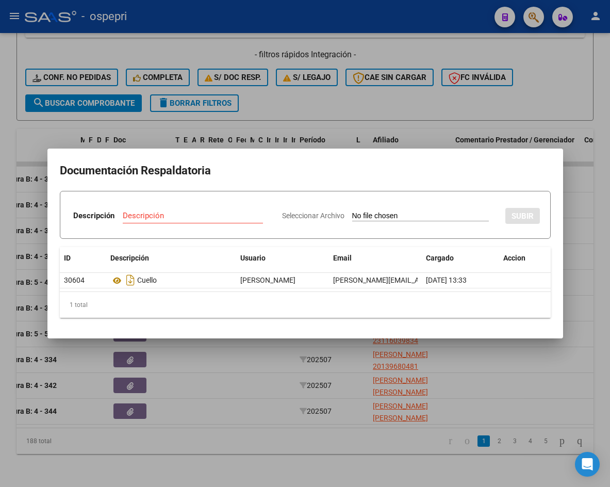
click at [575, 256] on div at bounding box center [305, 243] width 610 height 487
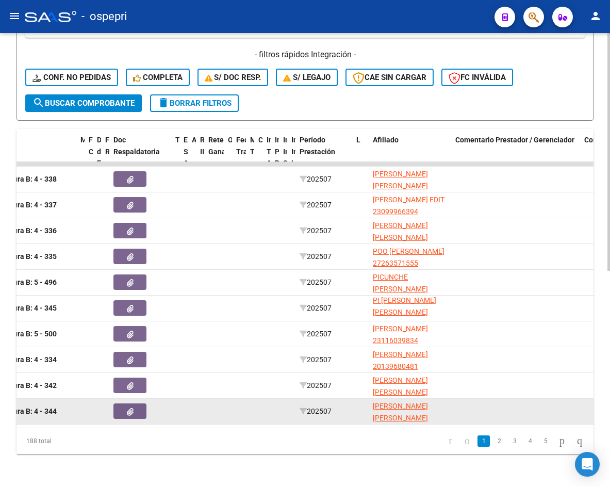
click at [123, 403] on button "button" at bounding box center [129, 410] width 33 height 15
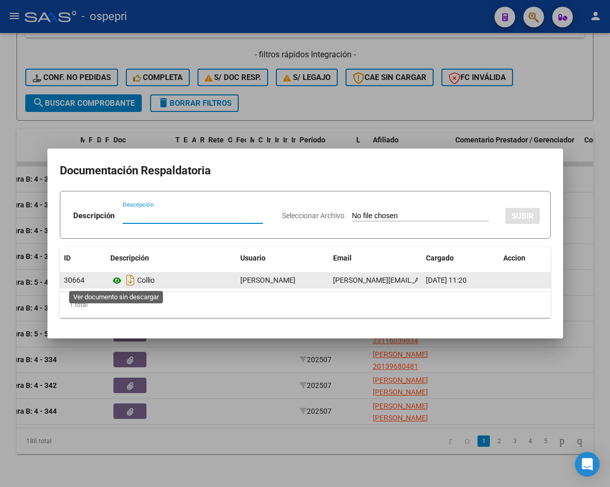
click at [117, 279] on icon at bounding box center [116, 280] width 13 height 12
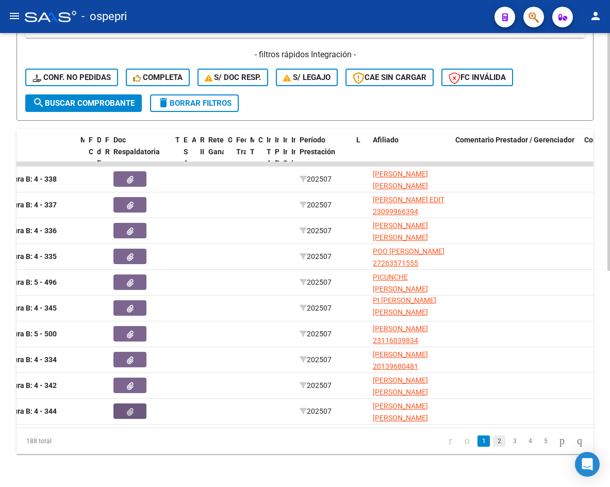
click at [493, 441] on link "2" at bounding box center [499, 440] width 12 height 11
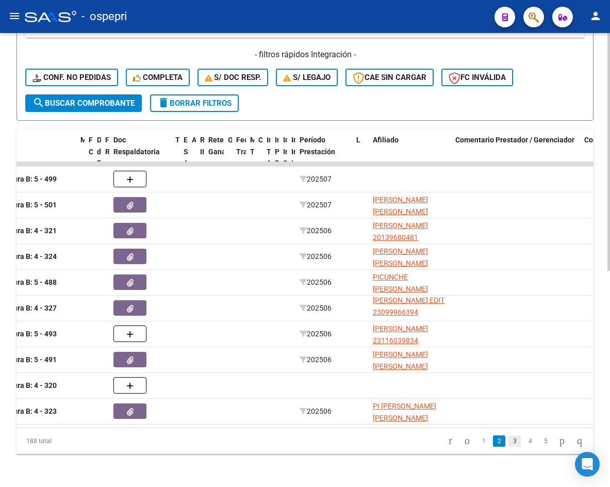
click at [508, 443] on link "3" at bounding box center [514, 440] width 12 height 11
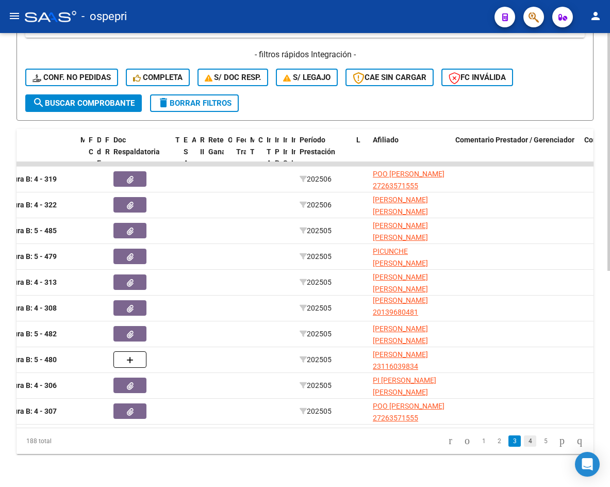
click at [524, 440] on link "4" at bounding box center [530, 440] width 12 height 11
click at [524, 441] on link "5" at bounding box center [530, 440] width 12 height 11
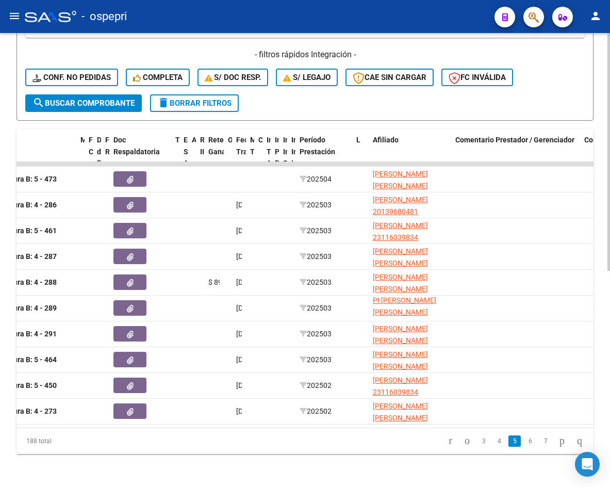
click at [524, 443] on link "6" at bounding box center [530, 440] width 12 height 11
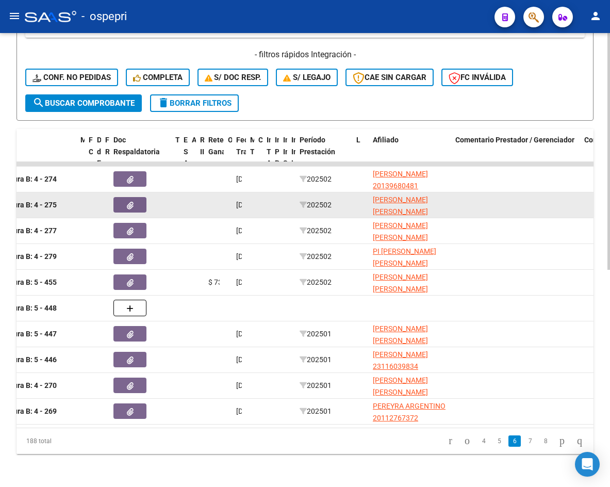
scroll to position [0, 0]
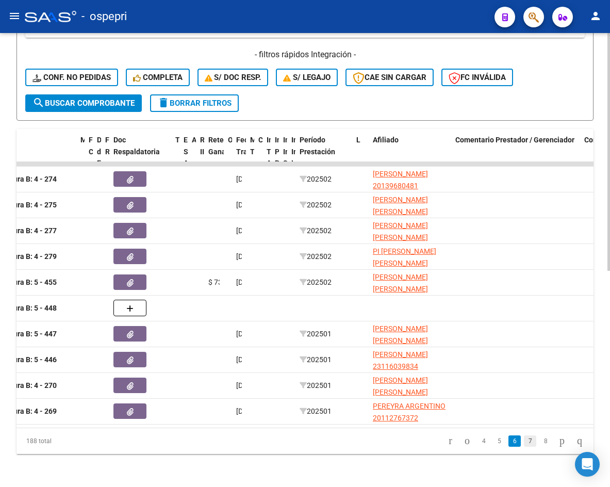
click at [524, 442] on link "7" at bounding box center [530, 440] width 12 height 11
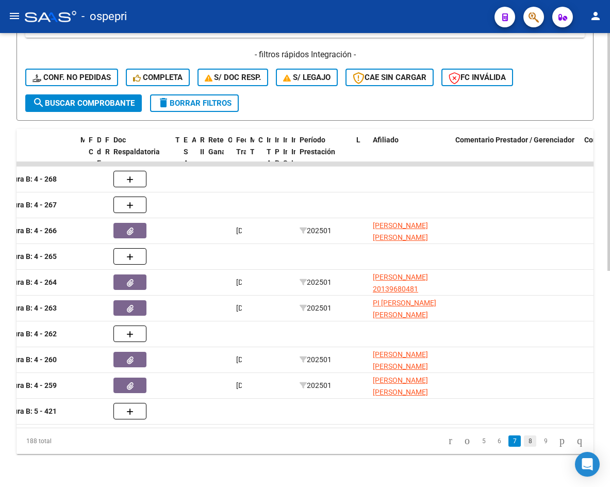
click at [525, 442] on link "8" at bounding box center [530, 440] width 12 height 11
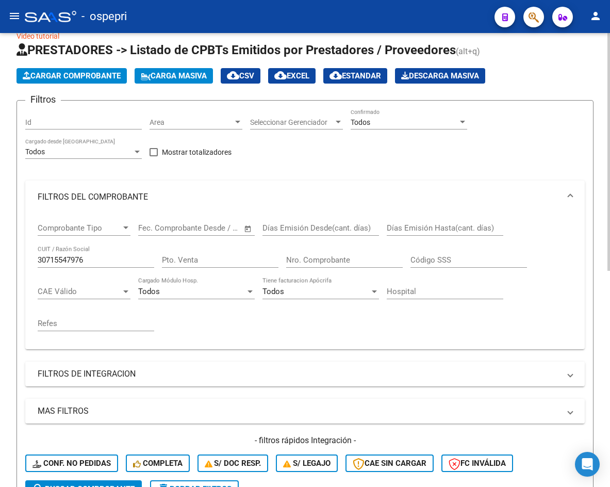
scroll to position [1, 0]
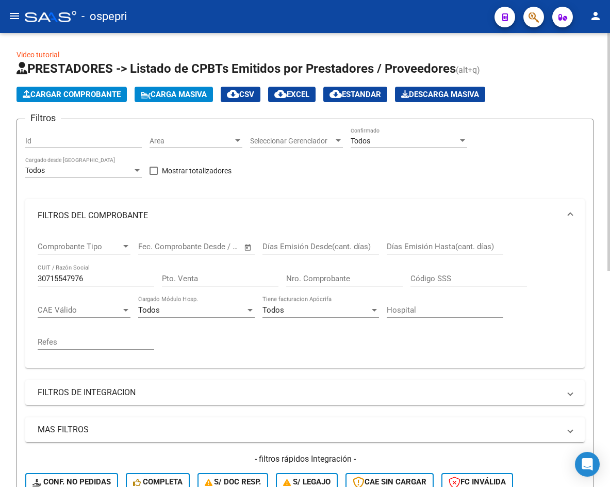
click at [105, 284] on div "30715547976 CUIT / Razón Social" at bounding box center [96, 275] width 117 height 22
click at [105, 279] on input "30715547976" at bounding box center [96, 278] width 117 height 9
paste input "0485050"
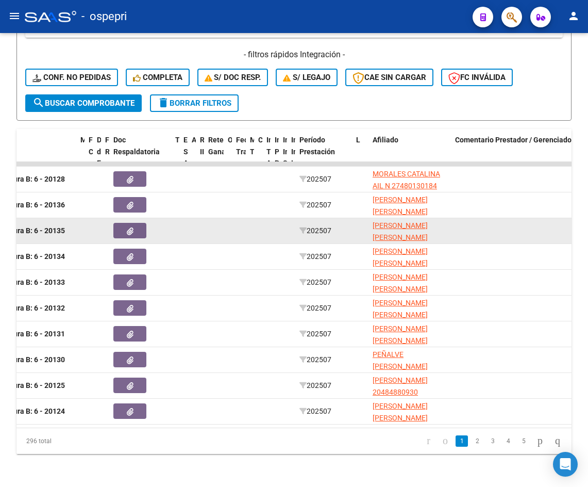
scroll to position [413, 0]
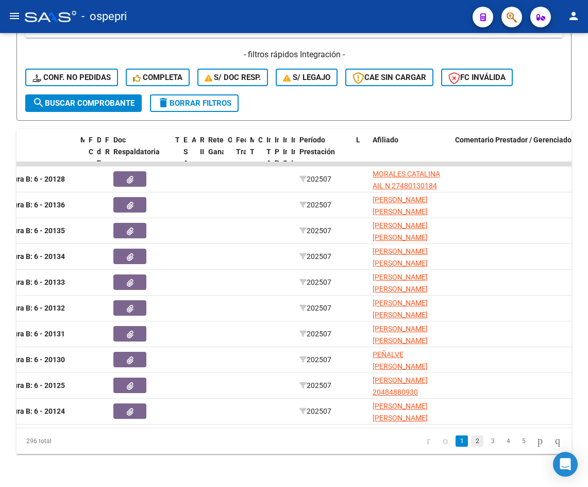
type input "30710485050"
click at [471, 444] on link "2" at bounding box center [477, 440] width 12 height 11
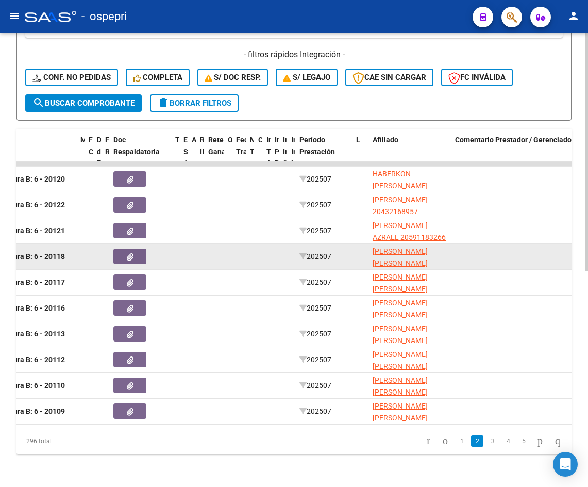
click at [123, 248] on button "button" at bounding box center [129, 255] width 33 height 15
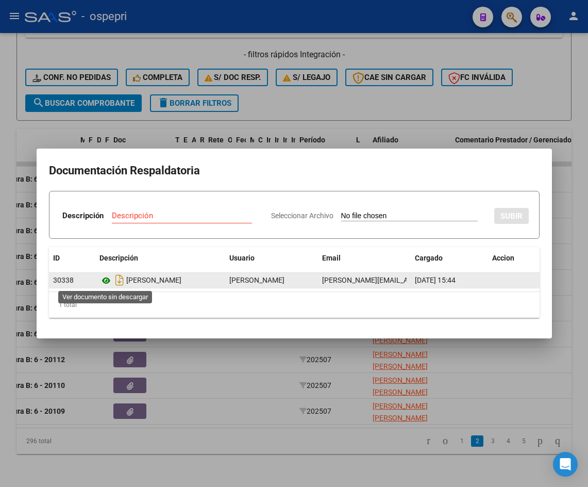
click at [107, 279] on icon at bounding box center [105, 280] width 13 height 12
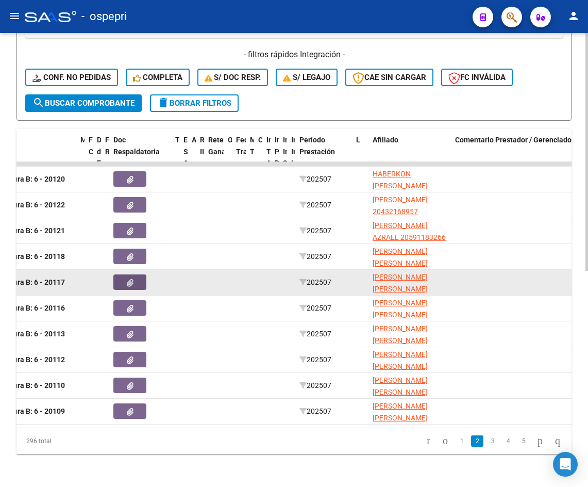
click at [126, 274] on button "button" at bounding box center [129, 281] width 33 height 15
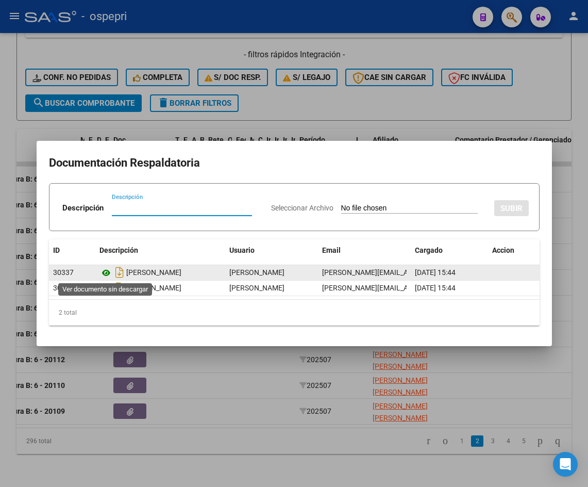
click at [107, 273] on icon at bounding box center [105, 273] width 13 height 12
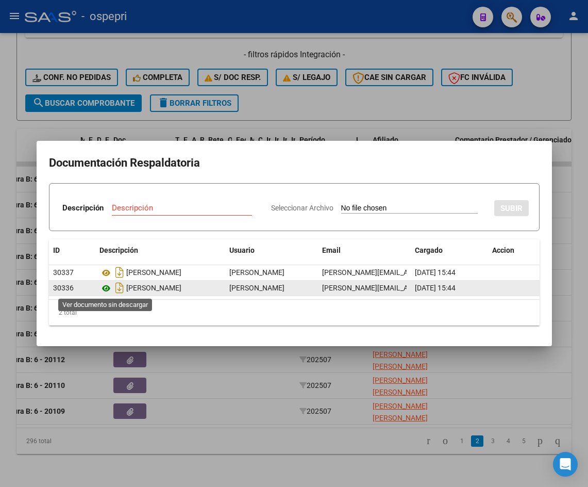
click at [106, 288] on icon at bounding box center [105, 288] width 13 height 12
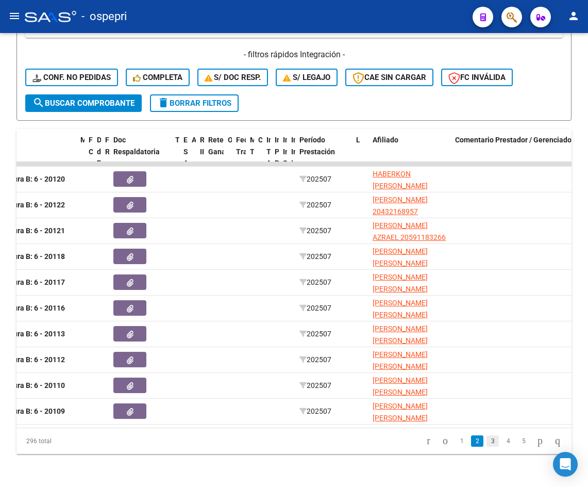
click at [487, 443] on link "3" at bounding box center [493, 440] width 12 height 11
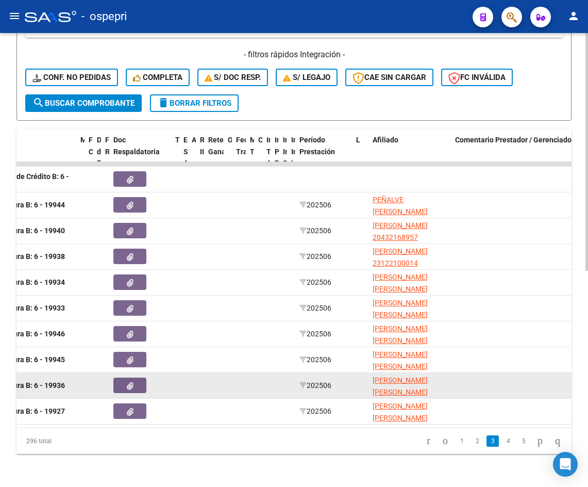
click at [126, 378] on button "button" at bounding box center [129, 384] width 33 height 15
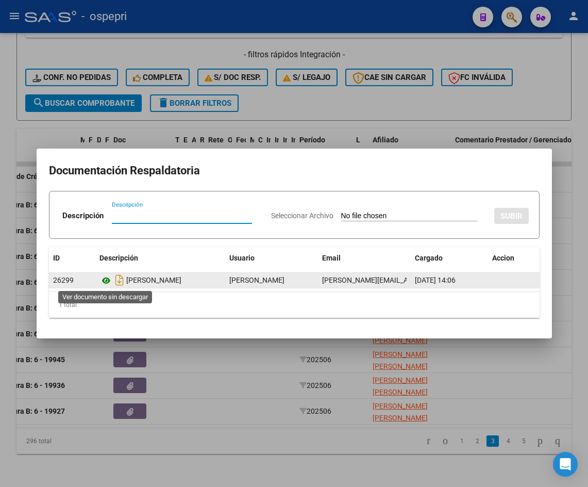
click at [104, 279] on icon at bounding box center [105, 280] width 13 height 12
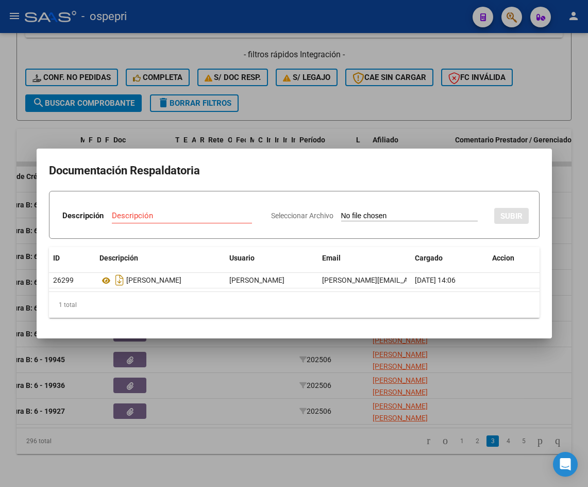
click at [573, 217] on div at bounding box center [294, 243] width 588 height 487
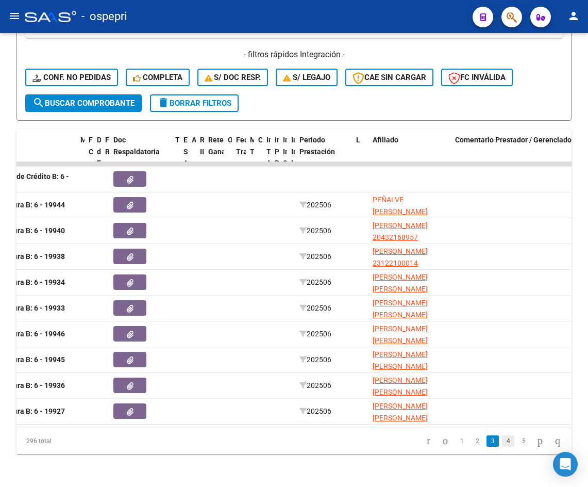
click at [502, 444] on link "4" at bounding box center [508, 440] width 12 height 11
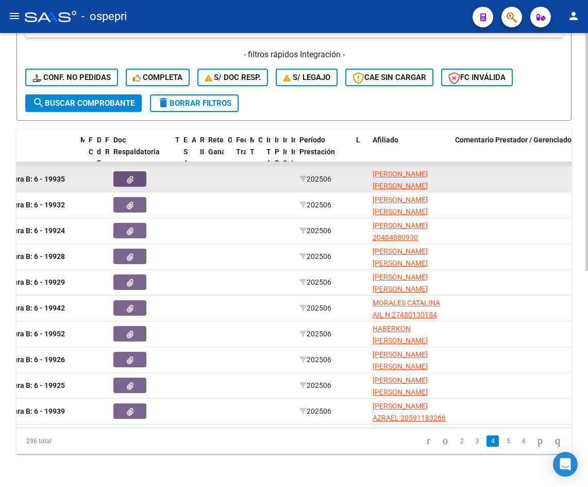
click at [136, 171] on button "button" at bounding box center [129, 178] width 33 height 15
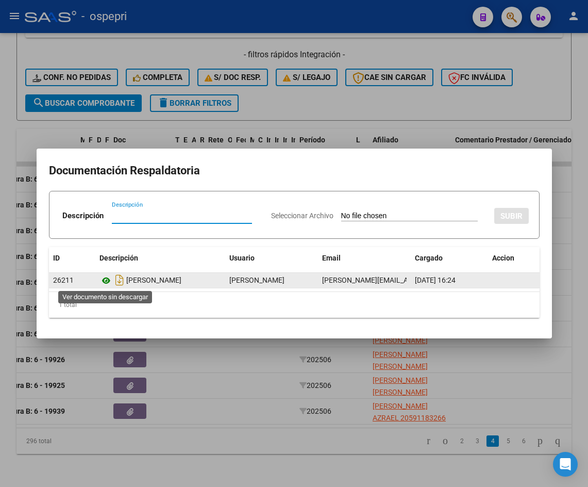
click at [105, 280] on icon at bounding box center [105, 280] width 13 height 12
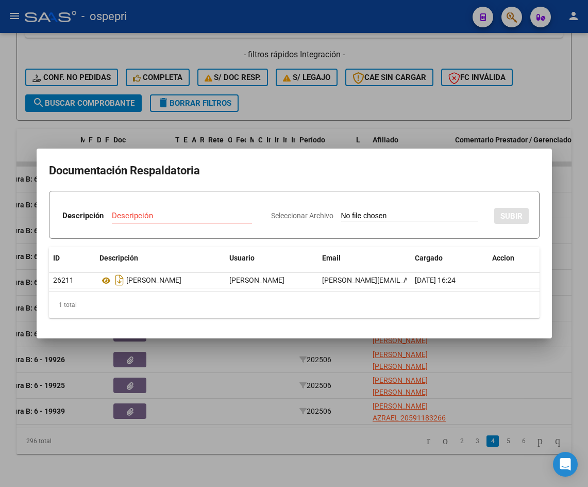
click at [575, 254] on div at bounding box center [294, 243] width 588 height 487
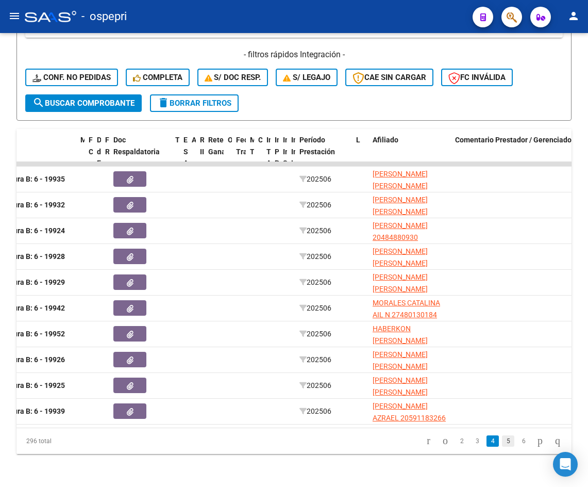
click at [502, 441] on link "5" at bounding box center [508, 440] width 12 height 11
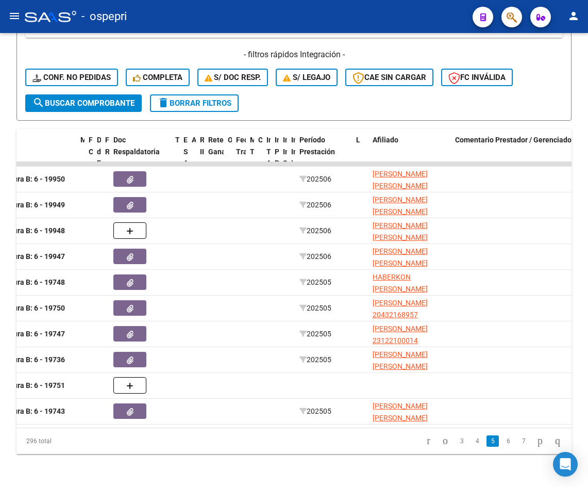
click at [502, 440] on link "6" at bounding box center [508, 440] width 12 height 11
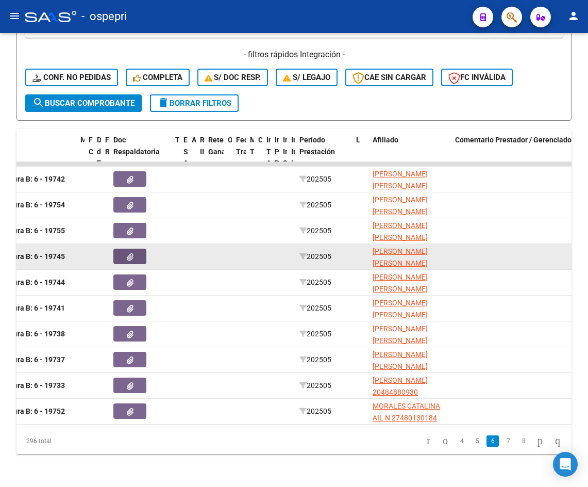
click at [131, 253] on icon "button" at bounding box center [130, 257] width 7 height 8
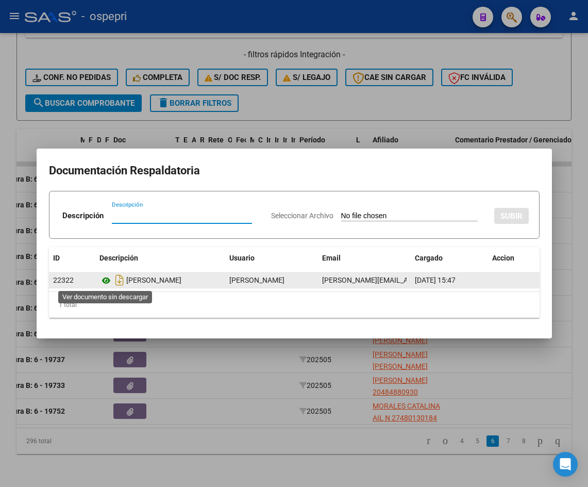
click at [105, 279] on icon at bounding box center [105, 280] width 13 height 12
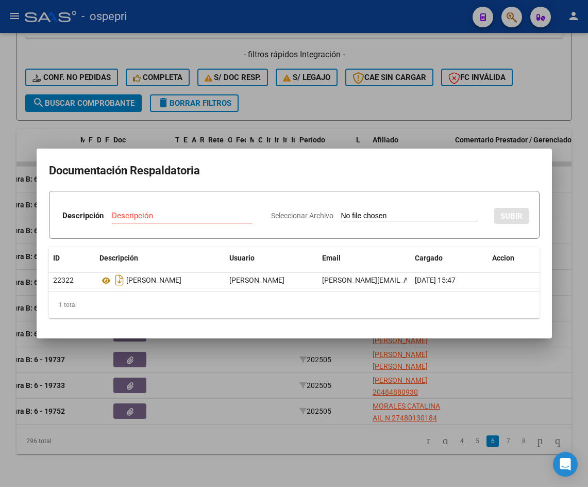
click at [575, 197] on div at bounding box center [294, 243] width 588 height 487
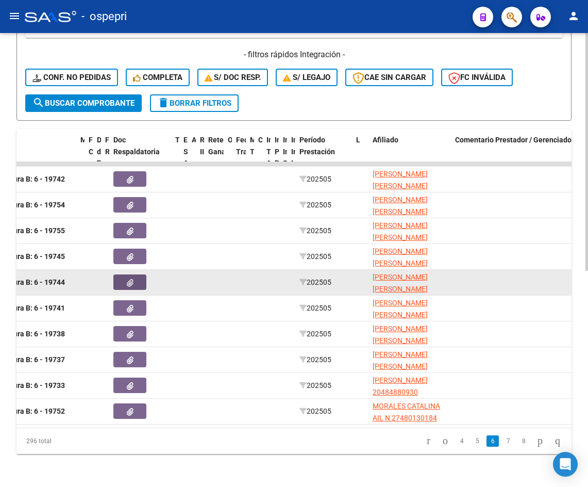
click at [121, 274] on button "button" at bounding box center [129, 281] width 33 height 15
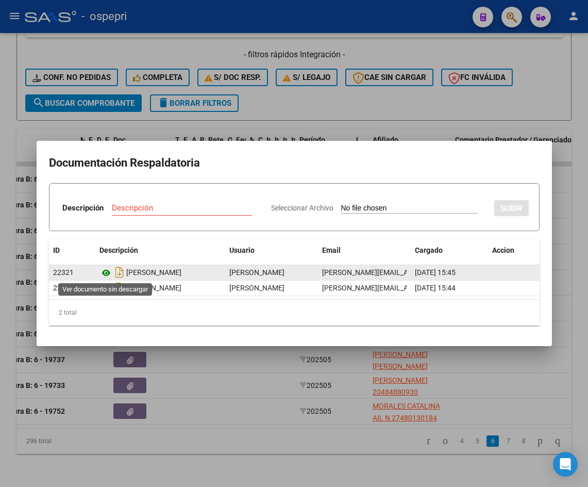
click at [105, 274] on icon at bounding box center [105, 273] width 13 height 12
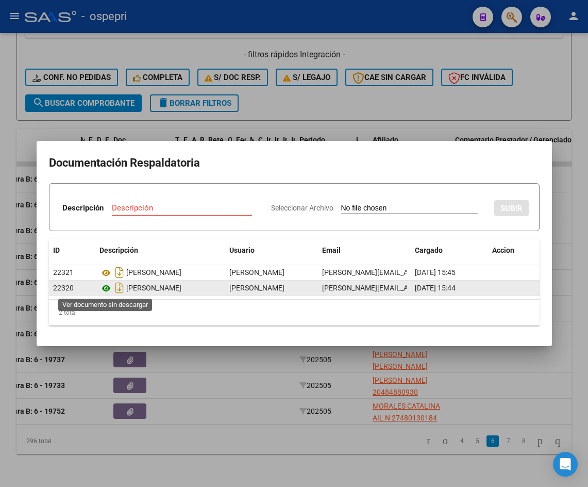
click at [105, 286] on icon at bounding box center [105, 288] width 13 height 12
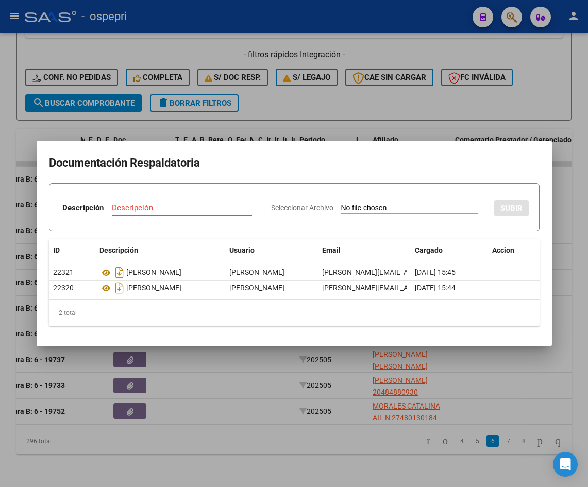
click at [575, 179] on div at bounding box center [294, 243] width 588 height 487
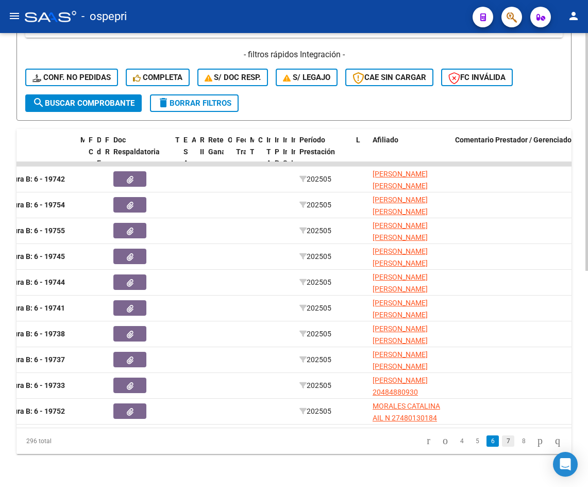
click at [502, 438] on link "7" at bounding box center [508, 440] width 12 height 11
click at [502, 439] on link "8" at bounding box center [508, 440] width 12 height 11
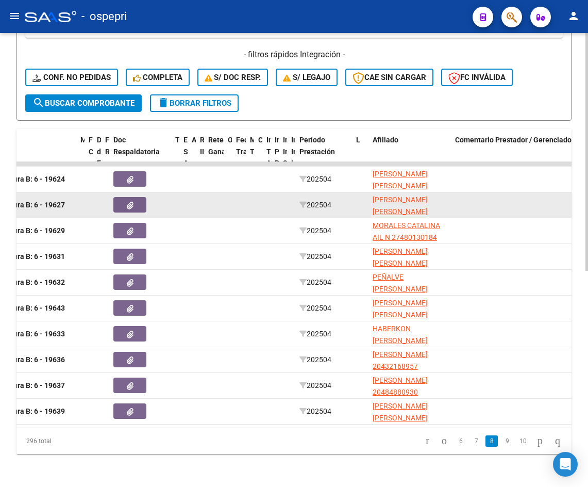
click at [130, 202] on icon "button" at bounding box center [130, 206] width 7 height 8
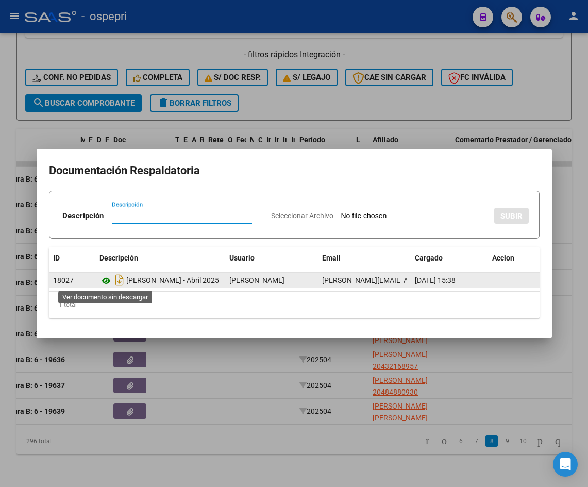
click at [105, 279] on icon at bounding box center [105, 280] width 13 height 12
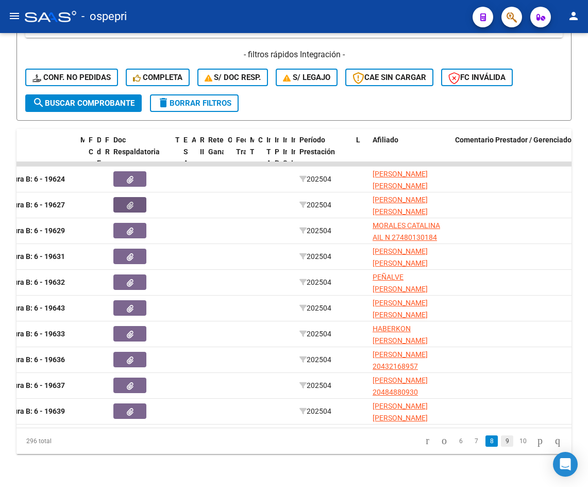
click at [501, 443] on link "9" at bounding box center [507, 440] width 12 height 11
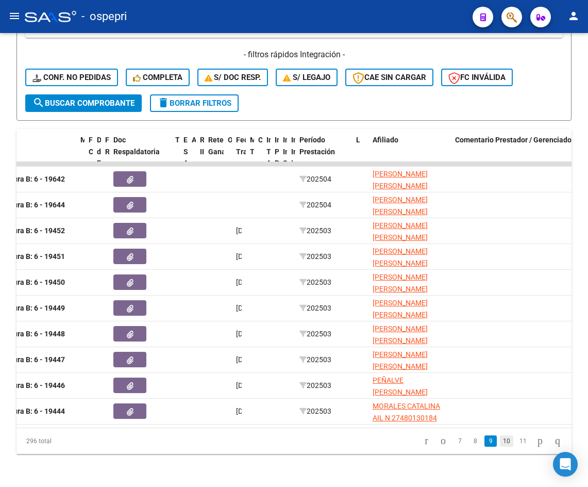
click at [500, 438] on link "10" at bounding box center [506, 440] width 13 height 11
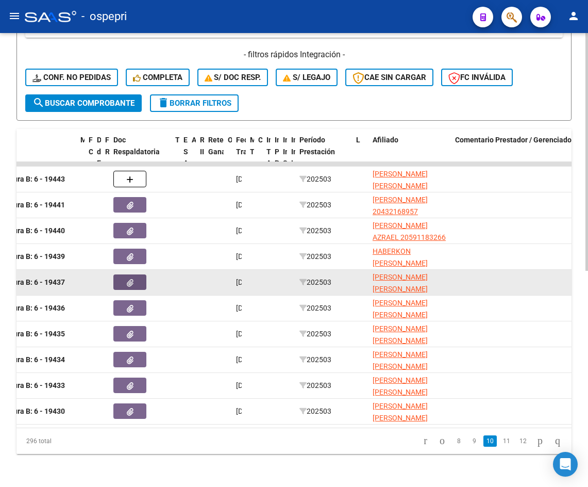
click at [114, 274] on button "button" at bounding box center [129, 281] width 33 height 15
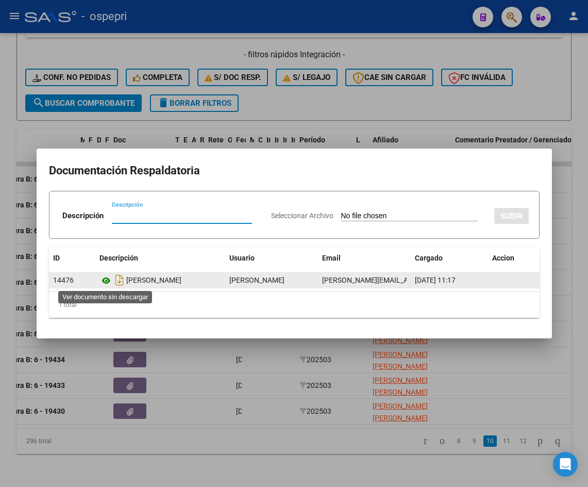
click at [103, 280] on icon at bounding box center [105, 280] width 13 height 12
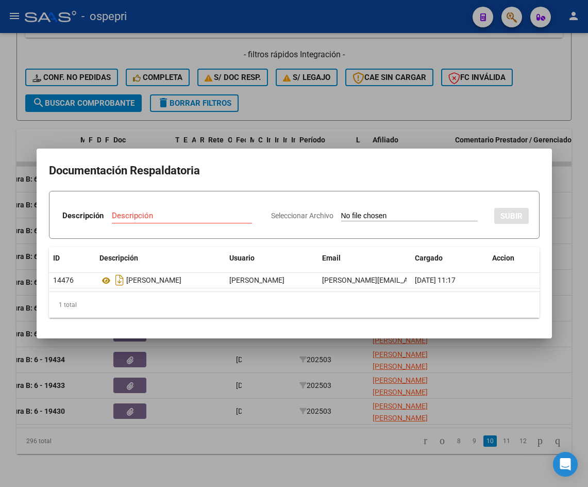
click at [568, 201] on div at bounding box center [294, 243] width 588 height 487
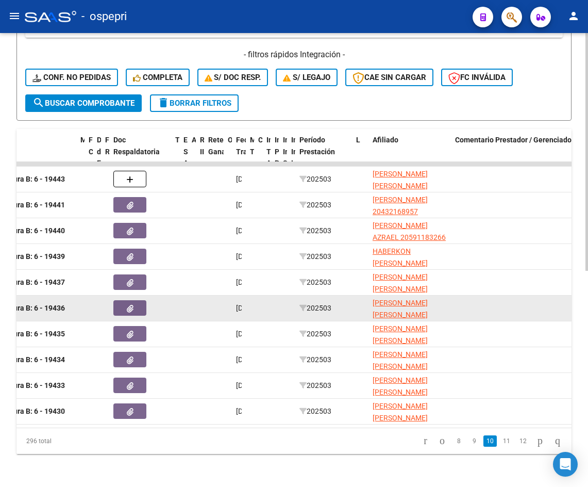
click at [133, 305] on icon "button" at bounding box center [130, 309] width 7 height 8
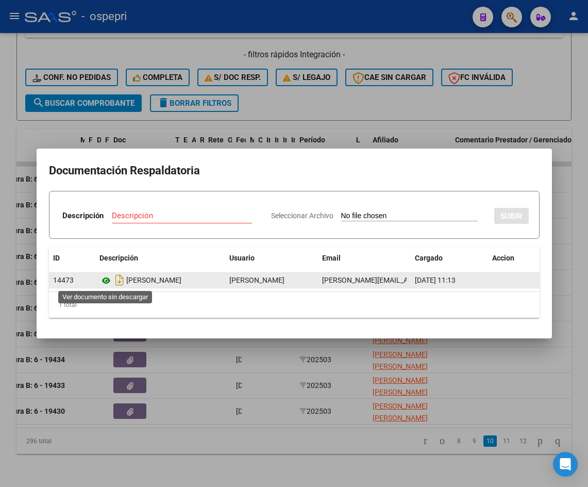
click at [105, 281] on icon at bounding box center [105, 280] width 13 height 12
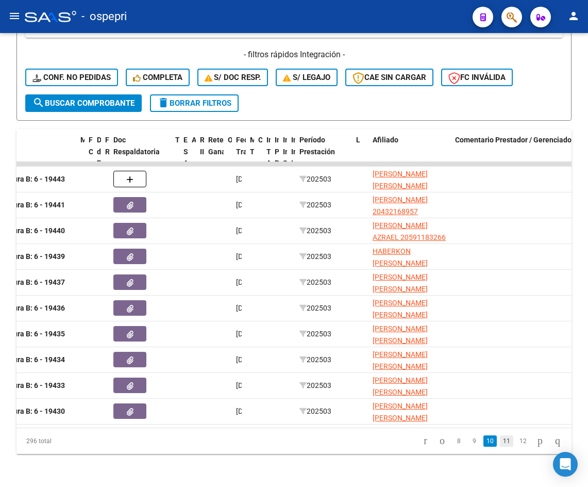
click at [500, 442] on link "11" at bounding box center [506, 440] width 13 height 11
click at [500, 438] on link "12" at bounding box center [506, 440] width 13 height 11
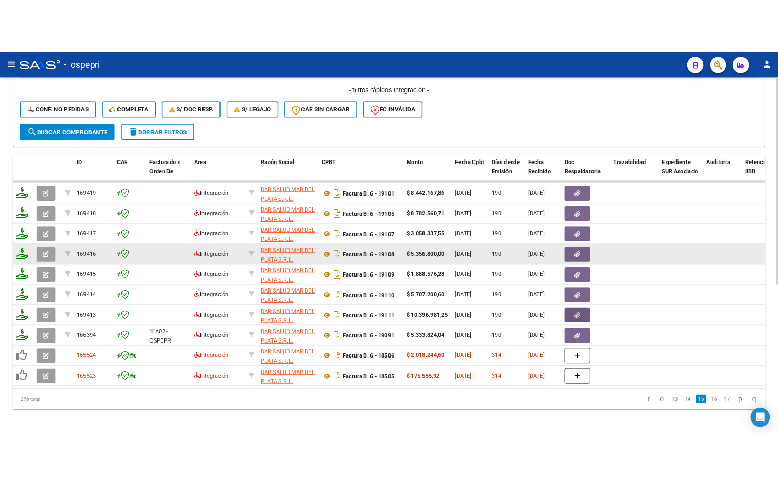
scroll to position [324, 0]
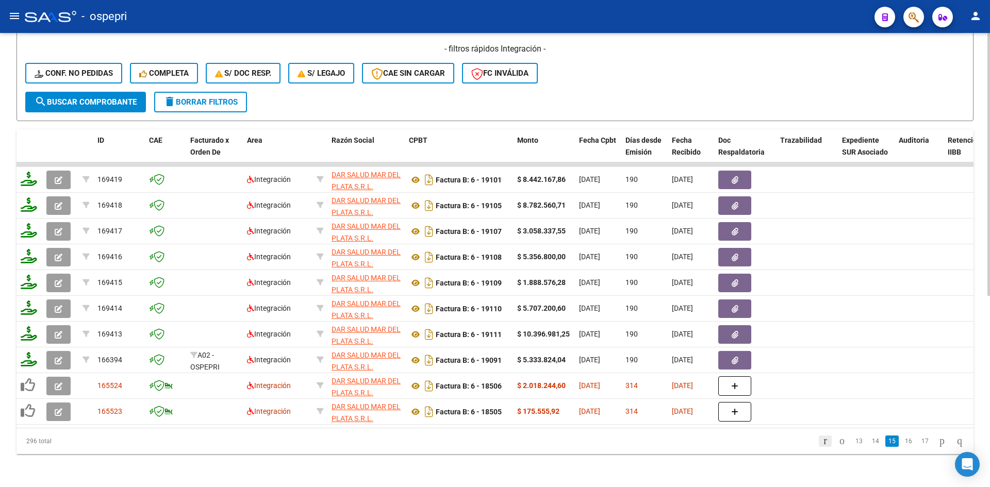
click at [609, 447] on icon "go to first page" at bounding box center [825, 441] width 7 height 12
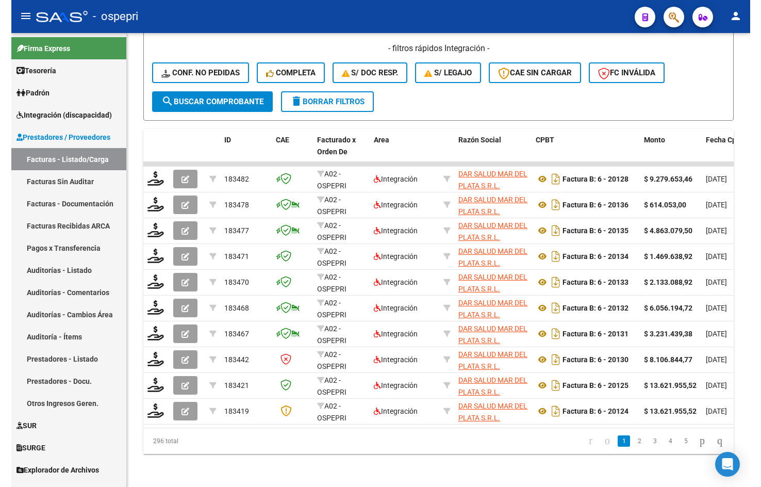
scroll to position [409, 0]
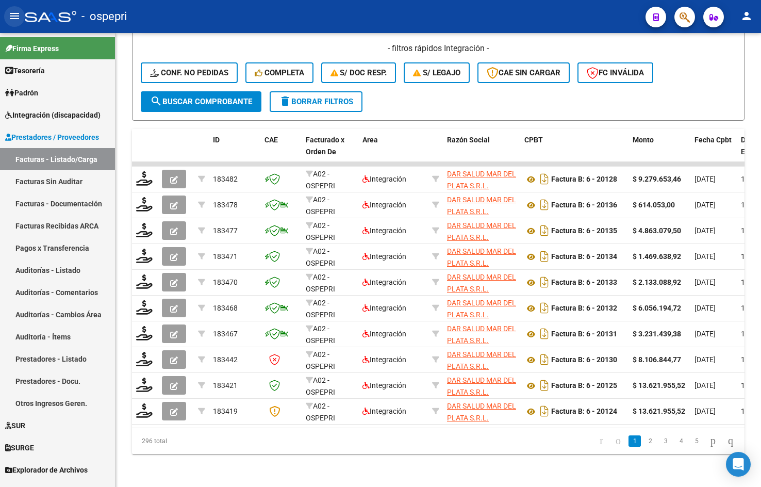
click at [13, 16] on mat-icon "menu" at bounding box center [14, 16] width 12 height 12
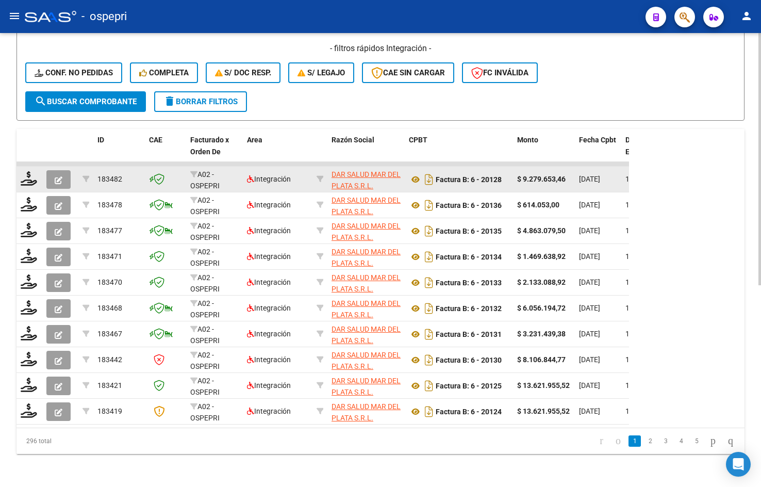
scroll to position [356, 0]
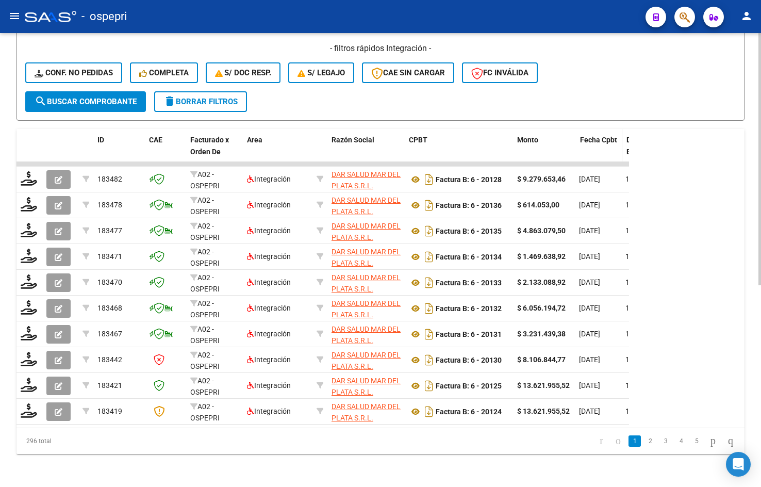
click at [575, 147] on span at bounding box center [573, 151] width 5 height 45
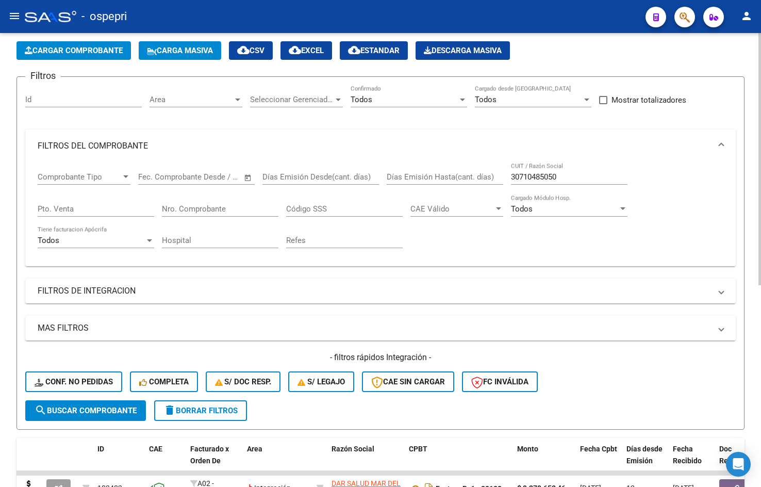
scroll to position [0, 0]
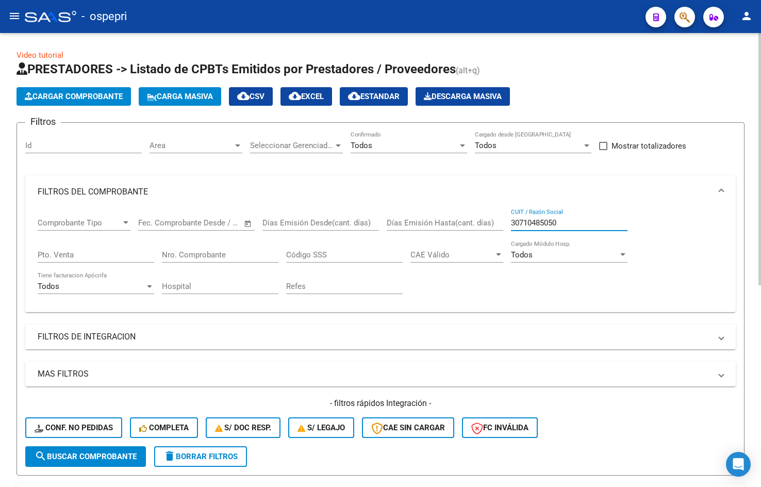
click at [585, 225] on input "30710485050" at bounding box center [569, 222] width 117 height 9
paste input "27289797292"
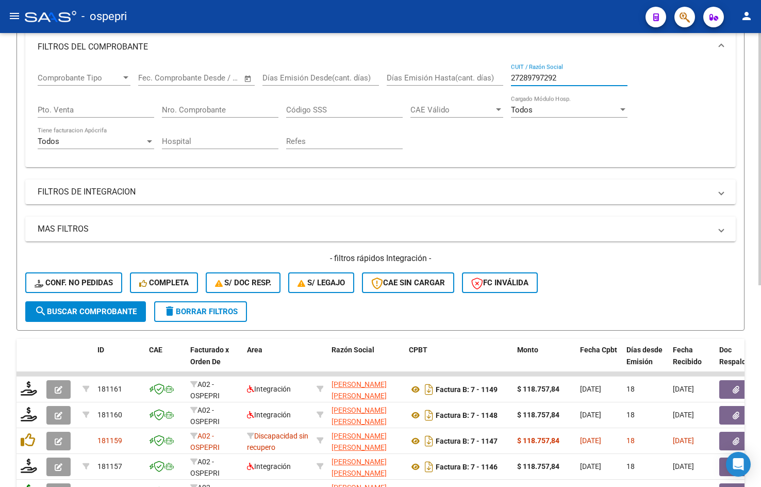
scroll to position [155, 0]
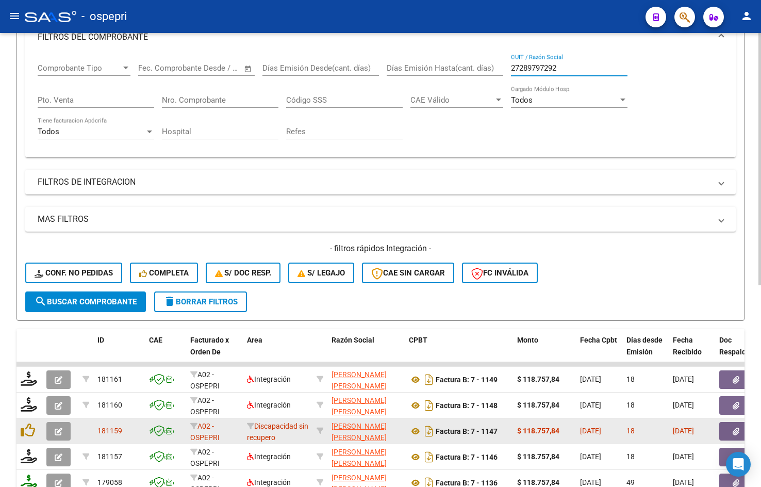
type input "27289797292"
click at [57, 429] on icon "button" at bounding box center [59, 431] width 8 height 8
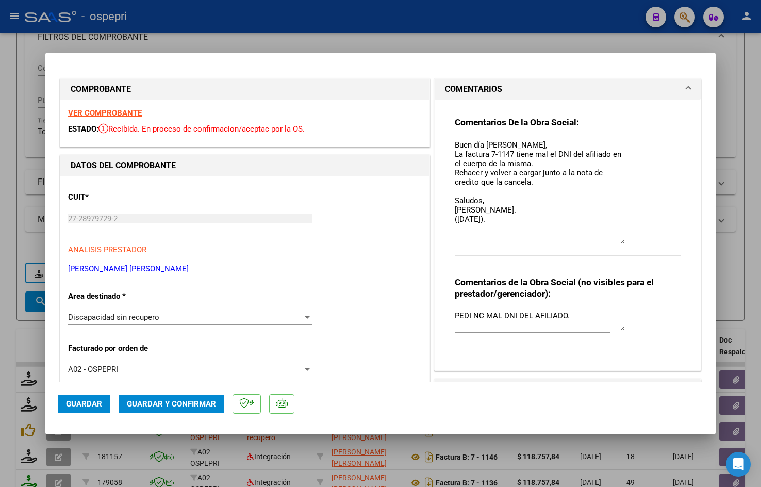
drag, startPoint x: 618, startPoint y: 157, endPoint x: 611, endPoint y: 241, distance: 84.3
click at [609, 241] on textarea "Buen día [PERSON_NAME], La factura 7-1147 tiene mal el DNI del afiliado en el c…" at bounding box center [540, 191] width 170 height 105
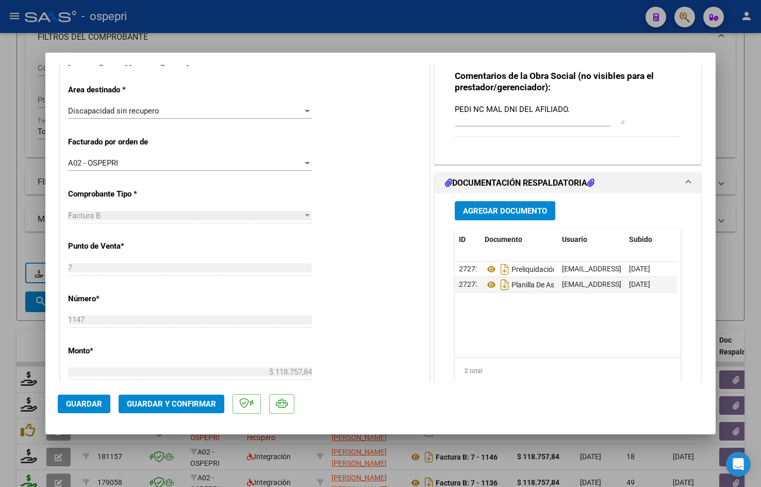
scroll to position [0, 0]
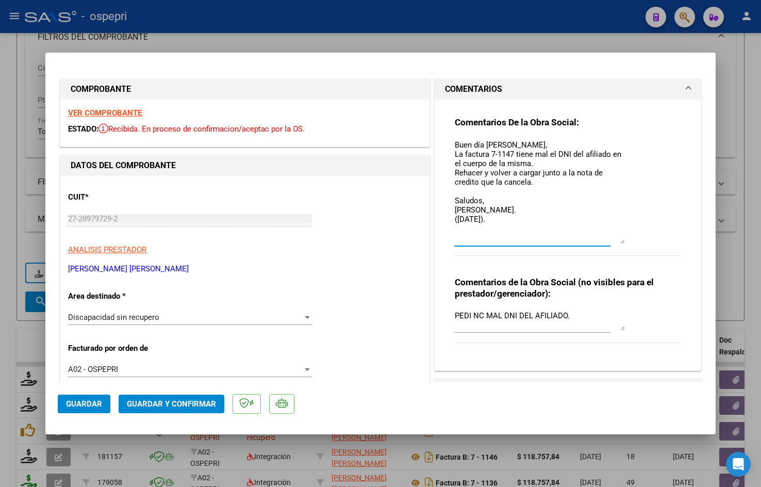
click at [123, 111] on strong "VER COMPROBANTE" at bounding box center [105, 112] width 74 height 9
type input "$ 0,00"
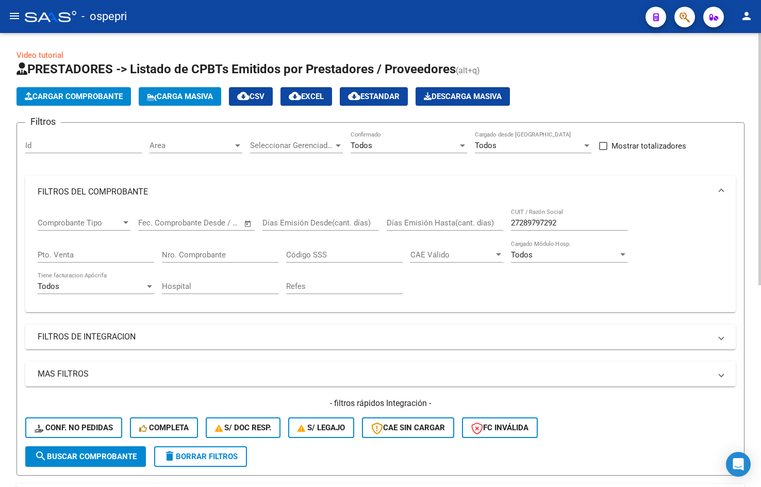
click at [581, 218] on input "27289797292" at bounding box center [569, 222] width 117 height 9
paste input "91542374"
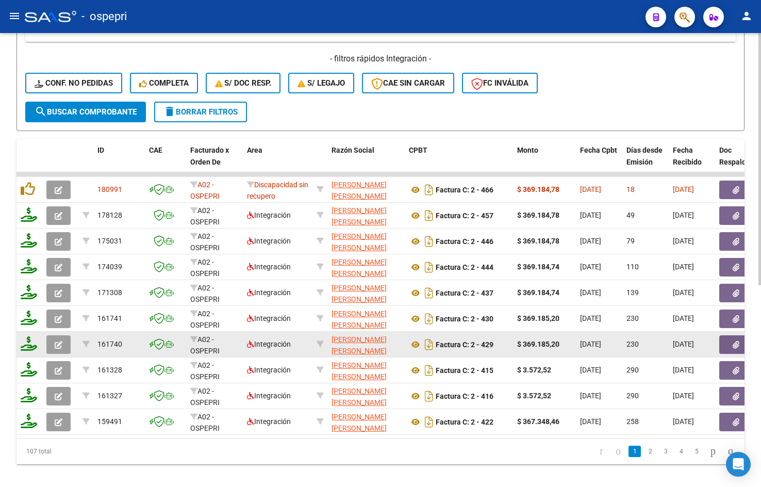
scroll to position [362, 0]
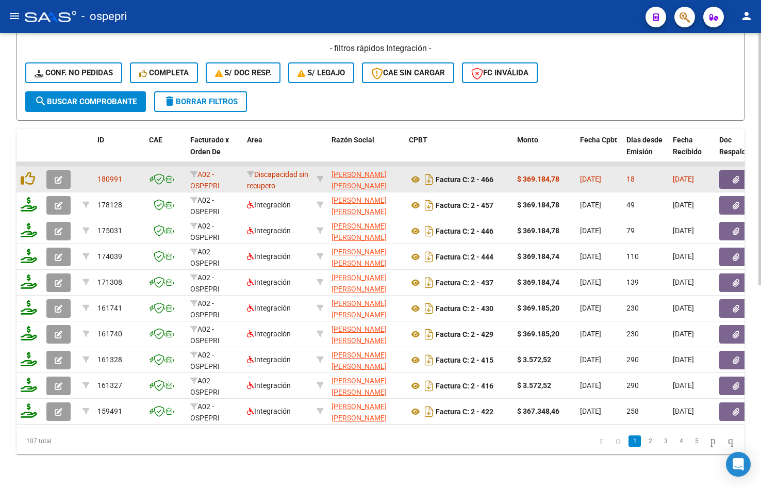
type input "27291542374"
click at [60, 176] on icon "button" at bounding box center [59, 180] width 8 height 8
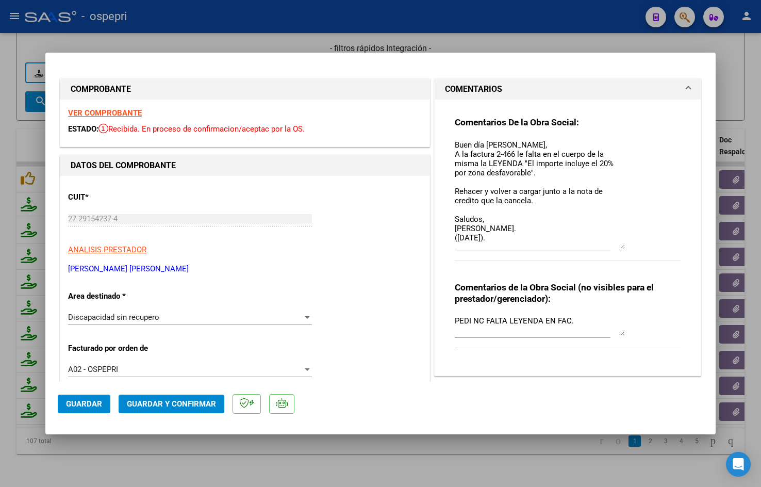
drag, startPoint x: 617, startPoint y: 159, endPoint x: 637, endPoint y: 248, distance: 91.4
click at [609, 248] on div "Comentarios De la Obra Social: Buen día [PERSON_NAME], A la factura 2-466 le fa…" at bounding box center [568, 195] width 226 height 156
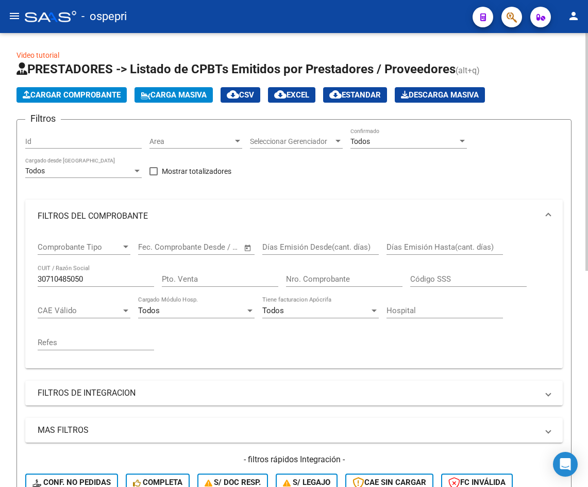
scroll to position [1, 0]
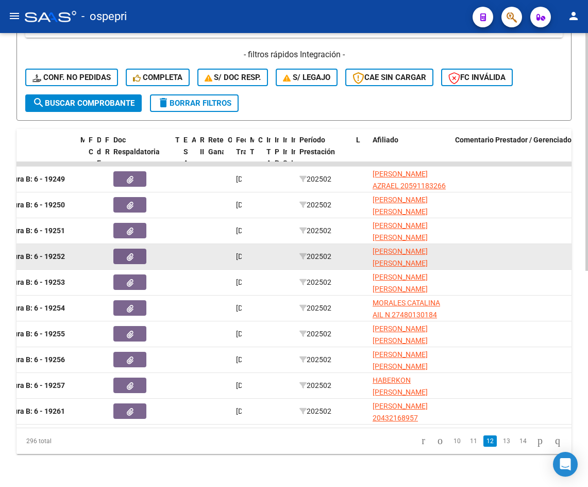
click at [139, 248] on button "button" at bounding box center [129, 255] width 33 height 15
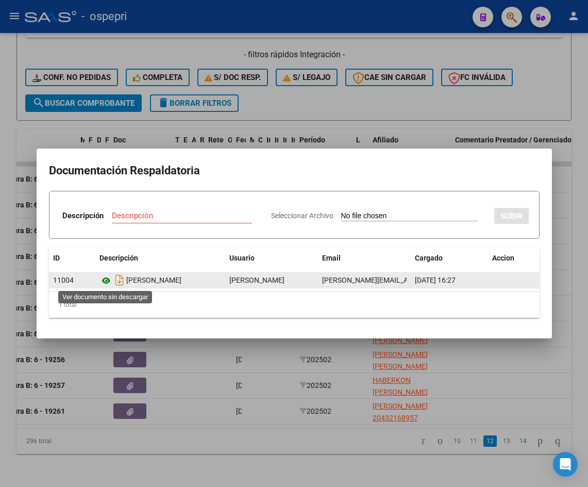
click at [105, 281] on icon at bounding box center [105, 280] width 13 height 12
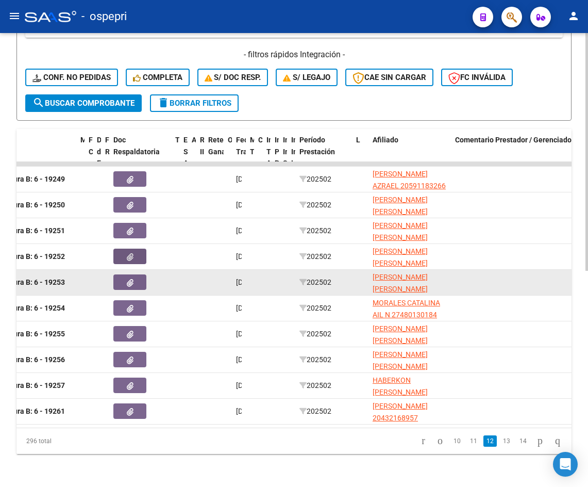
click at [127, 279] on icon "button" at bounding box center [130, 283] width 7 height 8
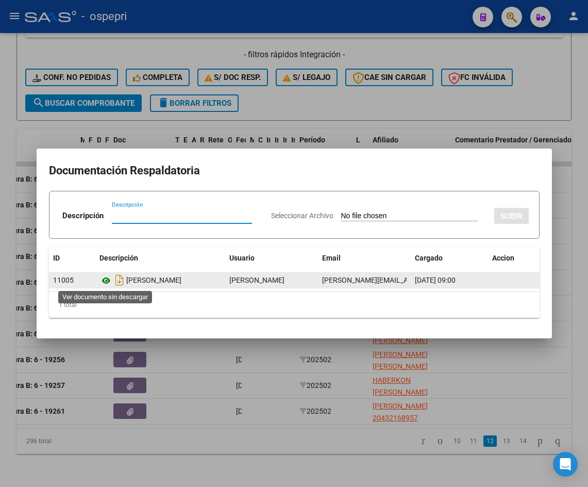
click at [105, 281] on icon at bounding box center [105, 280] width 13 height 12
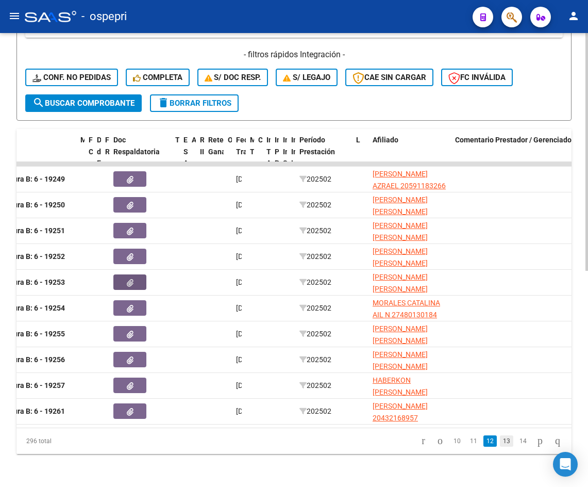
click at [500, 441] on link "13" at bounding box center [506, 440] width 13 height 11
click at [500, 441] on link "14" at bounding box center [506, 440] width 13 height 11
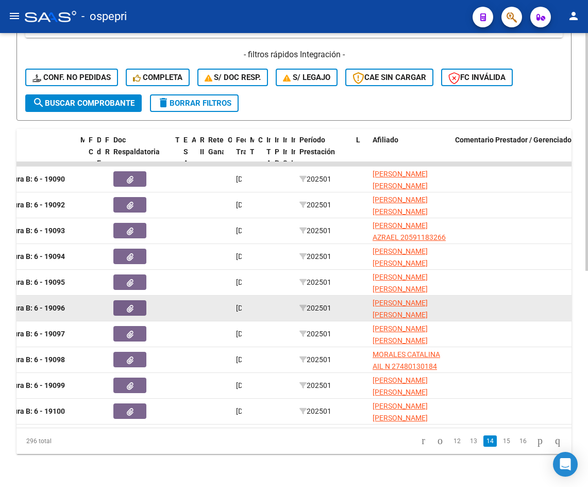
click at [129, 305] on icon "button" at bounding box center [130, 309] width 7 height 8
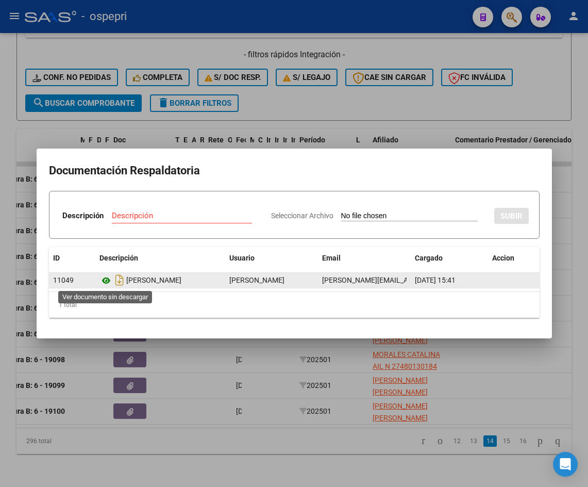
click at [106, 280] on icon at bounding box center [105, 280] width 13 height 12
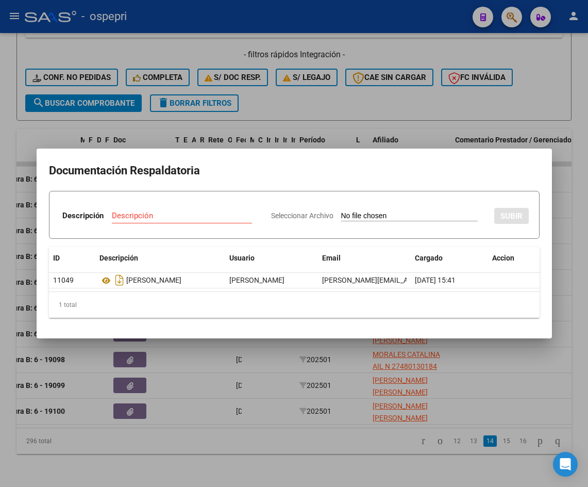
click at [579, 291] on div at bounding box center [294, 243] width 588 height 487
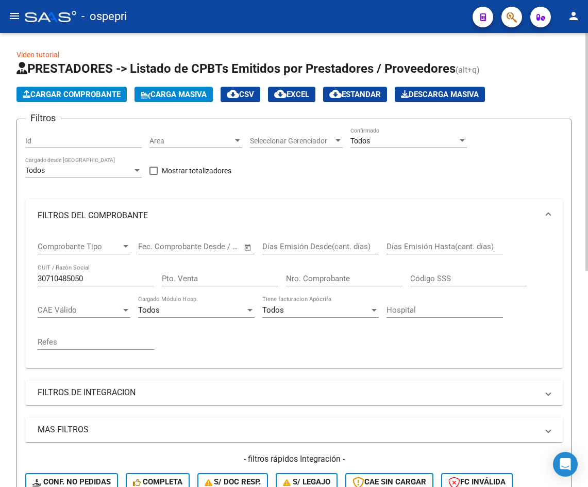
click at [88, 275] on input "30710485050" at bounding box center [96, 278] width 117 height 9
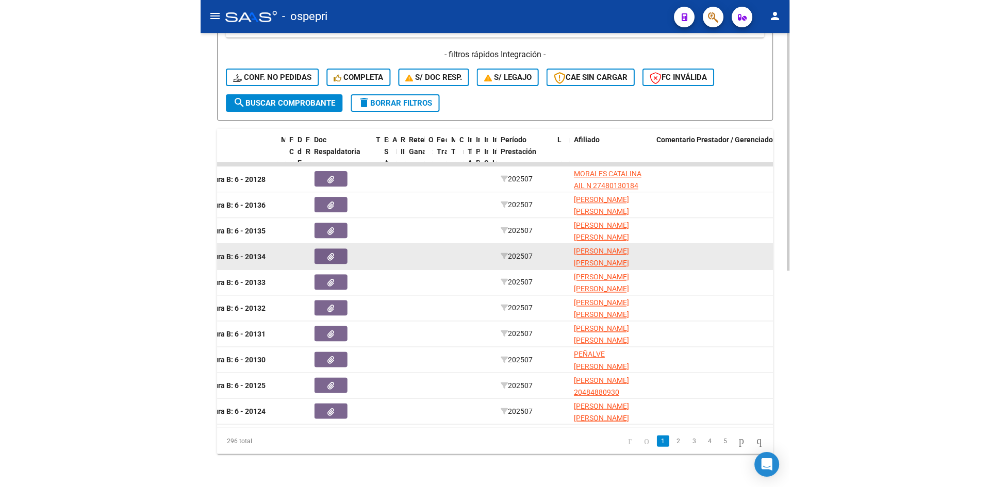
scroll to position [413, 0]
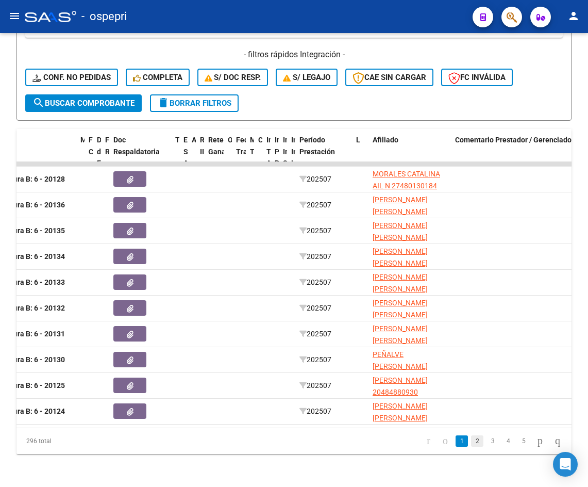
click at [471, 436] on link "2" at bounding box center [477, 440] width 12 height 11
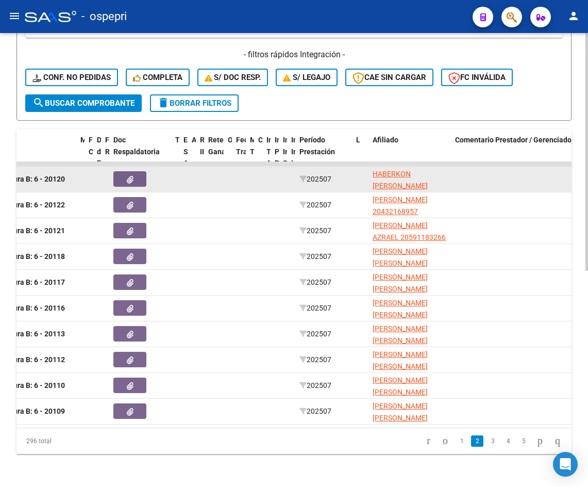
click at [137, 171] on button "button" at bounding box center [129, 178] width 33 height 15
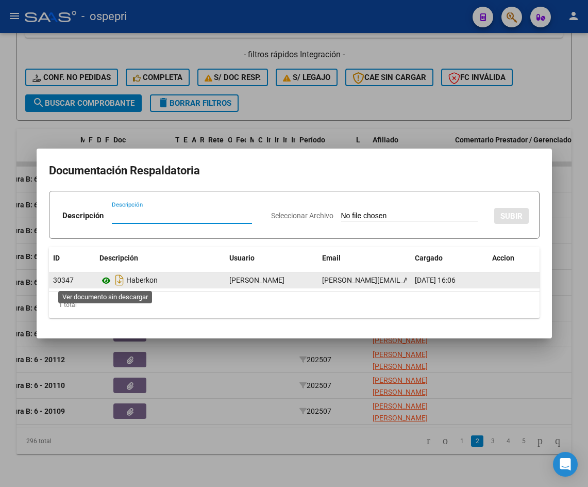
click at [103, 280] on icon at bounding box center [105, 280] width 13 height 12
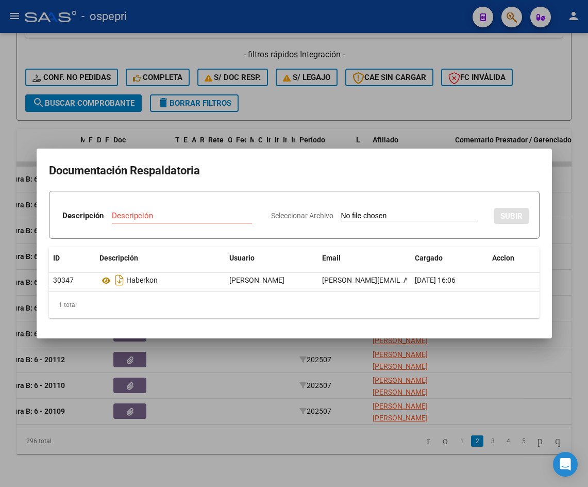
click at [581, 193] on div at bounding box center [294, 243] width 588 height 487
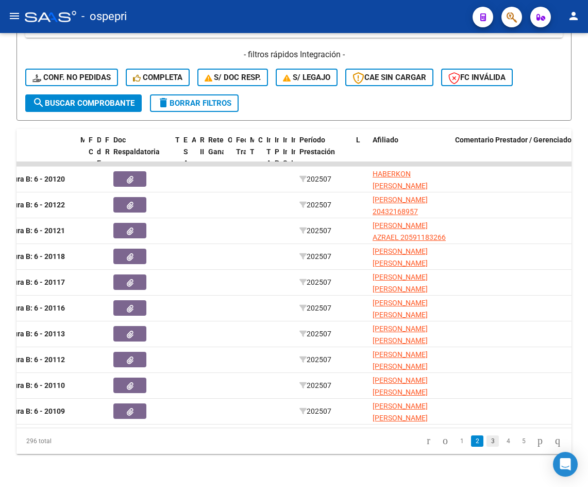
click at [487, 442] on link "3" at bounding box center [493, 440] width 12 height 11
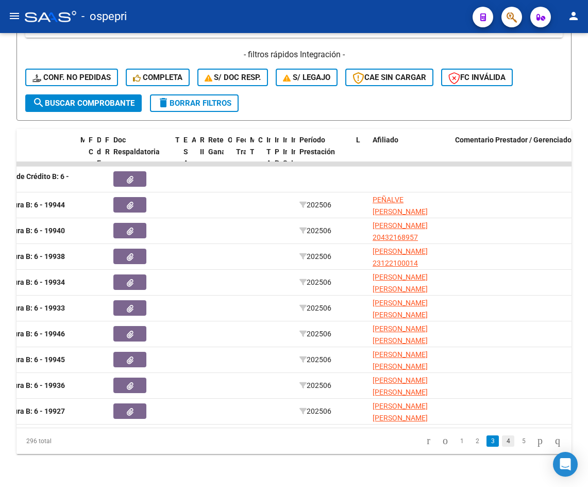
click at [502, 442] on link "4" at bounding box center [508, 440] width 12 height 11
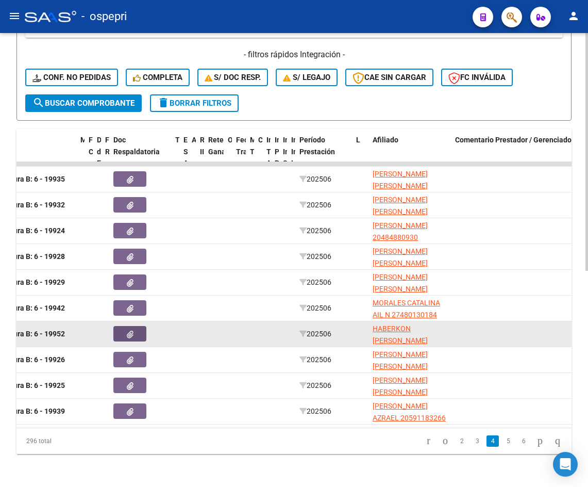
click at [131, 330] on icon "button" at bounding box center [130, 334] width 7 height 8
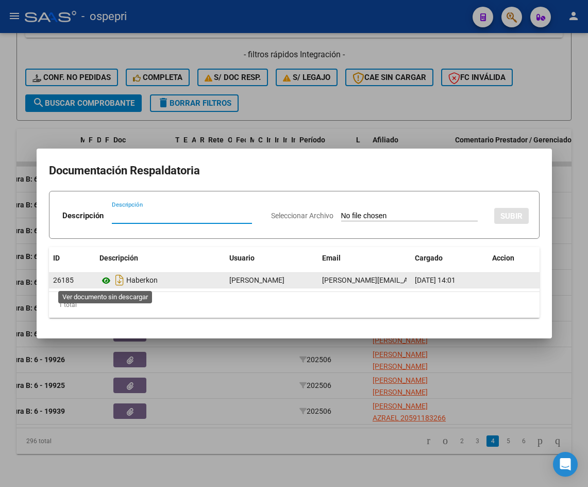
click at [105, 280] on icon at bounding box center [105, 280] width 13 height 12
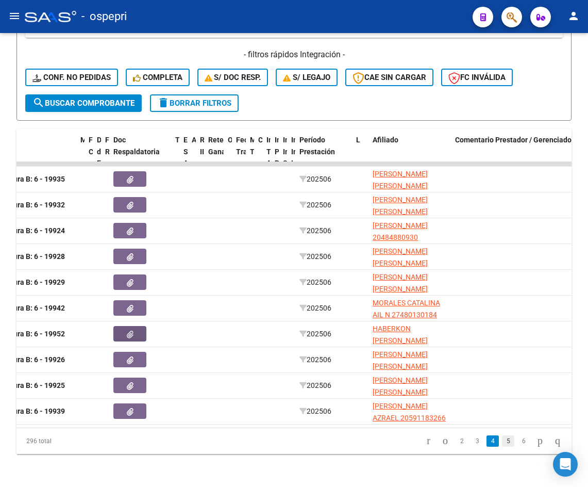
click at [502, 438] on link "5" at bounding box center [508, 440] width 12 height 11
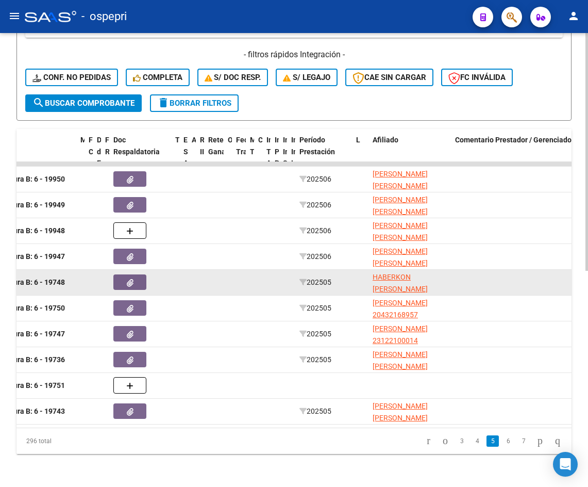
click at [127, 279] on icon "button" at bounding box center [130, 283] width 7 height 8
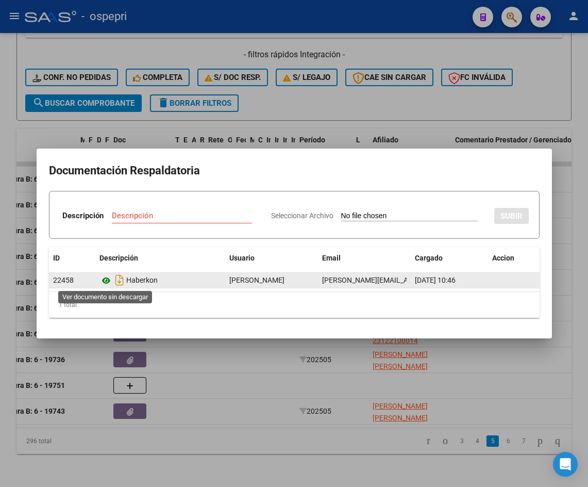
click at [106, 281] on icon at bounding box center [105, 280] width 13 height 12
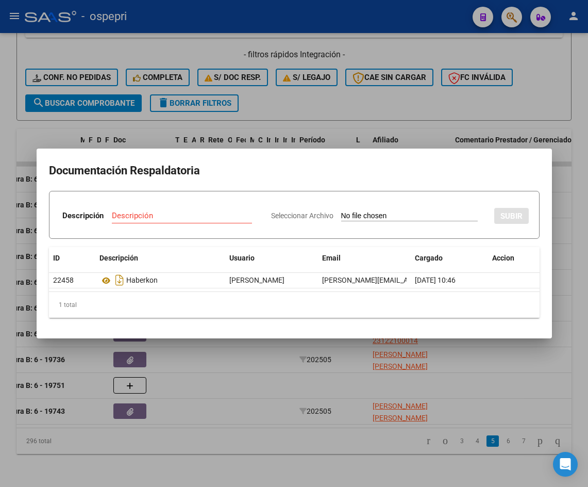
click at [578, 230] on div at bounding box center [294, 243] width 588 height 487
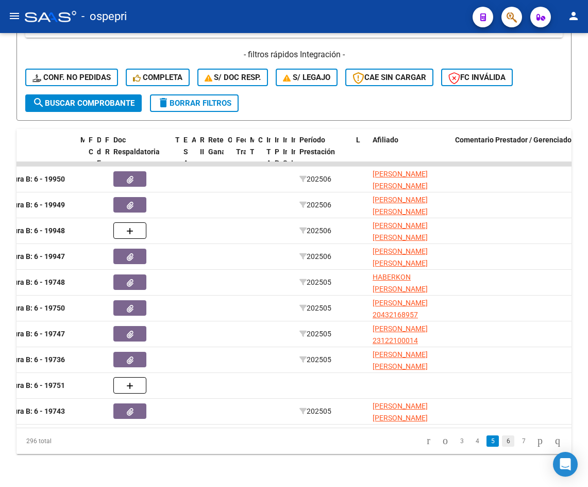
click at [502, 444] on link "6" at bounding box center [508, 440] width 12 height 11
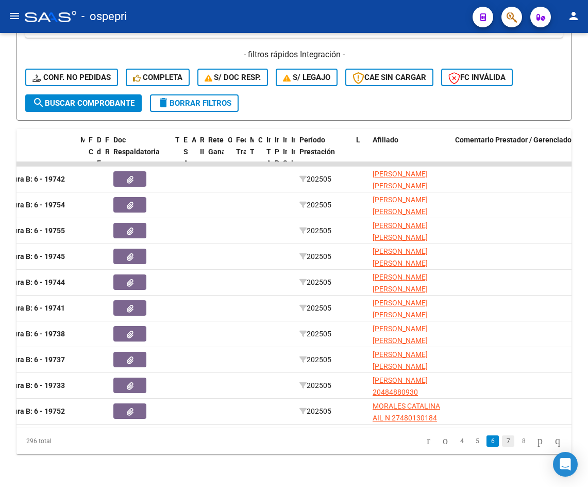
click at [502, 441] on link "7" at bounding box center [508, 440] width 12 height 11
click at [502, 445] on link "8" at bounding box center [508, 440] width 12 height 11
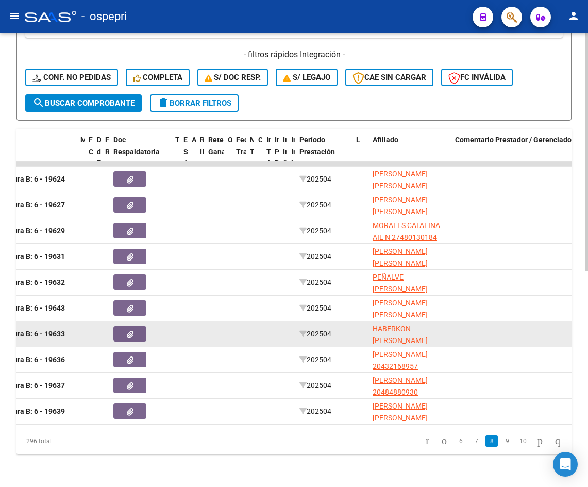
click at [141, 328] on button "button" at bounding box center [129, 333] width 33 height 15
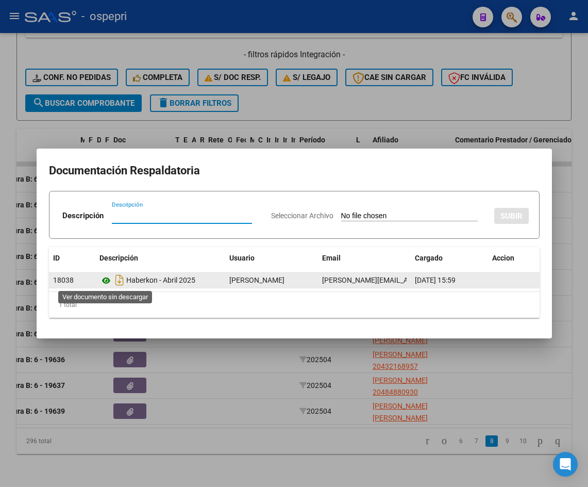
click at [102, 279] on icon at bounding box center [105, 280] width 13 height 12
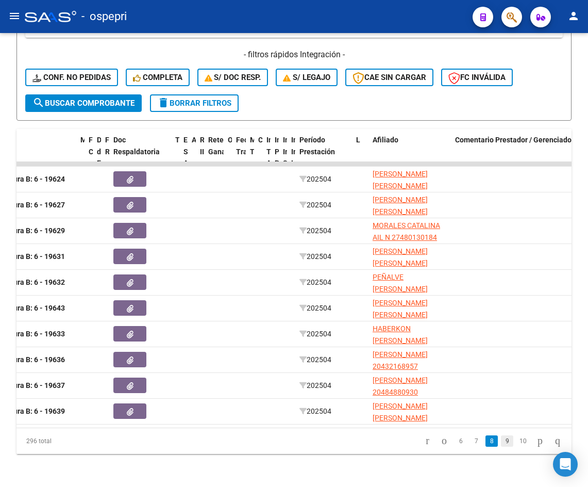
click at [501, 441] on link "9" at bounding box center [507, 440] width 12 height 11
click at [500, 437] on link "10" at bounding box center [506, 440] width 13 height 11
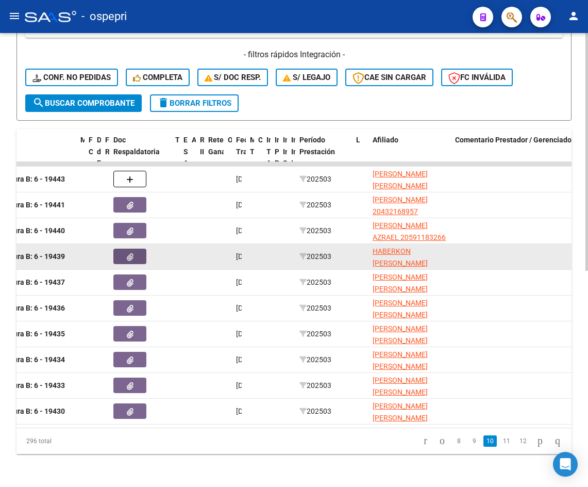
click at [121, 251] on button "button" at bounding box center [129, 255] width 33 height 15
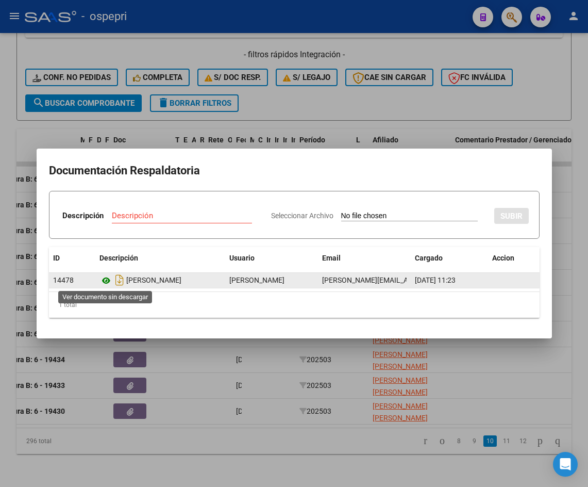
click at [106, 280] on icon at bounding box center [105, 280] width 13 height 12
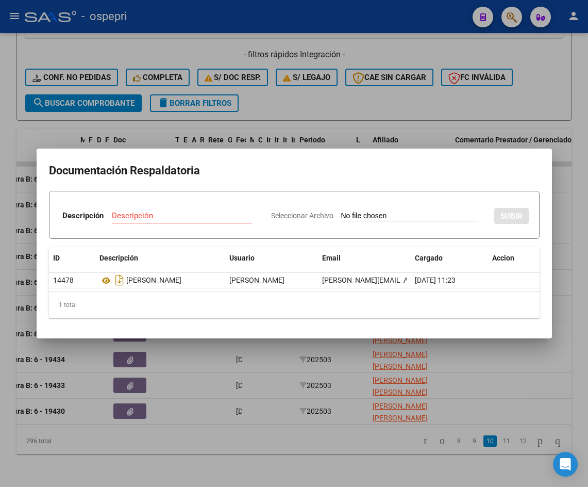
click at [566, 197] on div at bounding box center [294, 243] width 588 height 487
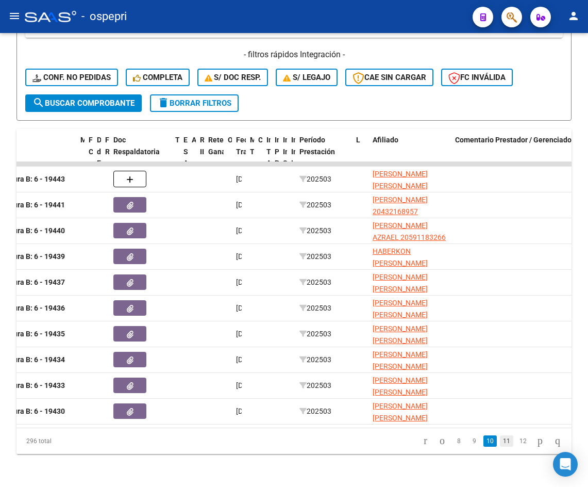
click at [500, 444] on link "11" at bounding box center [506, 440] width 13 height 11
click at [503, 440] on link "12" at bounding box center [506, 440] width 13 height 11
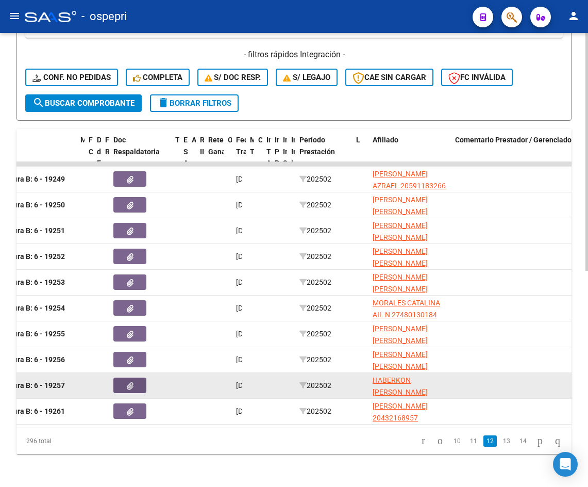
click at [120, 377] on button "button" at bounding box center [129, 384] width 33 height 15
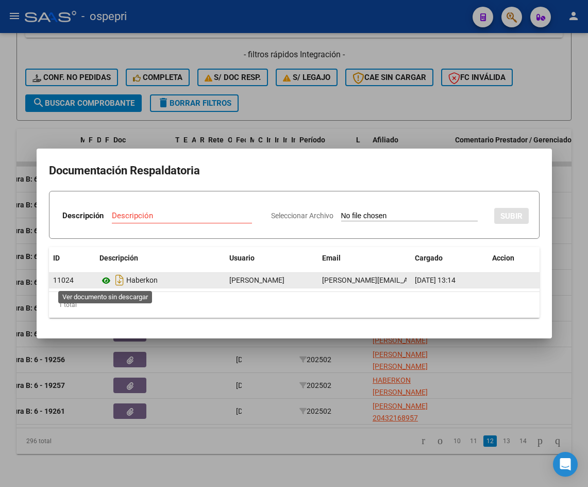
click at [105, 282] on icon at bounding box center [105, 280] width 13 height 12
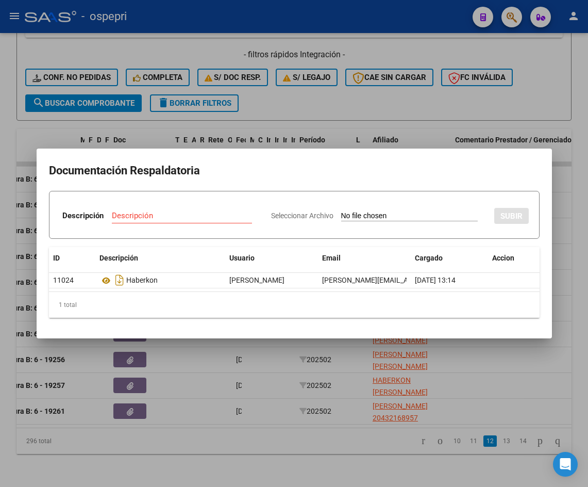
click at [566, 219] on div at bounding box center [294, 243] width 588 height 487
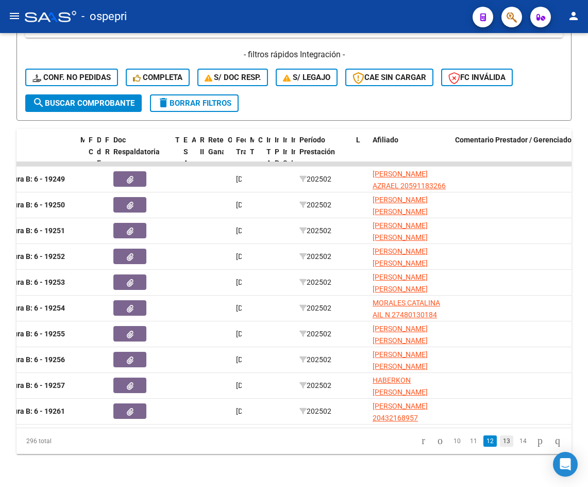
click at [500, 440] on link "13" at bounding box center [506, 440] width 13 height 11
click at [500, 443] on link "14" at bounding box center [506, 440] width 13 height 11
click at [500, 442] on link "15" at bounding box center [506, 440] width 13 height 11
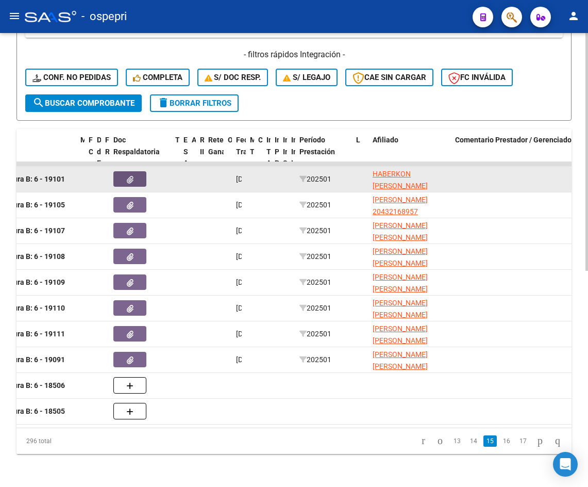
click at [131, 176] on icon "button" at bounding box center [130, 180] width 7 height 8
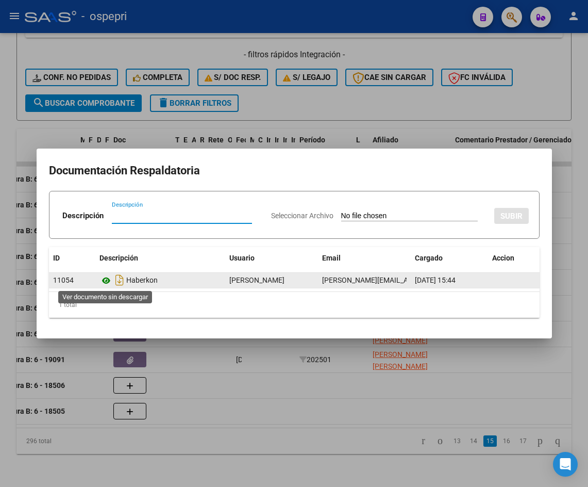
click at [107, 281] on icon at bounding box center [105, 280] width 13 height 12
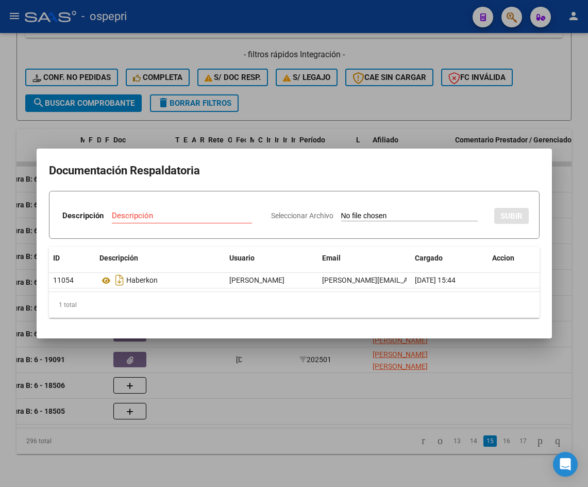
click at [578, 237] on div at bounding box center [294, 243] width 588 height 487
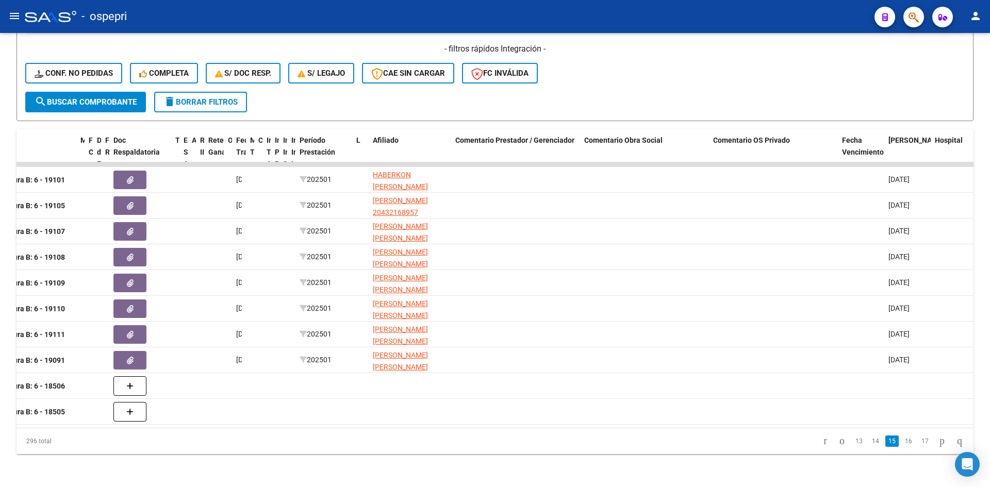
scroll to position [325, 0]
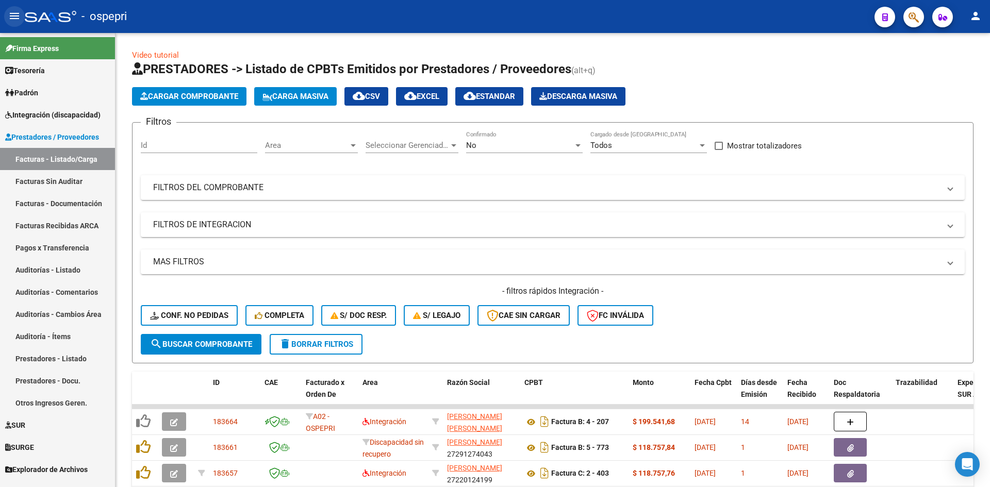
click at [15, 17] on mat-icon "menu" at bounding box center [14, 16] width 12 height 12
